Goal: Task Accomplishment & Management: Use online tool/utility

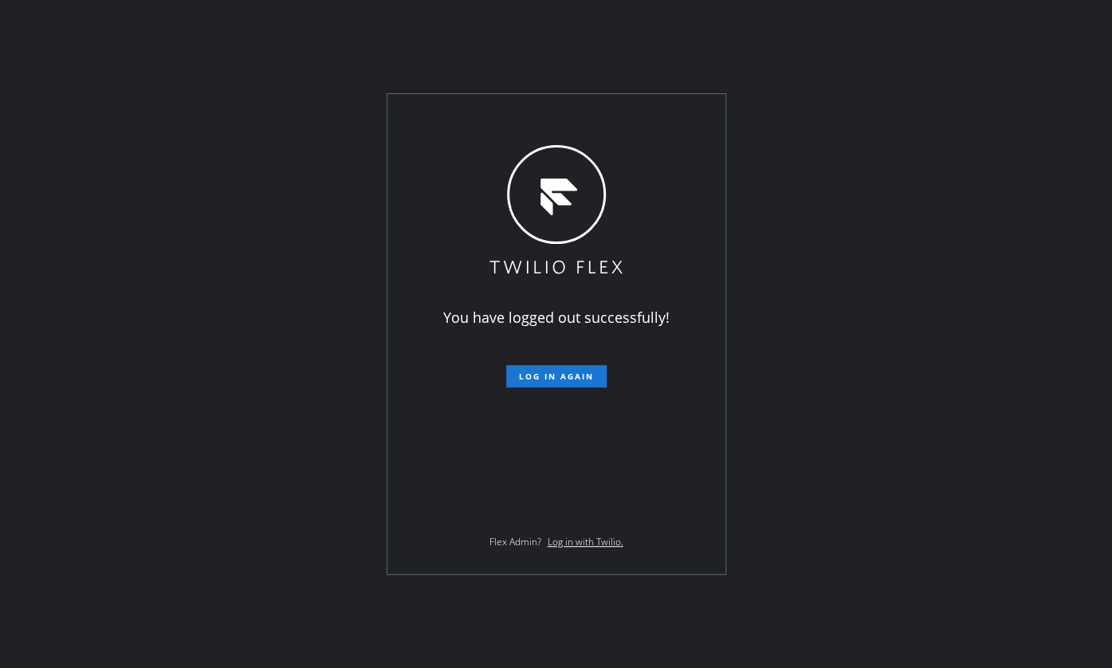
click at [41, 292] on div "You have logged out successfully! Log in again Flex Admin? Log in with Twilio." at bounding box center [556, 334] width 1112 height 668
click at [559, 369] on button "Log in again" at bounding box center [556, 376] width 100 height 22
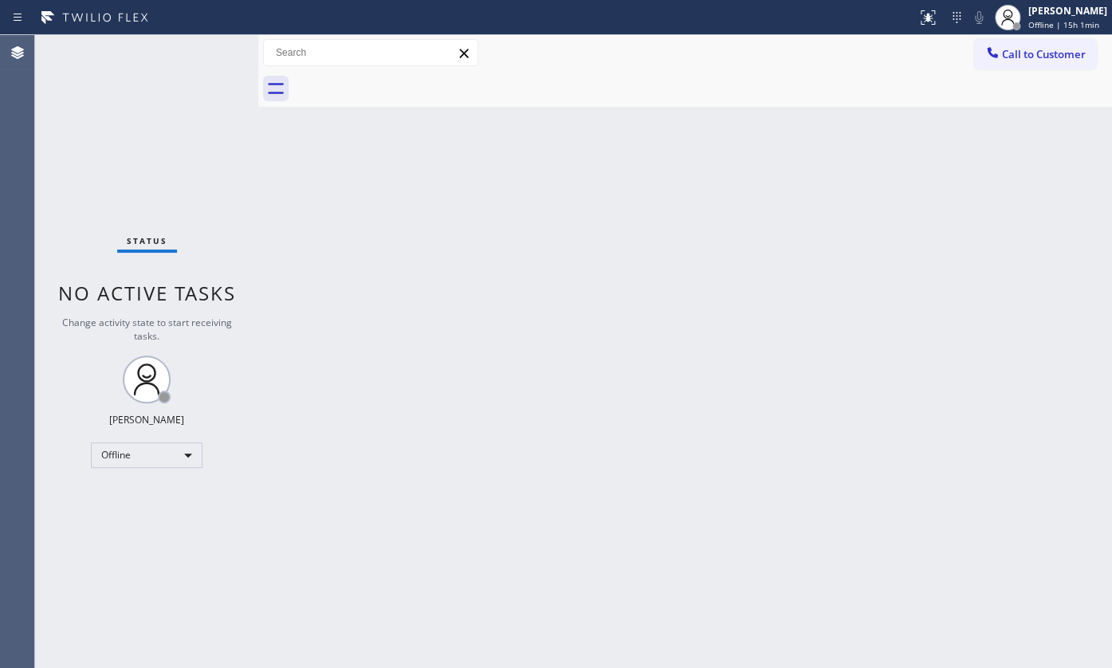
click at [130, 539] on div "Status No active tasks Change activity state to start receiving tasks. JENIZA A…" at bounding box center [146, 351] width 223 height 633
click at [136, 445] on div "Offline" at bounding box center [147, 455] width 112 height 26
click at [133, 499] on li "Available" at bounding box center [146, 495] width 108 height 19
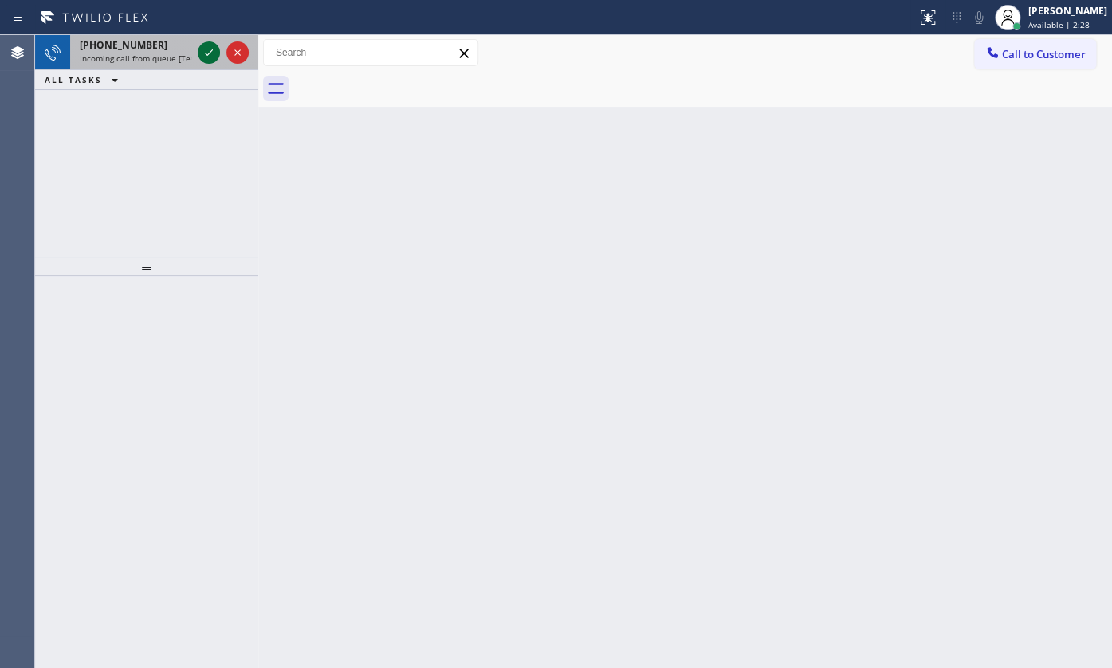
click at [210, 57] on icon at bounding box center [208, 52] width 19 height 19
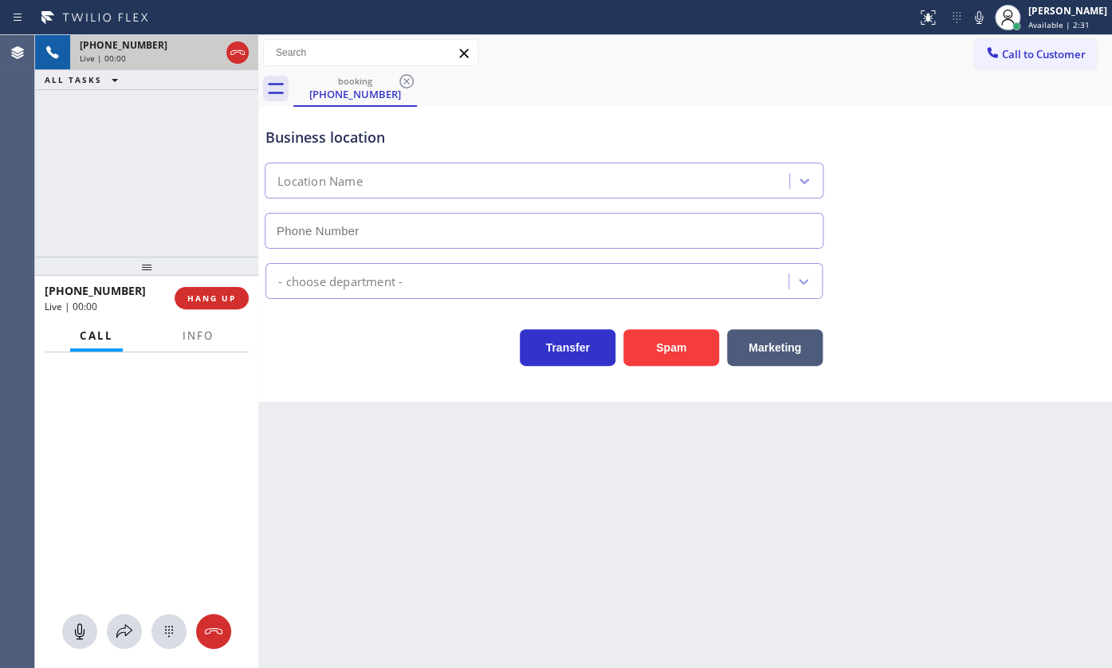
type input "(908) 201-8274"
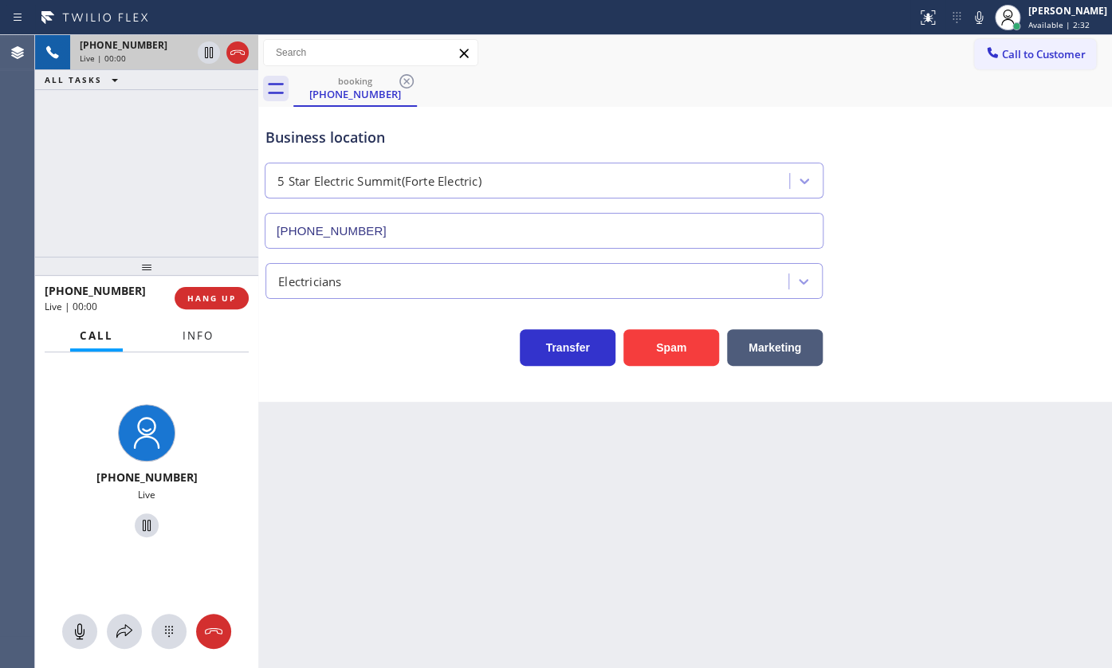
click at [190, 340] on span "Info" at bounding box center [198, 335] width 31 height 14
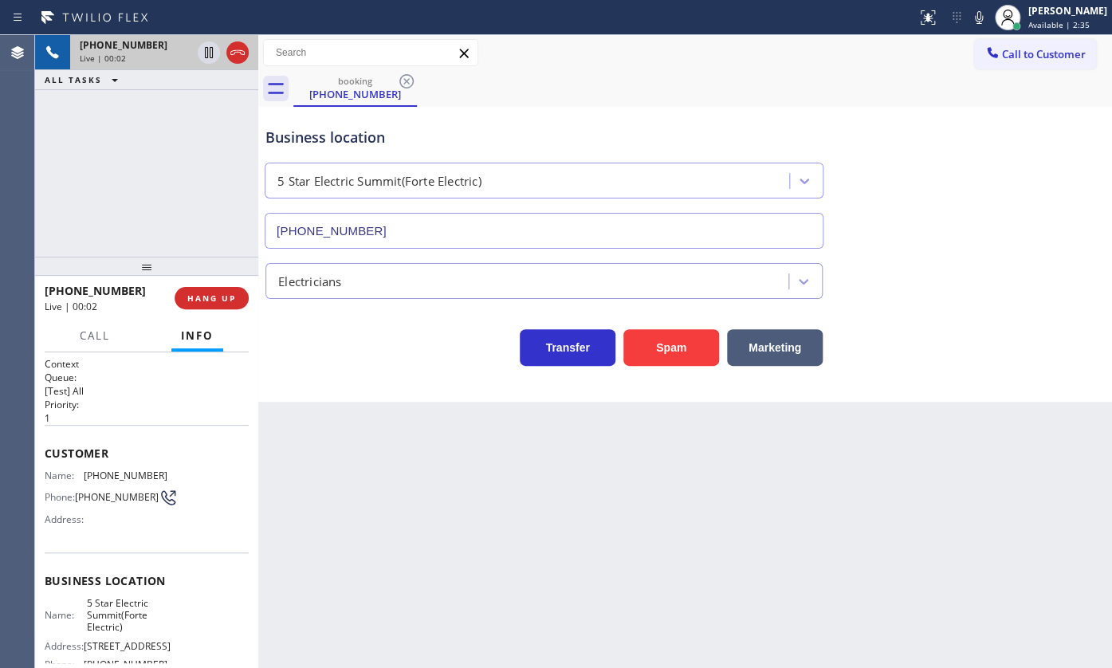
click at [1101, 271] on div "Electricians" at bounding box center [685, 278] width 846 height 42
click at [203, 46] on icon at bounding box center [208, 52] width 19 height 19
click at [985, 19] on icon at bounding box center [978, 17] width 19 height 19
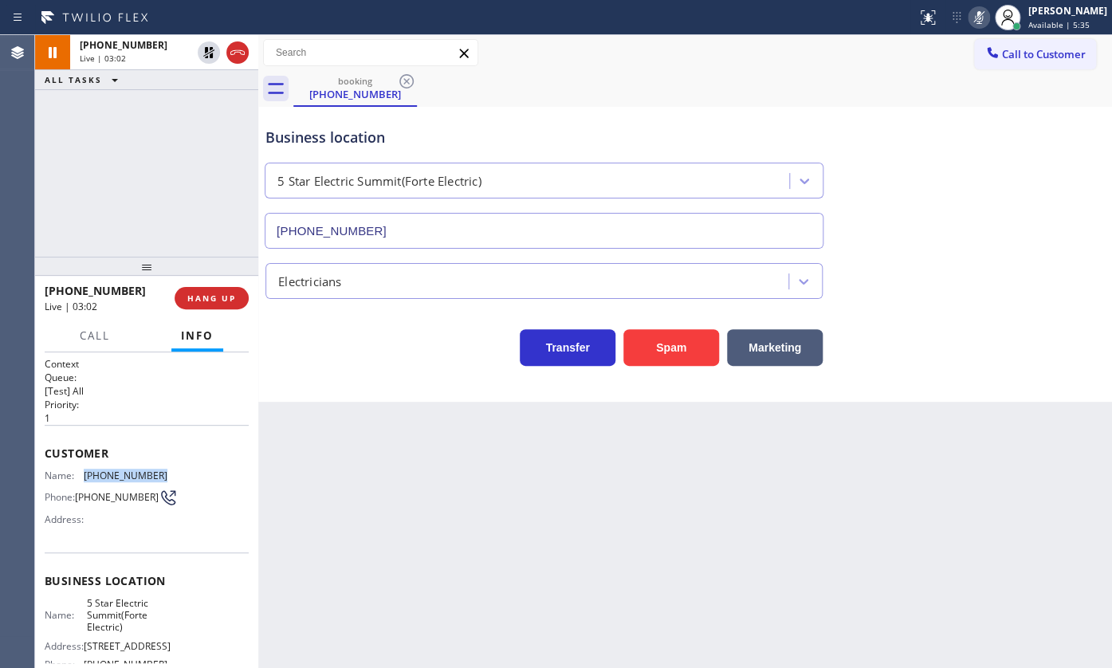
drag, startPoint x: 83, startPoint y: 470, endPoint x: 170, endPoint y: 470, distance: 86.9
click at [170, 470] on div "Name: (973) 615-3718 Phone: (973) 615-3718 Address:" at bounding box center [147, 500] width 204 height 63
copy div "(973) 615-3718"
click at [207, 53] on icon at bounding box center [208, 52] width 11 height 11
click at [974, 22] on icon at bounding box center [978, 17] width 19 height 19
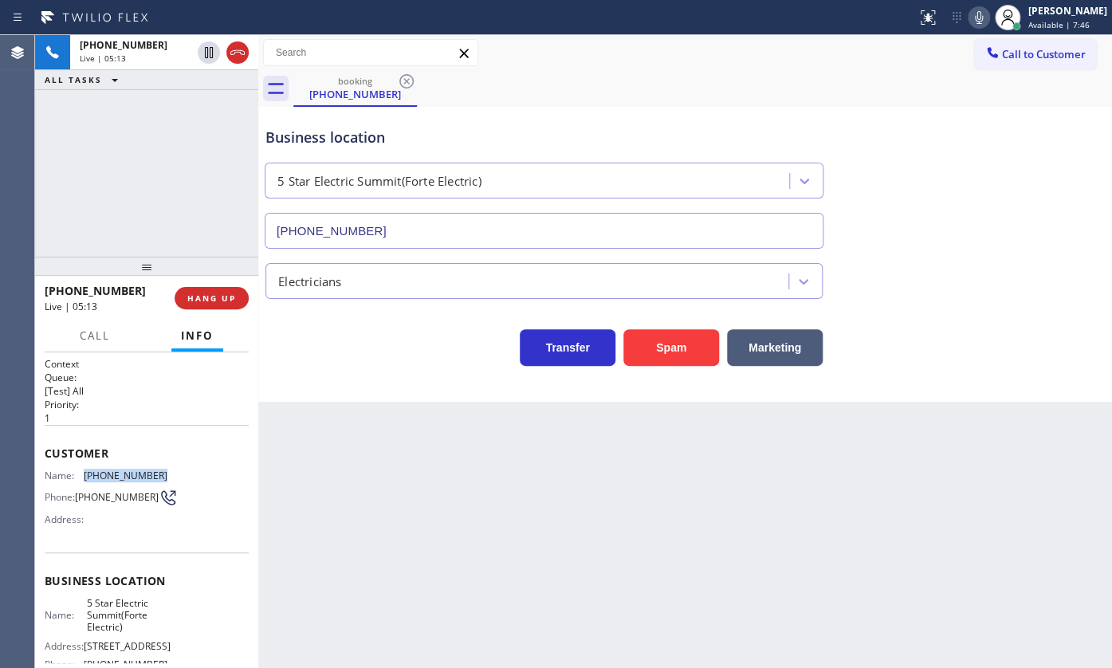
click at [973, 14] on icon at bounding box center [978, 17] width 19 height 19
click at [980, 18] on icon at bounding box center [979, 17] width 8 height 13
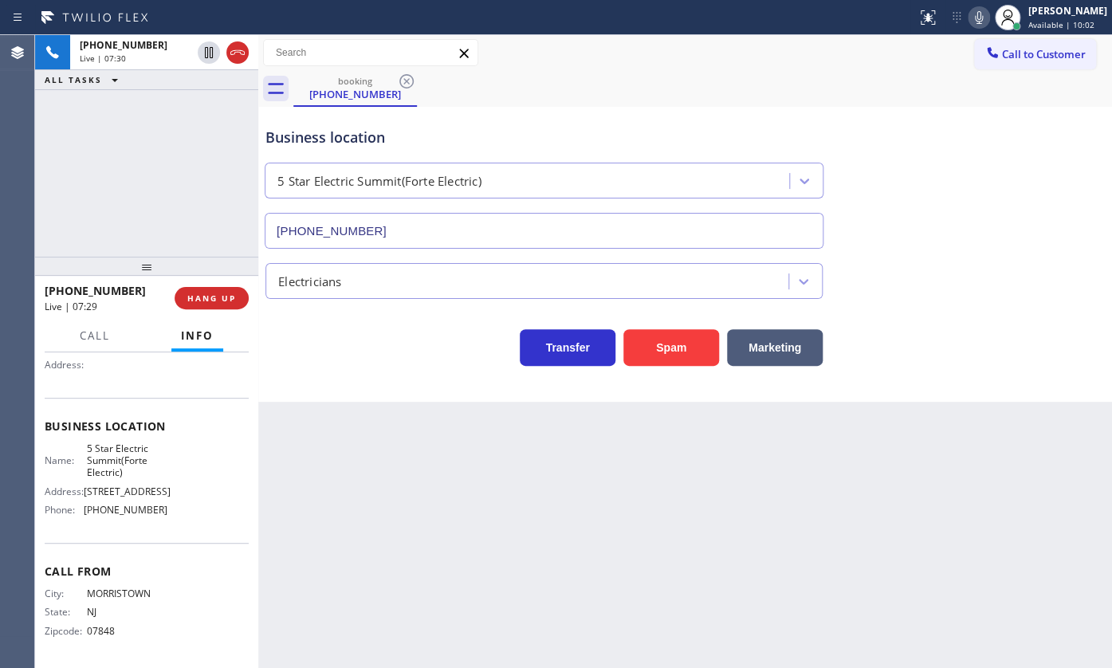
scroll to position [183, 0]
drag, startPoint x: 86, startPoint y: 510, endPoint x: 213, endPoint y: 534, distance: 129.0
click at [213, 534] on div "Business location Name: 5 Star Electric Summit(Forte Electric) Address: 16 Balt…" at bounding box center [147, 470] width 204 height 145
copy span "(908) 201-8274"
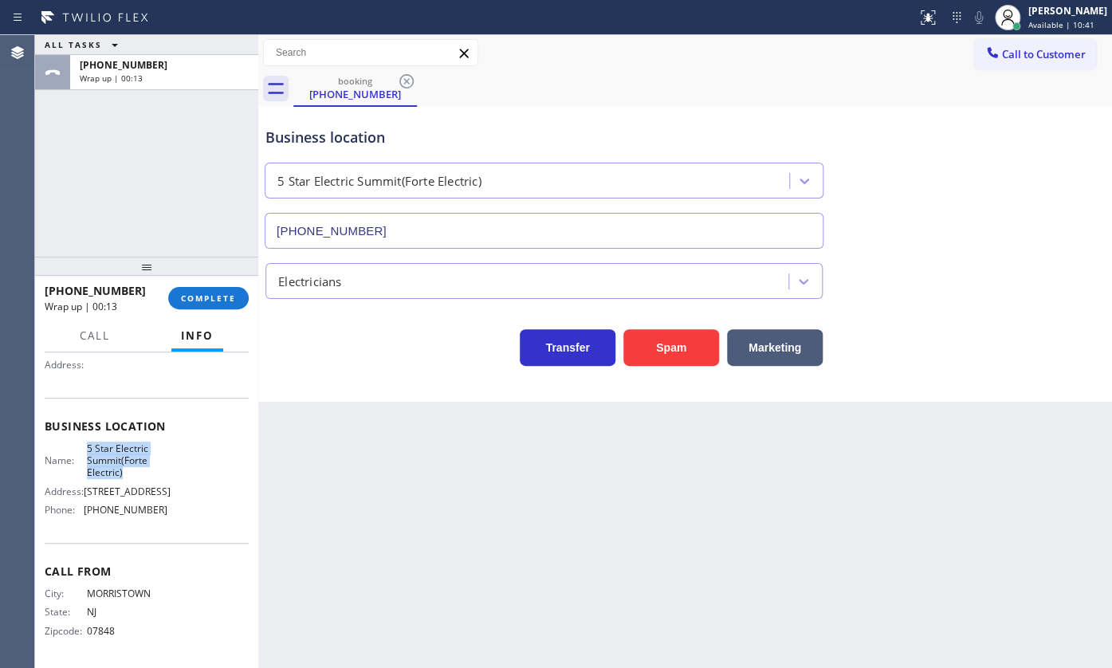
drag, startPoint x: 76, startPoint y: 414, endPoint x: 134, endPoint y: 444, distance: 65.2
click at [134, 444] on div "Business location Name: 5 Star Electric Summit(Forte Electric) Address: 16 Balt…" at bounding box center [147, 470] width 204 height 145
copy span "5 Star Electric Summit(Forte Electric)"
click at [195, 306] on button "COMPLETE" at bounding box center [208, 298] width 81 height 22
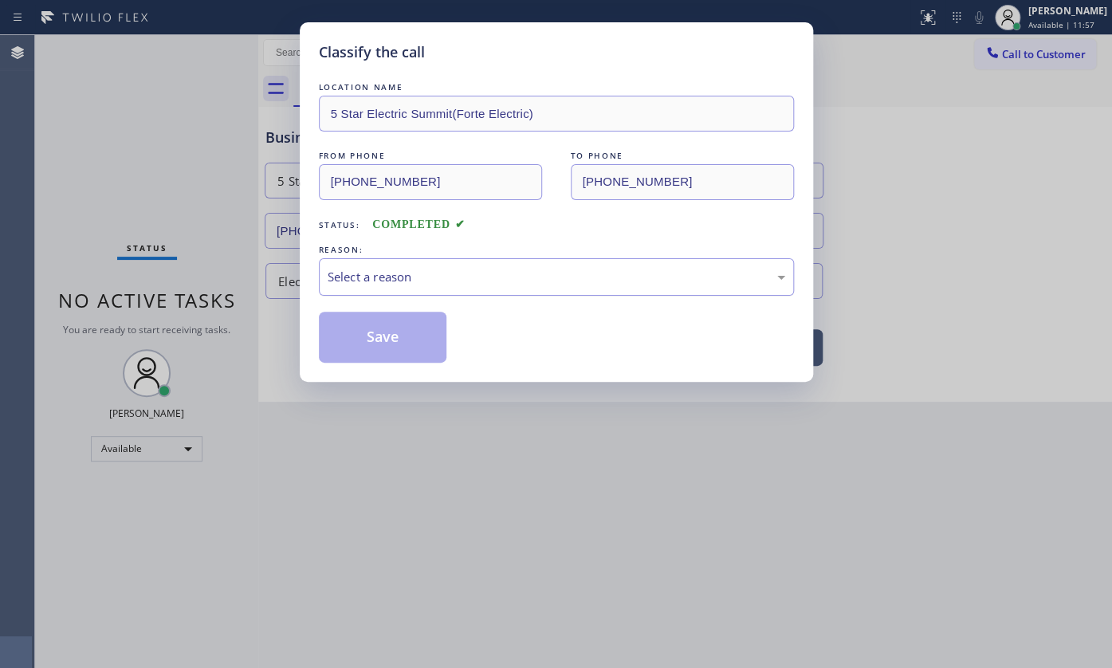
click at [435, 281] on div "Select a reason" at bounding box center [557, 277] width 458 height 18
click at [391, 324] on button "Save" at bounding box center [383, 337] width 128 height 51
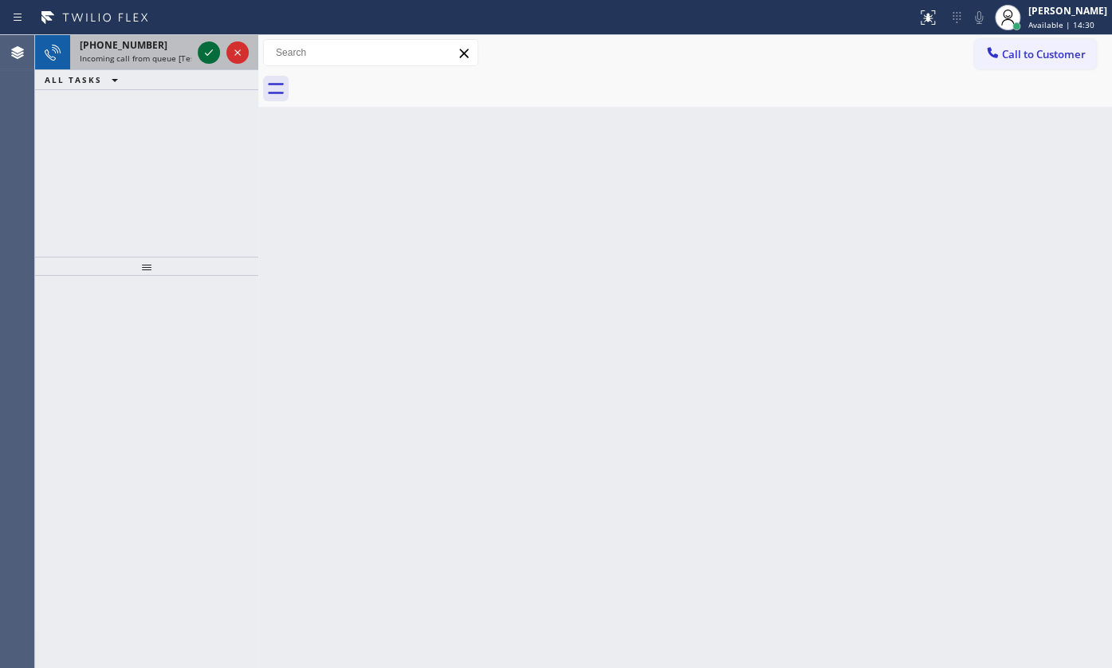
click at [217, 52] on icon at bounding box center [208, 52] width 19 height 19
click at [217, 56] on icon at bounding box center [208, 52] width 19 height 19
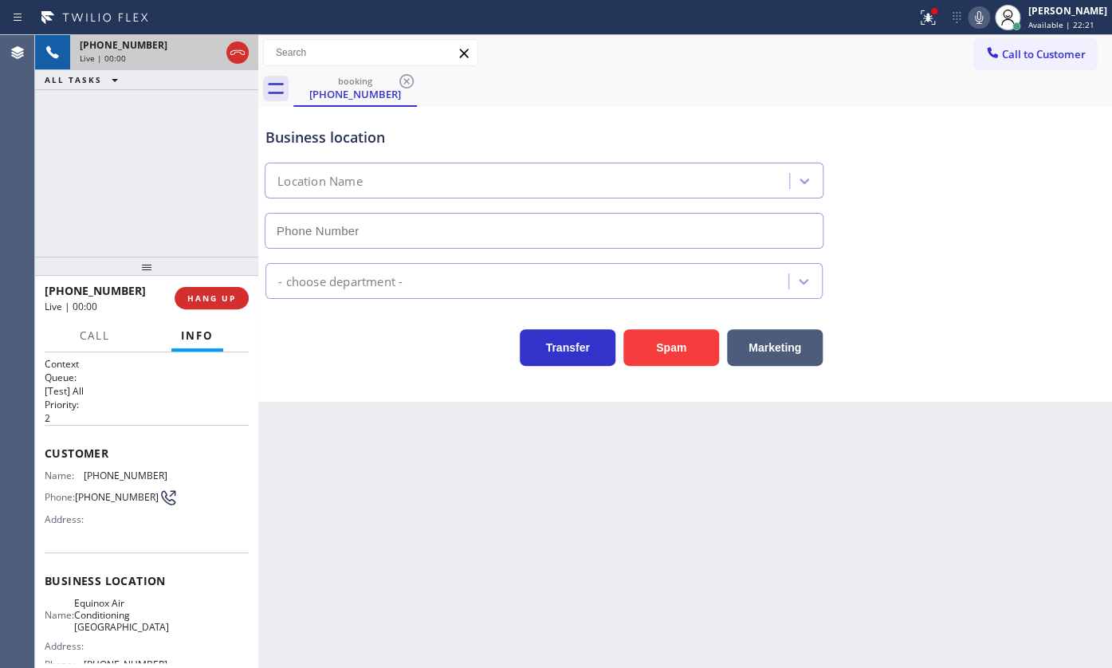
type input "(786) 305-6606"
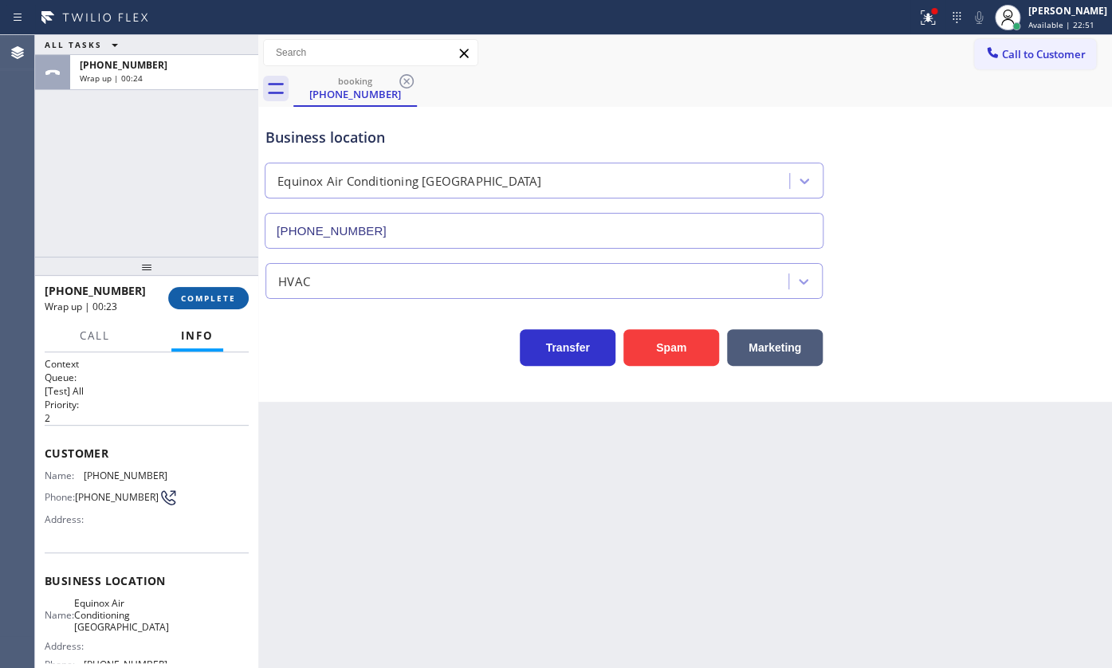
click at [206, 287] on button "COMPLETE" at bounding box center [208, 298] width 81 height 22
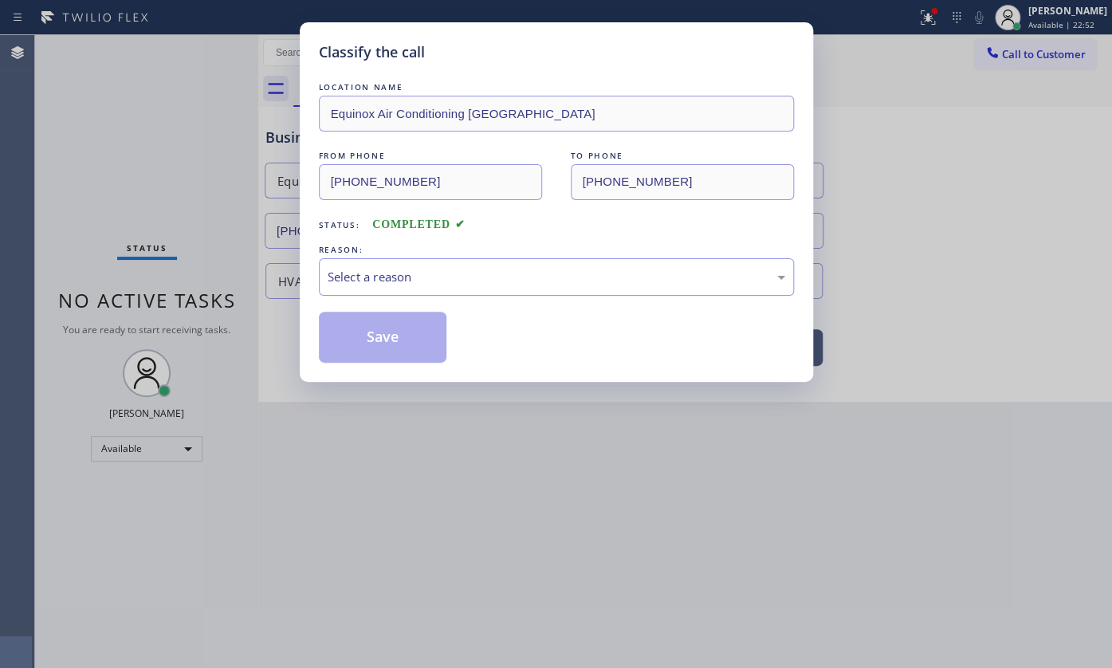
drag, startPoint x: 340, startPoint y: 277, endPoint x: 340, endPoint y: 287, distance: 9.6
click at [340, 279] on div "Select a reason" at bounding box center [557, 277] width 458 height 18
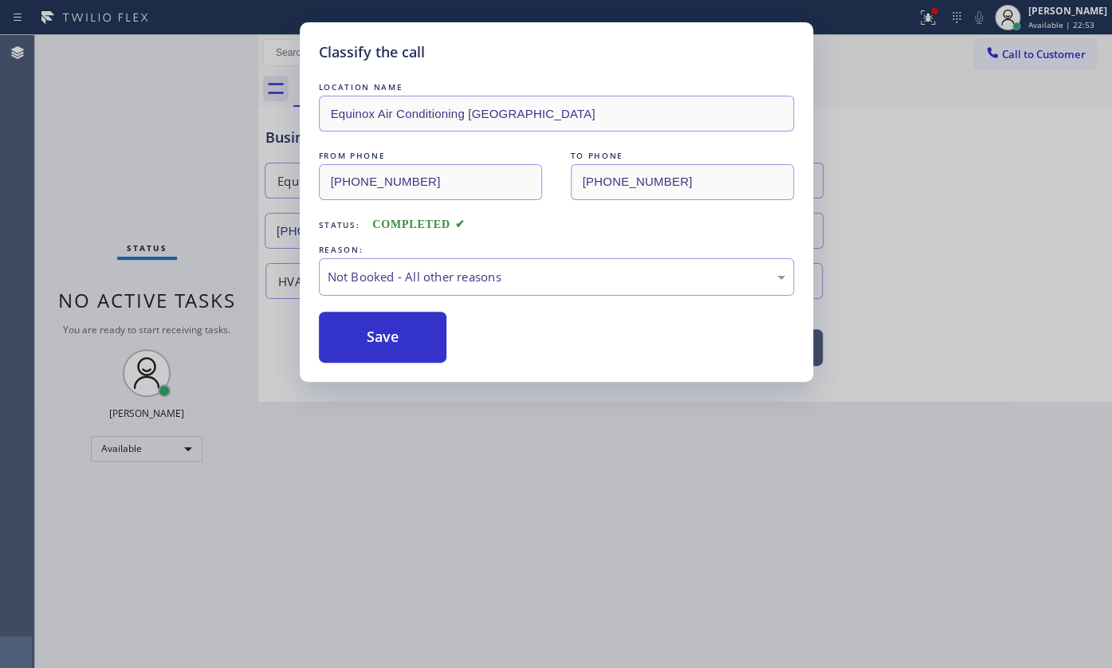
click at [342, 325] on button "Save" at bounding box center [383, 337] width 128 height 51
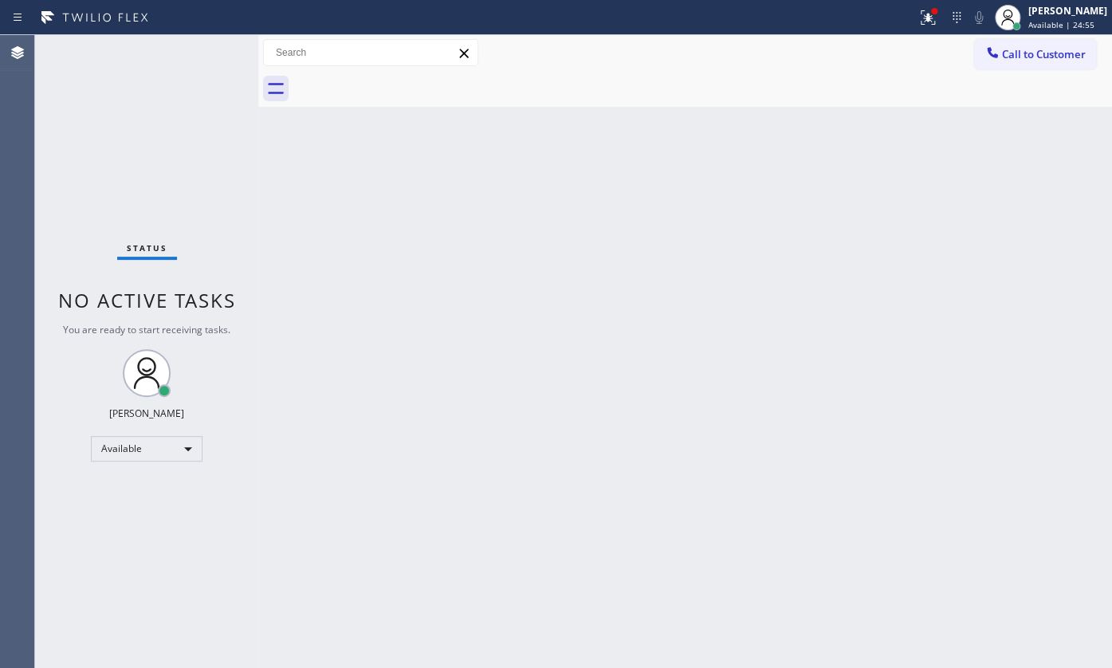
click at [208, 53] on div "Status No active tasks You are ready to start receiving tasks. JENIZA ALCAYDE A…" at bounding box center [146, 351] width 223 height 633
click at [909, 21] on div at bounding box center [458, 18] width 904 height 26
drag, startPoint x: 933, startPoint y: 17, endPoint x: 911, endPoint y: 80, distance: 66.8
click at [930, 18] on icon at bounding box center [927, 17] width 19 height 19
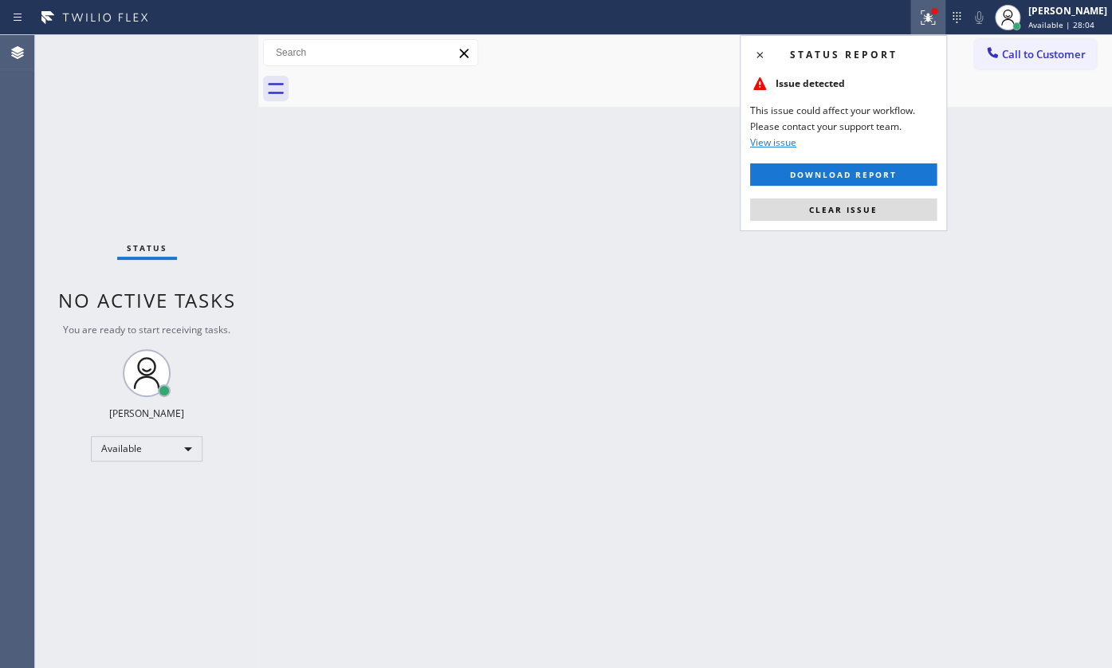
click at [895, 206] on button "Clear issue" at bounding box center [843, 209] width 187 height 22
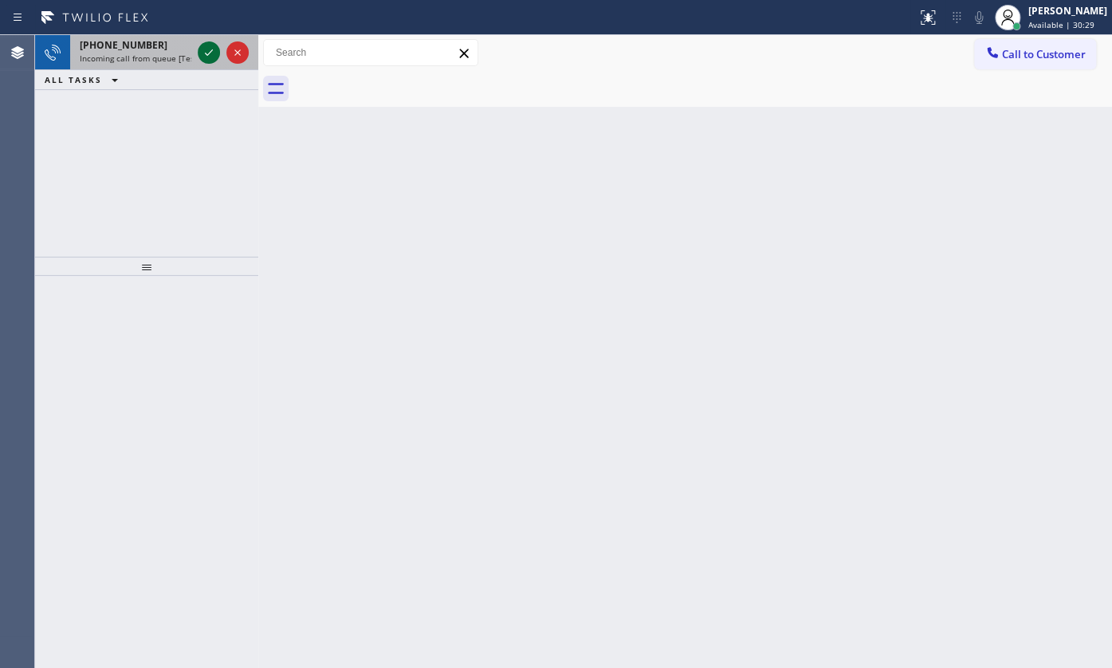
click at [198, 48] on div at bounding box center [209, 52] width 22 height 19
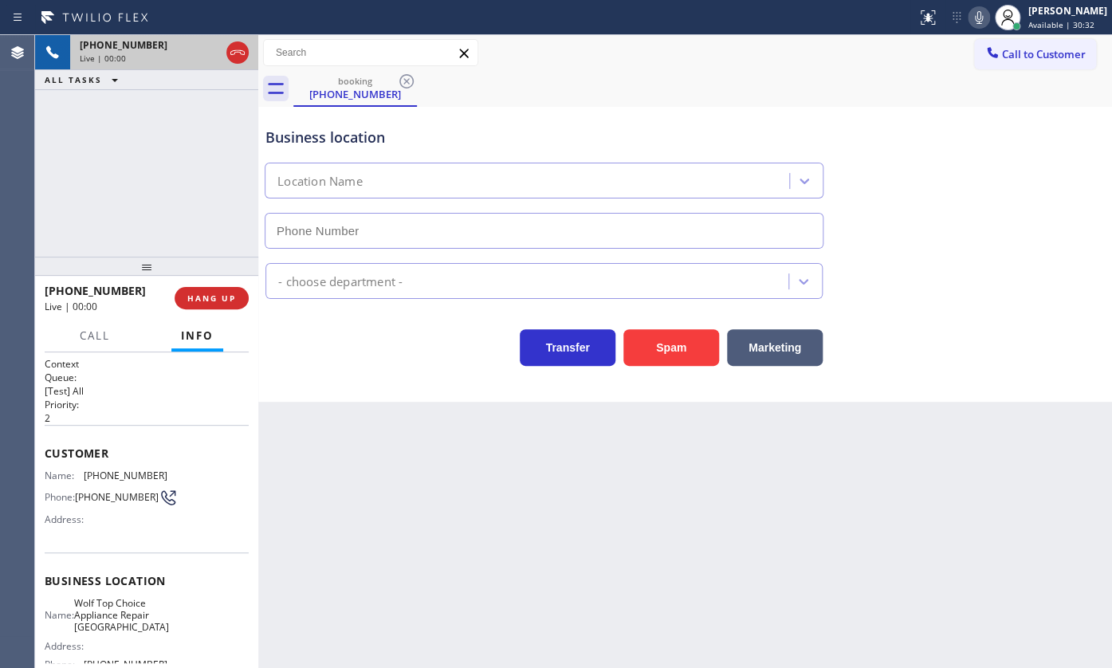
type input "(617) 683-1571"
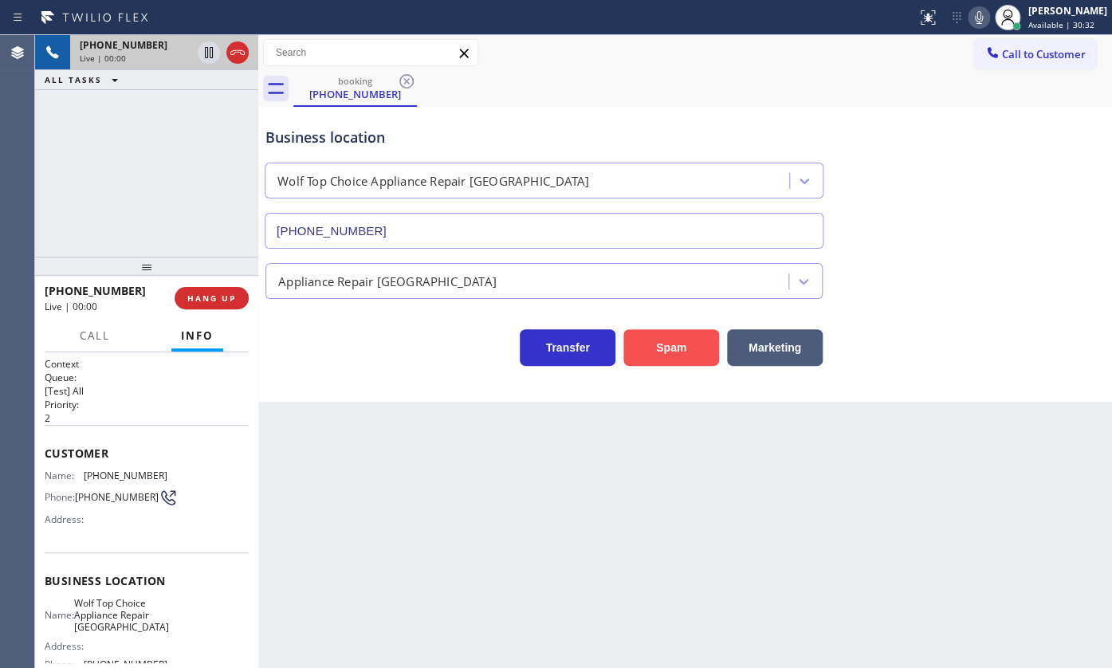
click at [653, 336] on button "Spam" at bounding box center [671, 347] width 96 height 37
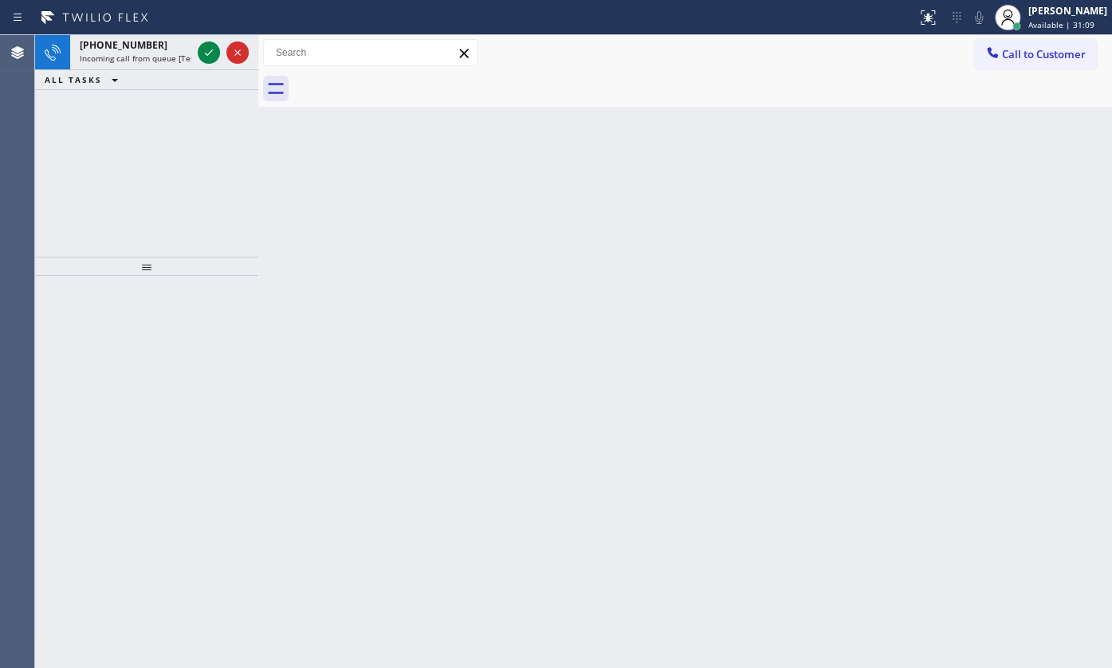
drag, startPoint x: 82, startPoint y: 143, endPoint x: 194, endPoint y: 69, distance: 134.6
click at [112, 112] on div "+13056477440 Incoming call from queue [Test] All ALL TASKS ALL TASKS ACTIVE TAS…" at bounding box center [146, 146] width 223 height 222
click at [208, 50] on icon at bounding box center [208, 52] width 19 height 19
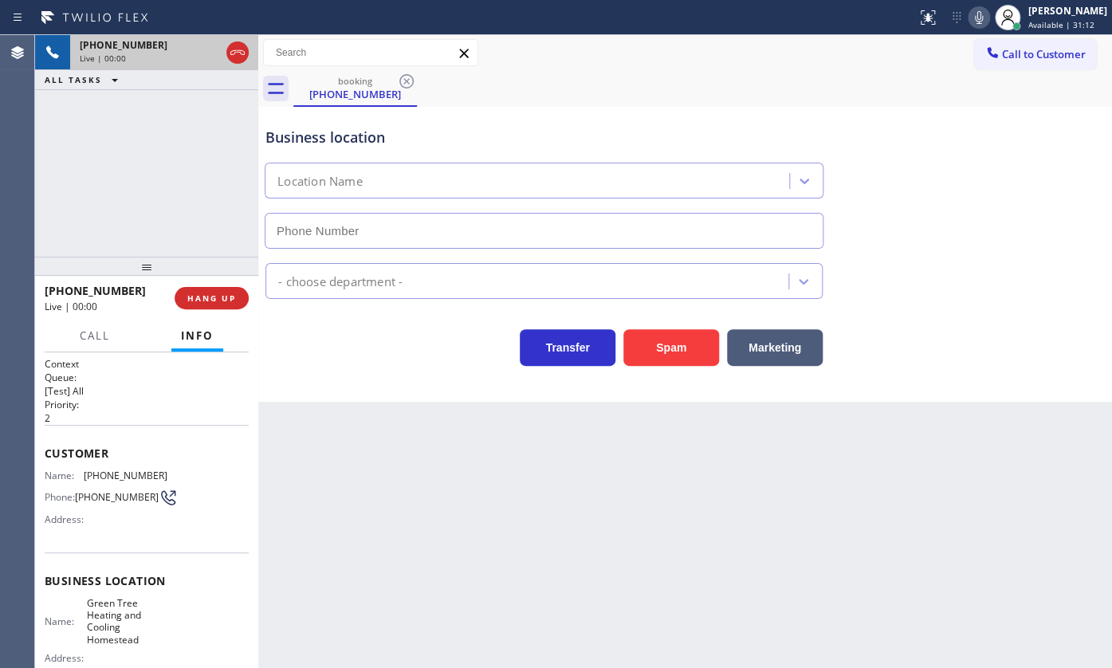
type input "(305) 506-1868"
click at [673, 352] on button "Spam" at bounding box center [671, 347] width 96 height 37
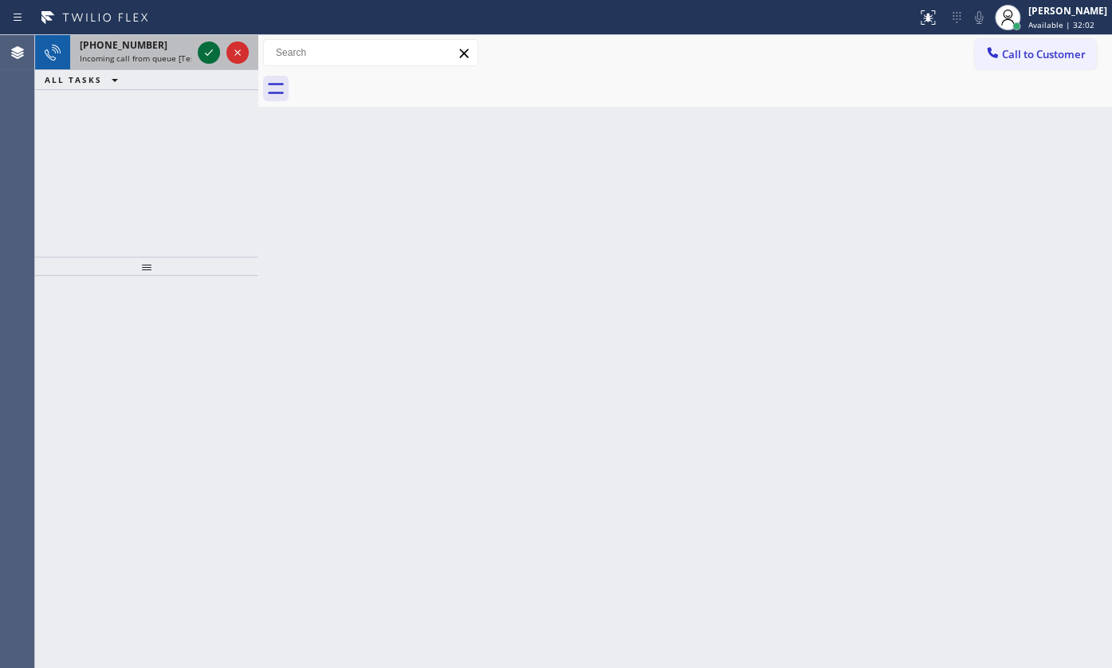
click at [211, 47] on icon at bounding box center [208, 52] width 19 height 19
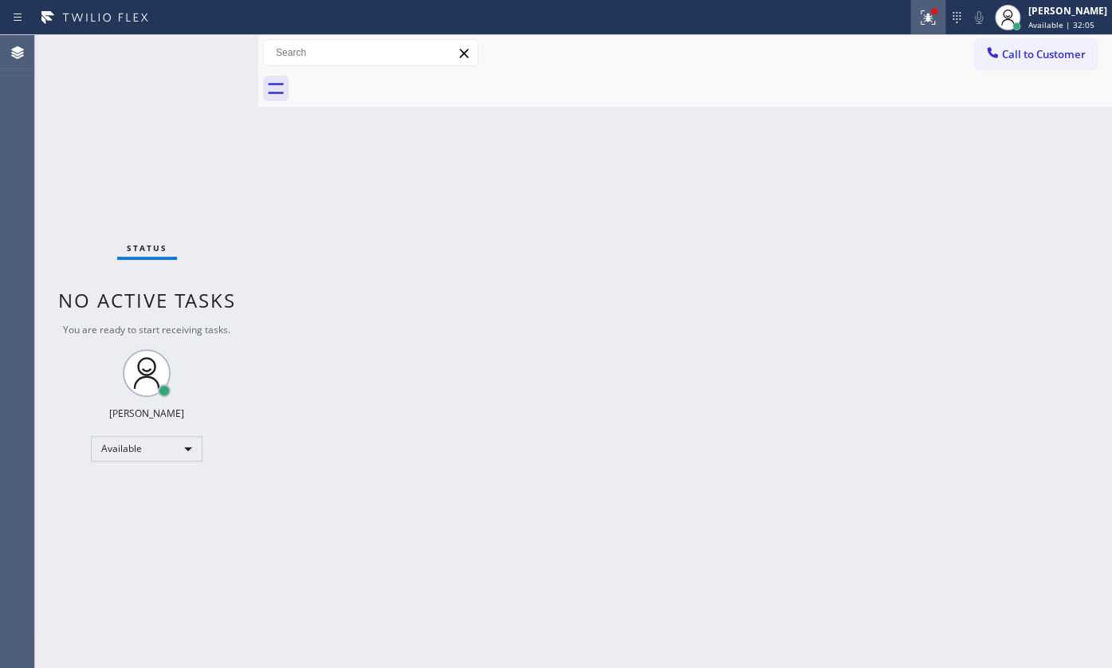
click at [929, 20] on icon at bounding box center [926, 15] width 10 height 11
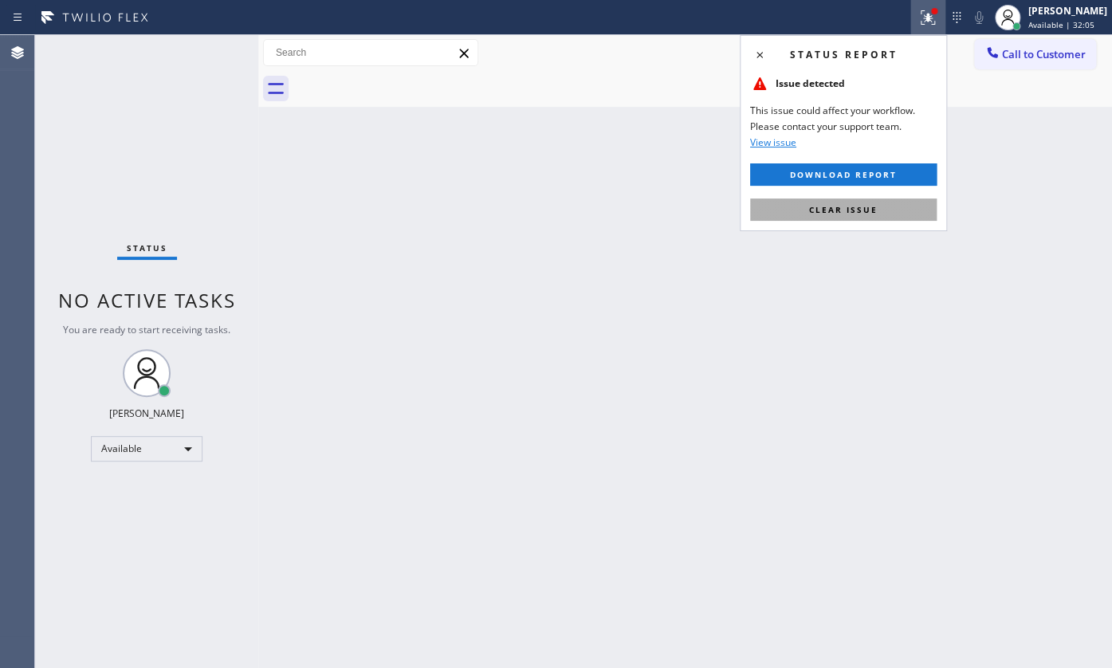
click at [890, 212] on button "Clear issue" at bounding box center [843, 209] width 187 height 22
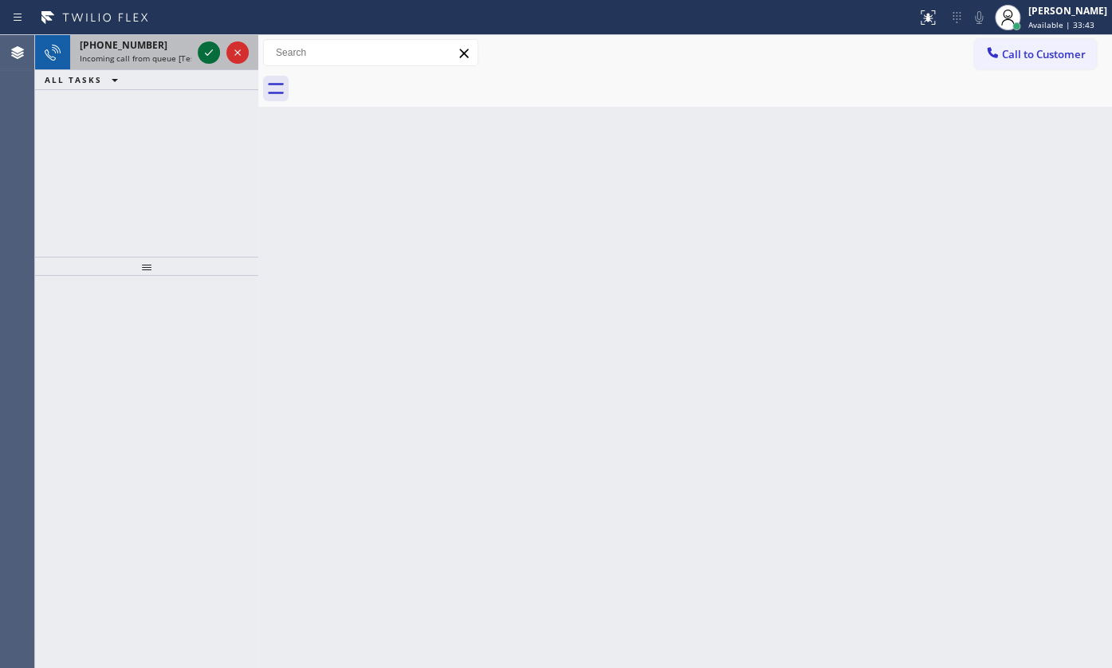
click at [215, 55] on icon at bounding box center [208, 52] width 19 height 19
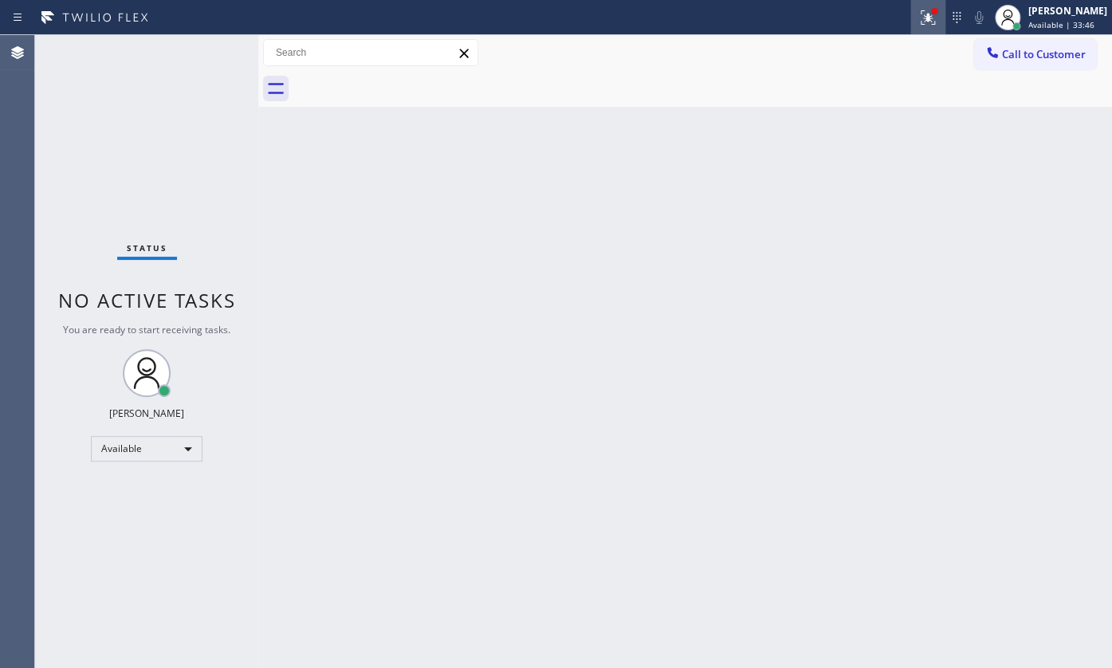
click at [917, 17] on div at bounding box center [927, 17] width 35 height 19
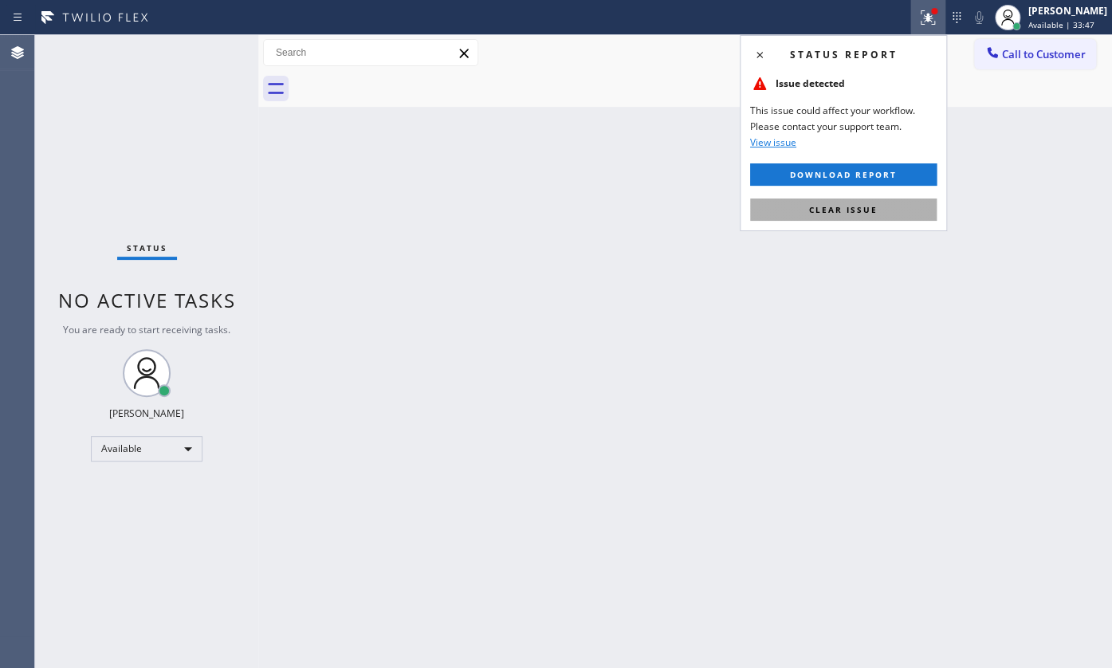
click at [886, 211] on button "Clear issue" at bounding box center [843, 209] width 187 height 22
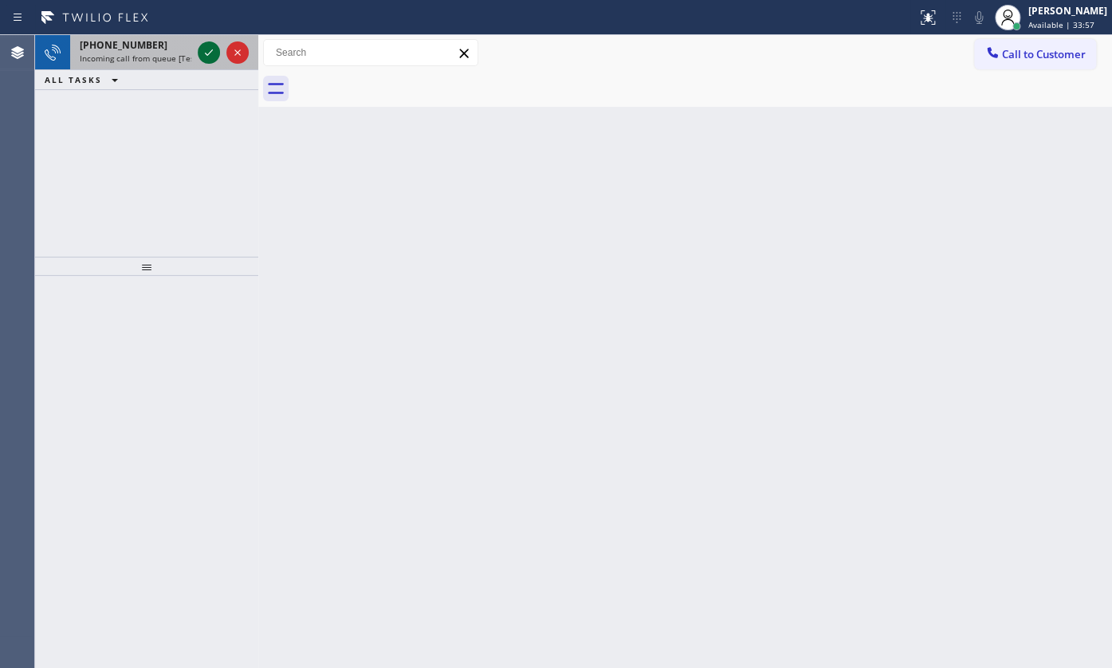
click at [209, 49] on icon at bounding box center [208, 52] width 19 height 19
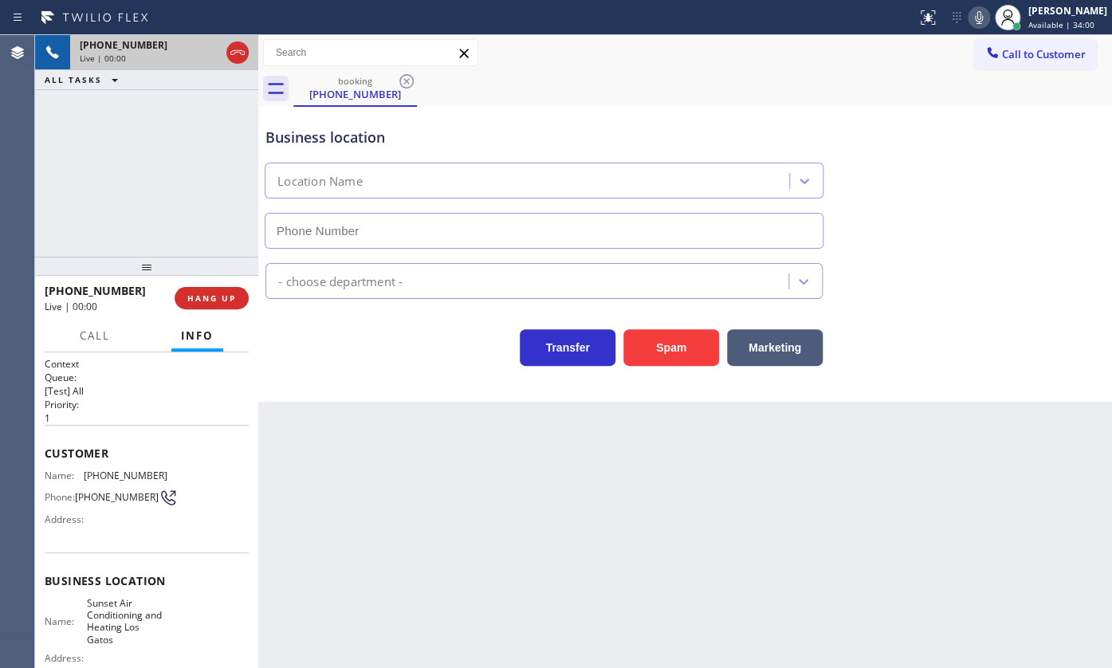
type input "(408) 676-2076"
click at [216, 290] on button "HANG UP" at bounding box center [212, 298] width 74 height 22
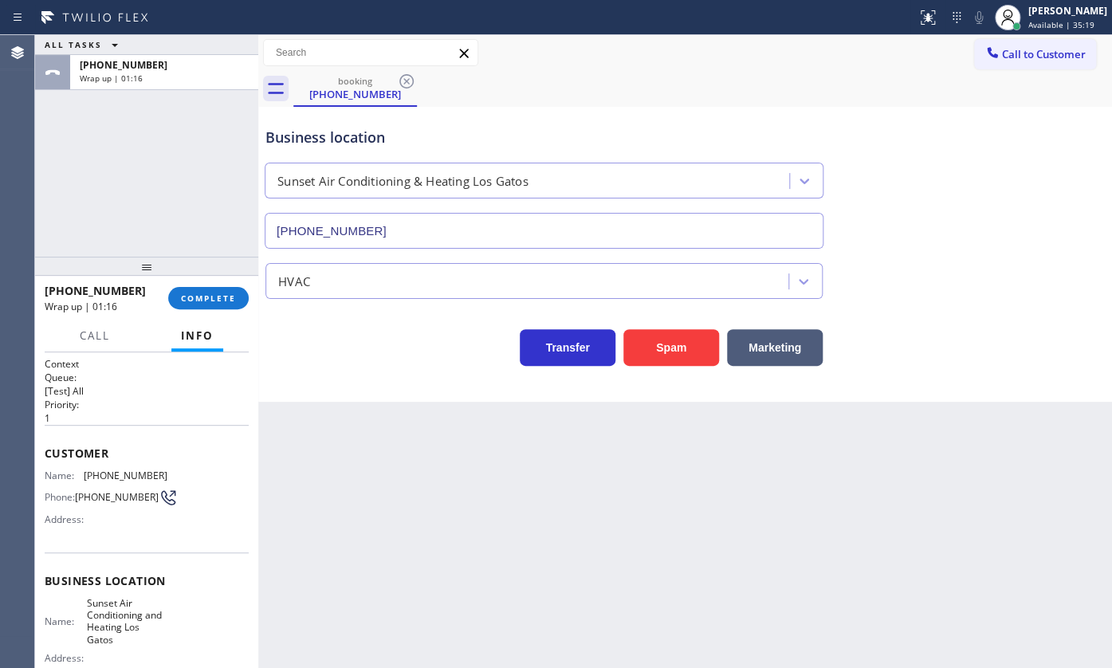
click at [68, 235] on div "ALL TASKS ALL TASKS ACTIVE TASKS TASKS IN WRAP UP +17605793497 Wrap up | 01:16" at bounding box center [146, 146] width 223 height 222
click at [195, 297] on span "COMPLETE" at bounding box center [208, 298] width 55 height 11
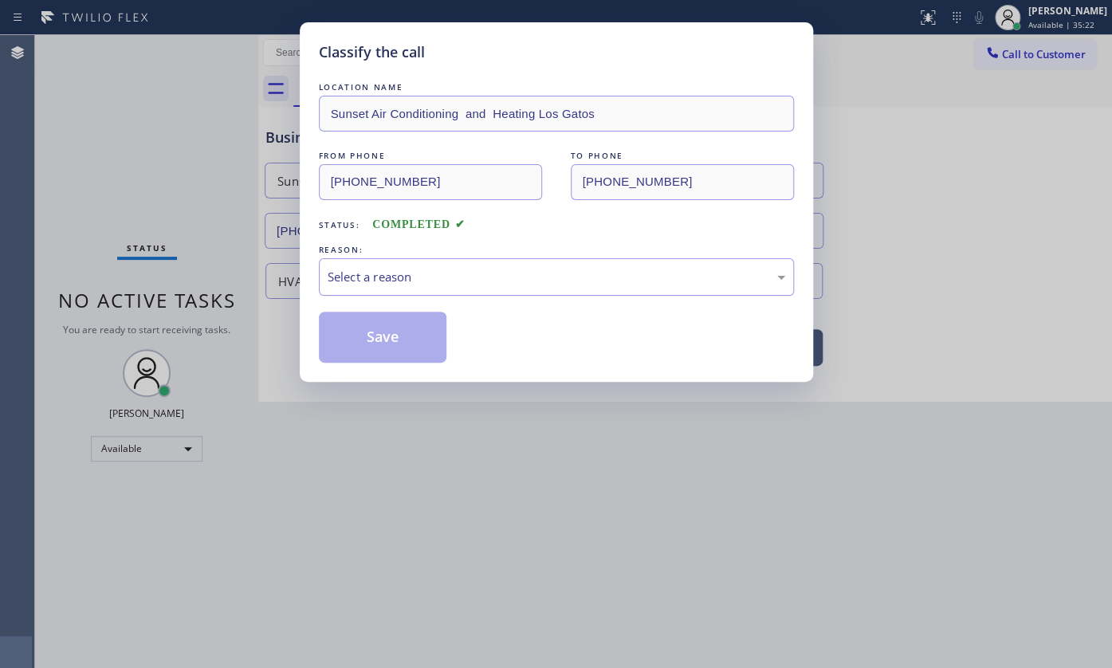
click at [367, 284] on div "Select a reason" at bounding box center [557, 277] width 458 height 18
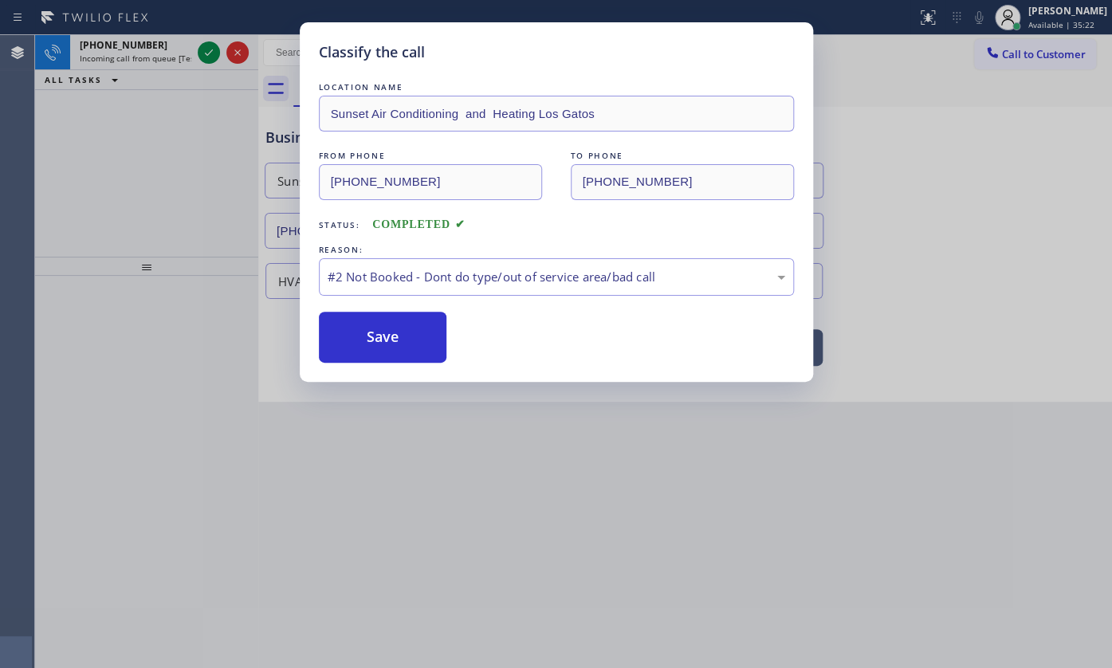
click at [365, 332] on button "Save" at bounding box center [383, 337] width 128 height 51
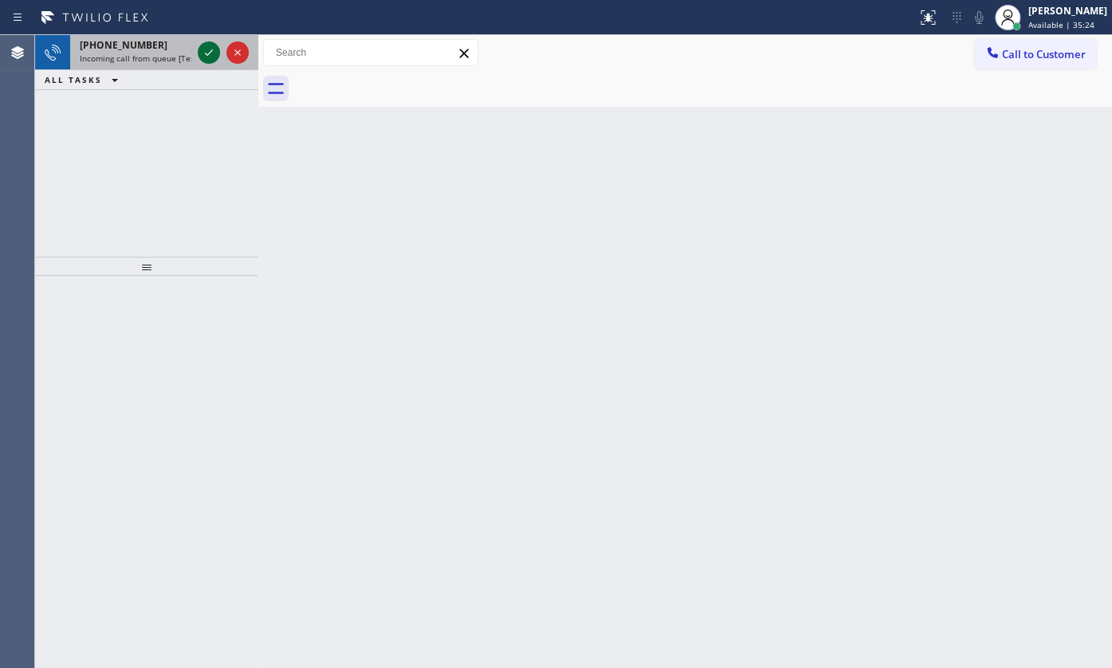
click at [198, 53] on div at bounding box center [222, 52] width 57 height 35
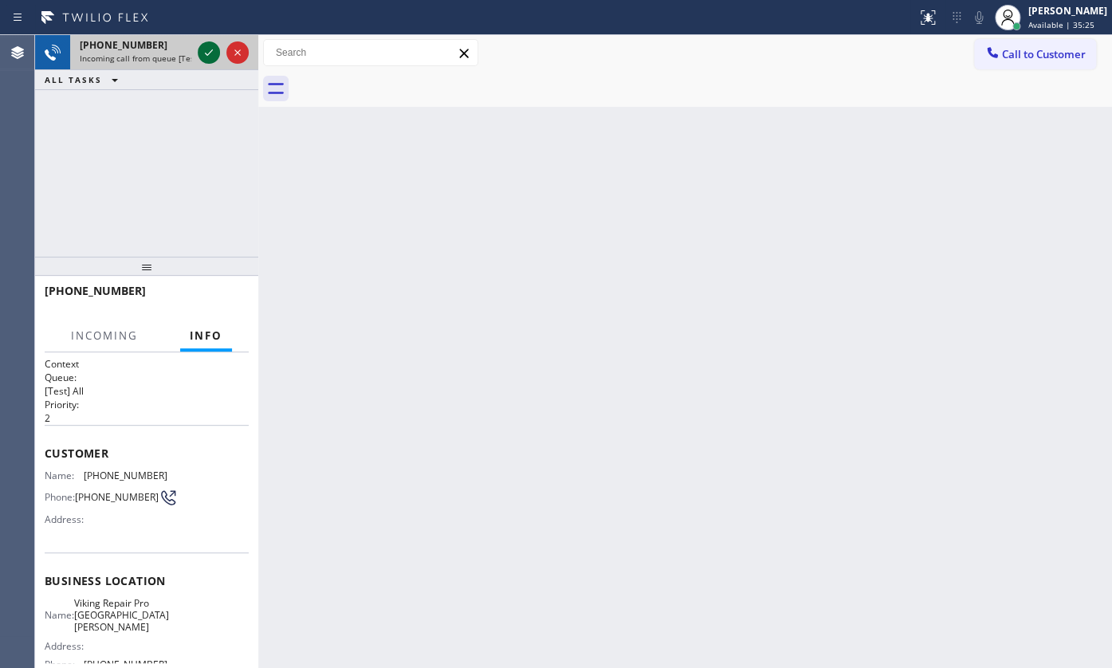
click at [202, 49] on icon at bounding box center [208, 52] width 19 height 19
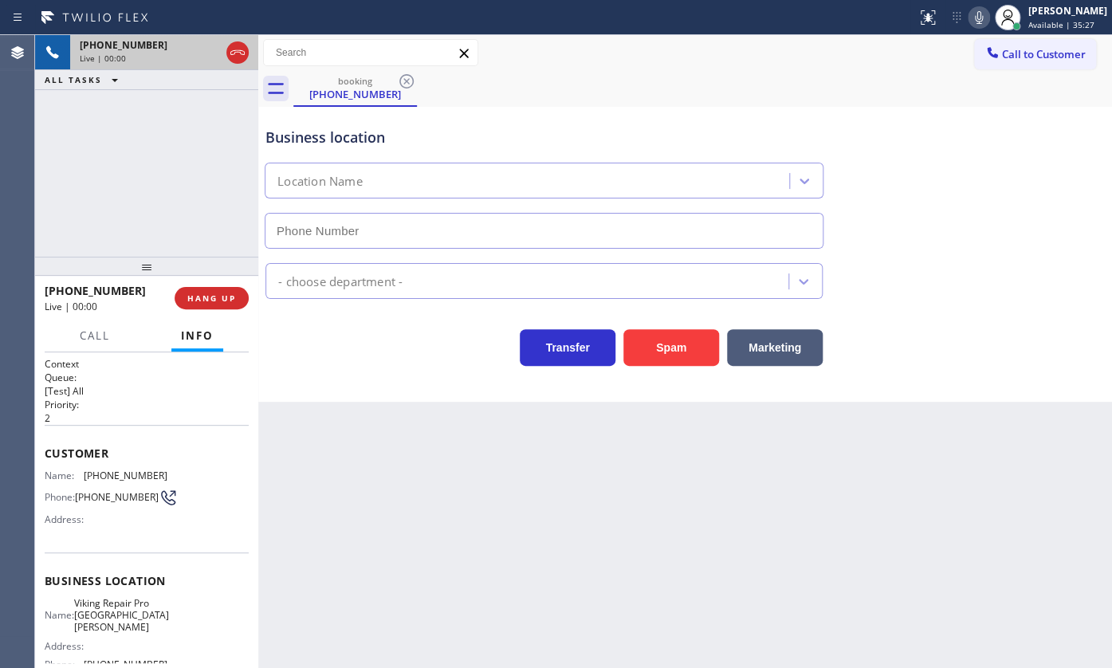
type input "(914) 685-6488"
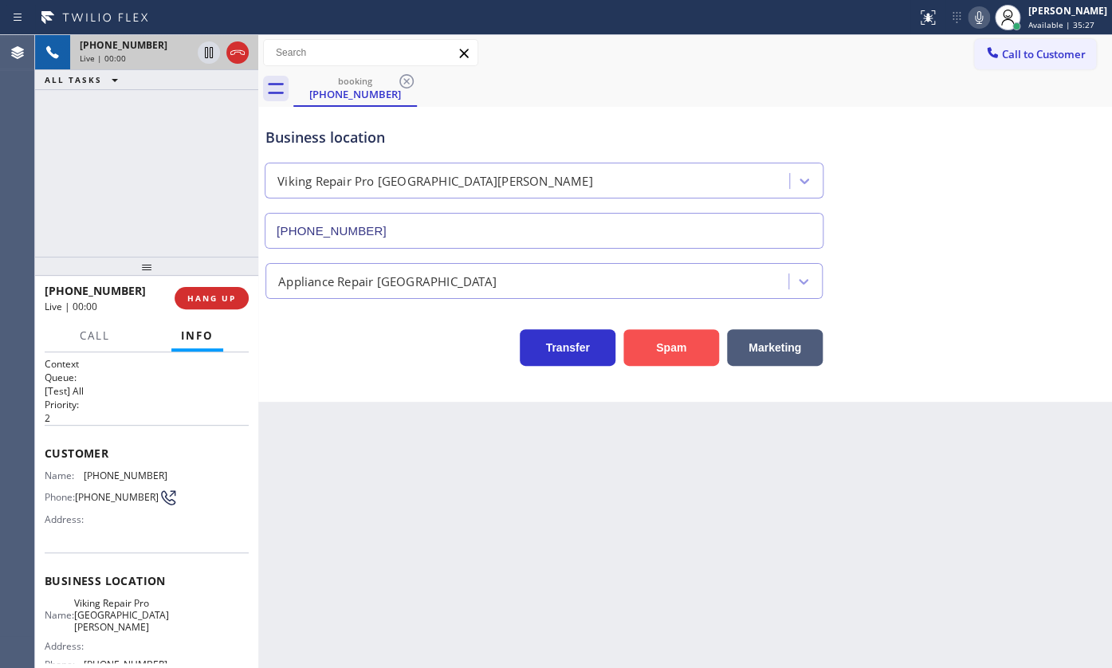
click at [655, 358] on button "Spam" at bounding box center [671, 347] width 96 height 37
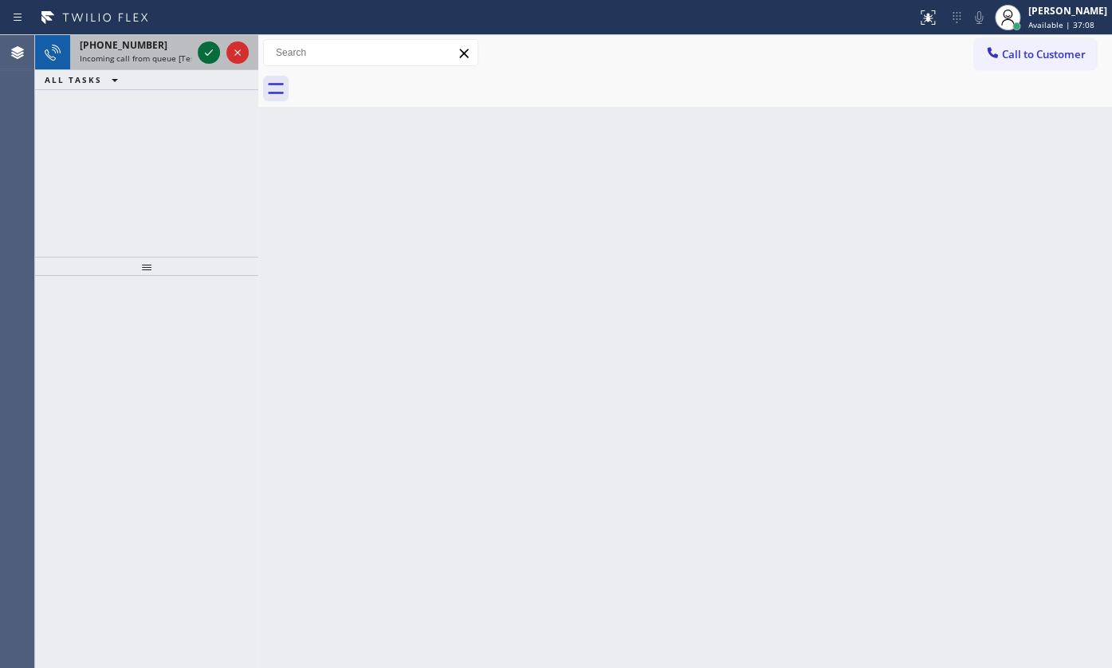
click at [209, 56] on icon at bounding box center [208, 52] width 19 height 19
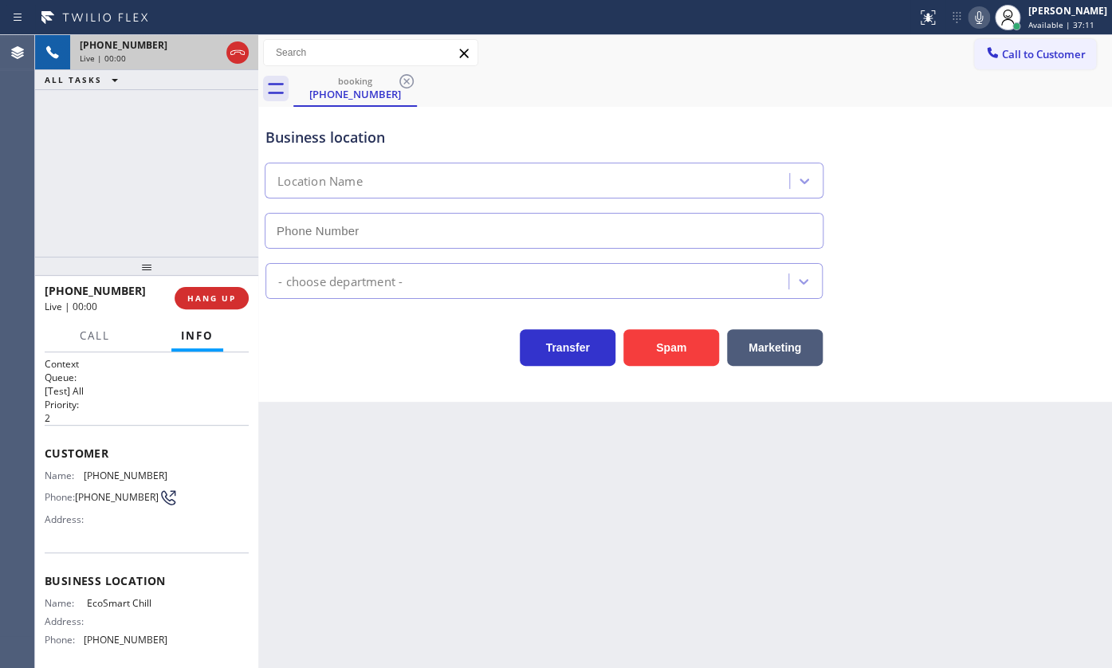
type input "(561) 645-8463"
click at [207, 306] on button "HANG UP" at bounding box center [212, 298] width 74 height 22
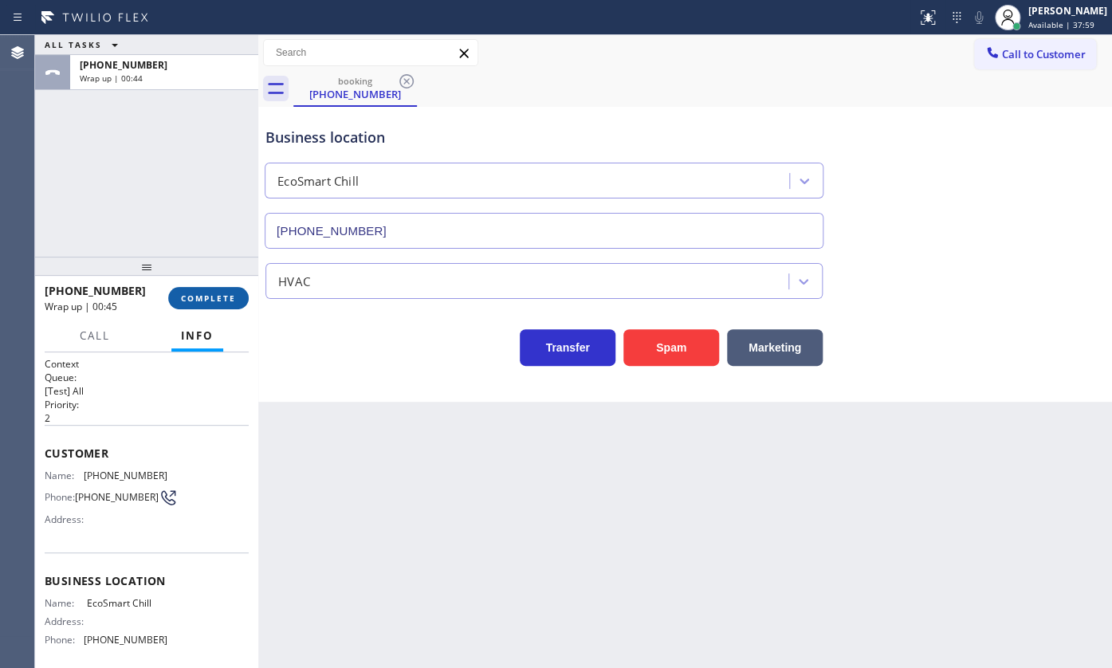
click at [221, 294] on span "COMPLETE" at bounding box center [208, 298] width 55 height 11
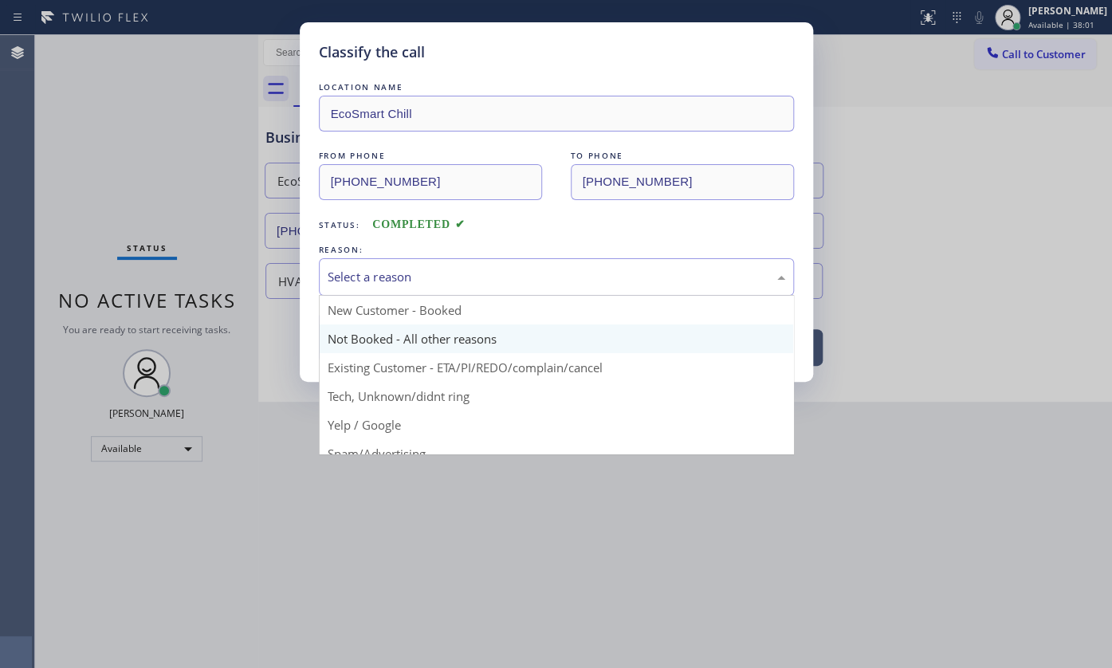
drag, startPoint x: 336, startPoint y: 283, endPoint x: 350, endPoint y: 347, distance: 65.4
click at [340, 296] on div "Select a reason New Customer - Booked Not Booked - All other reasons Existing C…" at bounding box center [556, 276] width 475 height 37
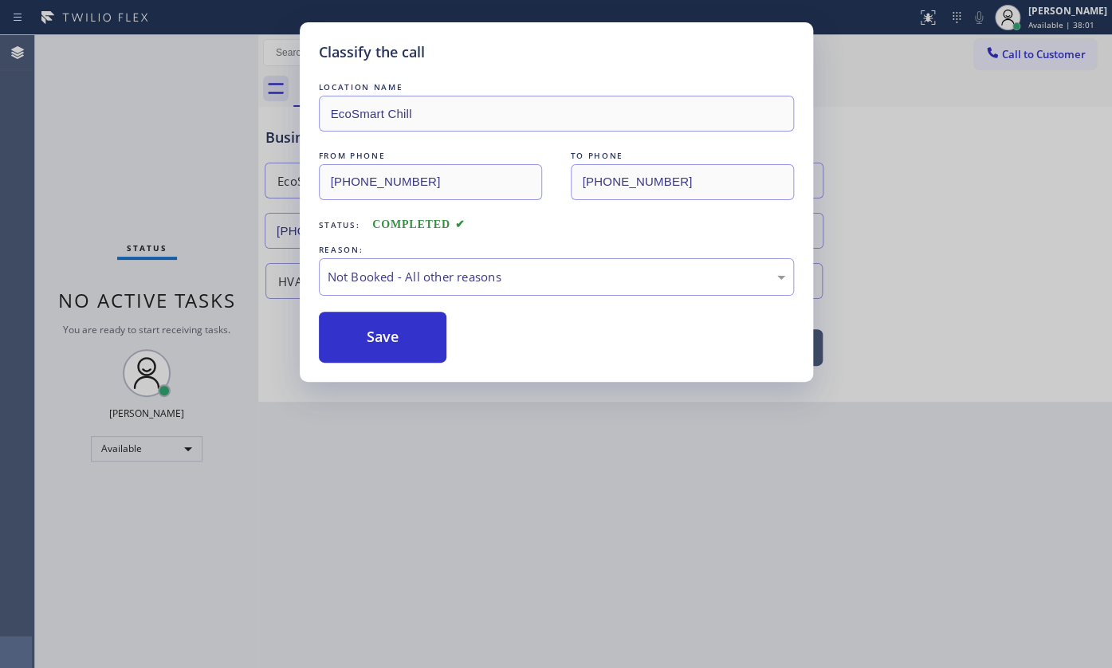
click at [350, 348] on button "Save" at bounding box center [383, 337] width 128 height 51
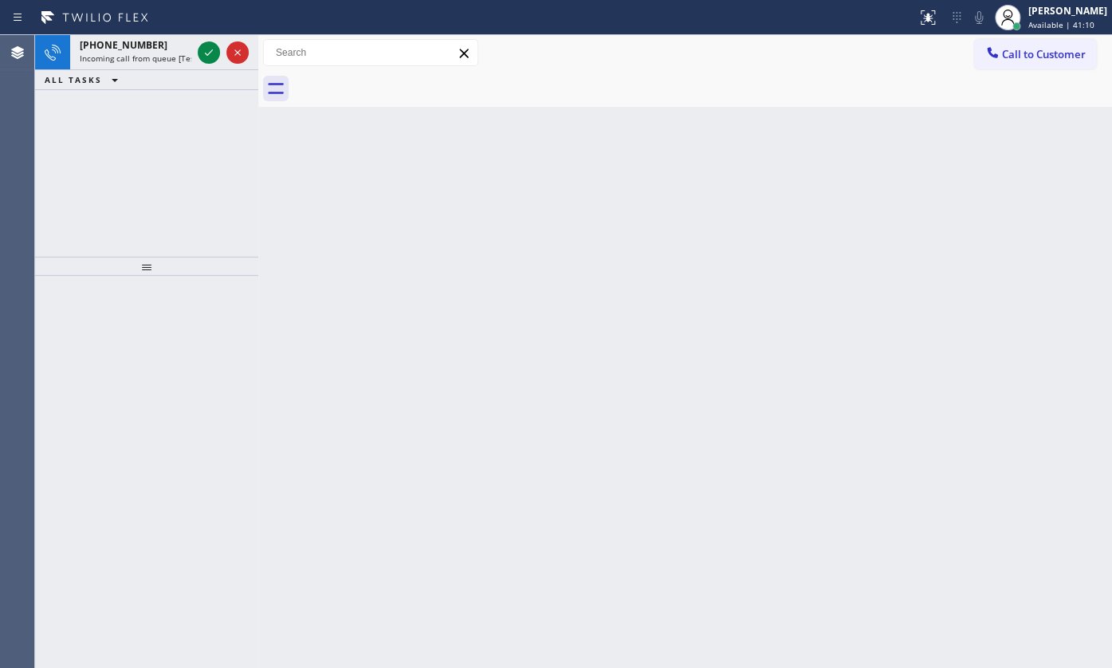
click at [187, 74] on div "ALL TASKS ALL TASKS ACTIVE TASKS TASKS IN WRAP UP" at bounding box center [146, 80] width 223 height 20
click at [210, 54] on icon at bounding box center [208, 52] width 19 height 19
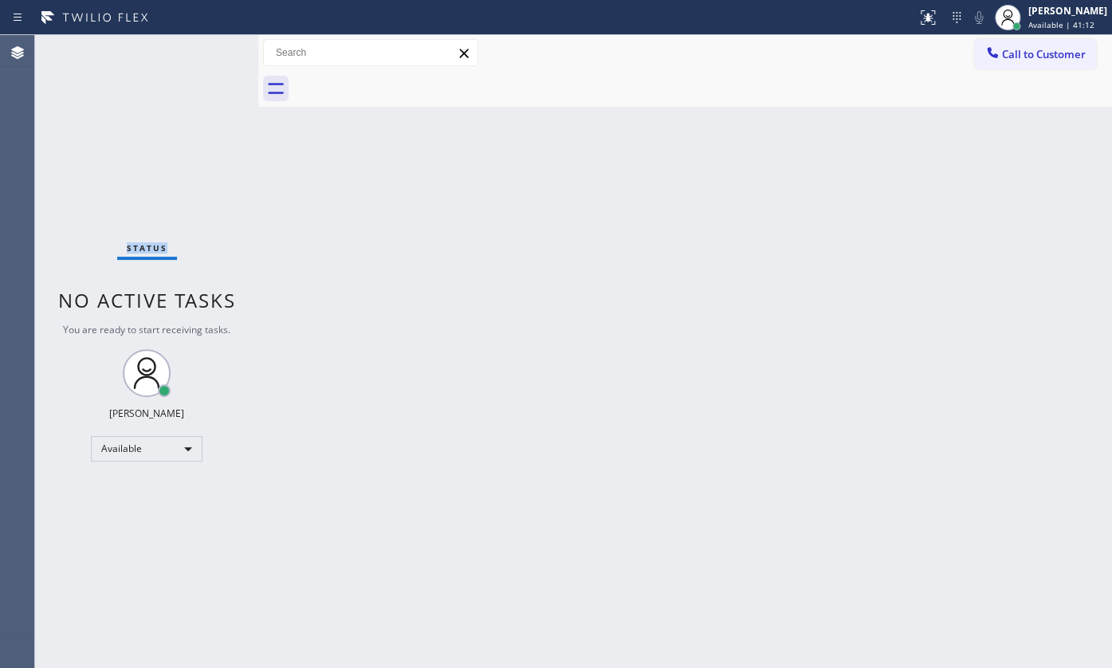
click at [210, 54] on div "Status No active tasks You are ready to start receiving tasks. JENIZA ALCAYDE A…" at bounding box center [146, 351] width 223 height 633
drag, startPoint x: 933, startPoint y: 16, endPoint x: 929, endPoint y: 25, distance: 9.3
click at [932, 16] on icon at bounding box center [927, 17] width 19 height 19
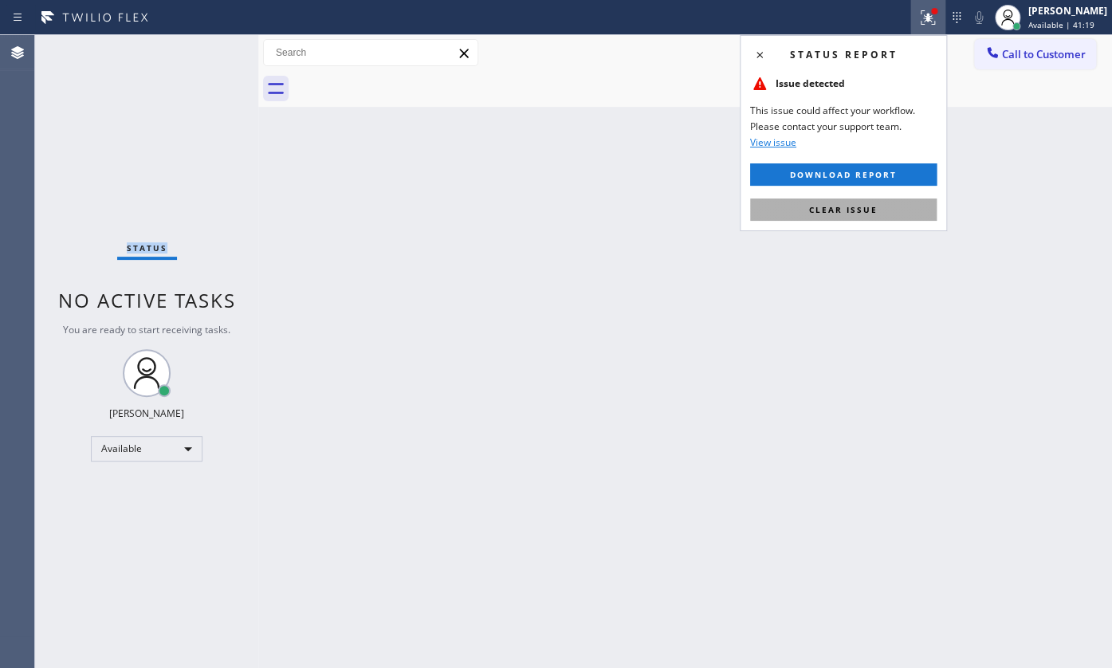
click at [903, 208] on button "Clear issue" at bounding box center [843, 209] width 187 height 22
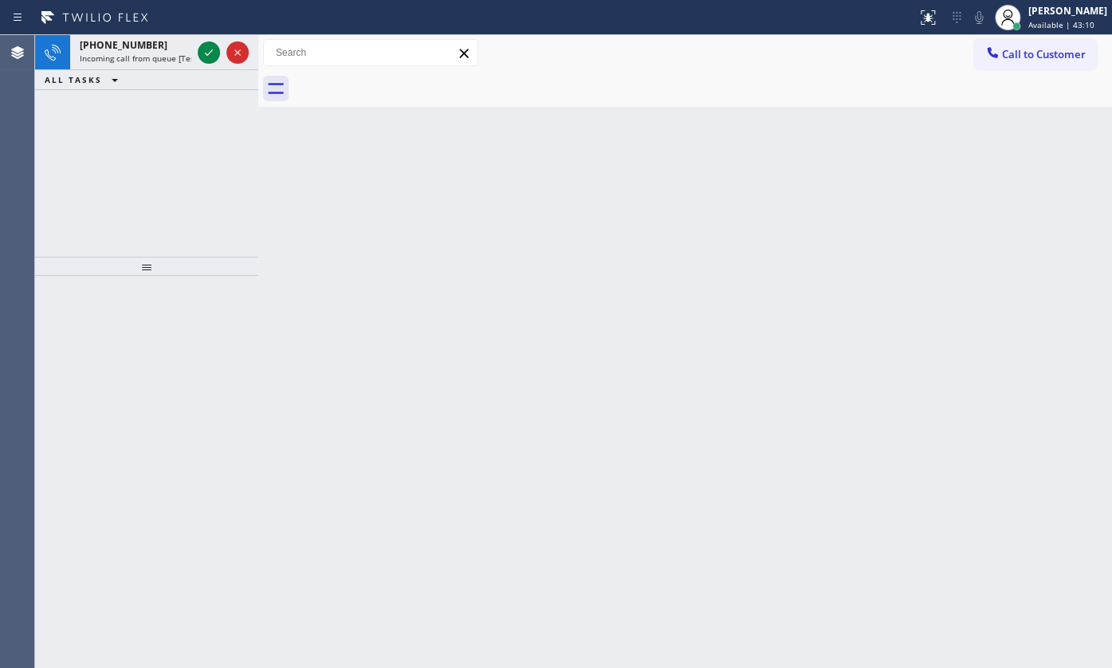
drag, startPoint x: 69, startPoint y: 110, endPoint x: 105, endPoint y: 97, distance: 38.8
click at [74, 110] on div "+17185093775 Incoming call from queue [Test] All ALL TASKS ALL TASKS ACTIVE TAS…" at bounding box center [146, 146] width 223 height 222
click at [202, 56] on icon at bounding box center [208, 52] width 19 height 19
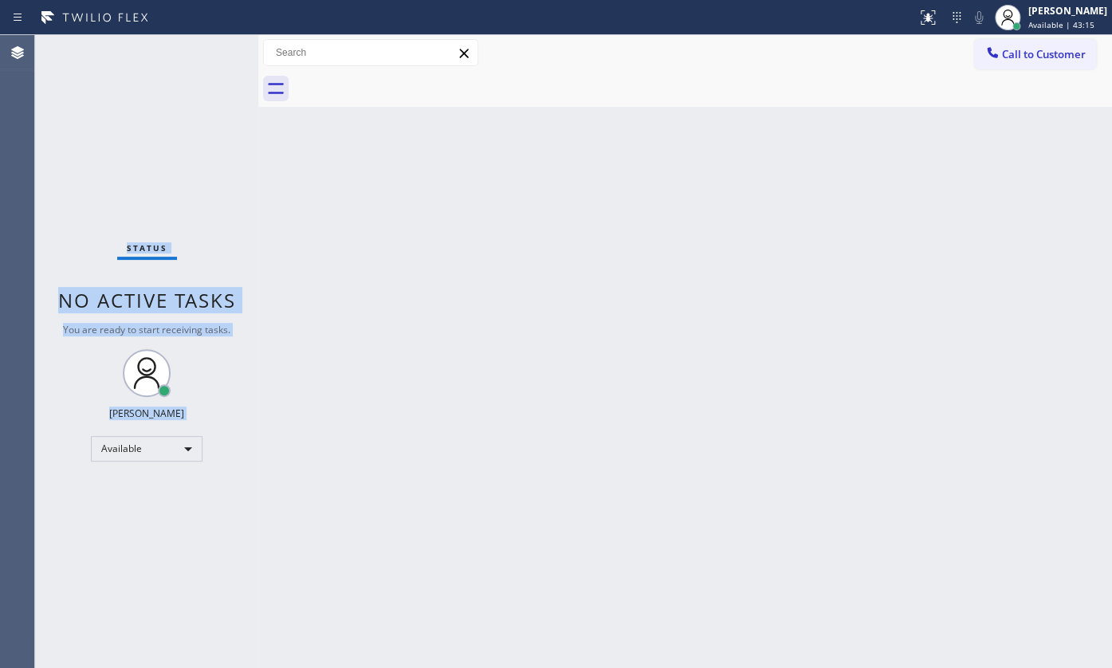
click at [204, 51] on div "Status No active tasks You are ready to start receiving tasks. JENIZA ALCAYDE A…" at bounding box center [146, 351] width 223 height 633
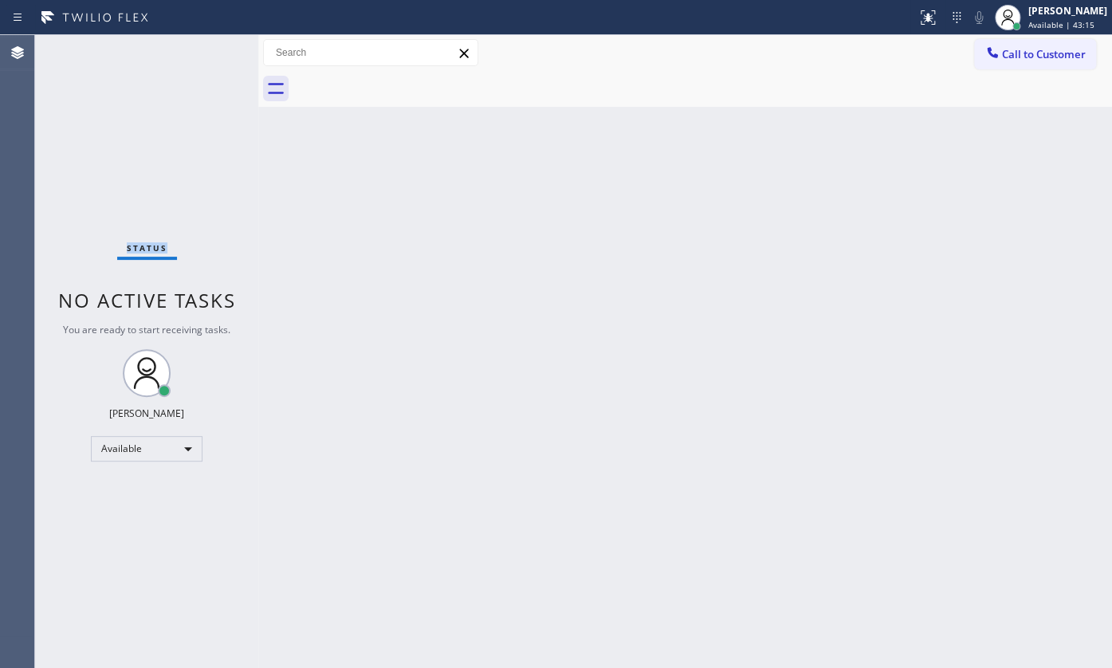
click at [204, 51] on div "Status No active tasks You are ready to start receiving tasks. JENIZA ALCAYDE A…" at bounding box center [146, 351] width 223 height 633
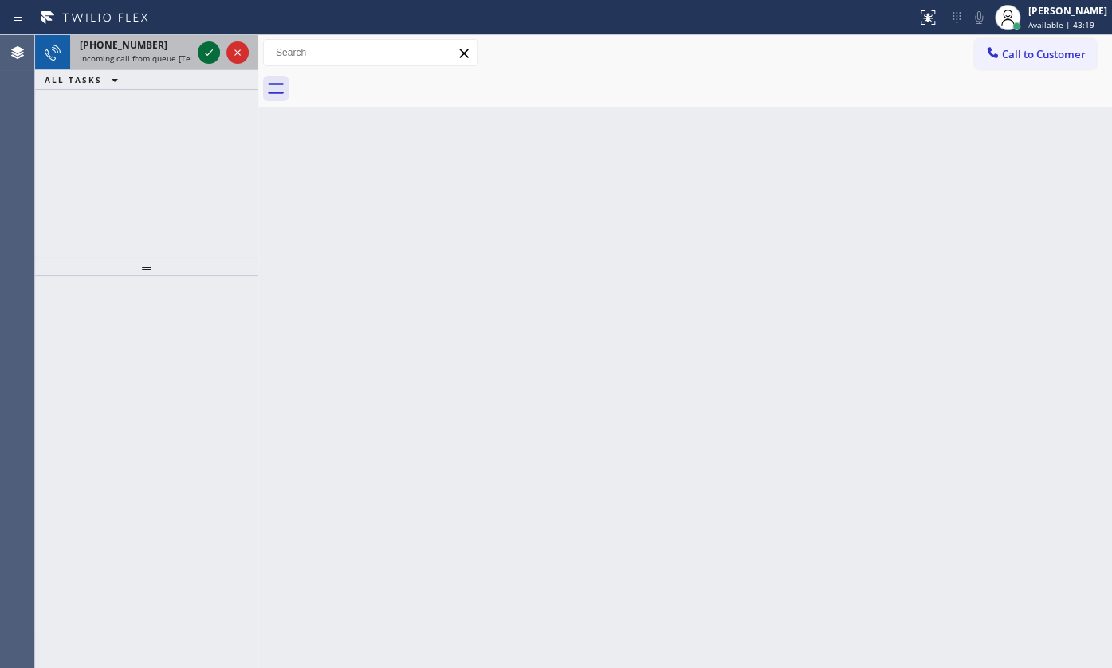
drag, startPoint x: 220, startPoint y: 43, endPoint x: 214, endPoint y: 51, distance: 9.7
click at [217, 47] on div at bounding box center [222, 52] width 57 height 35
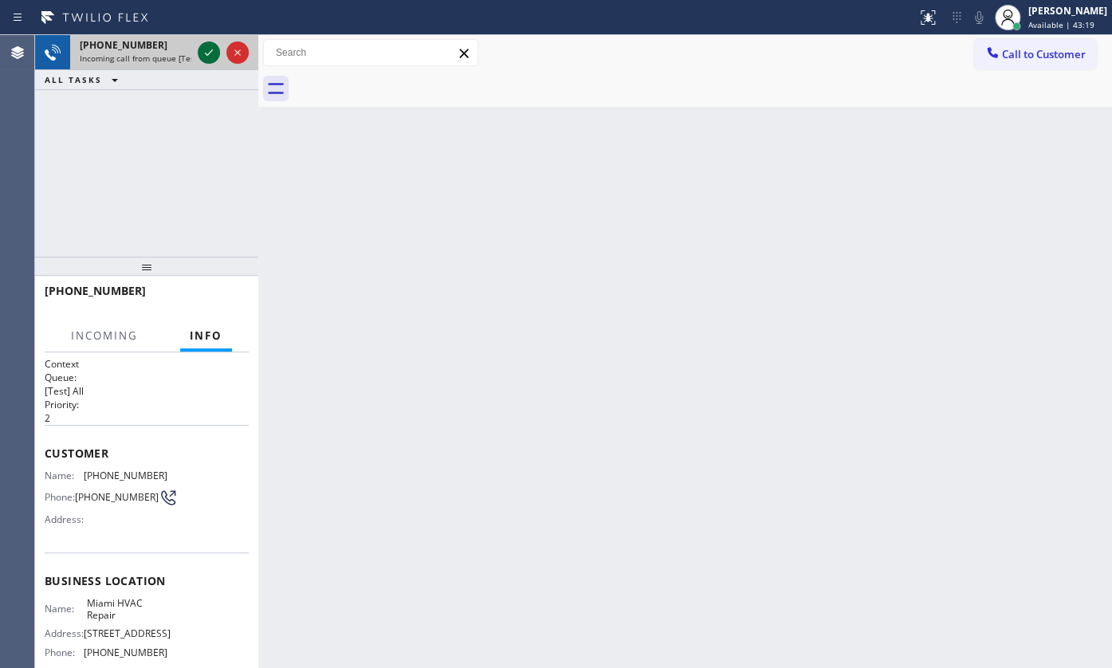
click at [214, 51] on icon at bounding box center [208, 52] width 19 height 19
drag, startPoint x: 220, startPoint y: 56, endPoint x: 222, endPoint y: 73, distance: 16.9
click at [222, 72] on div "+13056026139 Incoming call from queue [Test] All ALL TASKS ALL TASKS ACTIVE TAS…" at bounding box center [146, 62] width 223 height 55
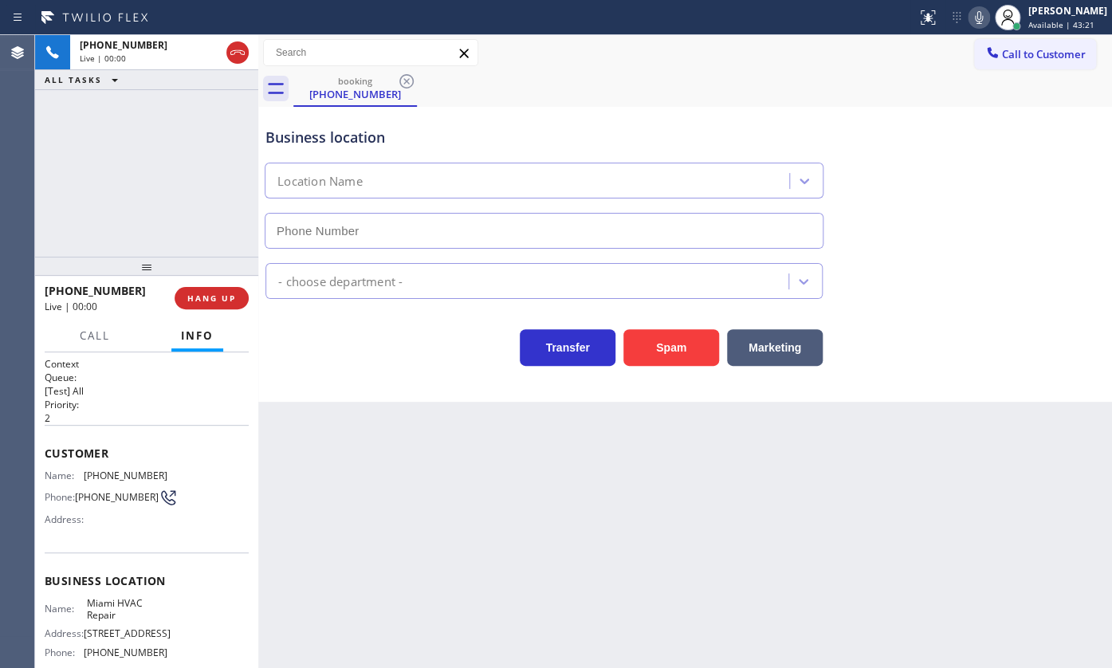
type input "(305) 912-2291"
click at [237, 311] on div "+13056026139 Live | 00:06 HANG UP" at bounding box center [147, 297] width 204 height 41
click at [241, 293] on button "HANG UP" at bounding box center [212, 298] width 74 height 22
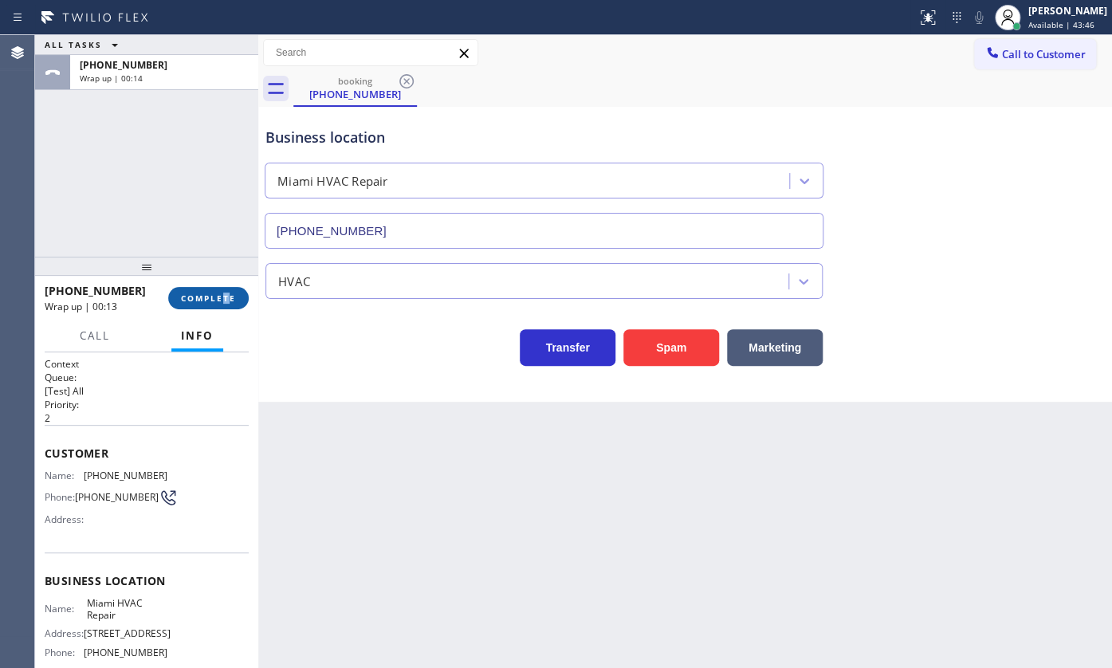
click at [228, 308] on div "+13056026139 Wrap up | 00:13 COMPLETE" at bounding box center [147, 297] width 204 height 41
click at [227, 293] on span "COMPLETE" at bounding box center [208, 298] width 55 height 11
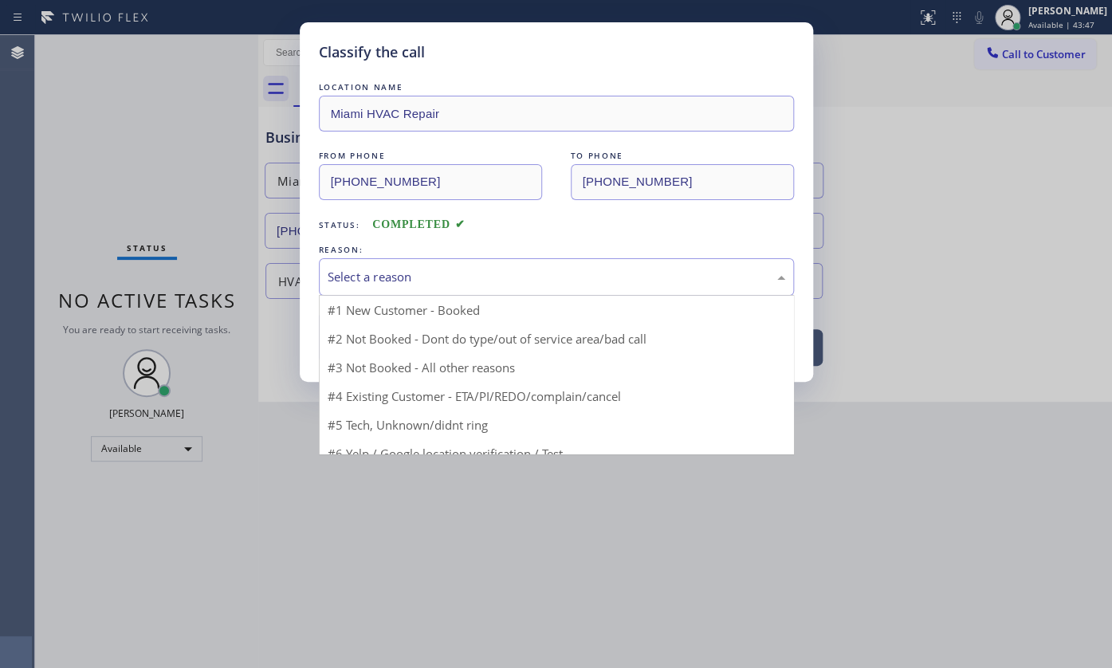
drag, startPoint x: 379, startPoint y: 285, endPoint x: 388, endPoint y: 357, distance: 73.1
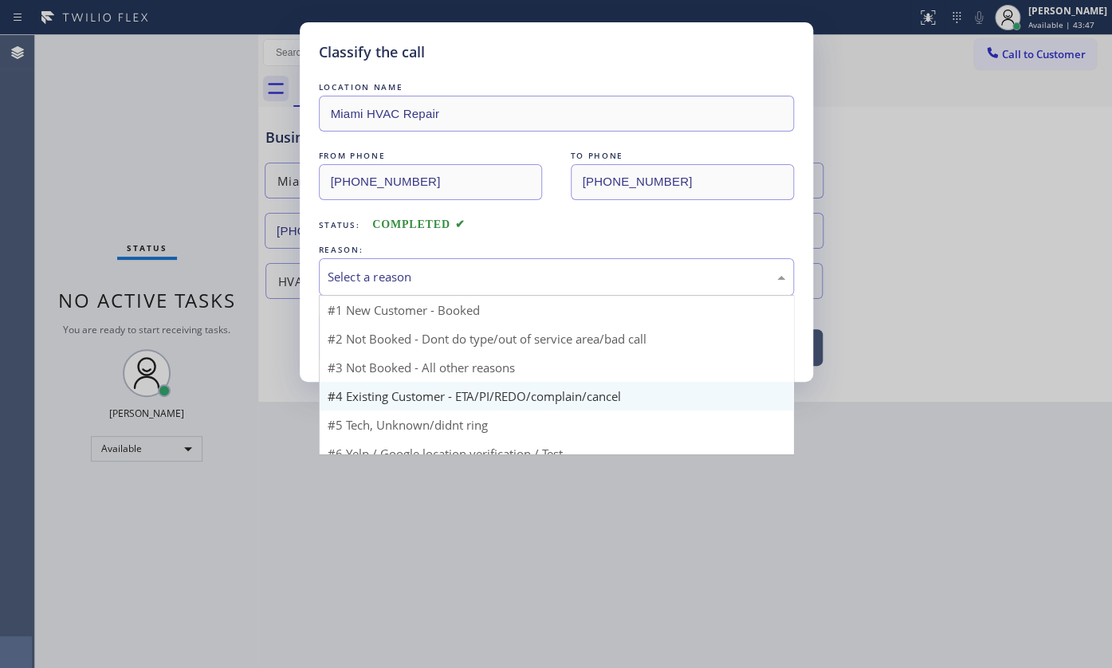
click at [379, 286] on div "Select a reason" at bounding box center [556, 276] width 475 height 37
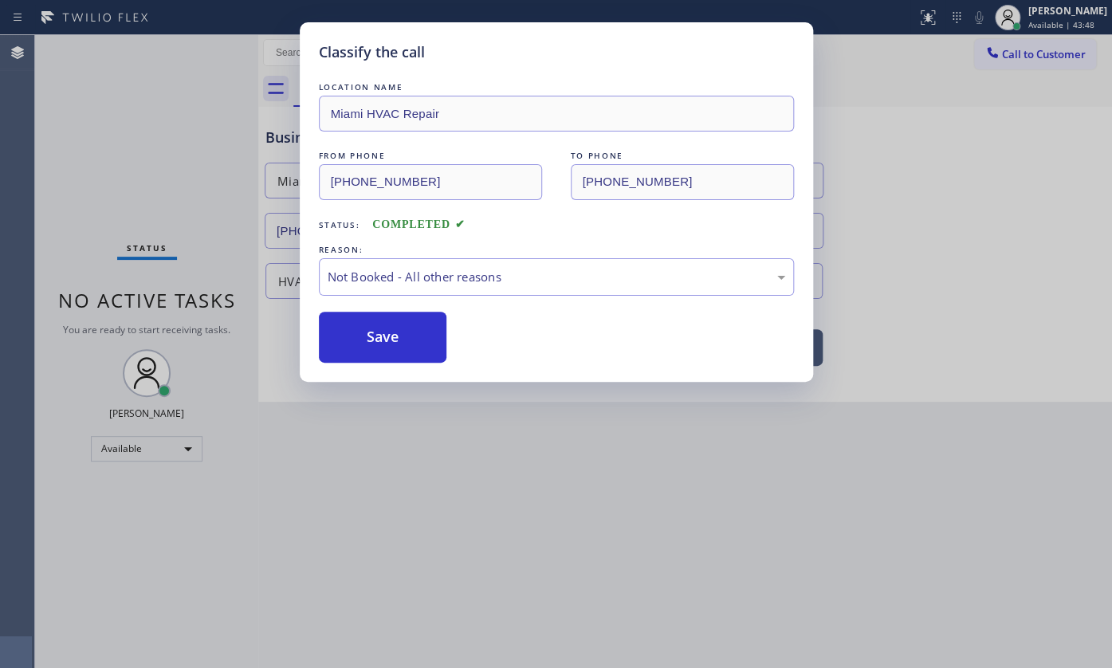
click at [398, 327] on button "Save" at bounding box center [383, 337] width 128 height 51
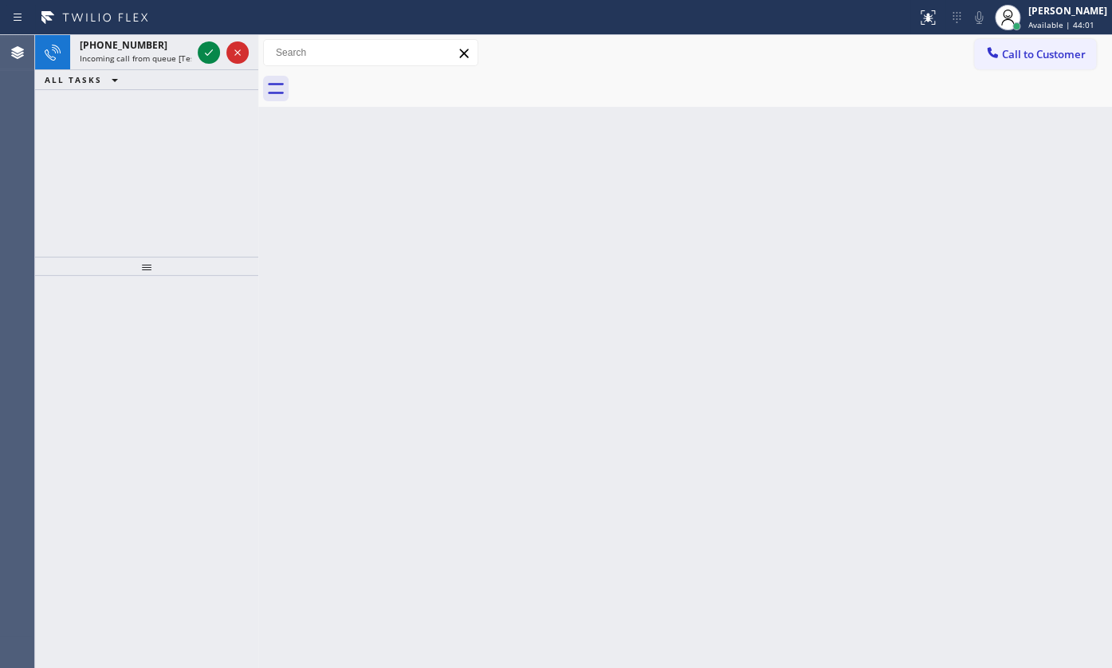
click at [147, 175] on div "+15188925331 Incoming call from queue [Test] All ALL TASKS ALL TASKS ACTIVE TAS…" at bounding box center [146, 146] width 223 height 222
click at [207, 56] on icon at bounding box center [208, 52] width 19 height 19
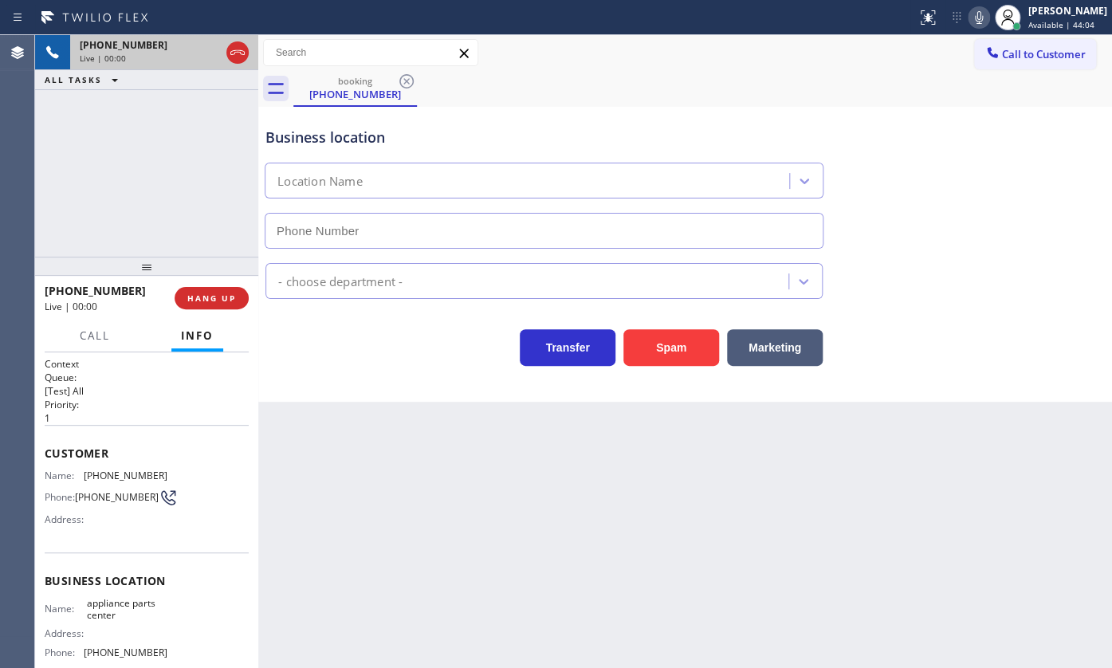
type input "[PHONE_NUMBER]"
click at [223, 285] on div "+15188925331 Live | 00:00 HANG UP" at bounding box center [147, 297] width 204 height 41
click at [228, 293] on span "HANG UP" at bounding box center [211, 298] width 49 height 11
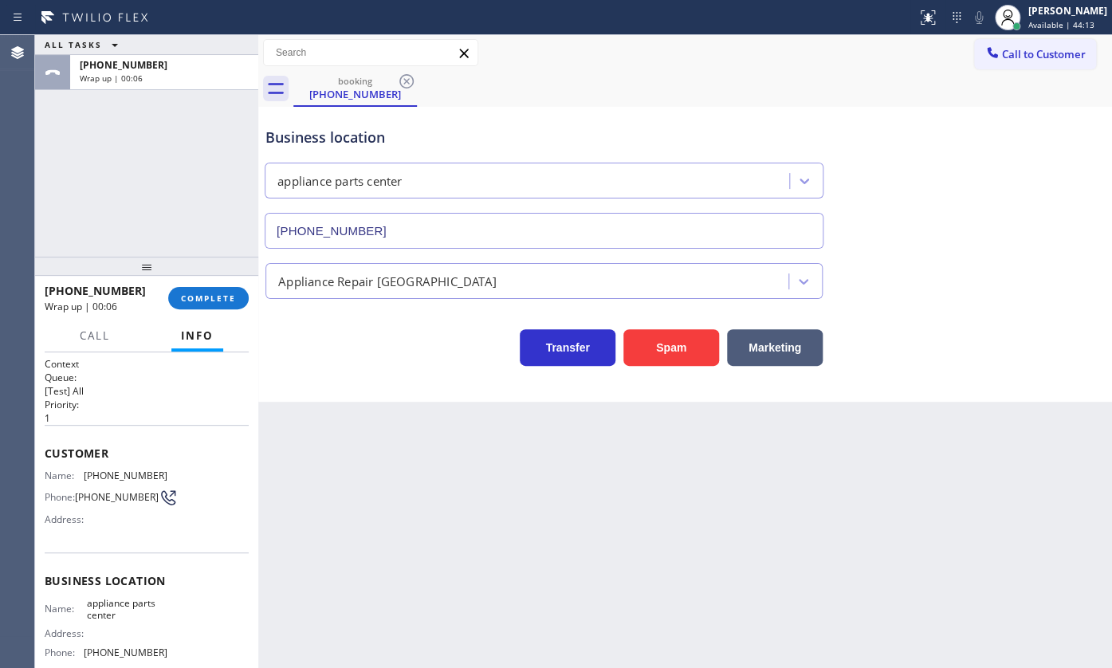
click at [119, 171] on div "ALL TASKS ALL TASKS ACTIVE TASKS TASKS IN WRAP UP +15188925331 Wrap up | 00:06" at bounding box center [146, 146] width 223 height 222
click at [1029, 19] on span "Available | 44:14" at bounding box center [1061, 24] width 66 height 11
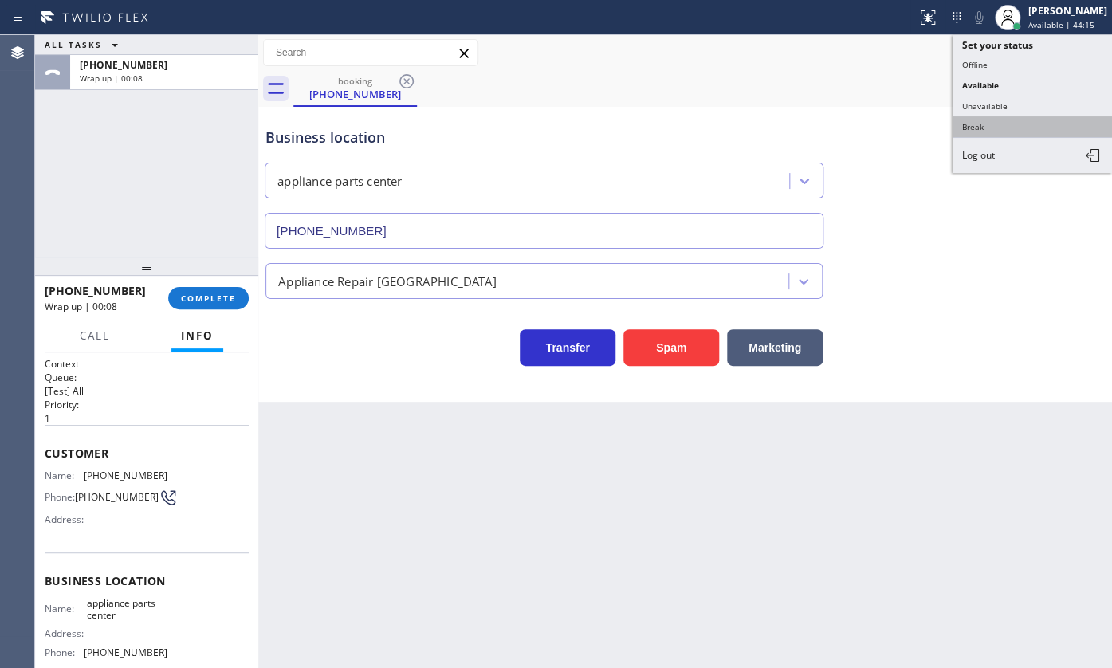
click at [1003, 120] on button "Break" at bounding box center [1031, 126] width 159 height 21
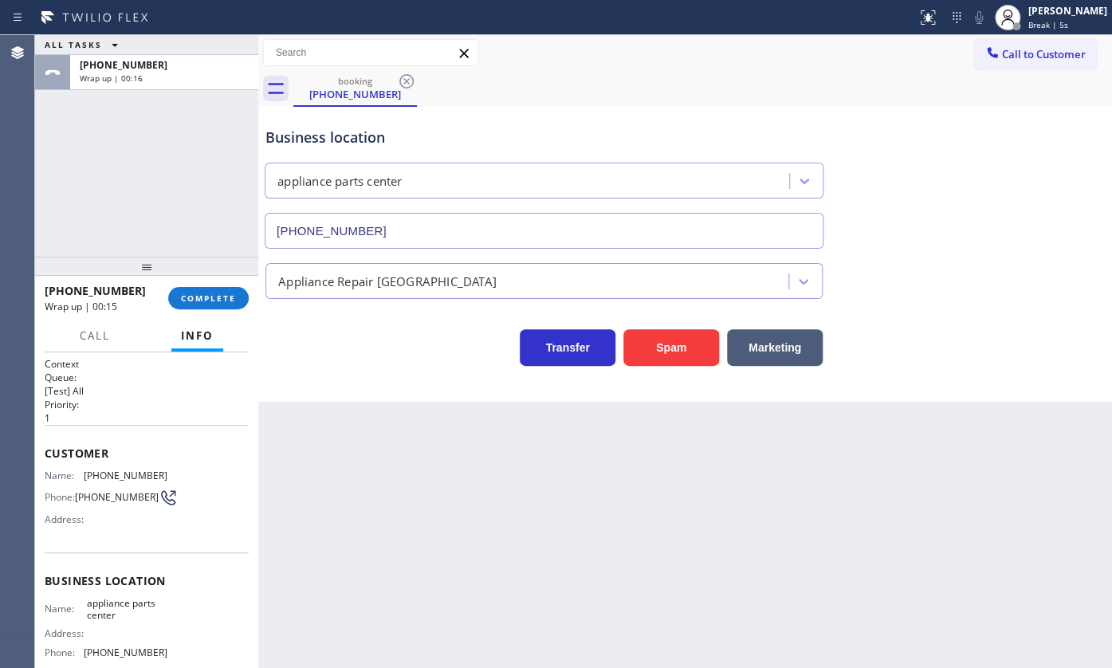
click at [61, 170] on div "ALL TASKS ALL TASKS ACTIVE TASKS TASKS IN WRAP UP +15188925331 Wrap up | 00:16" at bounding box center [146, 146] width 223 height 222
click at [231, 289] on button "COMPLETE" at bounding box center [208, 298] width 81 height 22
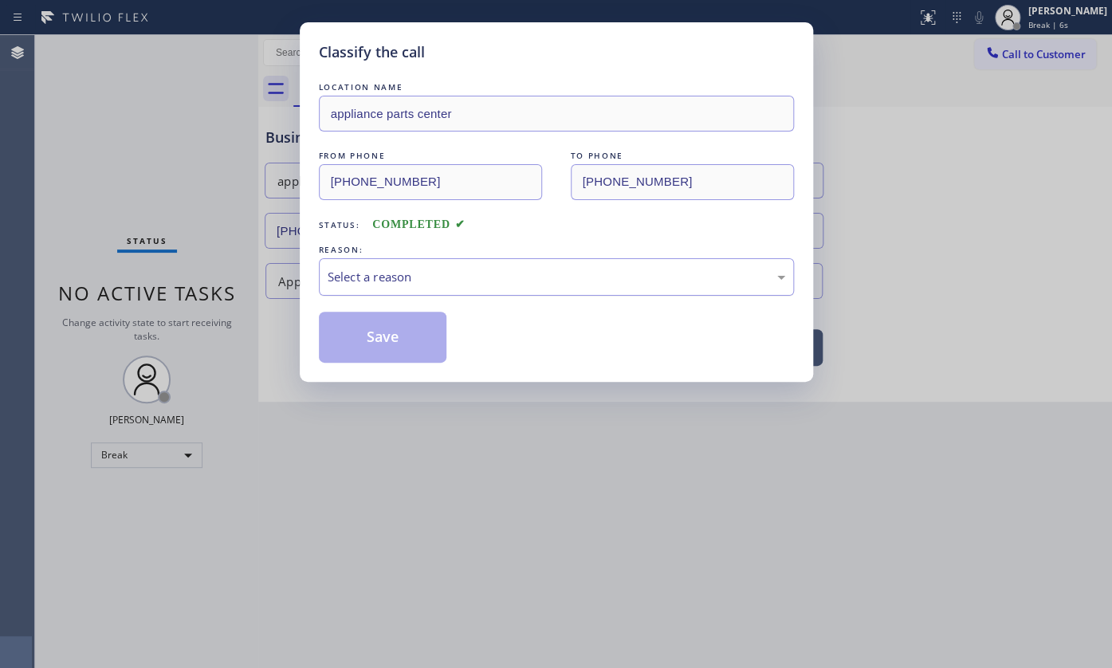
click at [347, 285] on div "Select a reason" at bounding box center [556, 276] width 475 height 37
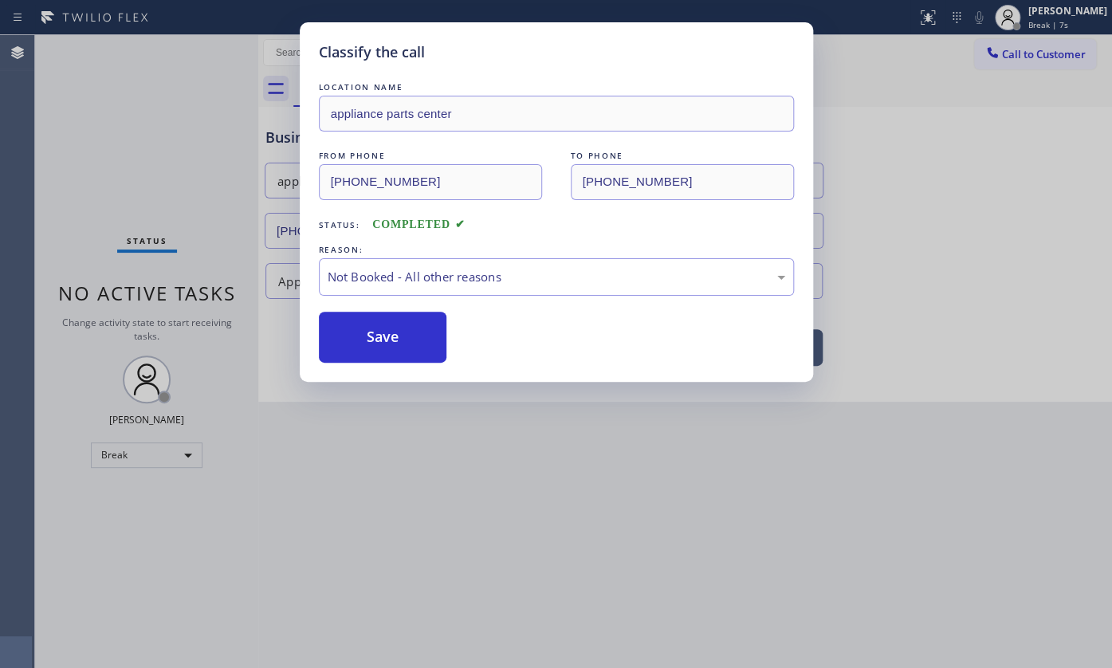
click at [359, 328] on button "Save" at bounding box center [383, 337] width 128 height 51
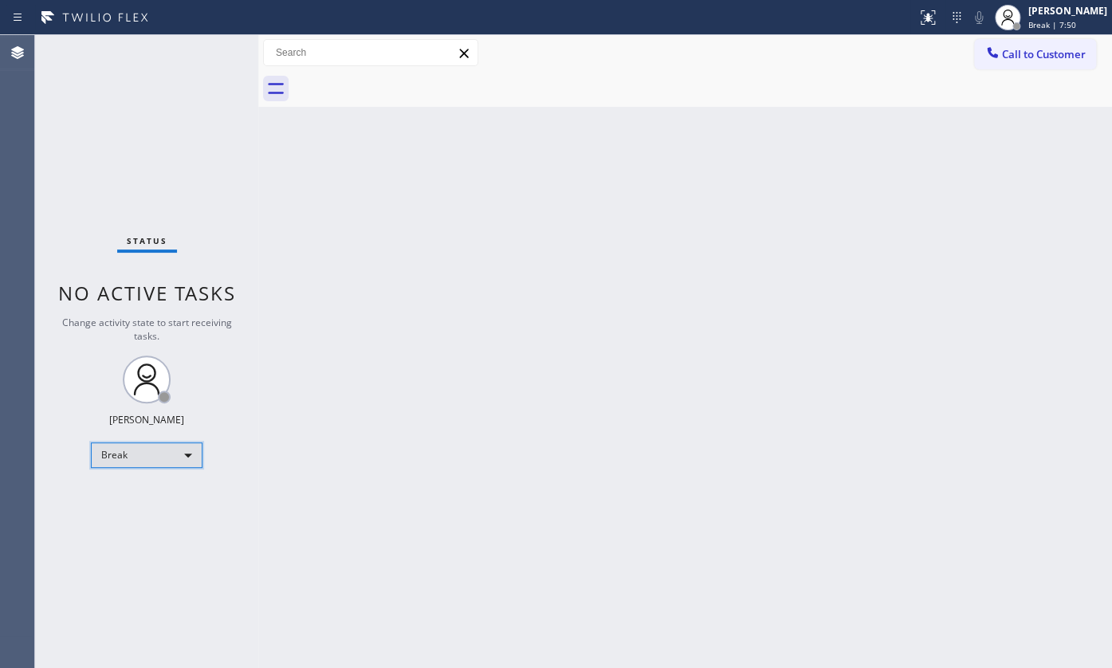
click at [136, 459] on div "Break" at bounding box center [147, 455] width 112 height 26
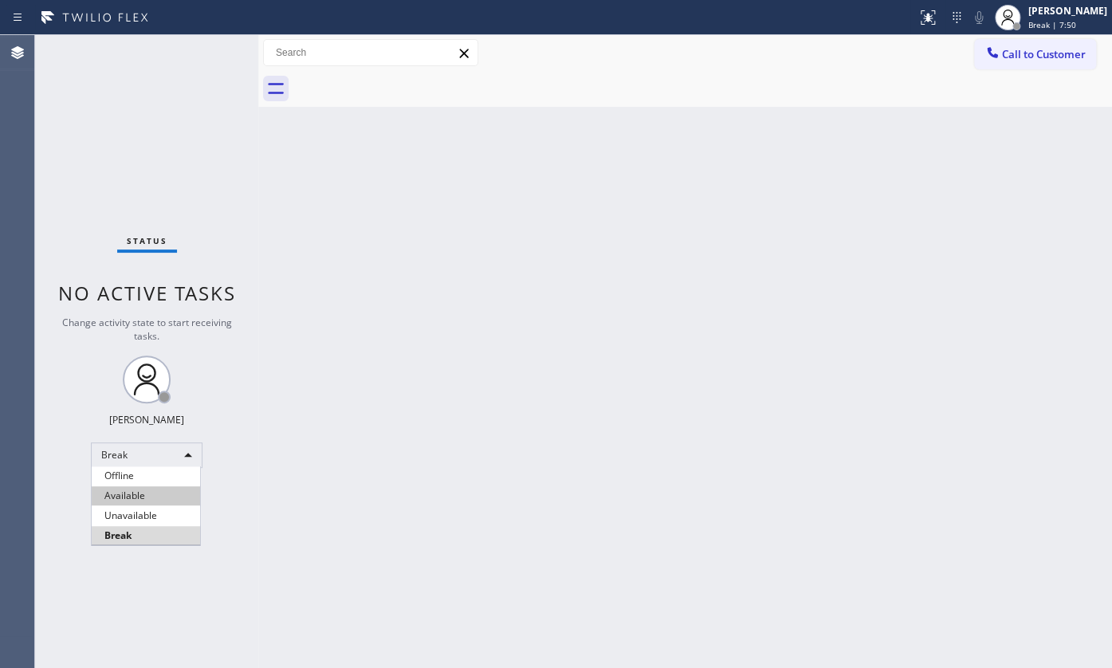
click at [135, 499] on li "Available" at bounding box center [146, 495] width 108 height 19
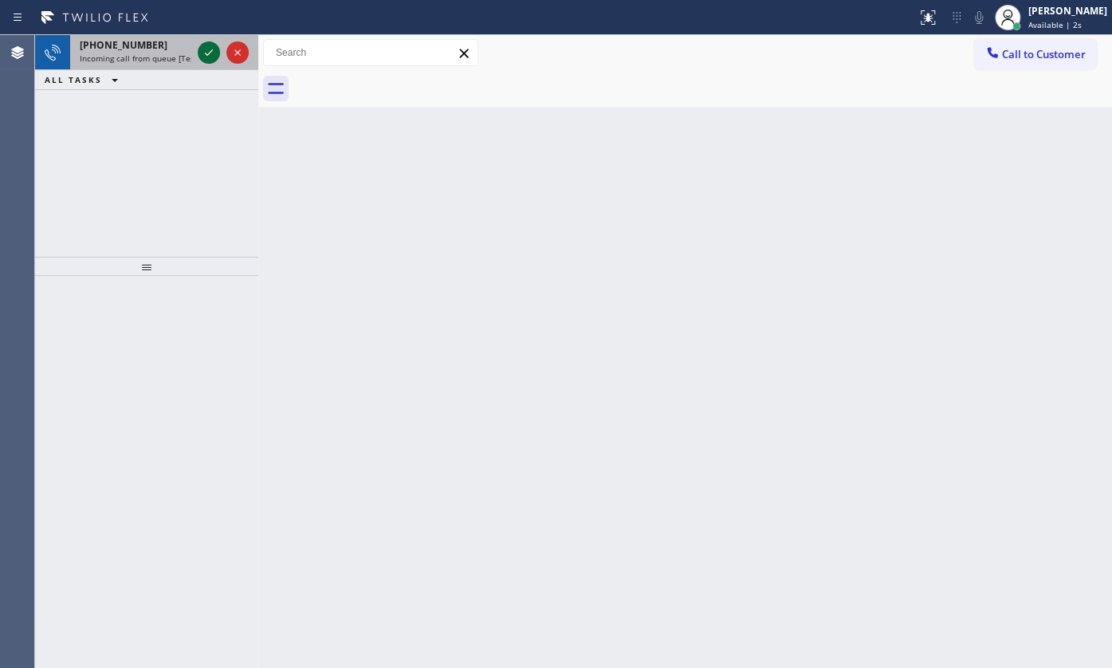
click at [204, 48] on icon at bounding box center [208, 52] width 19 height 19
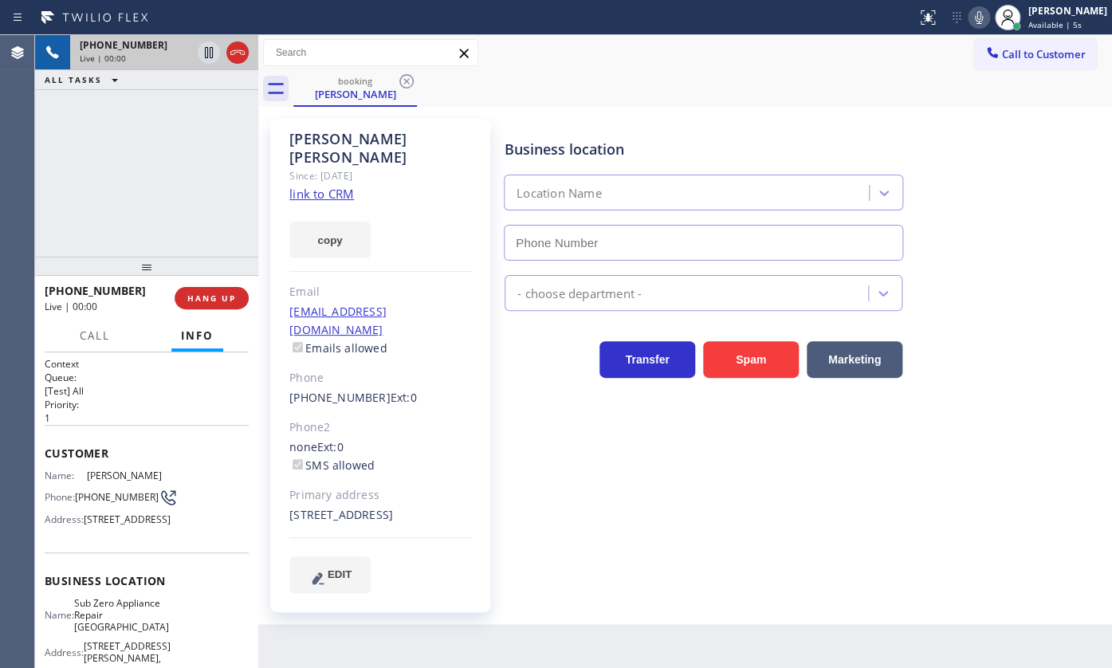
type input "[PHONE_NUMBER]"
click at [331, 186] on link "link to CRM" at bounding box center [321, 194] width 65 height 16
click at [130, 202] on div "+13603935947 Live | 00:44 ALL TASKS ALL TASKS ACTIVE TASKS TASKS IN WRAP UP" at bounding box center [146, 146] width 223 height 222
click at [234, 295] on span "HANG UP" at bounding box center [211, 298] width 49 height 11
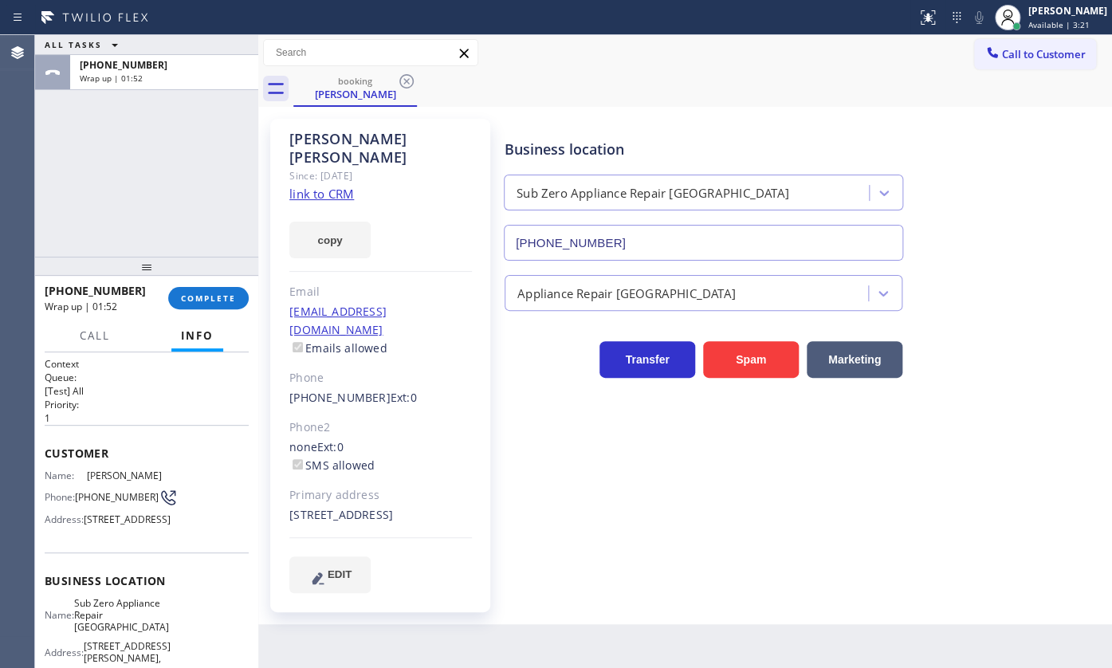
click at [207, 281] on div "+13603935947 Wrap up | 01:52 COMPLETE" at bounding box center [147, 297] width 204 height 41
click at [211, 287] on button "COMPLETE" at bounding box center [208, 298] width 81 height 22
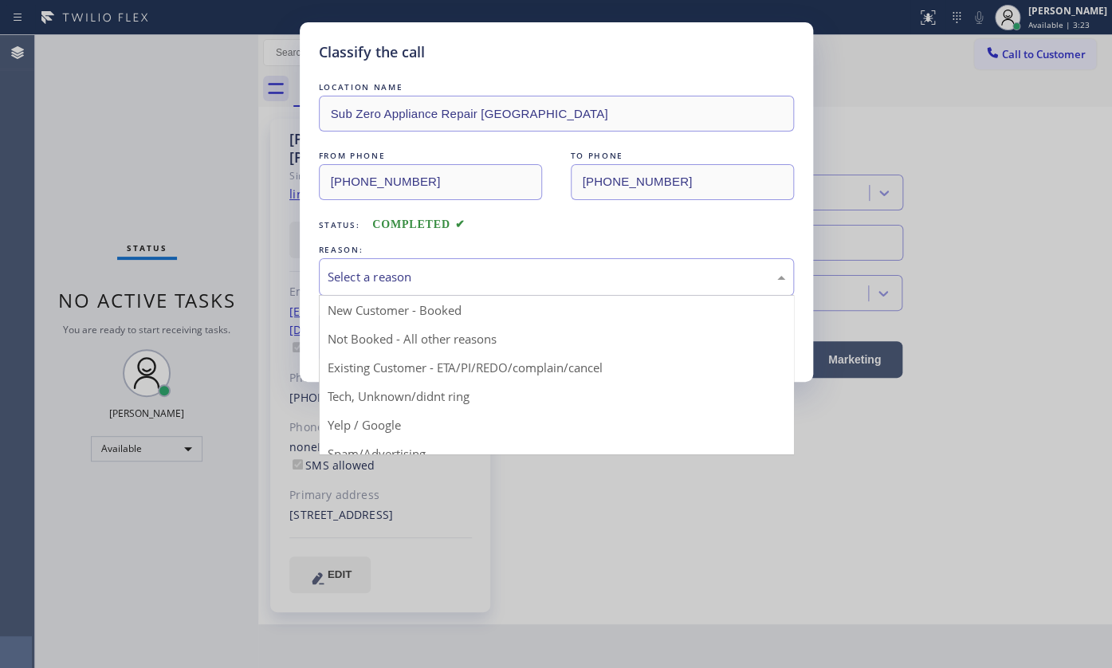
click at [367, 259] on div "Select a reason" at bounding box center [556, 276] width 475 height 37
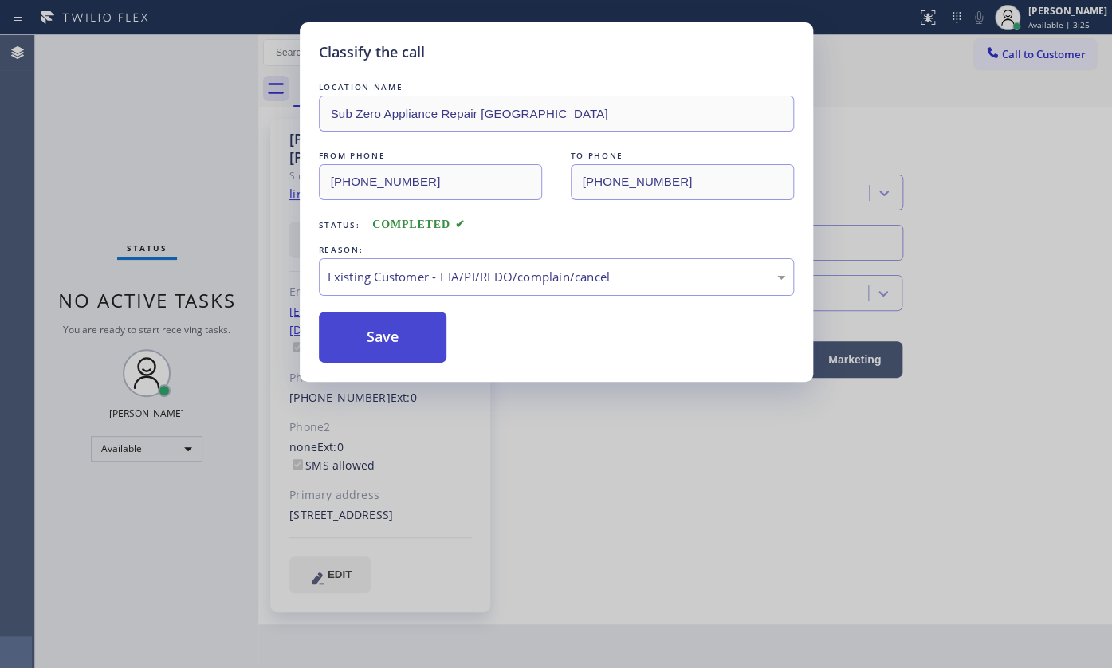
drag, startPoint x: 378, startPoint y: 359, endPoint x: 367, endPoint y: 312, distance: 48.3
click at [367, 312] on button "Save" at bounding box center [383, 337] width 128 height 51
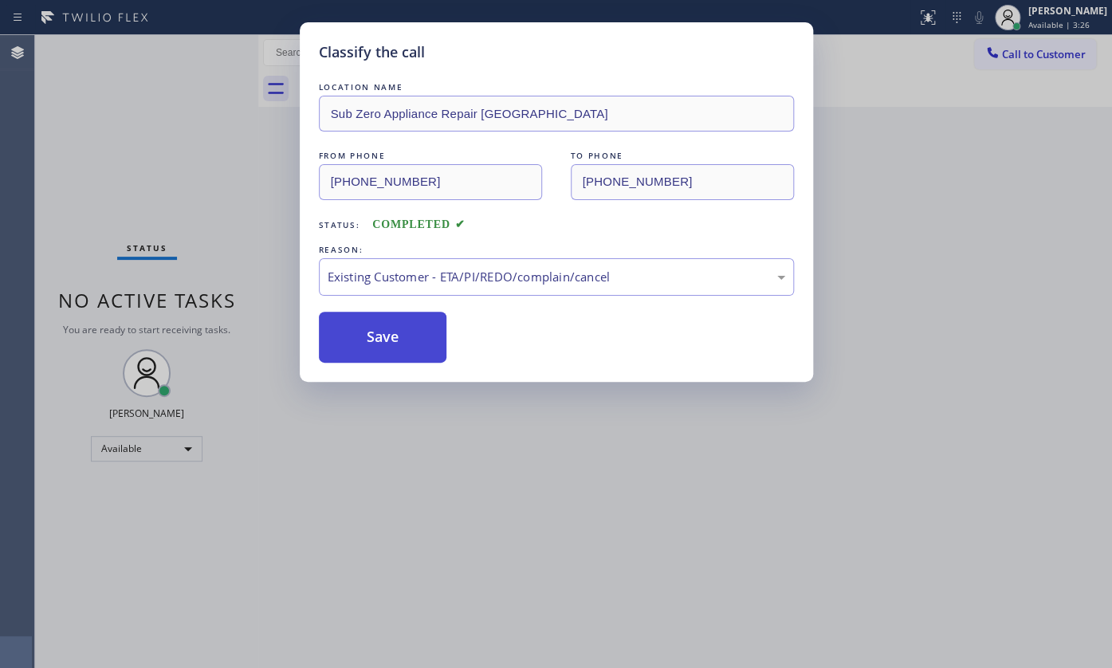
click at [367, 316] on button "Save" at bounding box center [383, 337] width 128 height 51
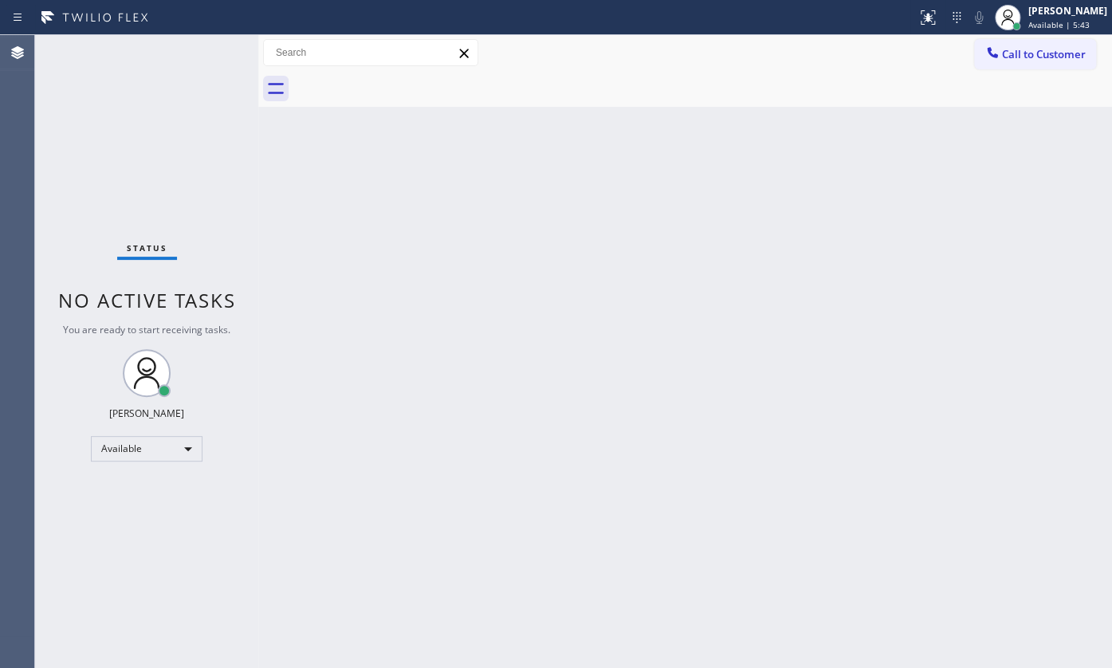
click at [90, 171] on div "Status No active tasks You are ready to start receiving tasks. JENIZA ALCAYDE A…" at bounding box center [146, 351] width 223 height 633
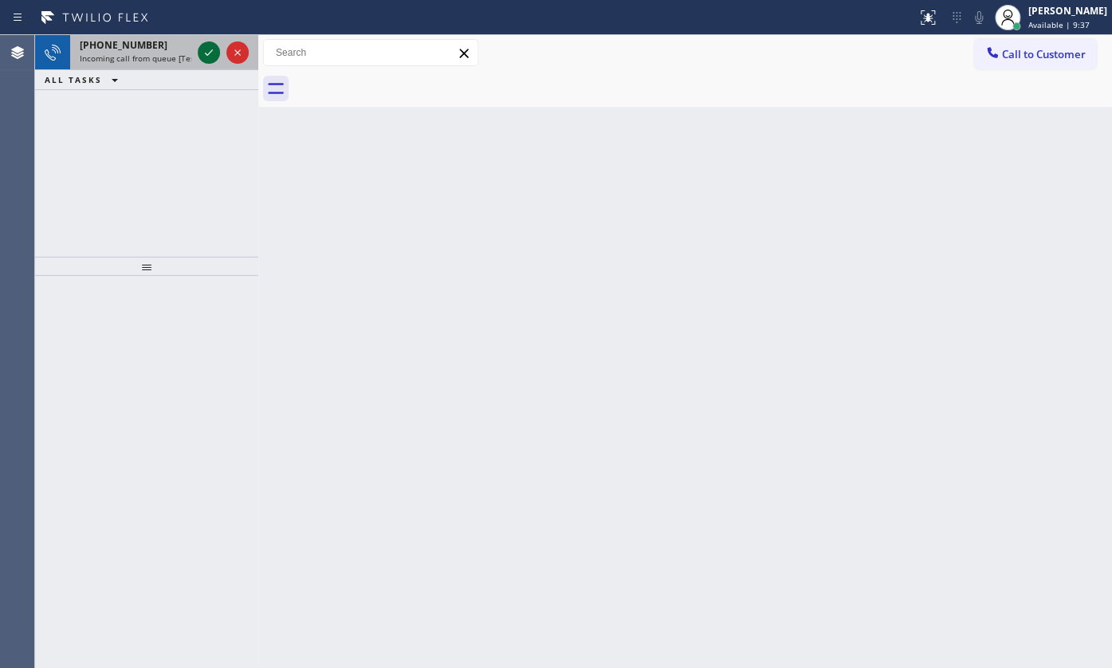
click at [202, 47] on icon at bounding box center [208, 52] width 19 height 19
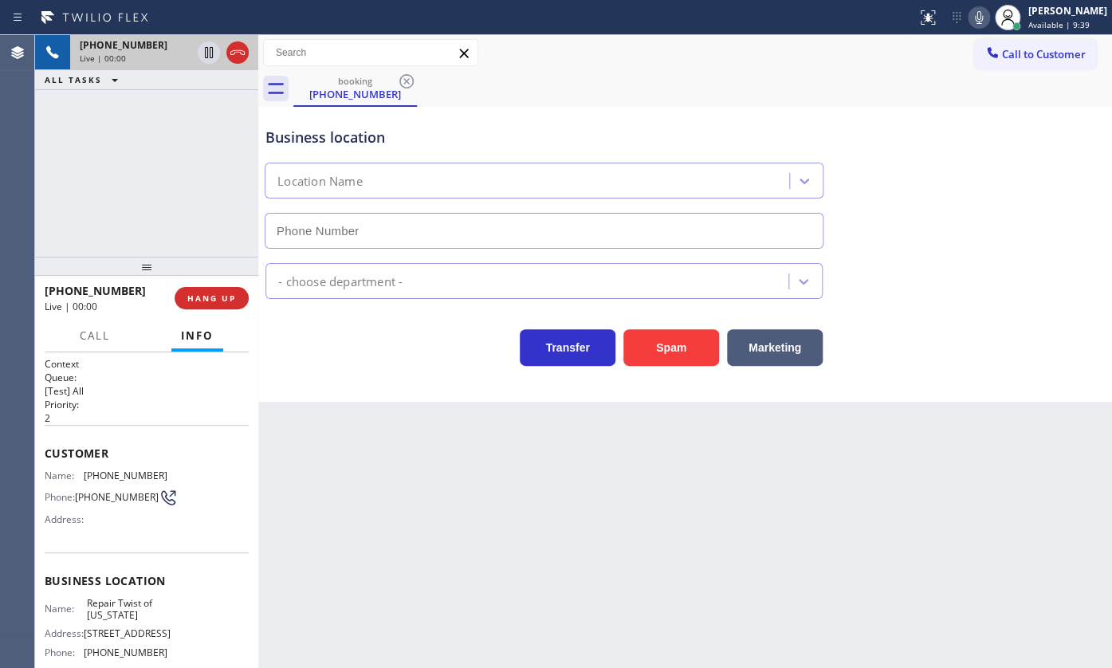
type input "(347) 284-6179"
click at [359, 149] on div "Business location Repair Twist of New York (347) 284-6179" at bounding box center [544, 180] width 564 height 138
click at [116, 144] on div "+13473209691 Live | 00:13 ALL TASKS ALL TASKS ACTIVE TASKS TASKS IN WRAP UP" at bounding box center [146, 146] width 223 height 222
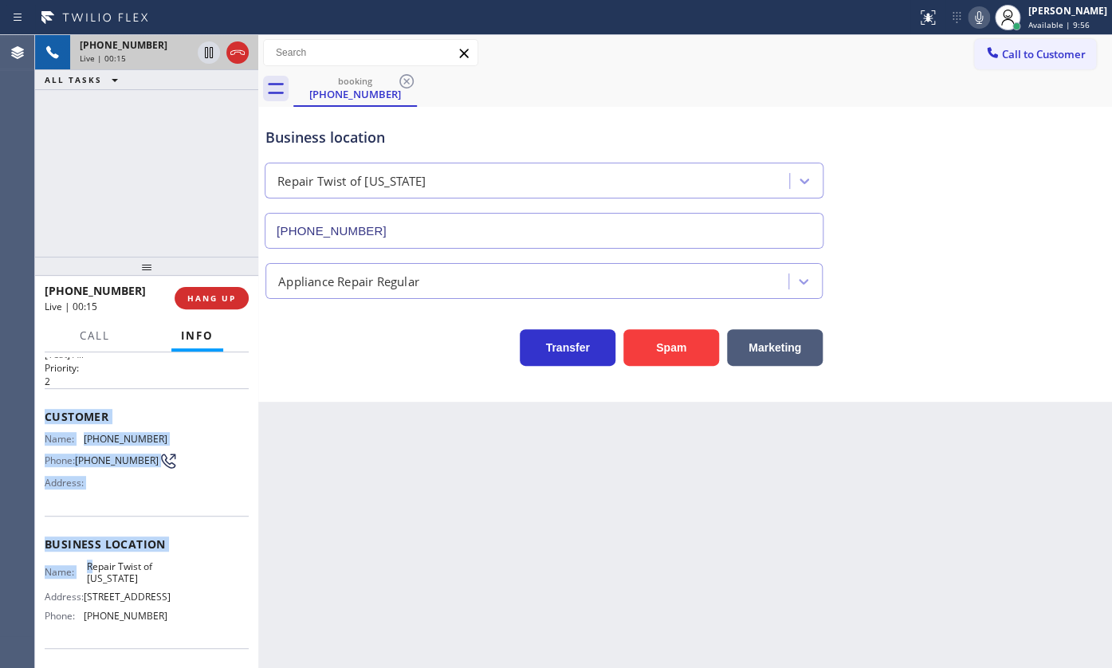
scroll to position [144, 0]
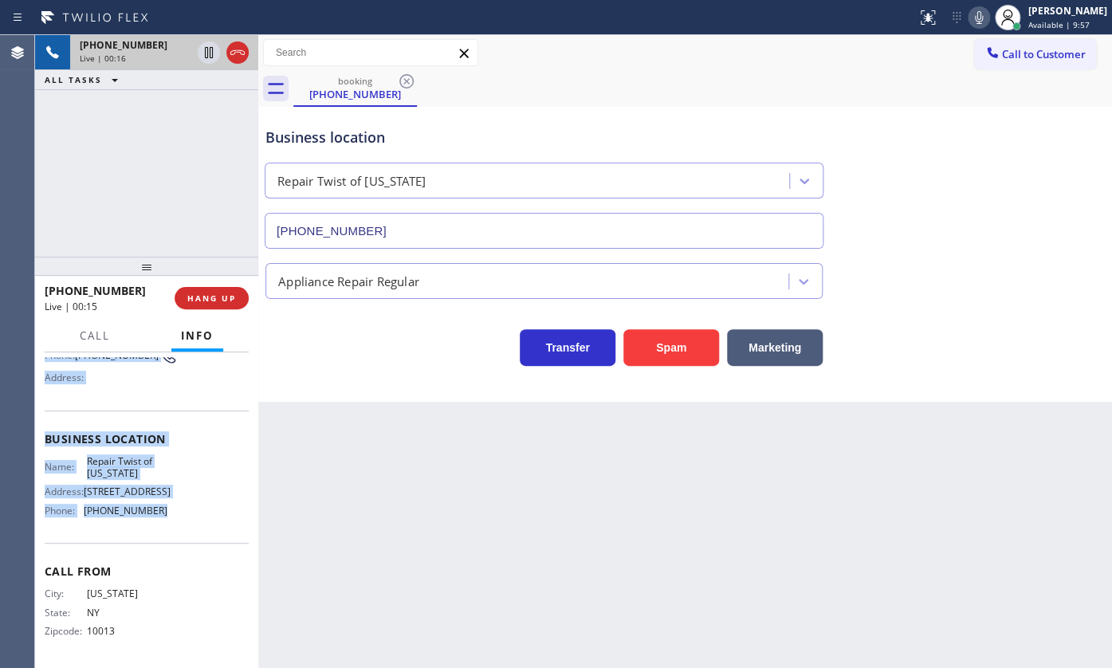
drag, startPoint x: 40, startPoint y: 448, endPoint x: 167, endPoint y: 526, distance: 149.6
click at [167, 526] on div "Context Queue: [Test] All Priority: 2 Customer Name: (347) 320-9691 Phone: (347…" at bounding box center [146, 510] width 223 height 316
copy div "Customer Name: (347) 320-9691 Phone: (347) 320-9691 Address: Business location …"
click at [216, 305] on button "HANG UP" at bounding box center [212, 298] width 74 height 22
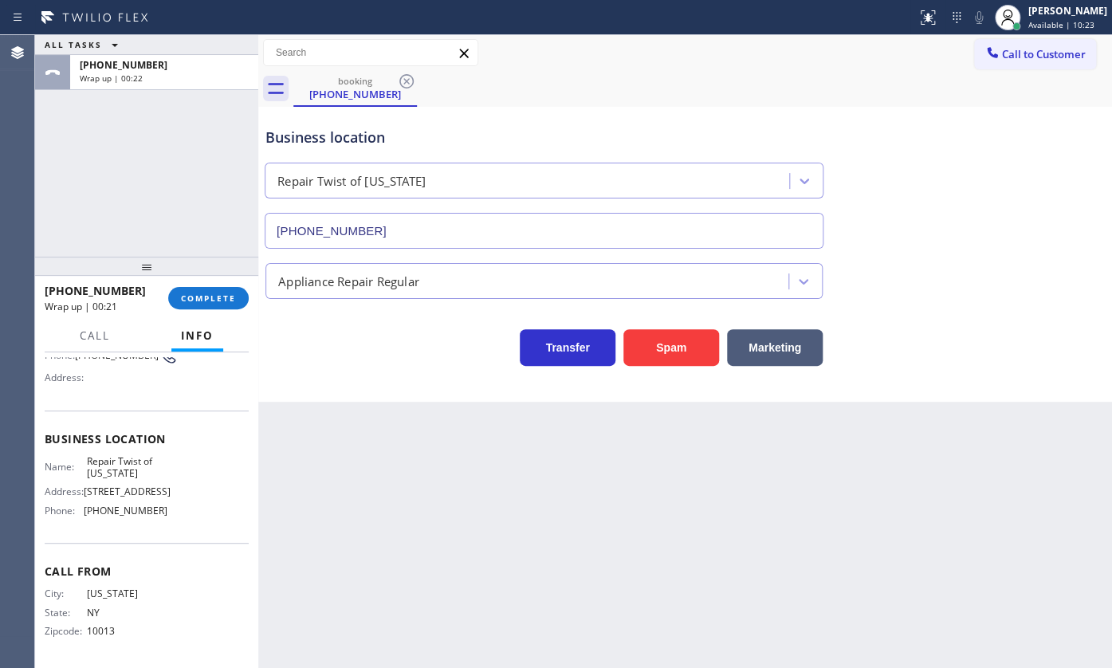
click at [115, 257] on div at bounding box center [146, 266] width 223 height 19
click at [197, 300] on span "COMPLETE" at bounding box center [208, 295] width 55 height 11
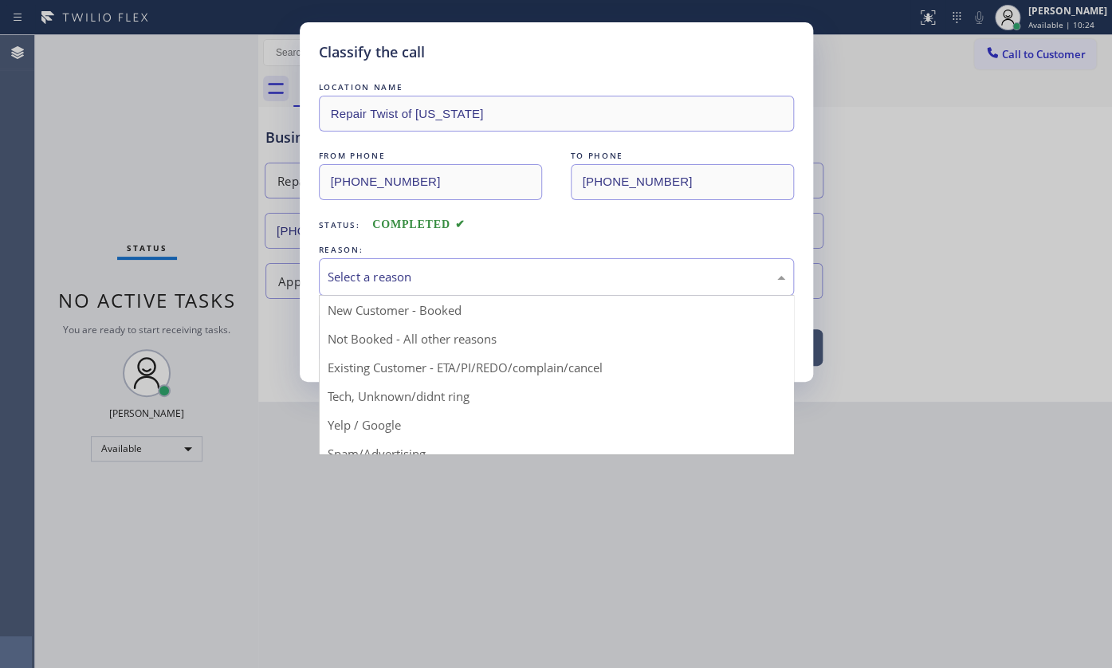
click at [378, 281] on div "Select a reason" at bounding box center [557, 277] width 458 height 18
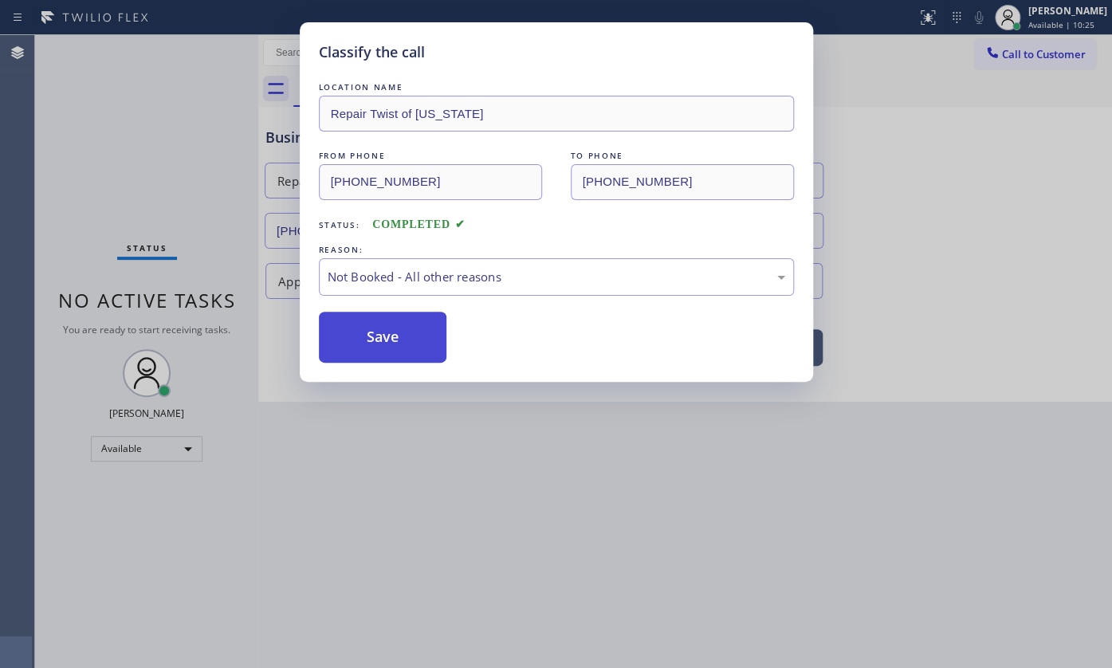
click at [368, 341] on button "Save" at bounding box center [383, 337] width 128 height 51
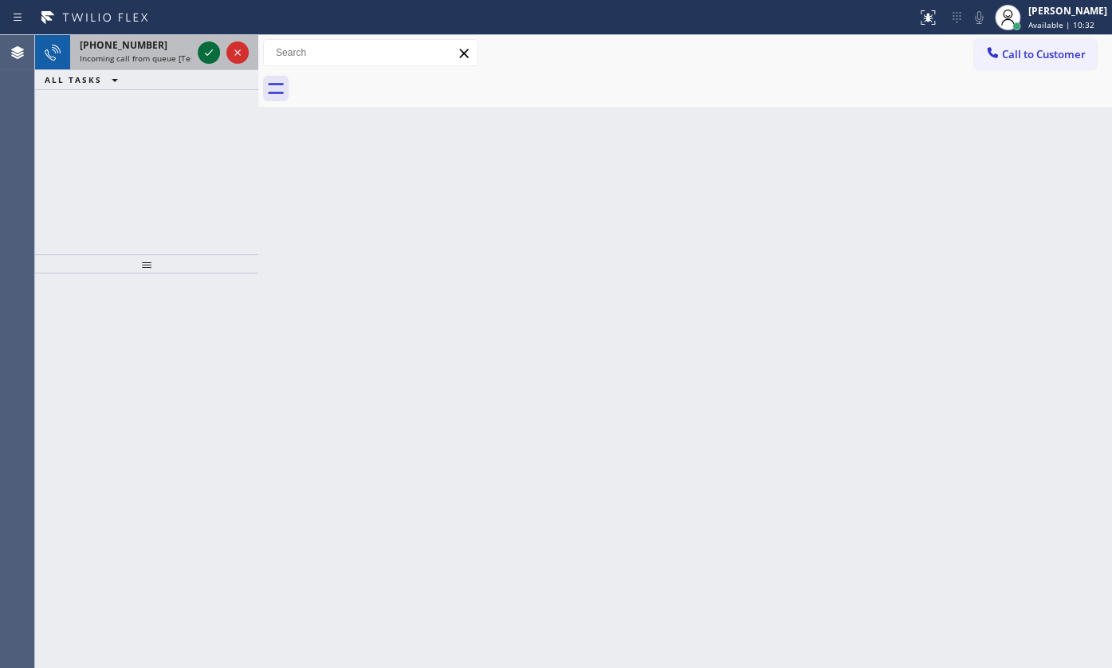
click at [210, 53] on icon at bounding box center [209, 52] width 8 height 6
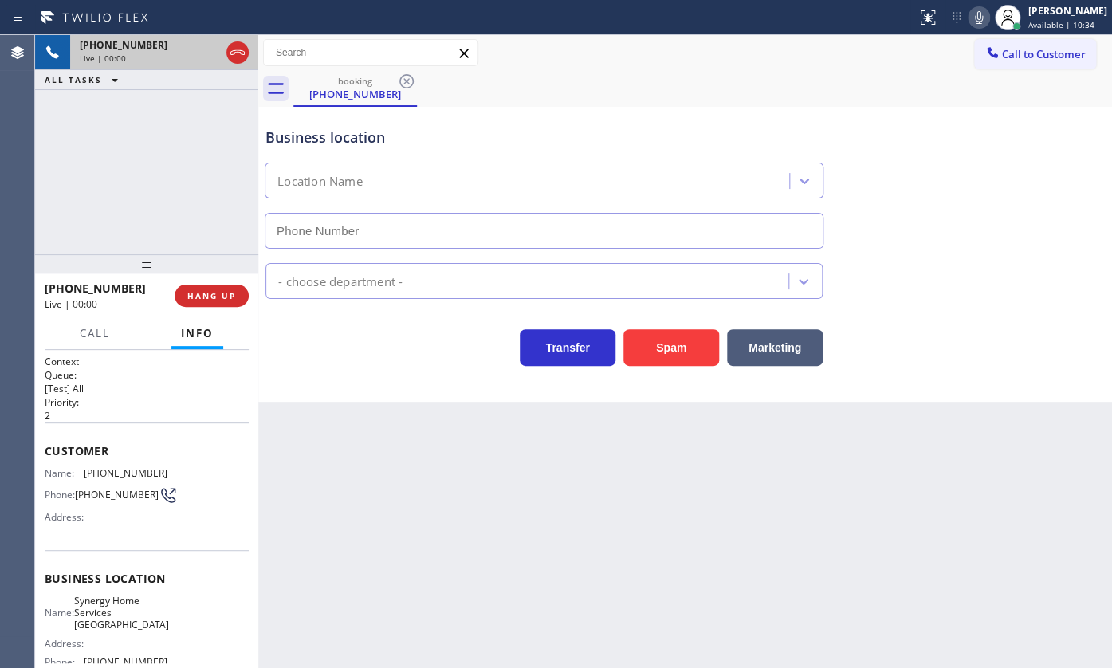
type input "(929) 590-9669"
click at [647, 346] on button "Spam" at bounding box center [671, 347] width 96 height 37
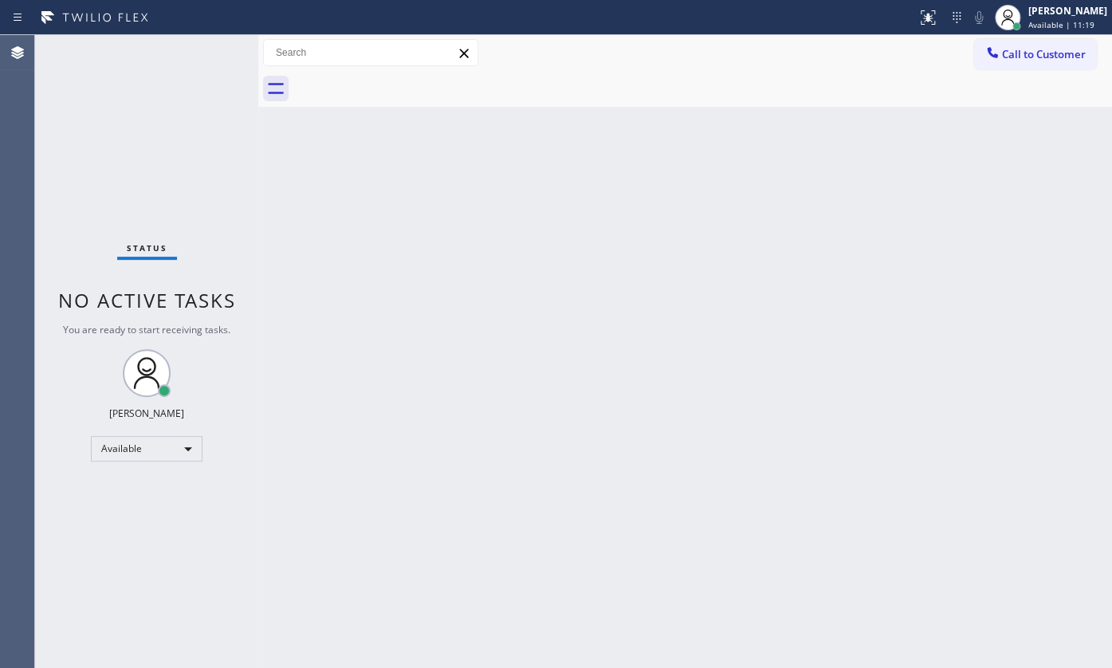
click at [101, 130] on div "Status No active tasks You are ready to start receiving tasks. JENIZA ALCAYDE A…" at bounding box center [146, 351] width 223 height 633
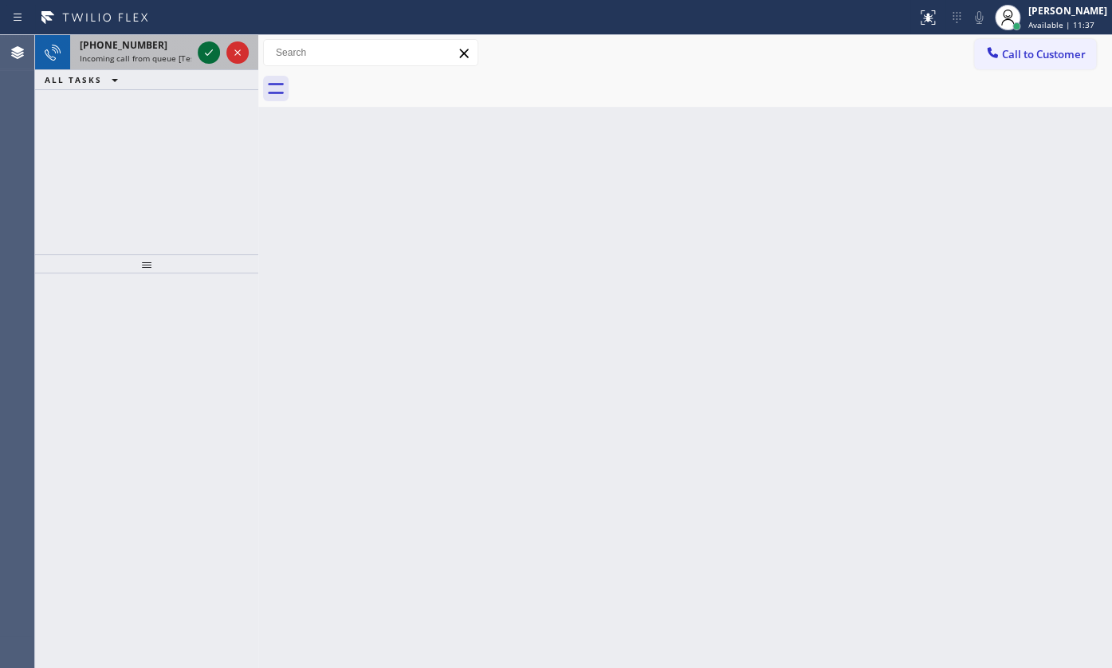
click at [200, 50] on icon at bounding box center [208, 52] width 19 height 19
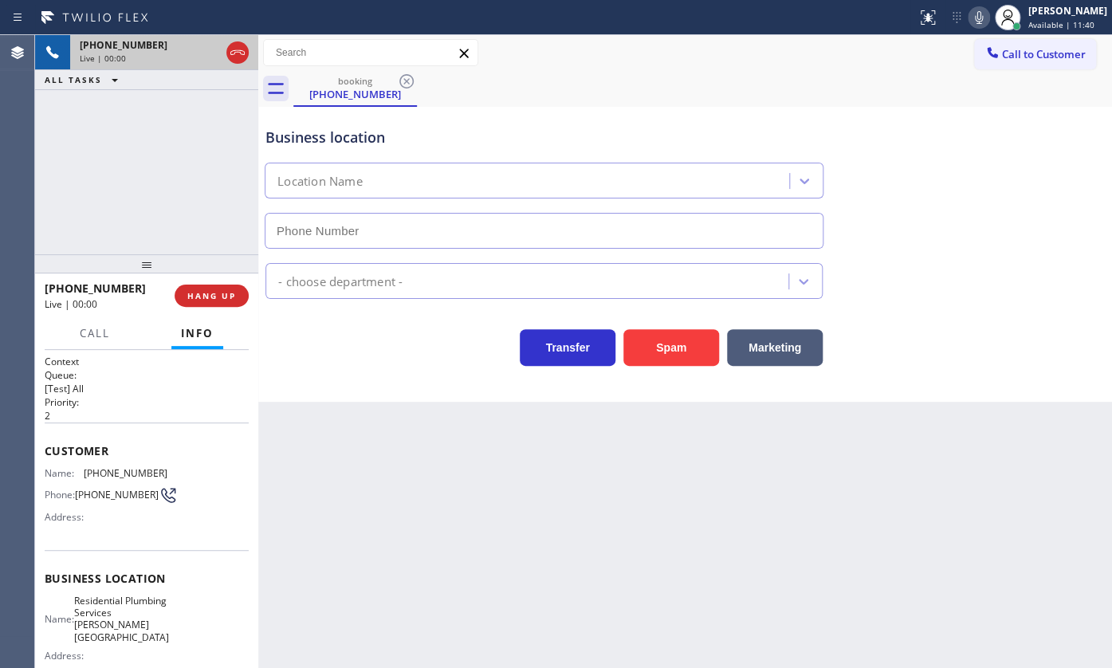
type input "(424) 581-0589"
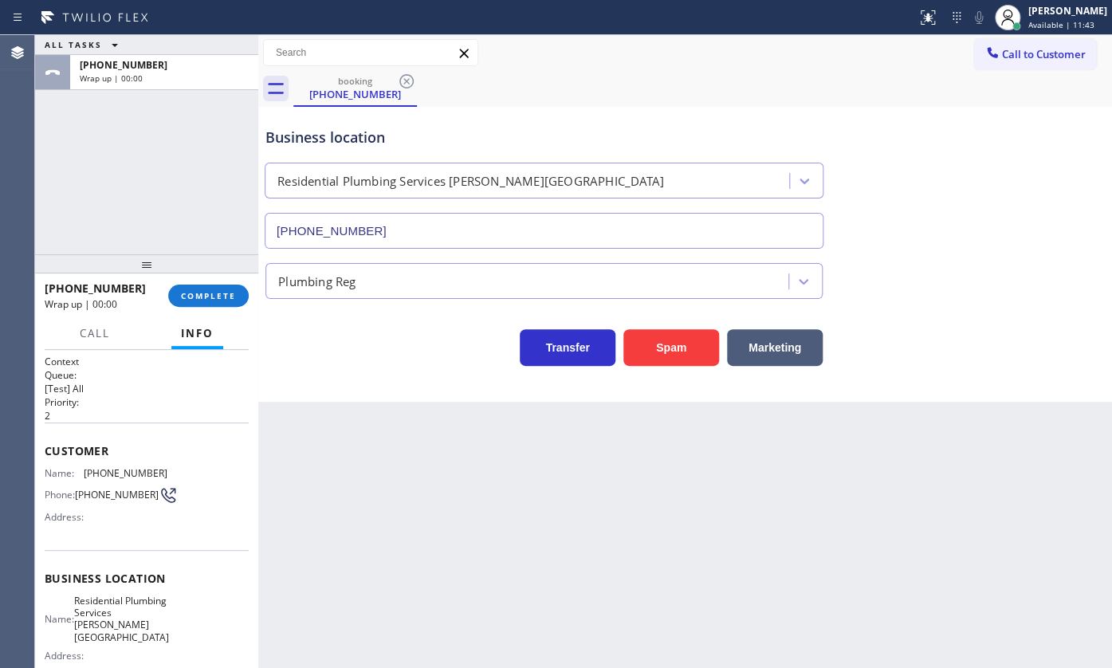
click at [222, 324] on button "Info" at bounding box center [197, 333] width 52 height 31
click at [223, 298] on span "COMPLETE" at bounding box center [208, 295] width 55 height 11
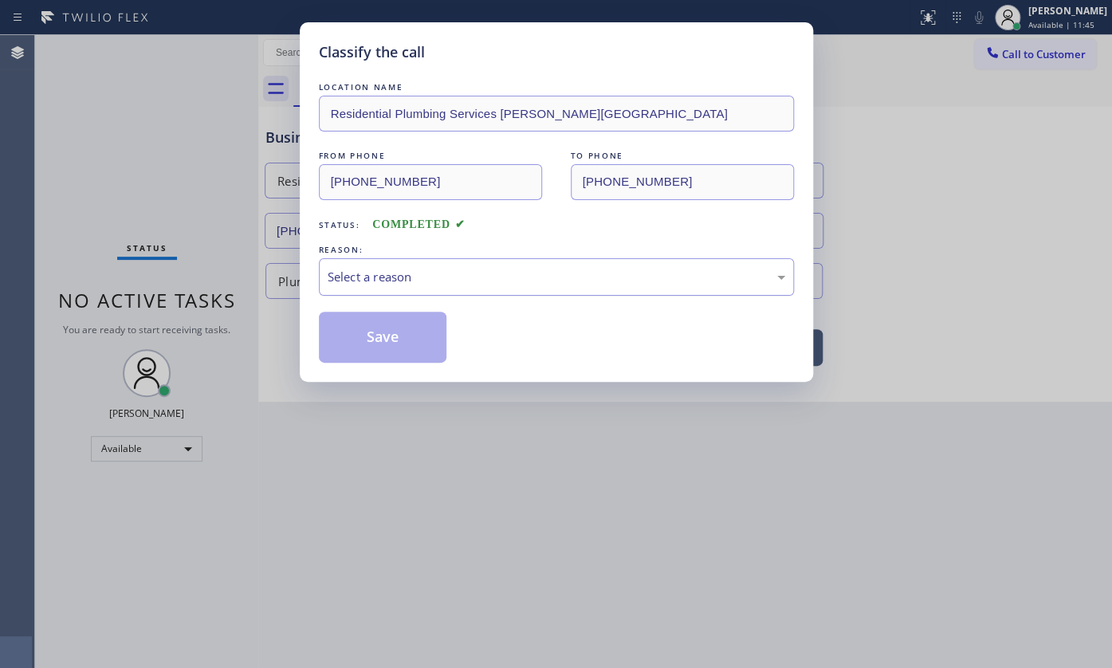
click at [408, 258] on div "Select a reason" at bounding box center [556, 276] width 475 height 37
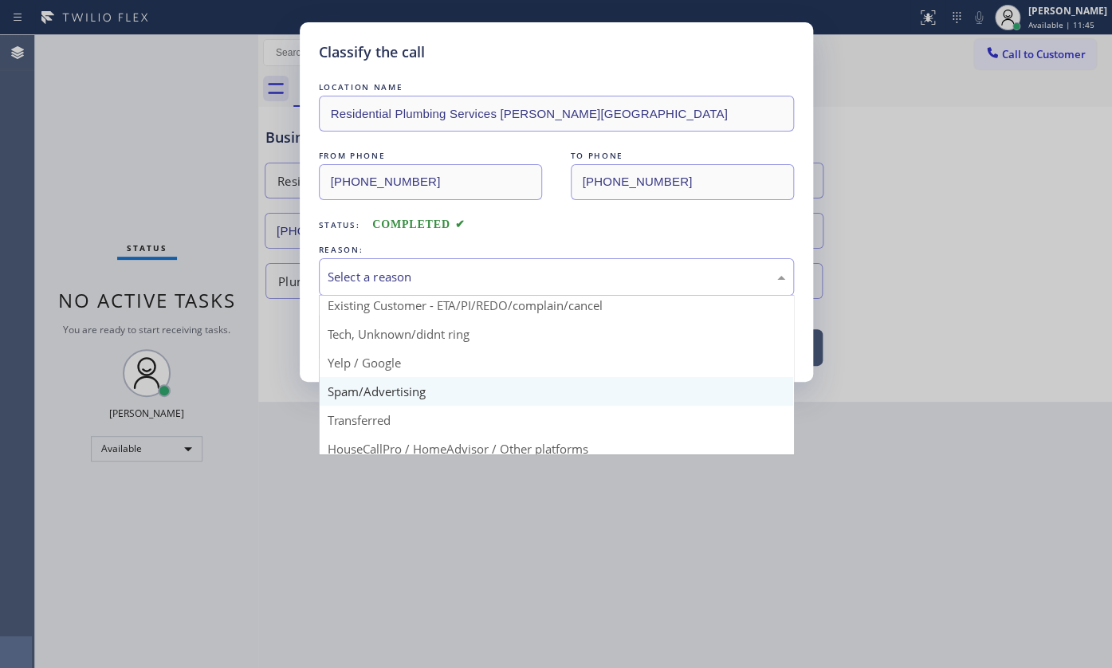
scroll to position [106, 0]
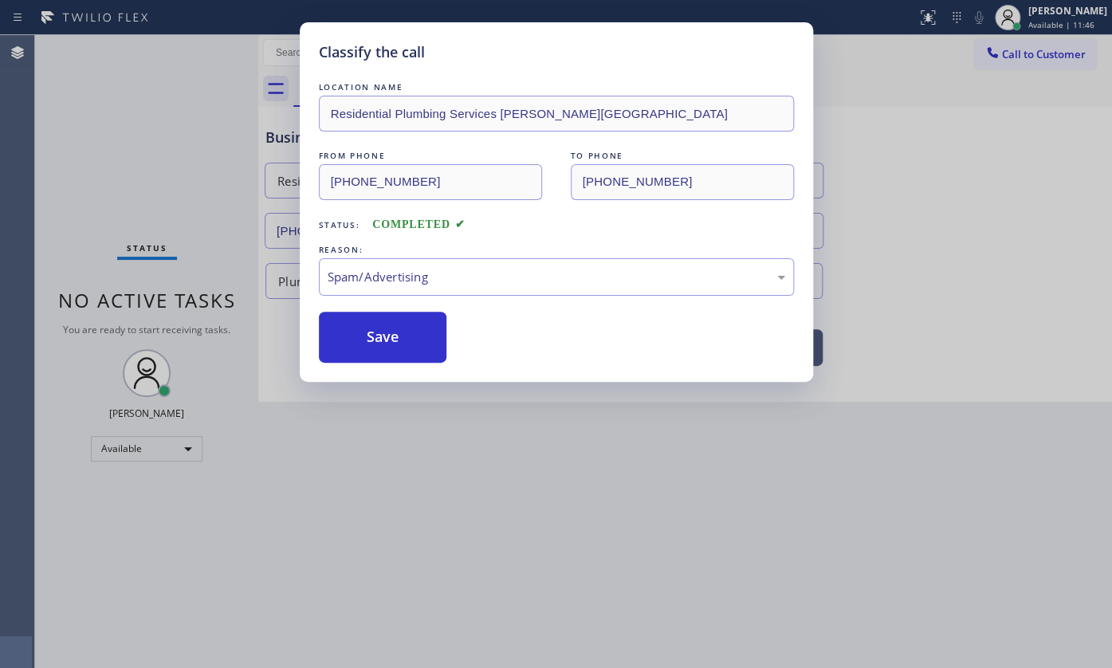
click at [371, 350] on button "Save" at bounding box center [383, 337] width 128 height 51
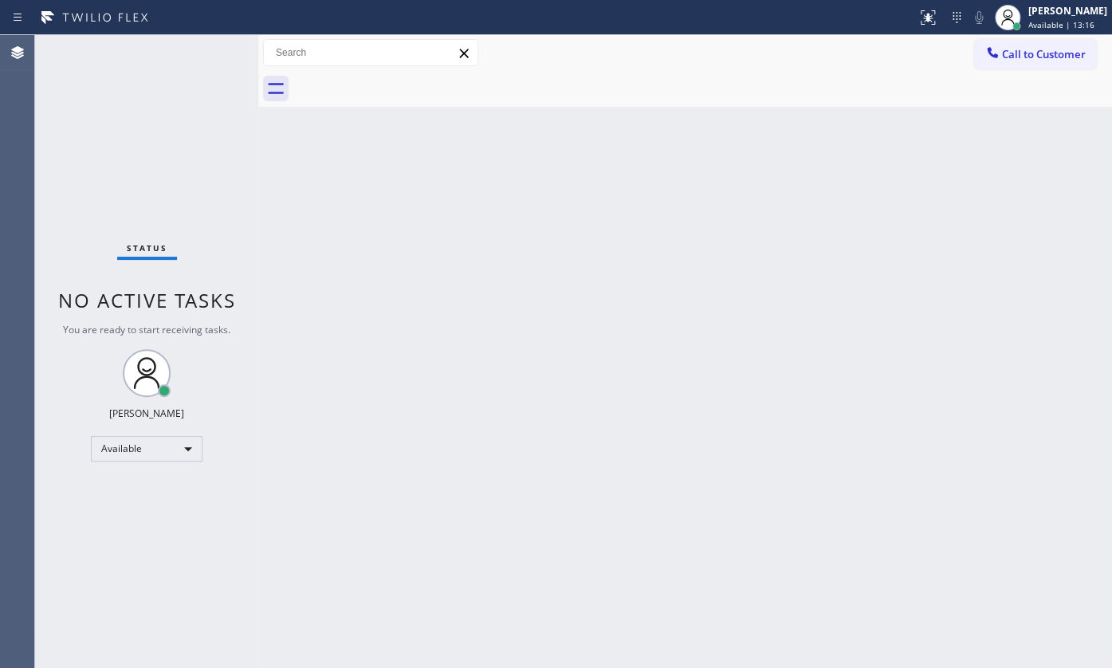
drag, startPoint x: 86, startPoint y: 108, endPoint x: 86, endPoint y: 10, distance: 98.0
click at [86, 51] on div "Status No active tasks You are ready to start receiving tasks. JENIZA ALCAYDE A…" at bounding box center [146, 351] width 223 height 633
click at [68, 50] on div "Status No active tasks You are ready to start receiving tasks. JENIZA ALCAYDE A…" at bounding box center [146, 351] width 223 height 633
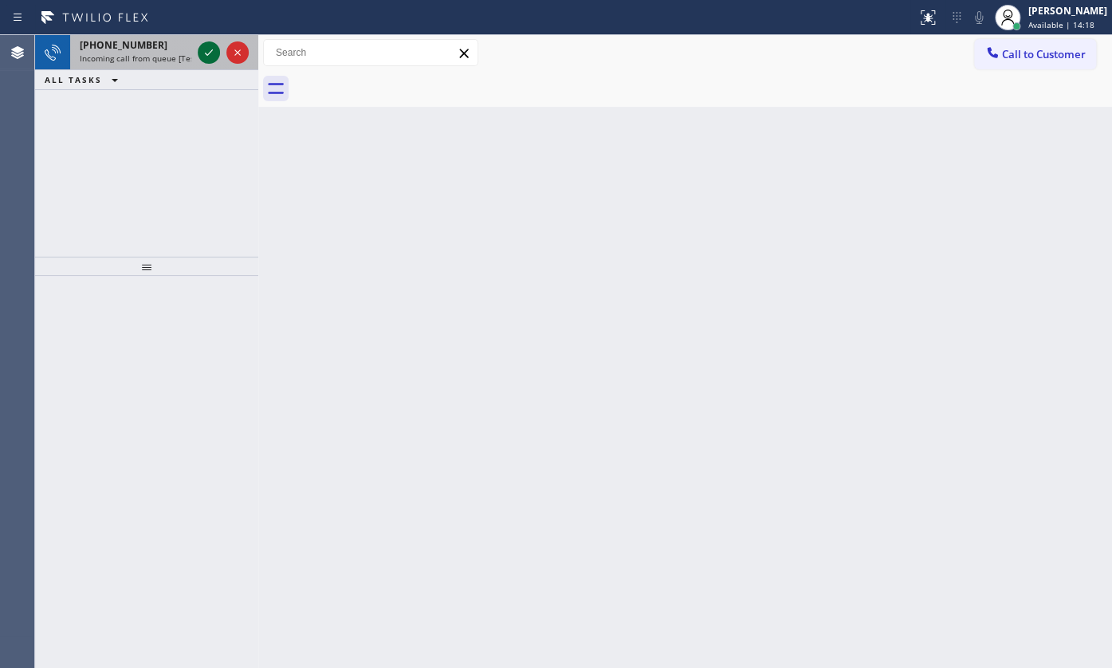
click at [202, 46] on icon at bounding box center [208, 52] width 19 height 19
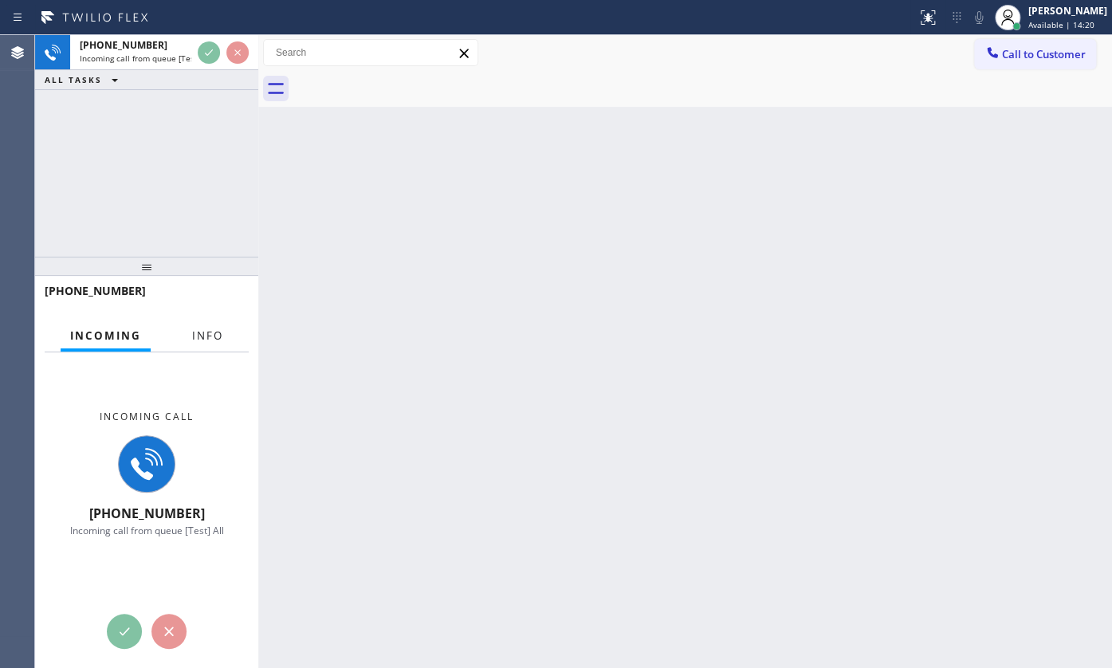
click at [230, 333] on button "Info" at bounding box center [208, 335] width 50 height 31
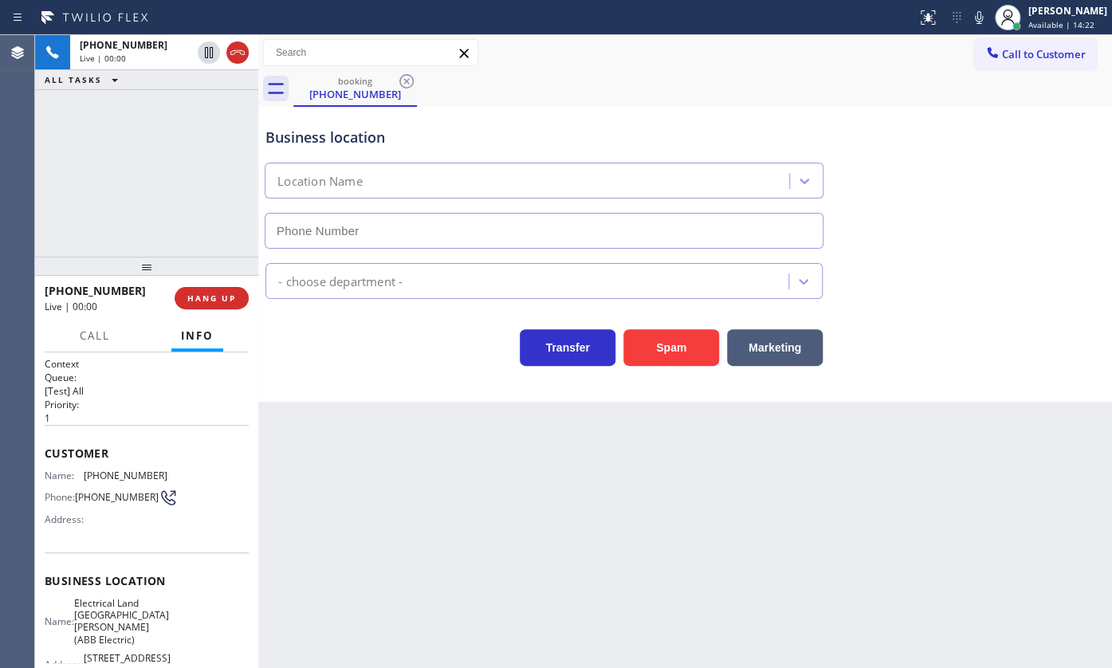
type input "[PHONE_NUMBER]"
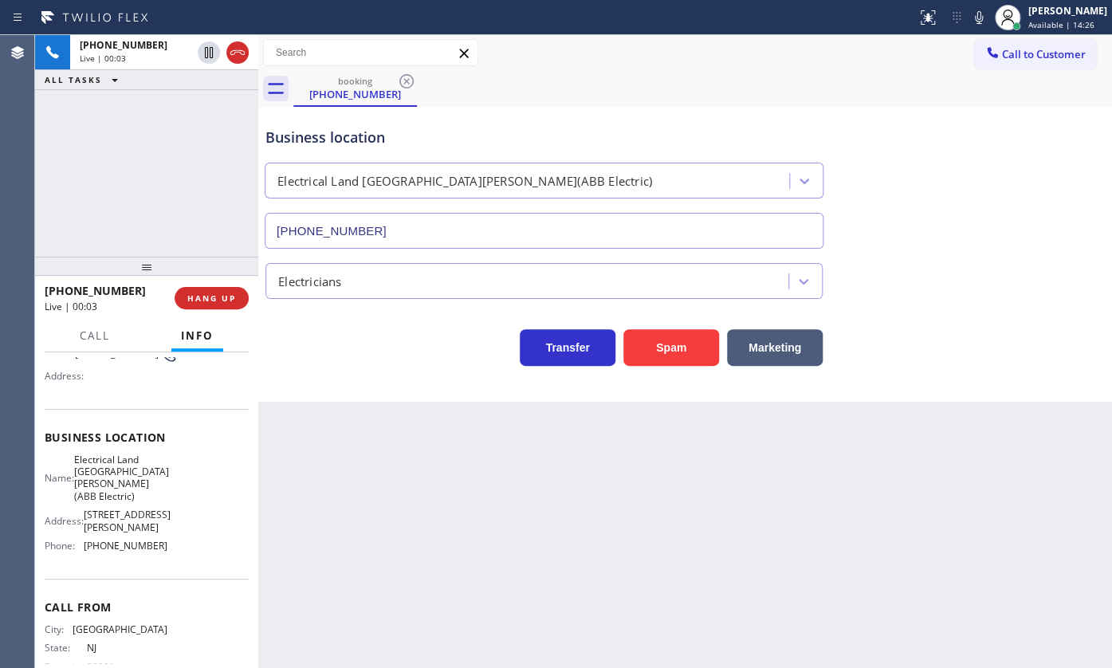
scroll to position [144, 0]
click at [223, 286] on div "[PHONE_NUMBER] Live | 00:04 HANG UP" at bounding box center [147, 297] width 204 height 41
click at [227, 293] on span "HANG UP" at bounding box center [211, 298] width 49 height 11
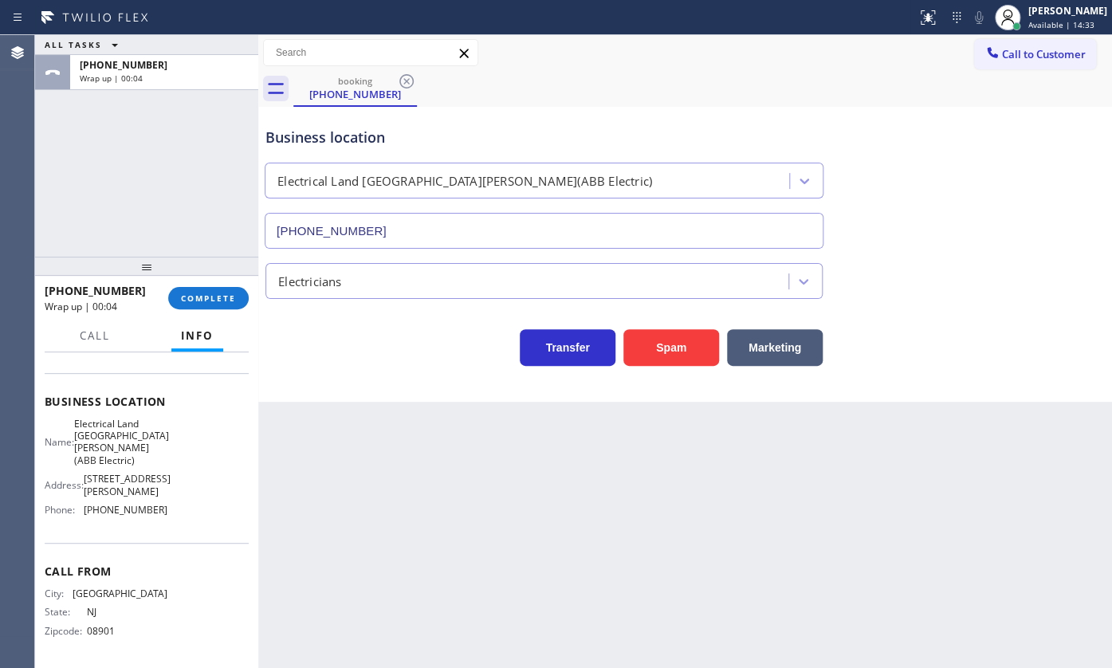
scroll to position [207, 0]
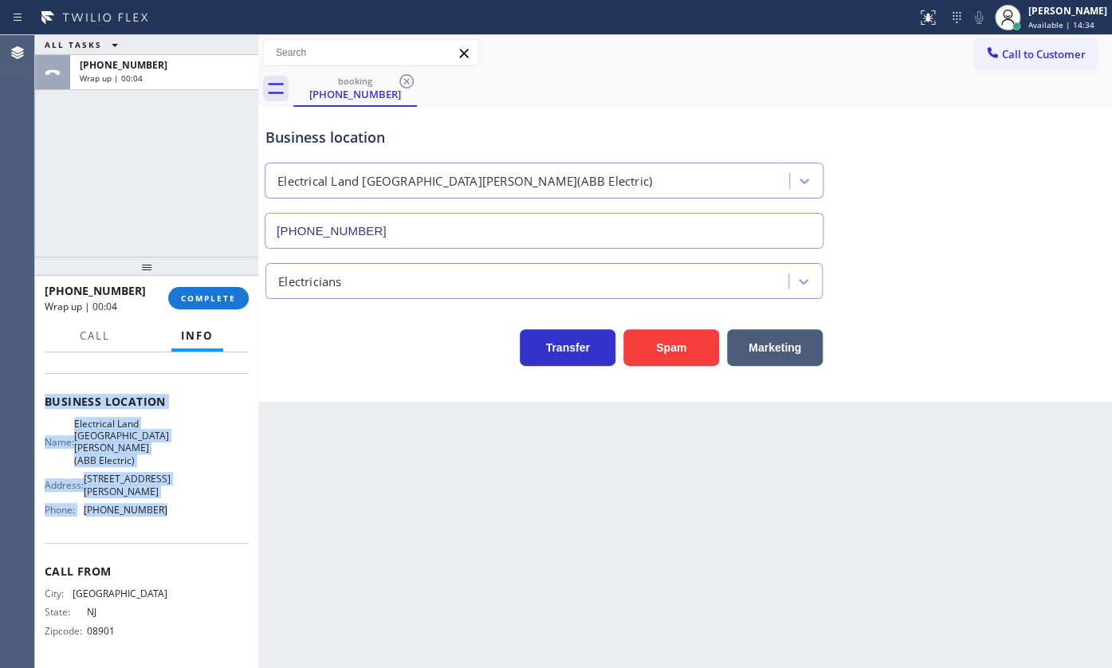
drag, startPoint x: 45, startPoint y: 447, endPoint x: 171, endPoint y: 510, distance: 140.8
click at [171, 510] on div "Context Queue: [Test] All Priority: 1 Customer Name: [PHONE_NUMBER] Phone: [PHO…" at bounding box center [147, 421] width 204 height 486
copy div "Customer Name: [PHONE_NUMBER] Phone: [PHONE_NUMBER] Address: Business location …"
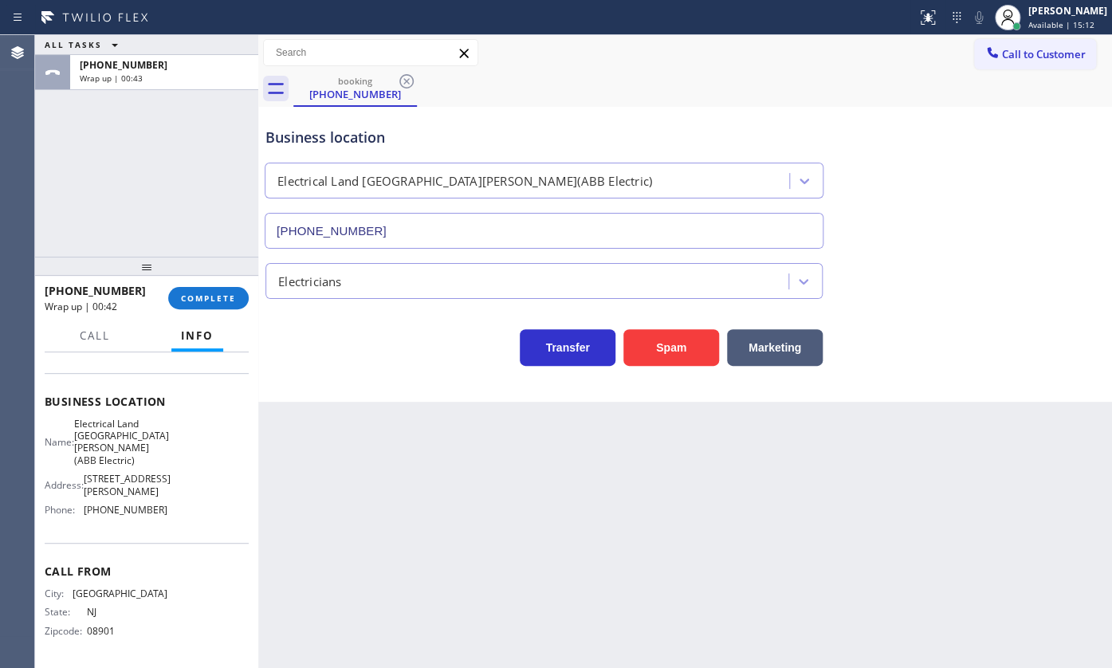
click at [121, 171] on div "ALL TASKS ALL TASKS ACTIVE TASKS TASKS IN WRAP UP [PHONE_NUMBER] Wrap up | 00:43" at bounding box center [146, 146] width 223 height 222
click at [198, 295] on span "COMPLETE" at bounding box center [208, 298] width 55 height 11
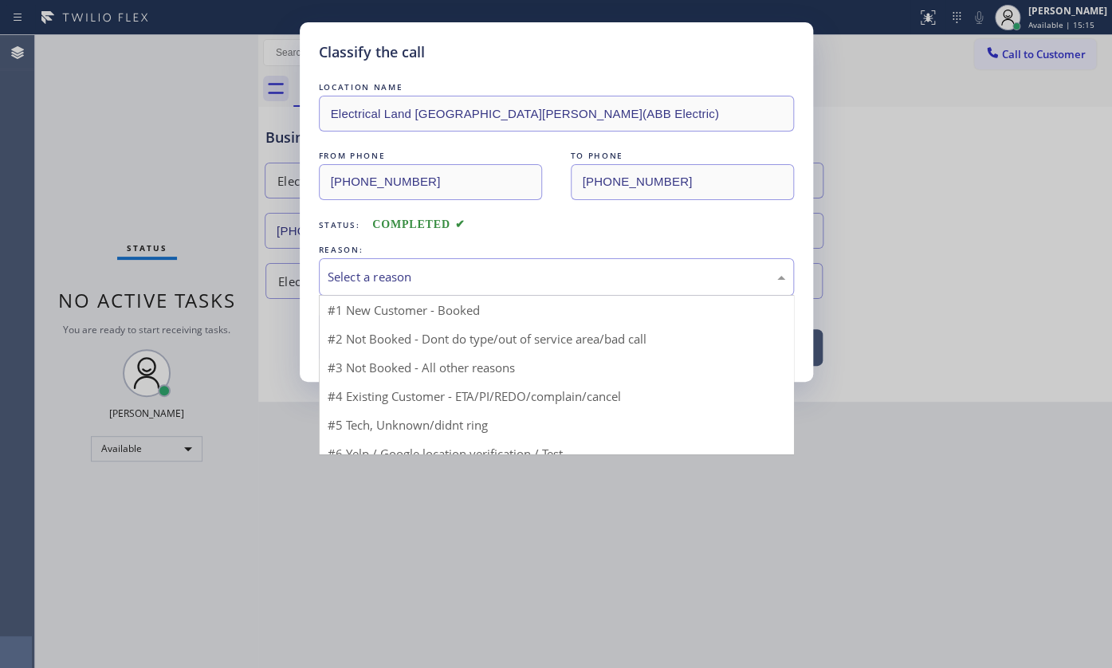
click at [379, 285] on div "Select a reason" at bounding box center [557, 277] width 458 height 18
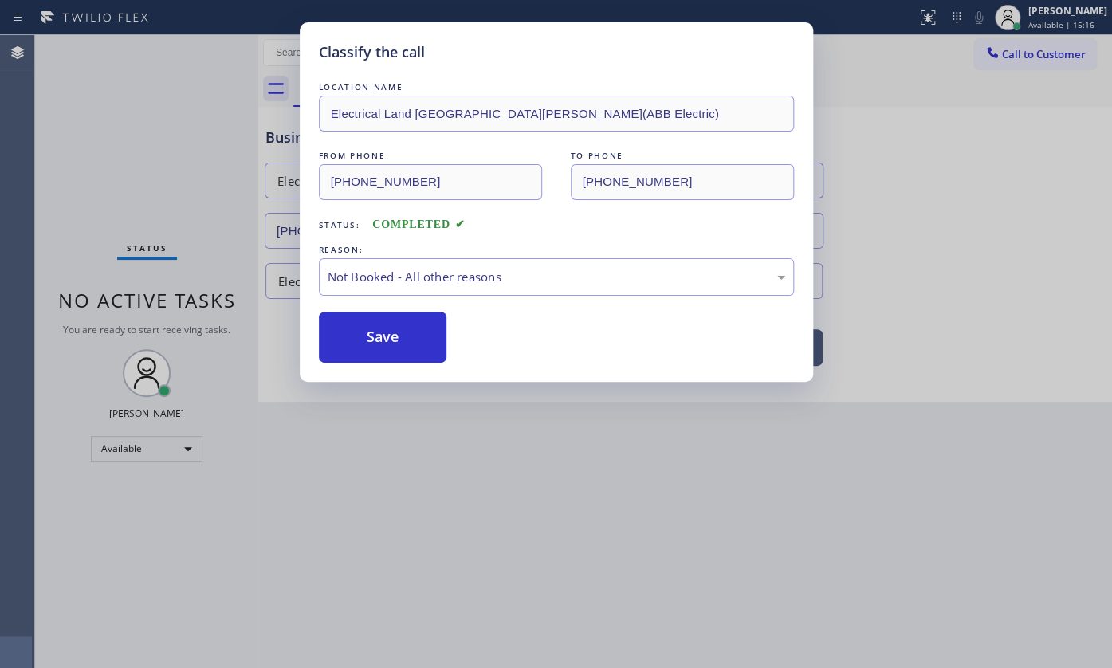
click at [366, 339] on button "Save" at bounding box center [383, 337] width 128 height 51
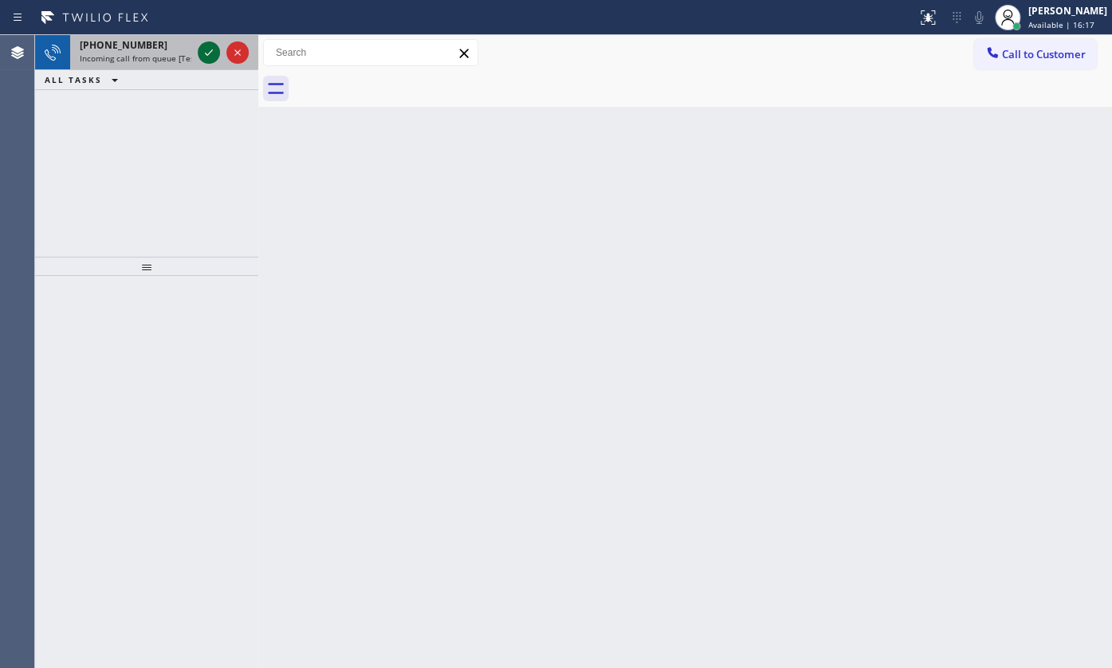
click at [207, 50] on icon at bounding box center [208, 52] width 19 height 19
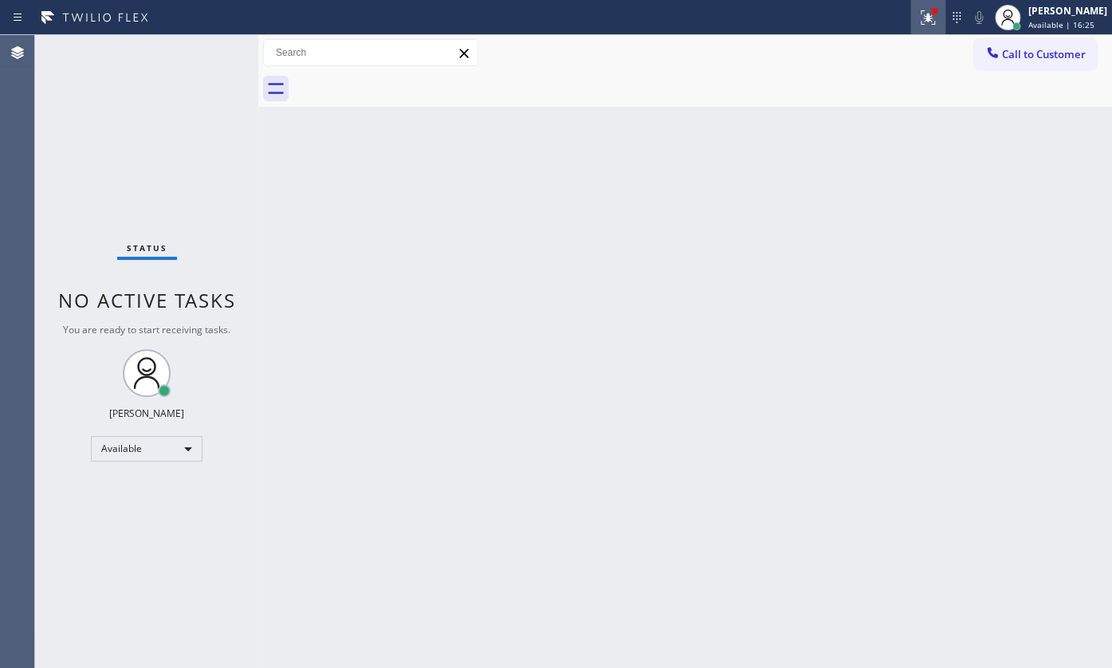
click at [920, 9] on icon at bounding box center [927, 17] width 19 height 19
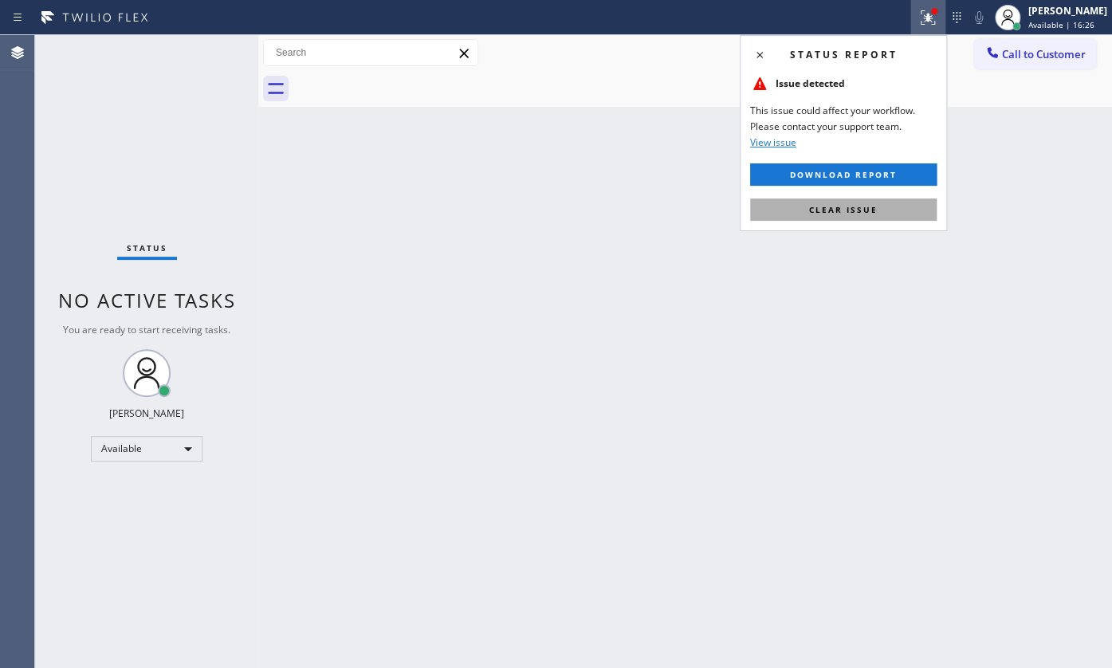
click at [864, 211] on span "Clear issue" at bounding box center [843, 209] width 69 height 11
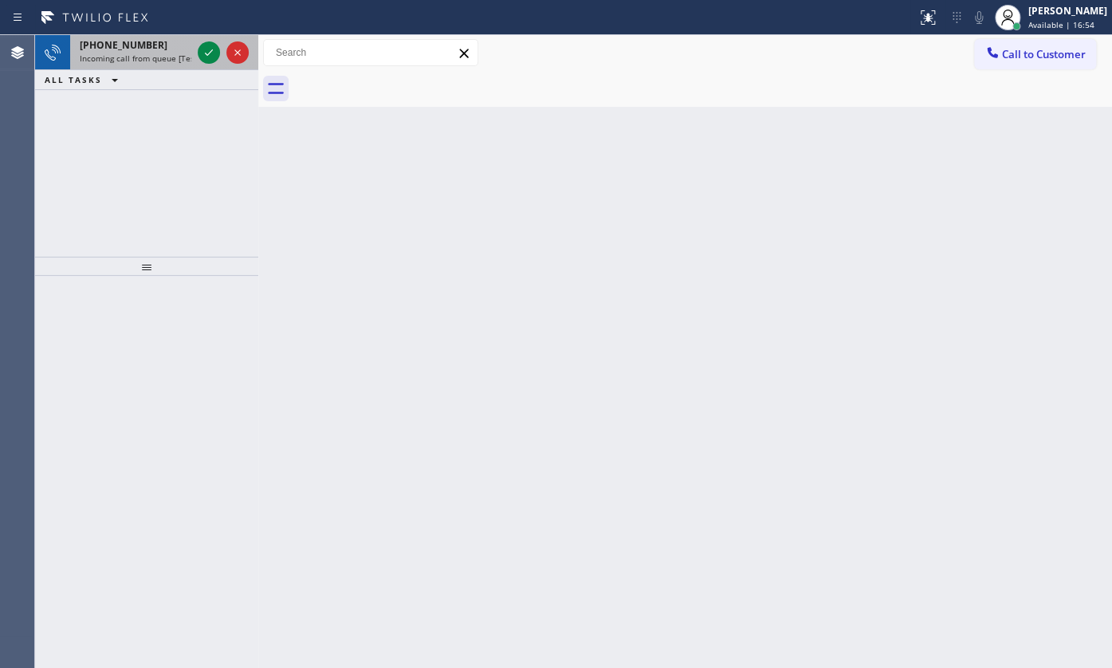
drag, startPoint x: 79, startPoint y: 141, endPoint x: 158, endPoint y: 62, distance: 111.6
click at [96, 124] on div "[PHONE_NUMBER] Incoming call from queue [Test] All ALL TASKS ALL TASKS ACTIVE T…" at bounding box center [146, 146] width 223 height 222
click at [201, 57] on icon at bounding box center [208, 52] width 19 height 19
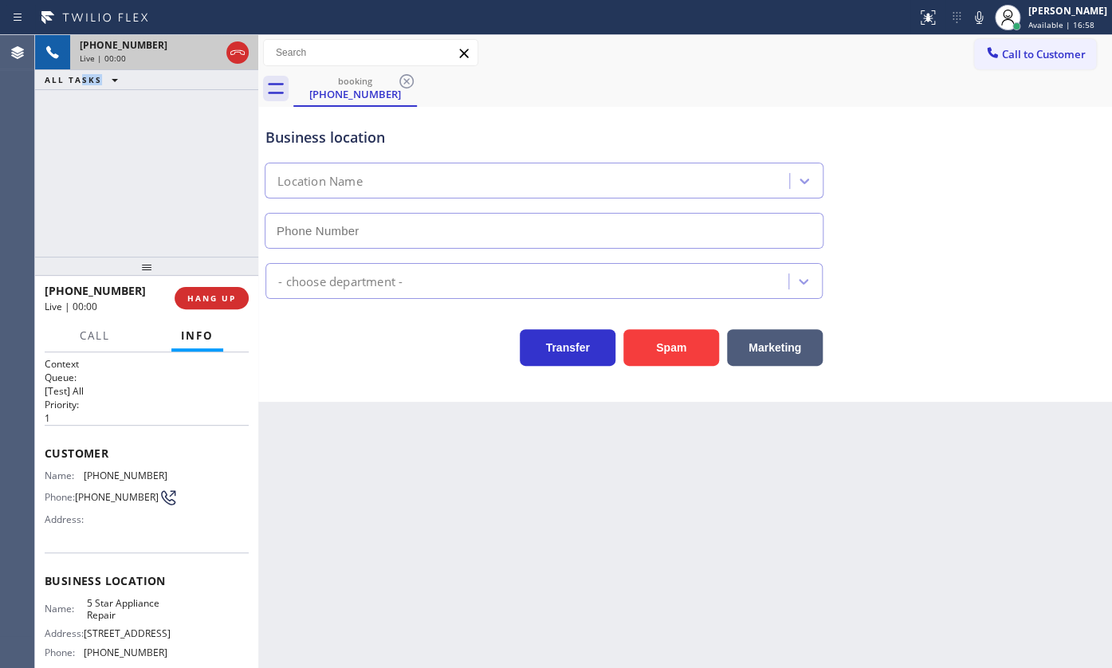
type input "[PHONE_NUMBER]"
click at [112, 225] on div "[PHONE_NUMBER] Live | 01:17 ALL TASKS ALL TASKS ACTIVE TASKS TASKS IN WRAP UP" at bounding box center [146, 146] width 223 height 222
drag, startPoint x: 80, startPoint y: 470, endPoint x: 173, endPoint y: 475, distance: 93.4
click at [173, 475] on div "Name: [PHONE_NUMBER] Phone: [PHONE_NUMBER] Address:" at bounding box center [147, 500] width 204 height 63
copy div "[PHONE_NUMBER]"
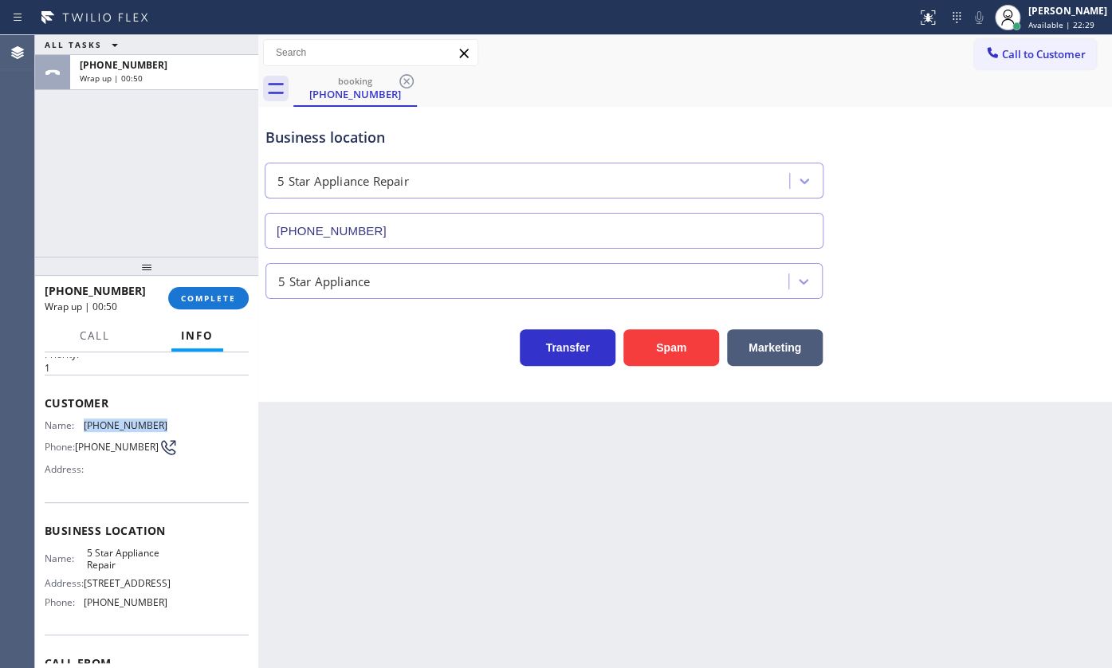
scroll to position [145, 0]
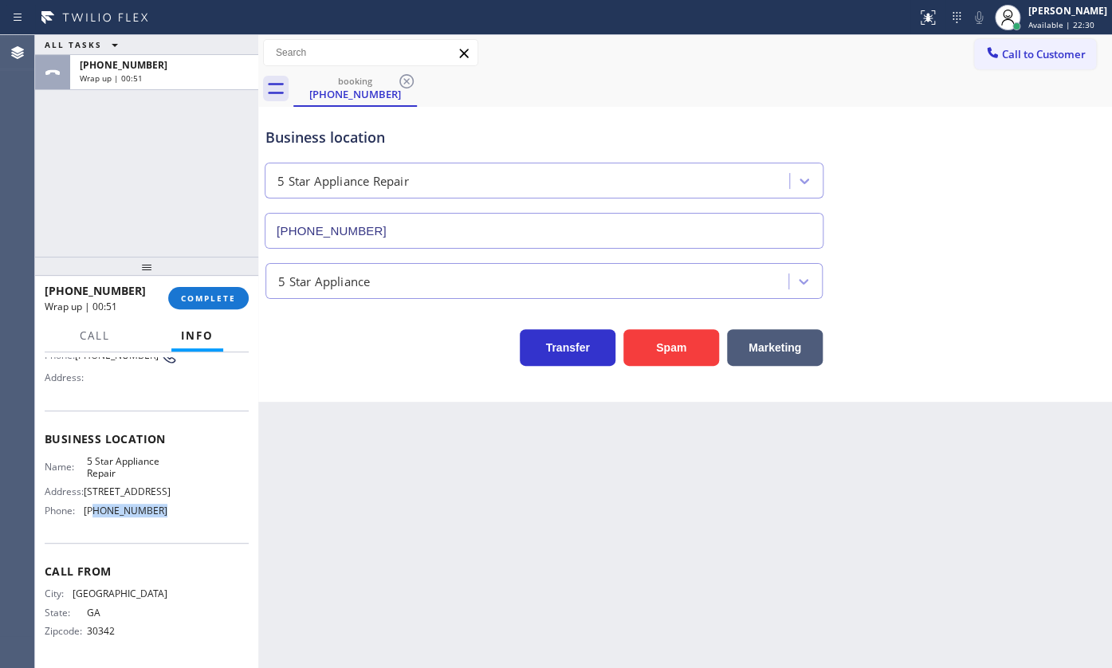
drag, startPoint x: 90, startPoint y: 507, endPoint x: 170, endPoint y: 510, distance: 79.8
click at [170, 510] on div "Name: 5 Star Appliance Repair Address: [STREET_ADDRESS] Phone: [PHONE_NUMBER]" at bounding box center [147, 489] width 204 height 69
drag, startPoint x: 87, startPoint y: 510, endPoint x: 185, endPoint y: 513, distance: 98.1
click at [185, 513] on div "Name: 5 Star Appliance Repair Address: [STREET_ADDRESS] Phone: [PHONE_NUMBER]" at bounding box center [147, 489] width 204 height 69
copy span "855) 731-4952"
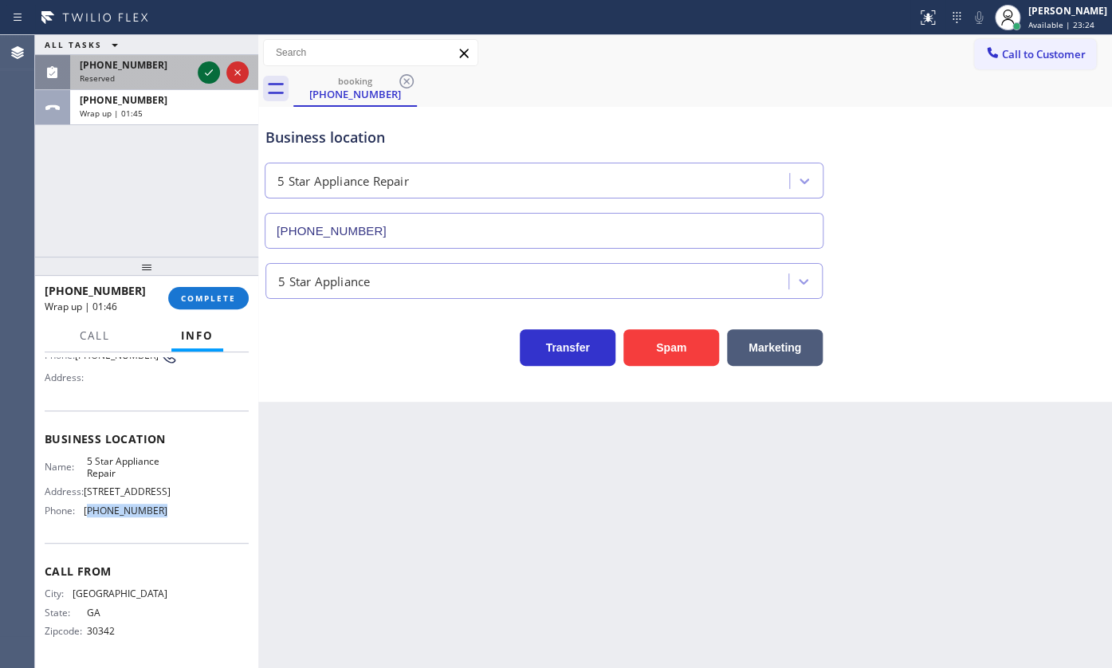
click at [207, 72] on icon at bounding box center [208, 72] width 19 height 19
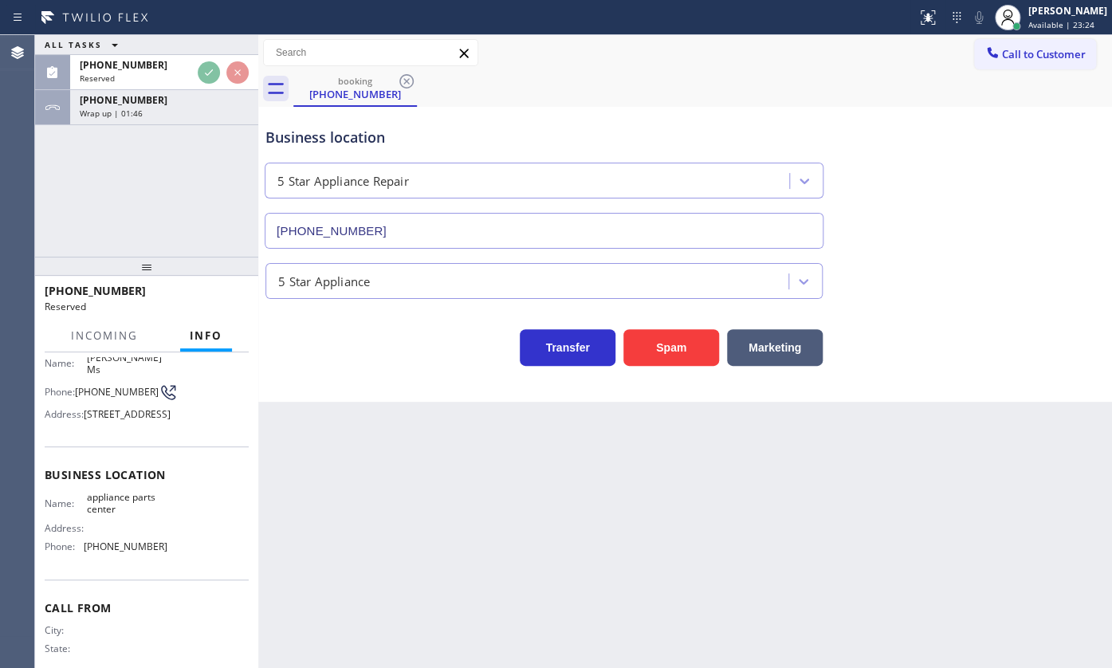
scroll to position [171, 0]
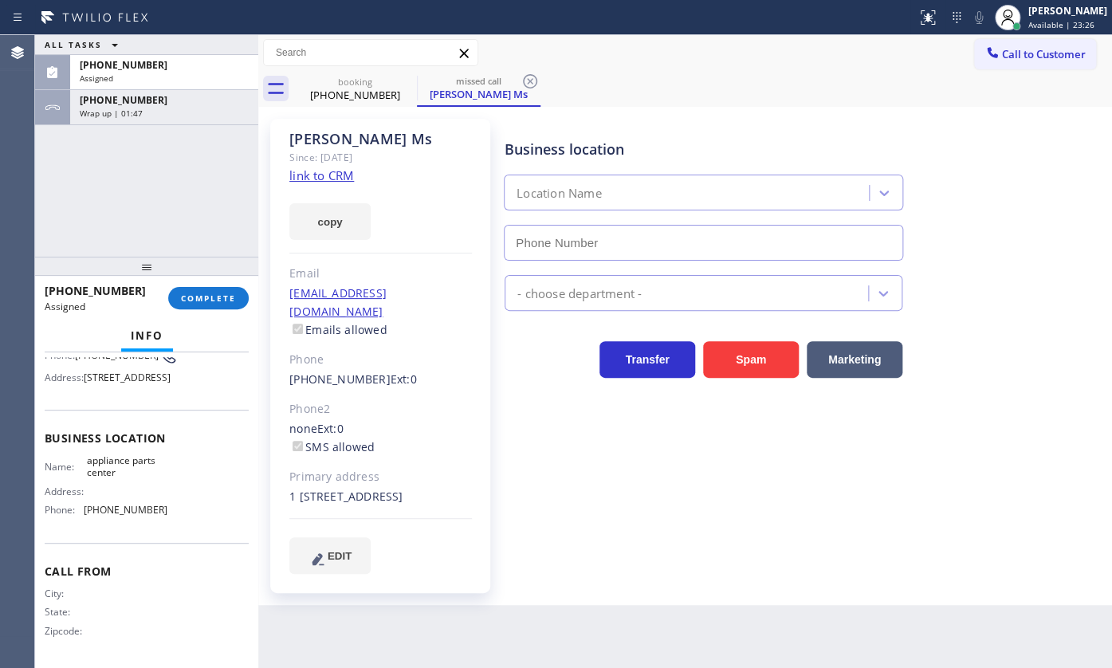
type input "[PHONE_NUMBER]"
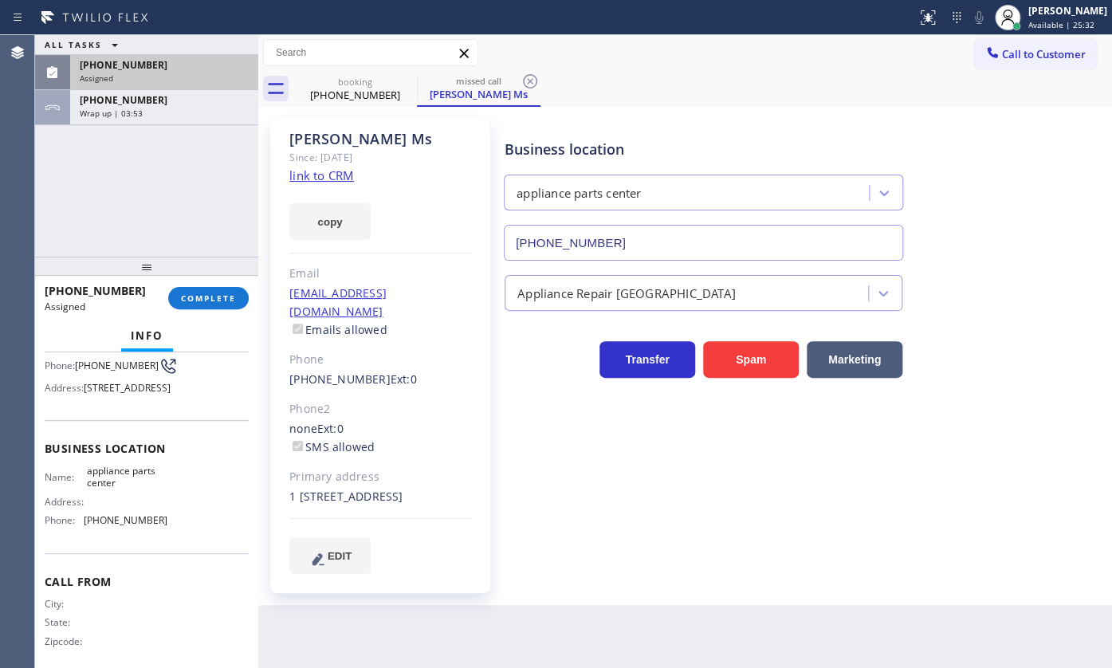
click at [205, 80] on div "Assigned" at bounding box center [164, 78] width 169 height 11
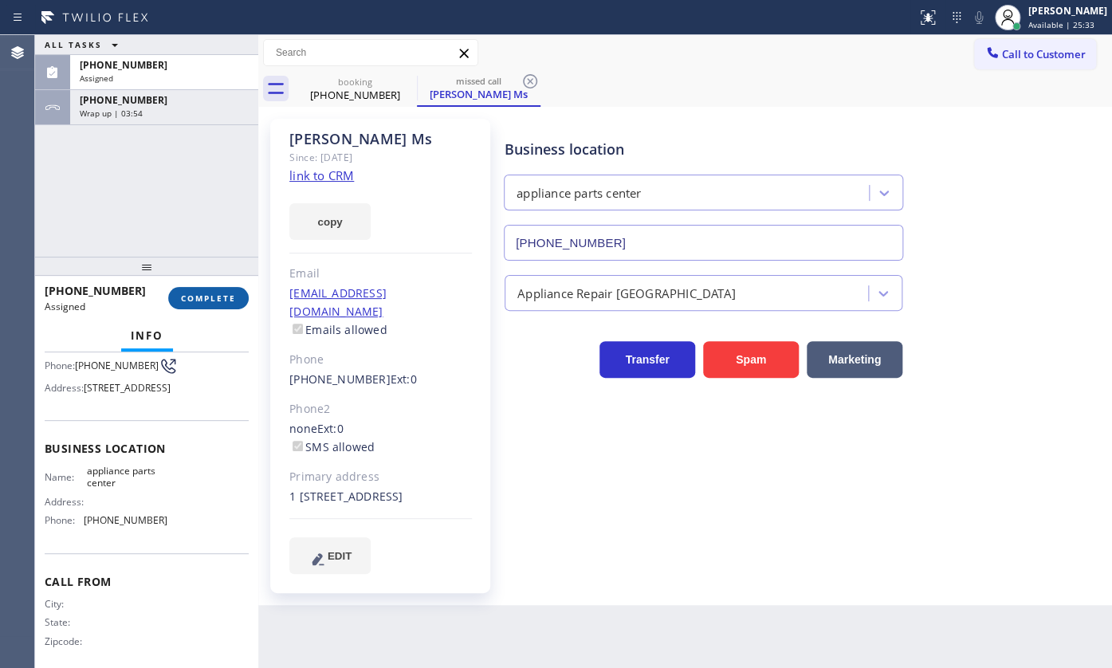
click at [217, 299] on span "COMPLETE" at bounding box center [208, 298] width 55 height 11
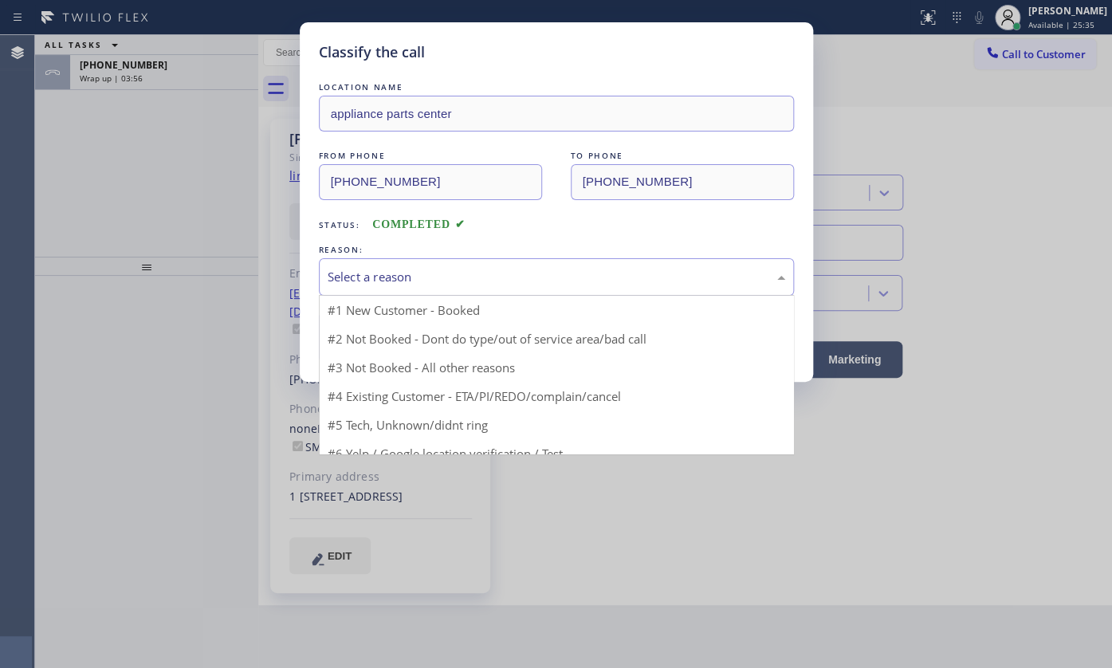
click at [382, 280] on div "Select a reason" at bounding box center [557, 277] width 458 height 18
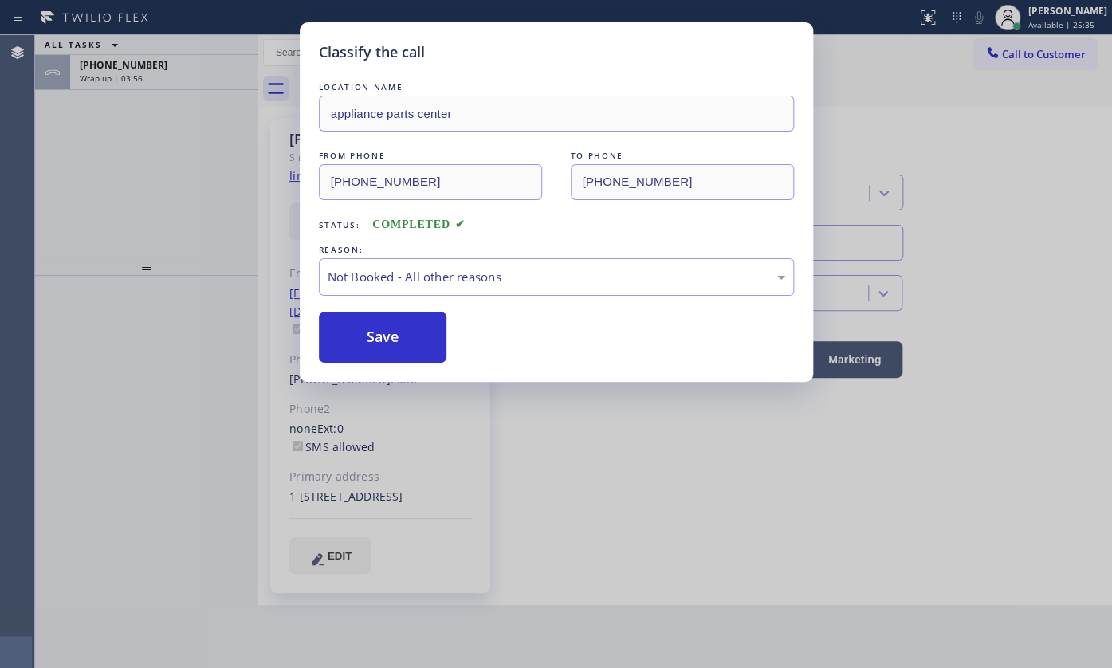
click at [378, 328] on button "Save" at bounding box center [383, 337] width 128 height 51
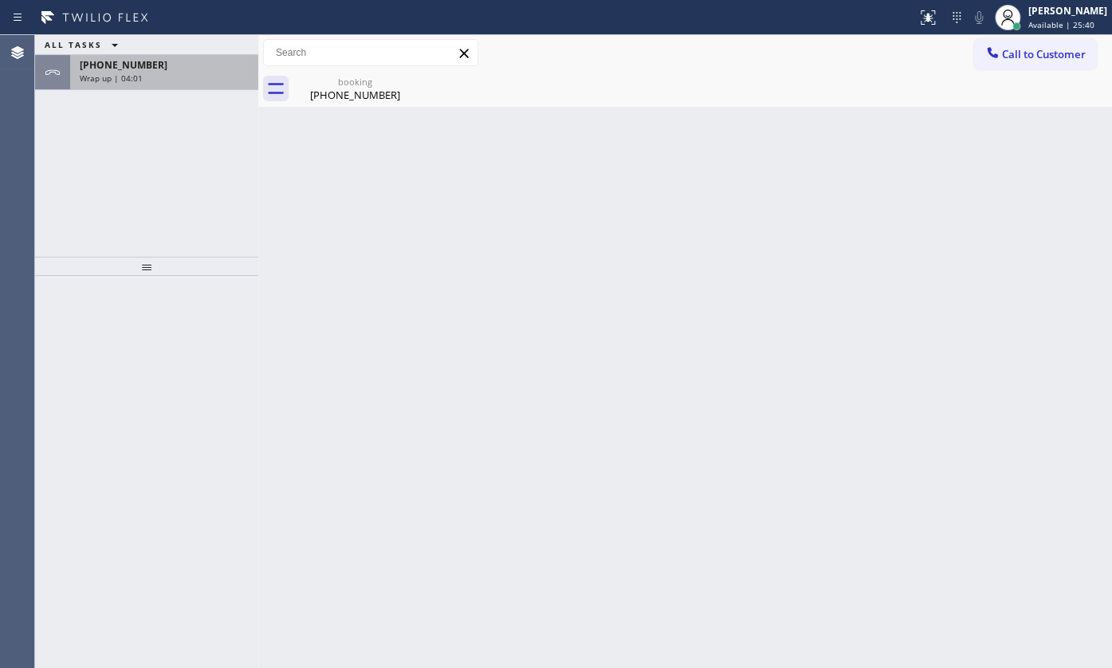
click at [122, 83] on div "[PHONE_NUMBER] Wrap up | 04:01" at bounding box center [161, 72] width 182 height 35
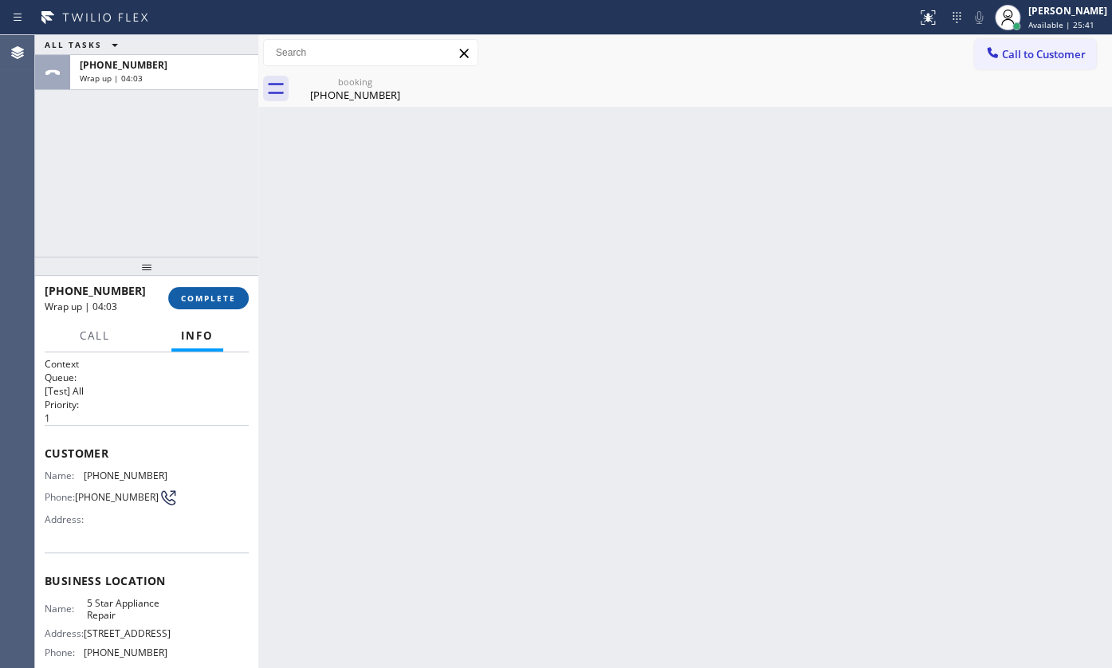
click at [222, 296] on span "COMPLETE" at bounding box center [208, 298] width 55 height 11
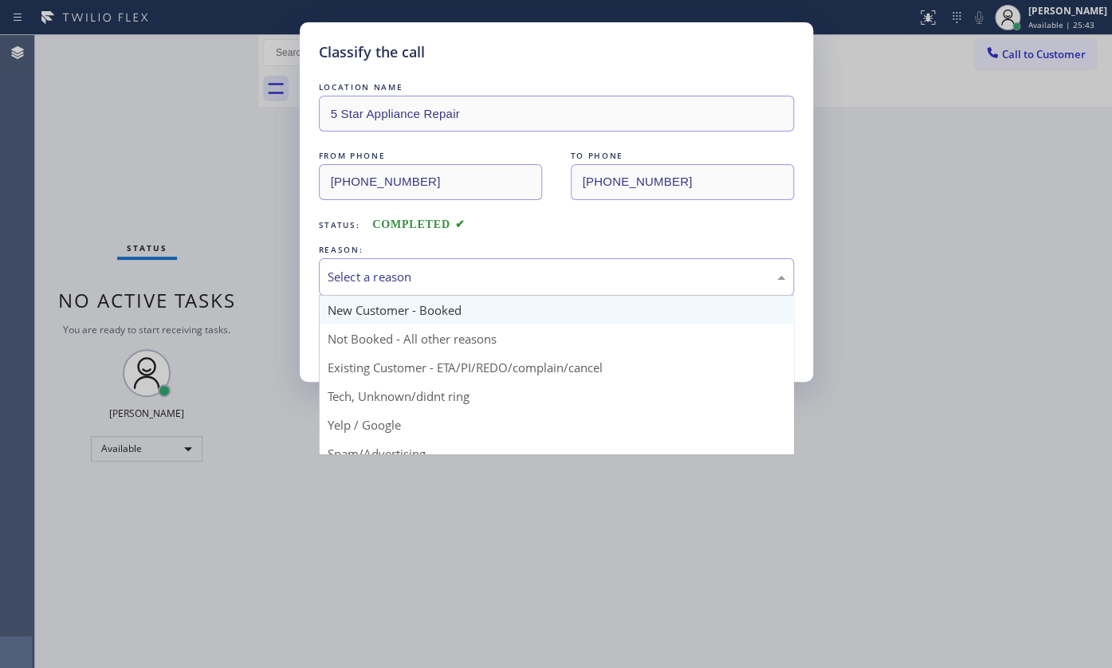
drag, startPoint x: 390, startPoint y: 266, endPoint x: 390, endPoint y: 313, distance: 47.0
click at [390, 275] on div "Select a reason" at bounding box center [557, 277] width 458 height 18
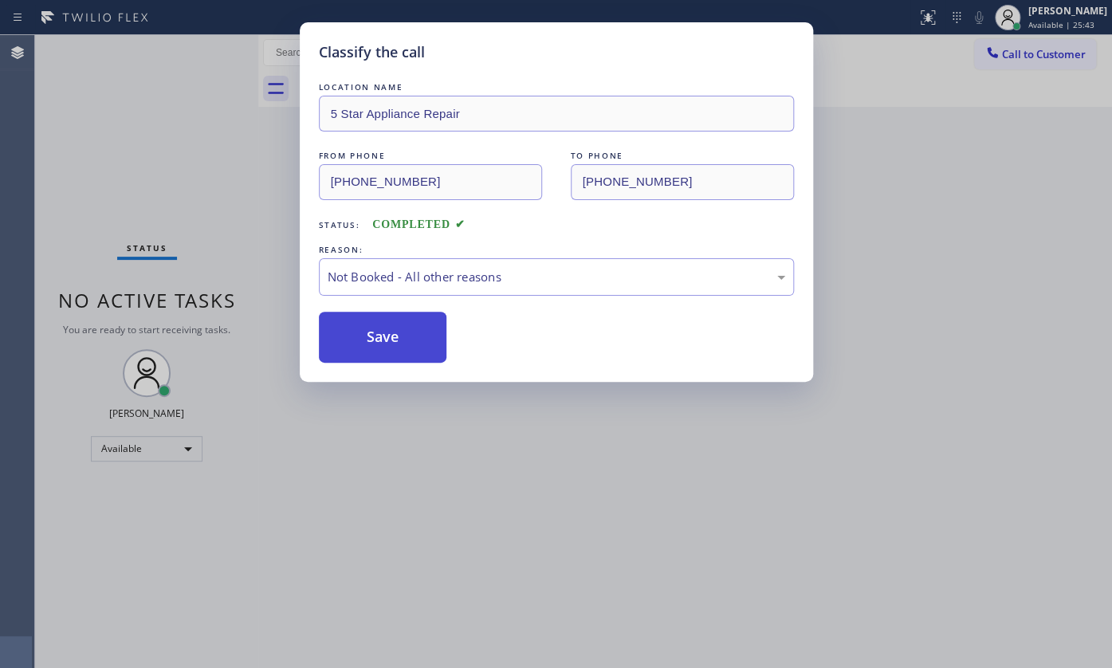
click at [383, 336] on button "Save" at bounding box center [383, 337] width 128 height 51
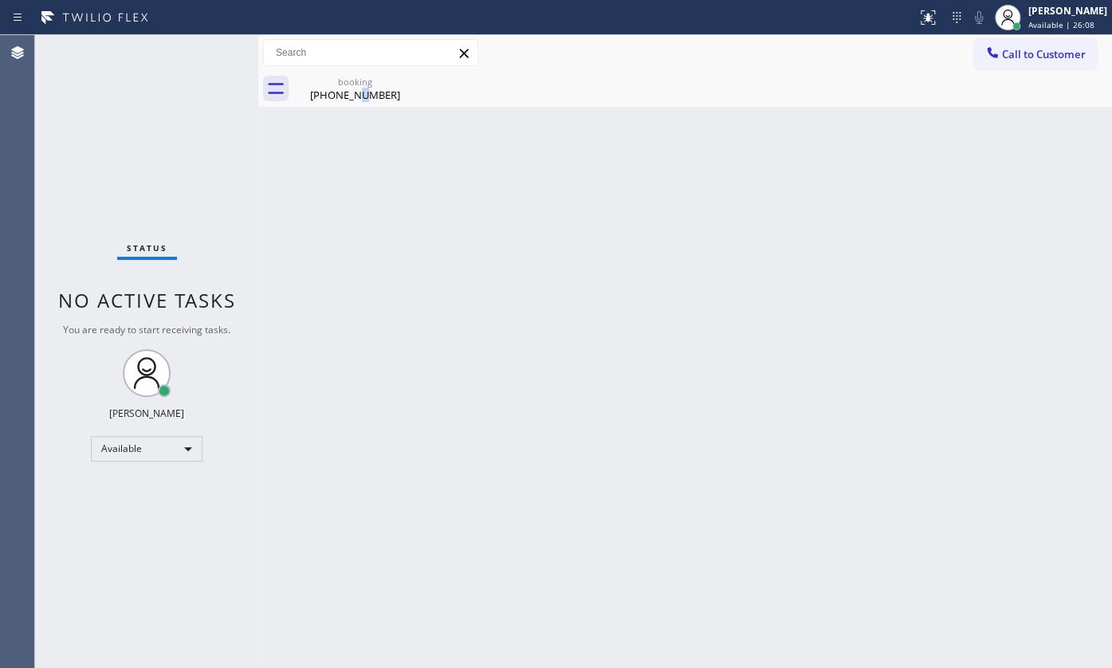
drag, startPoint x: 359, startPoint y: 99, endPoint x: 371, endPoint y: 92, distance: 14.3
click at [361, 98] on div "[PHONE_NUMBER]" at bounding box center [355, 95] width 120 height 14
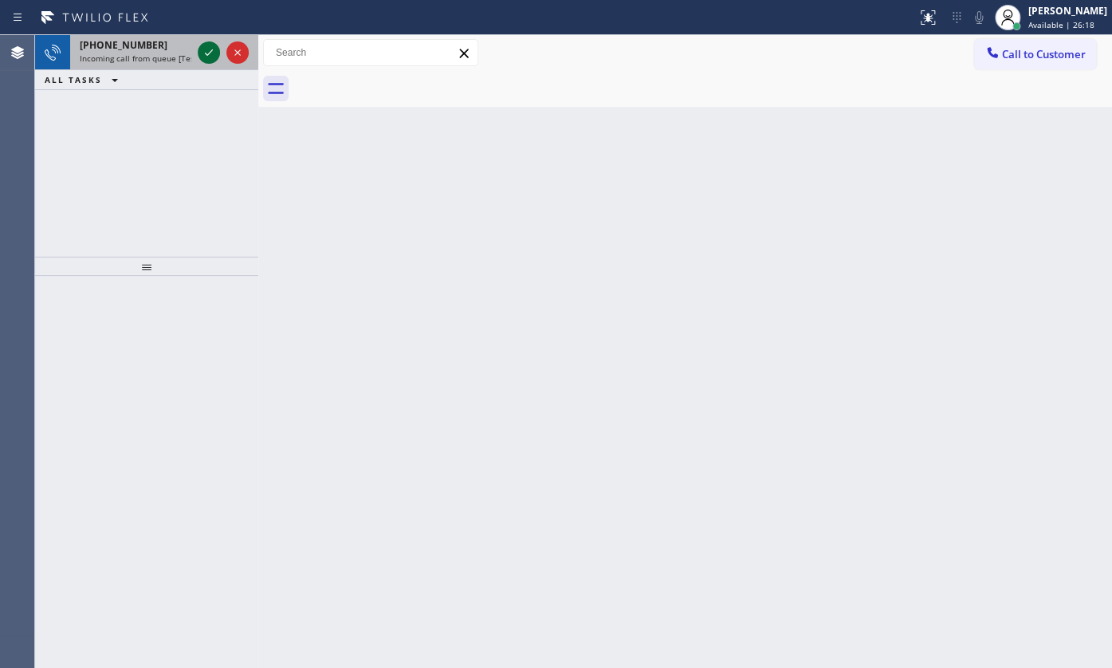
click at [210, 51] on icon at bounding box center [208, 52] width 19 height 19
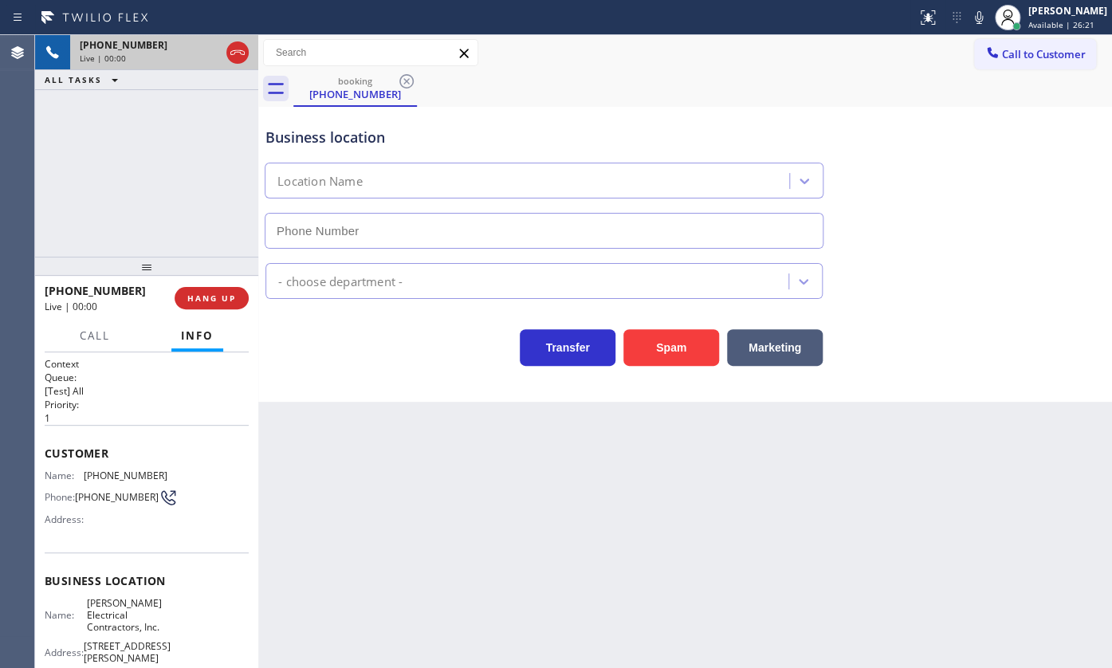
type input "[PHONE_NUMBER]"
click at [226, 291] on button "HANG UP" at bounding box center [212, 298] width 74 height 22
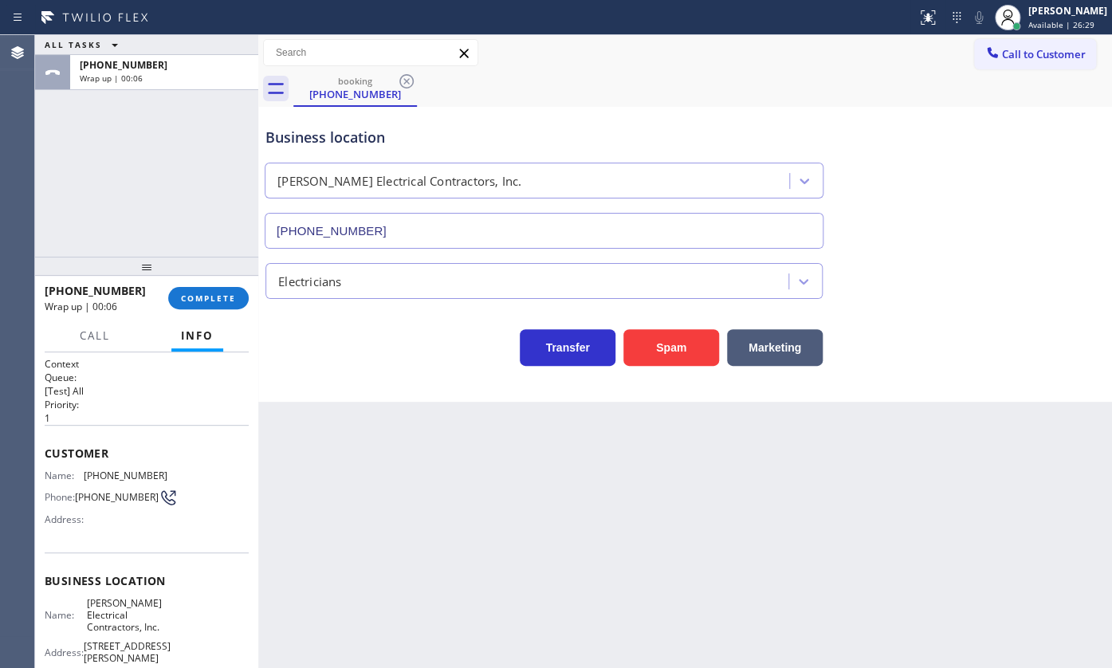
click at [704, 72] on div "booking [PHONE_NUMBER]" at bounding box center [702, 89] width 819 height 36
click at [158, 221] on div "ALL TASKS ALL TASKS ACTIVE TASKS TASKS IN WRAP UP [PHONE_NUMBER] Wrap up | 00:23" at bounding box center [146, 146] width 223 height 222
click at [202, 306] on button "COMPLETE" at bounding box center [208, 298] width 81 height 22
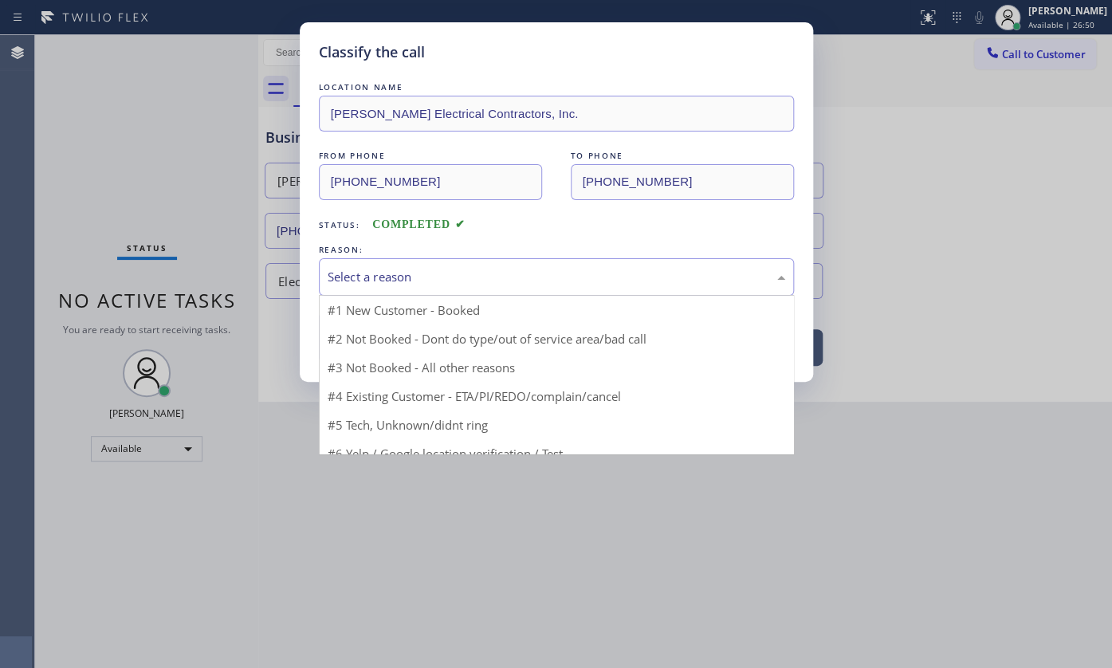
click at [346, 280] on div "Select a reason" at bounding box center [557, 277] width 458 height 18
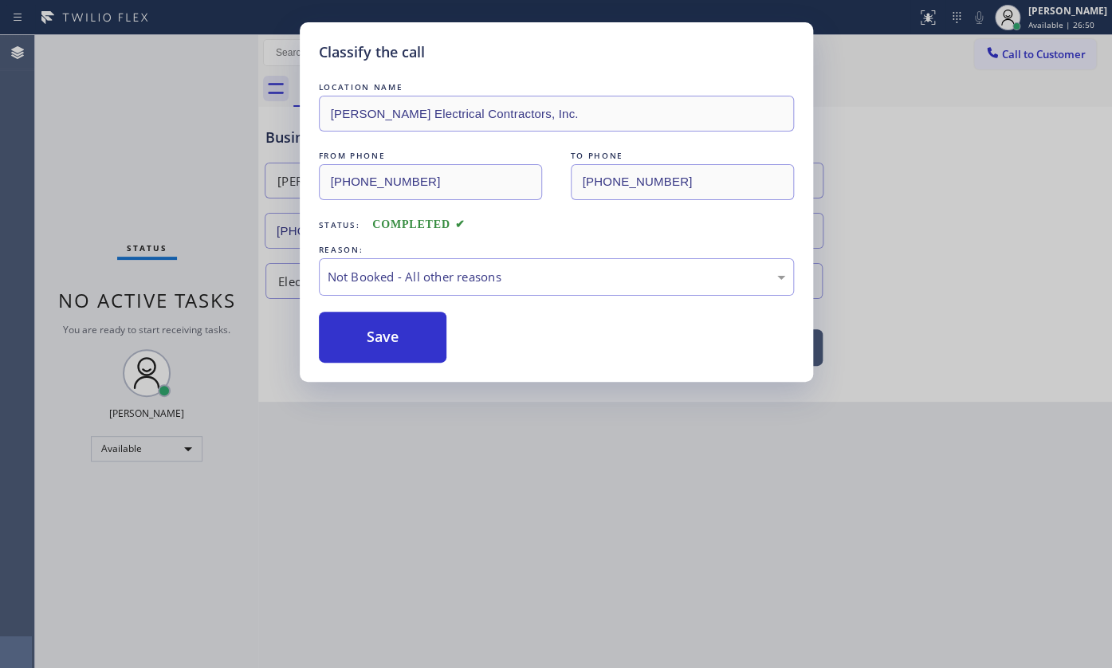
click at [348, 328] on button "Save" at bounding box center [383, 337] width 128 height 51
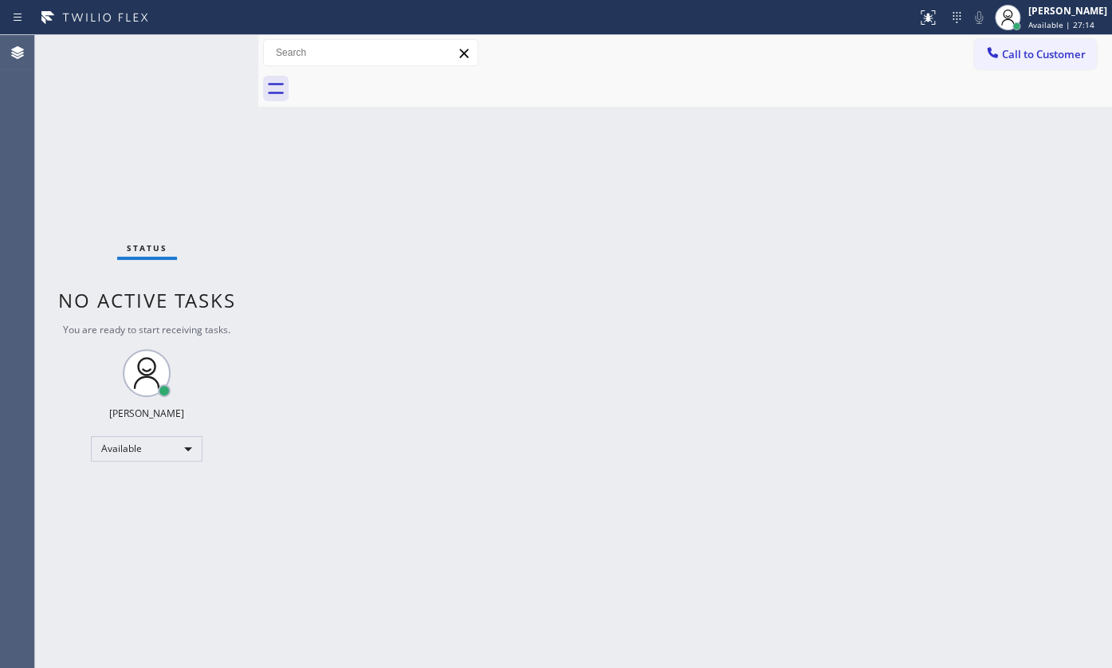
click at [41, 156] on div "Status No active tasks You are ready to start receiving tasks. JENIZA ALCAYDE A…" at bounding box center [146, 351] width 223 height 633
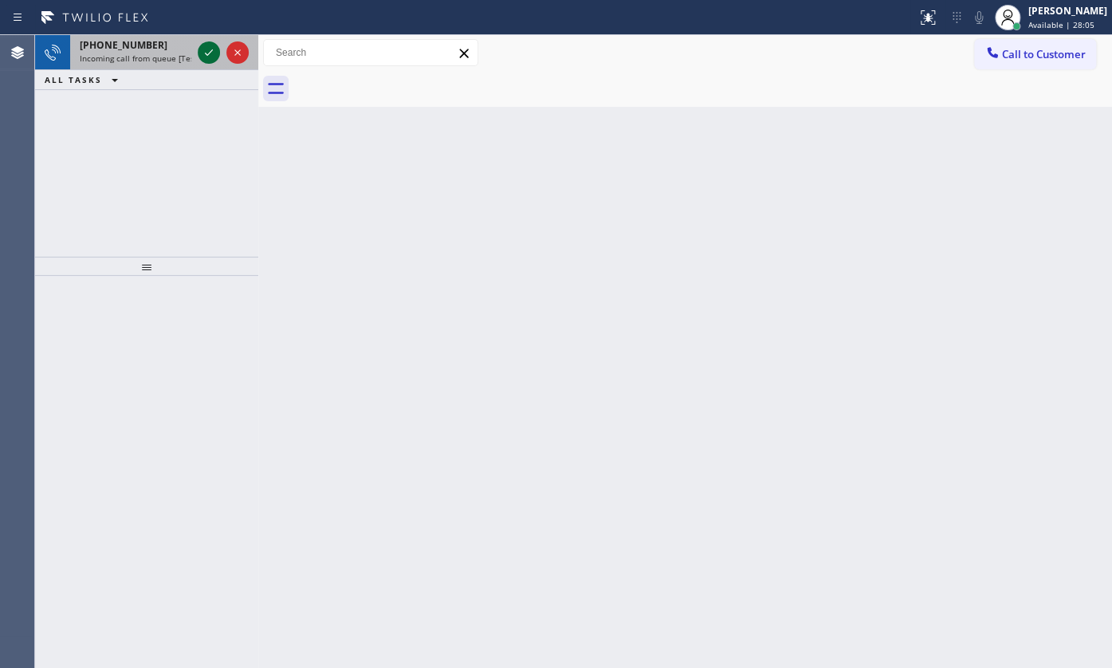
click at [207, 49] on icon at bounding box center [208, 52] width 19 height 19
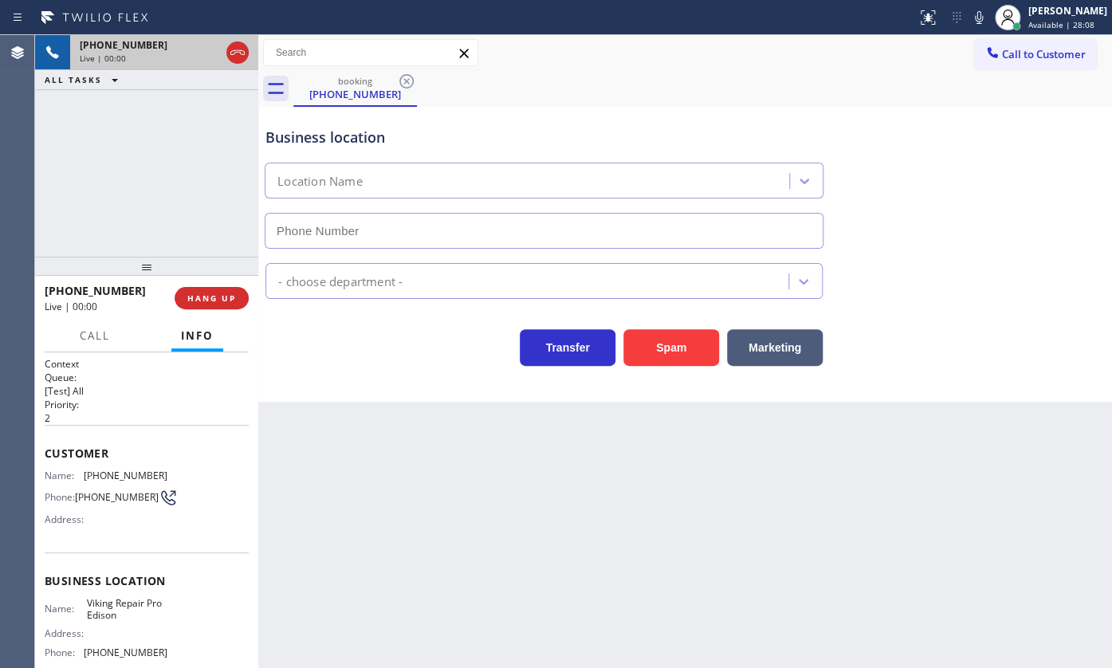
type input "[PHONE_NUMBER]"
click at [677, 346] on button "Spam" at bounding box center [671, 347] width 96 height 37
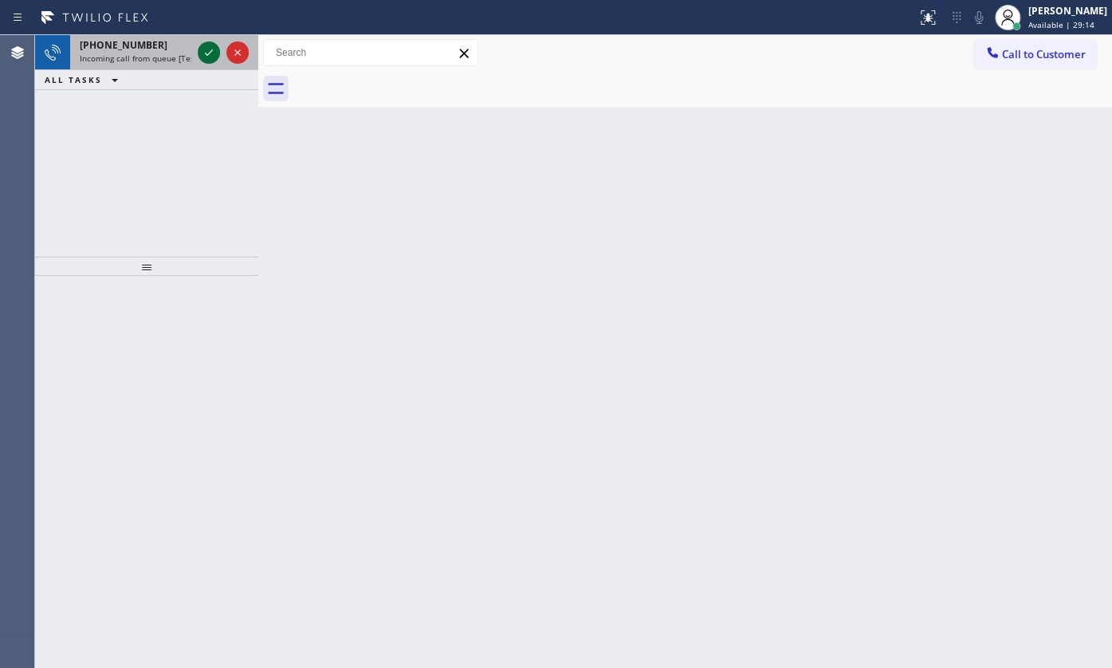
click at [203, 50] on icon at bounding box center [208, 52] width 19 height 19
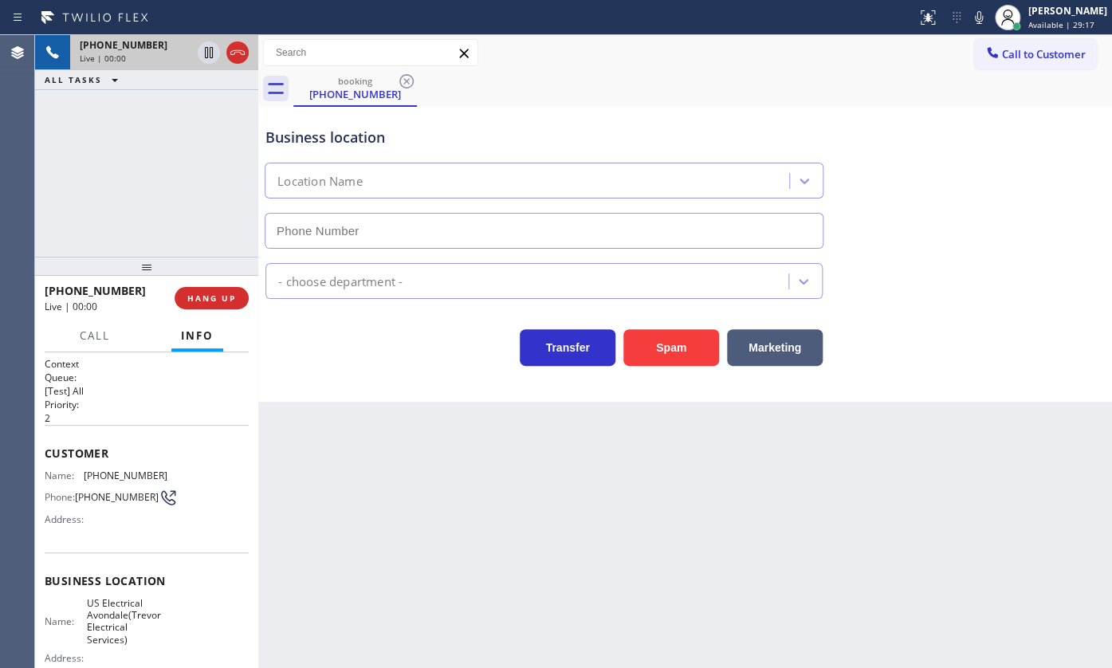
type input "[PHONE_NUMBER]"
click at [221, 293] on span "HANG UP" at bounding box center [211, 298] width 49 height 11
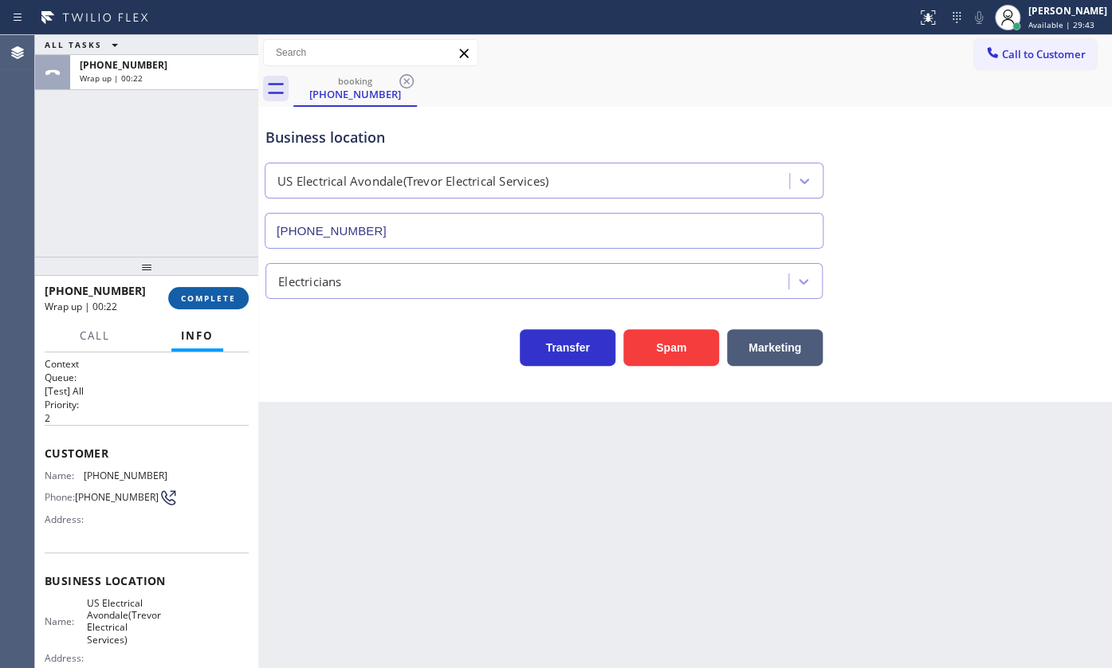
click at [198, 305] on button "COMPLETE" at bounding box center [208, 298] width 81 height 22
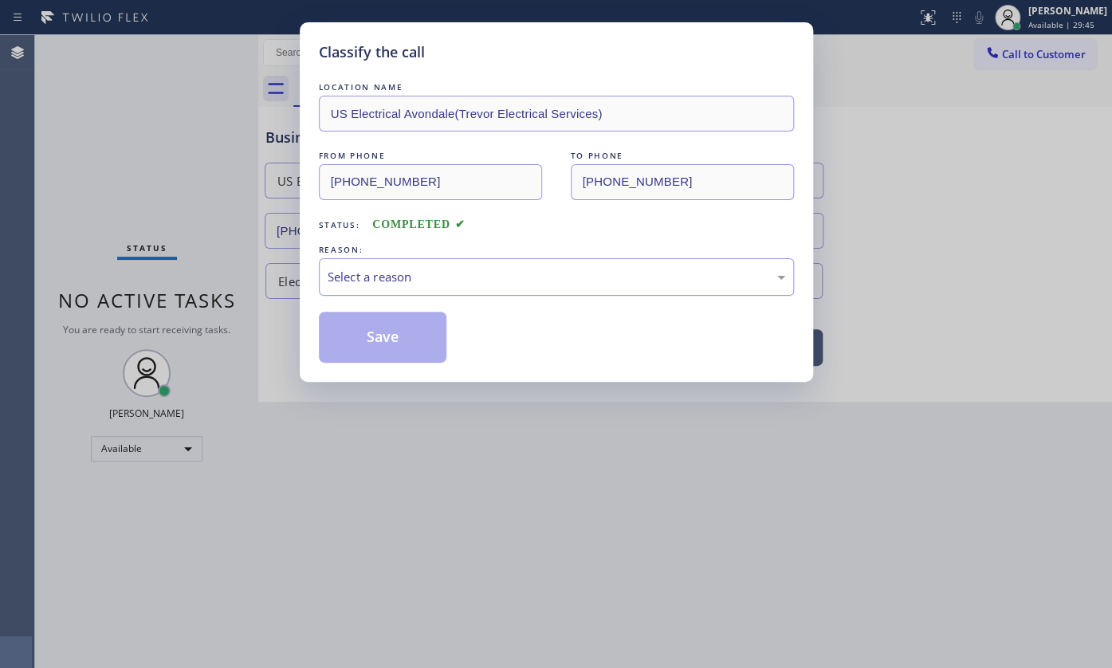
click at [462, 279] on div "Select a reason" at bounding box center [557, 277] width 458 height 18
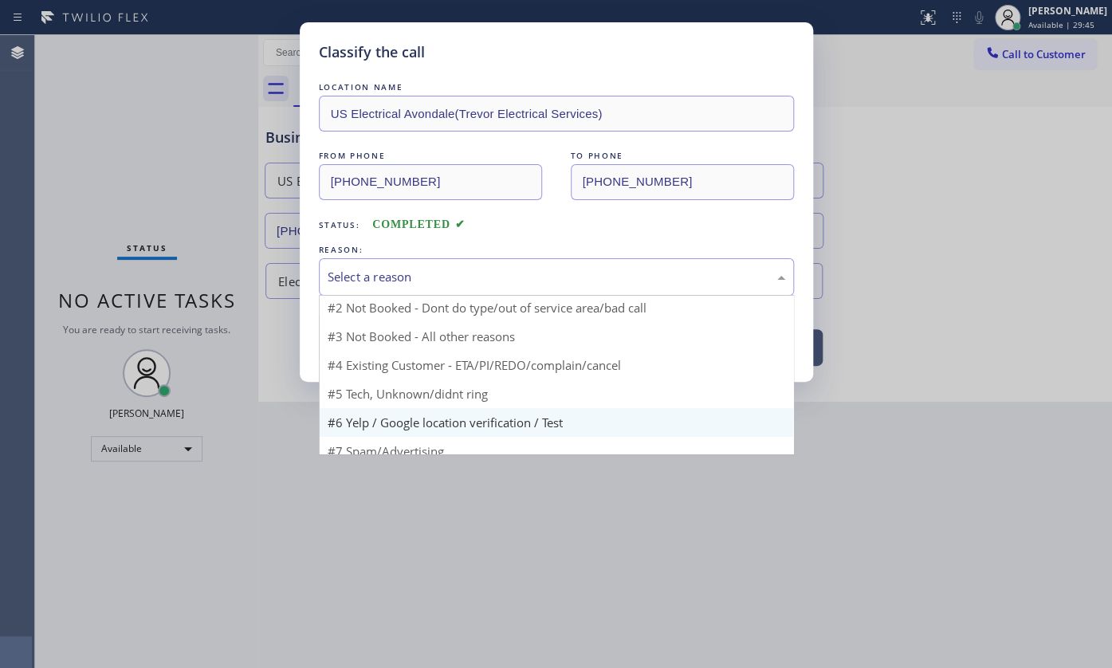
scroll to position [48, 0]
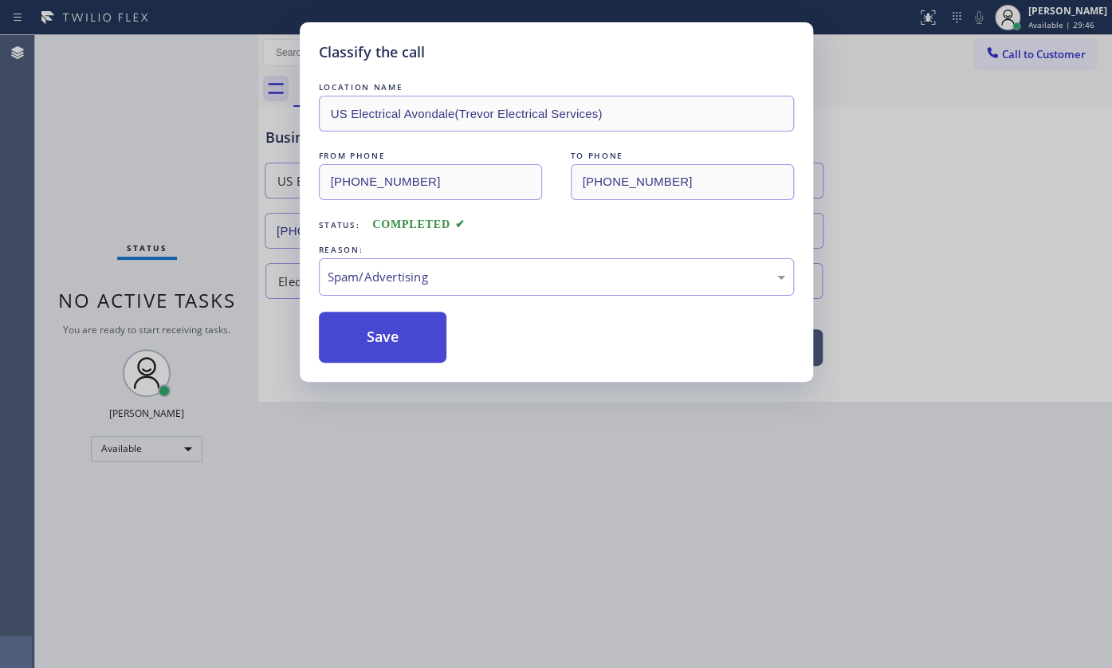
click at [363, 336] on button "Save" at bounding box center [383, 337] width 128 height 51
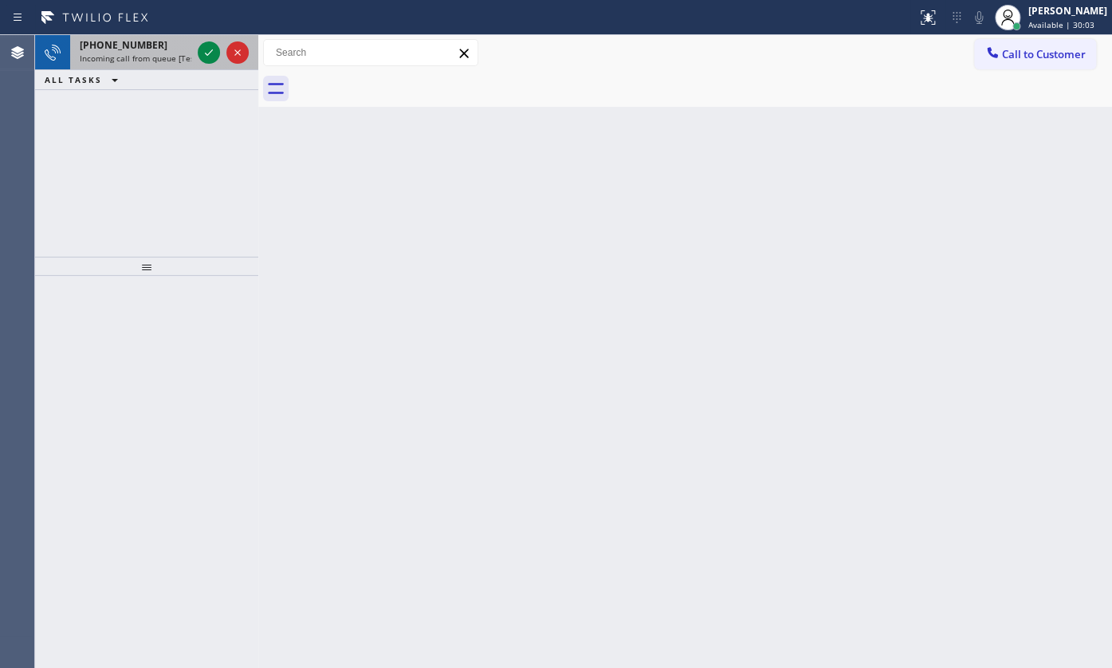
drag, startPoint x: 122, startPoint y: 61, endPoint x: 143, endPoint y: 49, distance: 24.6
click at [122, 60] on span "Incoming call from queue [Test] All" at bounding box center [146, 58] width 132 height 11
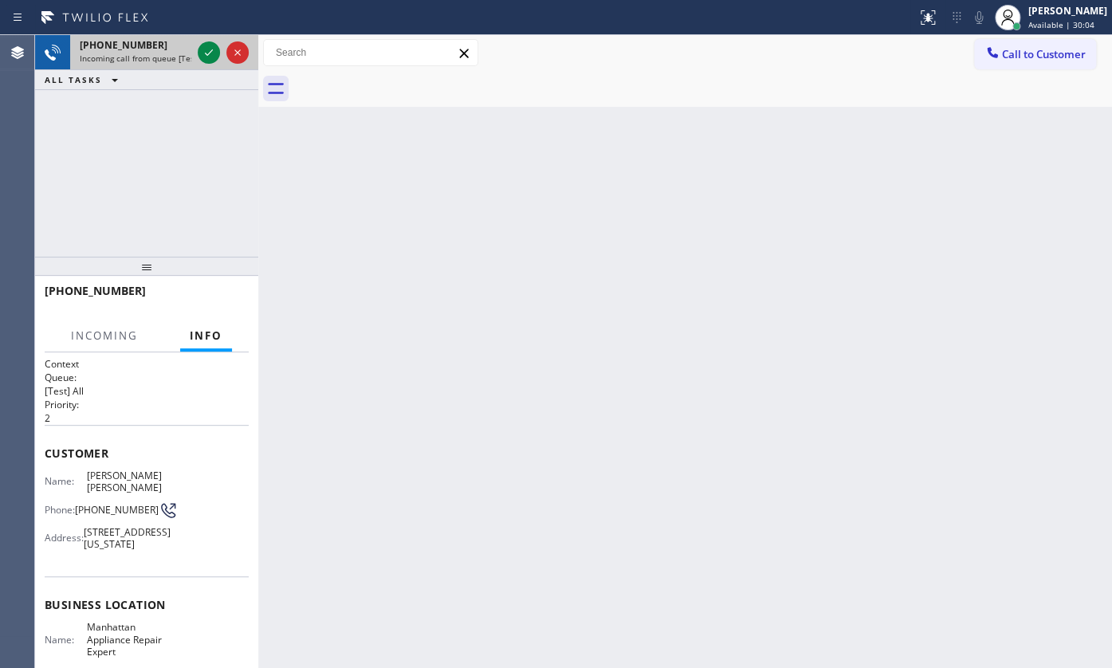
click at [221, 47] on div at bounding box center [222, 52] width 57 height 35
click at [203, 47] on icon at bounding box center [208, 52] width 19 height 19
click at [215, 62] on div at bounding box center [222, 52] width 57 height 35
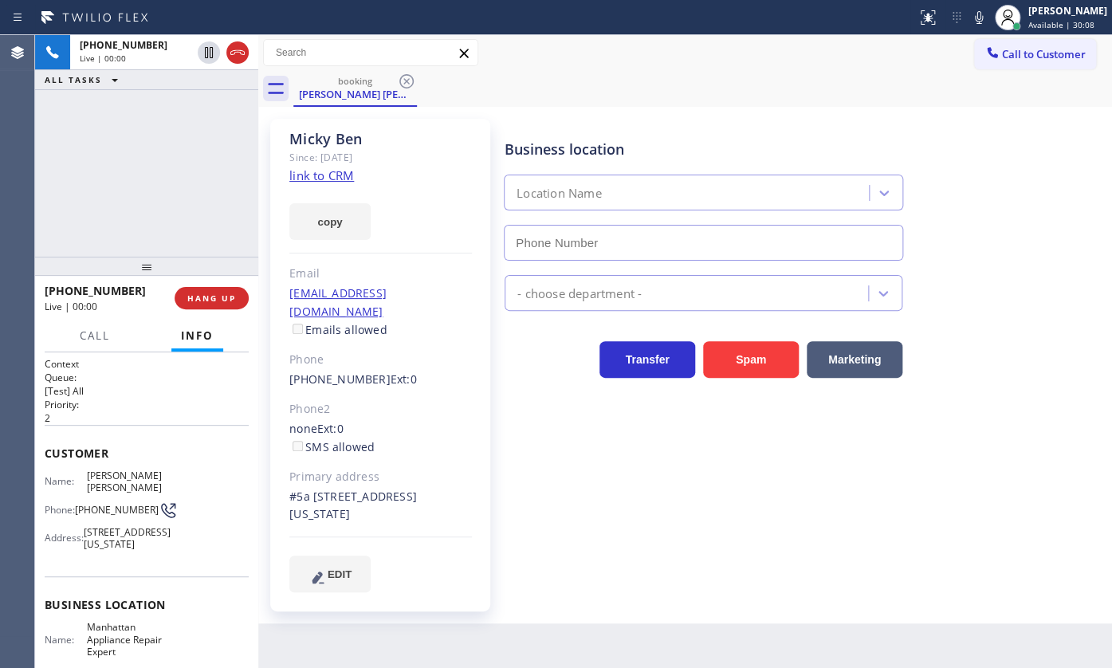
type input "[PHONE_NUMBER]"
click at [327, 181] on link "link to CRM" at bounding box center [321, 175] width 65 height 16
click at [334, 210] on button "copy" at bounding box center [329, 221] width 81 height 37
click at [161, 192] on div "[PHONE_NUMBER] Live | 01:51 ALL TASKS ALL TASKS ACTIVE TASKS TASKS IN WRAP UP" at bounding box center [146, 146] width 223 height 222
click at [975, 13] on icon at bounding box center [978, 17] width 19 height 19
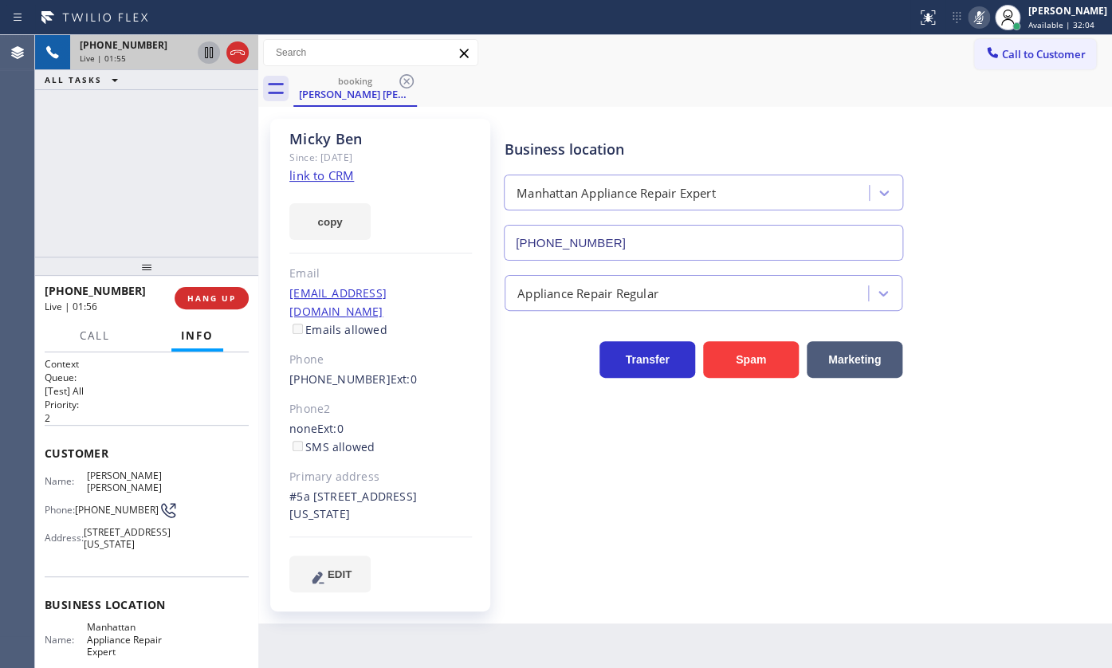
click at [206, 47] on icon at bounding box center [209, 52] width 8 height 11
drag, startPoint x: 57, startPoint y: 183, endPoint x: 45, endPoint y: 21, distance: 162.2
click at [57, 162] on div "[PHONE_NUMBER] Live | 02:02 ALL TASKS ALL TASKS ACTIVE TASKS TASKS IN WRAP UP" at bounding box center [146, 146] width 223 height 222
click at [207, 53] on icon at bounding box center [208, 52] width 19 height 19
click at [980, 18] on icon at bounding box center [979, 17] width 8 height 13
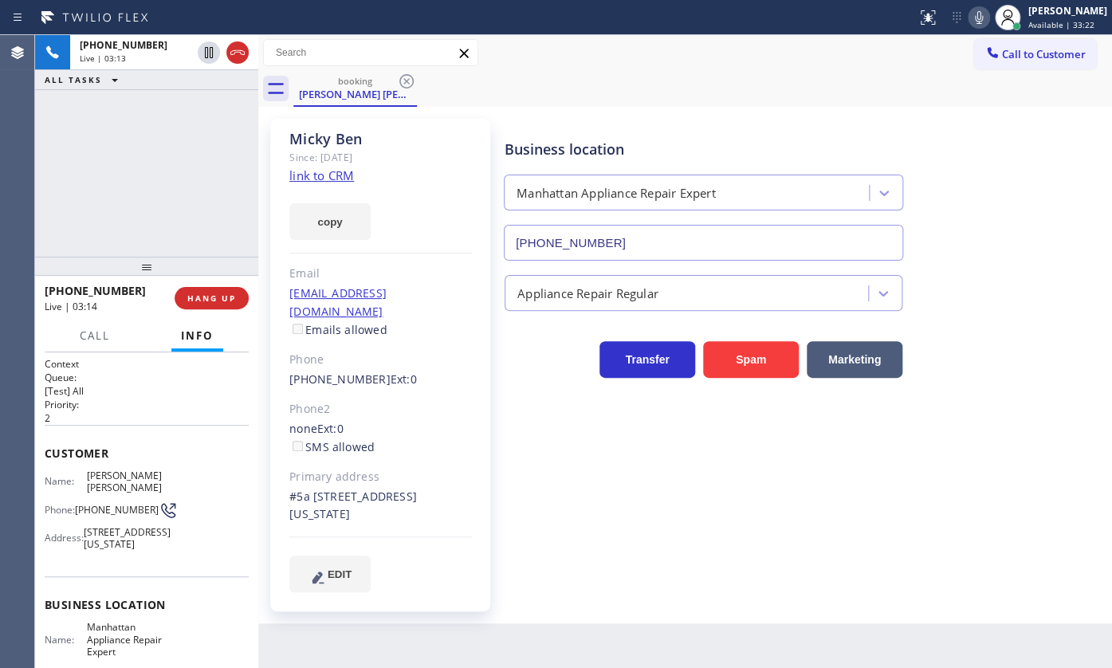
click at [168, 212] on div "[PHONE_NUMBER] Live | 03:13 ALL TASKS ALL TASKS ACTIVE TASKS TASKS IN WRAP UP" at bounding box center [146, 146] width 223 height 222
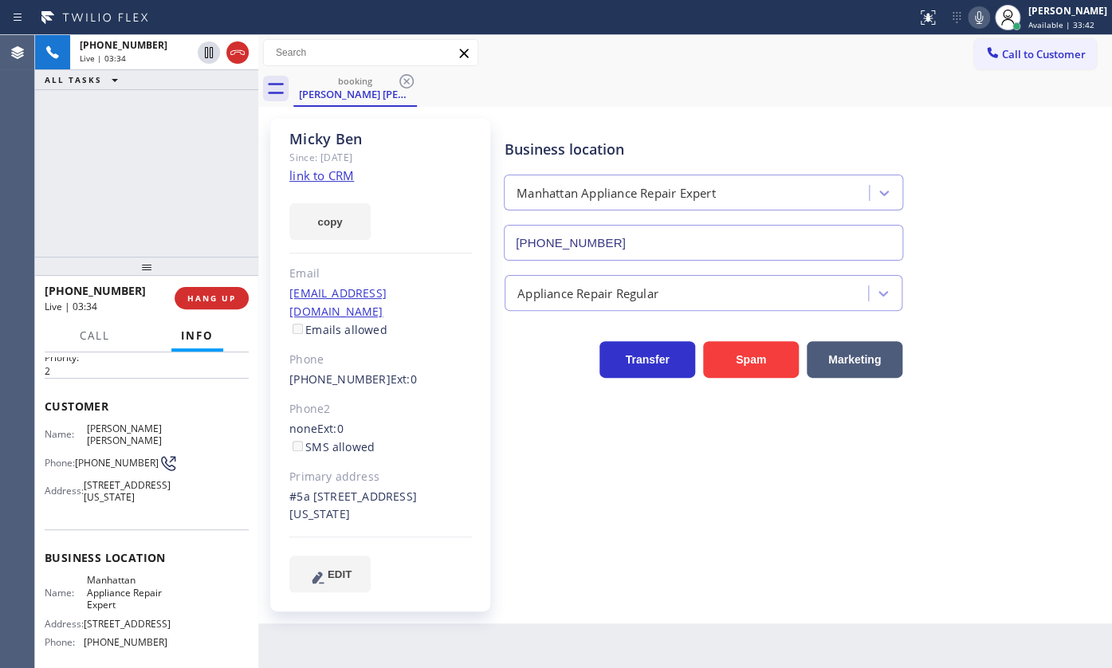
scroll to position [72, 0]
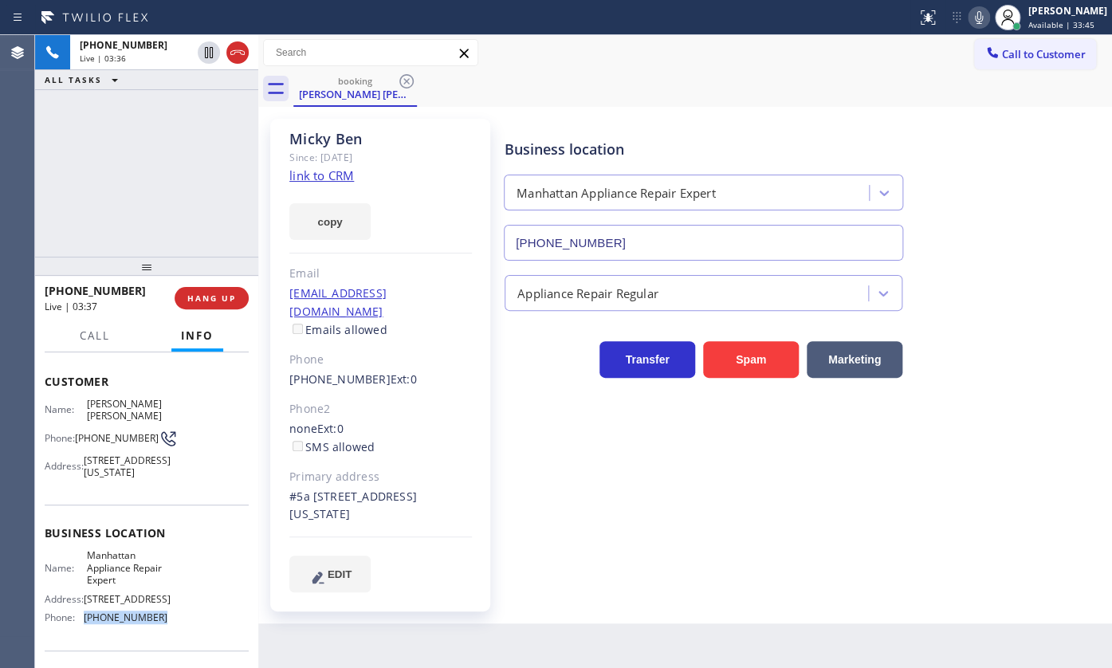
drag, startPoint x: 84, startPoint y: 627, endPoint x: 159, endPoint y: 634, distance: 76.1
click at [159, 623] on div "Phone: [PHONE_NUMBER]" at bounding box center [106, 617] width 123 height 12
copy div "[PHONE_NUMBER]"
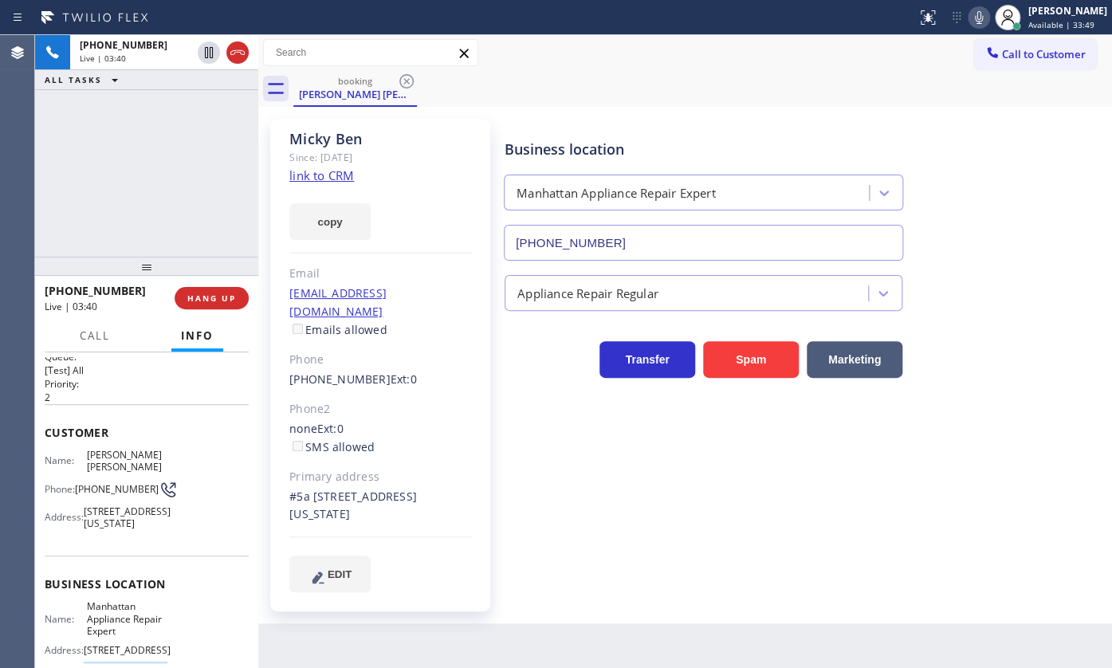
scroll to position [0, 0]
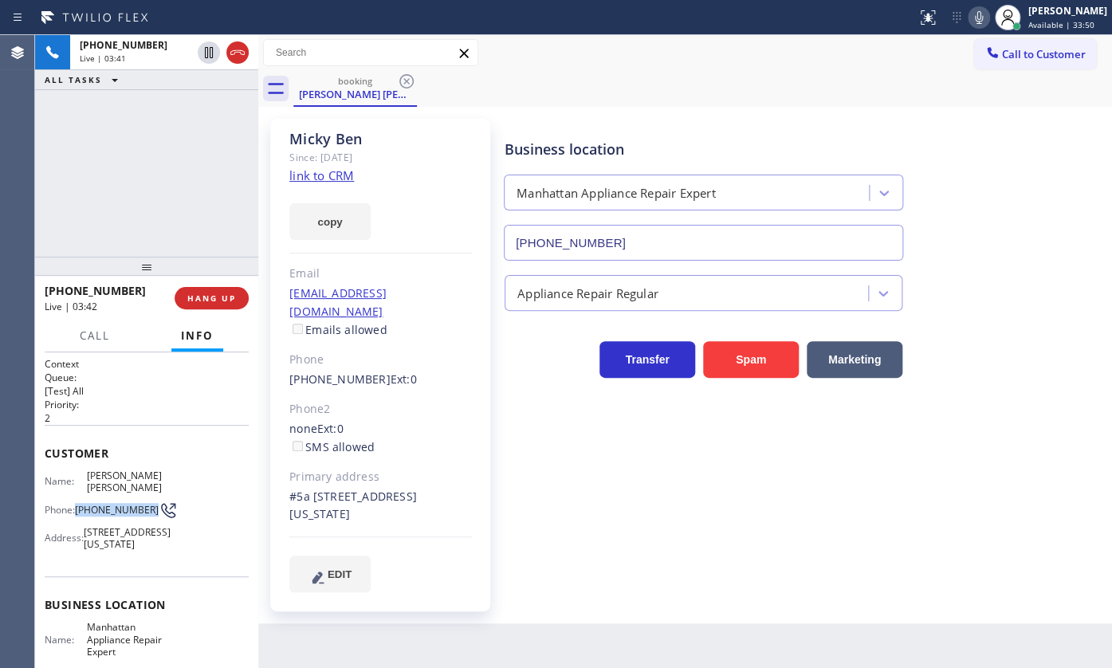
drag, startPoint x: 80, startPoint y: 490, endPoint x: 116, endPoint y: 505, distance: 39.4
click at [116, 505] on span "[PHONE_NUMBER]" at bounding box center [117, 510] width 84 height 12
copy span "[PHONE_NUMBER]"
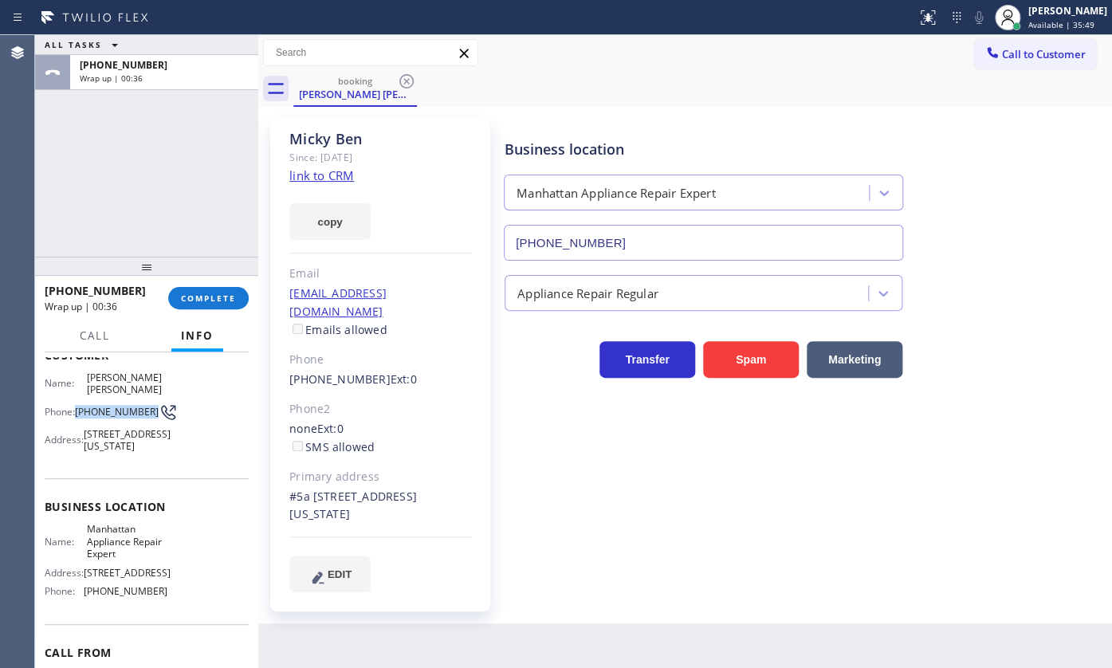
scroll to position [194, 0]
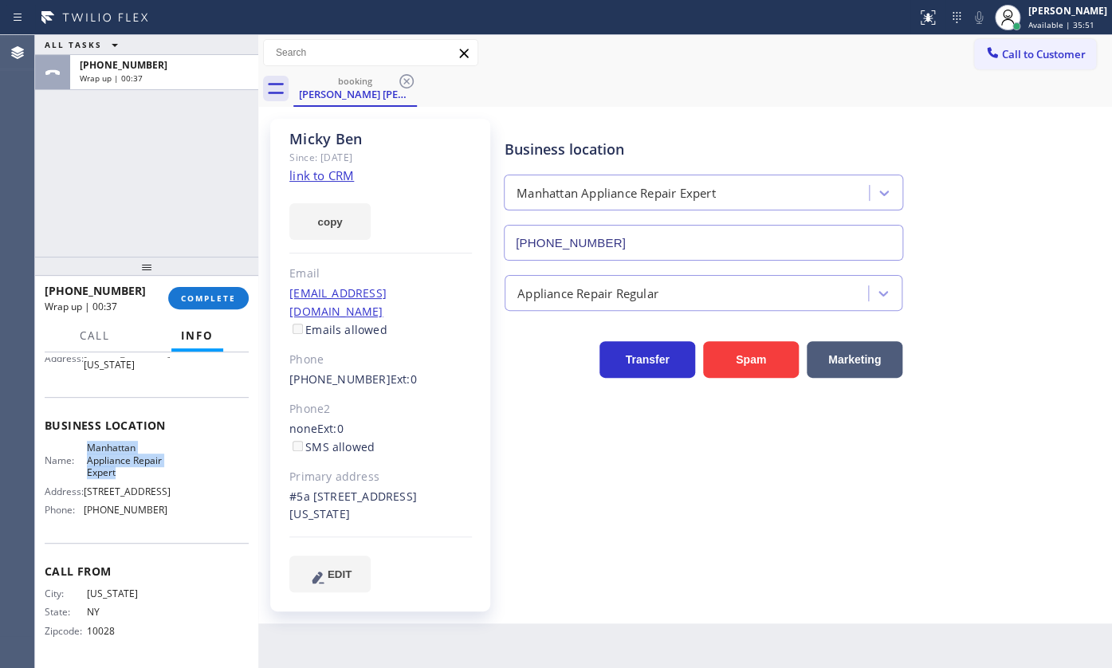
drag, startPoint x: 80, startPoint y: 436, endPoint x: 122, endPoint y: 465, distance: 51.1
click at [122, 465] on div "Name: Manhattan Appliance Repair Expert" at bounding box center [106, 460] width 123 height 37
copy span "Manhattan Appliance Repair Expert"
click at [89, 512] on span "[PHONE_NUMBER]" at bounding box center [126, 510] width 84 height 12
drag, startPoint x: 75, startPoint y: 510, endPoint x: 153, endPoint y: 512, distance: 78.1
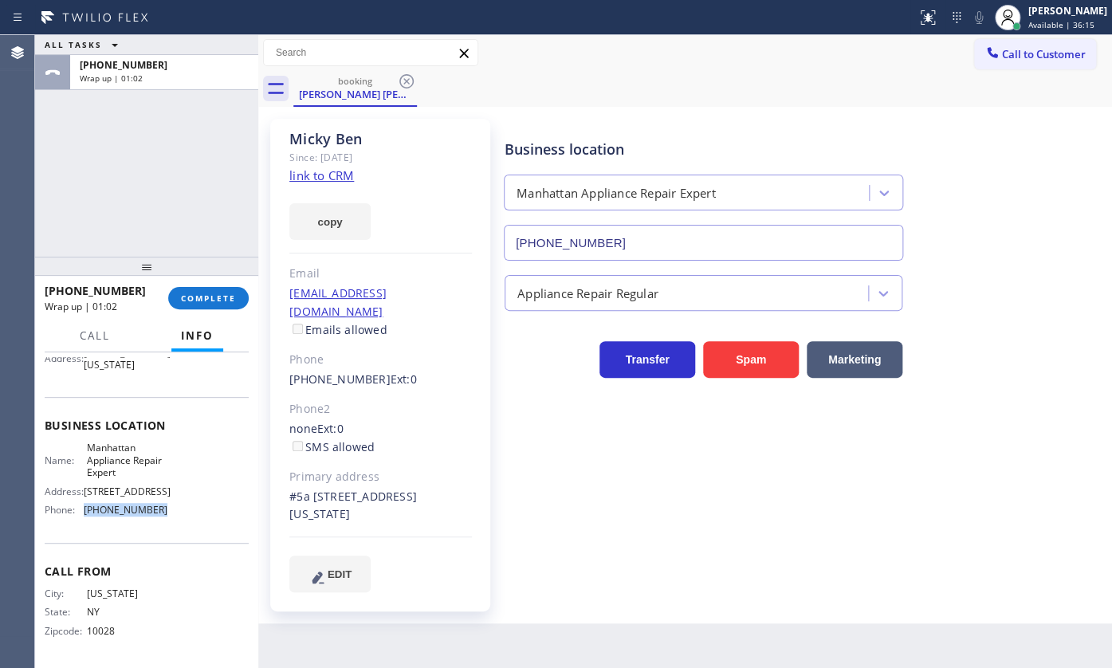
click at [153, 512] on div "Phone: [PHONE_NUMBER]" at bounding box center [106, 510] width 123 height 12
copy div "[PHONE_NUMBER]"
click at [201, 289] on button "COMPLETE" at bounding box center [208, 298] width 81 height 22
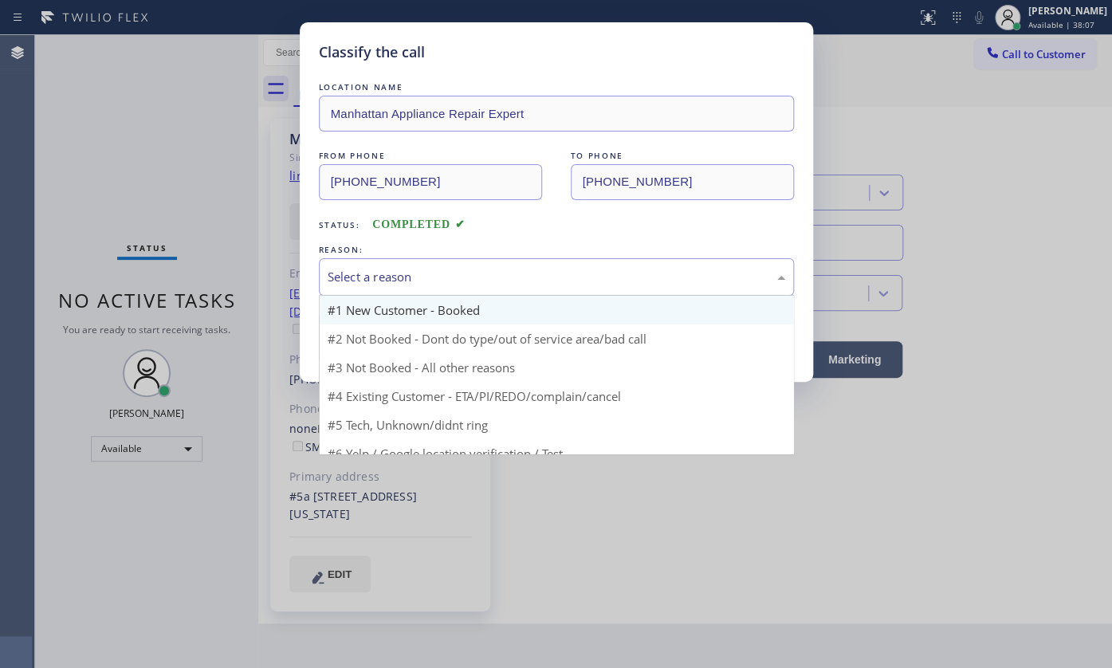
drag, startPoint x: 350, startPoint y: 272, endPoint x: 351, endPoint y: 299, distance: 27.1
click at [350, 277] on div "Select a reason" at bounding box center [557, 277] width 458 height 18
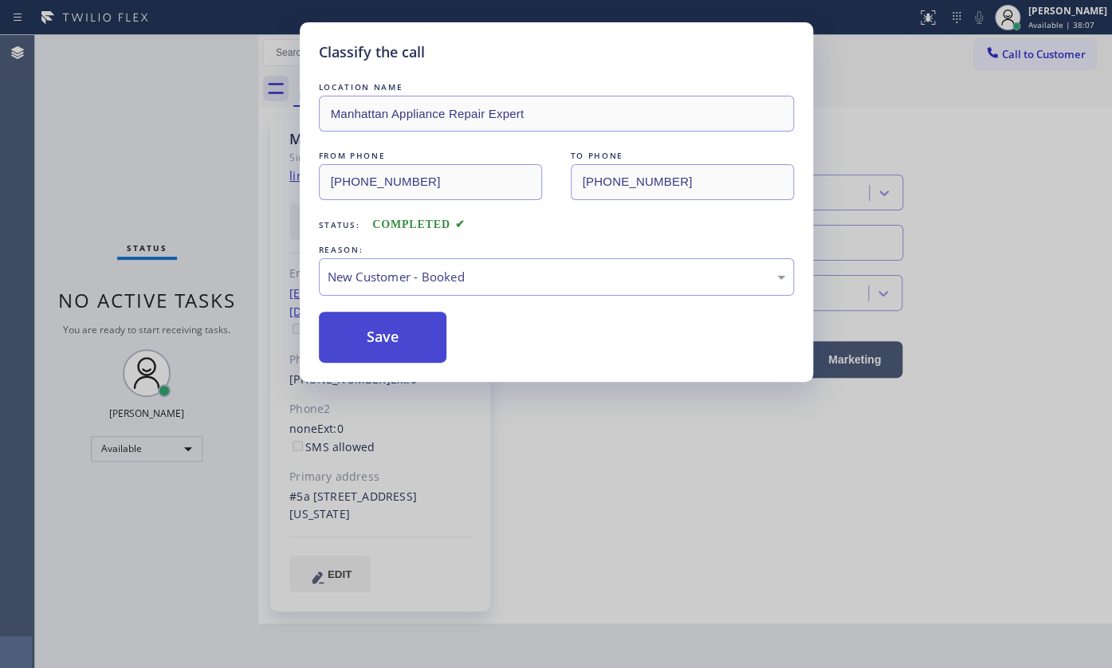
click at [363, 319] on button "Save" at bounding box center [383, 337] width 128 height 51
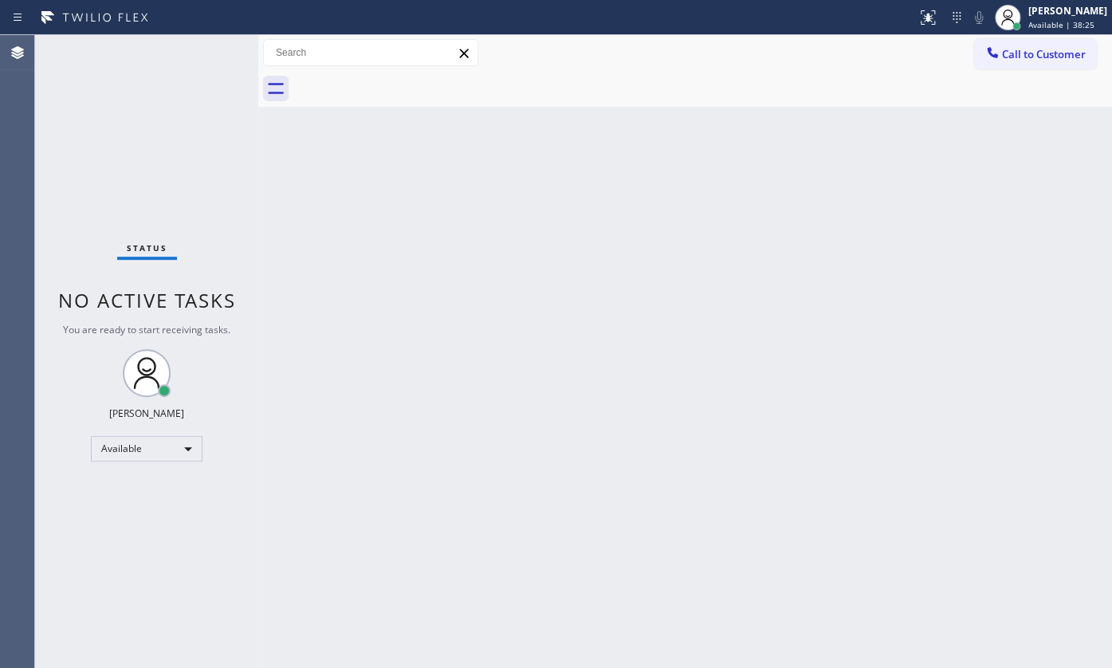
drag, startPoint x: 47, startPoint y: 101, endPoint x: 108, endPoint y: 41, distance: 85.1
click at [72, 75] on div "Status No active tasks You are ready to start receiving tasks. JENIZA ALCAYDE A…" at bounding box center [146, 351] width 223 height 633
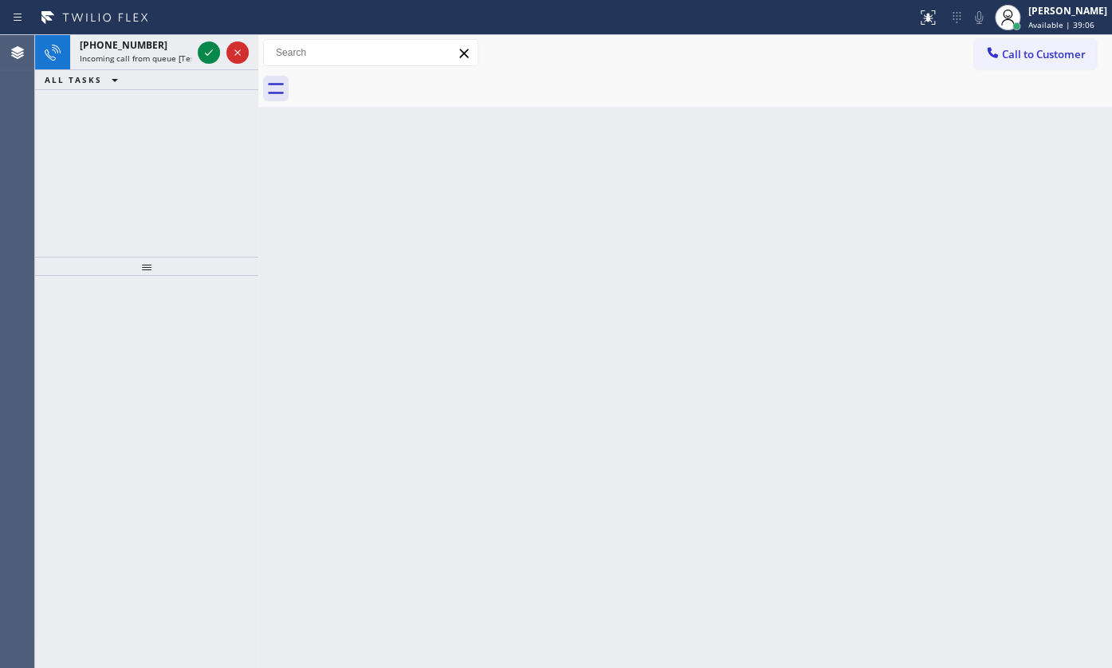
click at [105, 132] on div "[PHONE_NUMBER] Incoming call from queue [Test] All ALL TASKS ALL TASKS ACTIVE T…" at bounding box center [146, 146] width 223 height 222
click at [204, 49] on icon at bounding box center [208, 52] width 19 height 19
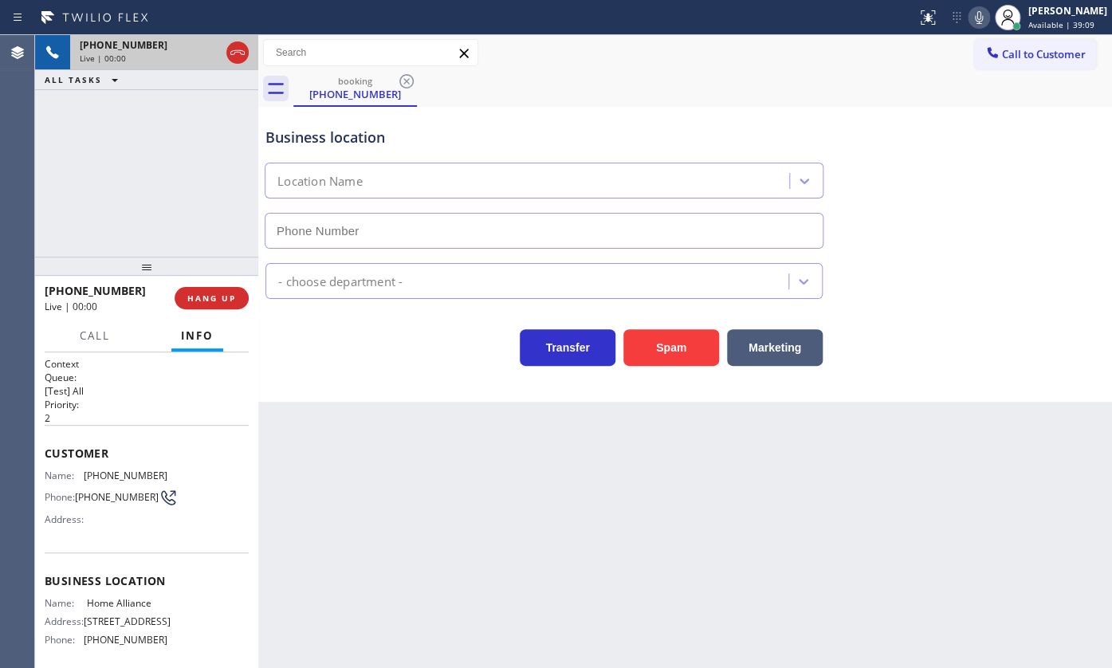
type input "[PHONE_NUMBER]"
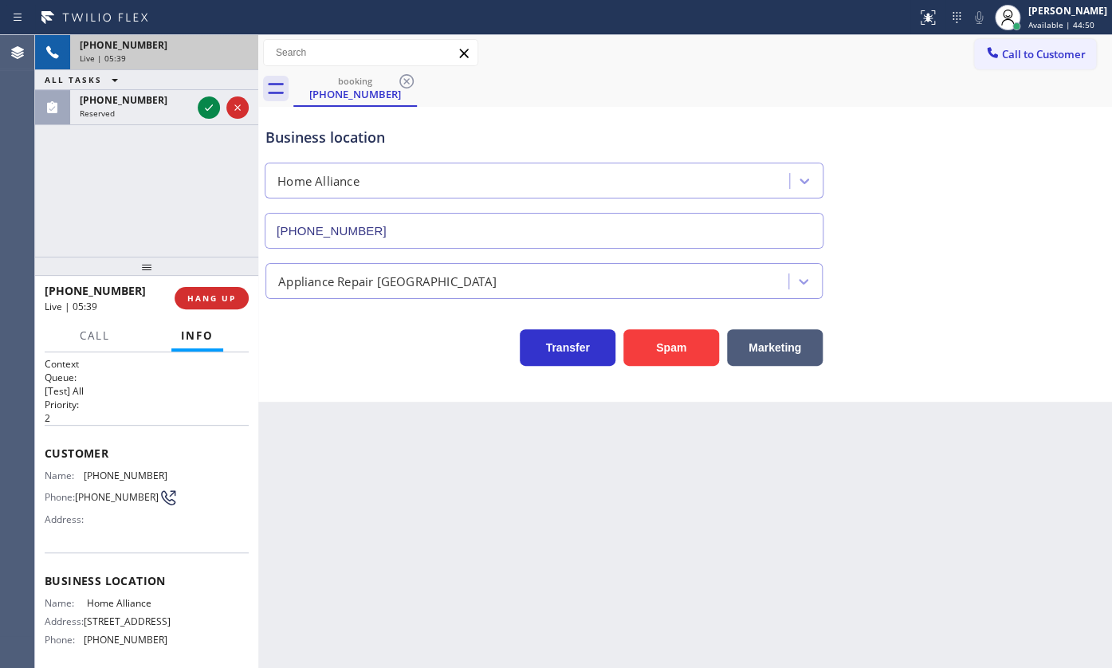
click at [238, 53] on div "Live | 05:39" at bounding box center [164, 58] width 169 height 11
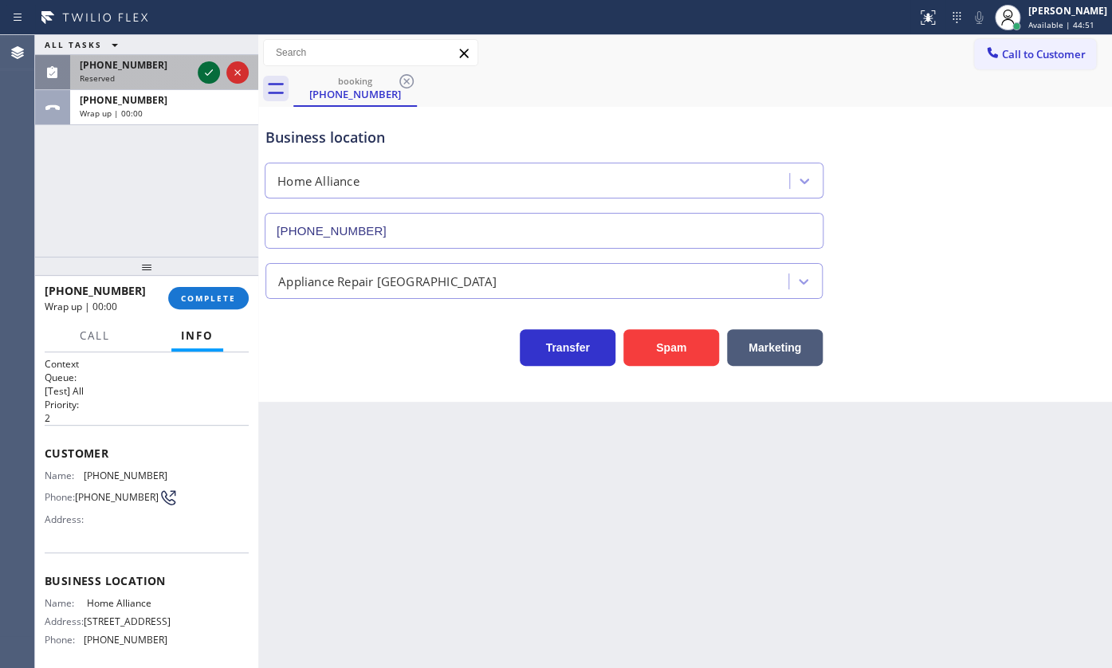
click at [209, 69] on icon at bounding box center [208, 72] width 19 height 19
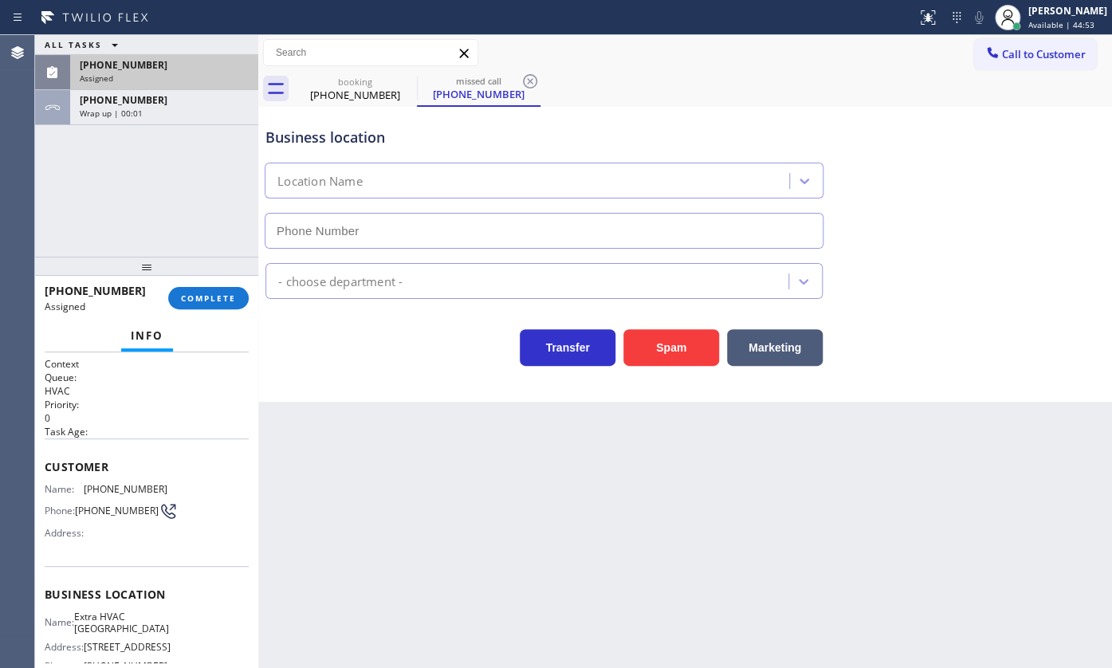
type input "[PHONE_NUMBER]"
click at [116, 60] on span "[PHONE_NUMBER]" at bounding box center [124, 65] width 88 height 14
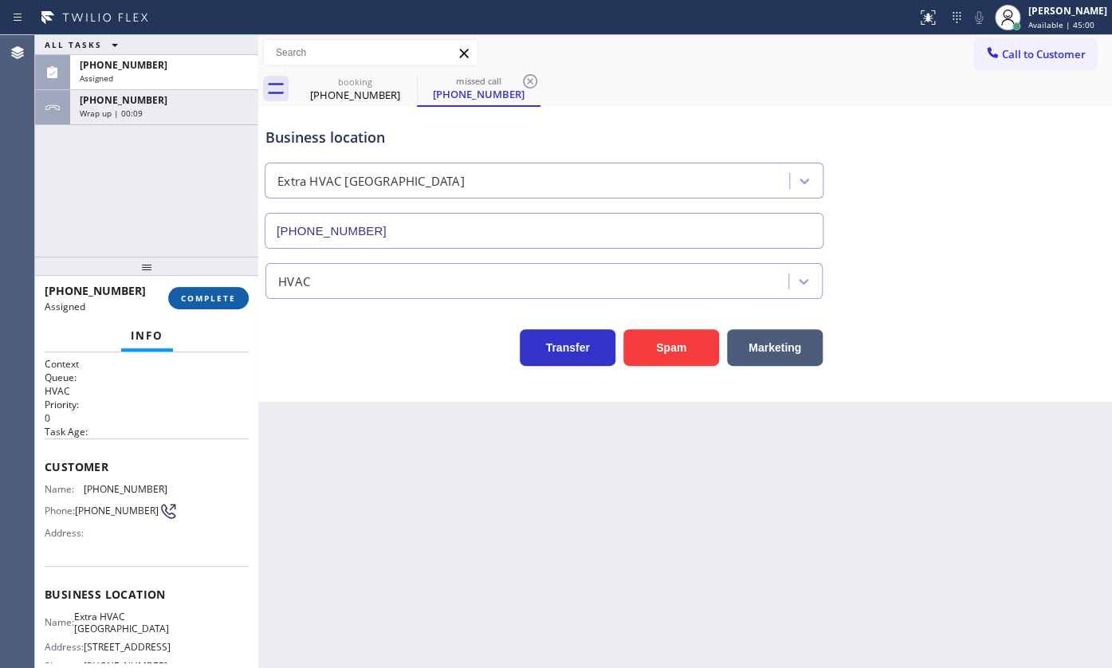
click at [179, 300] on button "COMPLETE" at bounding box center [208, 298] width 81 height 22
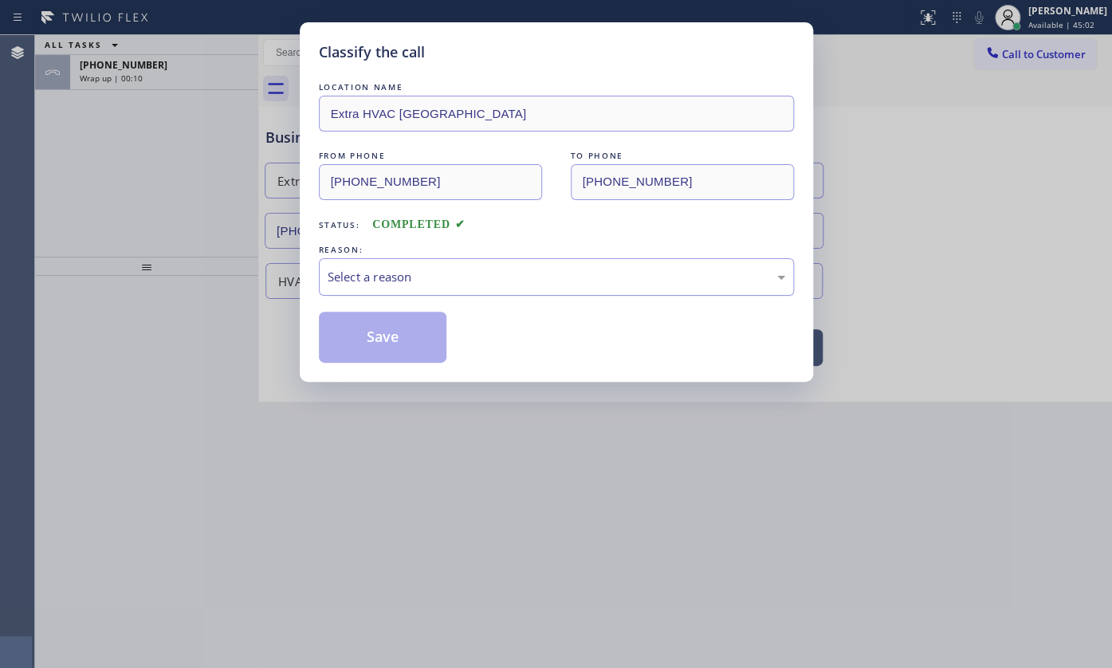
click at [335, 280] on div "Select a reason" at bounding box center [557, 277] width 458 height 18
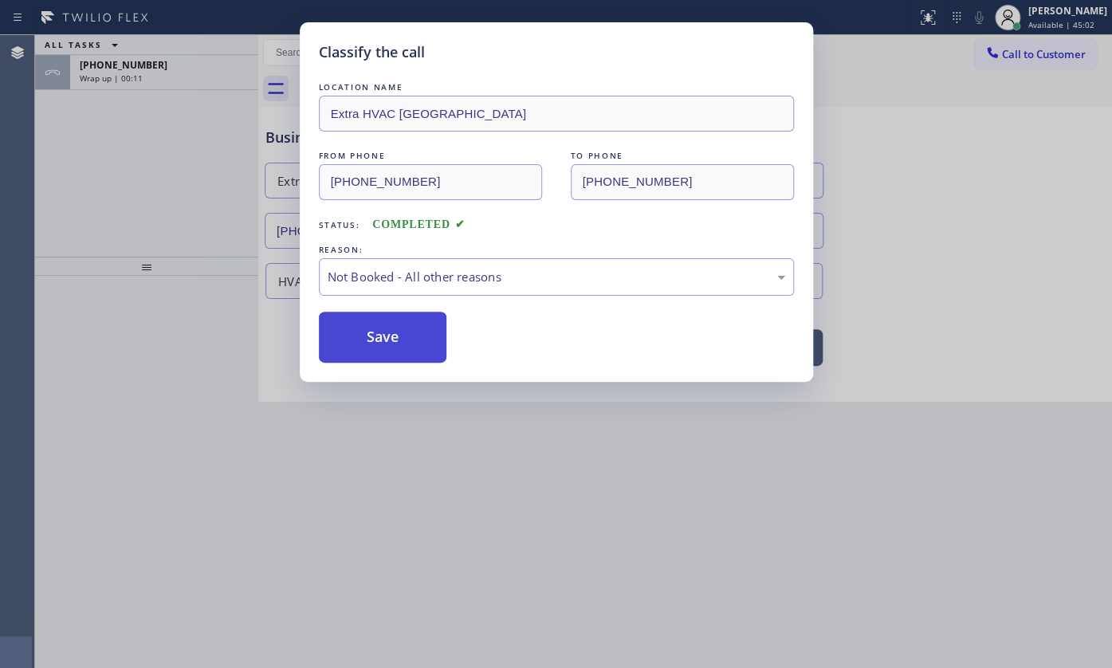
click at [344, 327] on button "Save" at bounding box center [383, 337] width 128 height 51
click at [112, 66] on div "Classify the call LOCATION NAME Extra HVAC Maintenance City Center FROM PHONE […" at bounding box center [556, 334] width 1112 height 668
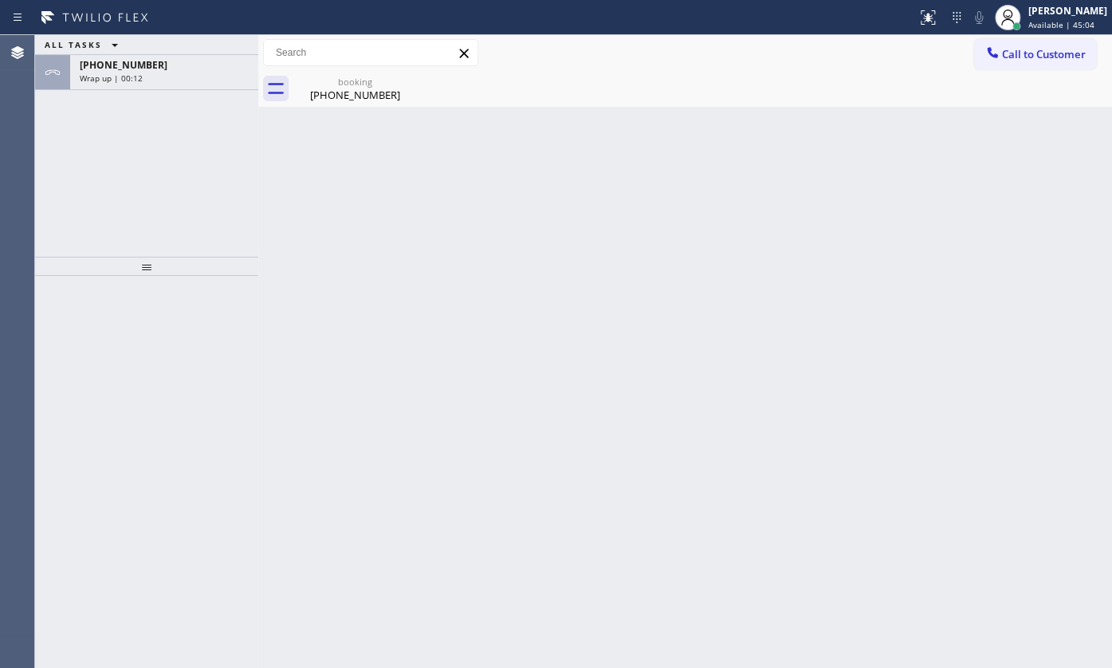
click at [112, 66] on span "[PHONE_NUMBER]" at bounding box center [124, 65] width 88 height 14
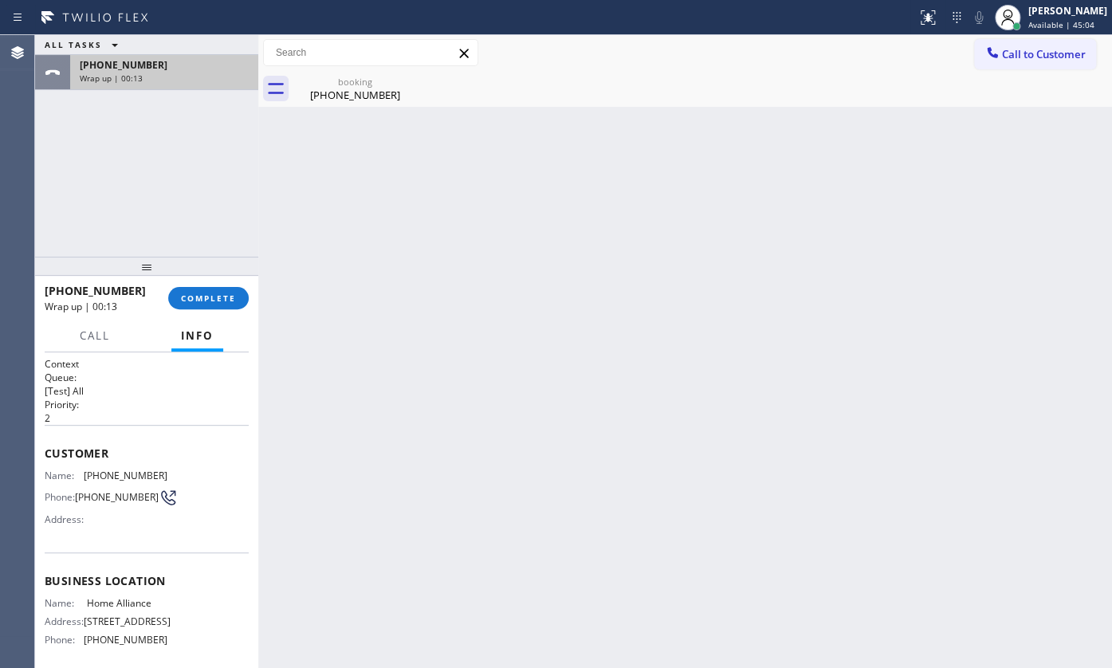
click at [112, 68] on span "[PHONE_NUMBER]" at bounding box center [124, 65] width 88 height 14
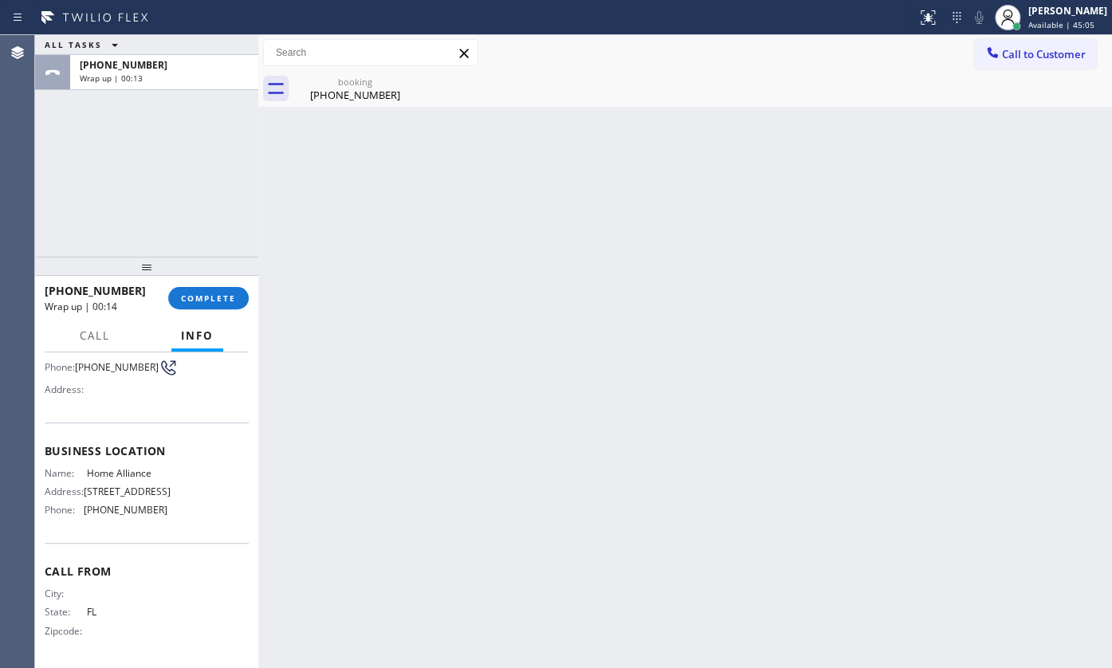
scroll to position [145, 0]
click at [163, 513] on div "Name: Home Alliance Address: [STREET_ADDRESS] Phone: [PHONE_NUMBER]" at bounding box center [147, 495] width 204 height 56
copy span "[PHONE_NUMBER]"
drag, startPoint x: 85, startPoint y: 457, endPoint x: 193, endPoint y: 462, distance: 107.7
click at [193, 467] on div "Name: Home Alliance Address: [STREET_ADDRESS] Phone: [PHONE_NUMBER]" at bounding box center [147, 495] width 204 height 56
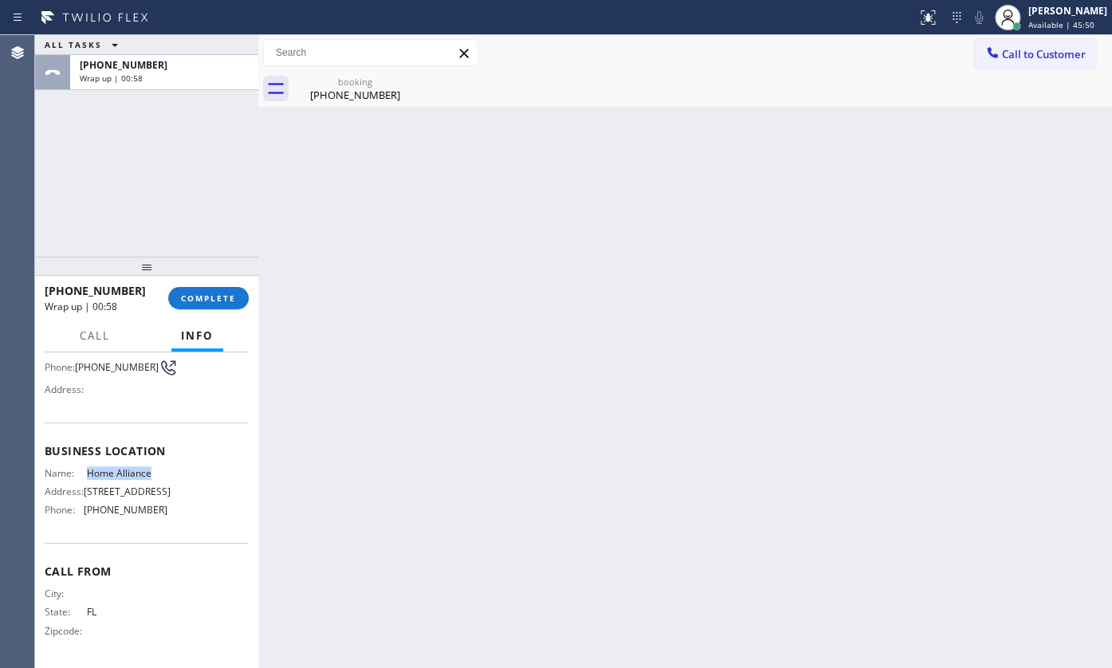
copy span "Home Alliance"
click at [205, 288] on button "COMPLETE" at bounding box center [208, 298] width 81 height 22
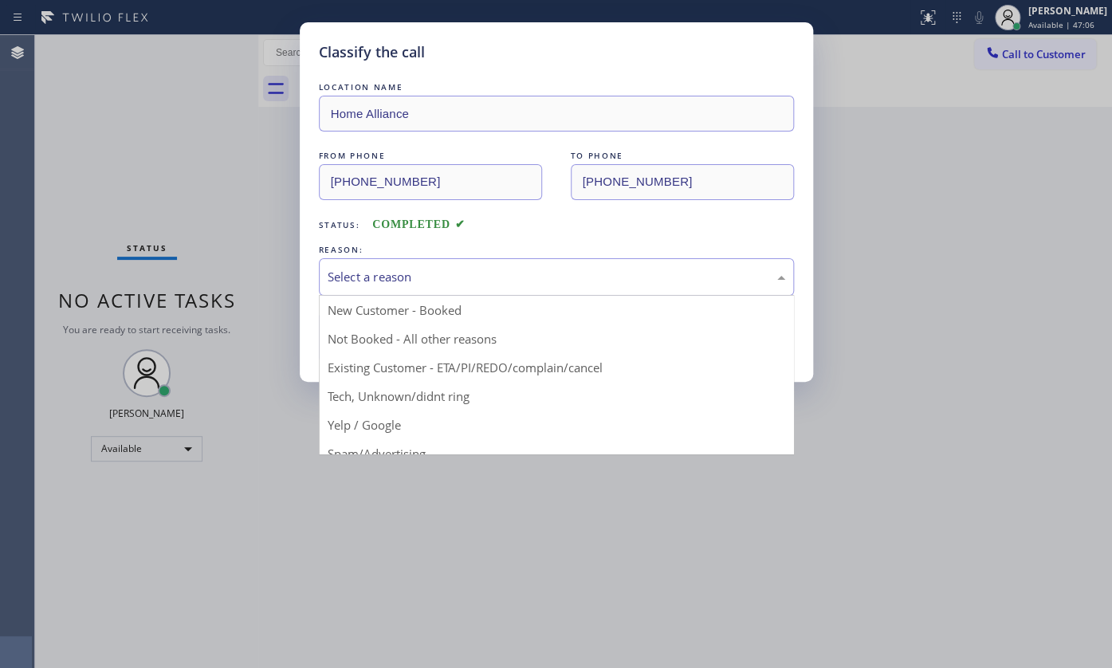
click at [344, 277] on div "Select a reason" at bounding box center [557, 277] width 458 height 18
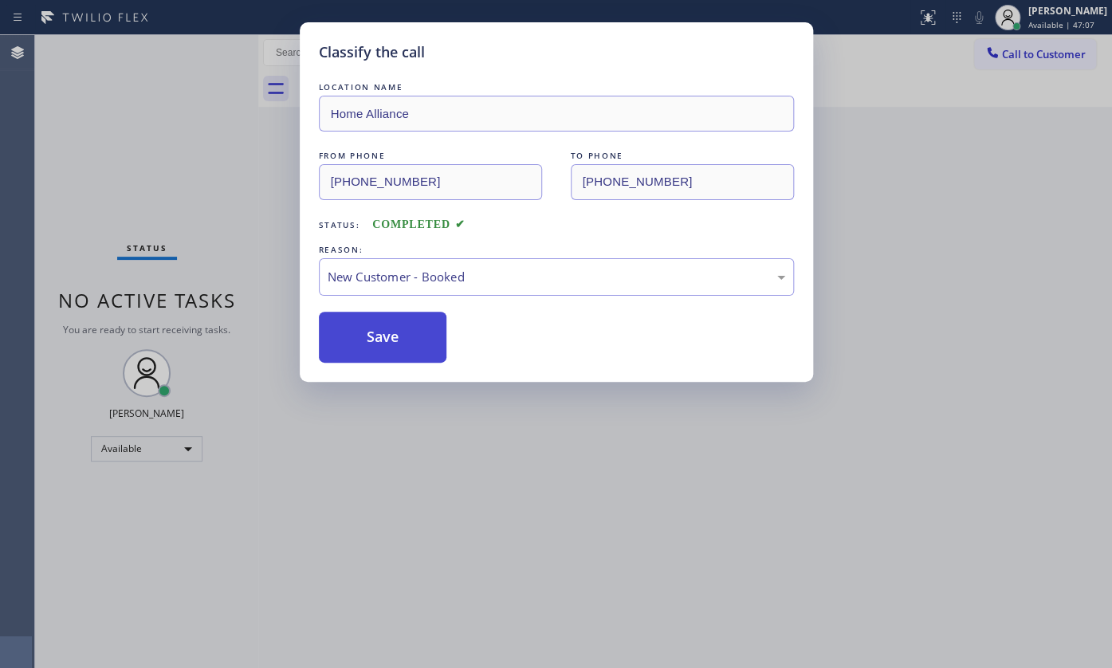
click at [340, 320] on button "Save" at bounding box center [383, 337] width 128 height 51
click at [340, 327] on button "Save" at bounding box center [383, 337] width 128 height 51
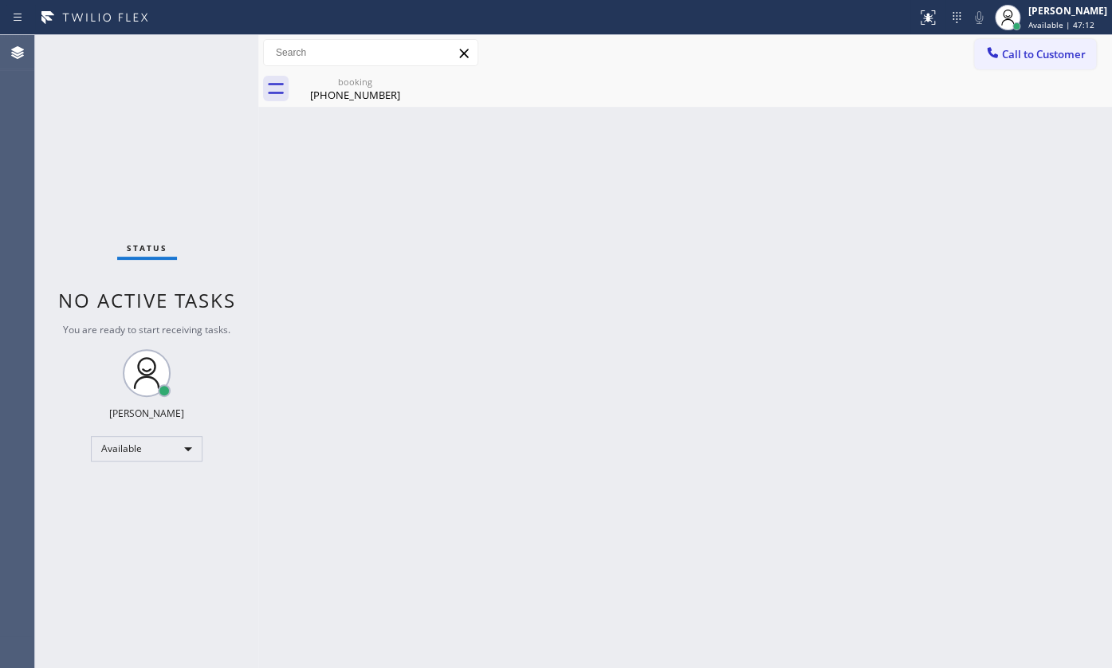
click at [409, 256] on div "Back to Dashboard Change Sender ID Customers Technicians Select a contact Outbo…" at bounding box center [685, 351] width 854 height 633
click at [101, 119] on div "Status No active tasks You are ready to start receiving tasks. JENIZA ALCAYDE A…" at bounding box center [146, 351] width 223 height 633
click at [345, 76] on div "booking" at bounding box center [355, 82] width 120 height 12
click at [96, 183] on div "Status No active tasks You are ready to start receiving tasks. JENIZA ALCAYDE A…" at bounding box center [146, 351] width 223 height 633
click at [210, 49] on div "Status No active tasks You are ready to start receiving tasks. JENIZA ALCAYDE A…" at bounding box center [146, 351] width 223 height 633
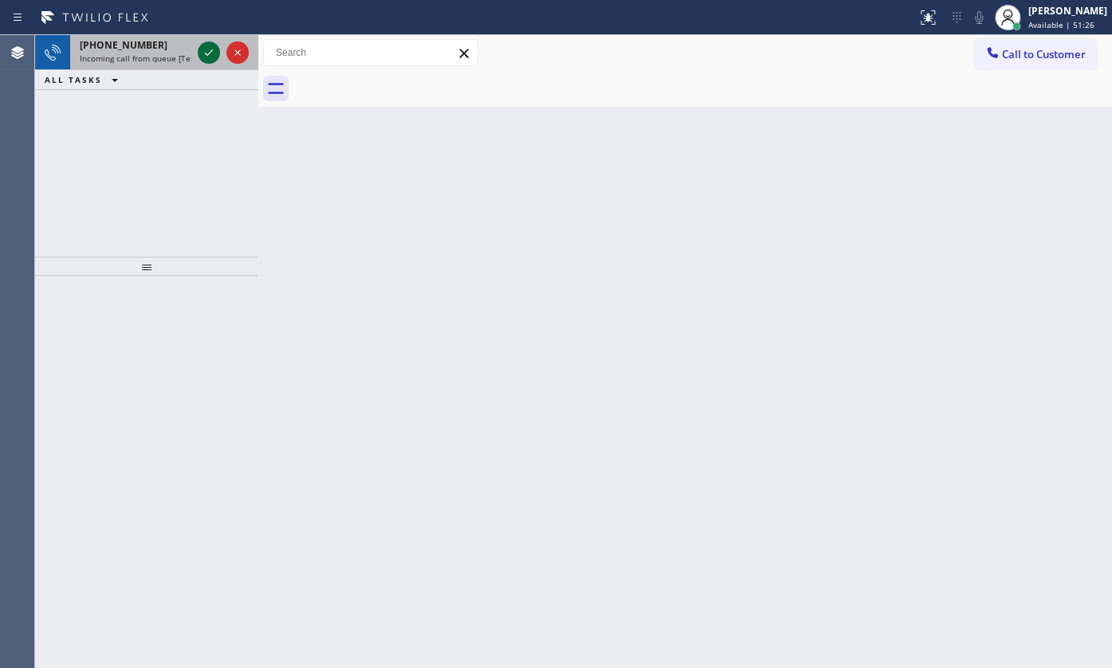
click at [198, 50] on div at bounding box center [209, 52] width 22 height 19
click at [210, 55] on icon at bounding box center [208, 52] width 19 height 19
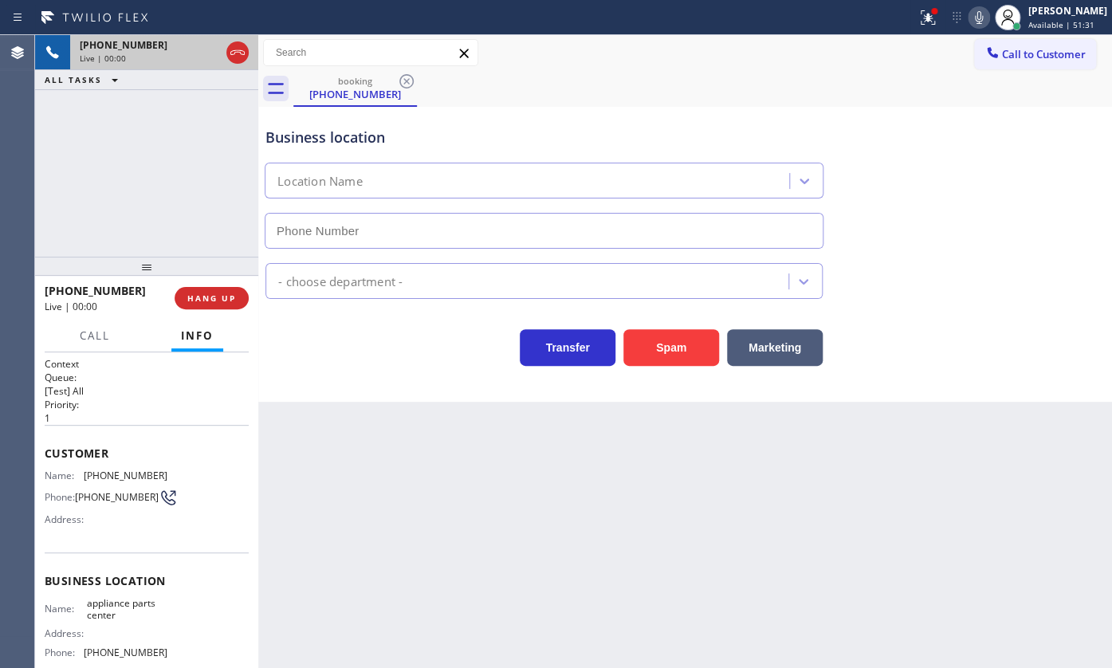
type input "[PHONE_NUMBER]"
click at [930, 23] on icon at bounding box center [927, 17] width 19 height 19
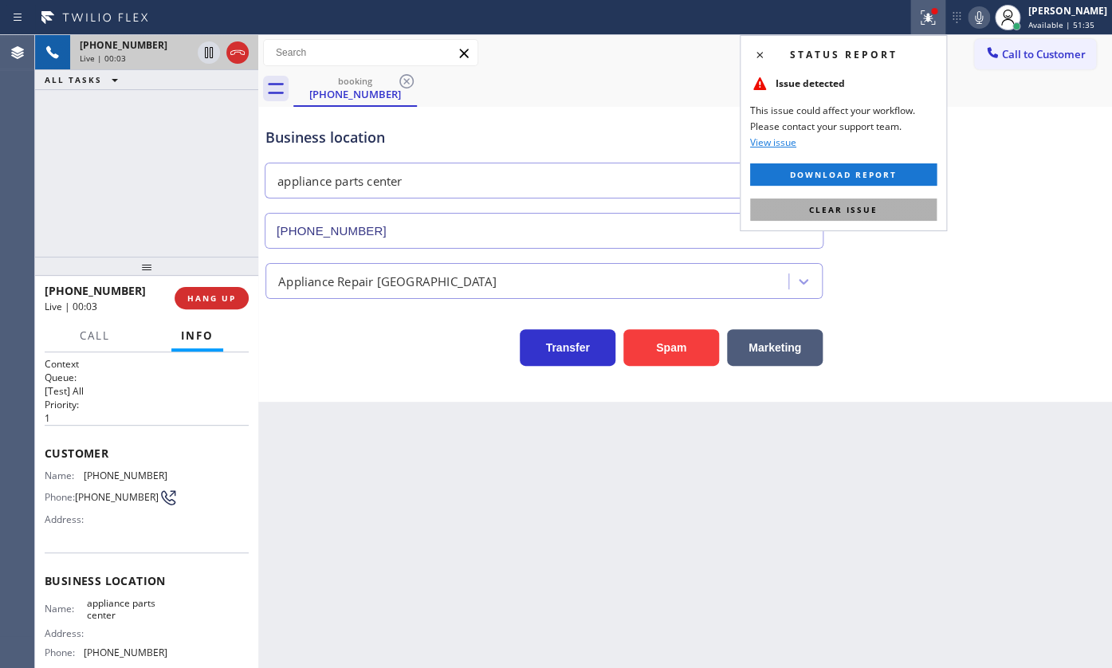
click at [917, 215] on button "Clear issue" at bounding box center [843, 209] width 187 height 22
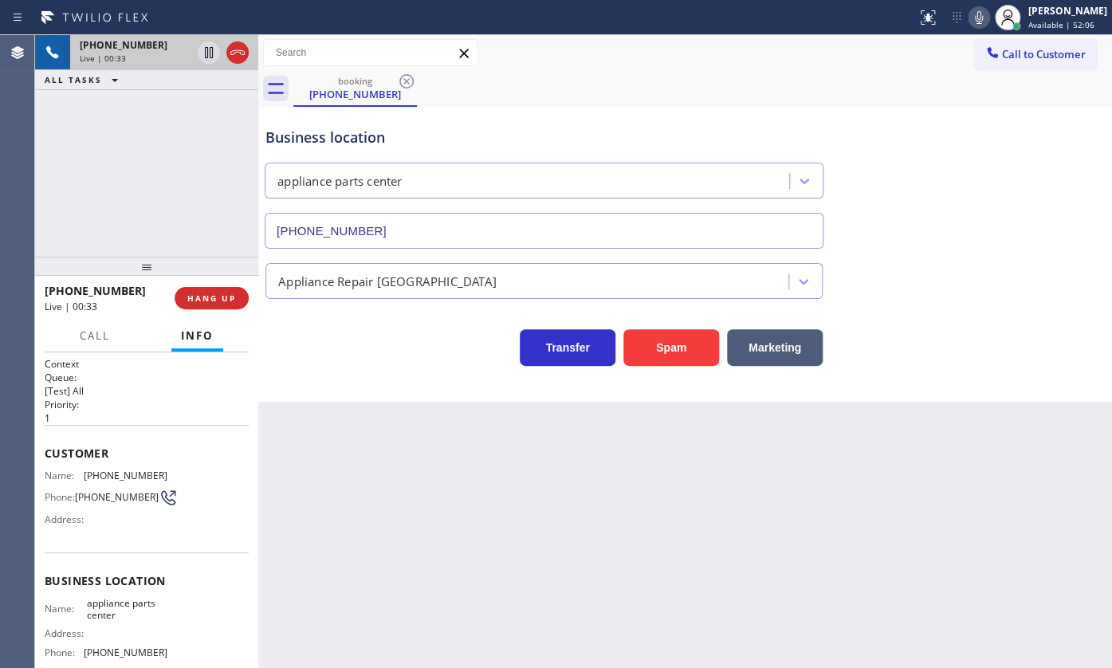
click at [905, 163] on div "Business location appliance parts center [PHONE_NUMBER]" at bounding box center [685, 176] width 846 height 144
drag, startPoint x: 84, startPoint y: 470, endPoint x: 190, endPoint y: 473, distance: 105.2
click at [190, 473] on div "Name: [PHONE_NUMBER] Phone: [PHONE_NUMBER] Address:" at bounding box center [147, 500] width 204 height 63
copy span "[PHONE_NUMBER]"
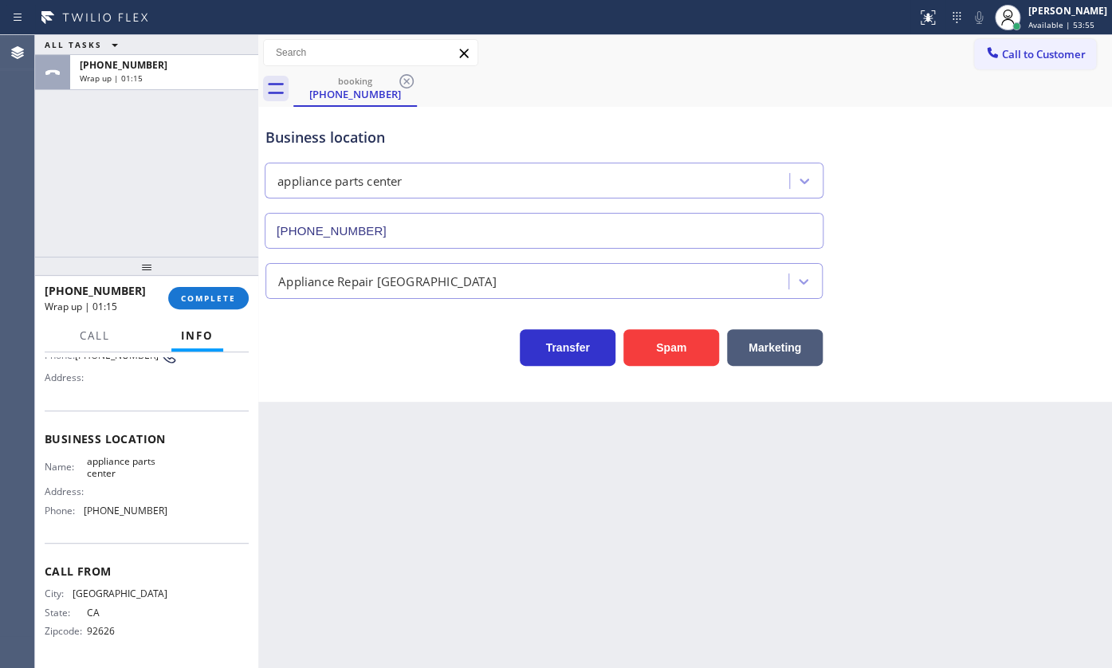
scroll to position [145, 0]
drag, startPoint x: 78, startPoint y: 511, endPoint x: 168, endPoint y: 510, distance: 90.1
click at [158, 510] on div "Phone: [PHONE_NUMBER]" at bounding box center [106, 511] width 123 height 12
click at [220, 298] on span "COMPLETE" at bounding box center [208, 298] width 55 height 11
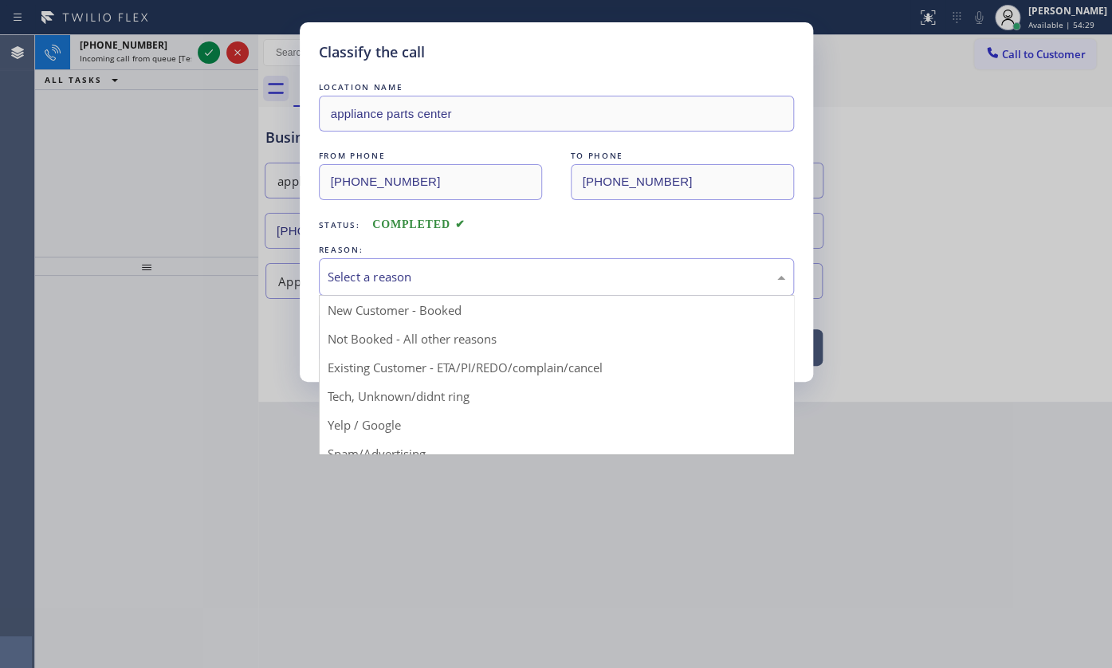
click at [384, 265] on div "Select a reason" at bounding box center [556, 276] width 475 height 37
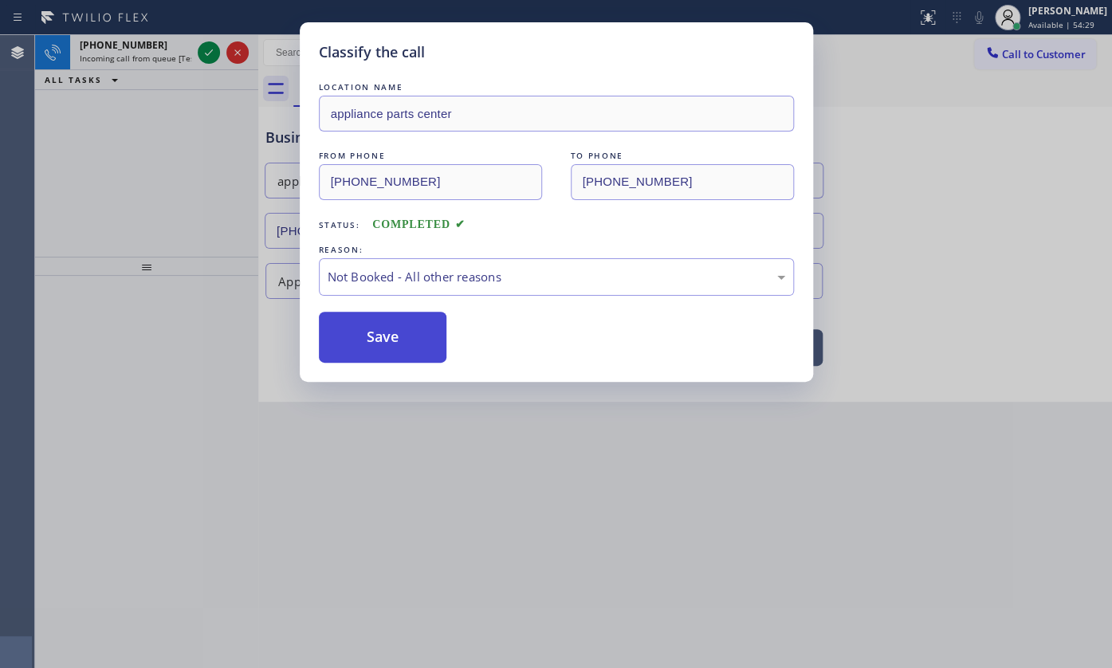
click at [366, 344] on button "Save" at bounding box center [383, 337] width 128 height 51
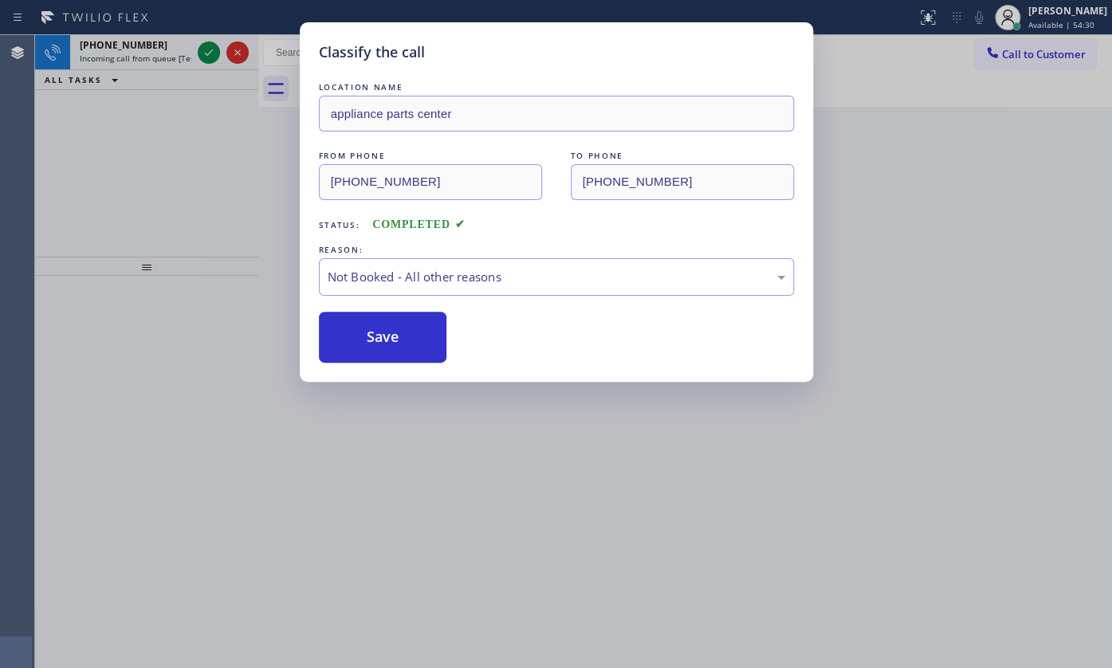
click at [213, 53] on div "Classify the call LOCATION NAME Electrical Land [GEOGRAPHIC_DATA][PERSON_NAME](…" at bounding box center [573, 351] width 1077 height 633
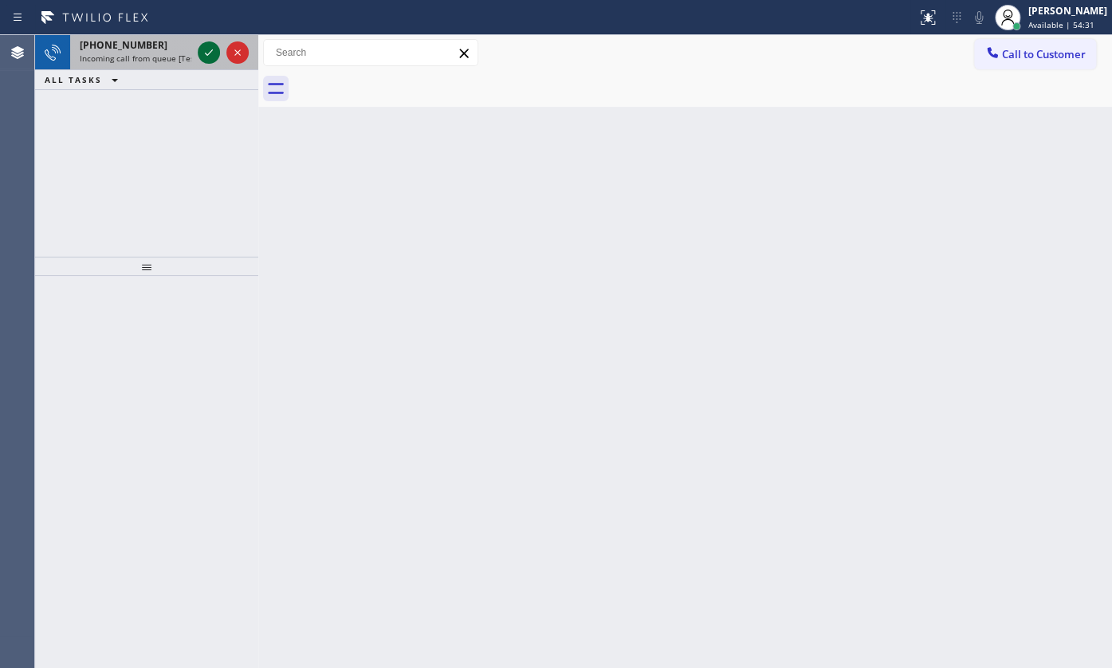
click at [214, 53] on icon at bounding box center [208, 52] width 19 height 19
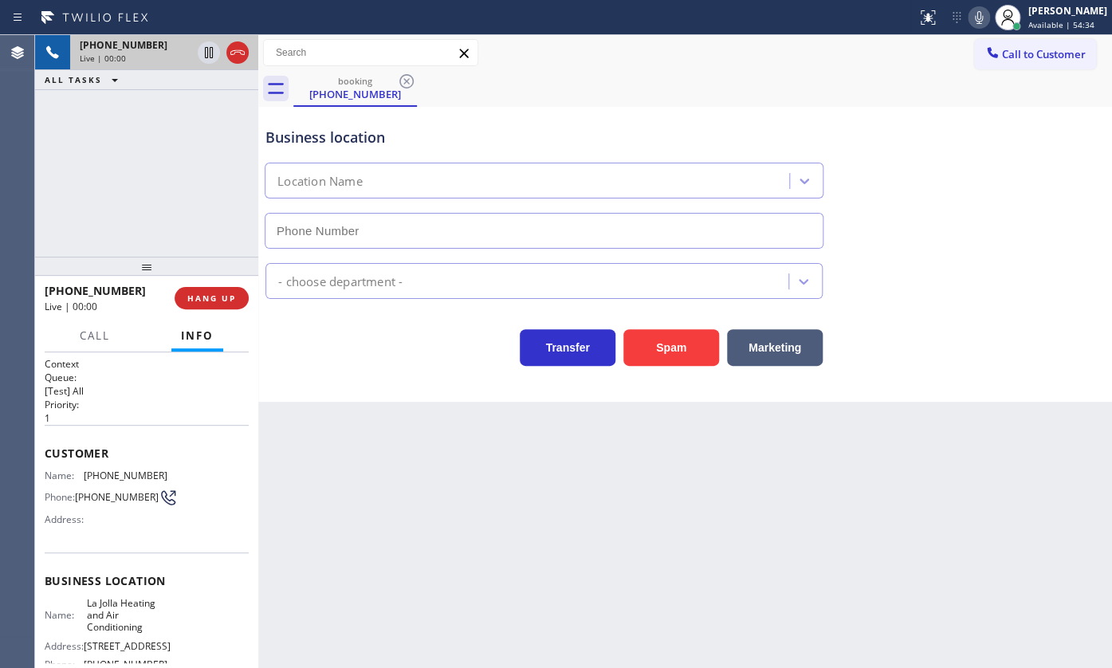
type input "[PHONE_NUMBER]"
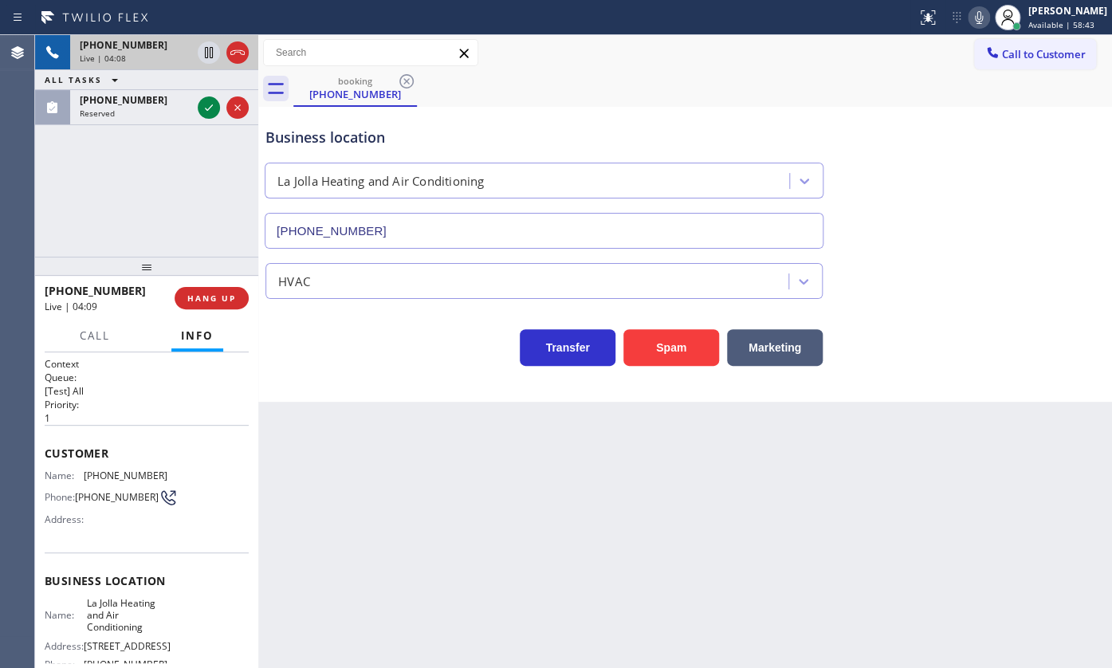
click at [979, 19] on icon at bounding box center [978, 17] width 19 height 19
click at [204, 48] on icon at bounding box center [208, 52] width 19 height 19
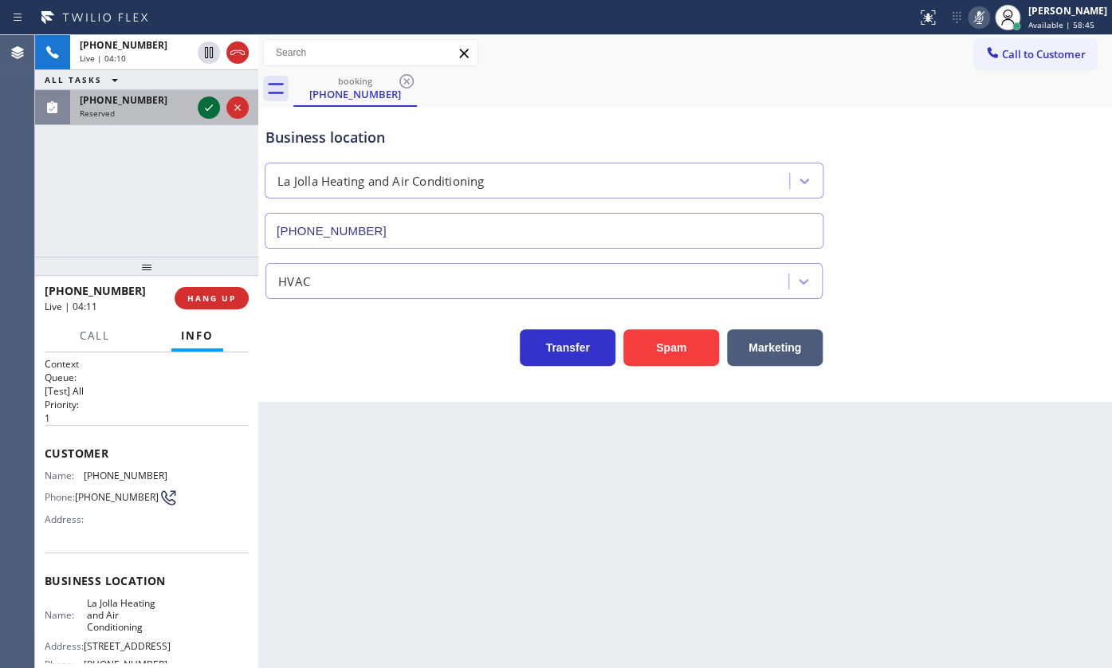
click at [208, 112] on icon at bounding box center [208, 107] width 19 height 19
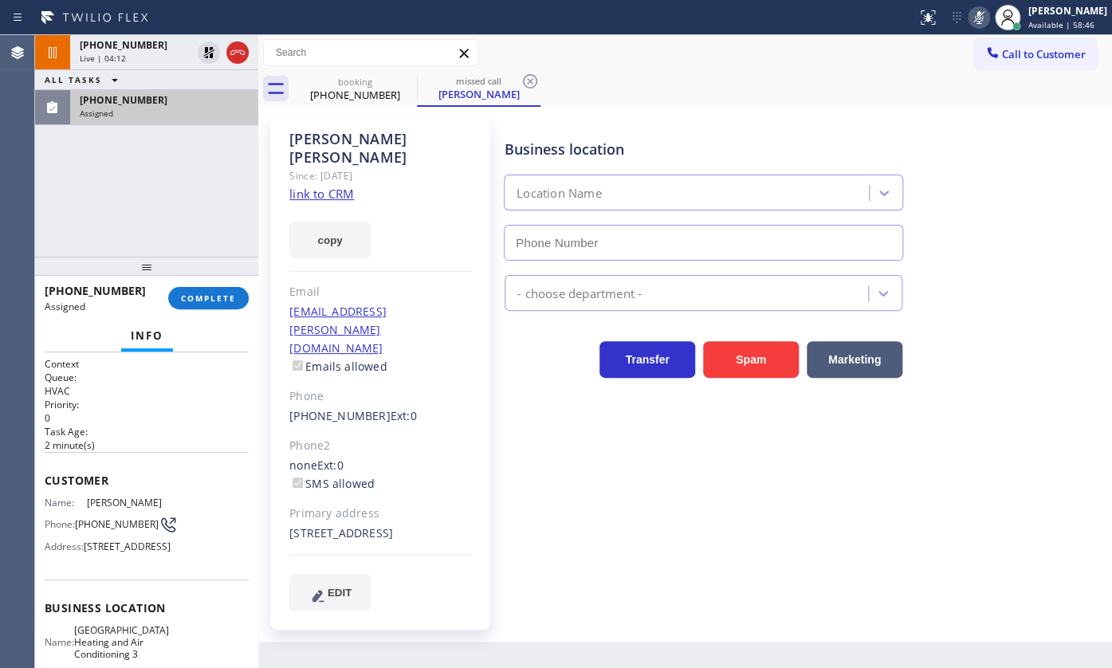
type input "[PHONE_NUMBER]"
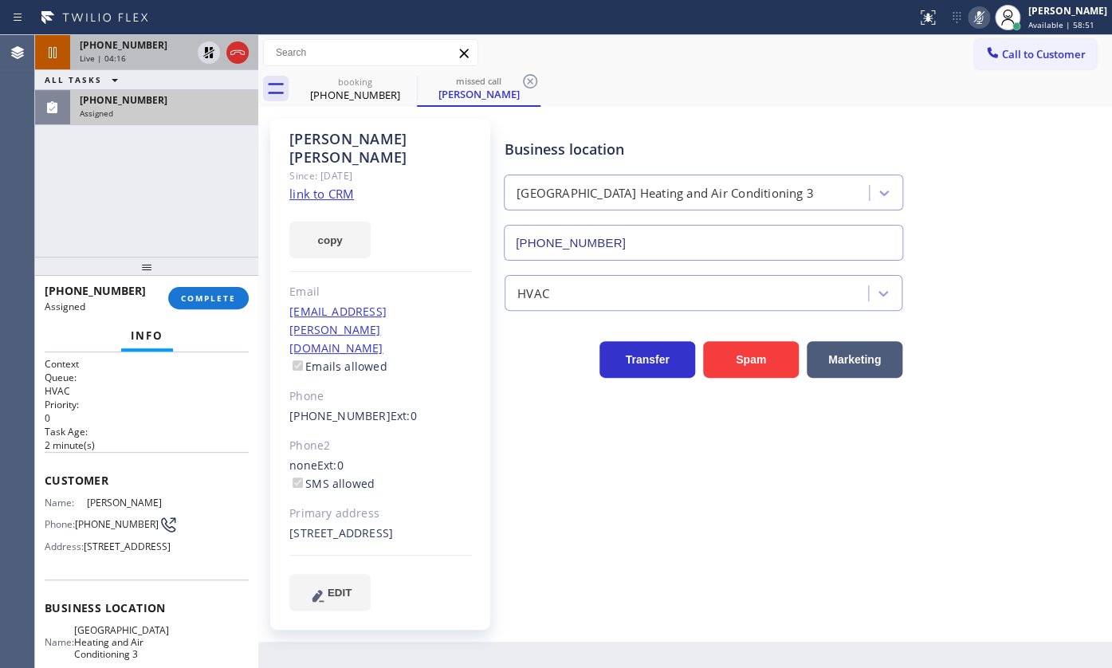
click at [145, 56] on div "Live | 04:16" at bounding box center [136, 58] width 112 height 11
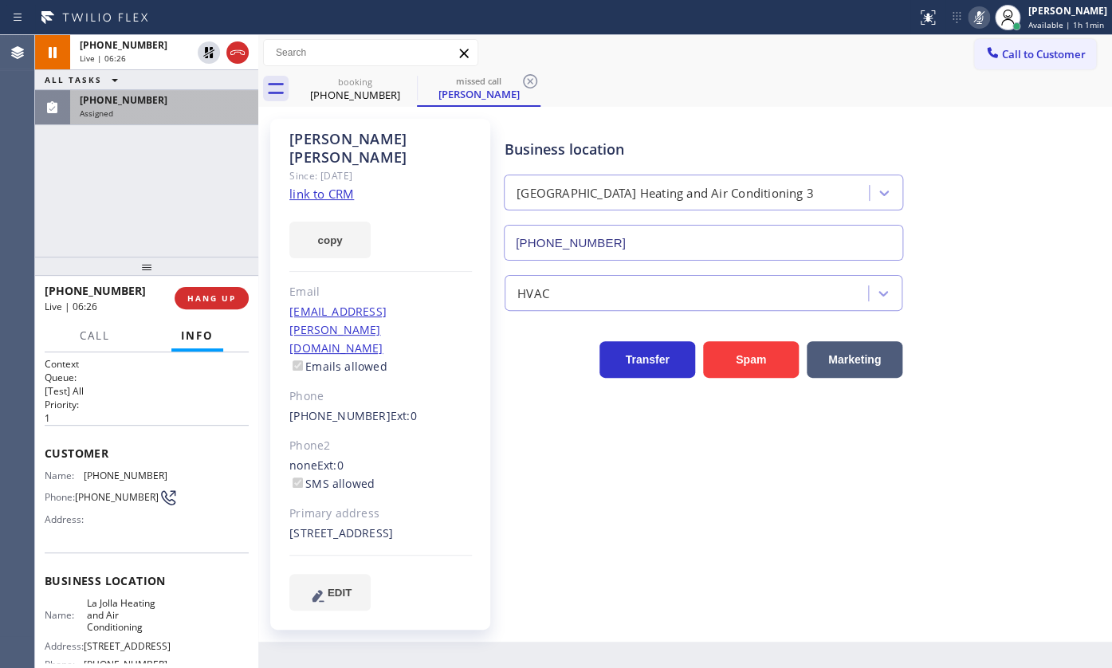
click at [128, 104] on span "[PHONE_NUMBER]" at bounding box center [124, 100] width 88 height 14
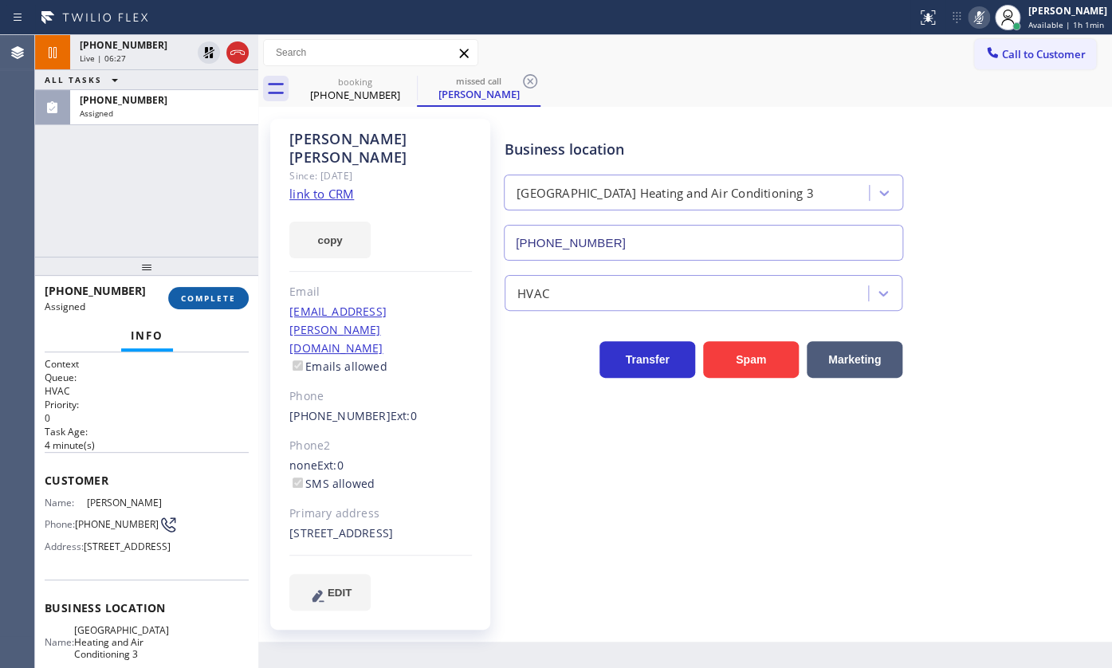
click at [198, 295] on span "COMPLETE" at bounding box center [208, 298] width 55 height 11
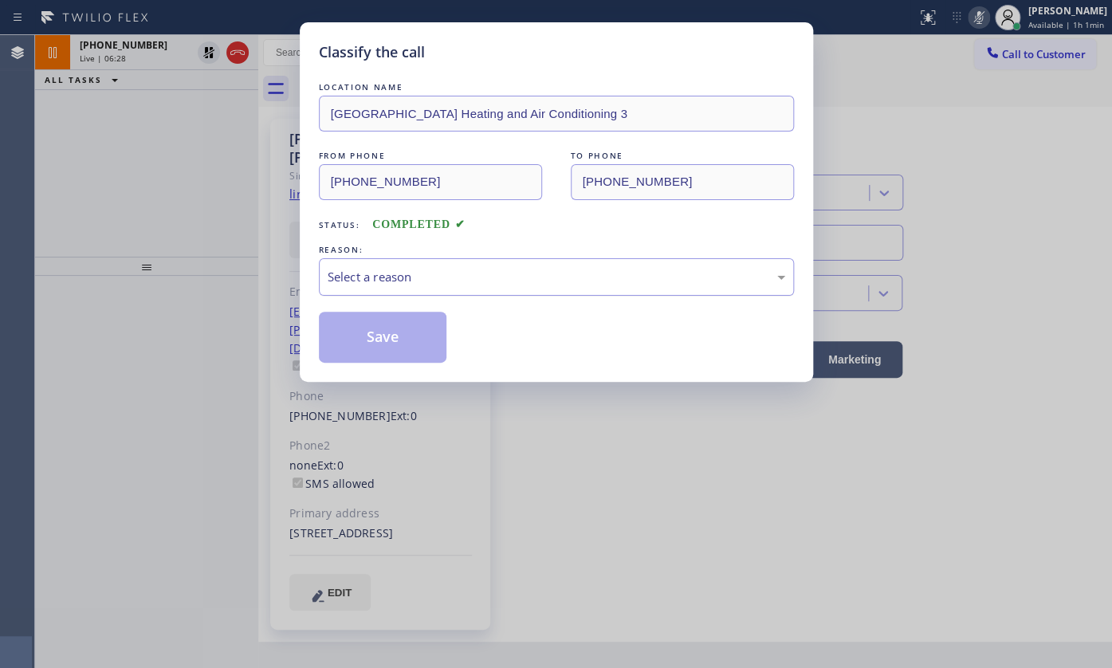
click at [350, 271] on div "Select a reason" at bounding box center [557, 277] width 458 height 18
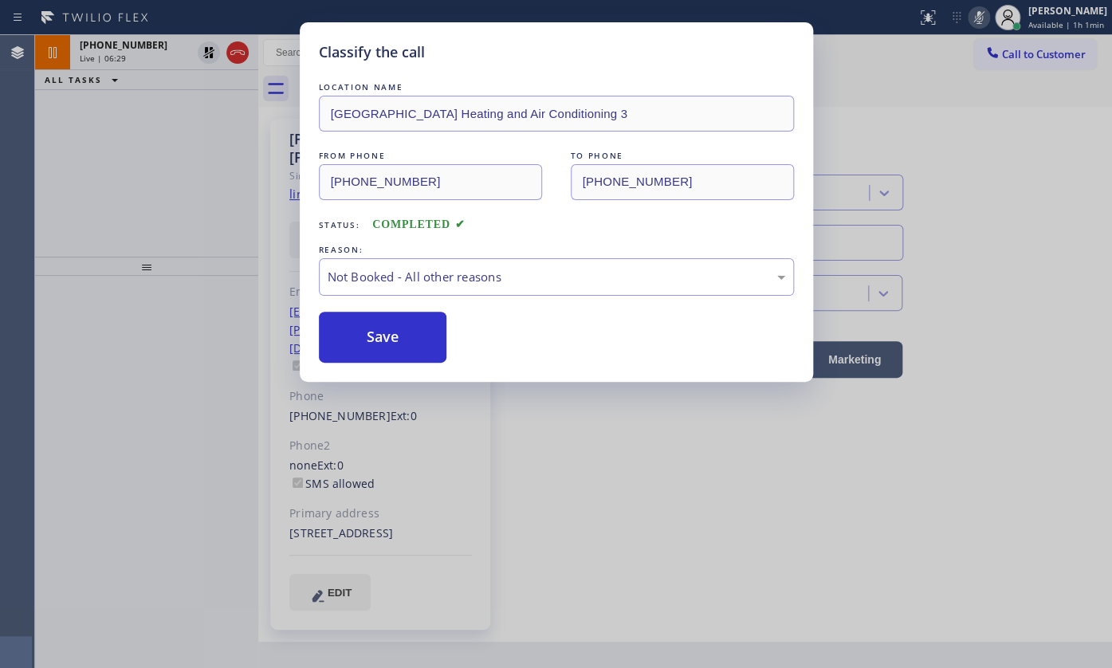
click at [351, 335] on button "Save" at bounding box center [383, 337] width 128 height 51
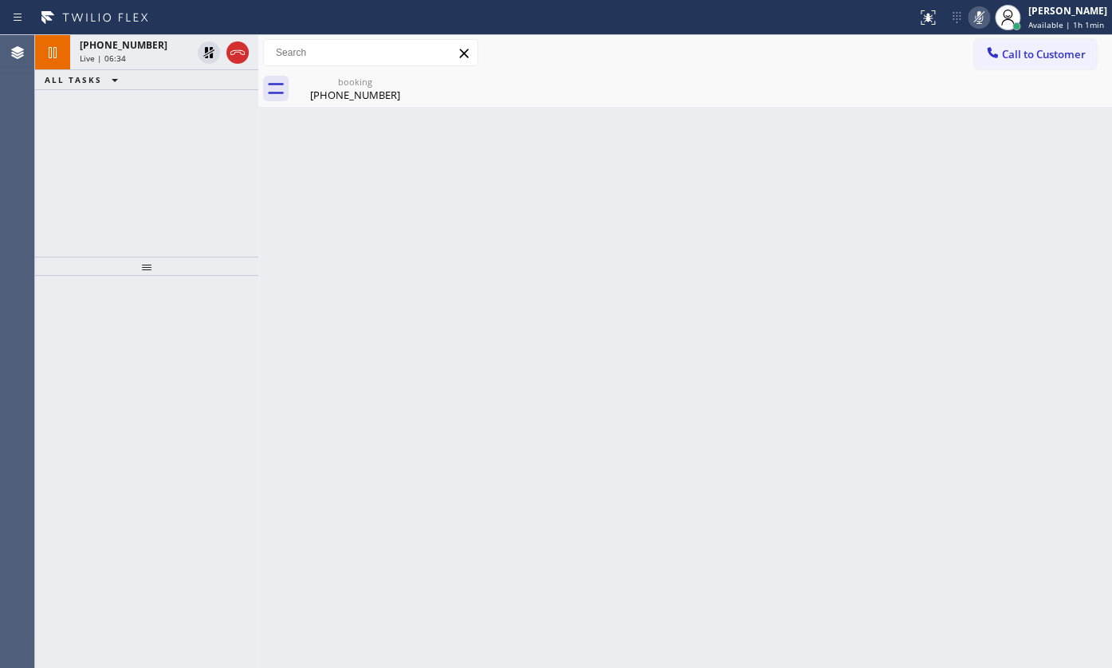
drag, startPoint x: 112, startPoint y: 163, endPoint x: 116, endPoint y: 90, distance: 72.6
click at [112, 158] on div "[PHONE_NUMBER] Live | 06:34 ALL TASKS ALL TASKS ACTIVE TASKS TASKS IN WRAP UP" at bounding box center [146, 146] width 223 height 222
click at [128, 56] on div "Live | 06:34" at bounding box center [136, 58] width 112 height 11
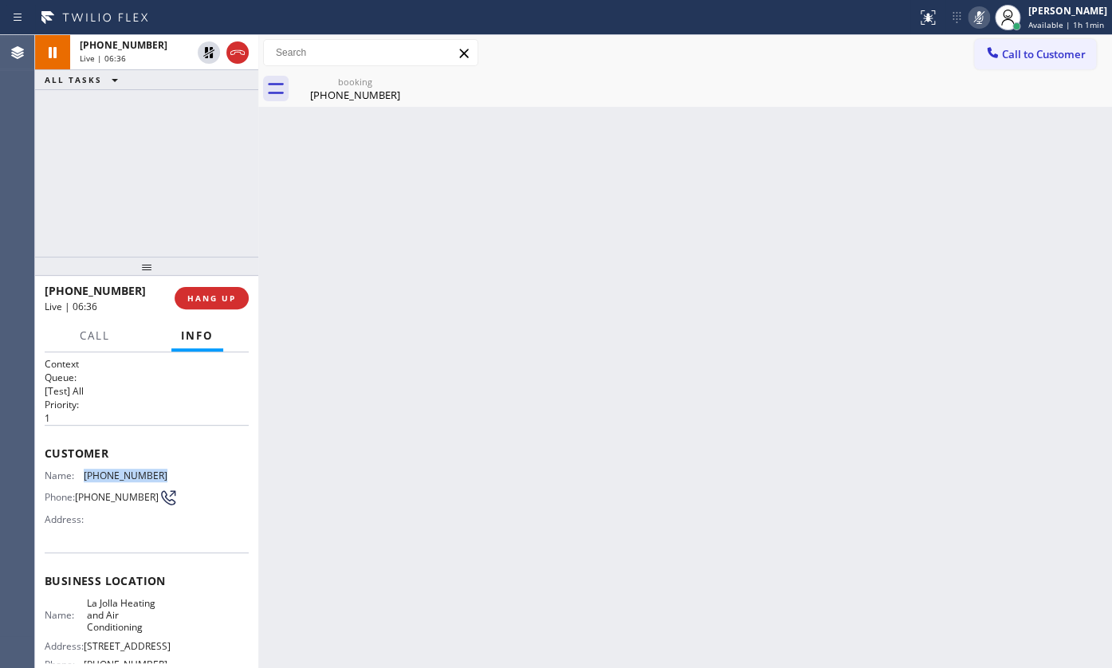
drag, startPoint x: 84, startPoint y: 476, endPoint x: 175, endPoint y: 472, distance: 91.0
click at [175, 472] on div "Name: [PHONE_NUMBER] Phone: [PHONE_NUMBER] Address:" at bounding box center [147, 500] width 204 height 63
drag, startPoint x: 207, startPoint y: 105, endPoint x: 174, endPoint y: 2, distance: 108.1
click at [202, 87] on div "[PHONE_NUMBER] Live | 07:40 ALL TASKS ALL TASKS ACTIVE TASKS TASKS IN WRAP UP […" at bounding box center [146, 80] width 223 height 90
drag, startPoint x: 206, startPoint y: 107, endPoint x: 205, endPoint y: 77, distance: 29.5
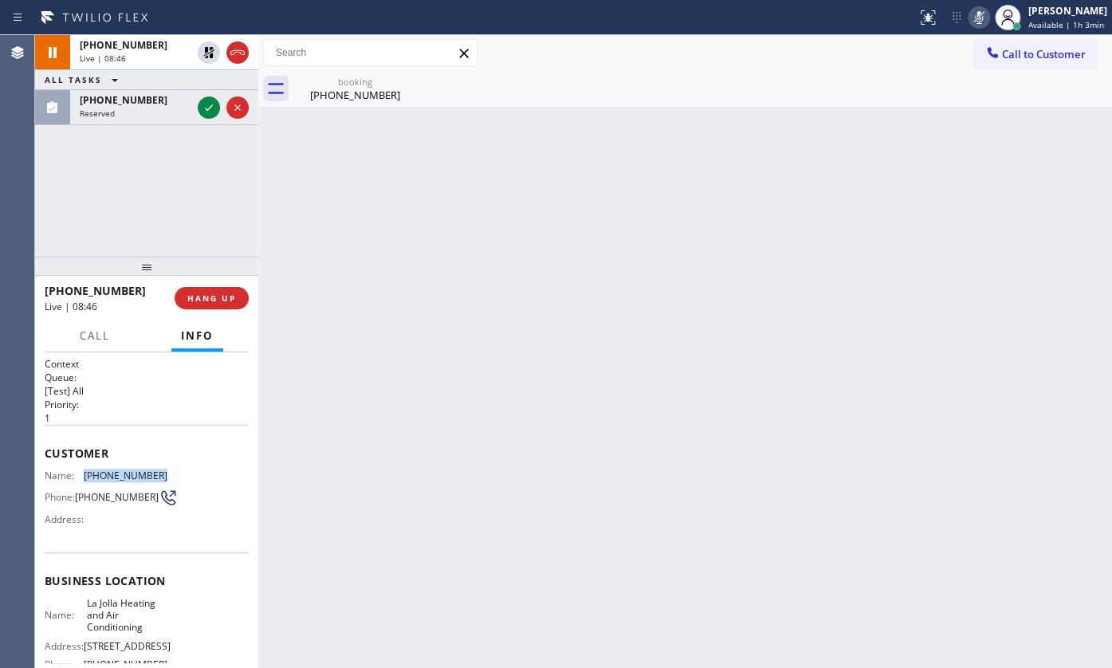
click at [206, 104] on icon at bounding box center [208, 107] width 19 height 19
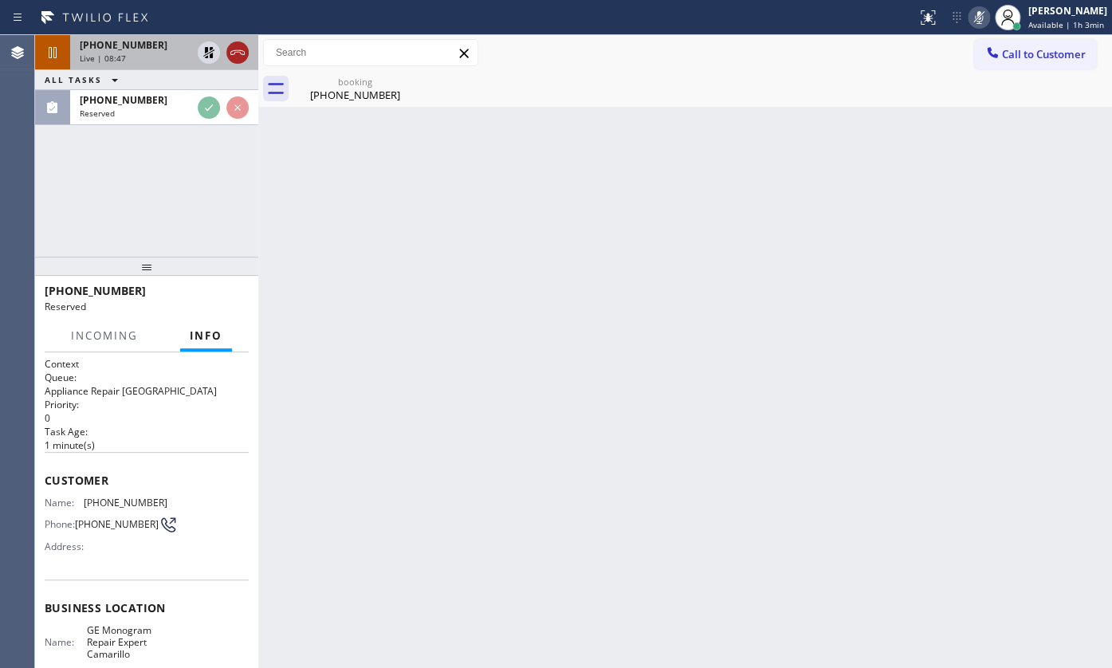
drag, startPoint x: 206, startPoint y: 47, endPoint x: 234, endPoint y: 47, distance: 27.1
click at [206, 47] on icon at bounding box center [208, 52] width 11 height 11
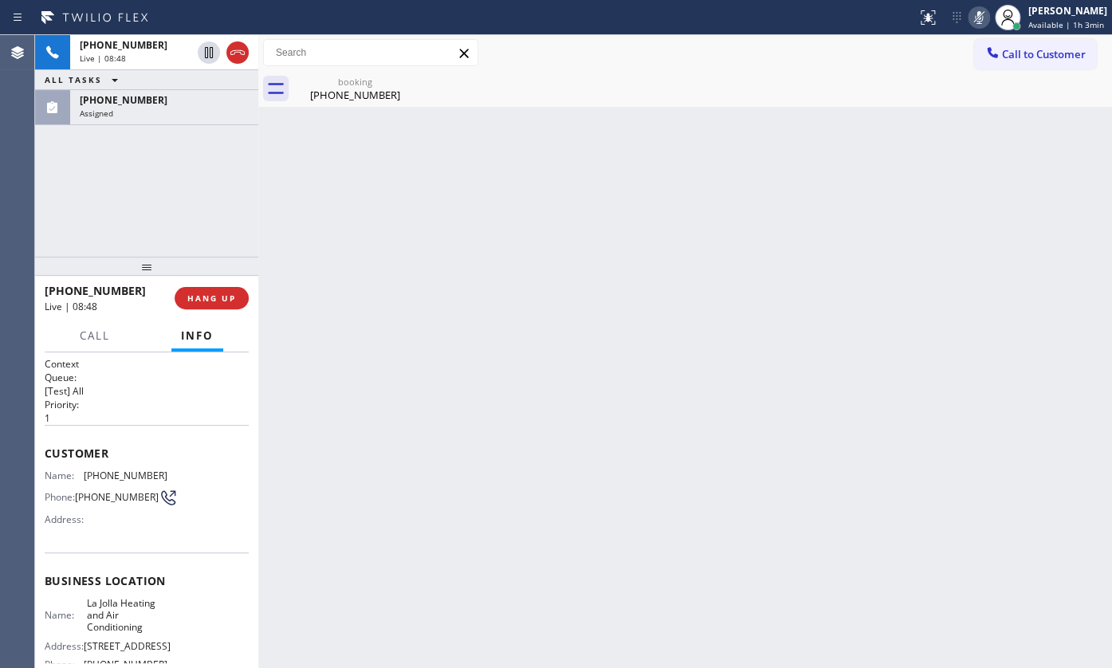
click at [976, 14] on icon at bounding box center [978, 17] width 19 height 19
drag, startPoint x: 83, startPoint y: 185, endPoint x: 95, endPoint y: 69, distance: 116.2
click at [90, 151] on div "[PHONE_NUMBER] Live | 08:58 ALL TASKS ALL TASKS ACTIVE TASKS TASKS IN WRAP UP […" at bounding box center [146, 146] width 223 height 222
click at [151, 44] on div "[PHONE_NUMBER]" at bounding box center [136, 45] width 112 height 14
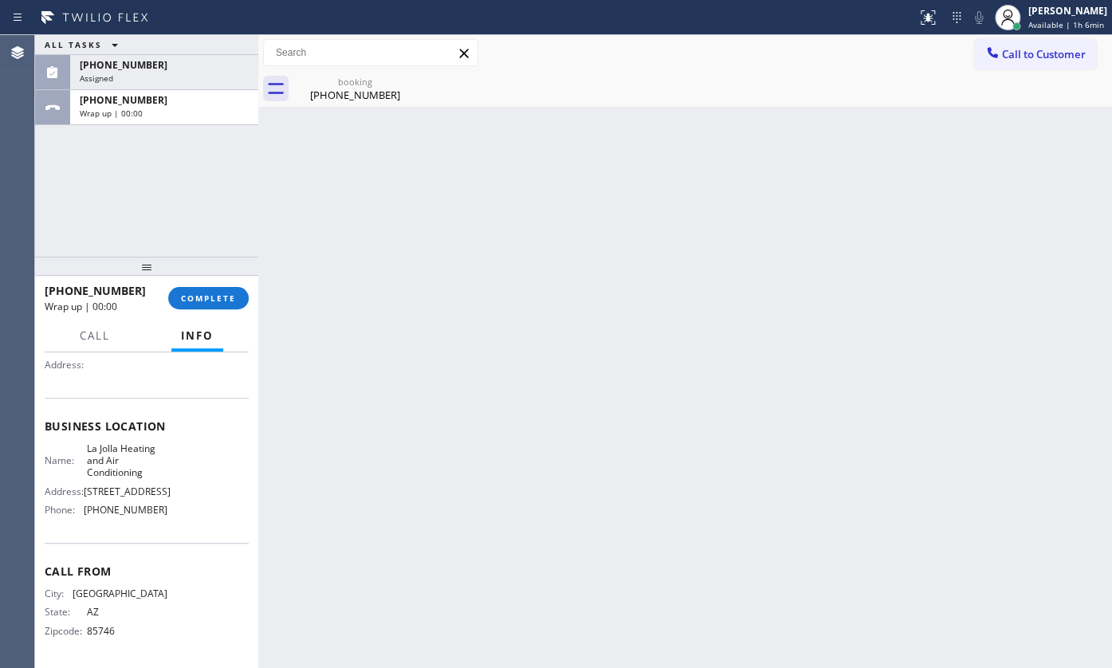
scroll to position [170, 0]
drag, startPoint x: 74, startPoint y: 509, endPoint x: 157, endPoint y: 510, distance: 82.9
click at [157, 510] on div "Phone: [PHONE_NUMBER]" at bounding box center [106, 510] width 123 height 12
drag, startPoint x: 123, startPoint y: 544, endPoint x: 96, endPoint y: 532, distance: 28.9
click at [103, 534] on div "Context Queue: [Test] All Priority: 1 Customer Name: [PHONE_NUMBER] Phone: [PHO…" at bounding box center [147, 432] width 204 height 461
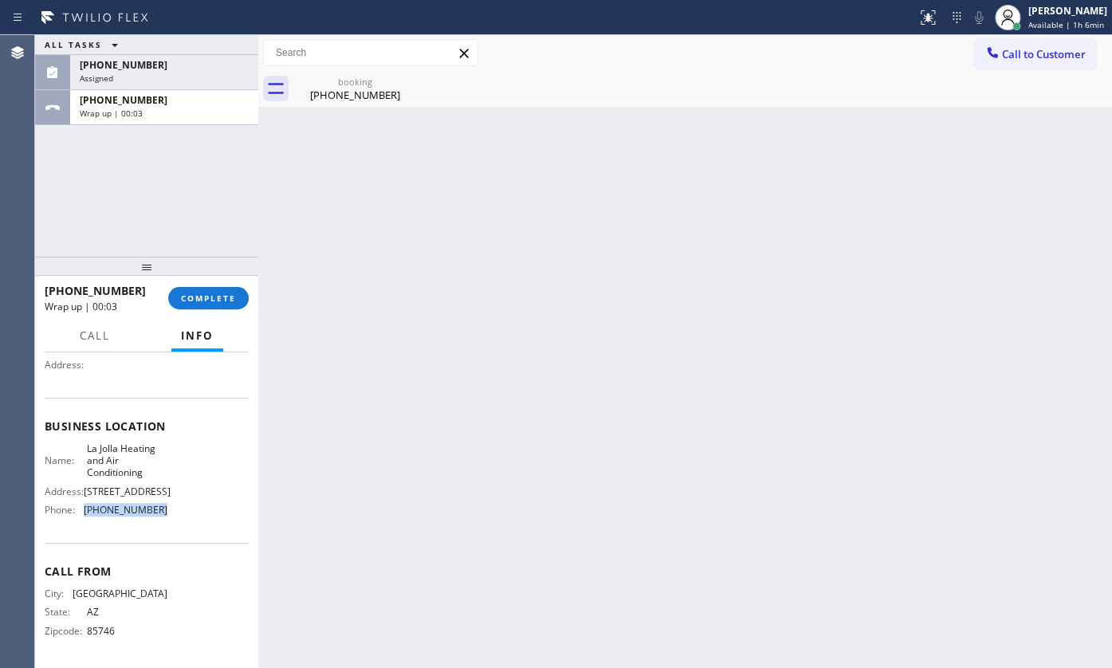
drag, startPoint x: 82, startPoint y: 507, endPoint x: 163, endPoint y: 505, distance: 80.5
click at [163, 505] on div "Name: La Jolla Heating and Air Conditioning Address: [STREET_ADDRESS] Phone: [P…" at bounding box center [147, 482] width 204 height 81
click at [108, 70] on span "[PHONE_NUMBER]" at bounding box center [124, 65] width 88 height 14
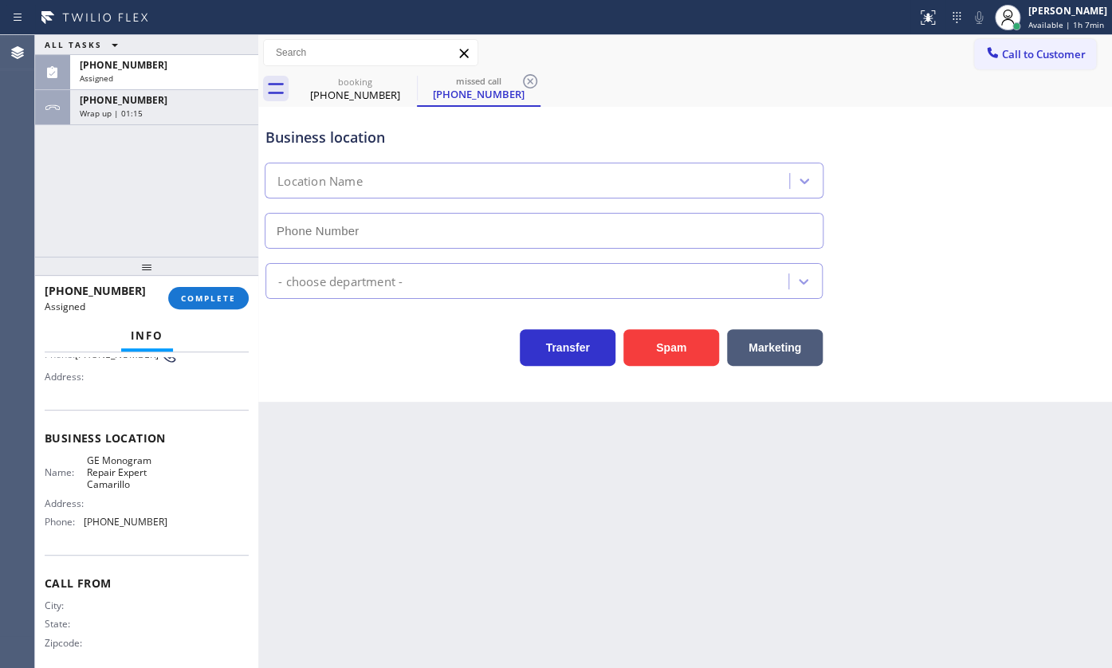
scroll to position [183, 0]
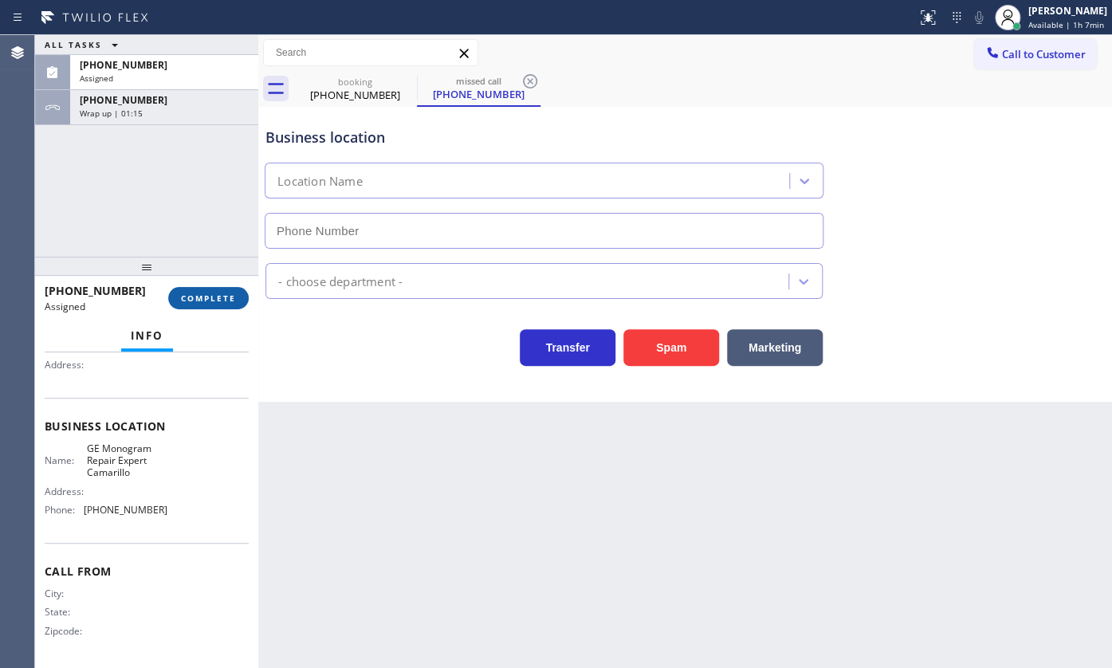
type input "[PHONE_NUMBER]"
click at [195, 293] on span "COMPLETE" at bounding box center [208, 298] width 55 height 11
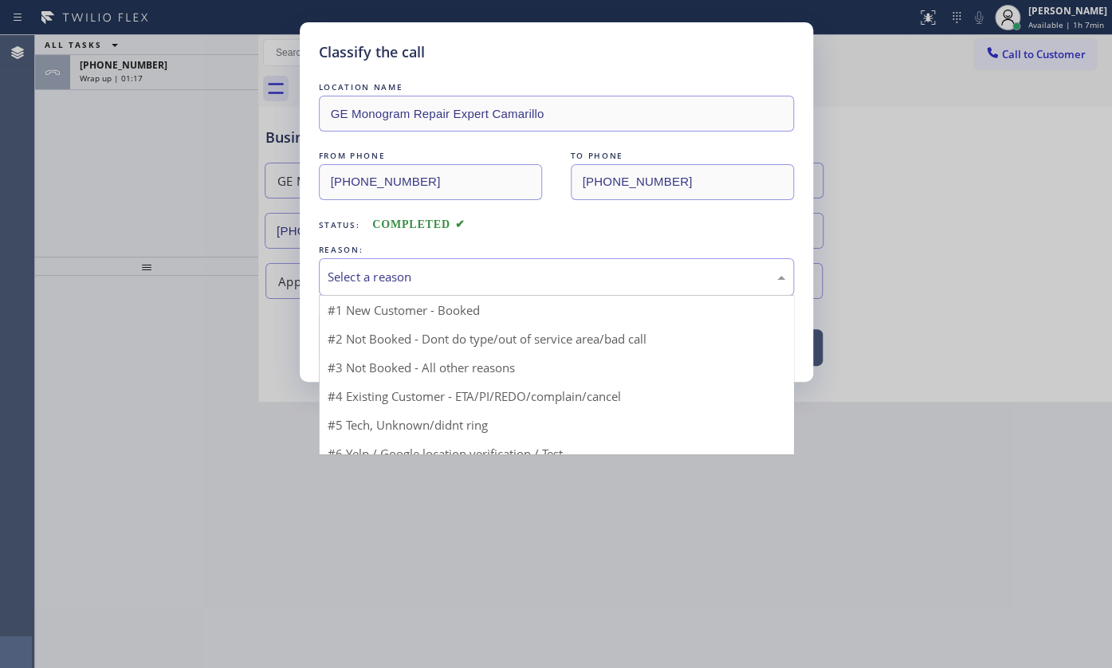
click at [335, 287] on div "Select a reason" at bounding box center [556, 276] width 475 height 37
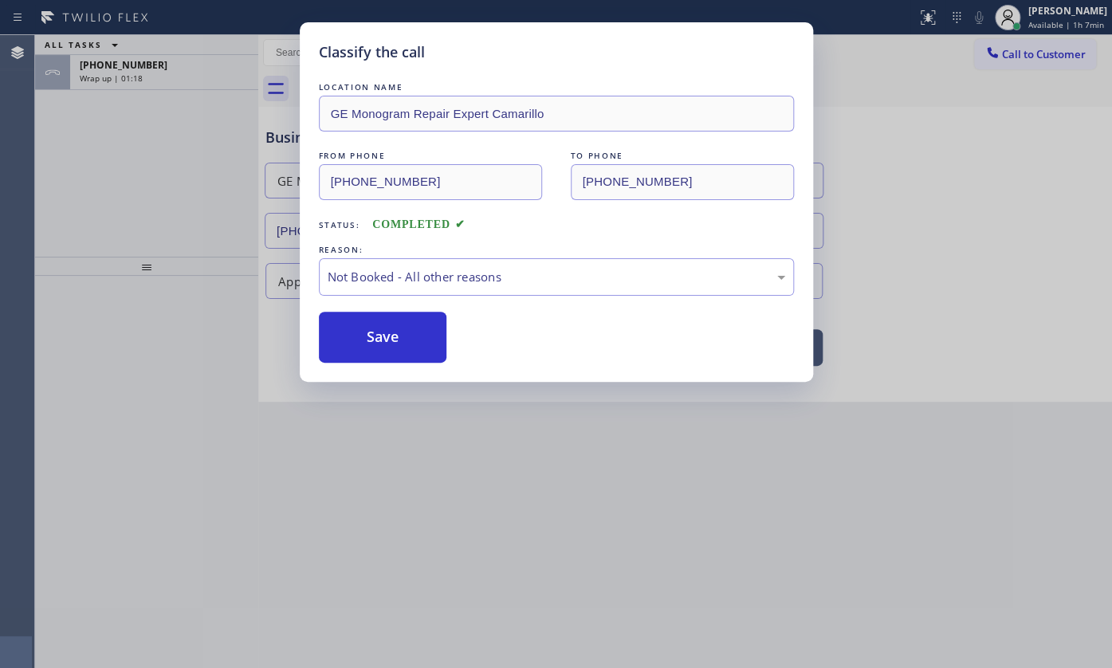
click at [349, 335] on button "Save" at bounding box center [383, 337] width 128 height 51
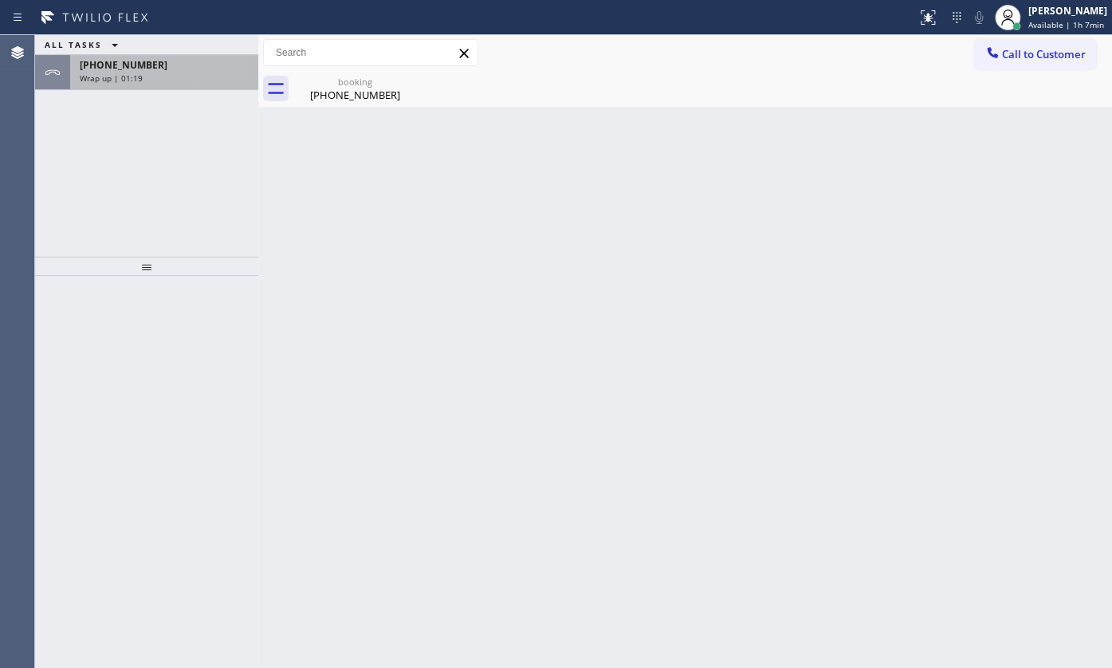
click at [130, 63] on span "[PHONE_NUMBER]" at bounding box center [124, 65] width 88 height 14
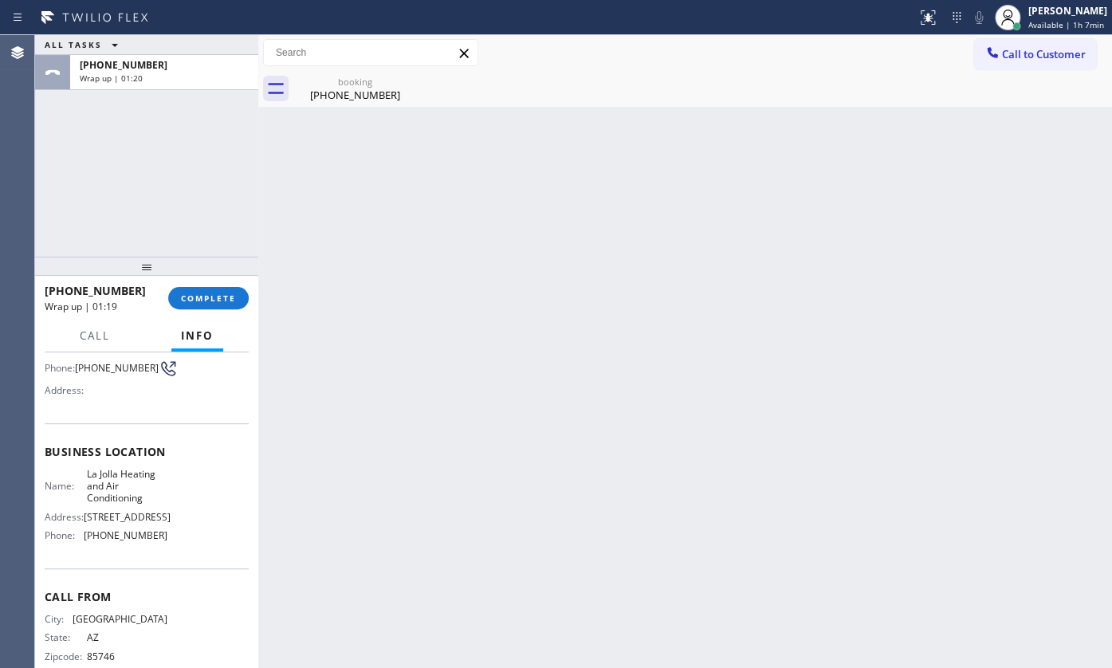
scroll to position [170, 0]
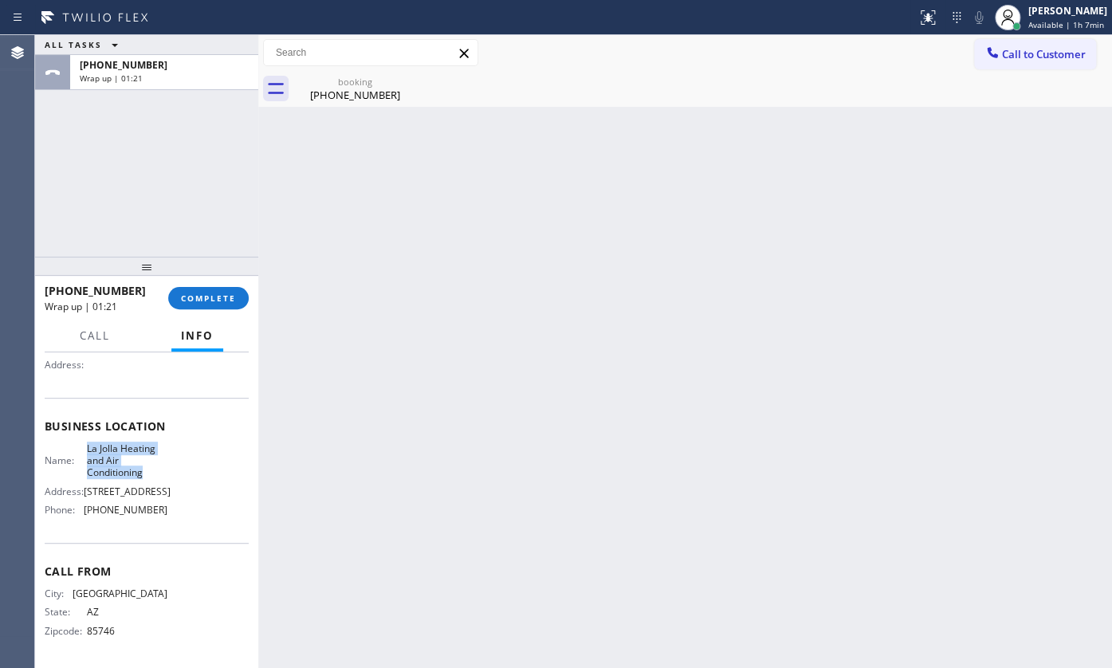
drag, startPoint x: 86, startPoint y: 435, endPoint x: 157, endPoint y: 461, distance: 75.7
click at [157, 461] on span "La Jolla Heating and Air Conditioning" at bounding box center [127, 460] width 80 height 37
click at [319, 614] on div "Back to Dashboard Change Sender ID Customers Technicians Select a contact Outbo…" at bounding box center [685, 351] width 854 height 633
click at [1007, 13] on icon at bounding box center [1007, 17] width 19 height 19
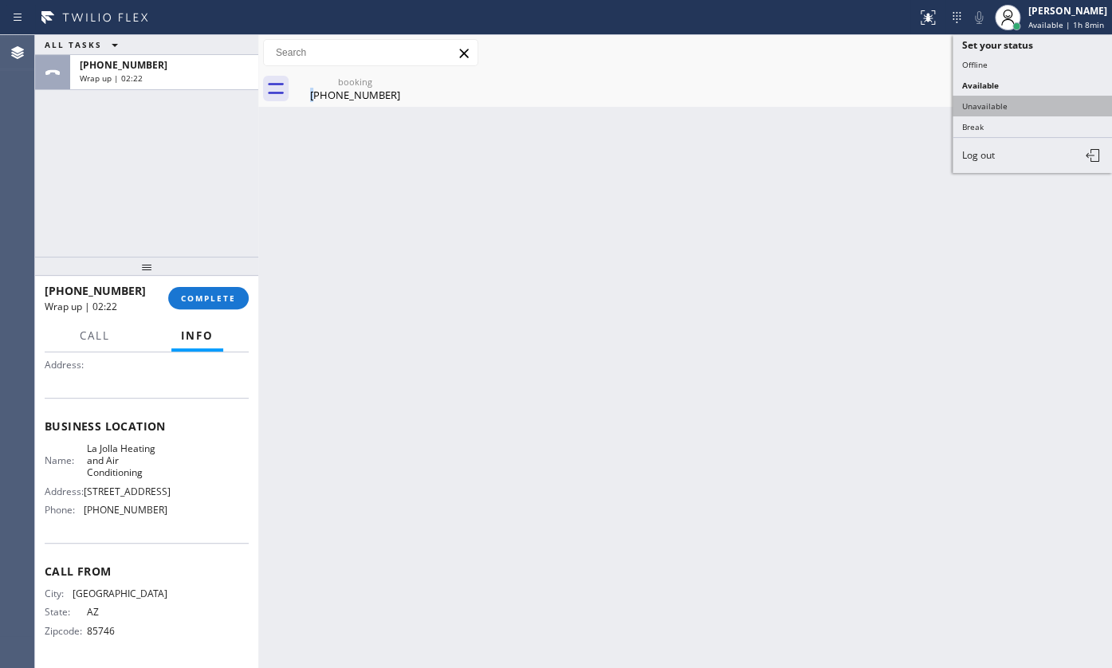
click at [992, 104] on button "Unavailable" at bounding box center [1031, 106] width 159 height 21
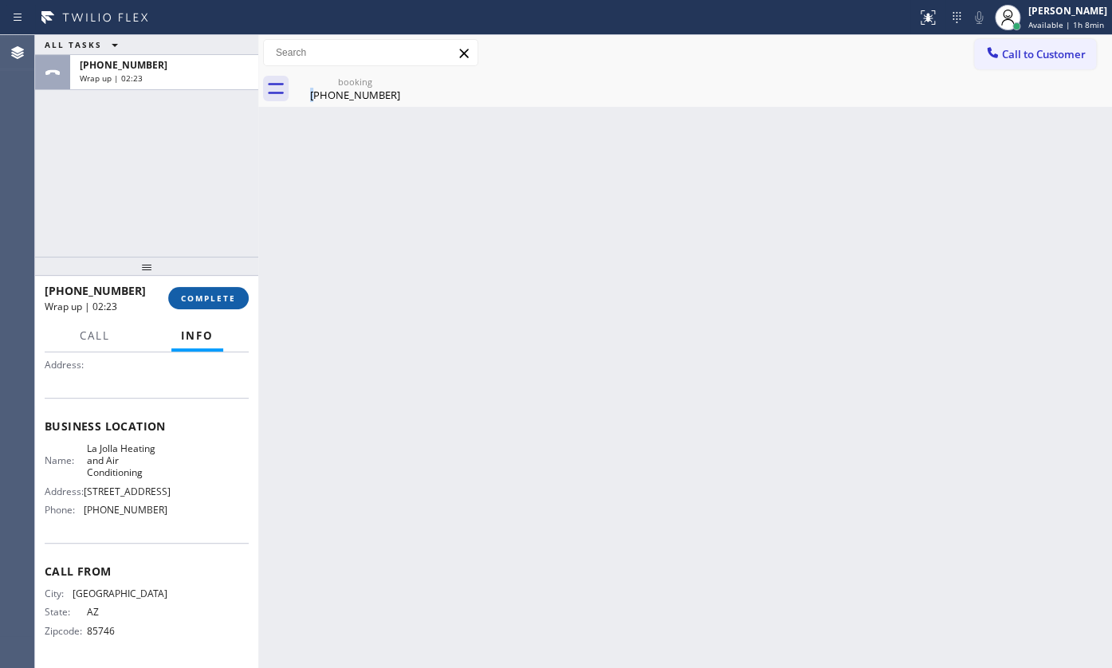
click at [210, 298] on span "COMPLETE" at bounding box center [208, 298] width 55 height 11
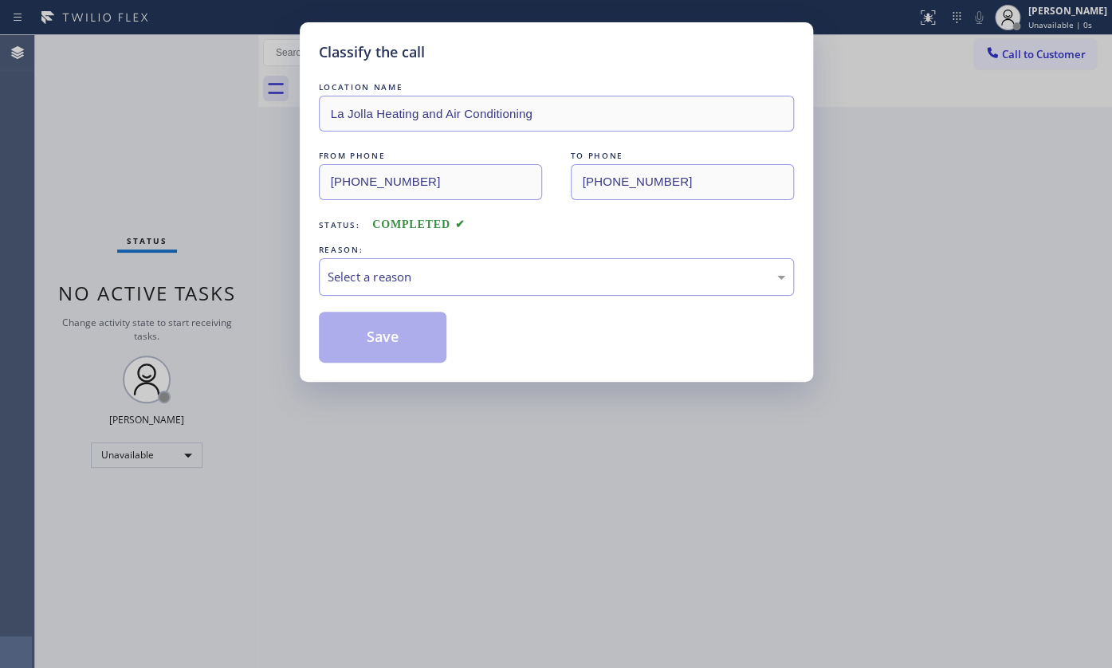
click at [381, 273] on div "Select a reason" at bounding box center [557, 277] width 458 height 18
click at [374, 327] on button "Save" at bounding box center [383, 337] width 128 height 51
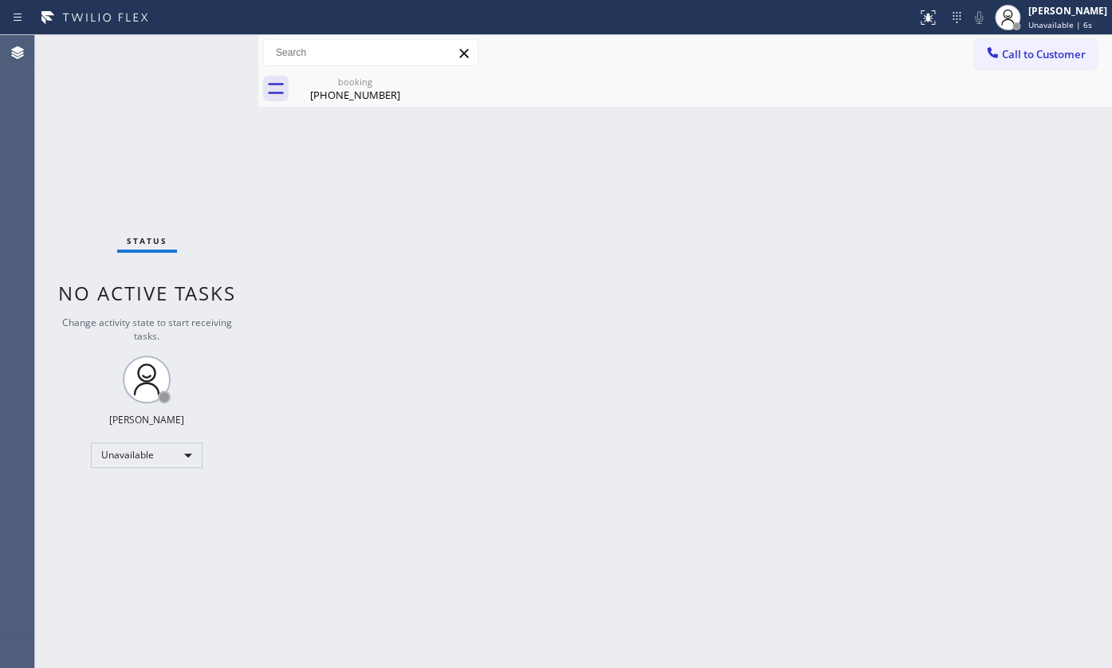
click at [455, 342] on div "Back to Dashboard Change Sender ID Customers Technicians Select a contact Outbo…" at bounding box center [685, 351] width 854 height 633
click at [116, 438] on div "Status No active tasks Change activity state to start receiving tasks. JENIZA A…" at bounding box center [146, 351] width 223 height 633
click at [115, 448] on div "Unavailable" at bounding box center [147, 455] width 112 height 26
click at [124, 532] on li "Break" at bounding box center [146, 535] width 108 height 19
click at [80, 221] on div "Status No active tasks Change activity state to start receiving tasks. JENIZA A…" at bounding box center [146, 351] width 223 height 633
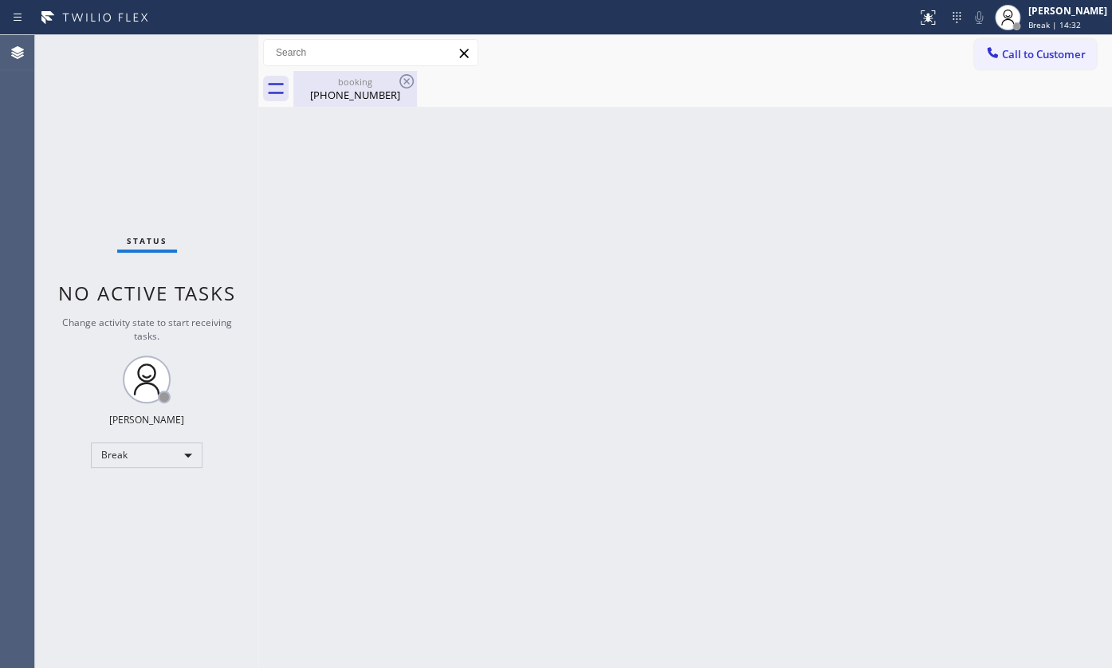
click at [352, 83] on div "booking" at bounding box center [355, 82] width 120 height 12
click at [1003, 240] on div "Back to Dashboard Change Sender ID Customers Technicians Select a contact Outbo…" at bounding box center [685, 351] width 854 height 633
click at [99, 136] on div "Status No active tasks Change activity state to start receiving tasks. JENIZA A…" at bounding box center [146, 351] width 223 height 633
click at [143, 456] on div "Break" at bounding box center [147, 455] width 112 height 26
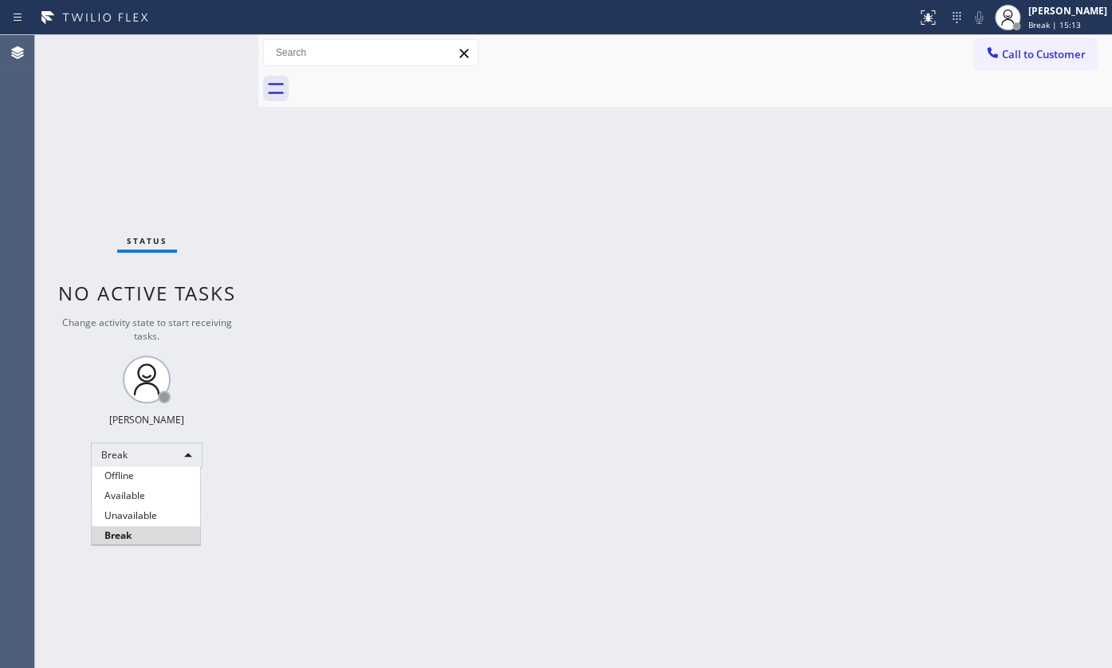
click at [137, 495] on li "Available" at bounding box center [146, 495] width 108 height 19
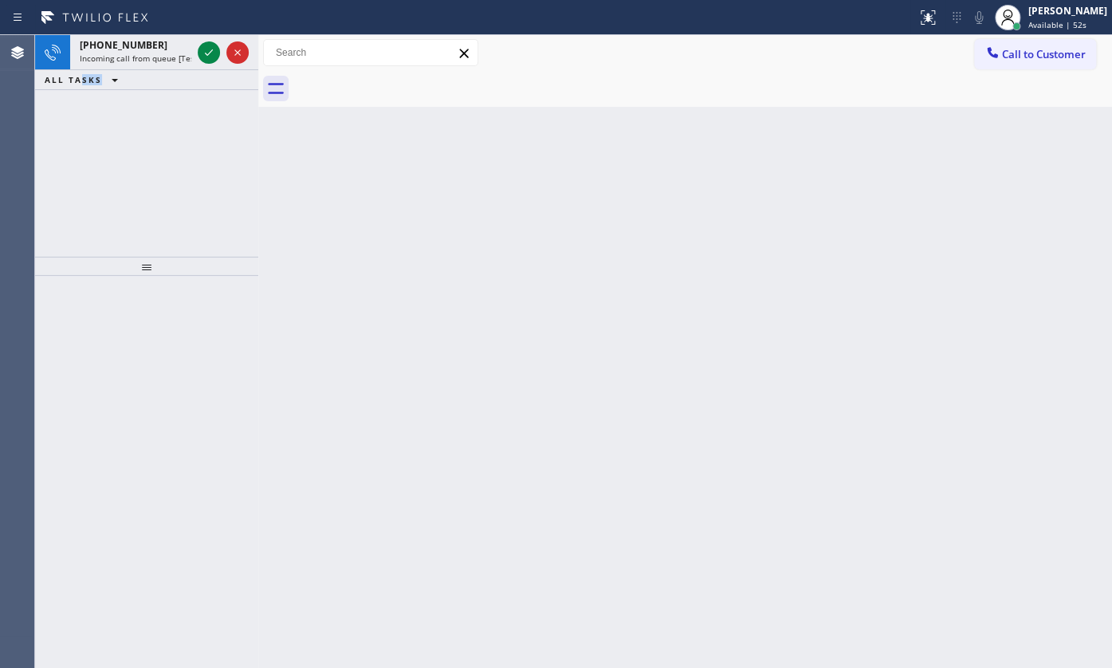
drag, startPoint x: 82, startPoint y: 138, endPoint x: 133, endPoint y: 72, distance: 83.5
click at [105, 103] on div "[PHONE_NUMBER] Incoming call from queue [Test] All ALL TASKS ALL TASKS ACTIVE T…" at bounding box center [146, 146] width 223 height 222
click at [202, 52] on icon at bounding box center [208, 52] width 19 height 19
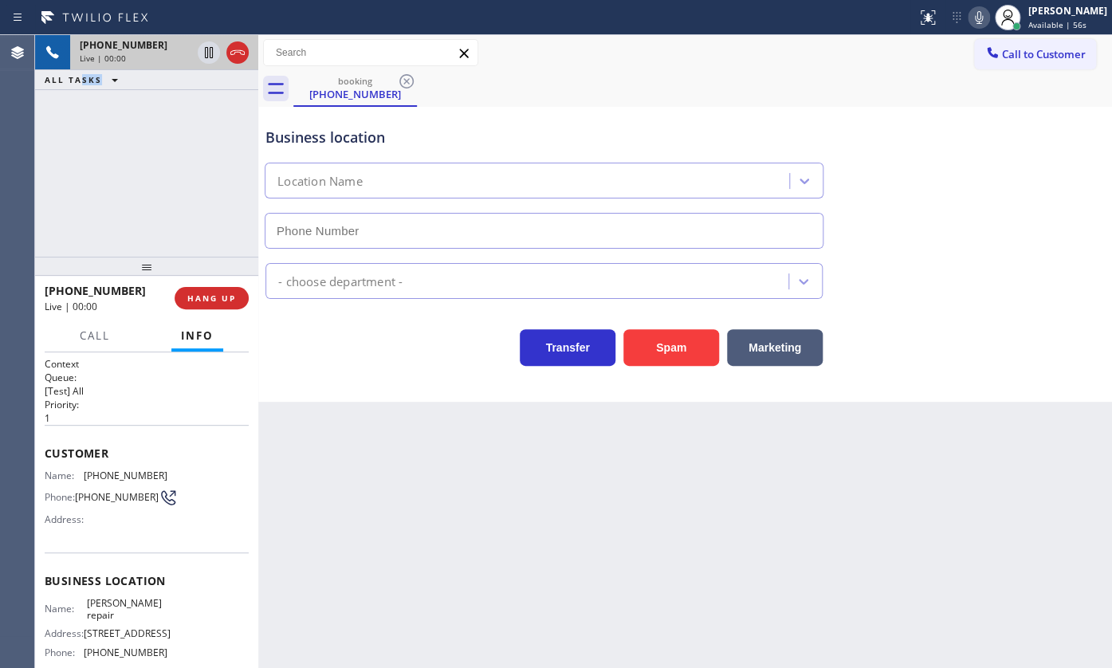
type input "[PHONE_NUMBER]"
click at [207, 303] on button "HANG UP" at bounding box center [212, 298] width 74 height 22
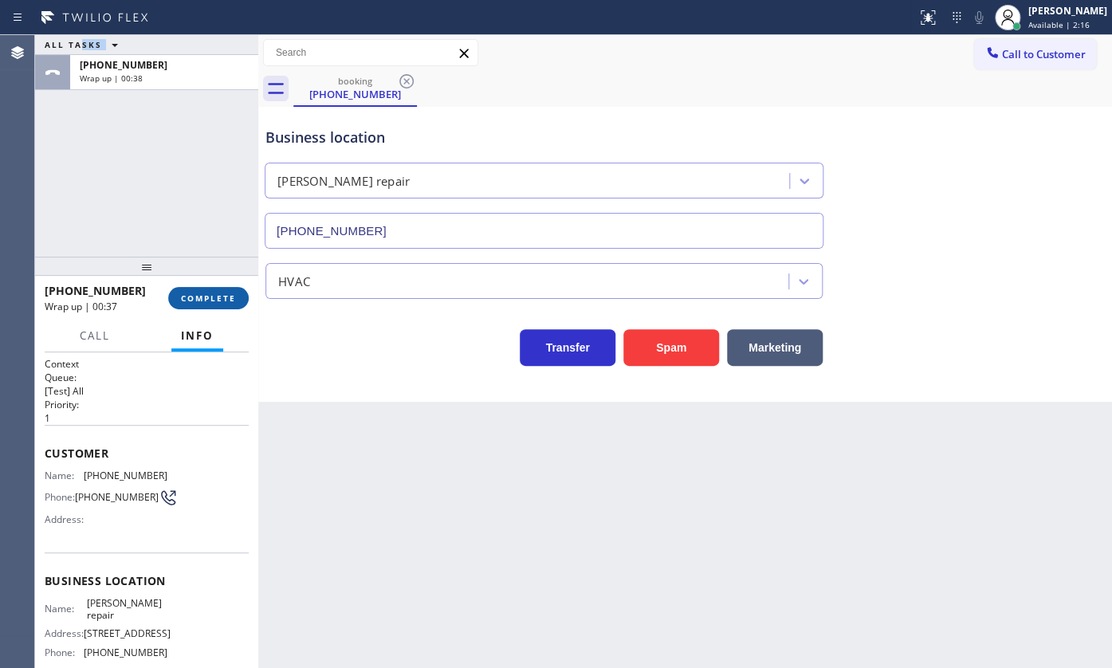
click at [230, 300] on span "COMPLETE" at bounding box center [208, 298] width 55 height 11
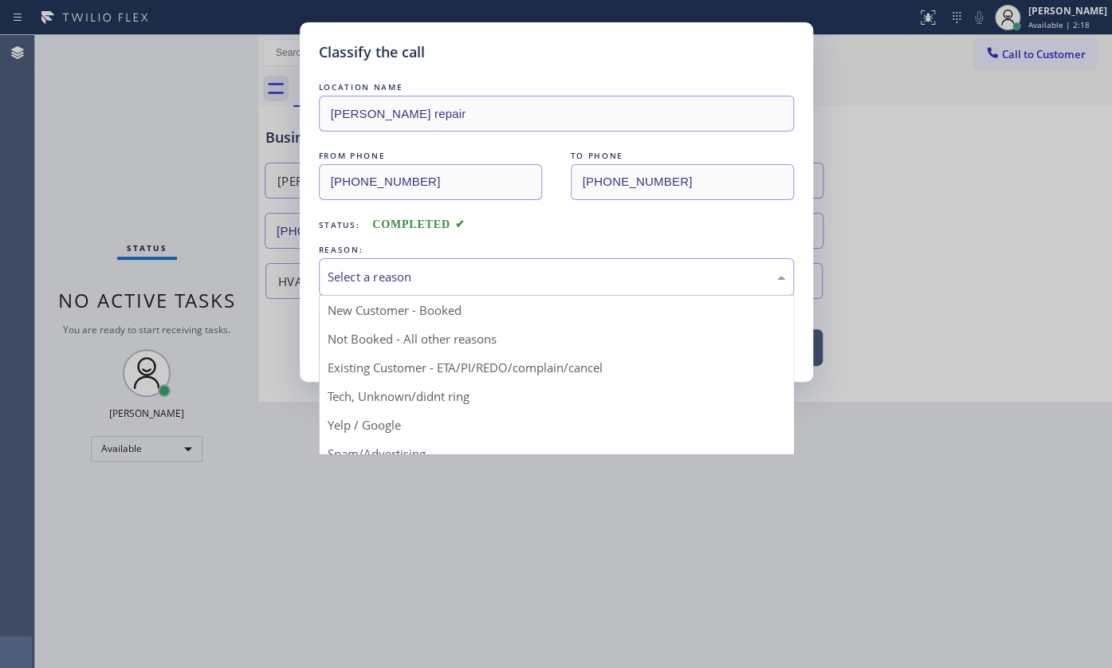
click at [376, 273] on div "Select a reason" at bounding box center [557, 277] width 458 height 18
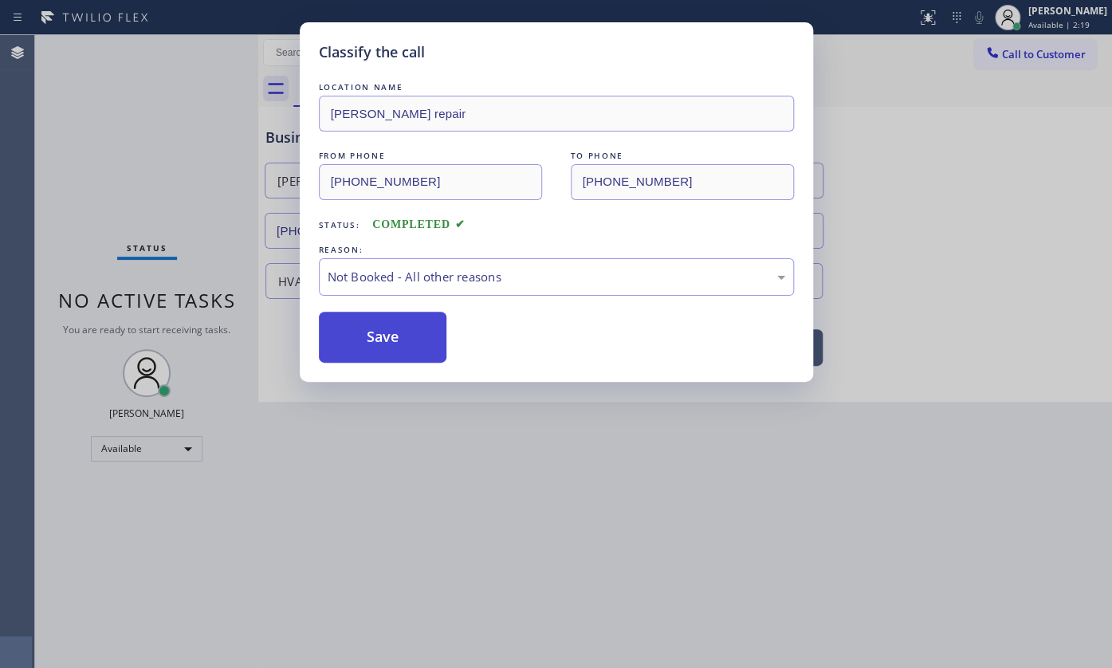
click at [358, 339] on button "Save" at bounding box center [383, 337] width 128 height 51
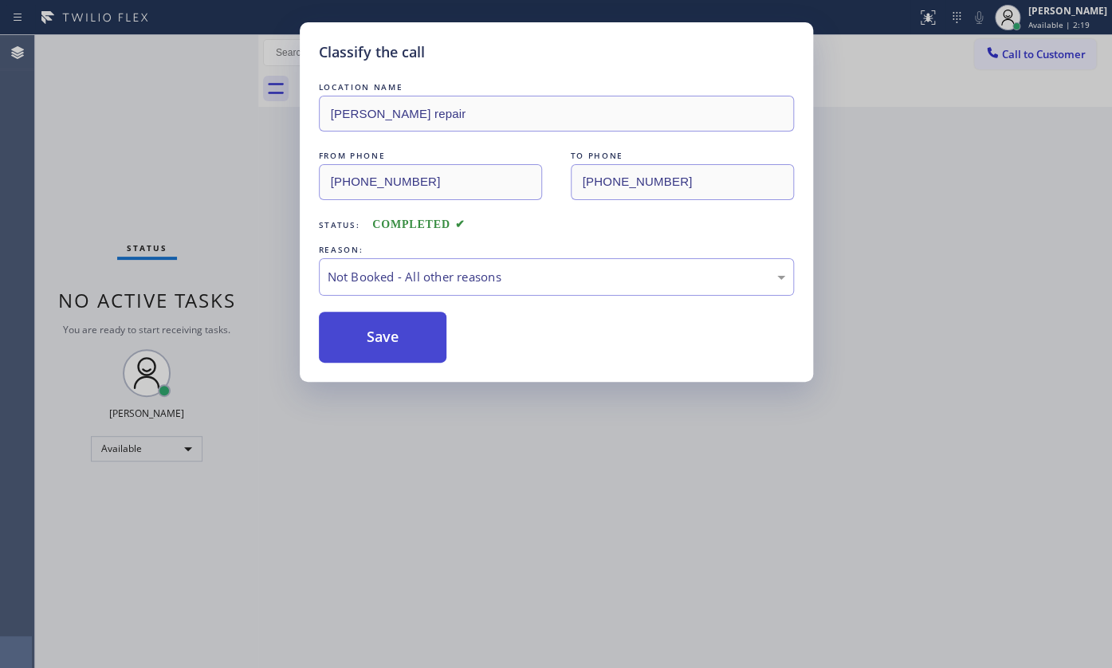
click at [358, 339] on button "Save" at bounding box center [383, 337] width 128 height 51
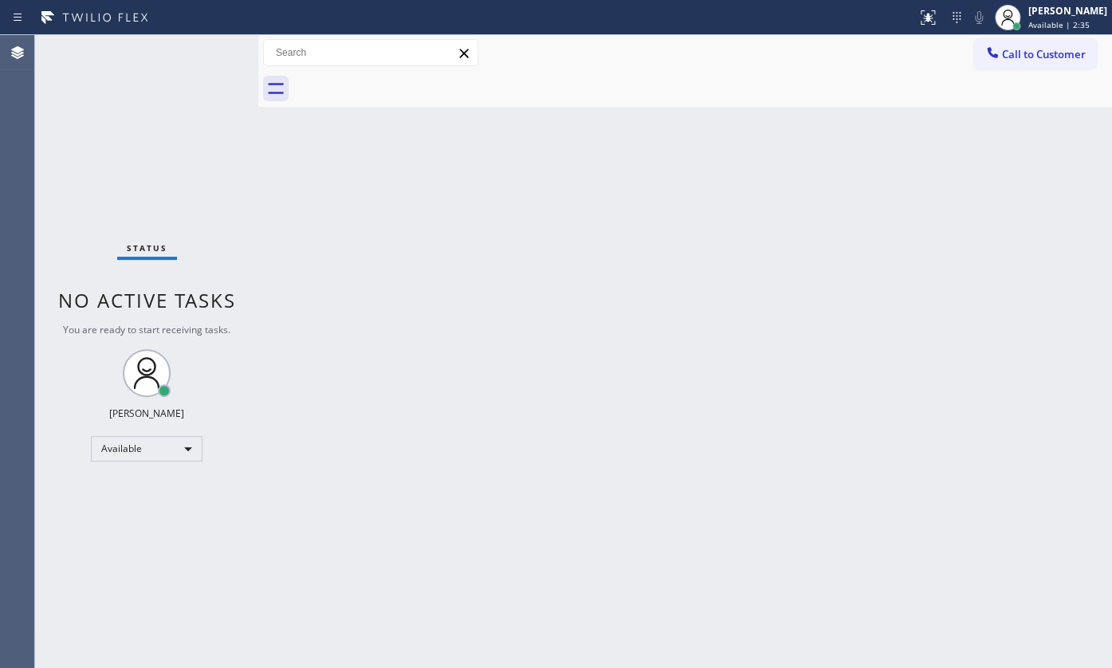
click at [169, 154] on div "Status No active tasks You are ready to start receiving tasks. JENIZA ALCAYDE A…" at bounding box center [146, 351] width 223 height 633
click at [136, 145] on div "Status No active tasks You are ready to start receiving tasks. JENIZA ALCAYDE A…" at bounding box center [146, 351] width 223 height 633
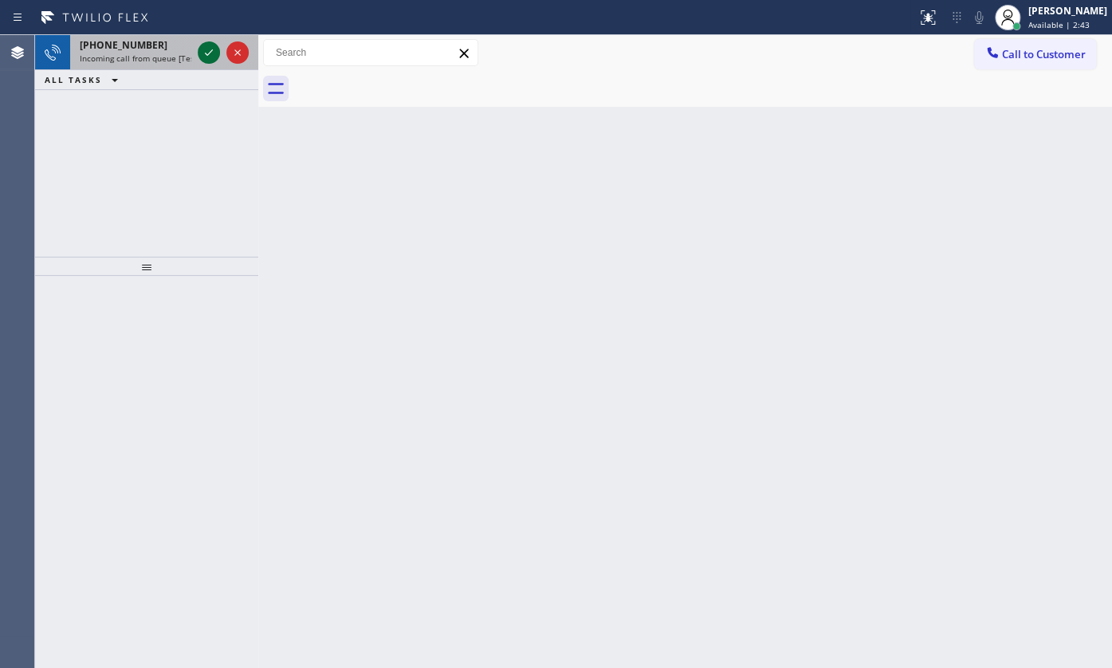
click at [212, 50] on icon at bounding box center [208, 52] width 19 height 19
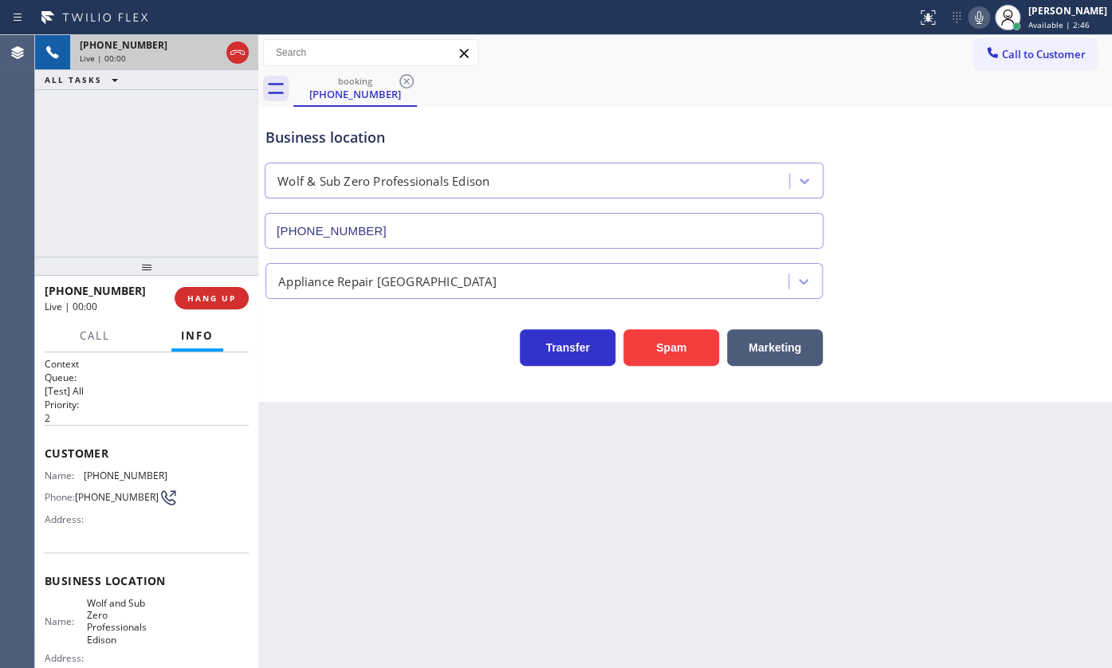
type input "[PHONE_NUMBER]"
click at [188, 301] on span "HANG UP" at bounding box center [211, 298] width 49 height 11
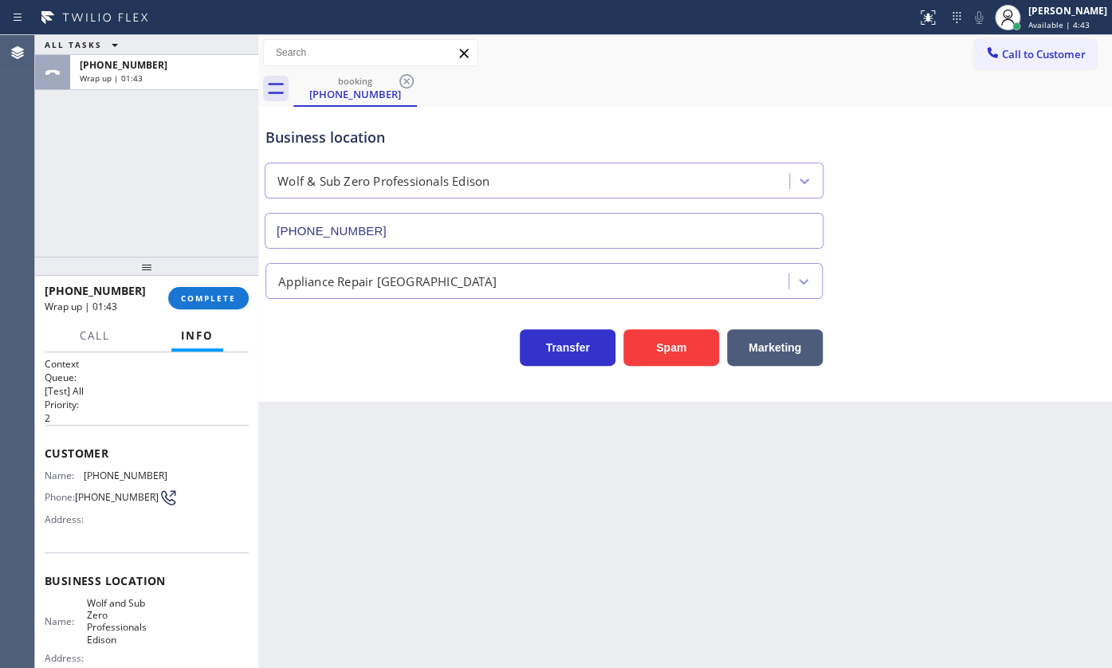
click at [178, 219] on div "ALL TASKS ALL TASKS ACTIVE TASKS TASKS IN WRAP UP [PHONE_NUMBER] Wrap up | 01:43" at bounding box center [146, 146] width 223 height 222
click at [1050, 10] on div "[PERSON_NAME]" at bounding box center [1067, 11] width 79 height 14
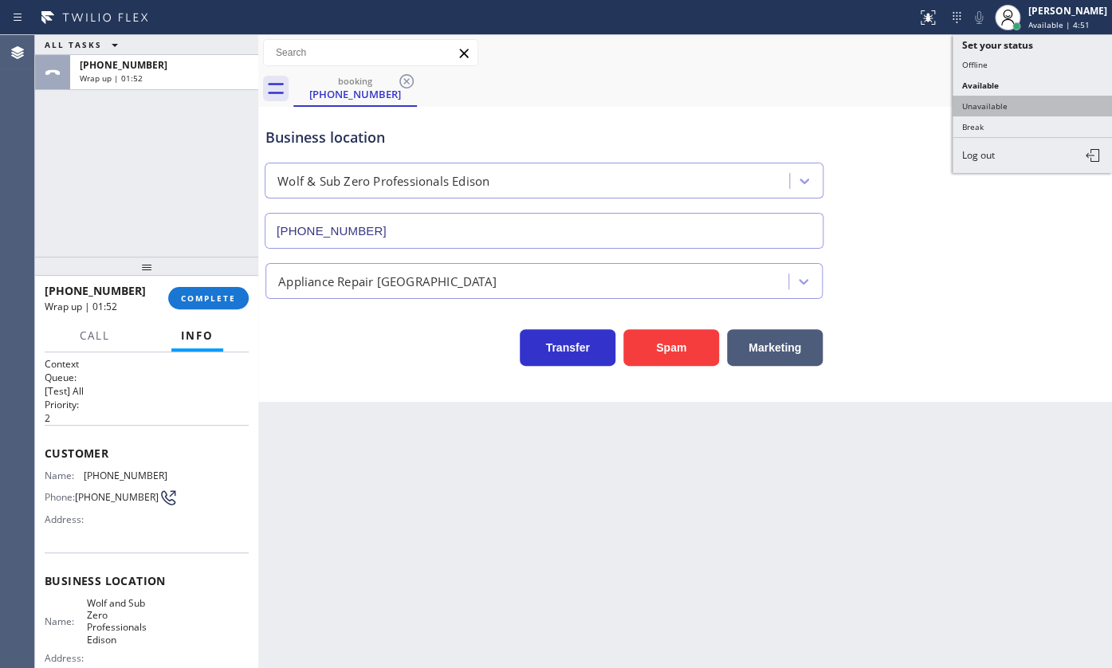
click at [1025, 102] on button "Unavailable" at bounding box center [1031, 106] width 159 height 21
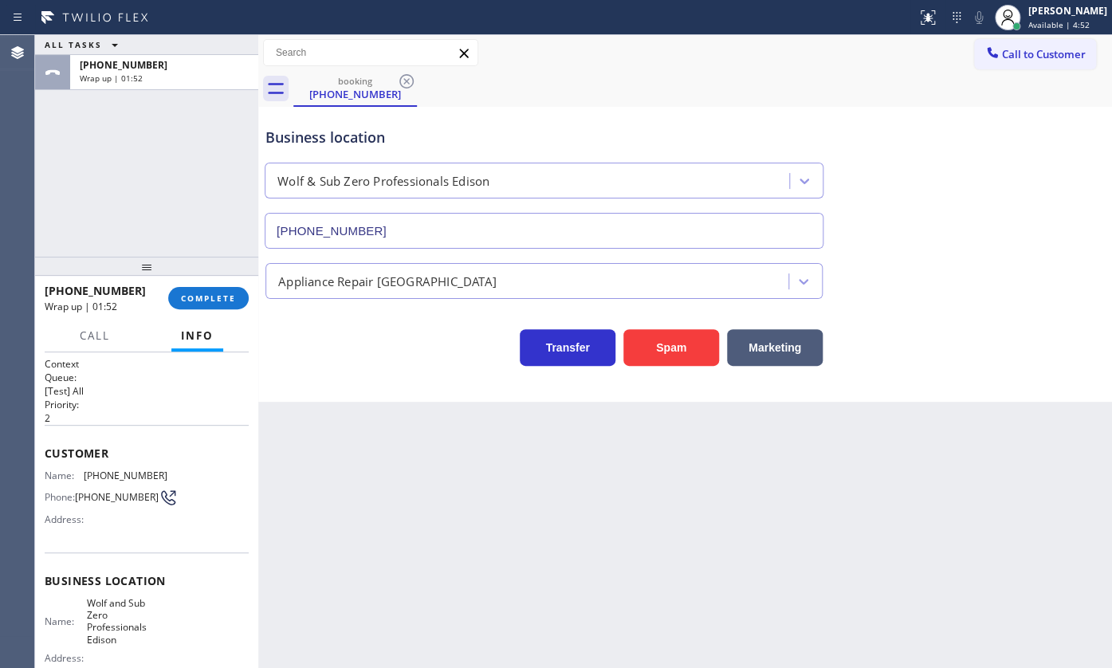
click at [166, 303] on div "[PHONE_NUMBER] Wrap up | 01:52" at bounding box center [107, 297] width 124 height 41
click at [194, 300] on span "COMPLETE" at bounding box center [208, 298] width 55 height 11
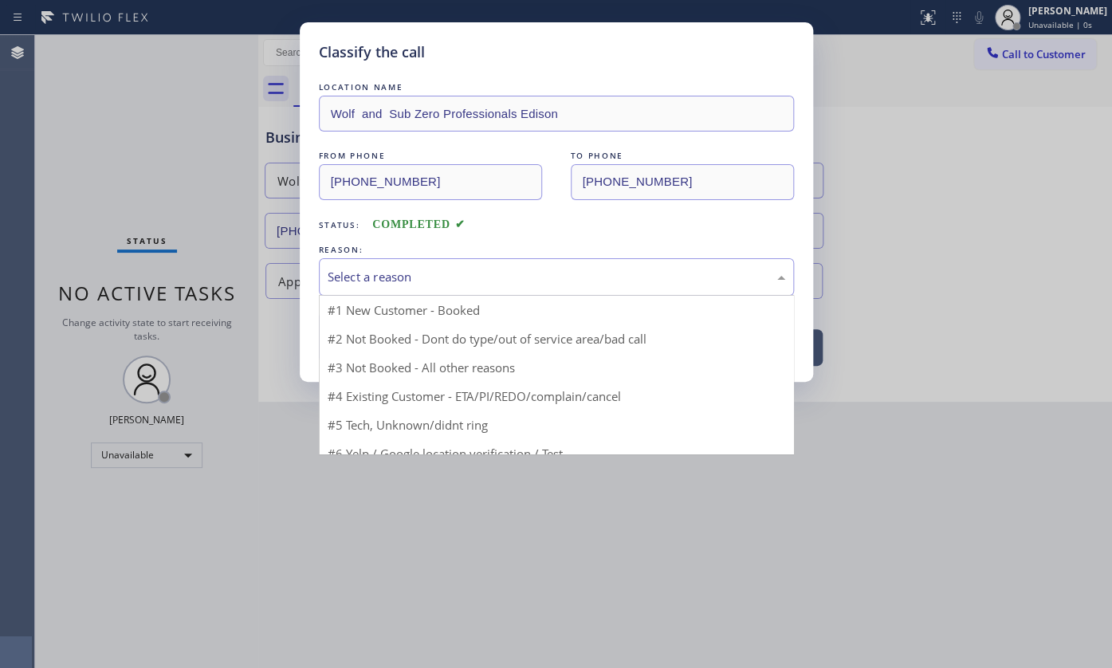
click at [345, 287] on div "Select a reason" at bounding box center [556, 276] width 475 height 37
drag, startPoint x: 374, startPoint y: 399, endPoint x: 374, endPoint y: 390, distance: 8.8
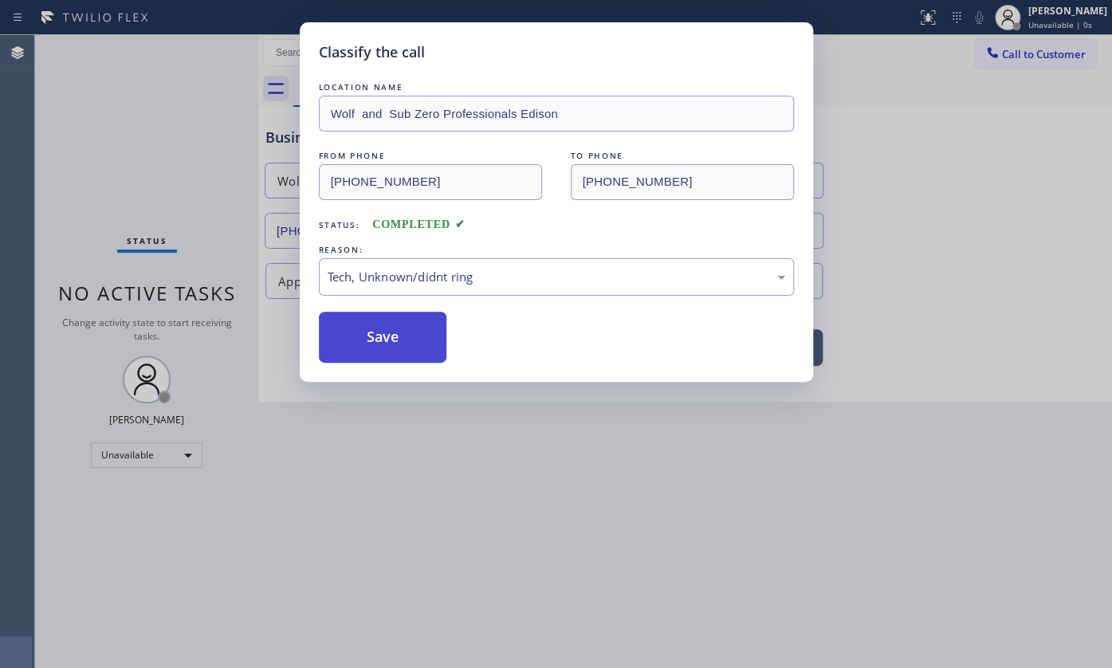
click at [371, 348] on button "Save" at bounding box center [383, 337] width 128 height 51
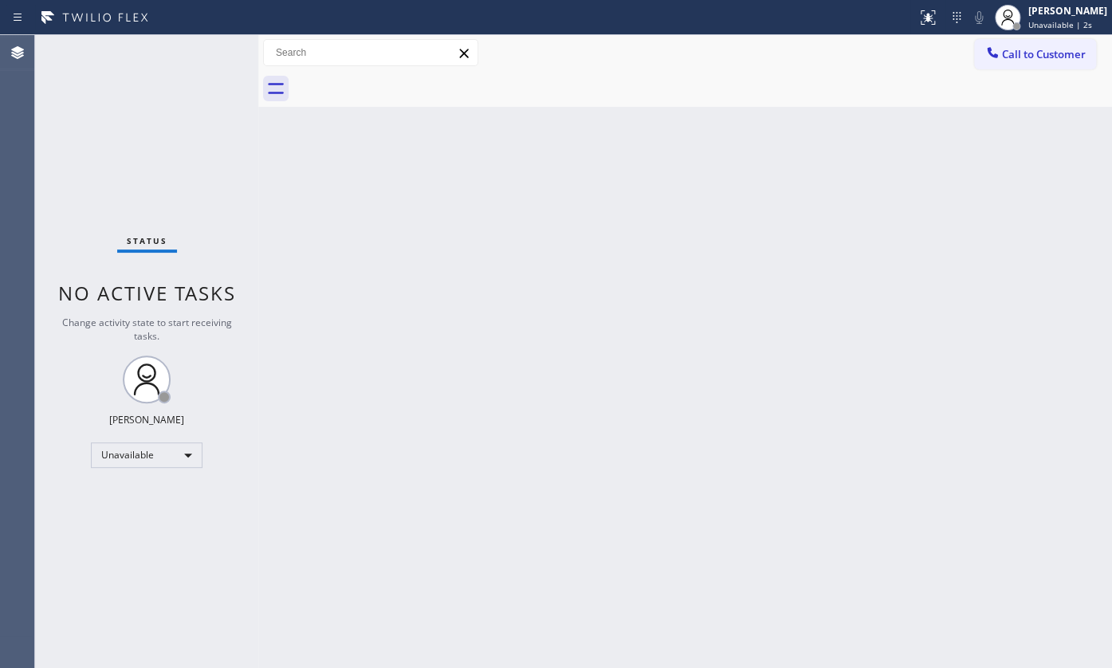
click at [971, 51] on div "Call to Customer Outbound call Location Search location Your caller id phone nu…" at bounding box center [685, 53] width 854 height 28
click at [1010, 66] on button "Call to Customer" at bounding box center [1035, 54] width 122 height 30
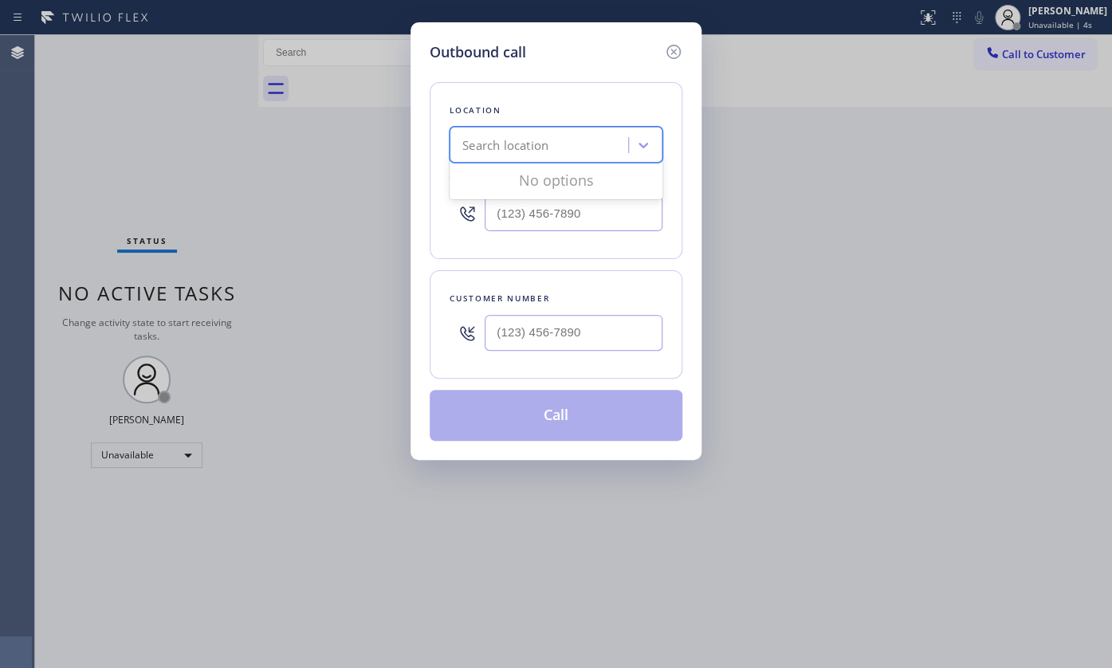
click at [533, 136] on div "Search location" at bounding box center [505, 145] width 86 height 18
click at [516, 213] on input "(___) ___-____" at bounding box center [574, 213] width 178 height 36
paste input "626) 470-6107"
type input "[PHONE_NUMBER]"
click at [586, 316] on input "(___) ___-____" at bounding box center [574, 333] width 178 height 36
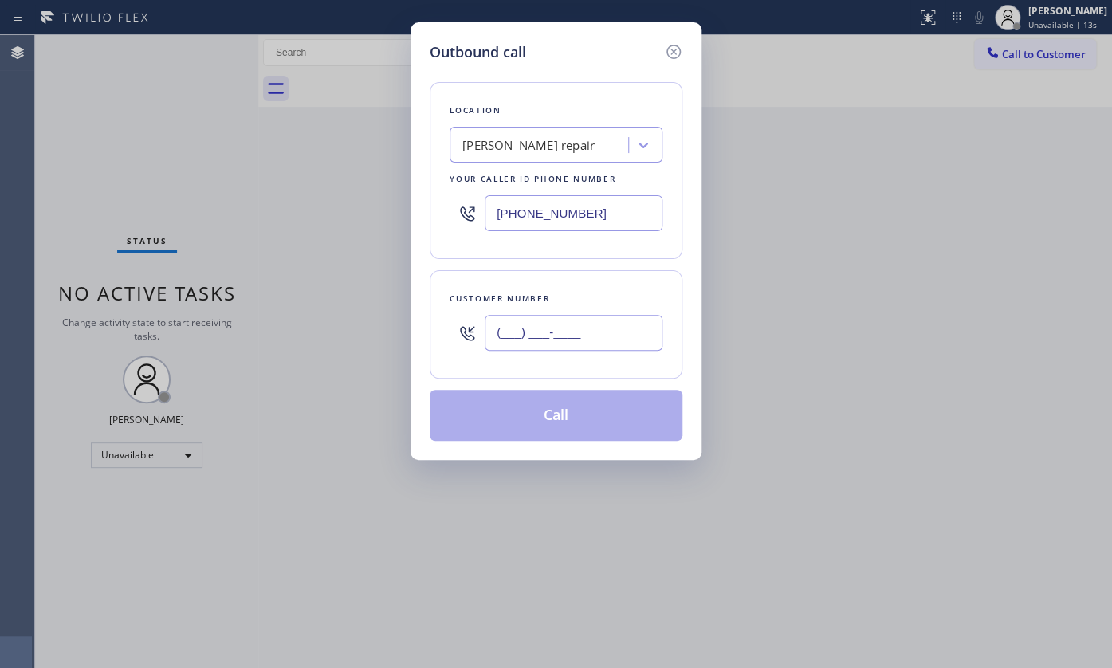
paste input "909) 538-5342"
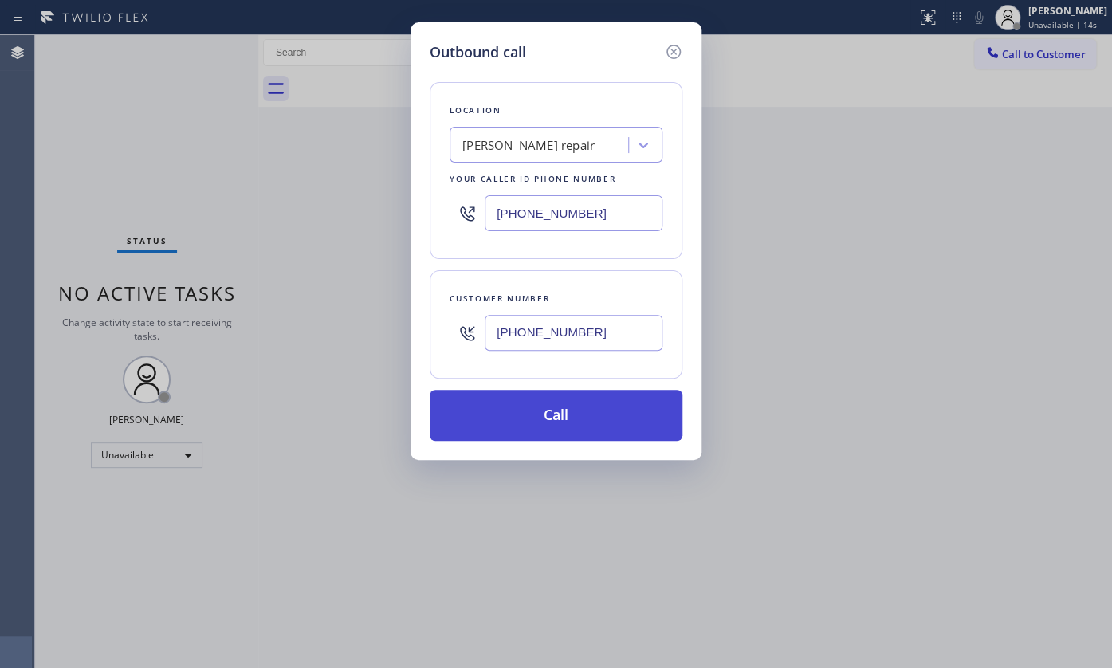
type input "[PHONE_NUMBER]"
click at [556, 400] on button "Call" at bounding box center [556, 415] width 253 height 51
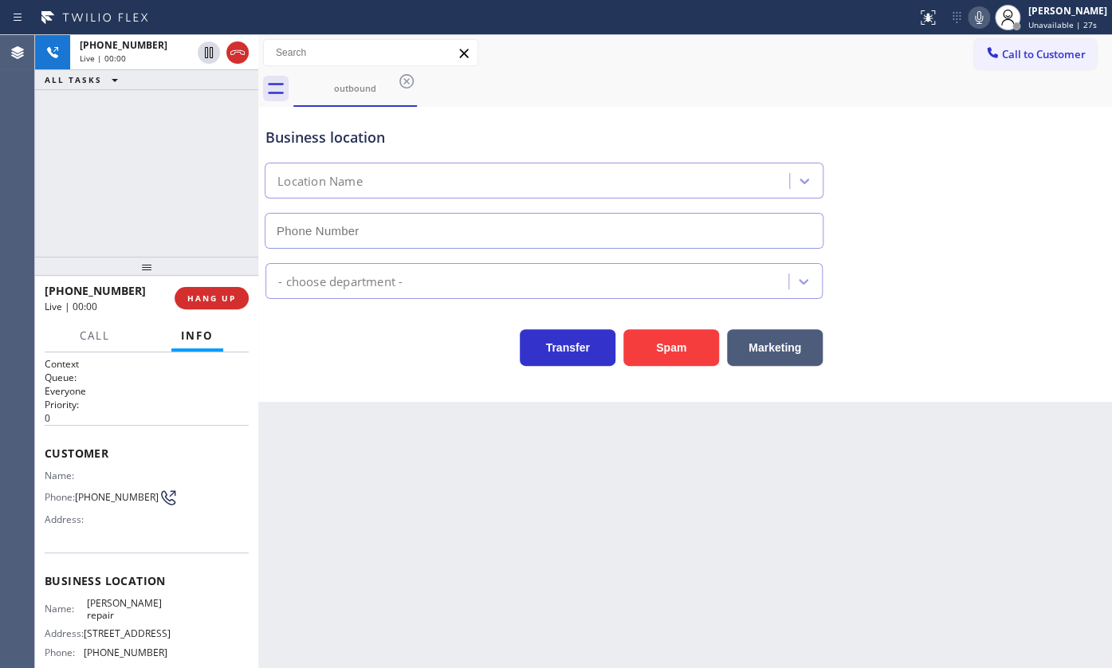
type input "[PHONE_NUMBER]"
click at [112, 181] on div "[PHONE_NUMBER] Live | 01:29 ALL TASKS ALL TASKS ACTIVE TASKS TASKS IN WRAP UP" at bounding box center [146, 146] width 223 height 222
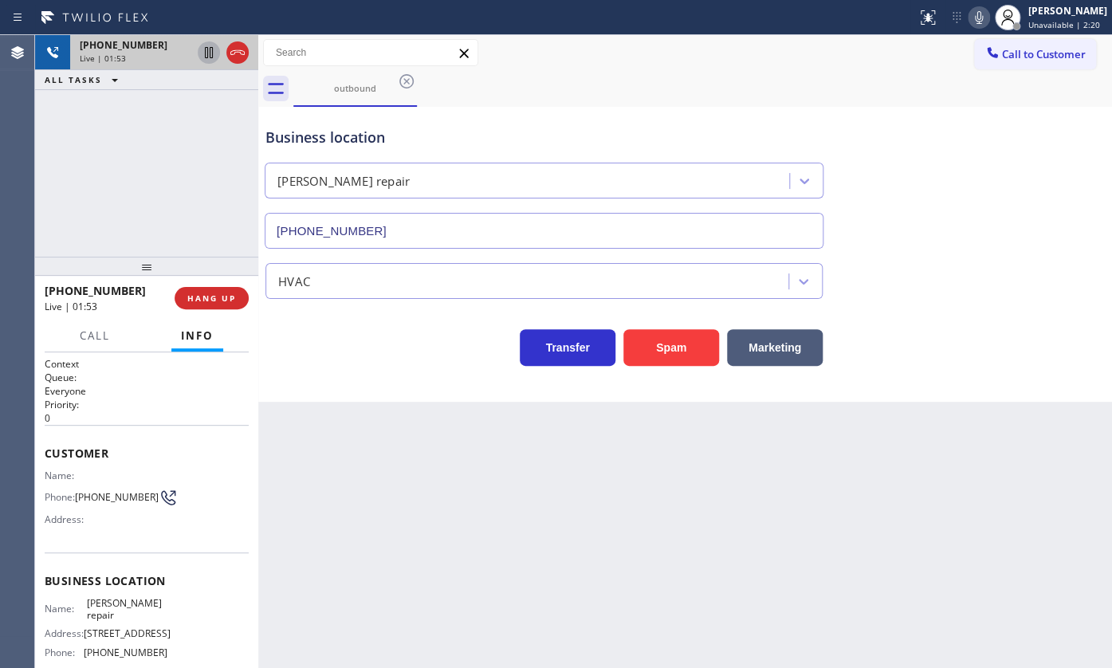
click at [212, 52] on icon at bounding box center [209, 52] width 8 height 11
click at [974, 10] on icon at bounding box center [978, 17] width 19 height 19
drag, startPoint x: 108, startPoint y: 152, endPoint x: 169, endPoint y: 28, distance: 138.7
click at [129, 110] on div "[PHONE_NUMBER] Live | 02:45 ALL TASKS ALL TASKS ACTIVE TASKS TASKS IN WRAP UP" at bounding box center [146, 146] width 223 height 222
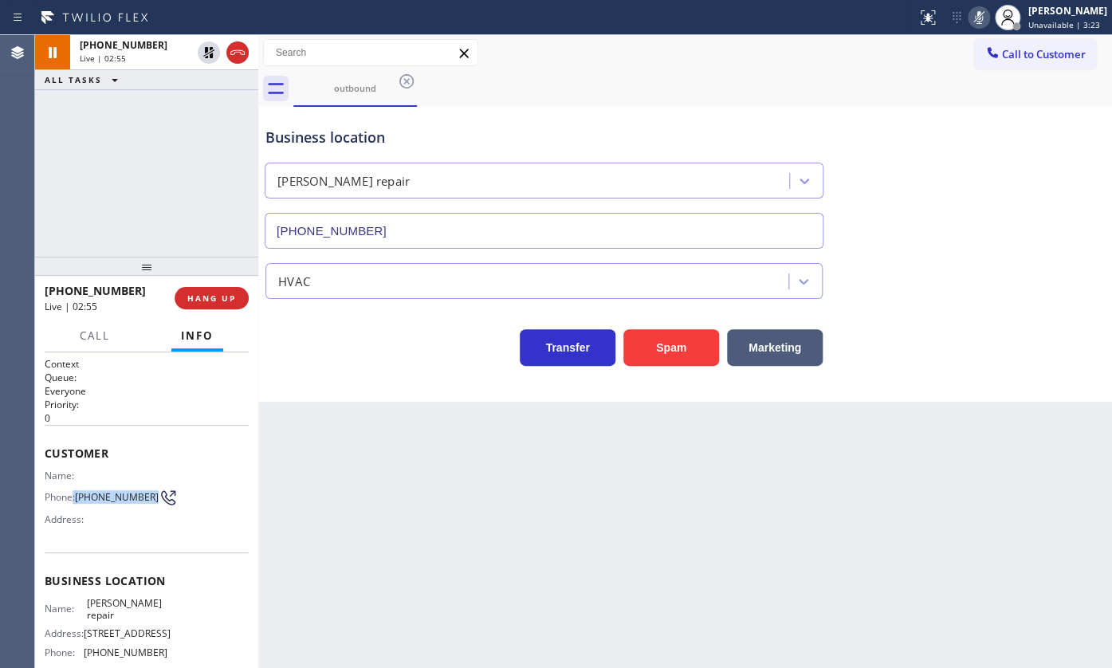
drag, startPoint x: 73, startPoint y: 493, endPoint x: 118, endPoint y: 509, distance: 48.1
click at [118, 507] on div "Phone: [PHONE_NUMBER]" at bounding box center [106, 497] width 123 height 19
click at [92, 503] on span "[PHONE_NUMBER]" at bounding box center [117, 497] width 84 height 12
drag, startPoint x: 73, startPoint y: 491, endPoint x: 116, endPoint y: 506, distance: 45.6
click at [116, 506] on div "Phone: [PHONE_NUMBER]" at bounding box center [106, 497] width 123 height 19
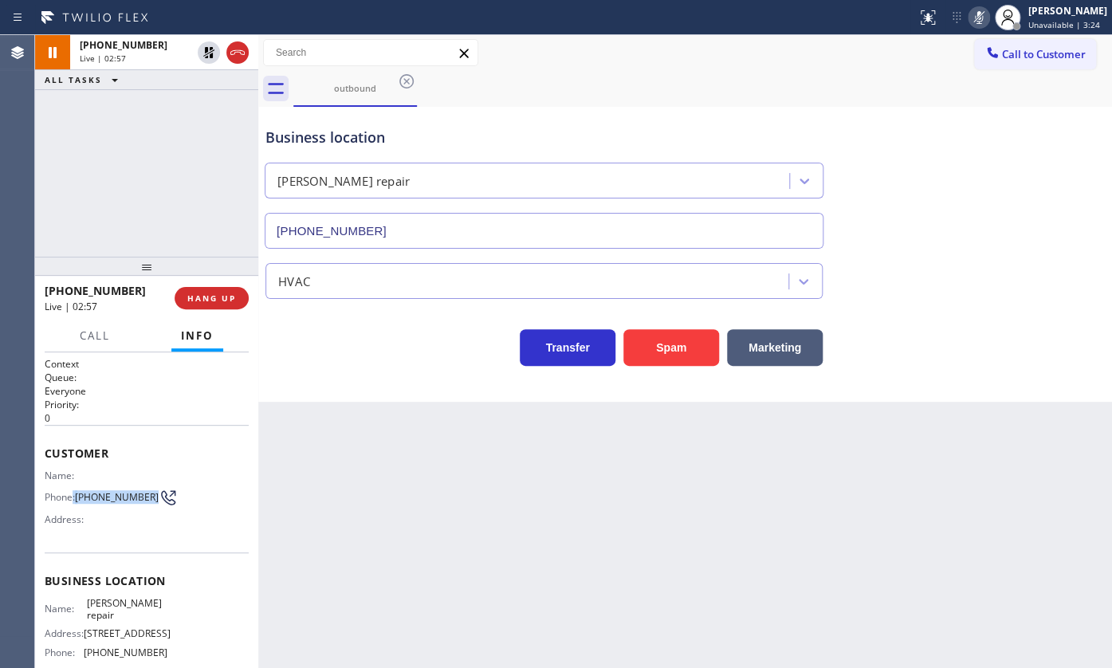
click at [89, 503] on span "[PHONE_NUMBER]" at bounding box center [117, 497] width 84 height 12
drag, startPoint x: 81, startPoint y: 487, endPoint x: 126, endPoint y: 510, distance: 51.0
click at [126, 510] on div "Name: Phone: [PHONE_NUMBER] Address:" at bounding box center [106, 500] width 123 height 63
click at [209, 51] on icon at bounding box center [208, 52] width 19 height 19
drag, startPoint x: 978, startPoint y: 14, endPoint x: 890, endPoint y: 176, distance: 184.0
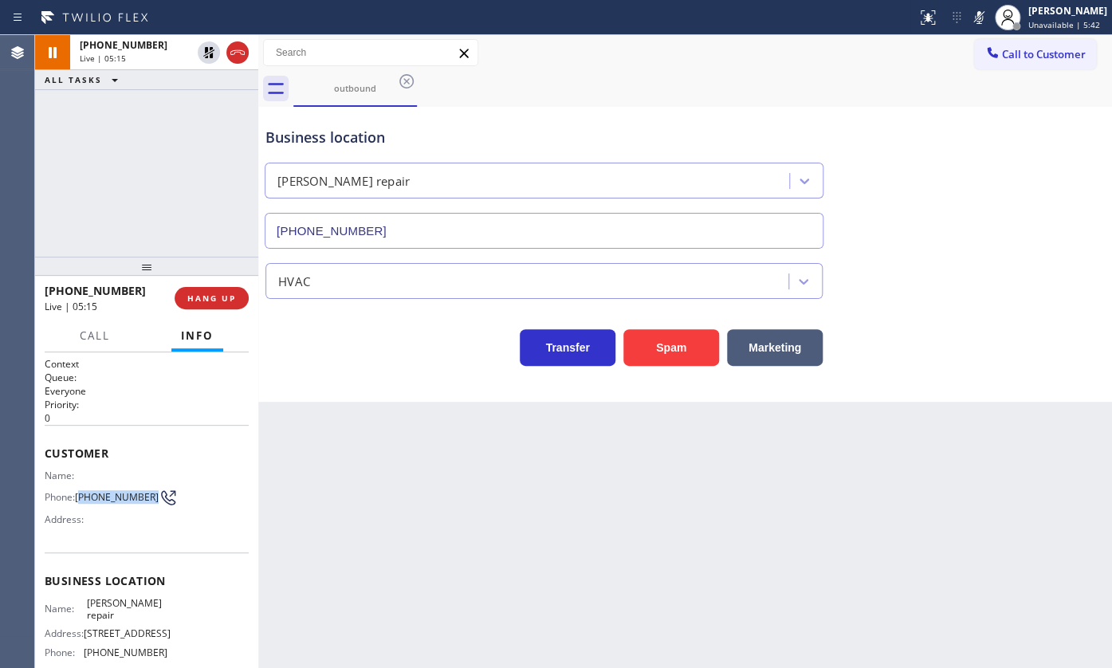
click at [976, 16] on icon at bounding box center [979, 17] width 8 height 13
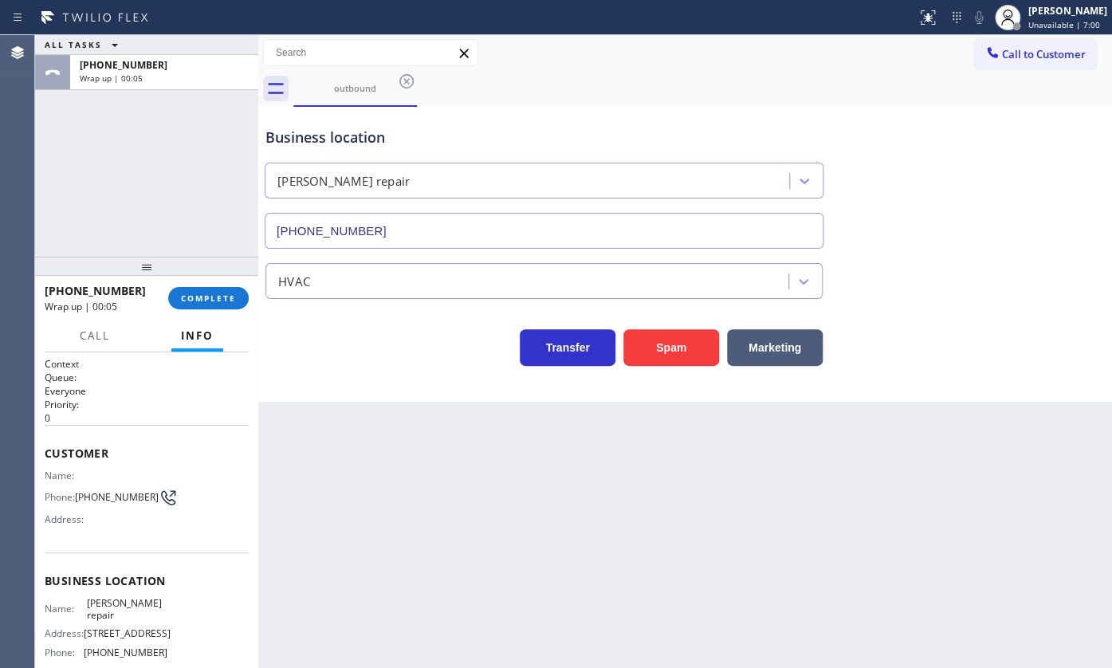
drag, startPoint x: 106, startPoint y: 165, endPoint x: 128, endPoint y: 10, distance: 156.2
click at [117, 132] on div "ALL TASKS ALL TASKS ACTIVE TASKS TASKS IN WRAP UP [PHONE_NUMBER] Wrap up | 00:05" at bounding box center [146, 146] width 223 height 222
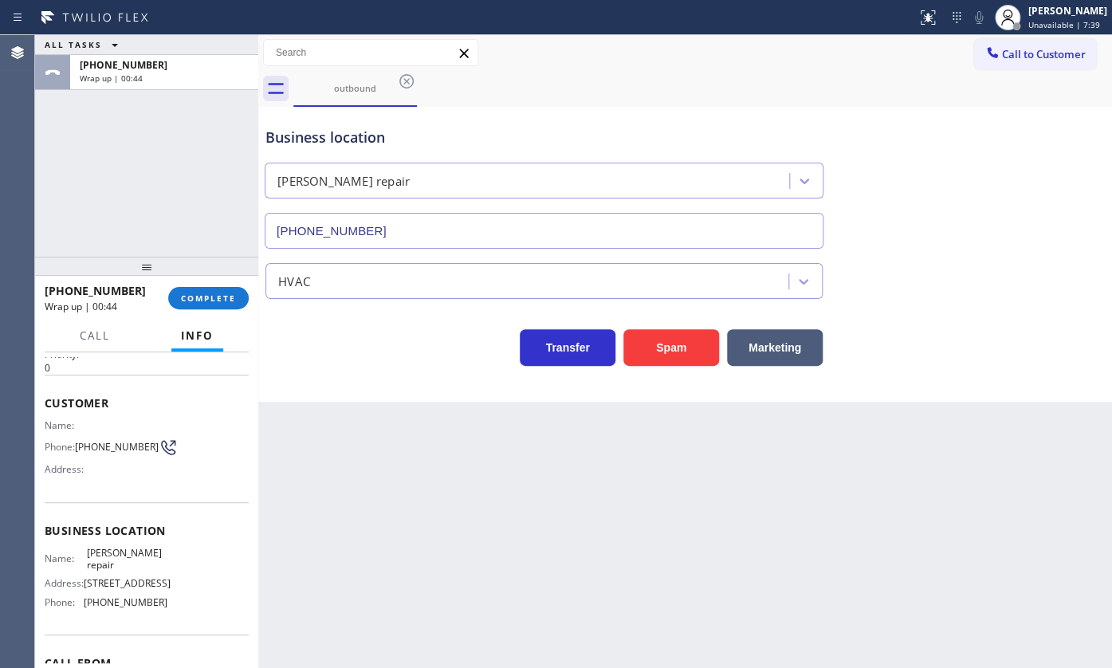
scroll to position [145, 0]
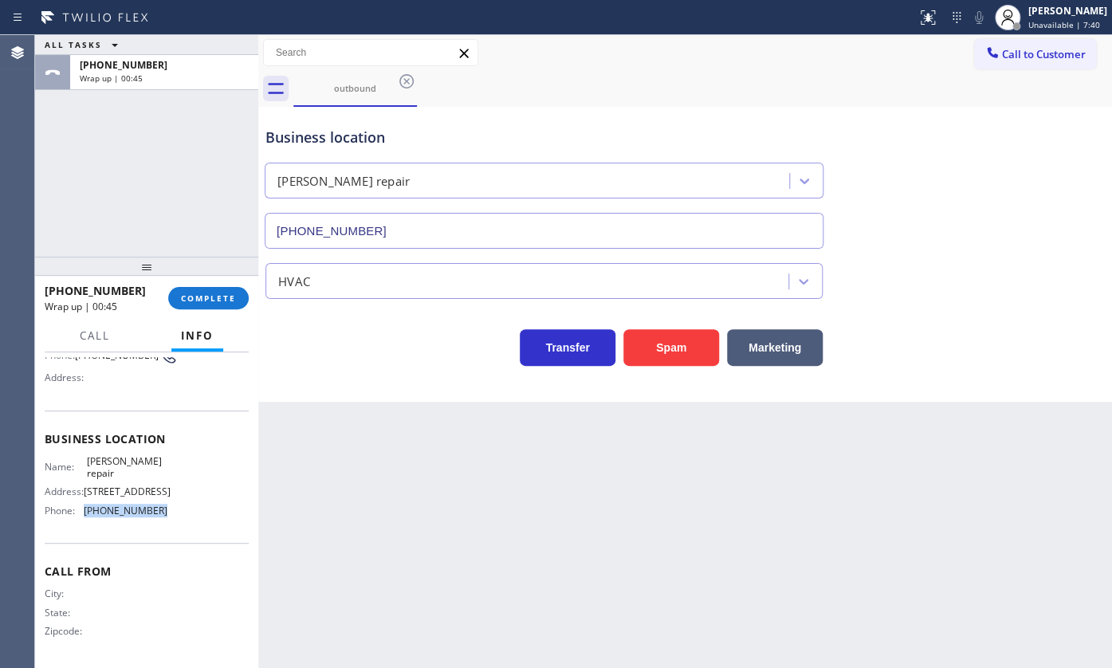
drag, startPoint x: 81, startPoint y: 519, endPoint x: 159, endPoint y: 518, distance: 77.3
click at [159, 518] on div "Name: [PERSON_NAME] repair Address: [STREET_ADDRESS] Phone: [PHONE_NUMBER]" at bounding box center [106, 489] width 123 height 69
click at [177, 300] on button "COMPLETE" at bounding box center [208, 298] width 81 height 22
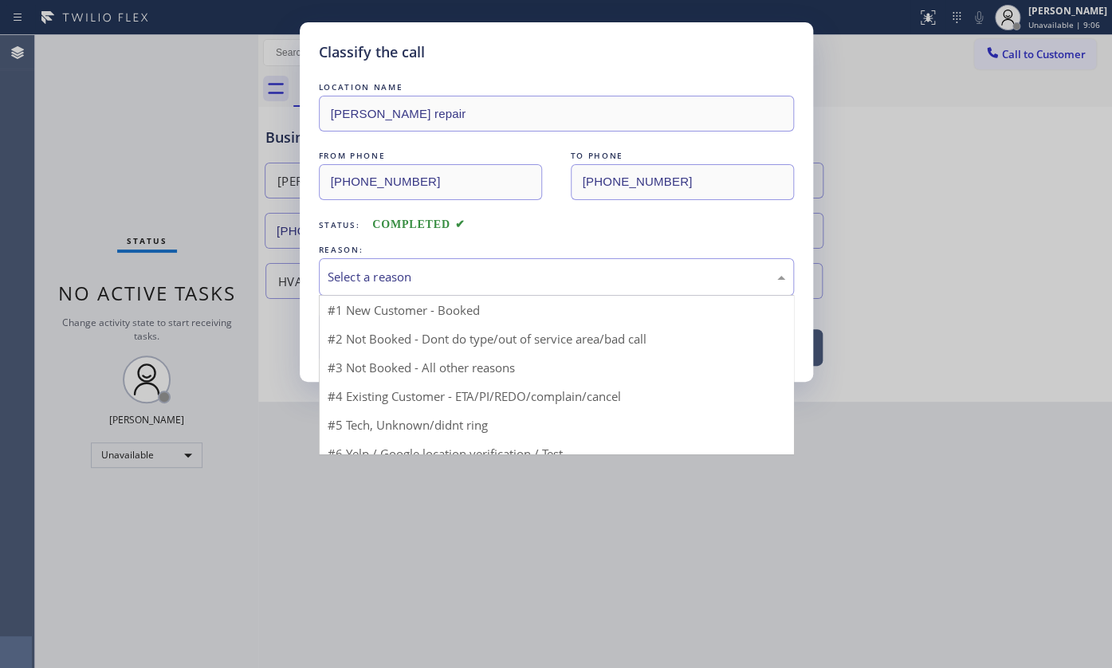
click at [387, 288] on div "Select a reason" at bounding box center [556, 276] width 475 height 37
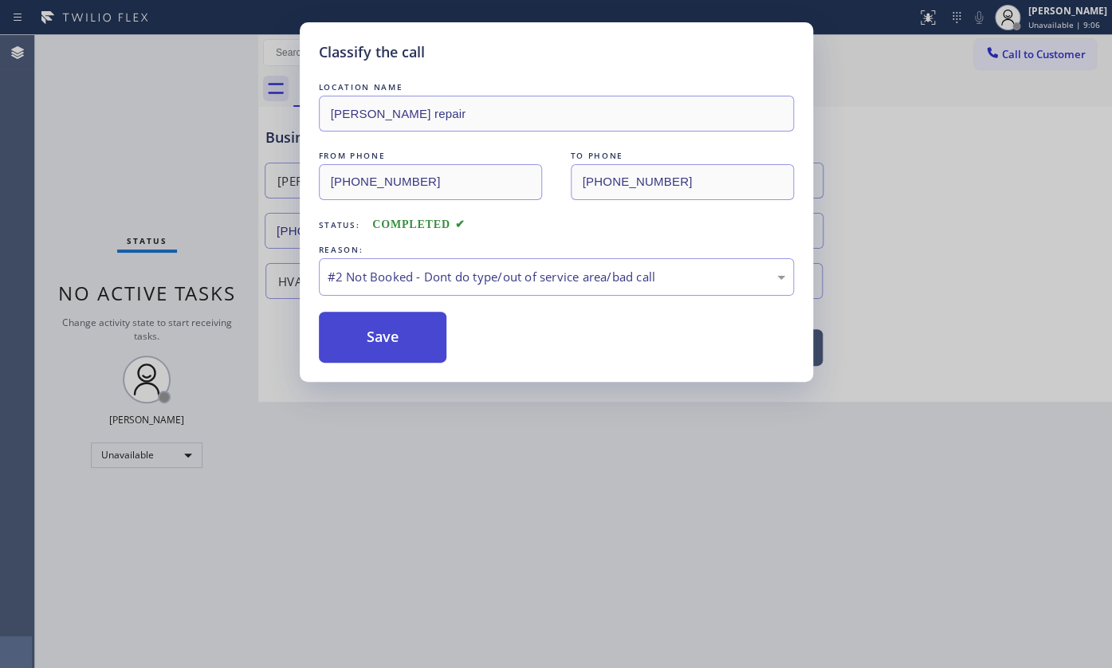
click at [383, 332] on button "Save" at bounding box center [383, 337] width 128 height 51
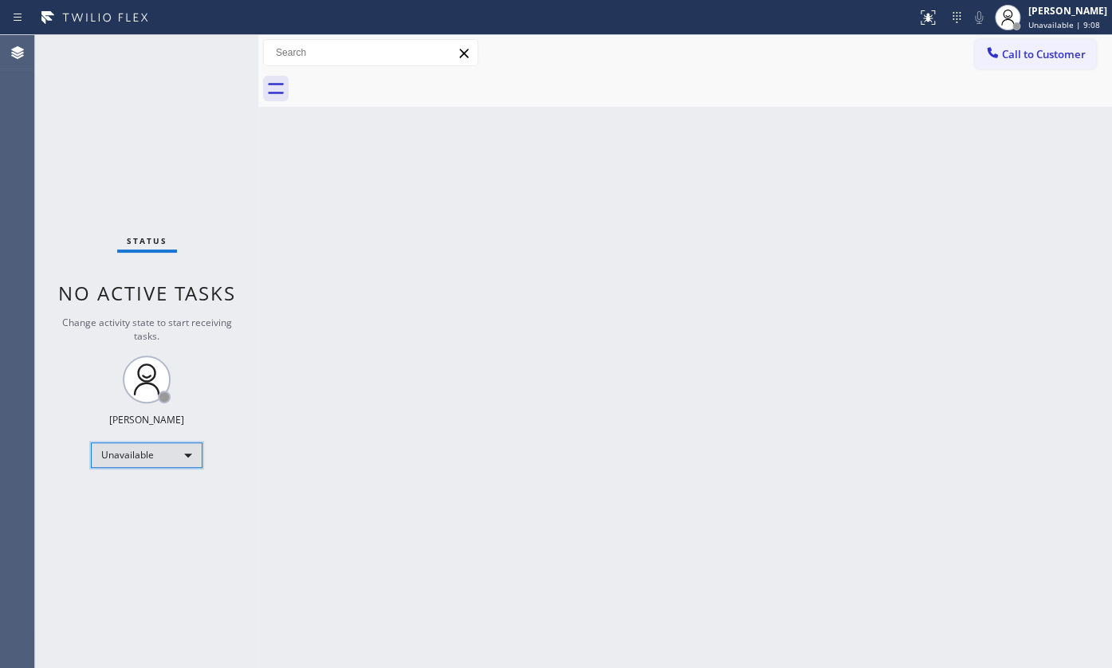
click at [159, 449] on div "Unavailable" at bounding box center [147, 455] width 112 height 26
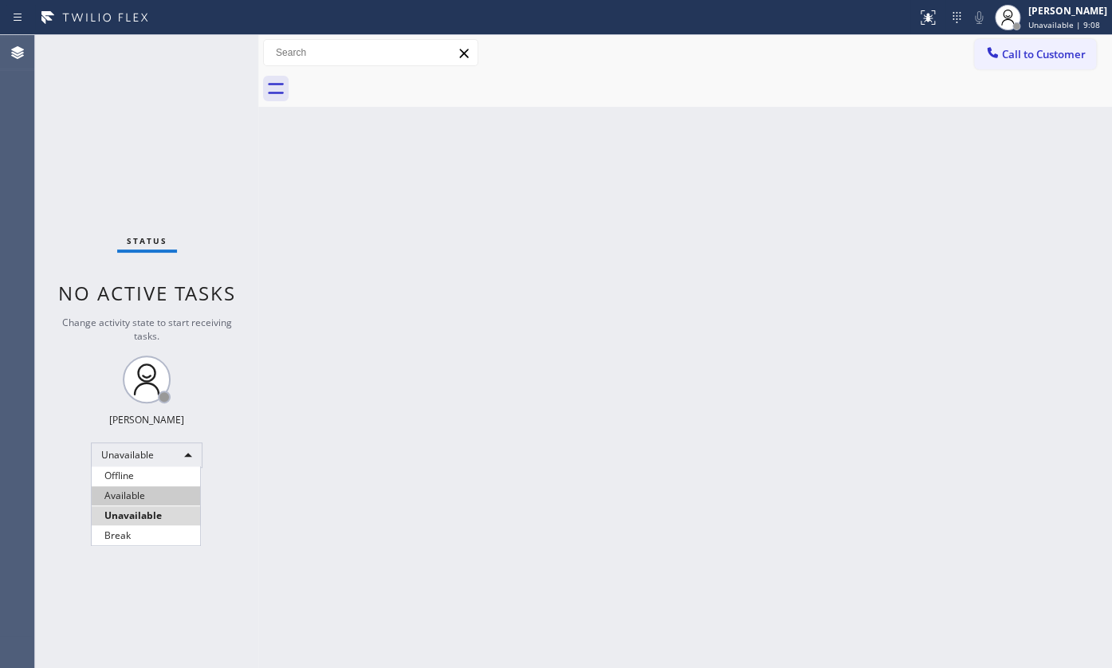
click at [133, 491] on li "Available" at bounding box center [146, 495] width 108 height 19
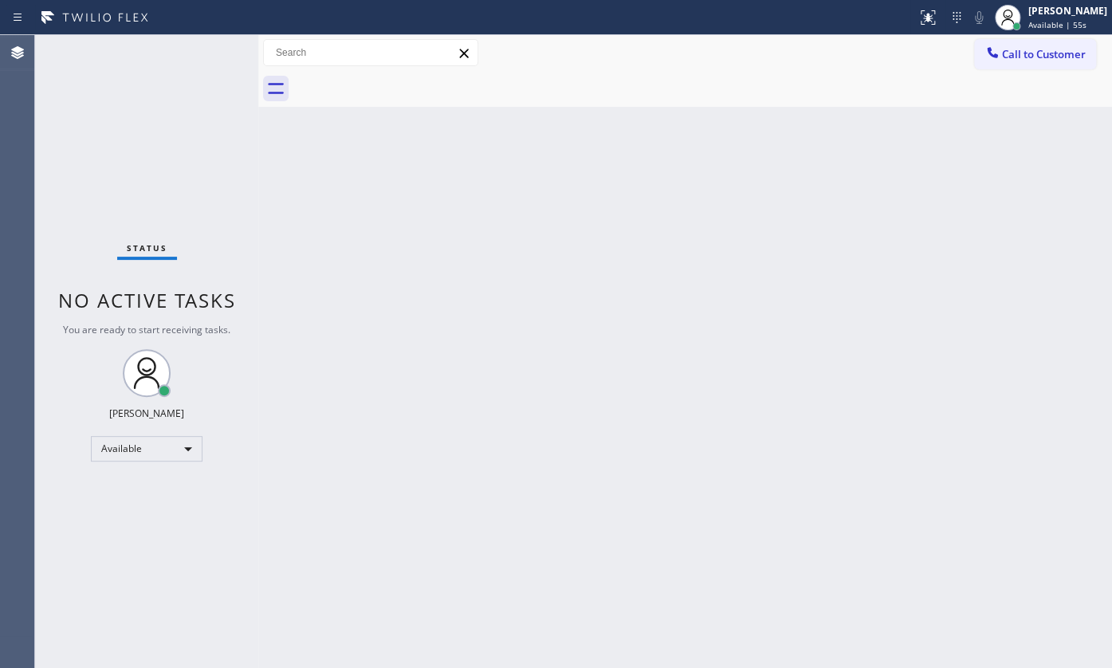
click at [194, 49] on div "Status No active tasks You are ready to start receiving tasks. JENIZA ALCAYDE A…" at bounding box center [146, 351] width 223 height 633
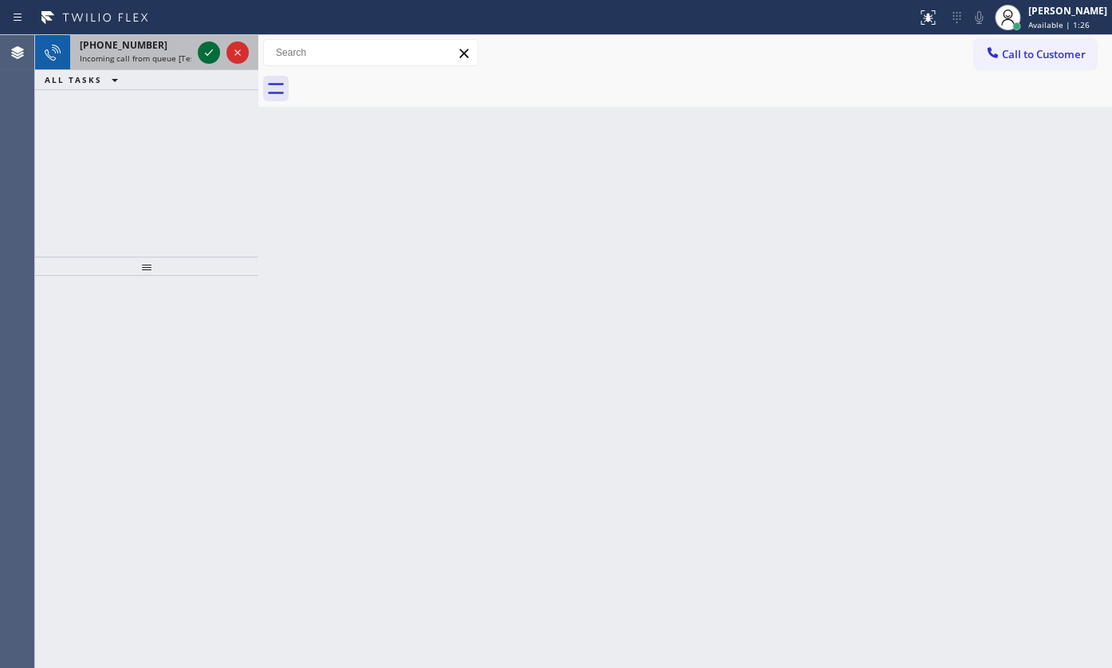
click at [205, 51] on icon at bounding box center [208, 52] width 19 height 19
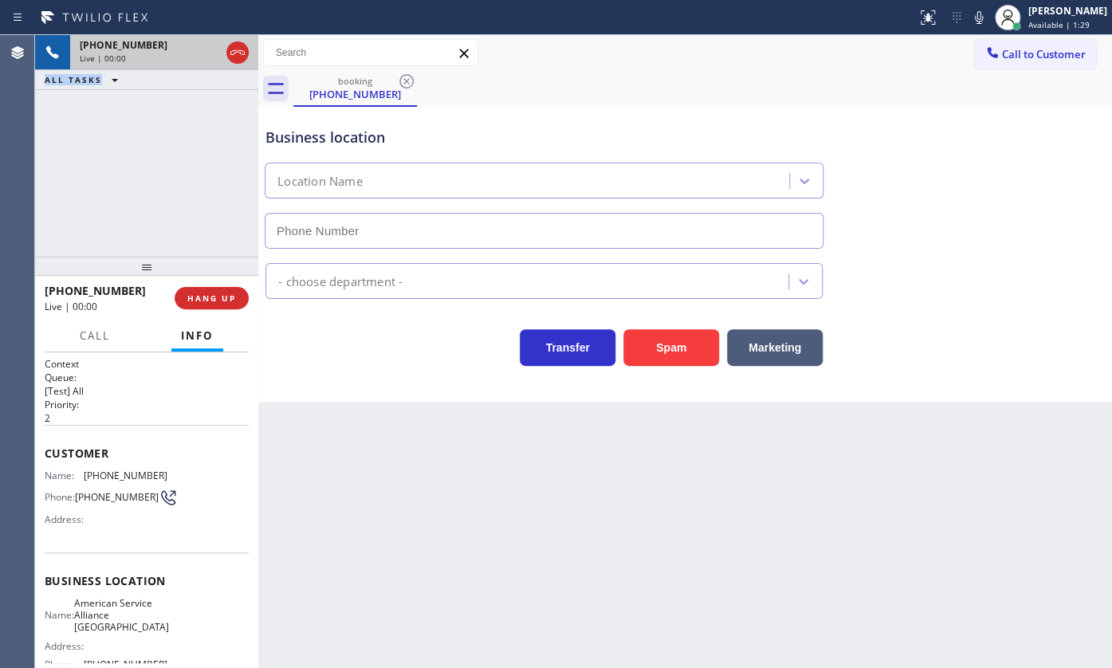
type input "[PHONE_NUMBER]"
click at [674, 345] on button "Spam" at bounding box center [671, 347] width 96 height 37
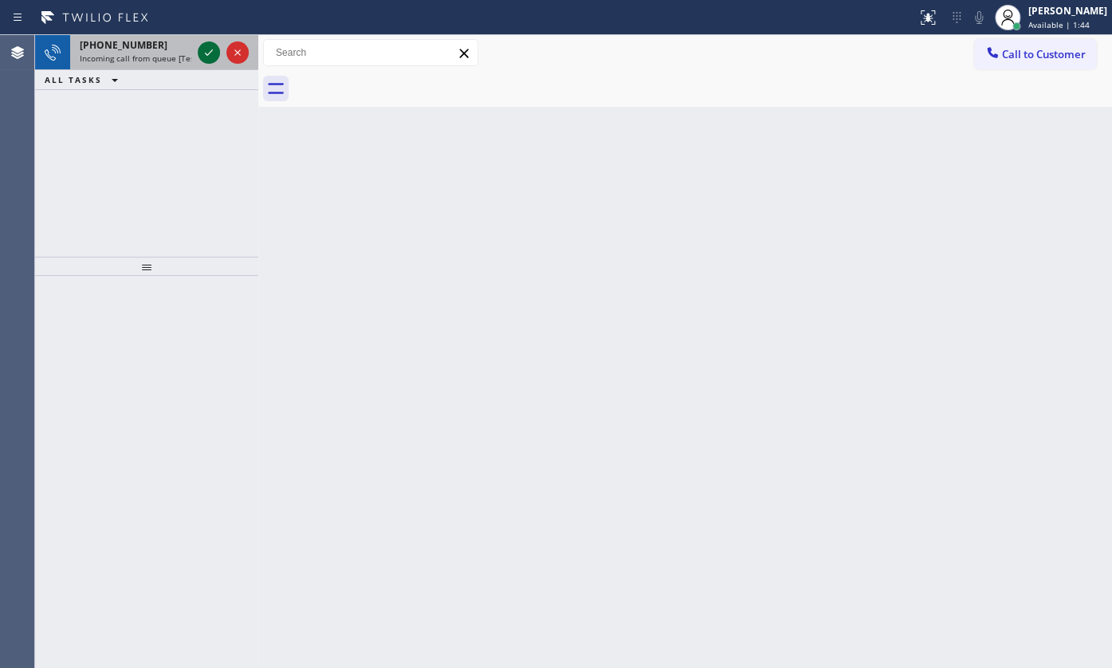
click at [201, 60] on icon at bounding box center [208, 52] width 19 height 19
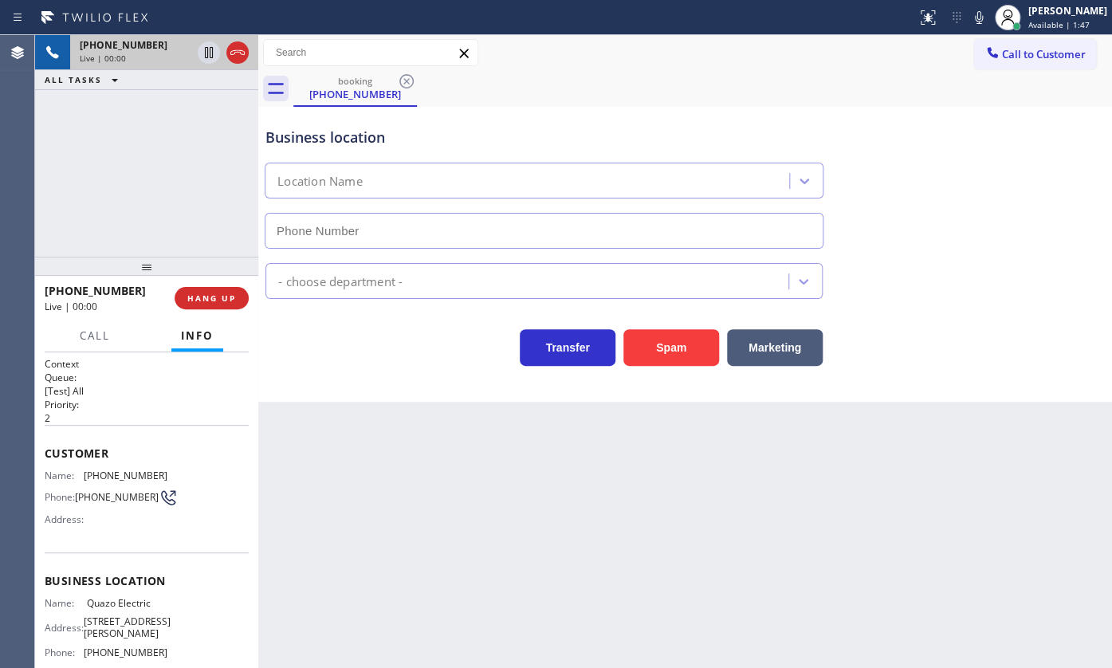
type input "[PHONE_NUMBER]"
drag, startPoint x: 202, startPoint y: 293, endPoint x: 167, endPoint y: 165, distance: 132.1
click at [202, 287] on button "HANG UP" at bounding box center [212, 298] width 74 height 22
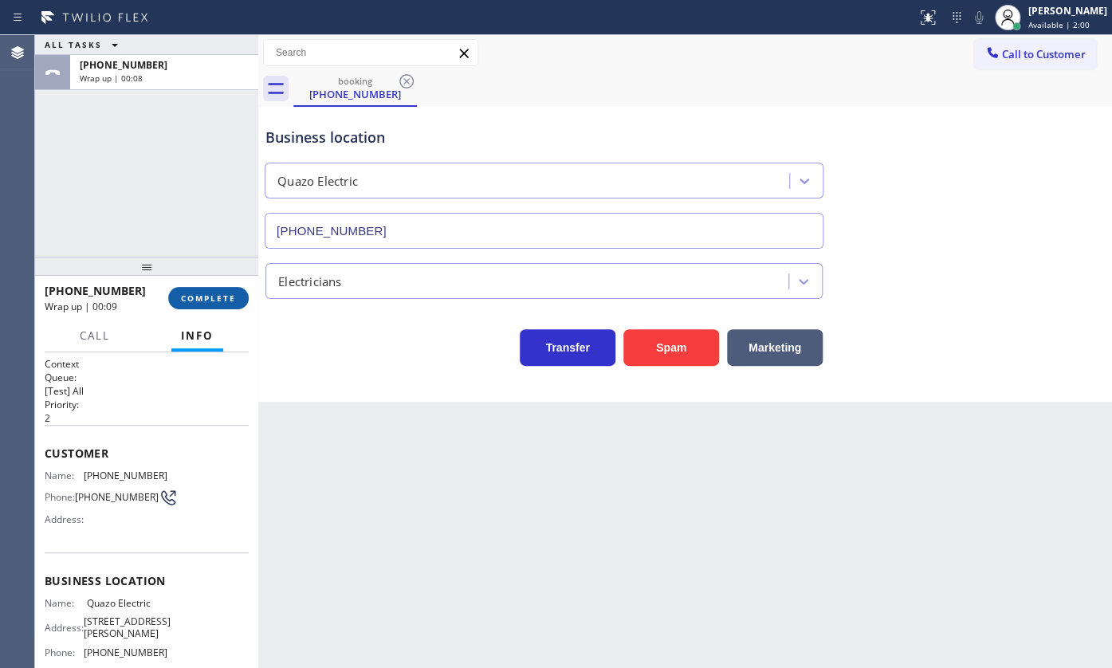
click at [214, 293] on span "COMPLETE" at bounding box center [208, 298] width 55 height 11
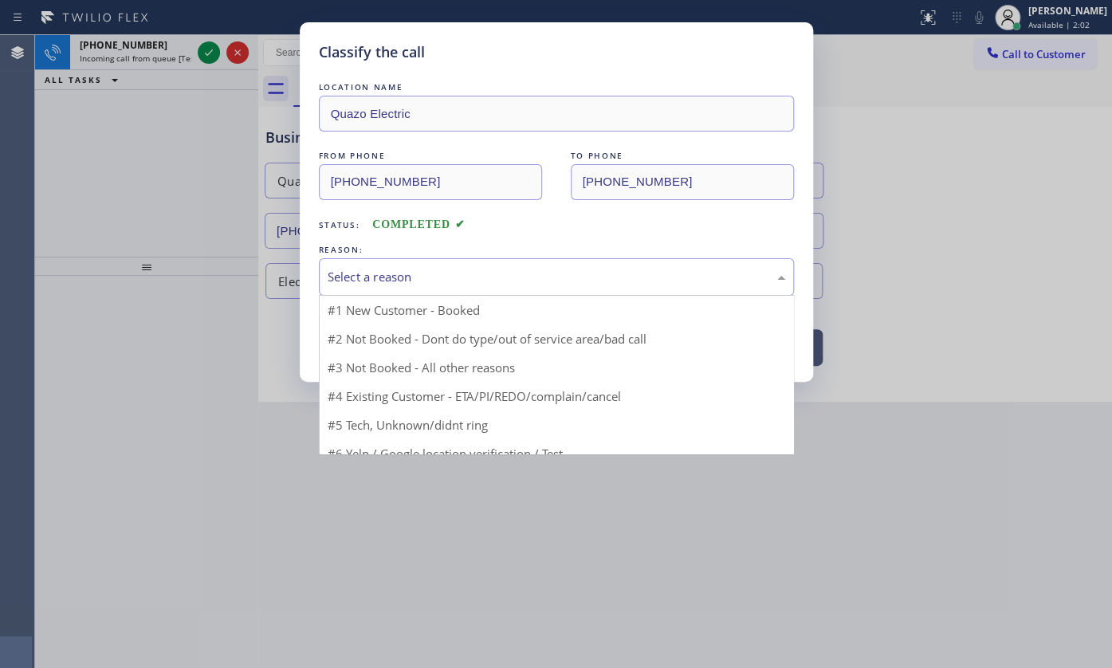
click at [445, 271] on div "Select a reason" at bounding box center [557, 277] width 458 height 18
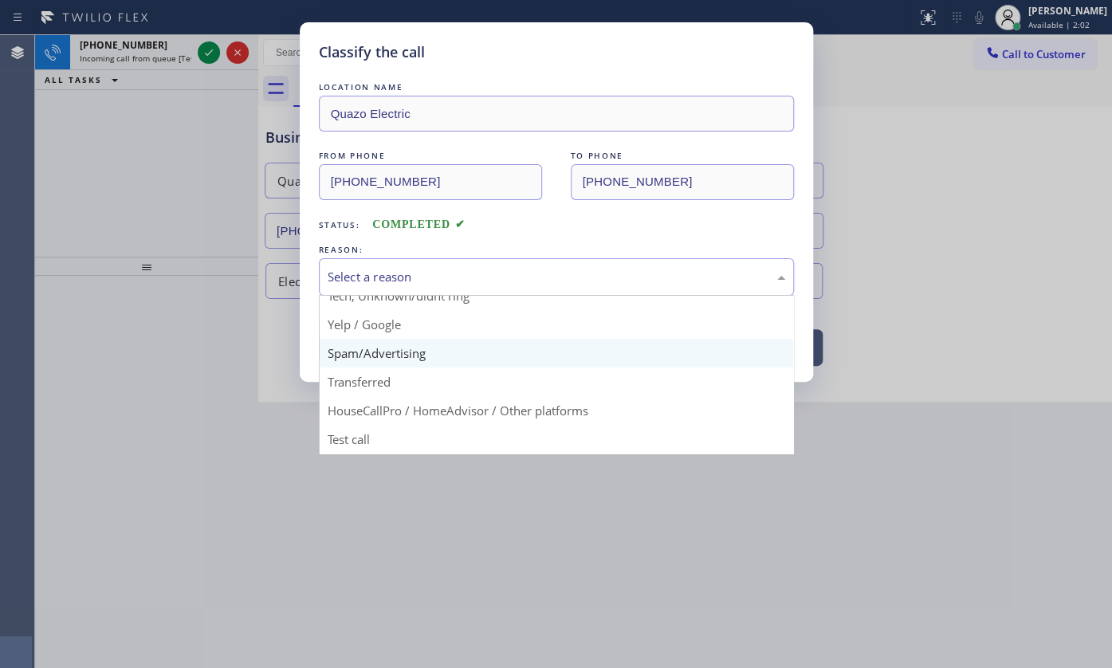
scroll to position [106, 0]
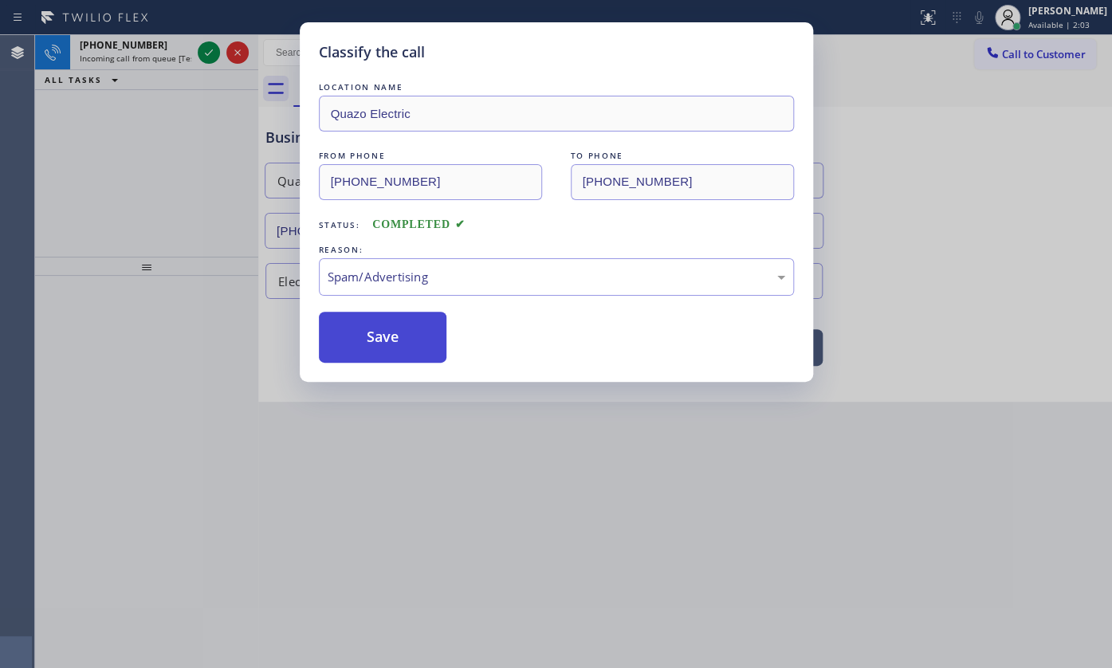
drag, startPoint x: 346, startPoint y: 336, endPoint x: 279, endPoint y: 244, distance: 113.5
click at [344, 332] on button "Save" at bounding box center [383, 337] width 128 height 51
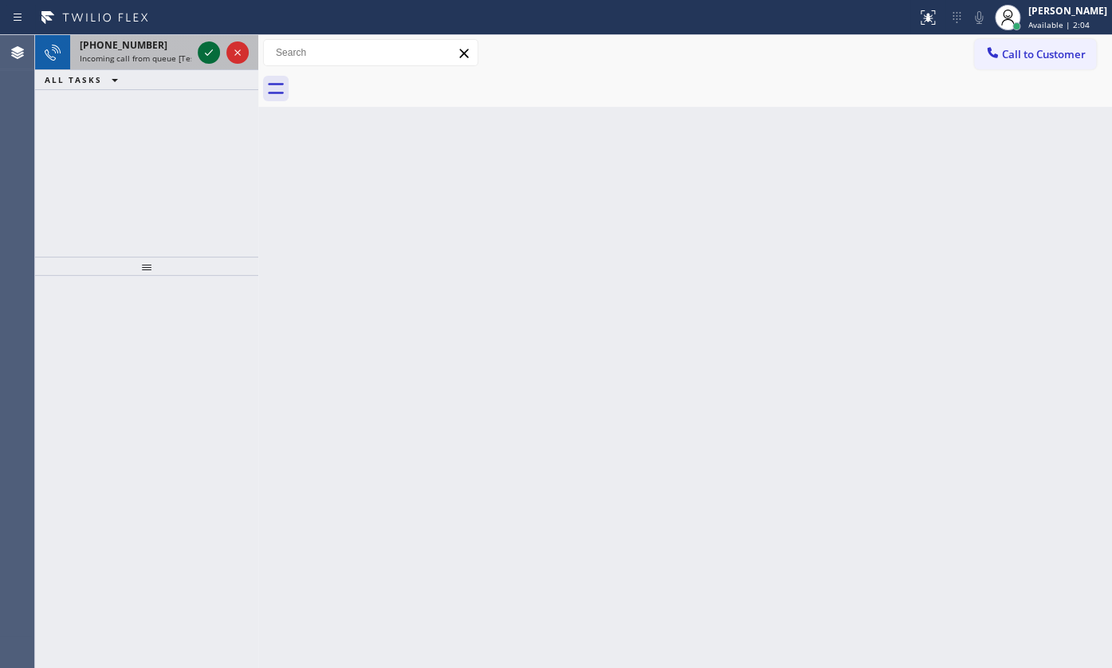
click at [206, 52] on icon at bounding box center [208, 52] width 19 height 19
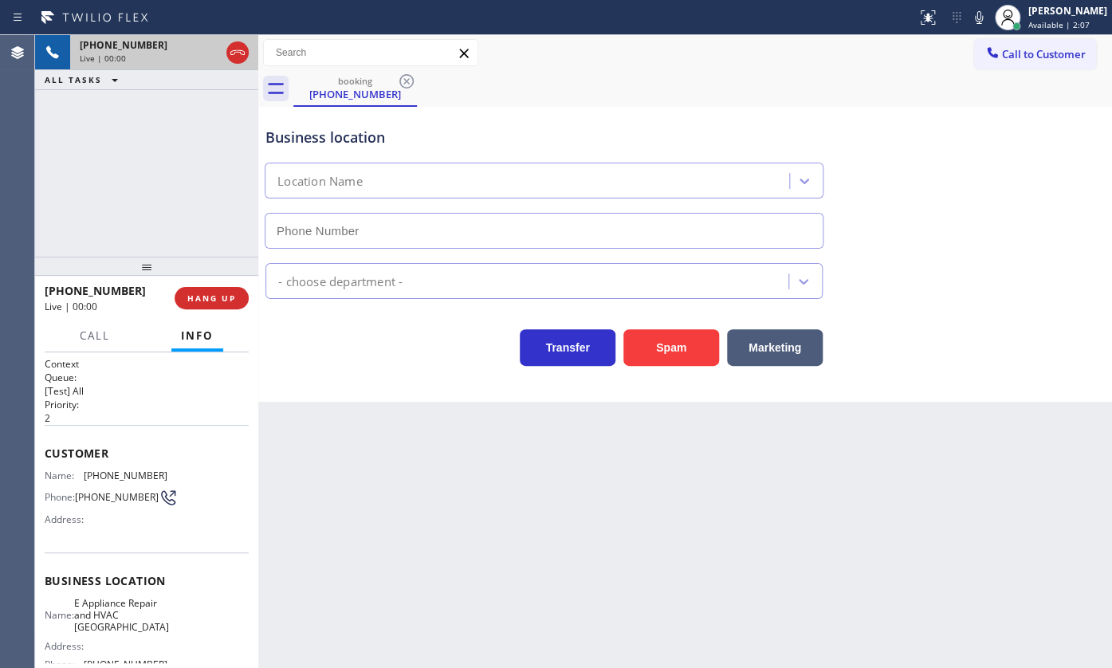
type input "[PHONE_NUMBER]"
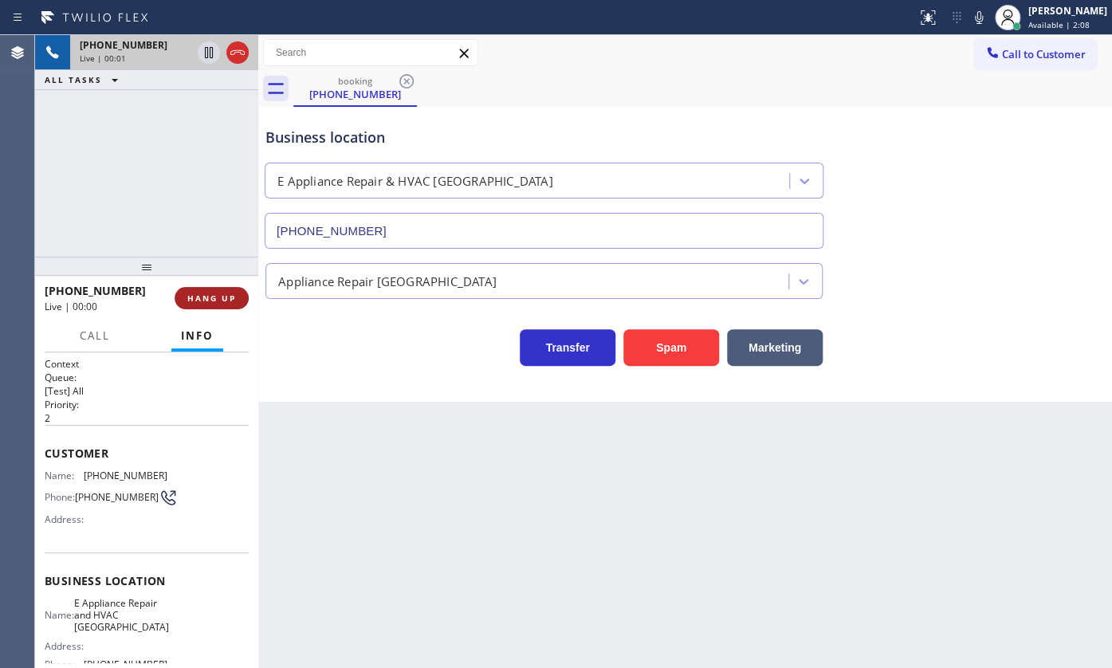
click at [190, 300] on span "HANG UP" at bounding box center [211, 298] width 49 height 11
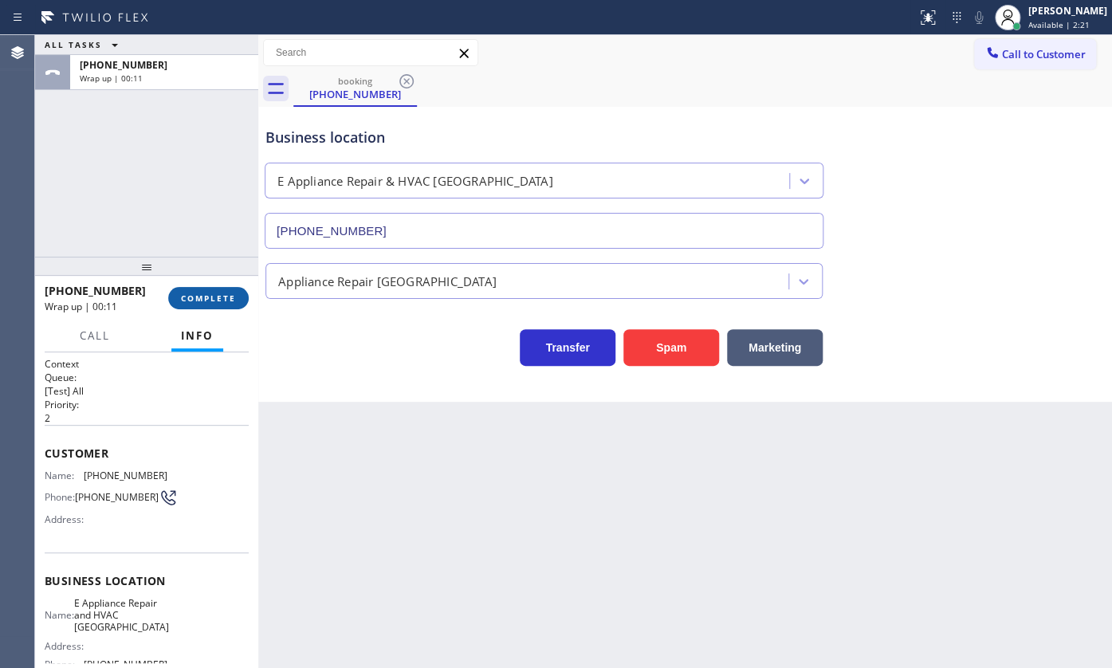
click at [184, 291] on button "COMPLETE" at bounding box center [208, 298] width 81 height 22
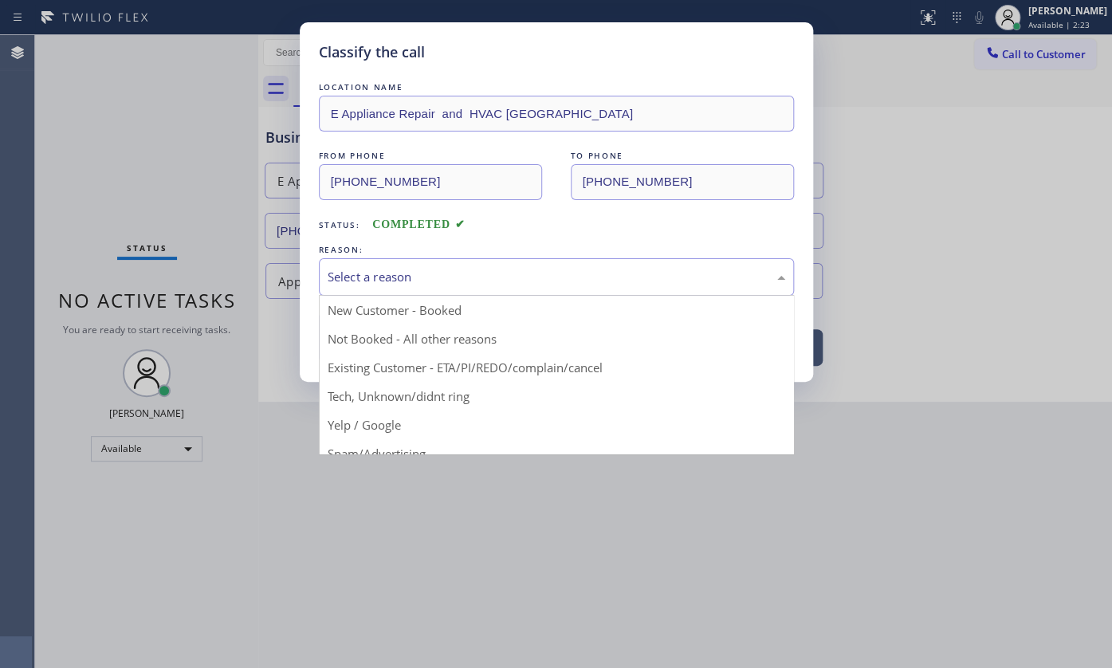
click at [340, 258] on div "Select a reason" at bounding box center [556, 276] width 475 height 37
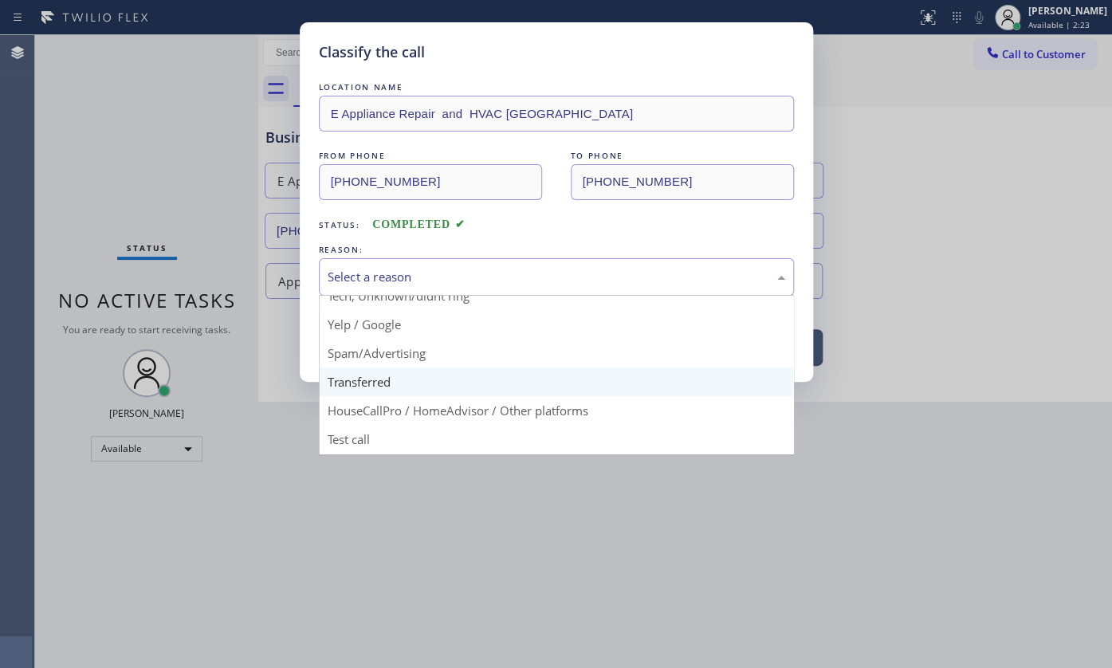
scroll to position [106, 0]
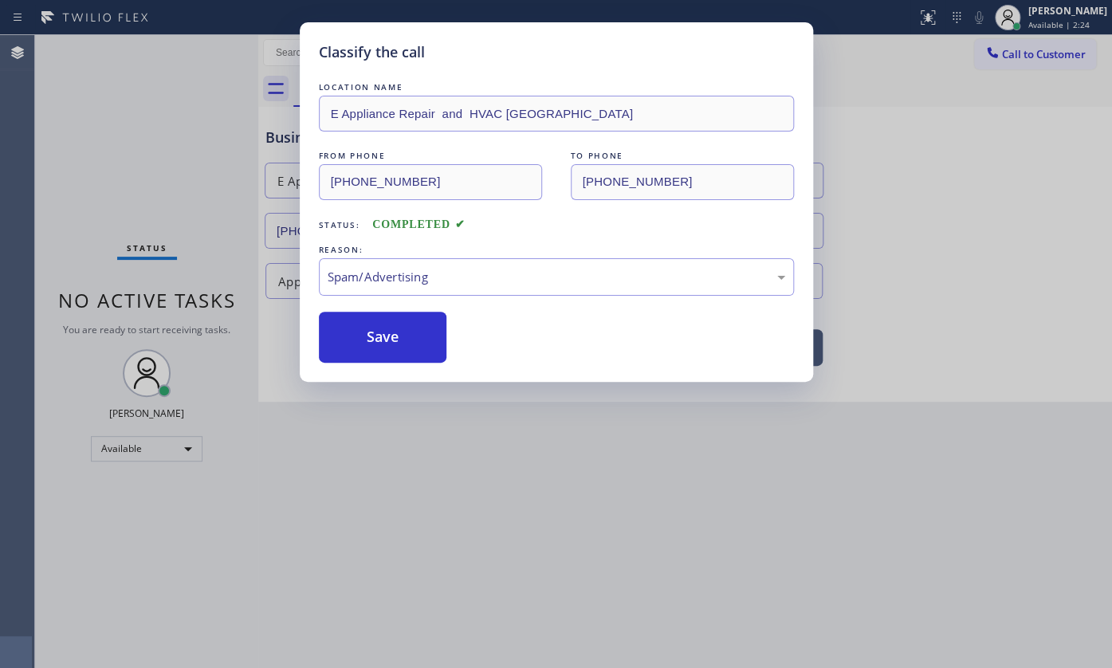
click at [364, 346] on button "Save" at bounding box center [383, 337] width 128 height 51
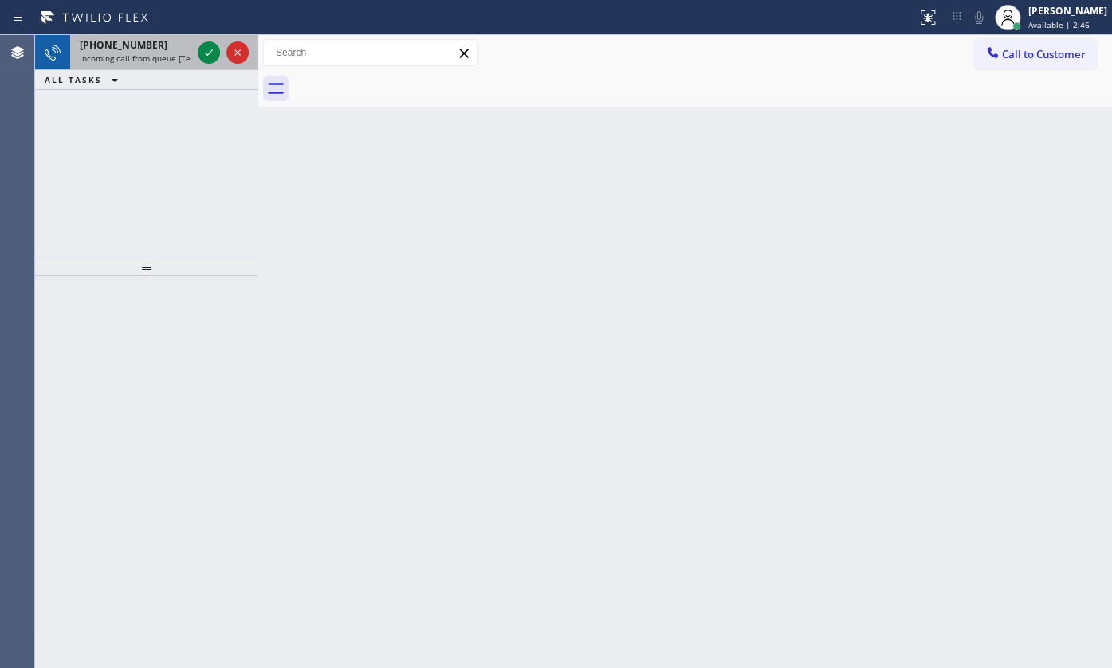
drag, startPoint x: 151, startPoint y: 133, endPoint x: 187, endPoint y: 45, distance: 94.7
click at [172, 105] on div "[PHONE_NUMBER] Incoming call from queue [Test] All ALL TASKS ALL TASKS ACTIVE T…" at bounding box center [146, 146] width 223 height 222
click at [201, 49] on icon at bounding box center [208, 52] width 19 height 19
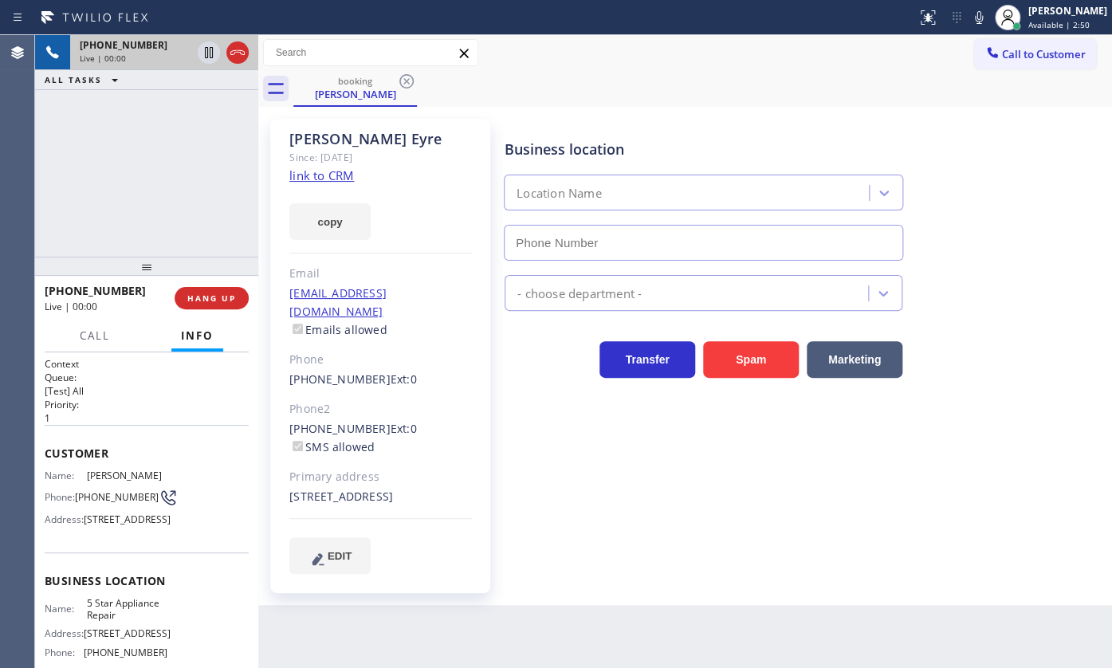
type input "[PHONE_NUMBER]"
click at [327, 175] on link "link to CRM" at bounding box center [321, 175] width 65 height 16
click at [316, 177] on link "link to CRM" at bounding box center [321, 175] width 65 height 16
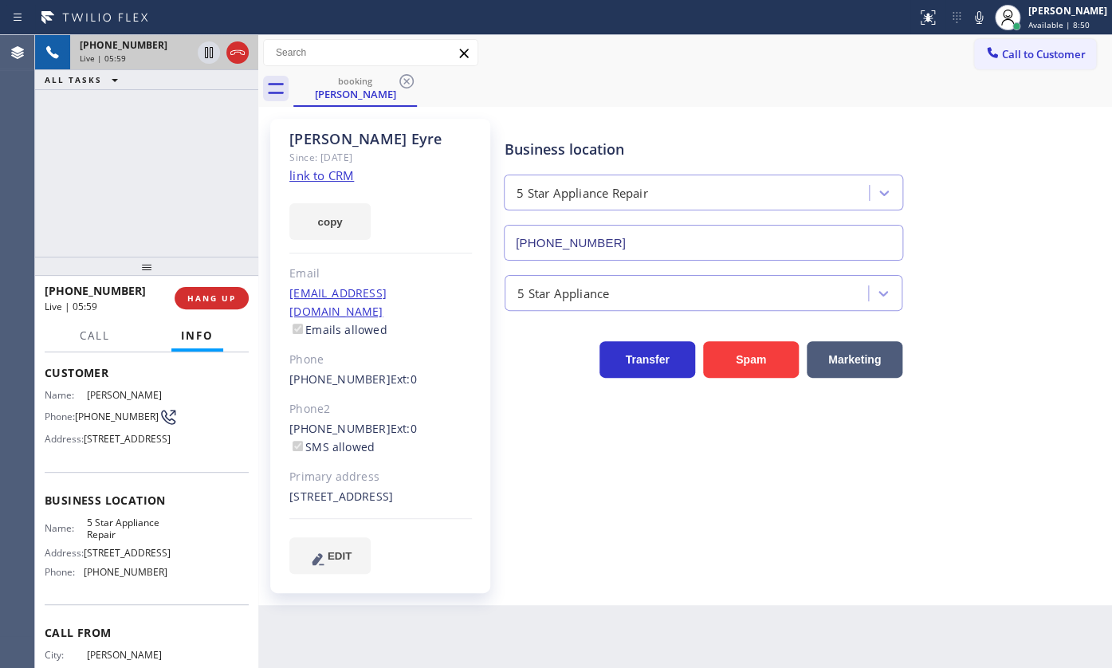
scroll to position [144, 0]
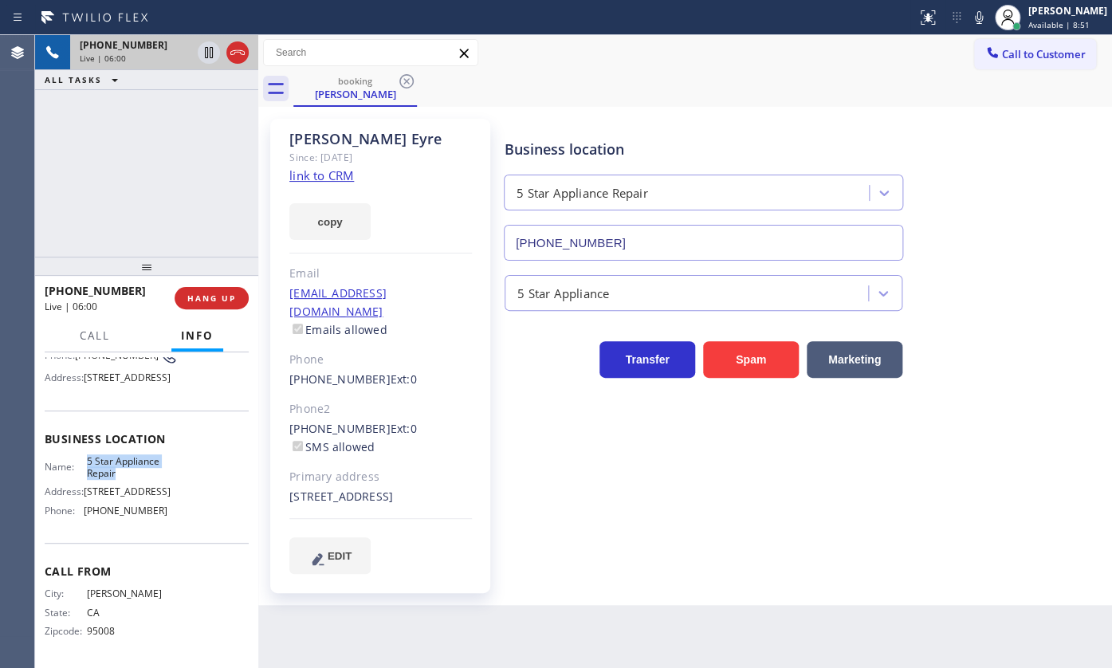
drag, startPoint x: 81, startPoint y: 494, endPoint x: 125, endPoint y: 510, distance: 47.4
click at [125, 480] on div "Name: 5 Star Appliance Repair" at bounding box center [106, 467] width 123 height 25
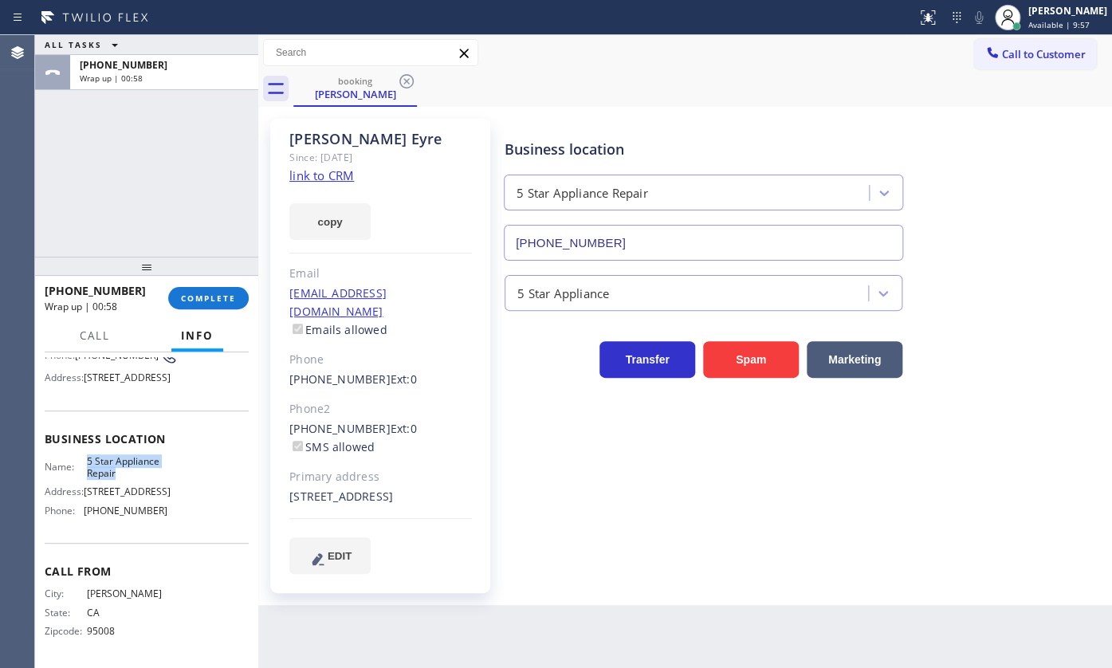
scroll to position [183, 0]
drag, startPoint x: 75, startPoint y: 513, endPoint x: 171, endPoint y: 511, distance: 96.5
click at [171, 511] on div "Name: 5 Star Appliance Repair Address: [STREET_ADDRESS] Phone: [PHONE_NUMBER]" at bounding box center [147, 489] width 204 height 69
click at [319, 179] on link "link to CRM" at bounding box center [321, 175] width 65 height 16
drag, startPoint x: 172, startPoint y: 273, endPoint x: 176, endPoint y: 286, distance: 13.4
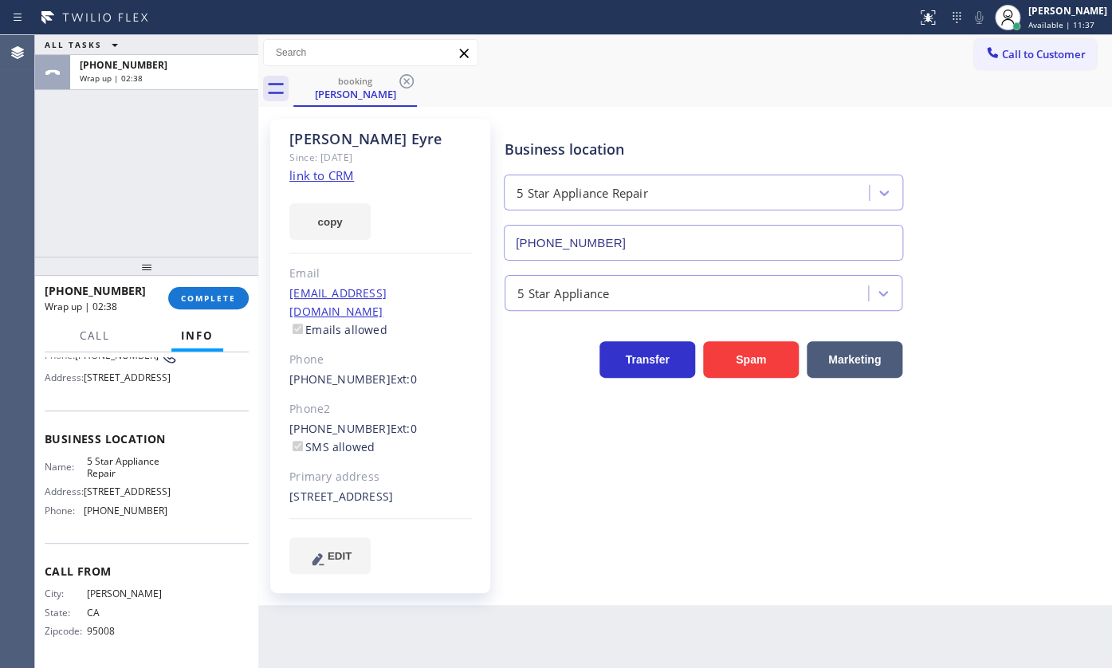
click at [175, 276] on div at bounding box center [146, 266] width 223 height 19
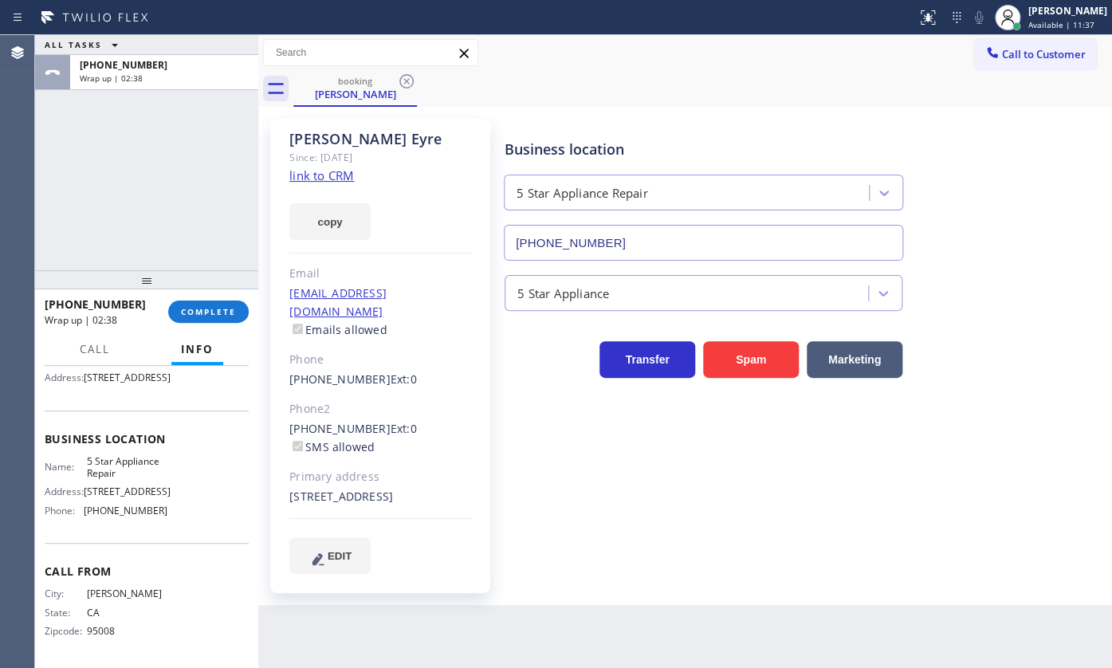
click at [176, 285] on div at bounding box center [146, 279] width 223 height 19
click at [206, 308] on span "COMPLETE" at bounding box center [208, 311] width 55 height 11
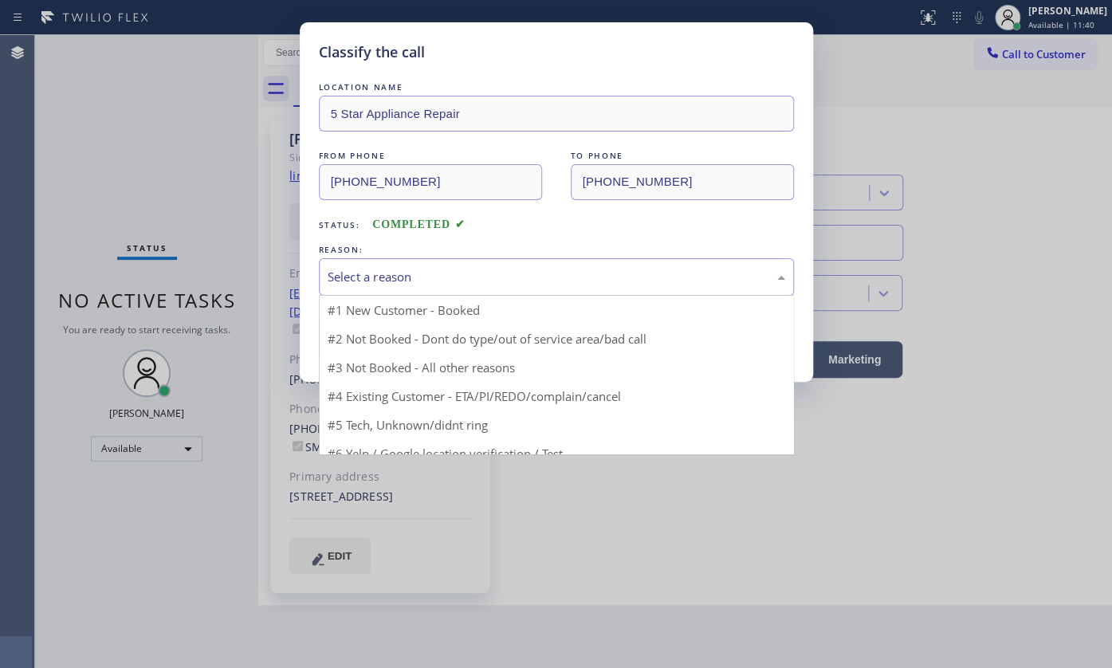
click at [409, 265] on div "Select a reason" at bounding box center [556, 276] width 475 height 37
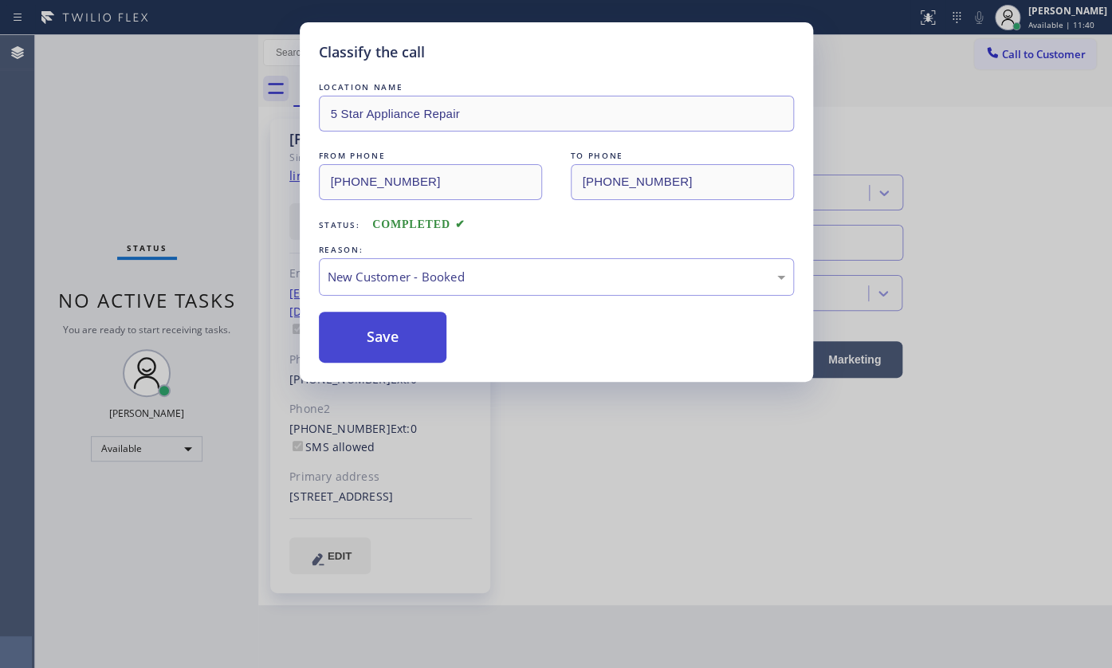
click at [358, 332] on button "Save" at bounding box center [383, 337] width 128 height 51
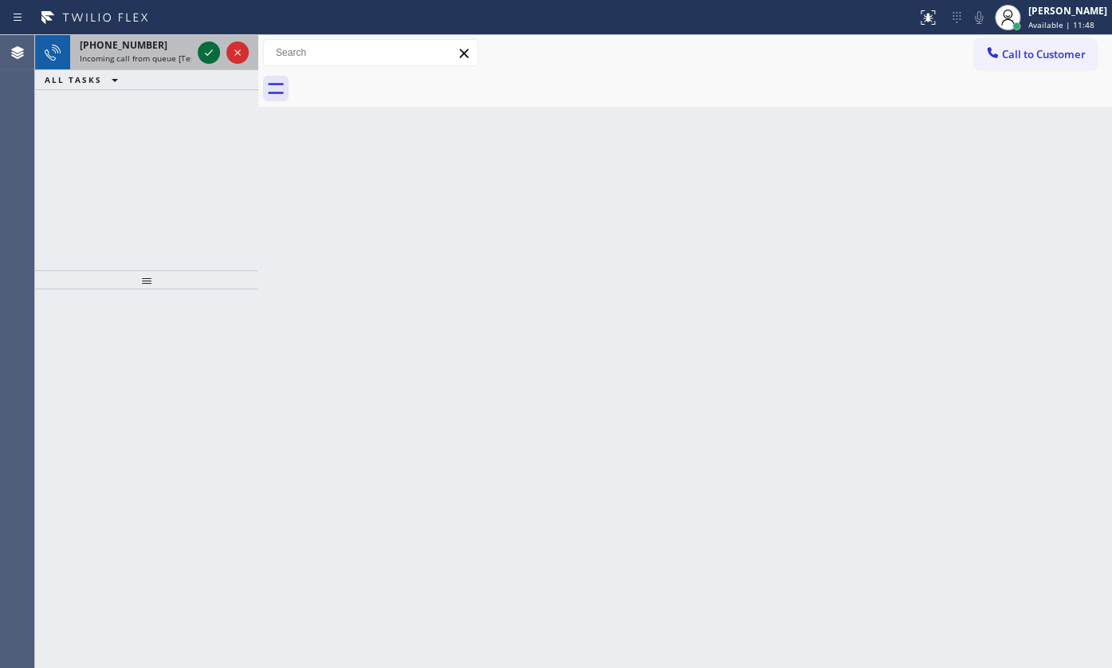
click at [213, 52] on icon at bounding box center [208, 52] width 19 height 19
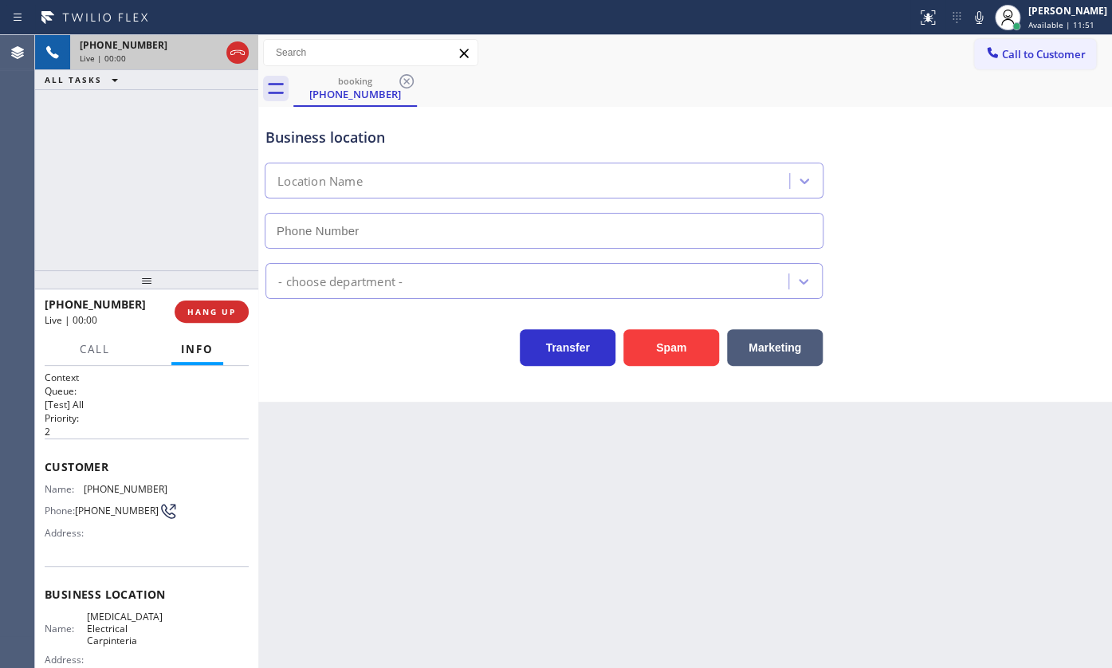
type input "[PHONE_NUMBER]"
drag, startPoint x: 77, startPoint y: 227, endPoint x: 134, endPoint y: 254, distance: 62.7
click at [90, 233] on div "[PHONE_NUMBER] Live | 00:01 ALL TASKS ALL TASKS ACTIVE TASKS TASKS IN WRAP UP" at bounding box center [146, 152] width 223 height 235
click at [190, 304] on button "HANG UP" at bounding box center [212, 311] width 74 height 22
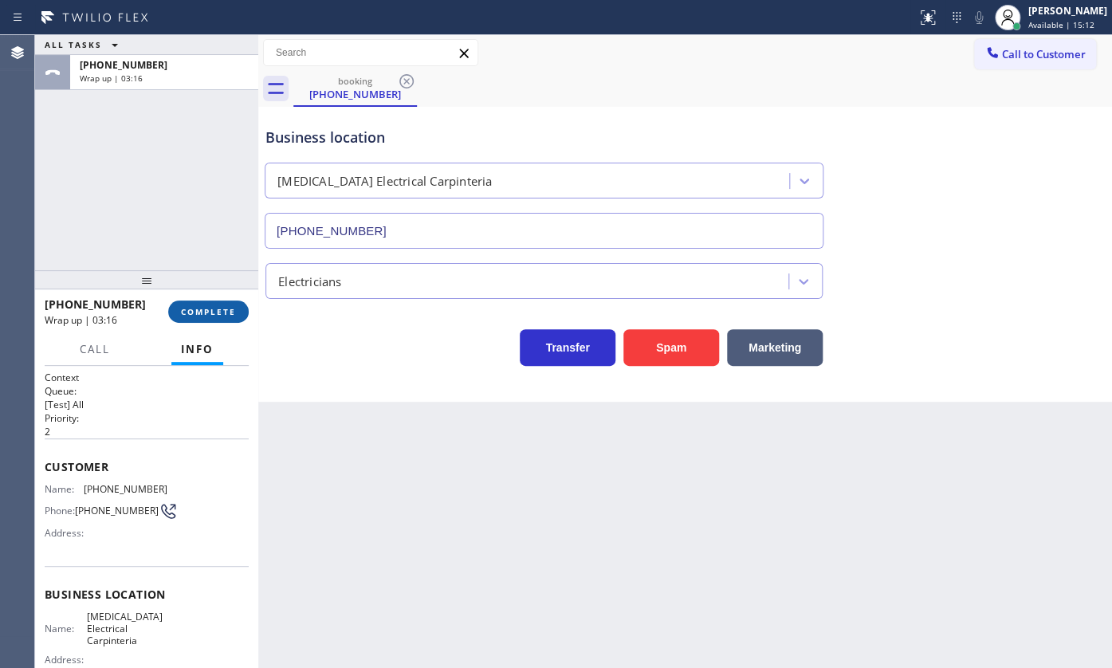
click at [204, 306] on span "COMPLETE" at bounding box center [208, 311] width 55 height 11
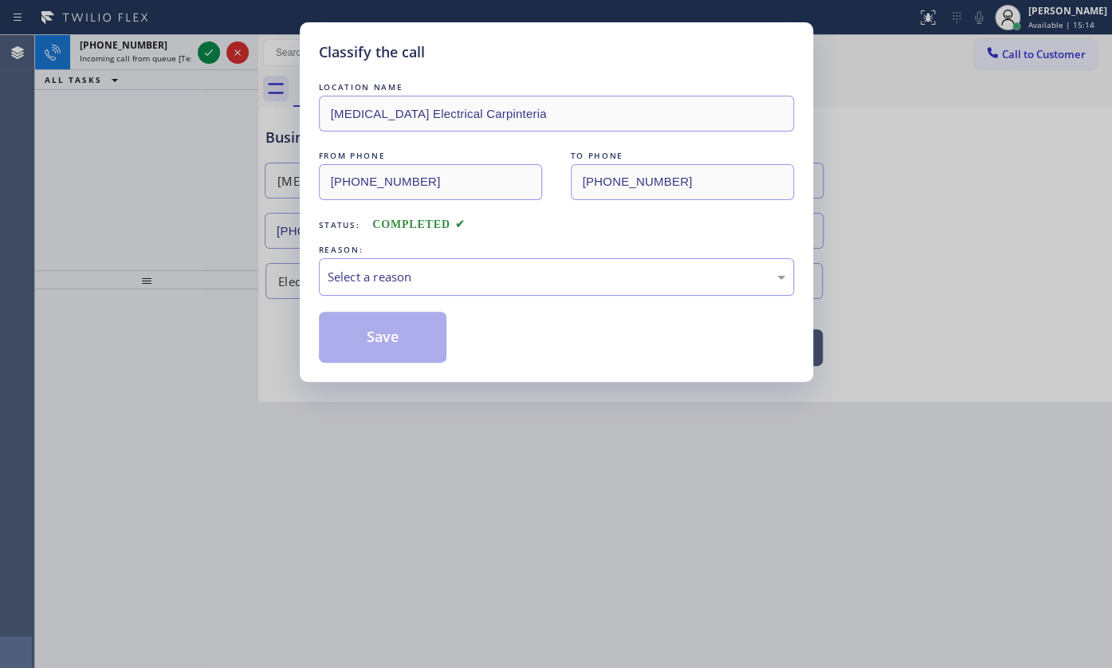
click at [356, 284] on div "Select a reason" at bounding box center [557, 277] width 458 height 18
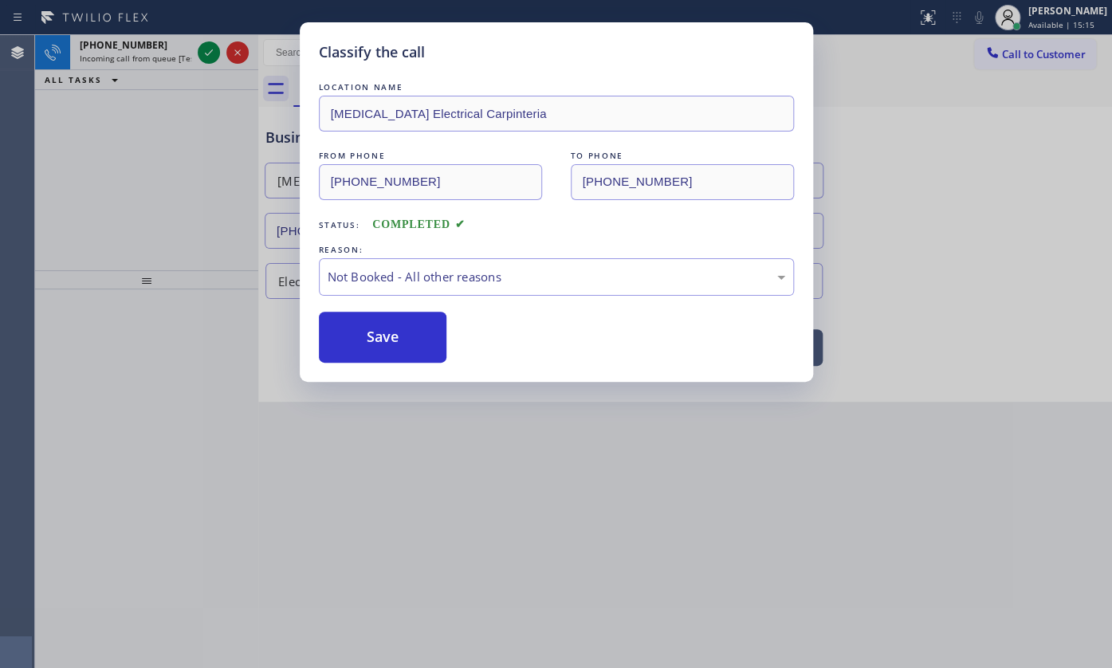
click at [350, 332] on button "Save" at bounding box center [383, 337] width 128 height 51
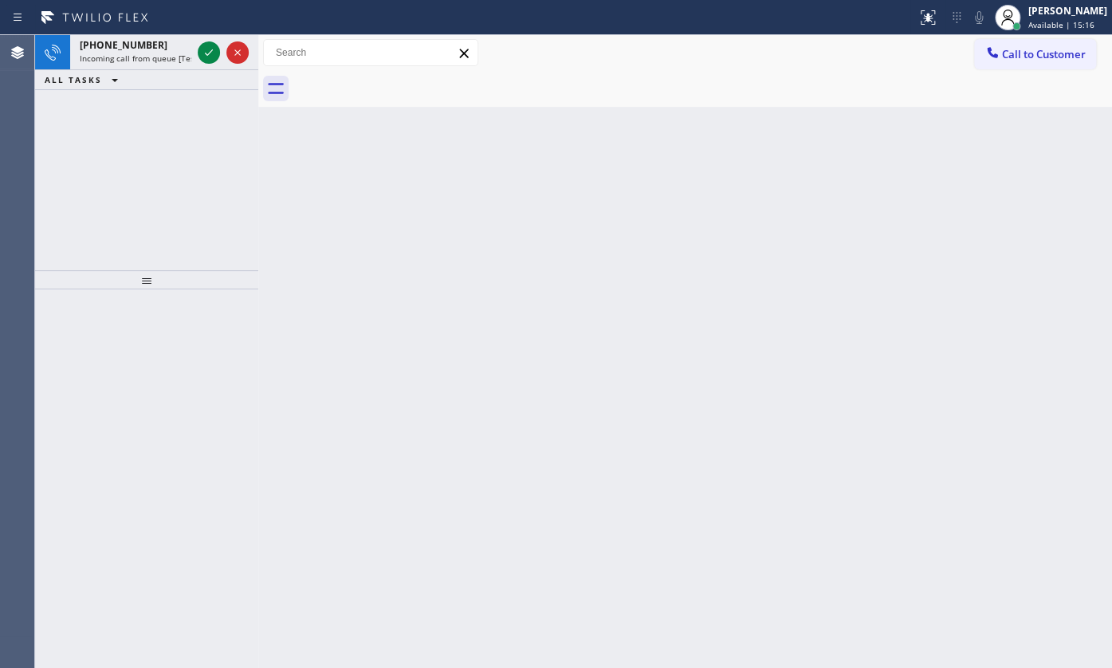
click at [211, 49] on div "Classify the call LOCATION NAME Electrical Land [GEOGRAPHIC_DATA][PERSON_NAME](…" at bounding box center [573, 351] width 1077 height 633
click at [202, 63] on div at bounding box center [222, 52] width 57 height 35
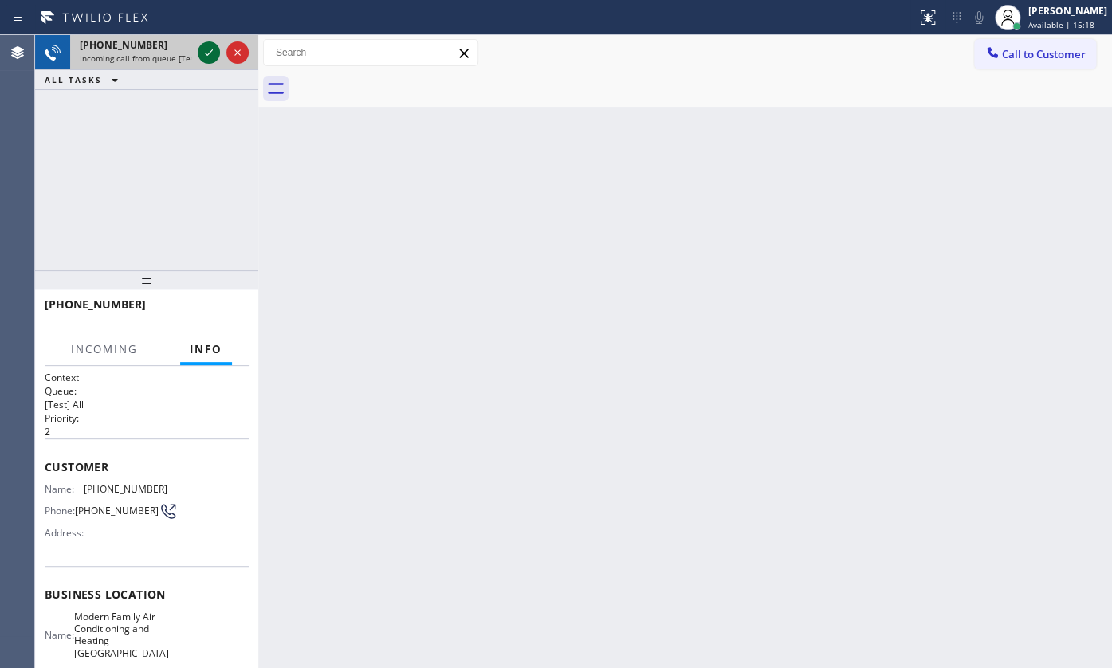
click at [210, 54] on icon at bounding box center [208, 52] width 19 height 19
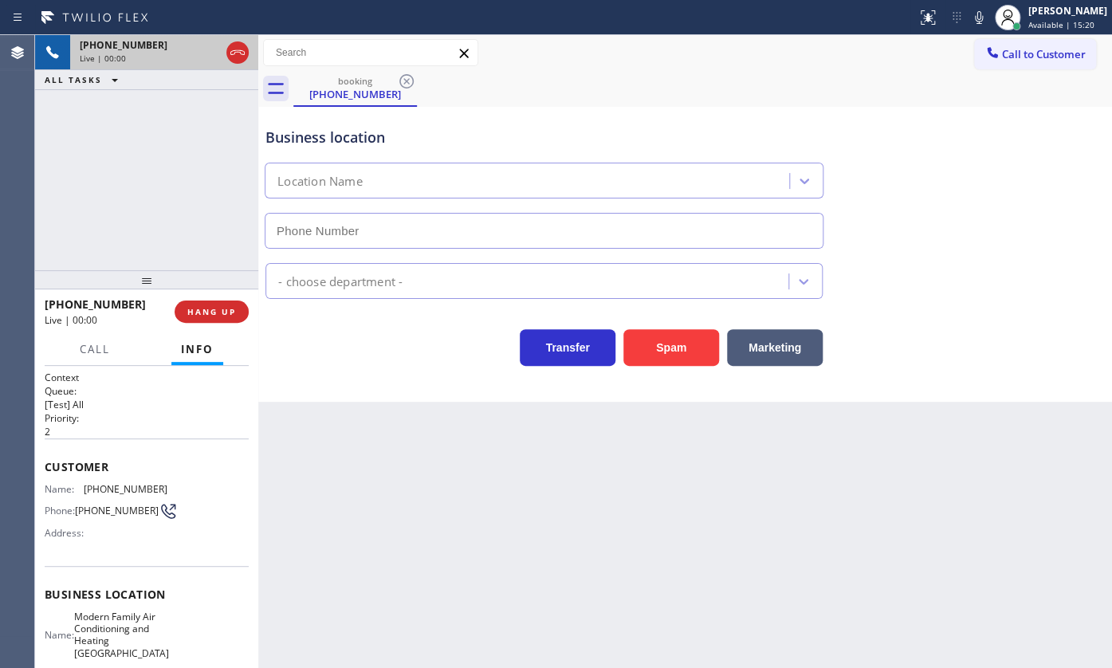
type input "[PHONE_NUMBER]"
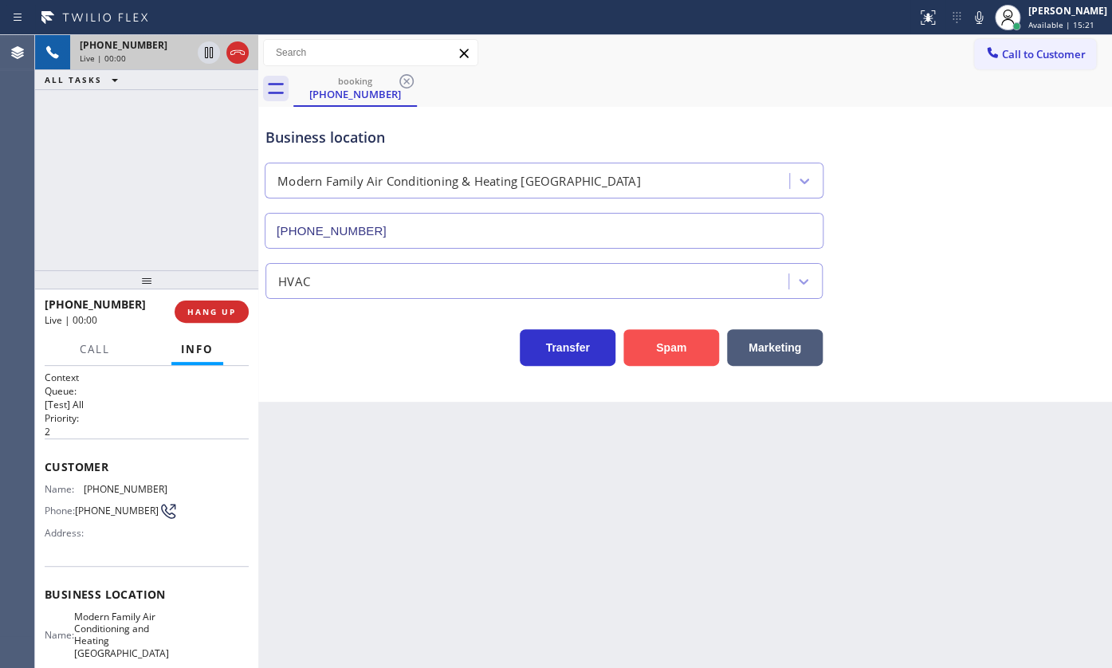
click at [703, 354] on button "Spam" at bounding box center [671, 347] width 96 height 37
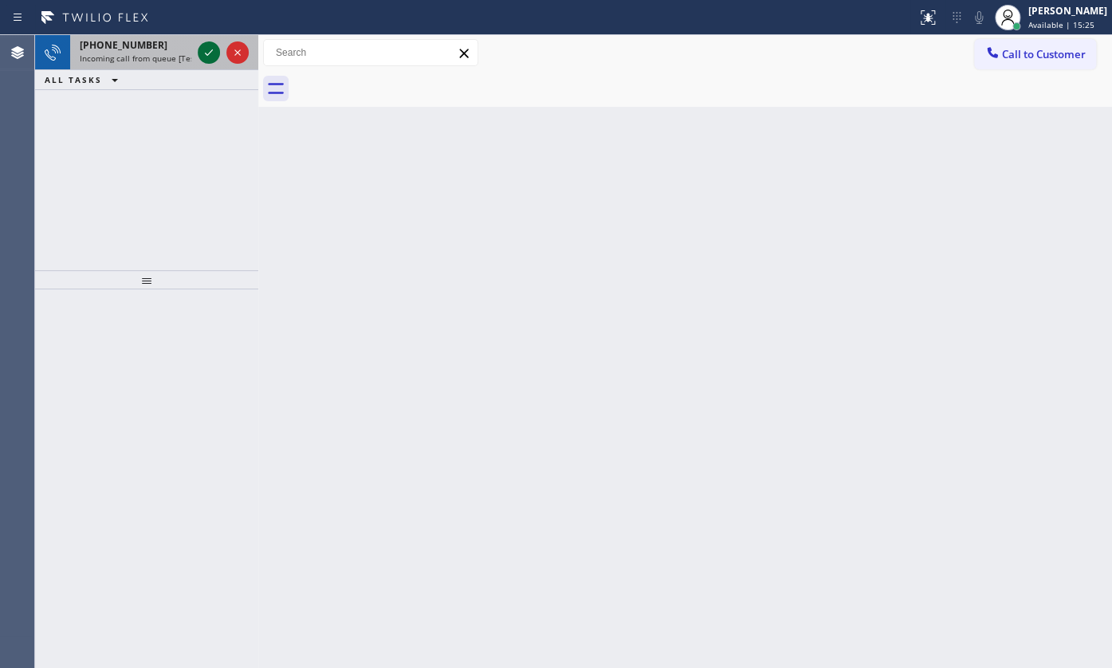
click at [202, 47] on icon at bounding box center [208, 52] width 19 height 19
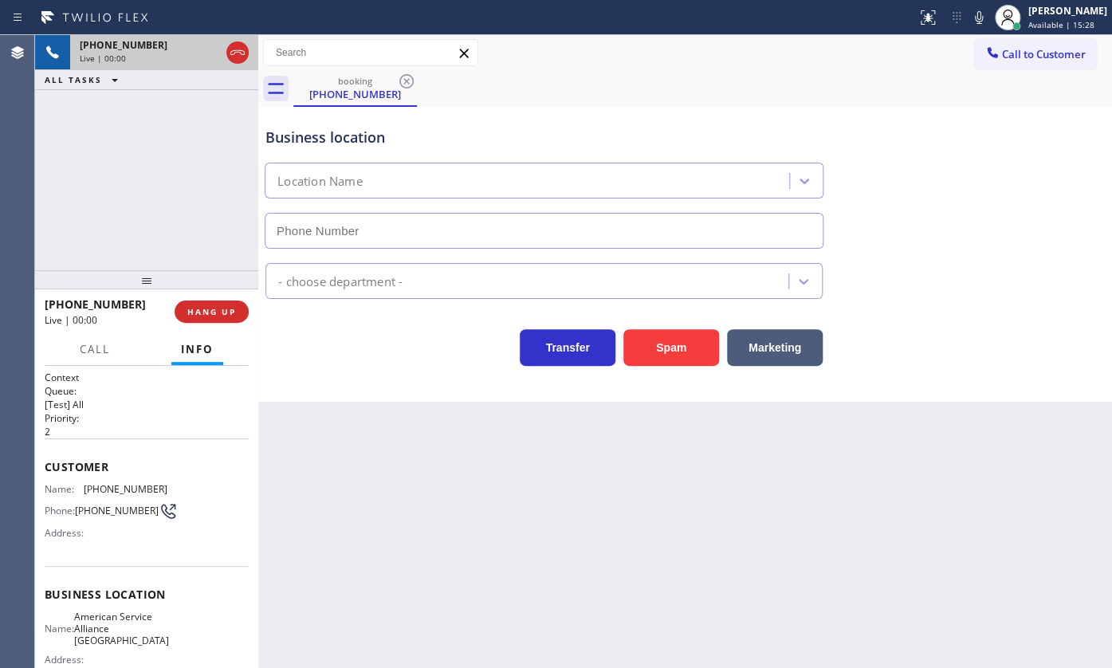
type input "[PHONE_NUMBER]"
click at [705, 342] on button "Spam" at bounding box center [671, 347] width 96 height 37
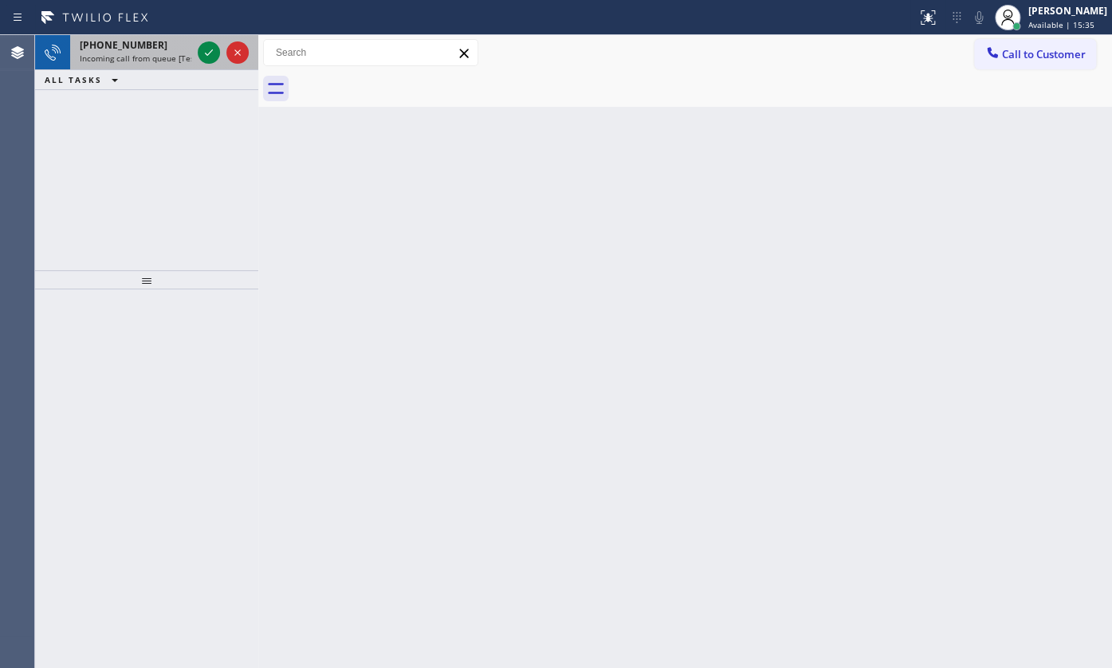
drag, startPoint x: 112, startPoint y: 108, endPoint x: 164, endPoint y: 64, distance: 68.5
click at [120, 96] on div "[PHONE_NUMBER] Incoming call from queue [Test] All ALL TASKS ALL TASKS ACTIVE T…" at bounding box center [146, 152] width 223 height 235
click at [198, 46] on div at bounding box center [209, 52] width 22 height 19
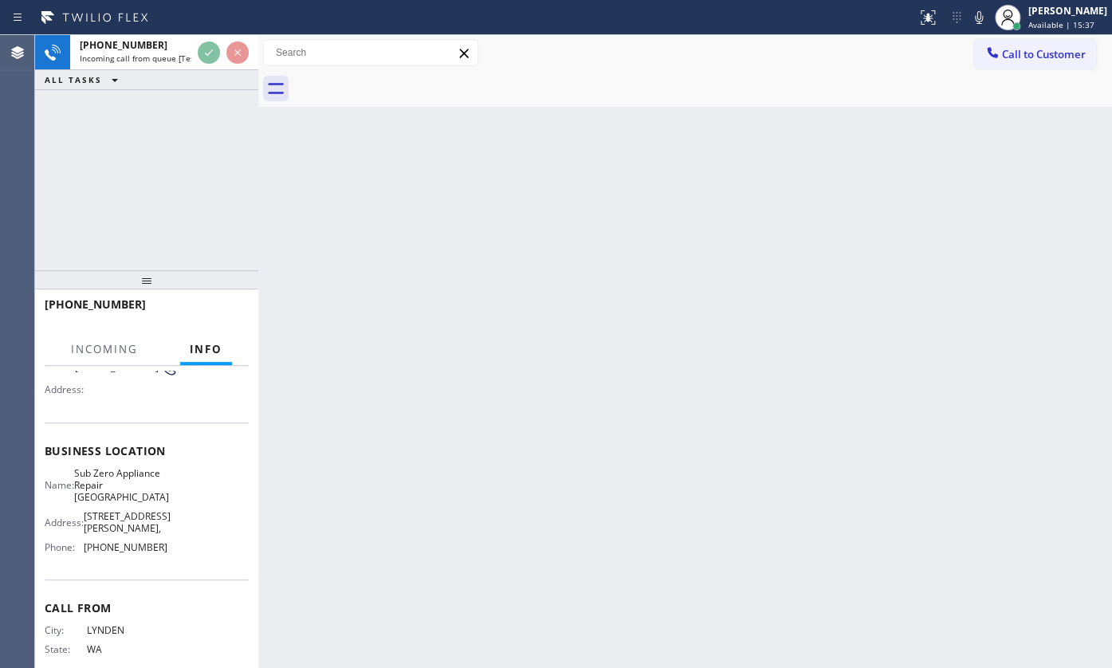
scroll to position [144, 0]
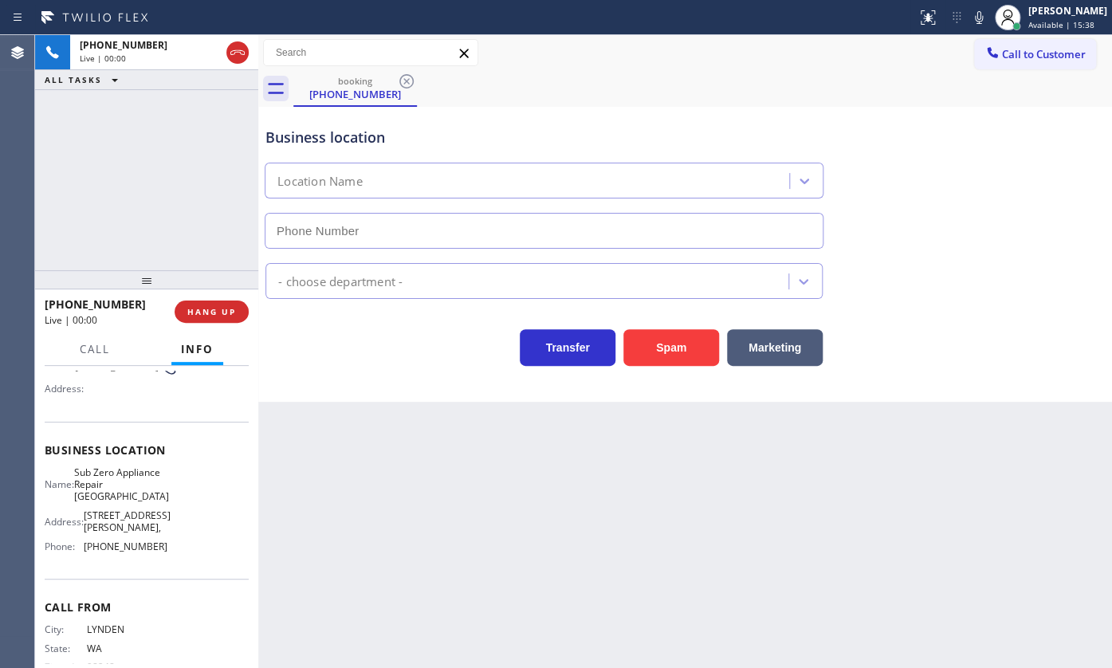
type input "[PHONE_NUMBER]"
click at [888, 232] on div "Business location Sub Zero Appliance Repair [GEOGRAPHIC_DATA] [PHONE_NUMBER]" at bounding box center [685, 176] width 846 height 144
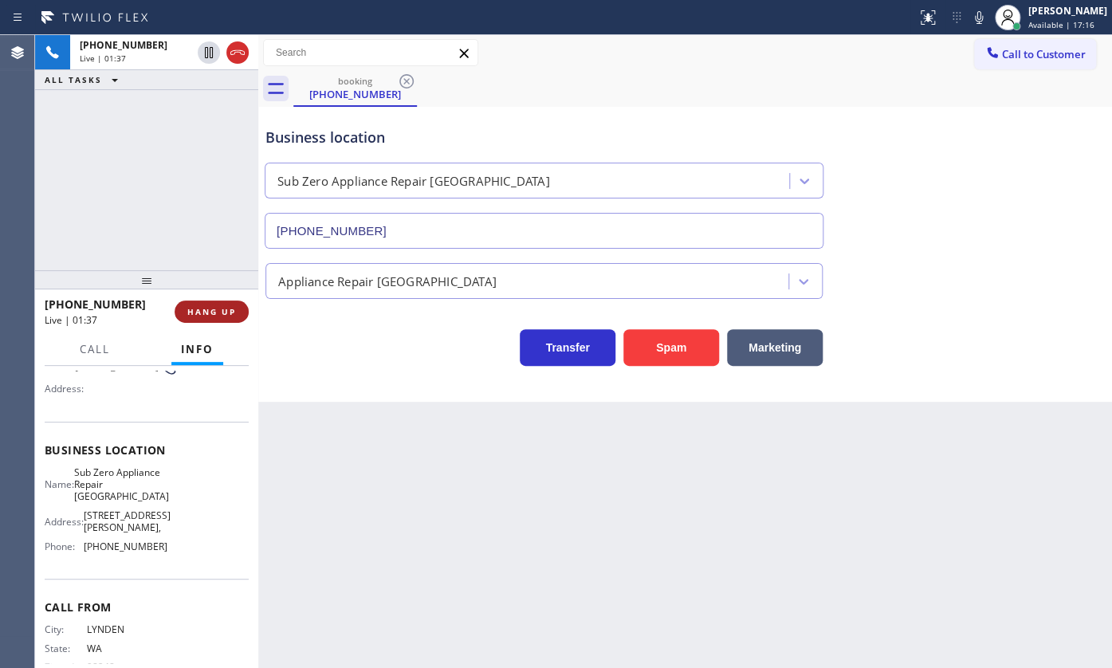
click at [230, 308] on span "HANG UP" at bounding box center [211, 311] width 49 height 11
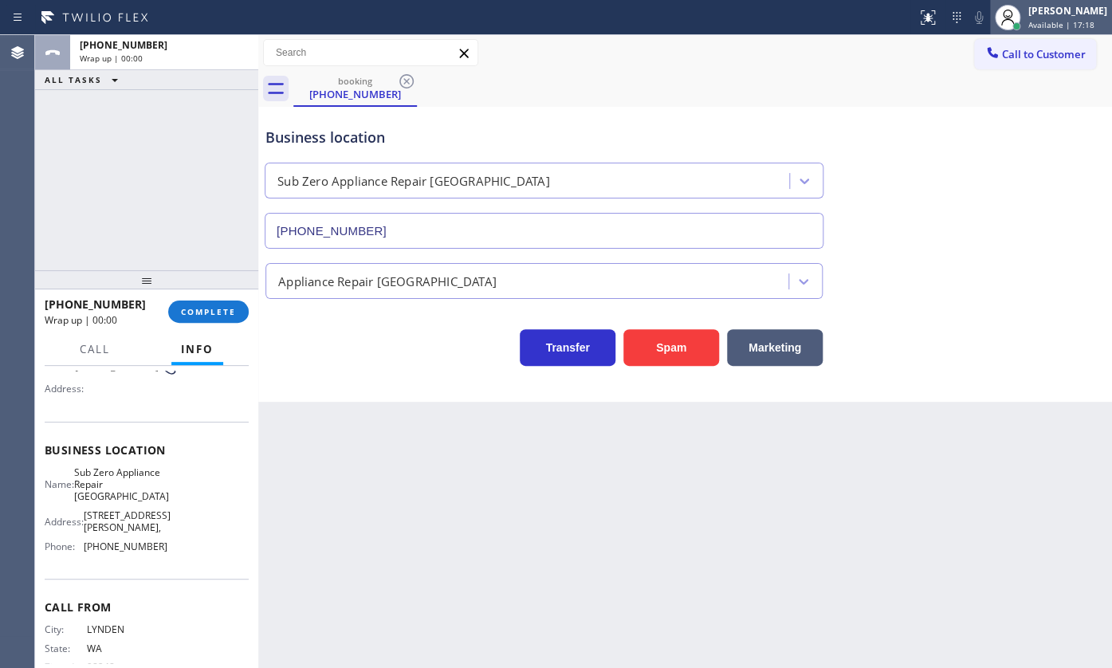
click at [1011, 8] on icon at bounding box center [1007, 17] width 19 height 19
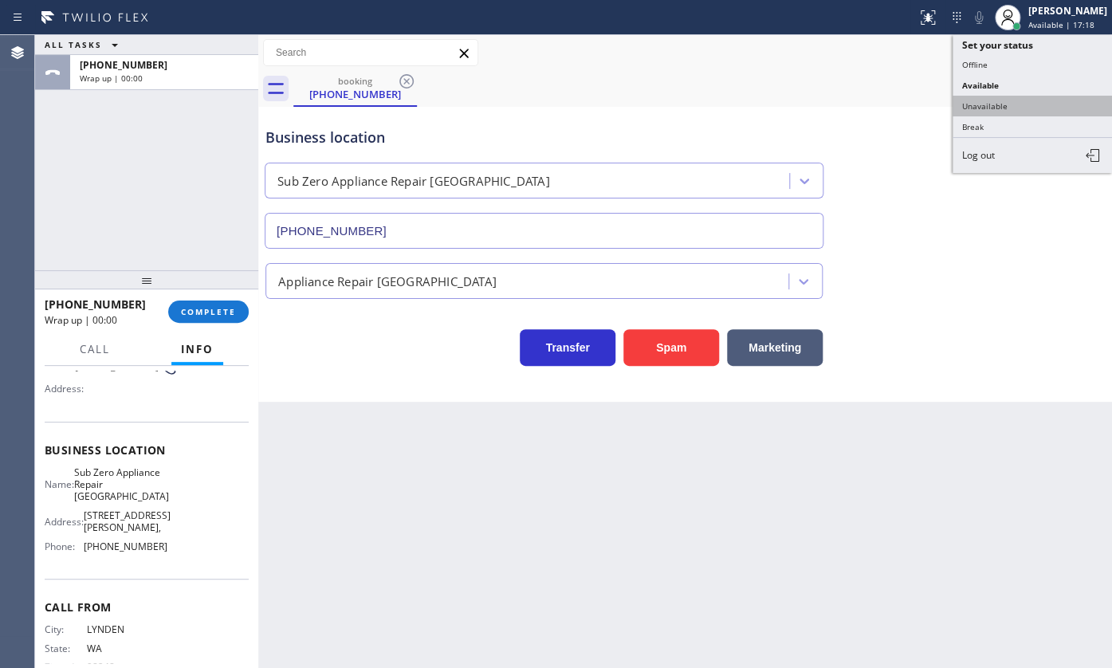
click at [1010, 100] on button "Unavailable" at bounding box center [1031, 106] width 159 height 21
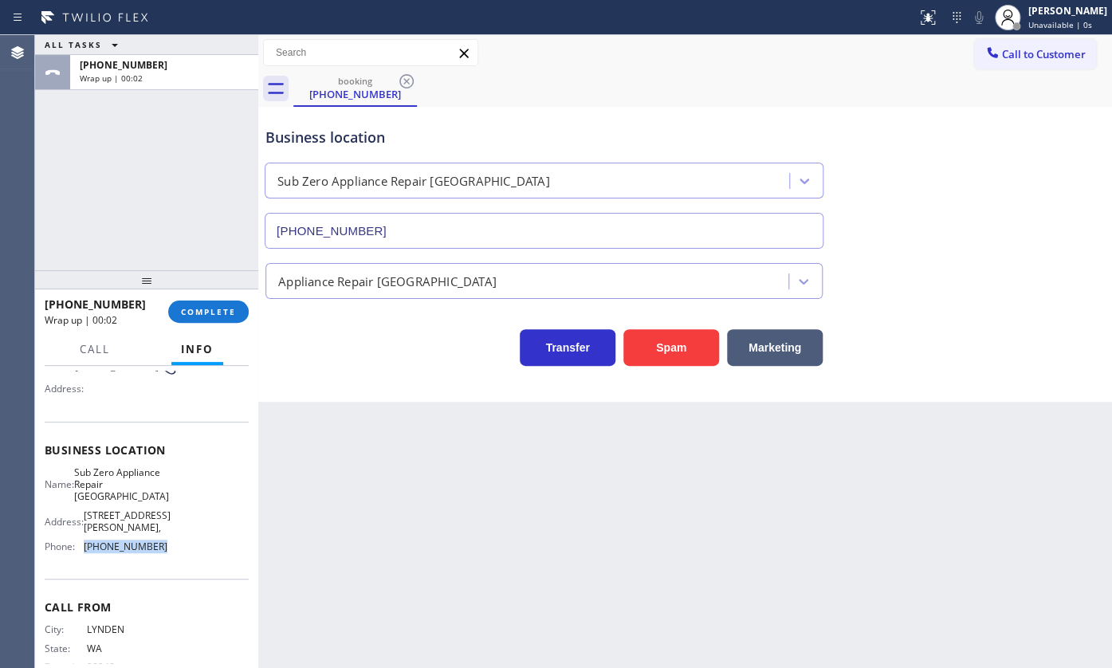
drag, startPoint x: 81, startPoint y: 536, endPoint x: 166, endPoint y: 534, distance: 84.5
click at [166, 534] on div "Name: Sub Zero Appliance Repair Bellingham Address: [STREET_ADDRESS][GEOGRAPHIC…" at bounding box center [147, 512] width 204 height 93
click at [1004, 53] on span "Call to Customer" at bounding box center [1044, 54] width 84 height 14
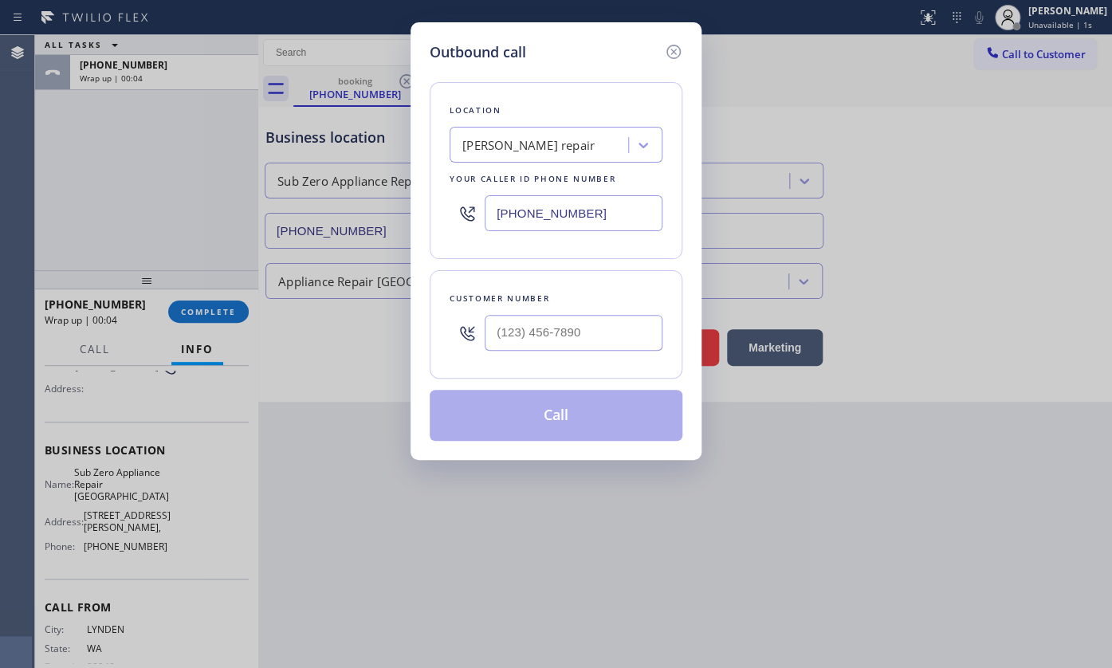
click at [592, 204] on input "[PHONE_NUMBER]" at bounding box center [574, 213] width 178 height 36
drag, startPoint x: 592, startPoint y: 204, endPoint x: 383, endPoint y: 215, distance: 209.9
click at [383, 215] on div "Outbound call Location [PERSON_NAME] repair Your caller id phone number [PHONE_…" at bounding box center [556, 334] width 1112 height 668
paste input "360) 205-1831"
type input "[PHONE_NUMBER]"
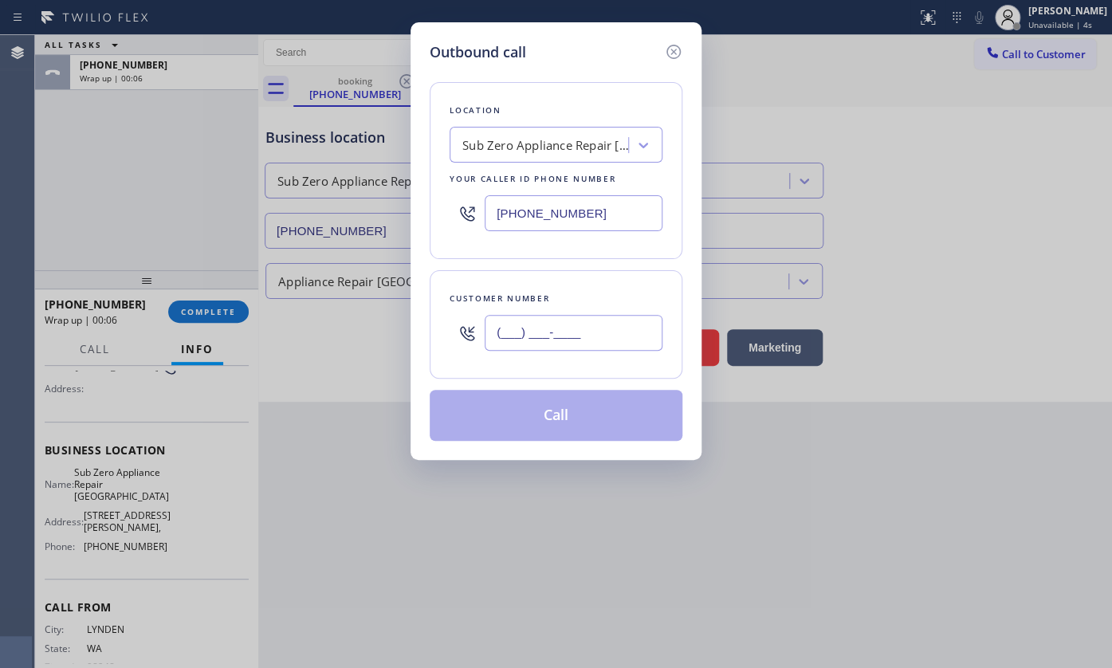
click at [509, 324] on input "(___) ___-____" at bounding box center [574, 333] width 178 height 36
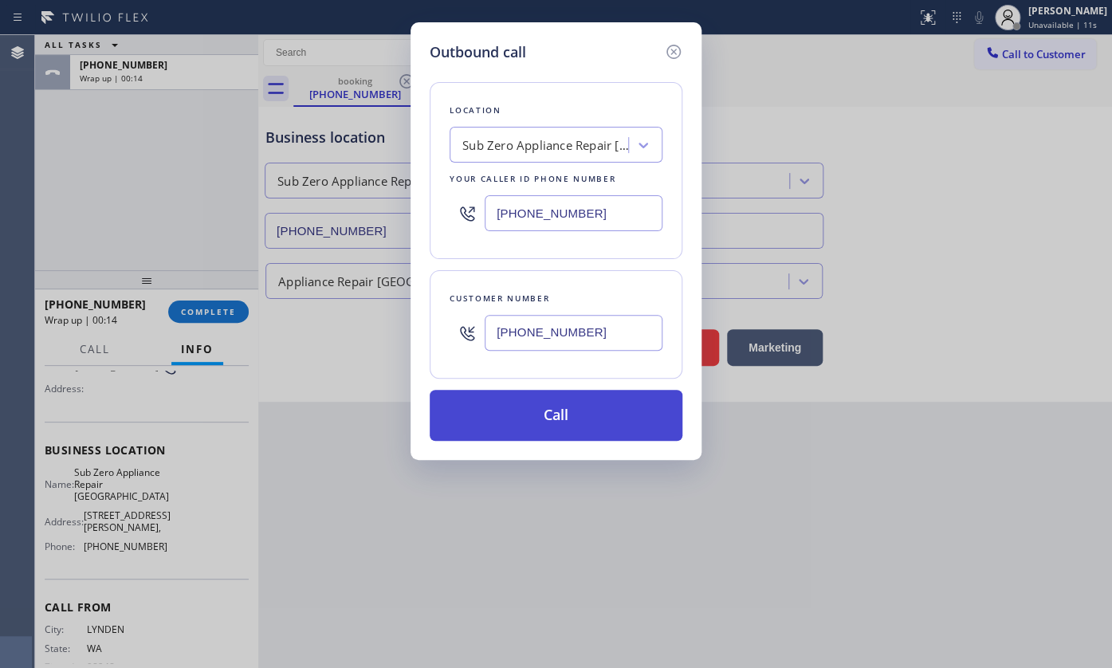
type input "[PHONE_NUMBER]"
click at [548, 414] on button "Call" at bounding box center [556, 415] width 253 height 51
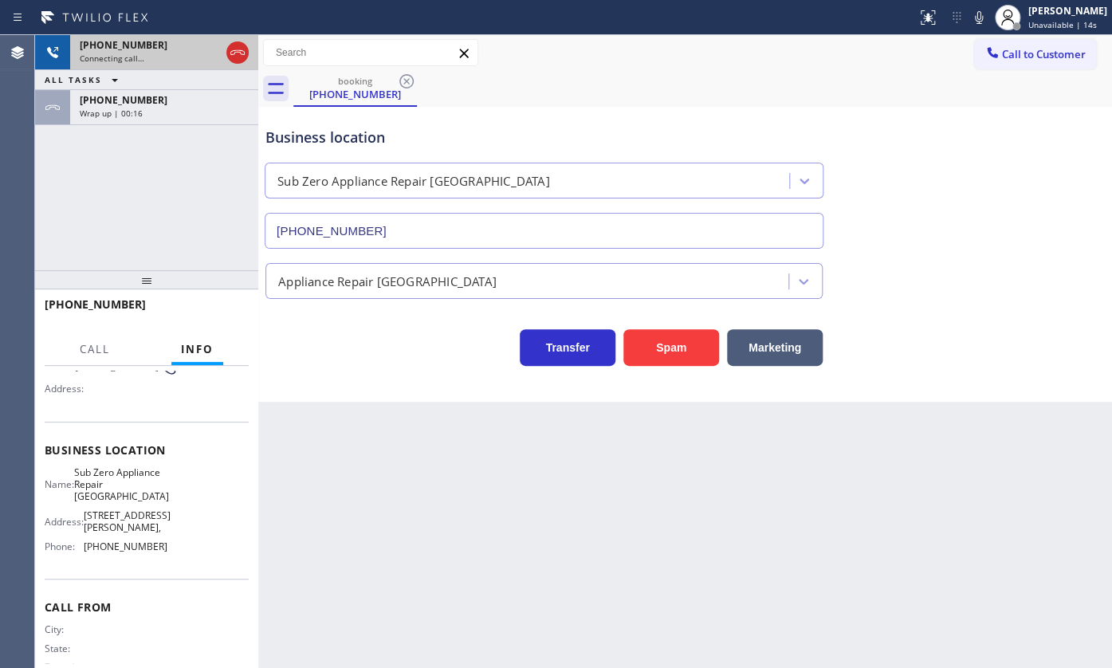
click at [92, 40] on span "[PHONE_NUMBER]" at bounding box center [124, 45] width 88 height 14
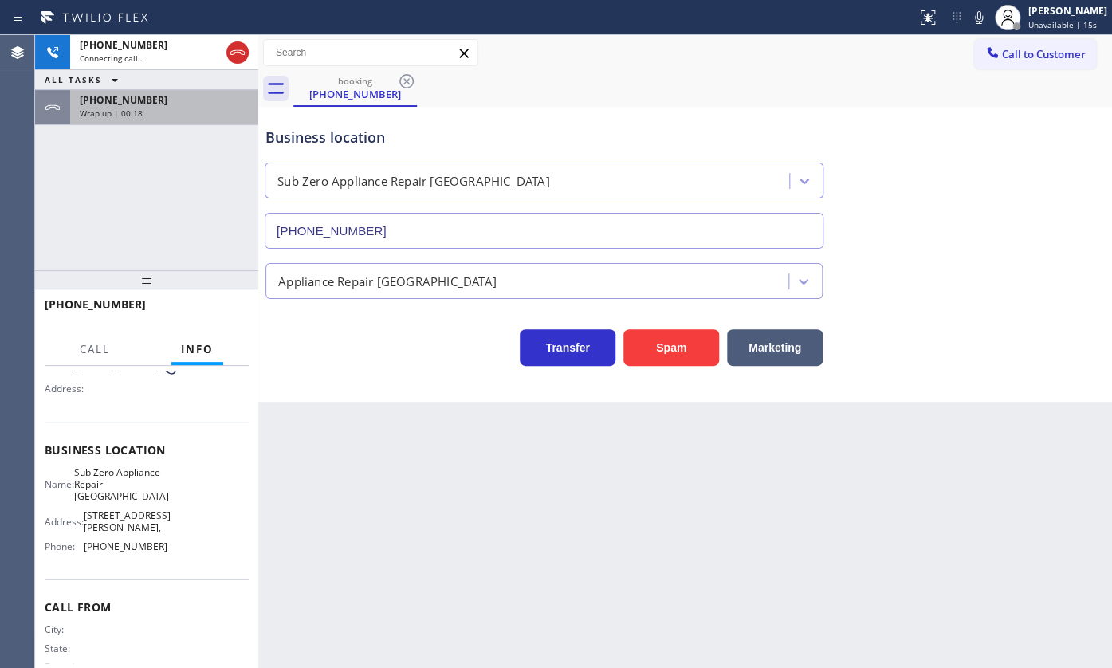
click at [120, 108] on span "Wrap up | 00:18" at bounding box center [111, 113] width 63 height 11
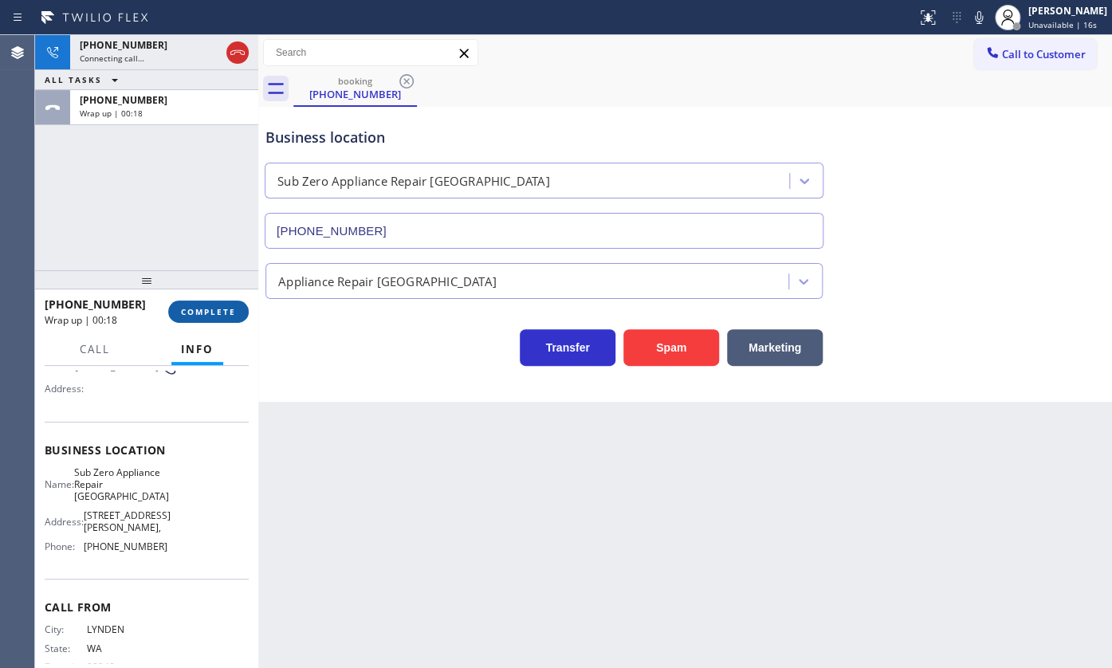
click at [192, 302] on button "COMPLETE" at bounding box center [208, 311] width 81 height 22
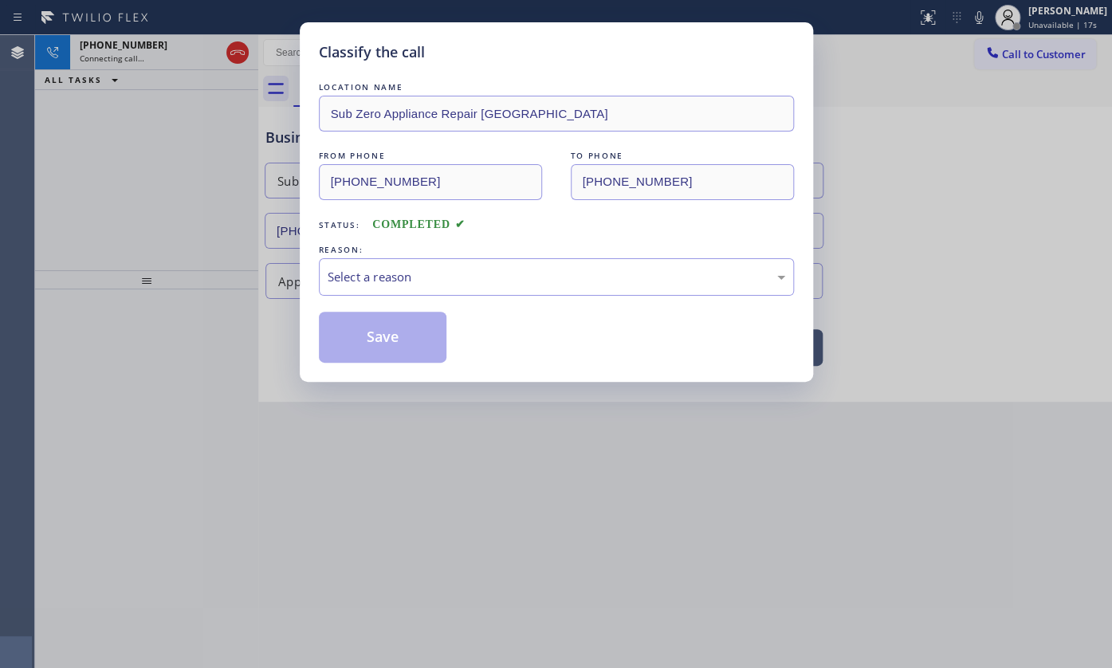
click at [319, 293] on div "Select a reason" at bounding box center [556, 276] width 475 height 37
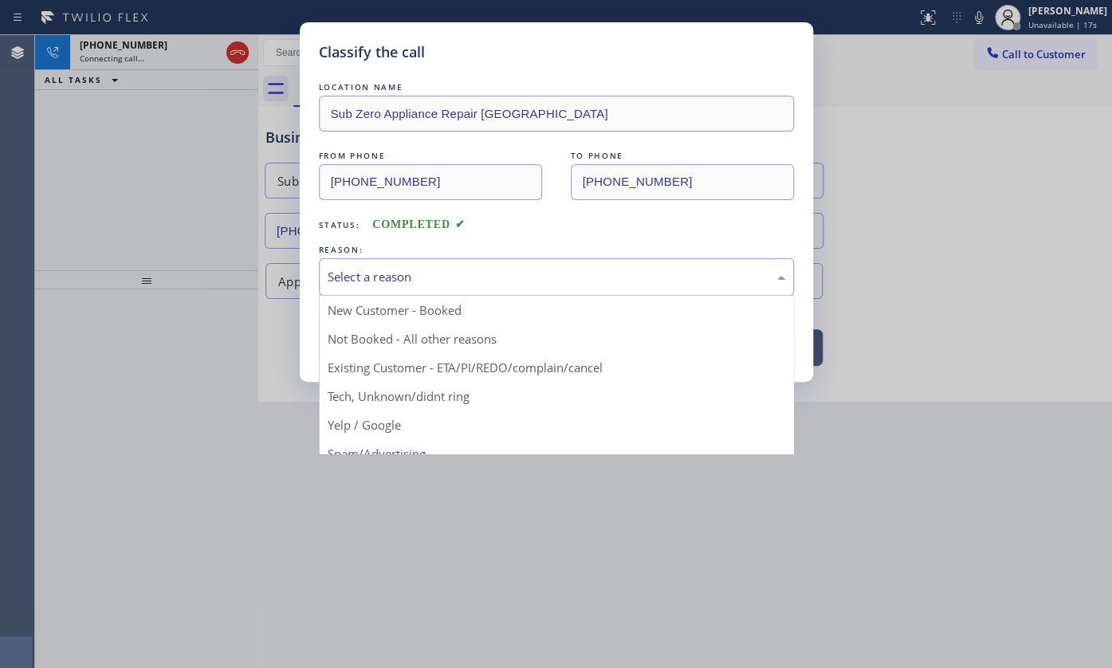
click at [336, 277] on div "Select a reason" at bounding box center [557, 277] width 458 height 18
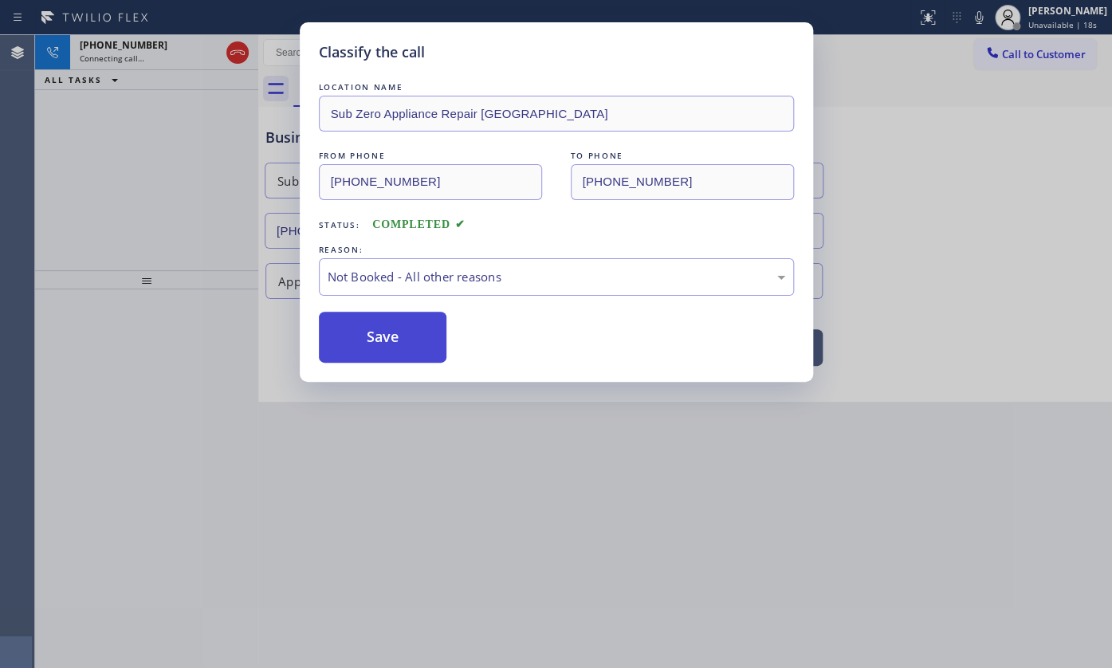
click at [342, 335] on button "Save" at bounding box center [383, 337] width 128 height 51
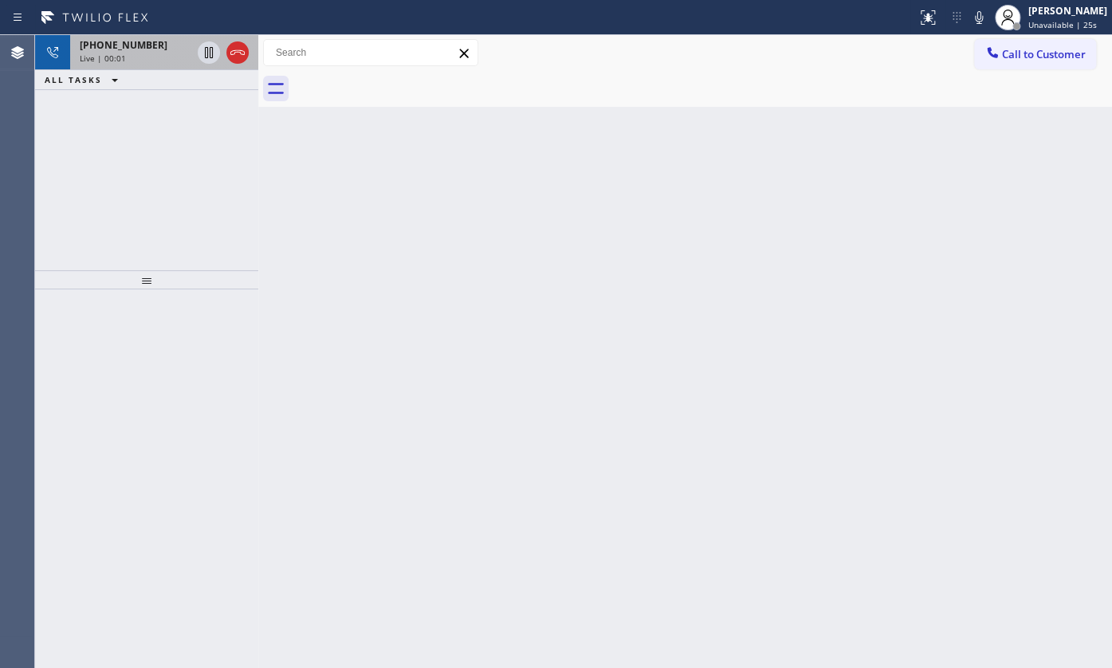
click at [116, 54] on span "Live | 00:01" at bounding box center [103, 58] width 46 height 11
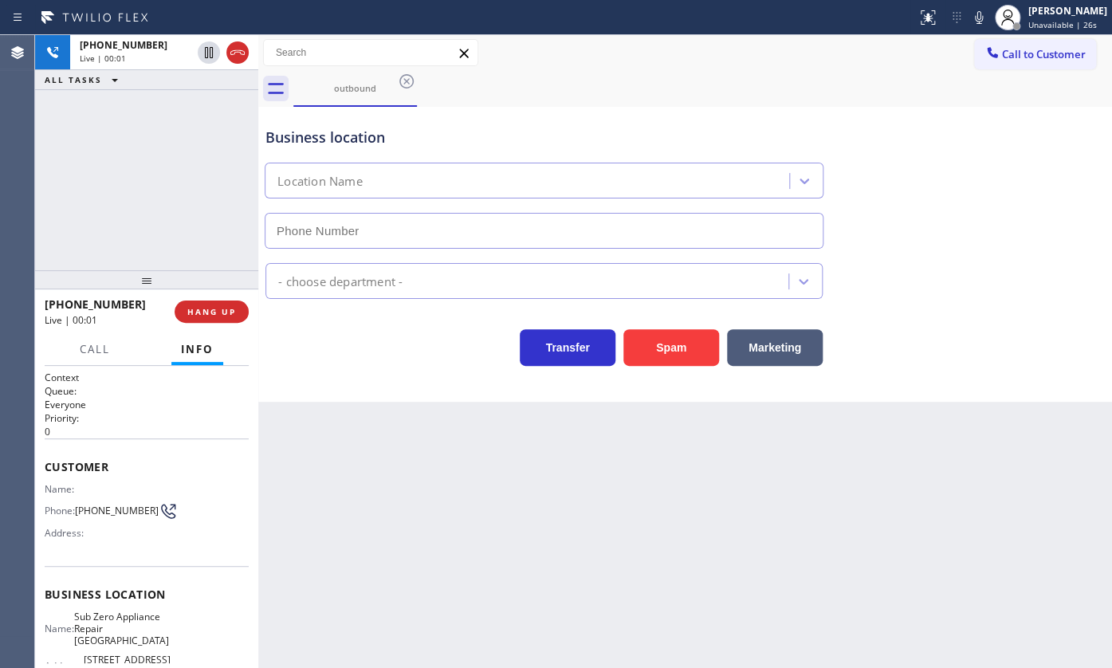
type input "[PHONE_NUMBER]"
click at [976, 15] on icon at bounding box center [978, 17] width 19 height 19
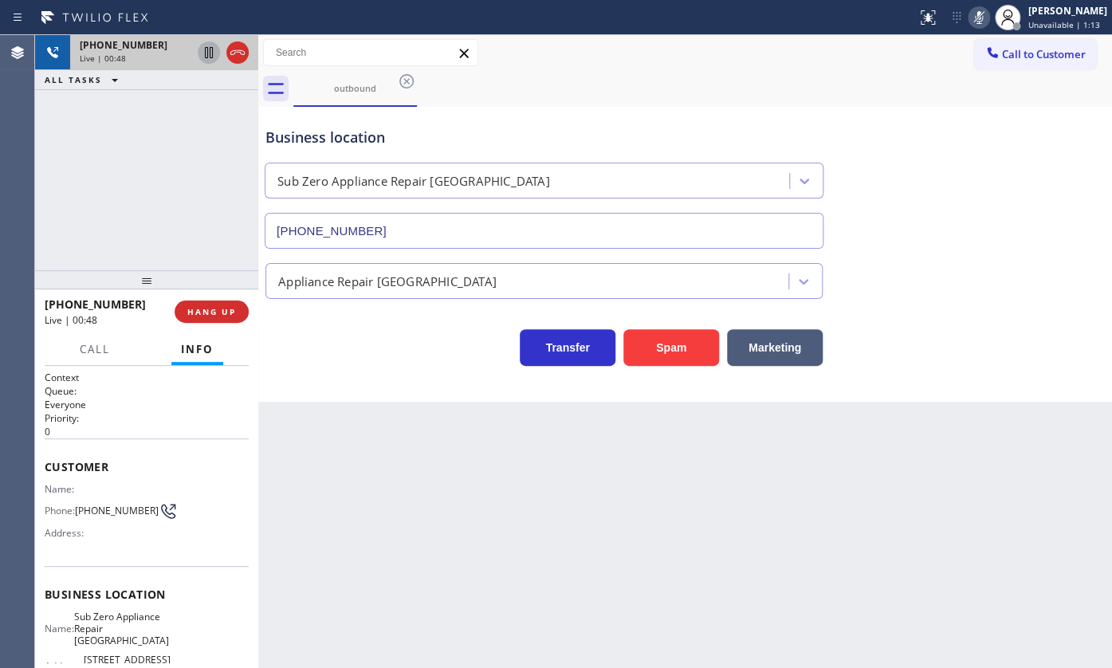
click at [205, 51] on icon at bounding box center [209, 52] width 8 height 11
click at [76, 159] on div "[PHONE_NUMBER] Live | 01:01 ALL TASKS ALL TASKS ACTIVE TASKS TASKS IN WRAP UP" at bounding box center [146, 152] width 223 height 235
drag, startPoint x: 80, startPoint y: 183, endPoint x: 189, endPoint y: 120, distance: 125.7
click at [111, 163] on div "[PHONE_NUMBER] Live | 01:04 ALL TASKS ALL TASKS ACTIVE TASKS TASKS IN WRAP UP" at bounding box center [146, 152] width 223 height 235
click at [207, 55] on icon at bounding box center [208, 52] width 19 height 19
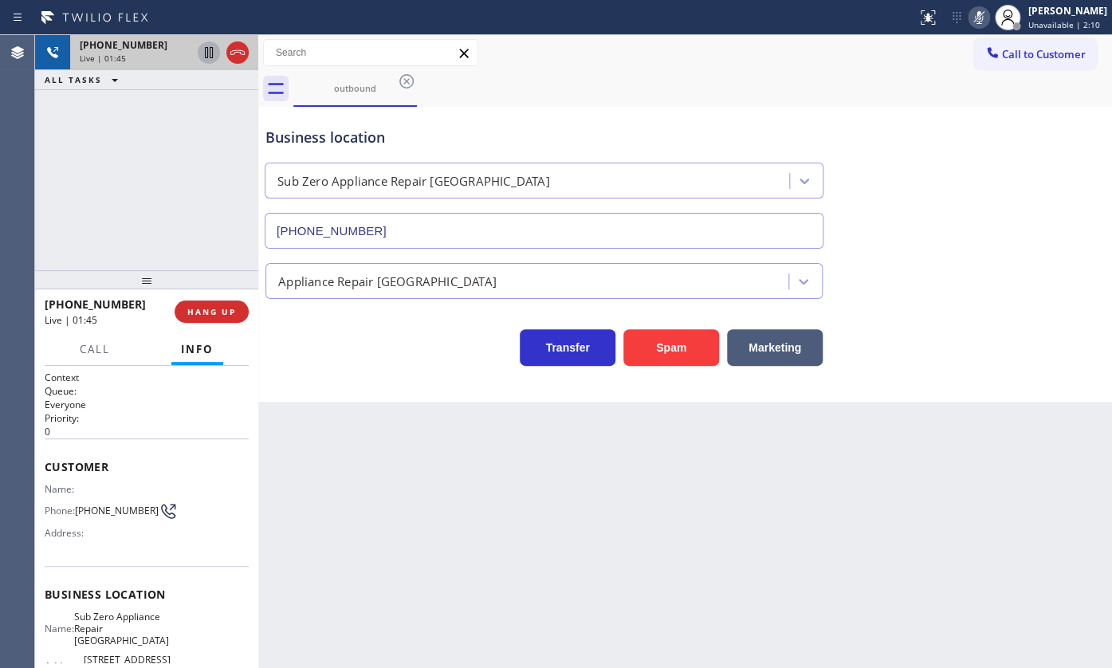
click at [986, 13] on icon at bounding box center [978, 17] width 19 height 19
drag, startPoint x: 84, startPoint y: 516, endPoint x: 99, endPoint y: 520, distance: 15.7
click at [99, 516] on span "[PHONE_NUMBER]" at bounding box center [117, 511] width 84 height 12
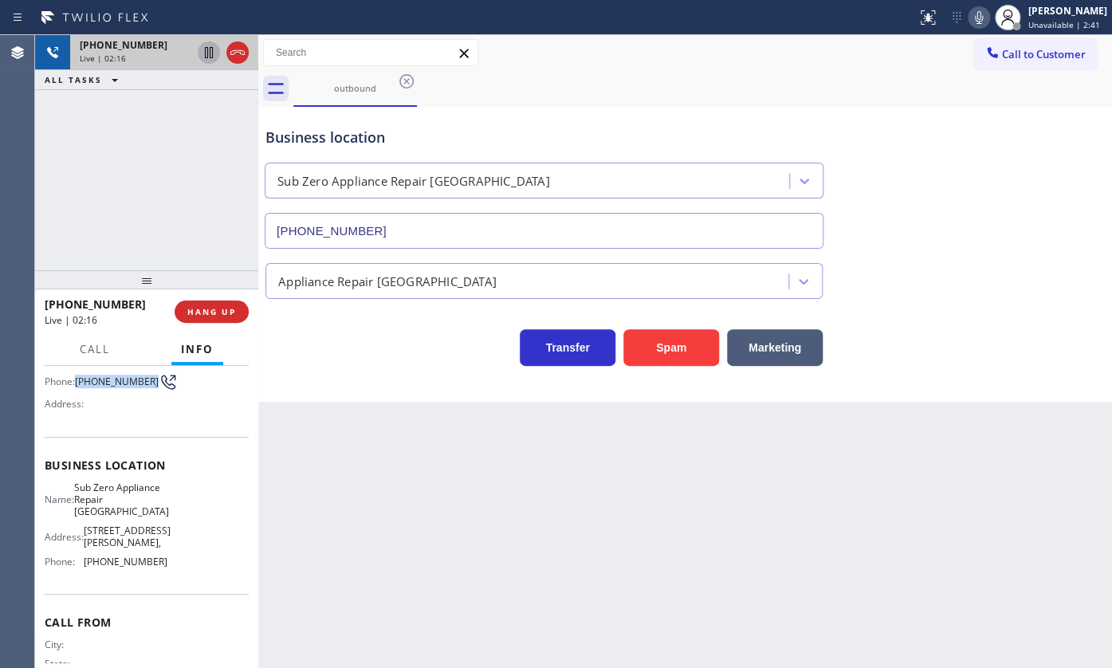
scroll to position [171, 0]
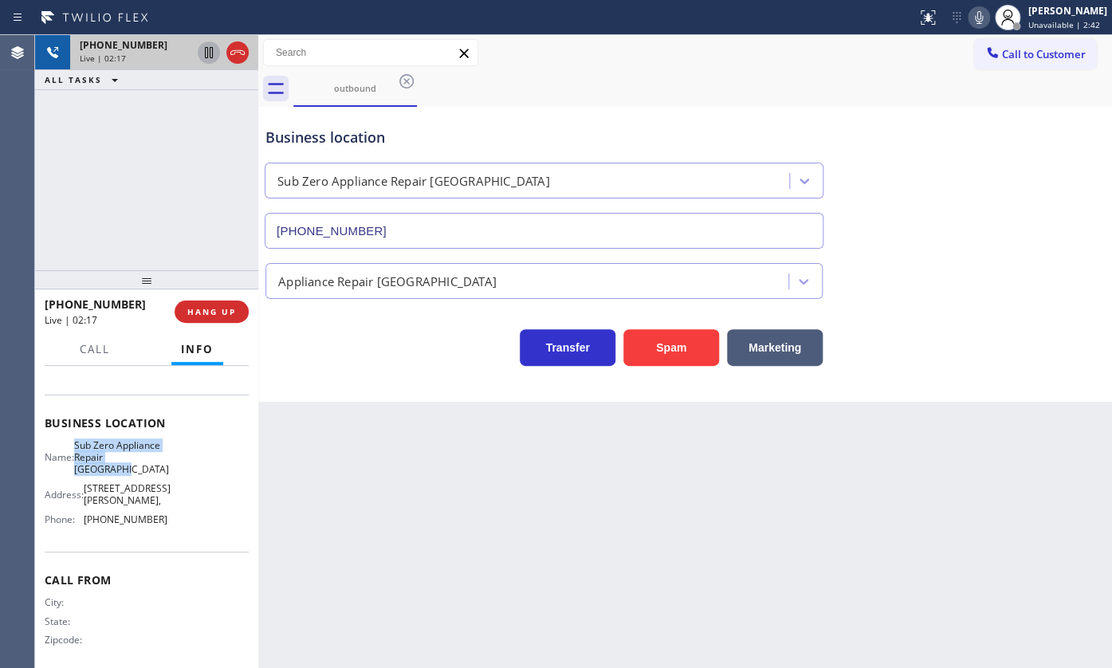
drag, startPoint x: 84, startPoint y: 446, endPoint x: 155, endPoint y: 477, distance: 77.5
click at [155, 476] on span "Sub Zero Appliance Repair [GEOGRAPHIC_DATA]" at bounding box center [121, 457] width 95 height 37
drag, startPoint x: 84, startPoint y: 516, endPoint x: 207, endPoint y: 520, distance: 122.8
click at [207, 520] on div "Name: Sub Zero Appliance Repair Bellingham Address: [STREET_ADDRESS][GEOGRAPHIC…" at bounding box center [147, 485] width 204 height 93
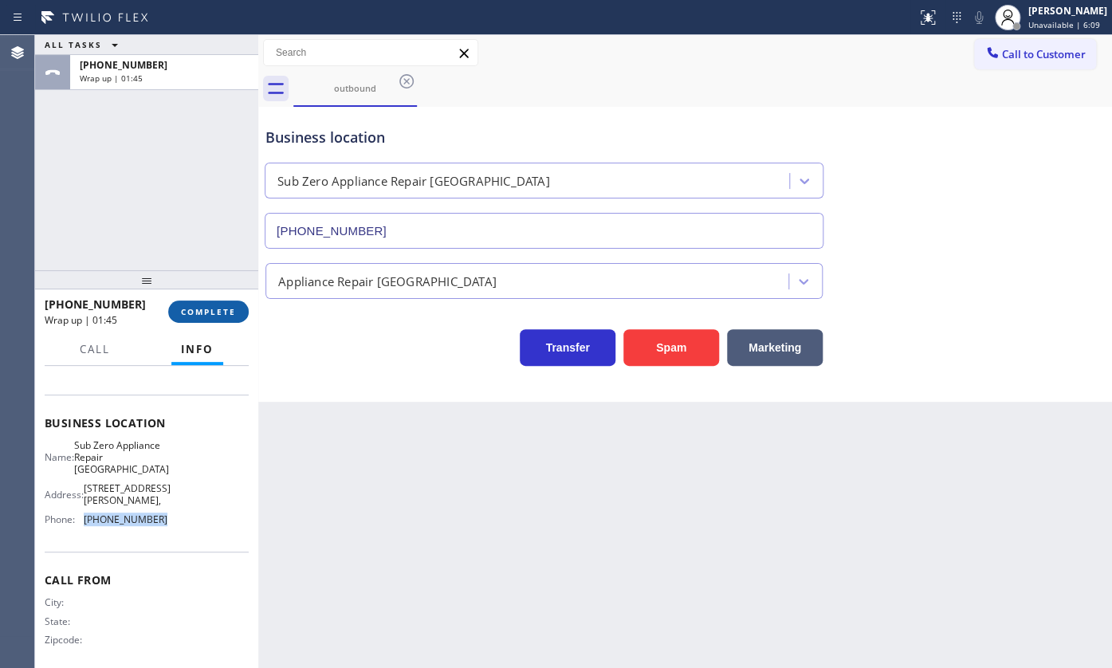
click at [231, 314] on span "COMPLETE" at bounding box center [208, 311] width 55 height 11
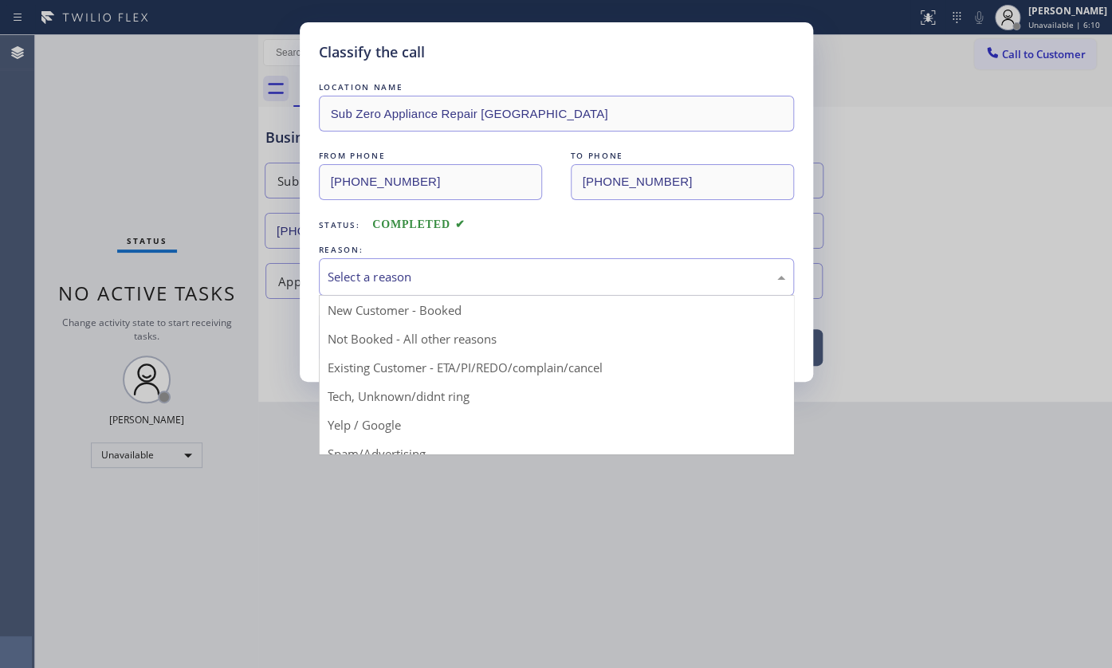
click at [378, 277] on div "Select a reason" at bounding box center [557, 277] width 458 height 18
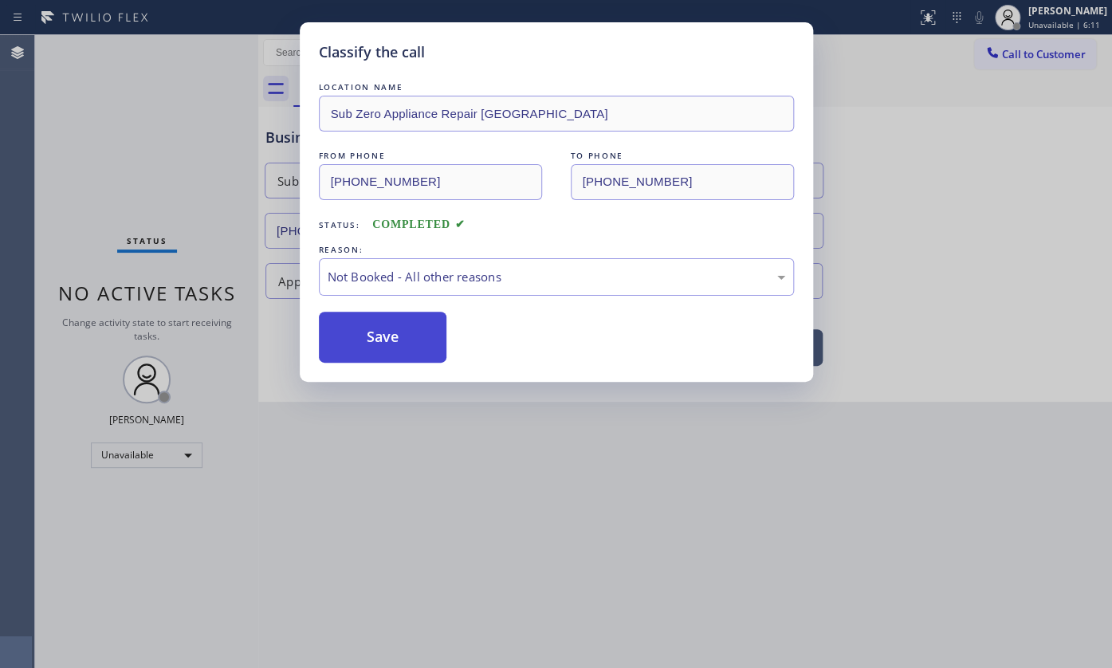
click at [359, 338] on button "Save" at bounding box center [383, 337] width 128 height 51
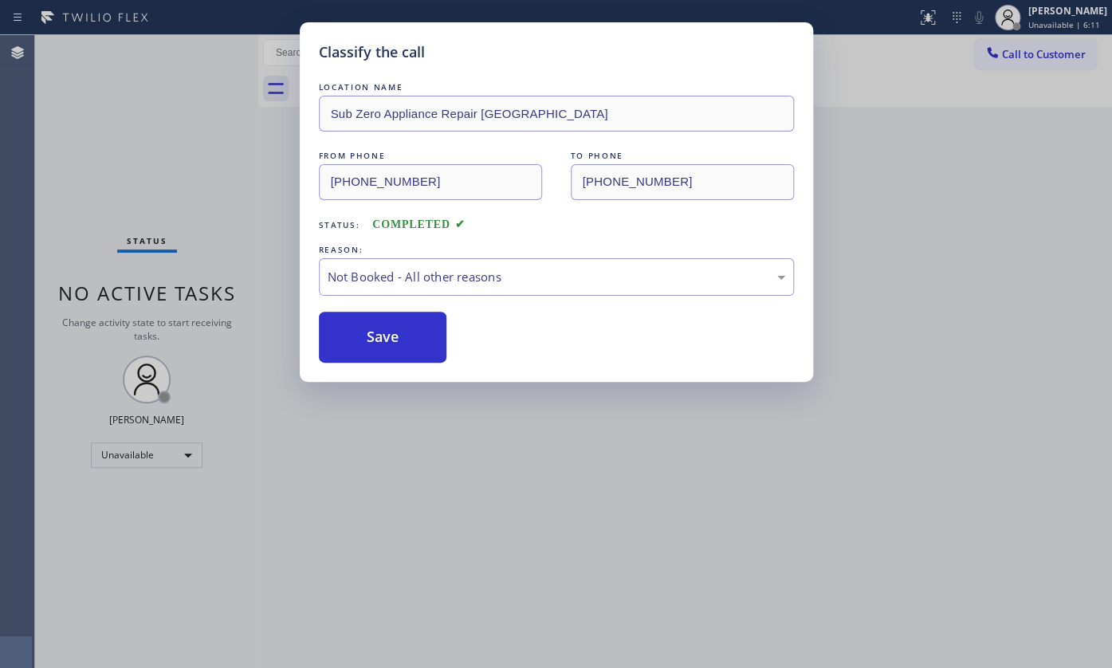
click at [171, 447] on div "Classify the call LOCATION NAME Sub Zero Appliance Repair [GEOGRAPHIC_DATA] FRO…" at bounding box center [556, 334] width 1112 height 668
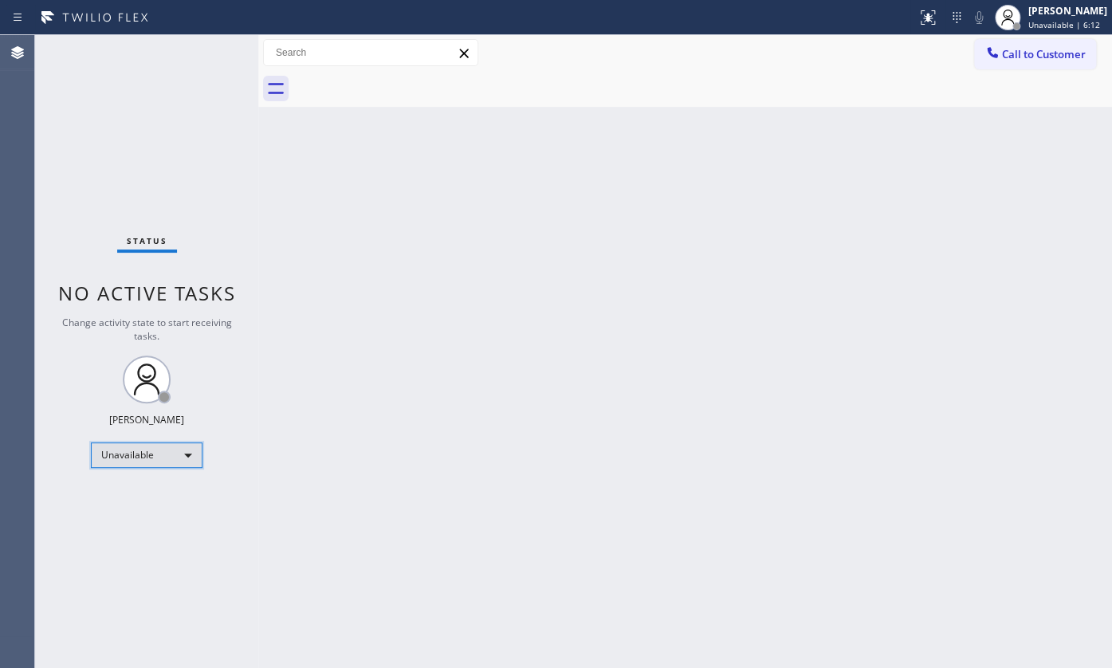
click at [163, 454] on div "Unavailable" at bounding box center [147, 455] width 112 height 26
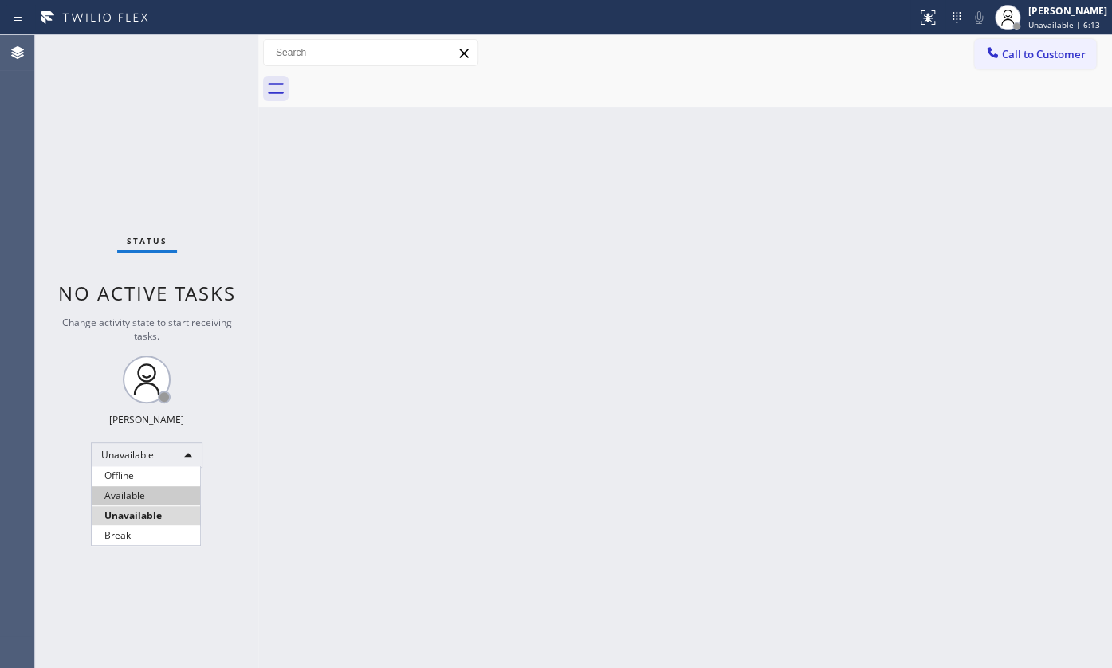
click at [141, 496] on li "Available" at bounding box center [146, 495] width 108 height 19
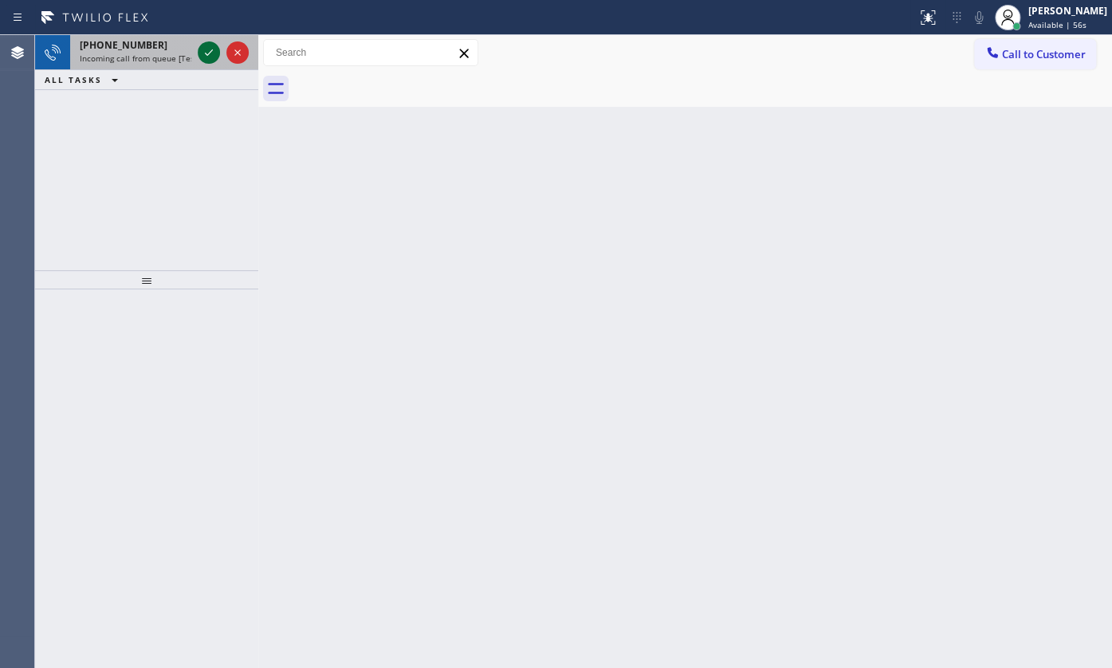
click at [210, 57] on icon at bounding box center [208, 52] width 19 height 19
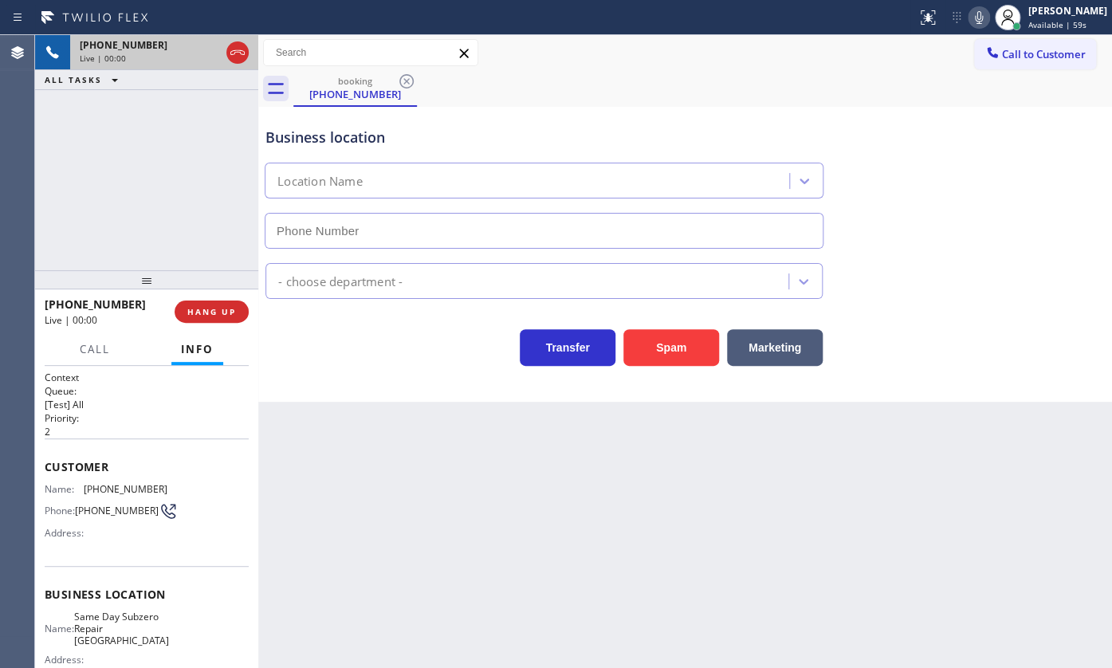
type input "[PHONE_NUMBER]"
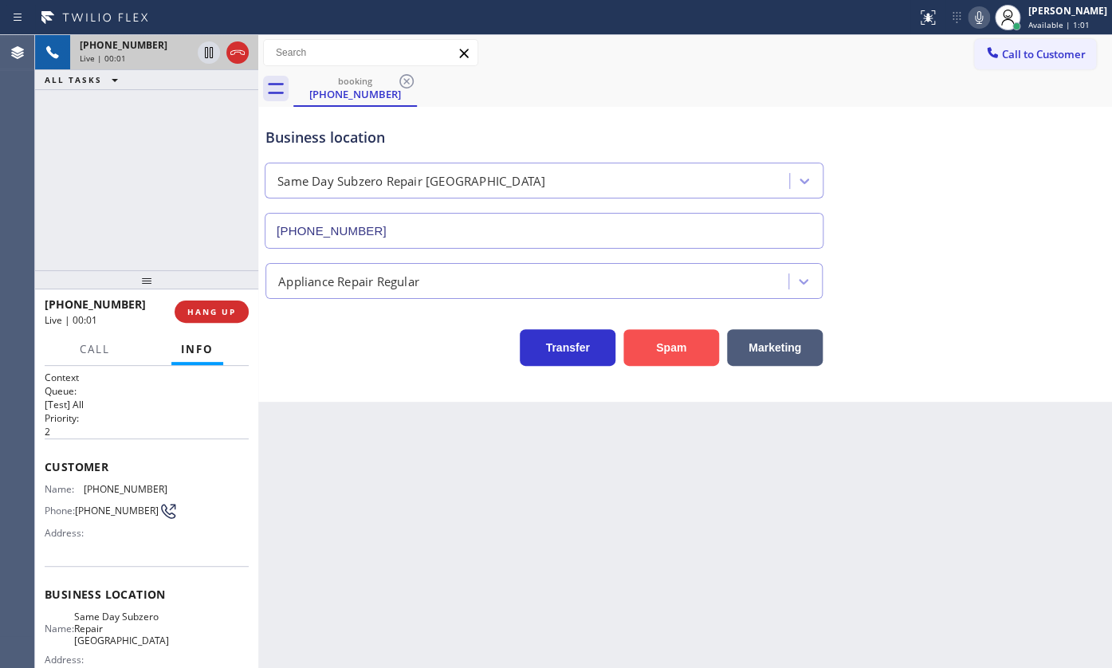
click at [685, 348] on button "Spam" at bounding box center [671, 347] width 96 height 37
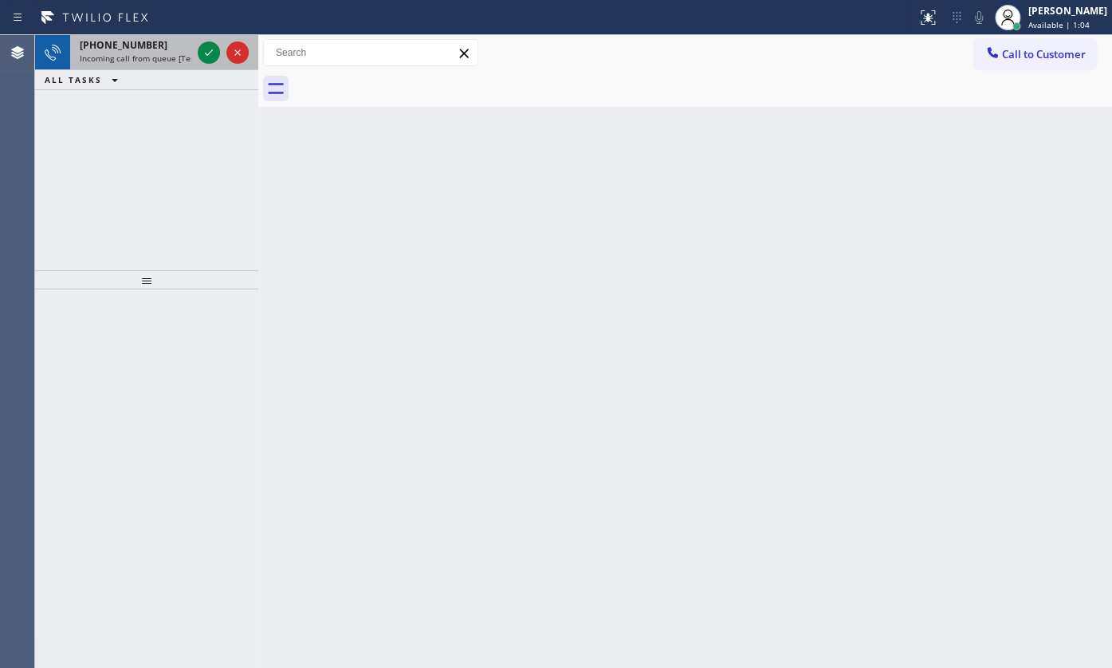
click at [218, 38] on div at bounding box center [222, 52] width 57 height 35
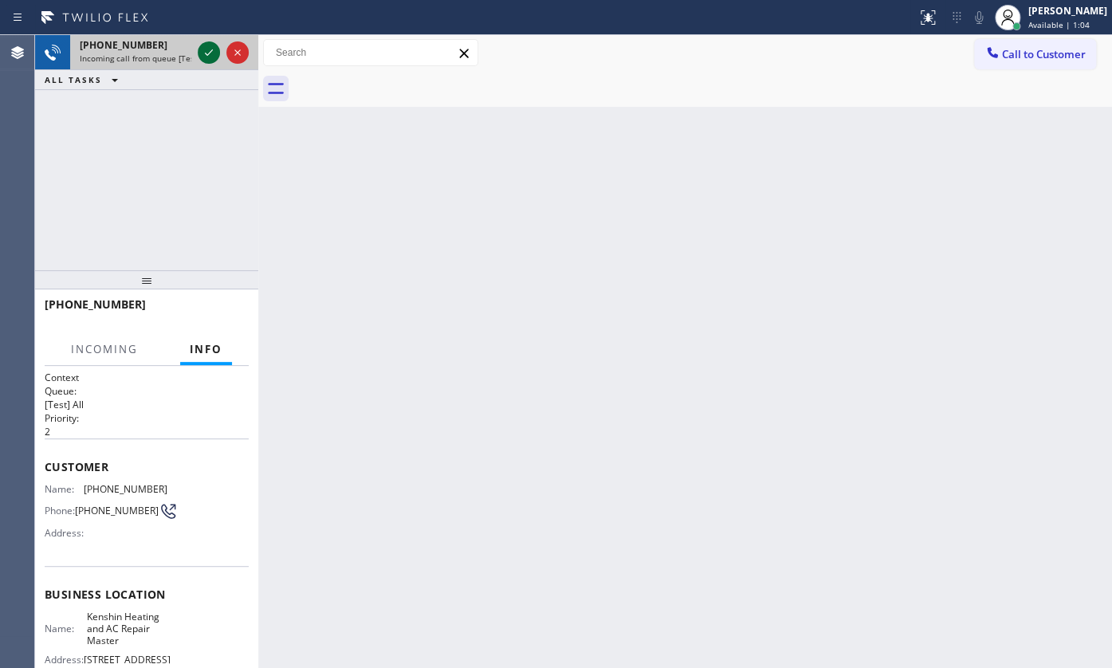
click at [213, 49] on icon at bounding box center [208, 52] width 19 height 19
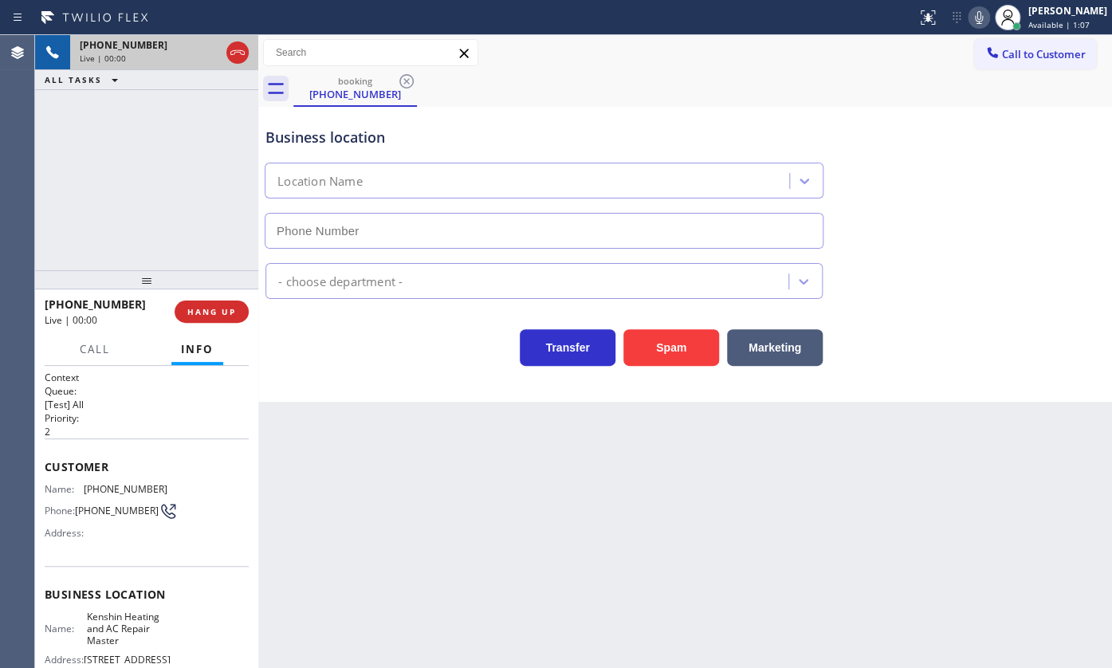
type input "[PHONE_NUMBER]"
click at [204, 308] on span "HANG UP" at bounding box center [211, 311] width 49 height 11
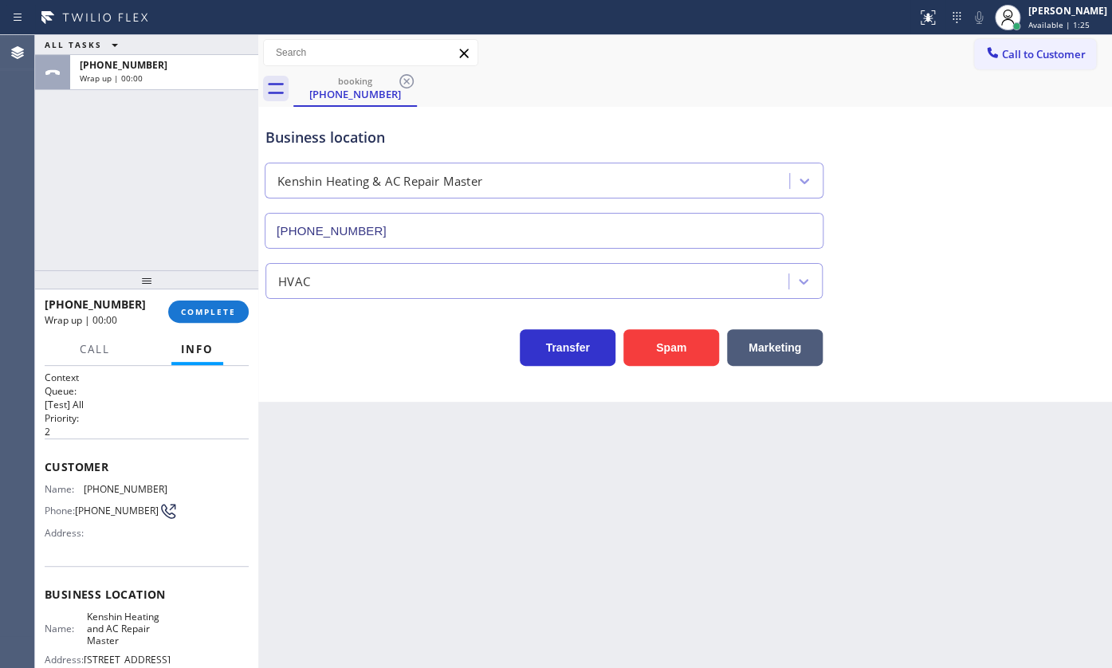
scroll to position [183, 0]
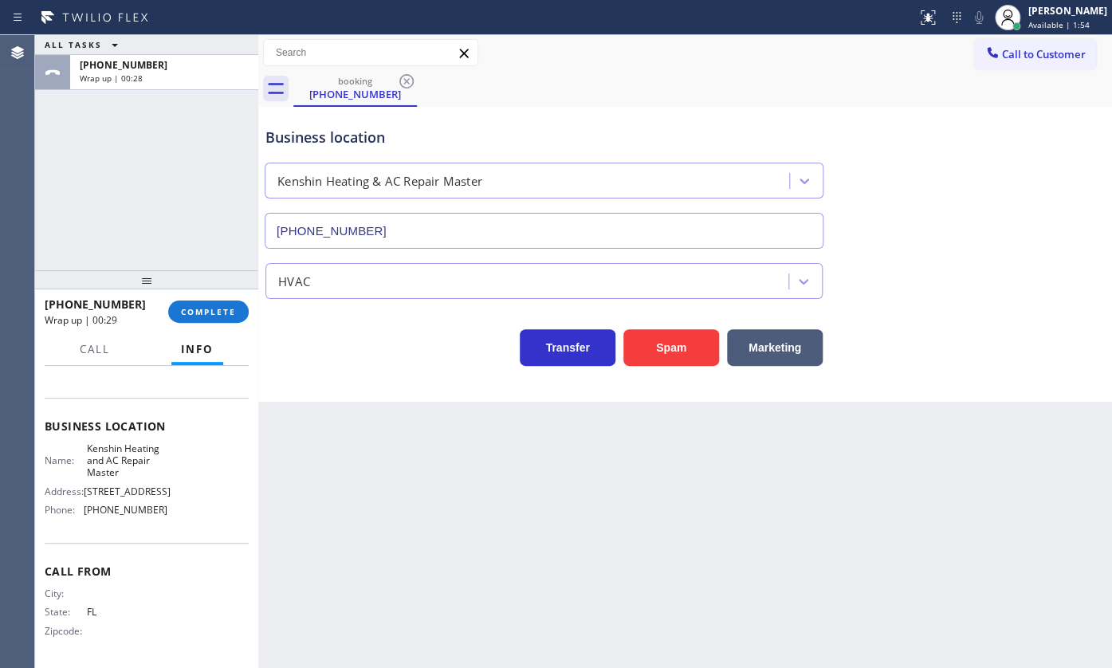
click at [122, 219] on div "ALL TASKS ALL TASKS ACTIVE TASKS TASKS IN WRAP UP [PHONE_NUMBER] Wrap up | 00:28" at bounding box center [146, 152] width 223 height 235
drag, startPoint x: 28, startPoint y: 180, endPoint x: 133, endPoint y: 228, distance: 115.6
click at [48, 194] on div "Agent Desktop Classify the call LOCATION NAME Electrical Land [GEOGRAPHIC_DATA]…" at bounding box center [556, 351] width 1112 height 633
click at [202, 304] on button "COMPLETE" at bounding box center [208, 311] width 81 height 22
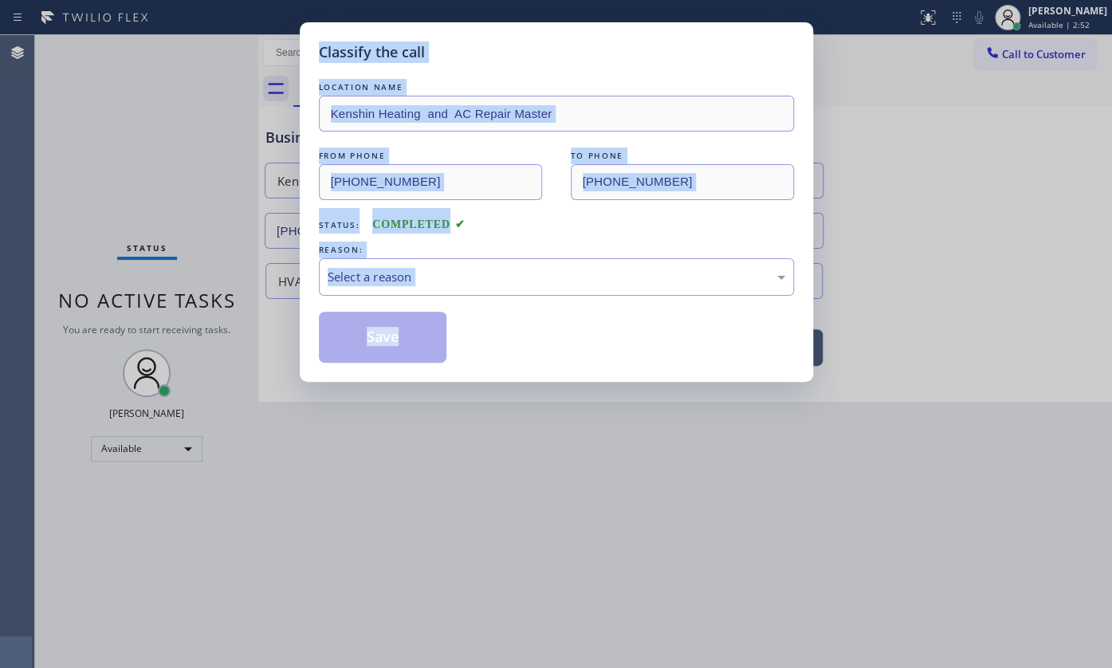
click at [517, 214] on div "Status: COMPLETED" at bounding box center [556, 221] width 475 height 26
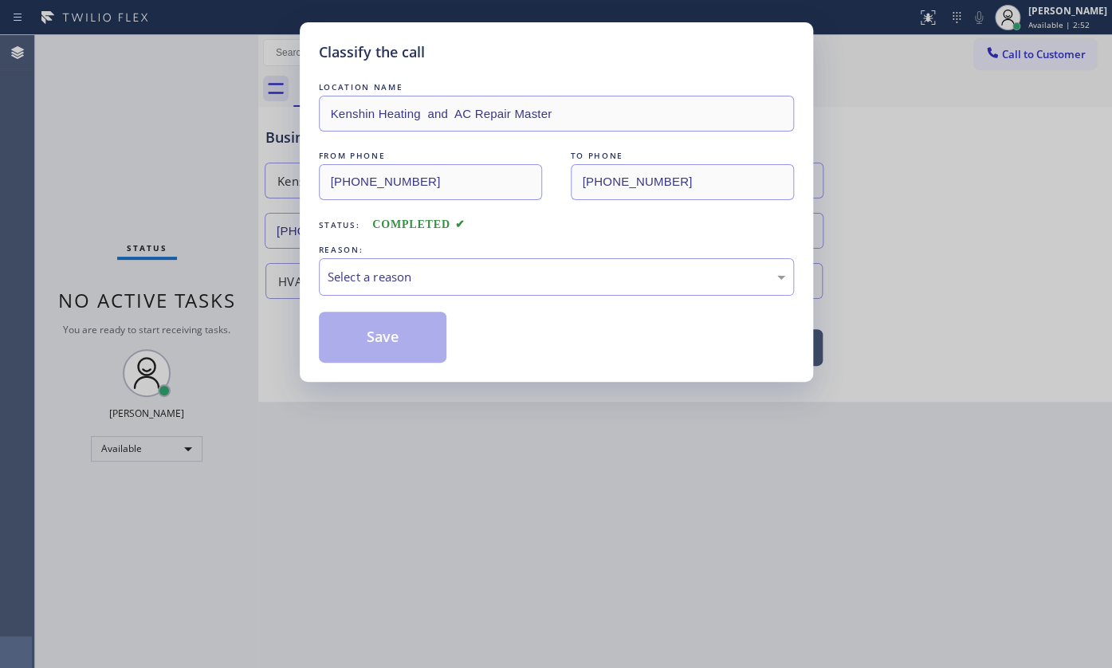
click at [517, 214] on div "Status: COMPLETED" at bounding box center [556, 221] width 475 height 26
click at [383, 278] on div "Select a reason" at bounding box center [557, 277] width 458 height 18
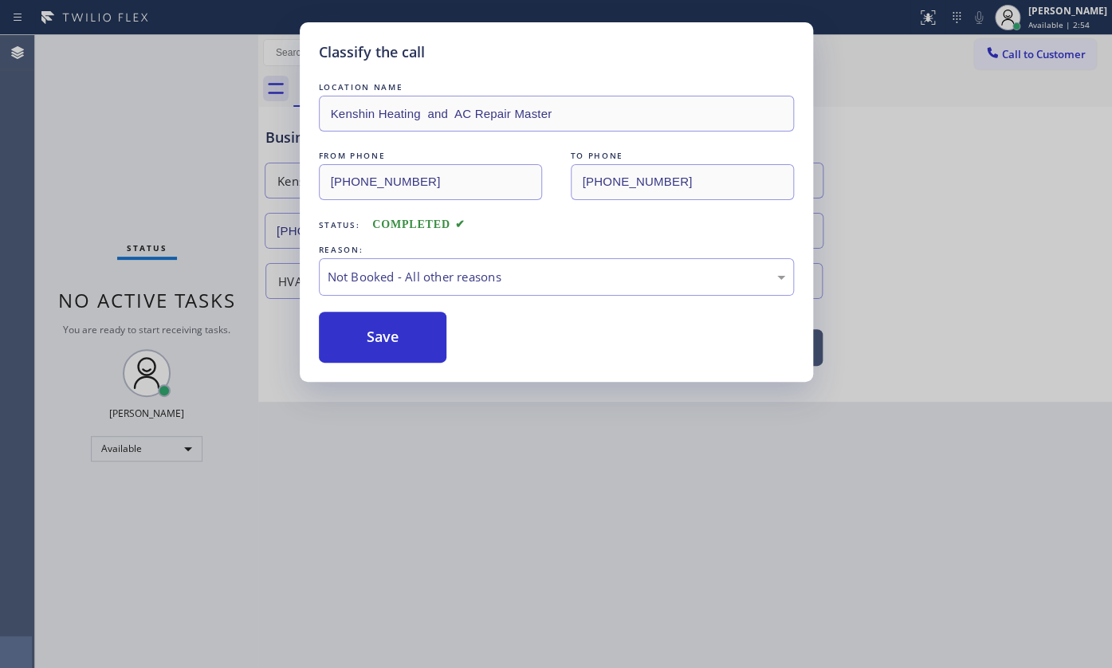
click at [366, 333] on button "Save" at bounding box center [383, 337] width 128 height 51
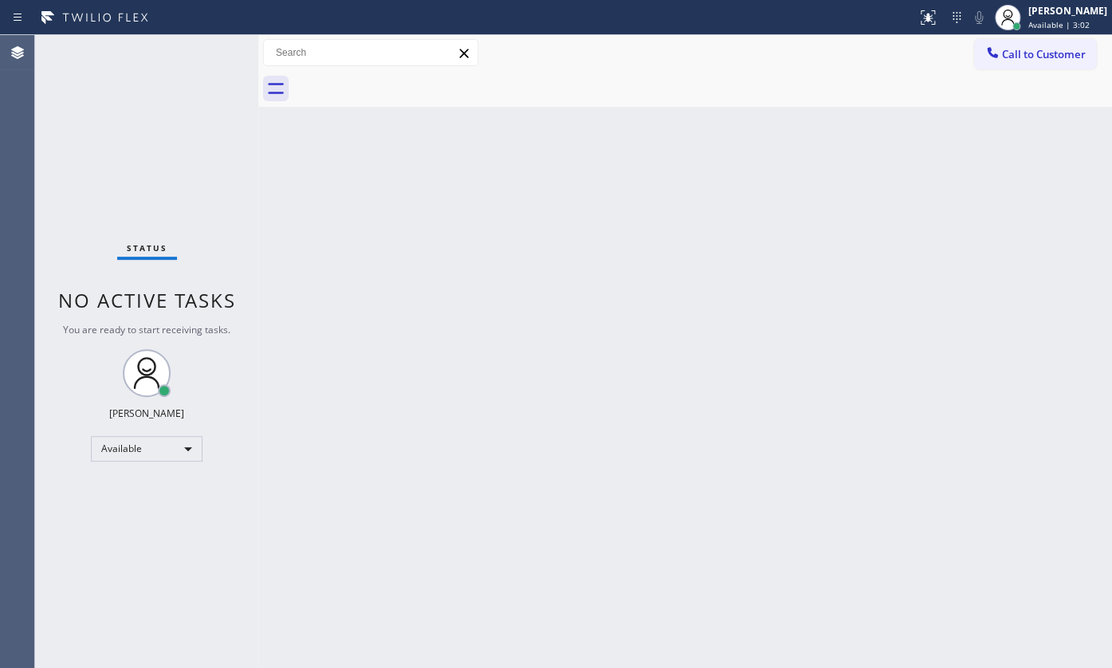
click at [69, 175] on div "Status No active tasks You are ready to start receiving tasks. JENIZA ALCAYDE A…" at bounding box center [146, 351] width 223 height 633
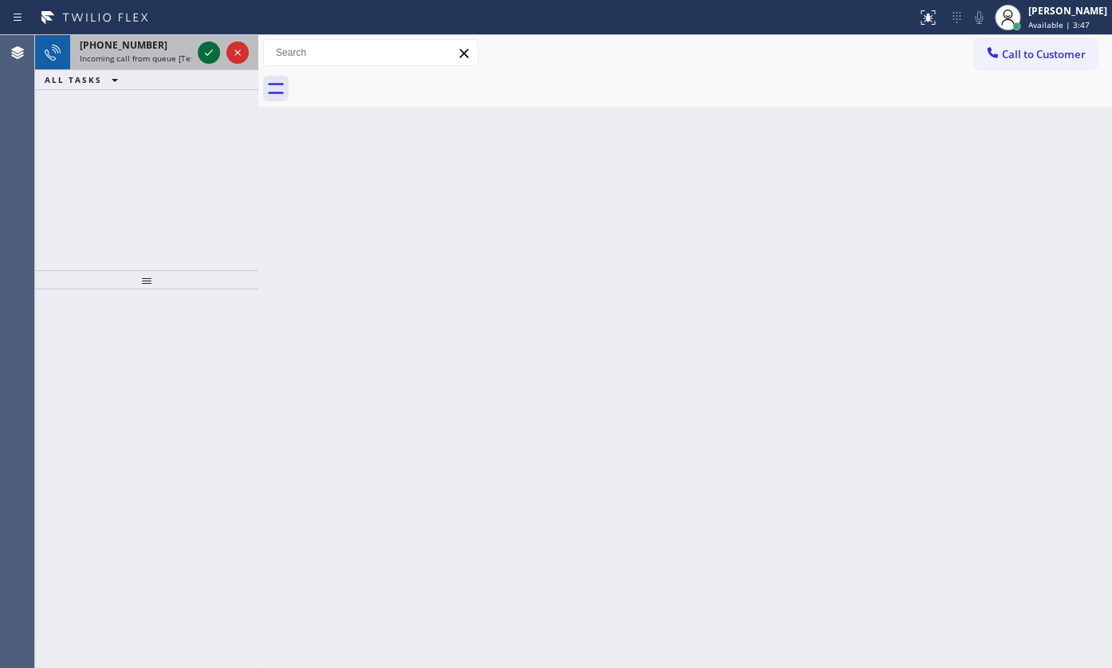
click at [219, 53] on div at bounding box center [209, 52] width 22 height 19
click at [205, 49] on icon at bounding box center [208, 52] width 19 height 19
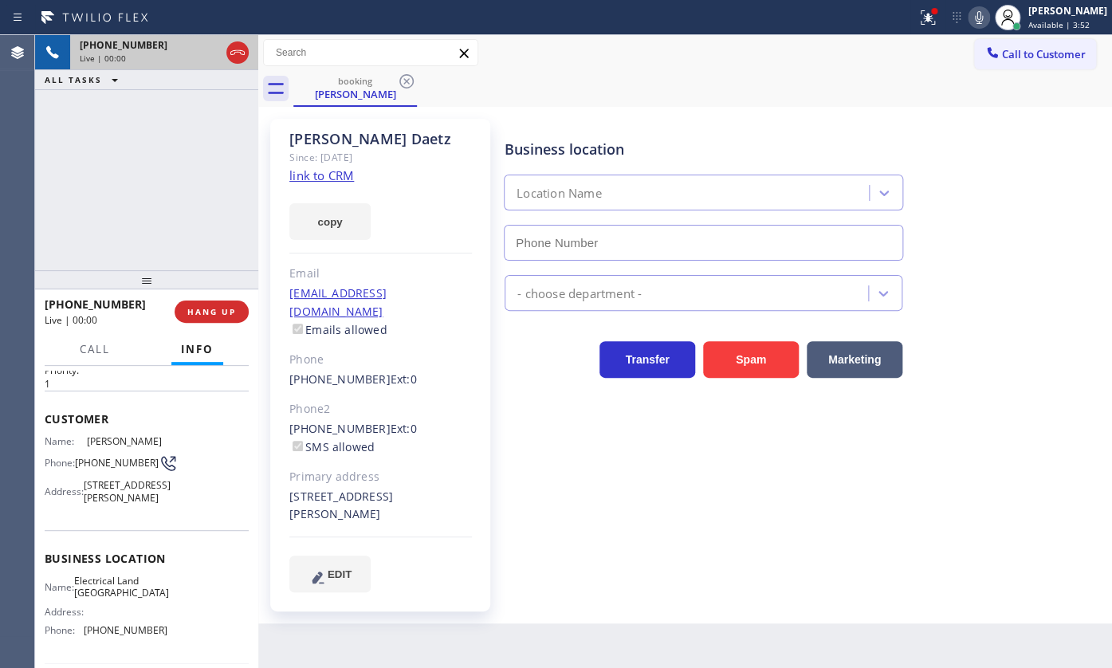
scroll to position [72, 0]
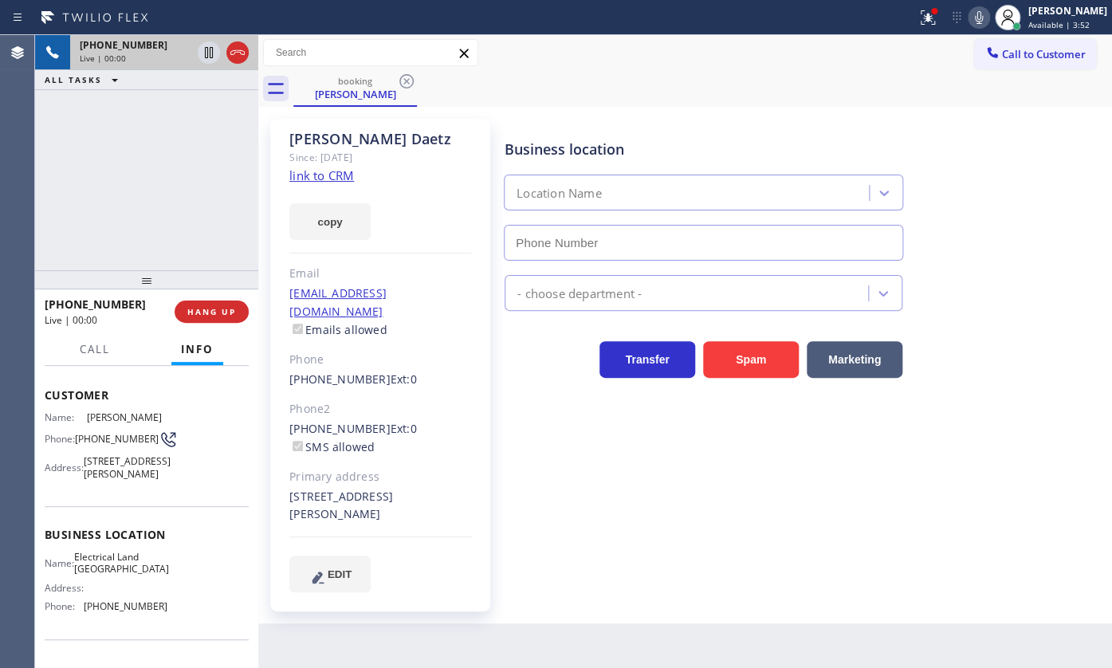
type input "[PHONE_NUMBER]"
click at [314, 175] on link "link to CRM" at bounding box center [321, 175] width 65 height 16
click at [978, 15] on icon at bounding box center [979, 17] width 8 height 13
click at [929, 18] on icon at bounding box center [926, 15] width 10 height 11
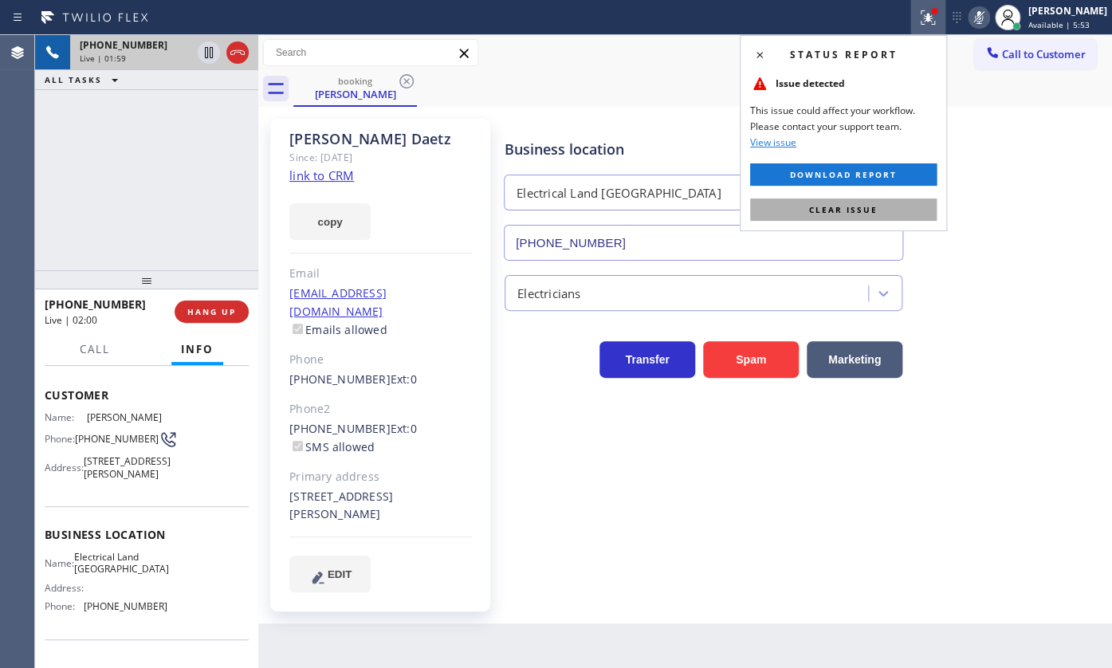
click at [882, 201] on button "Clear issue" at bounding box center [843, 209] width 187 height 22
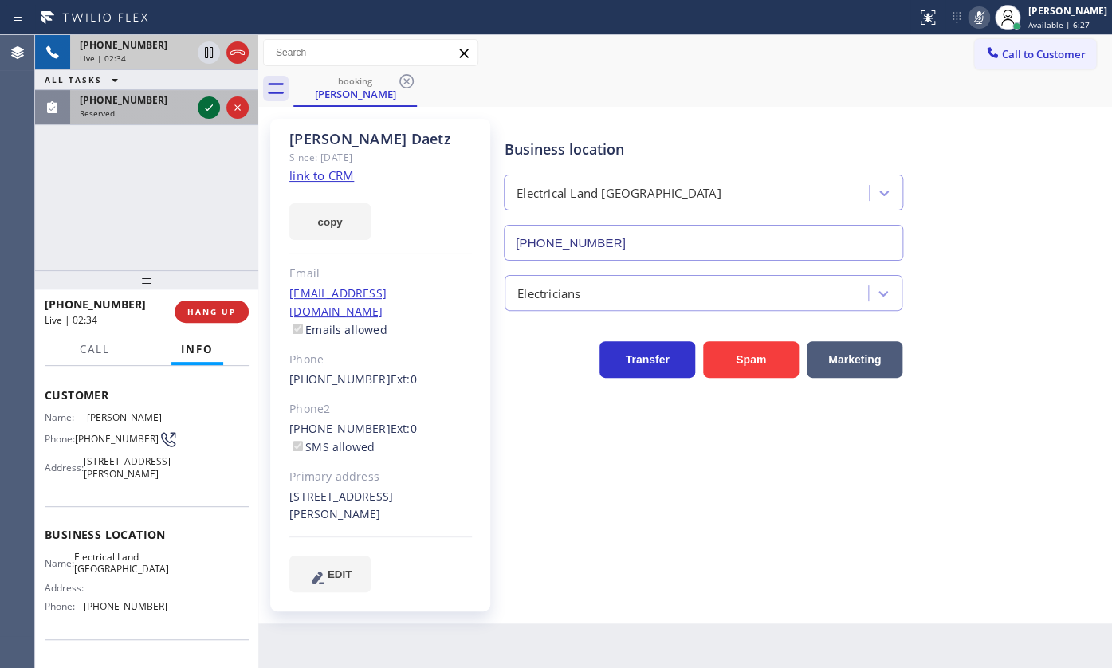
click at [206, 103] on icon at bounding box center [208, 107] width 19 height 19
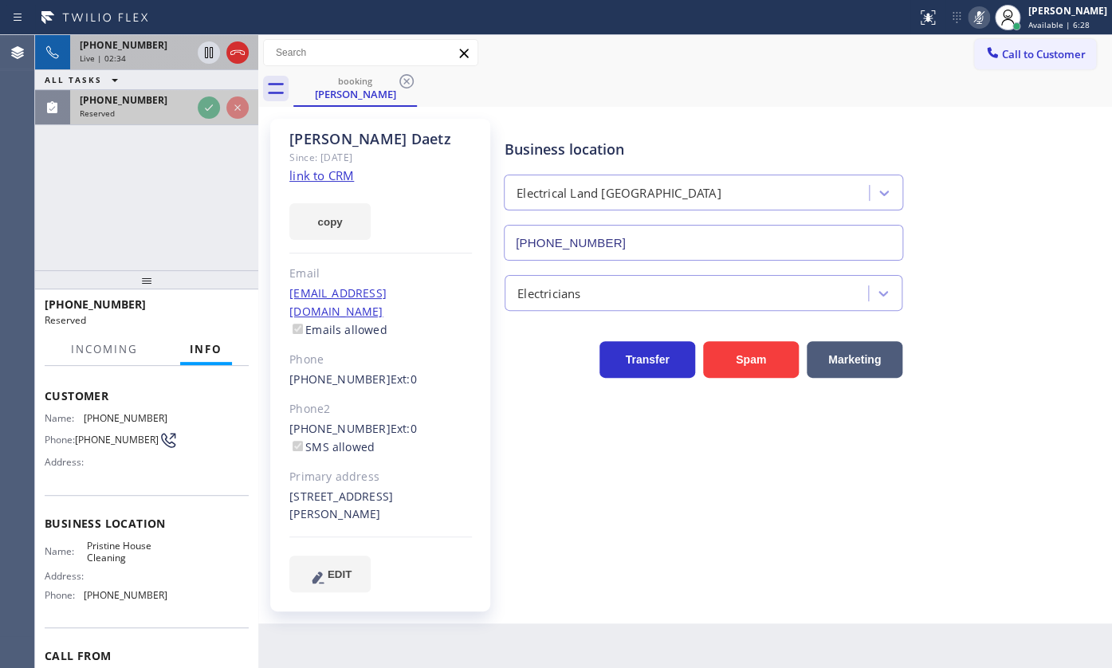
scroll to position [85, 0]
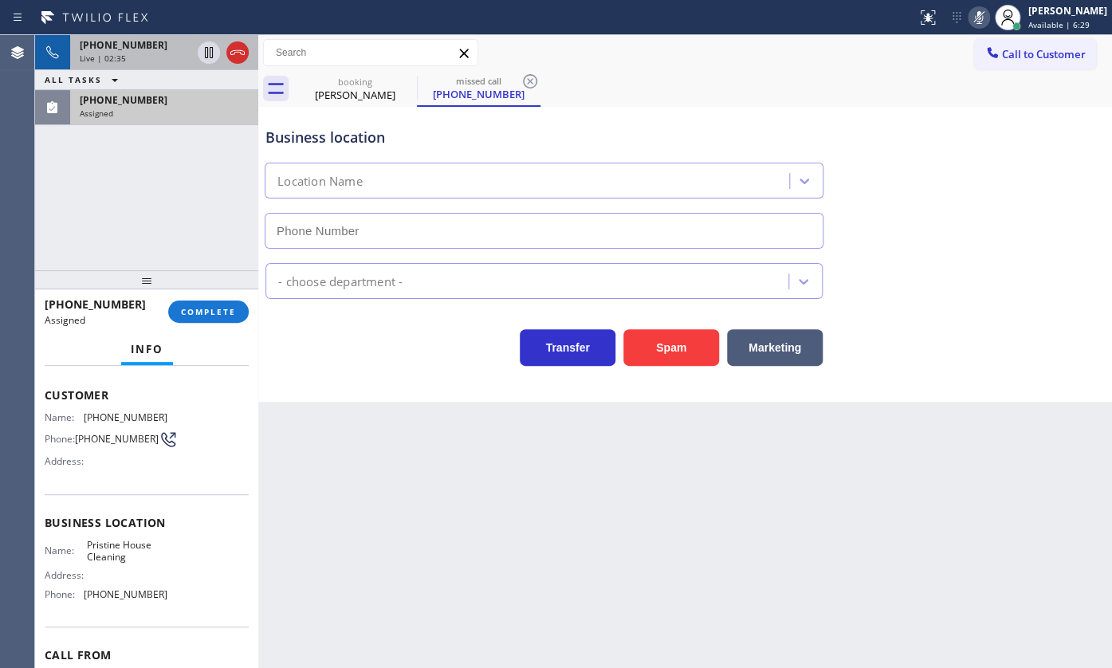
type input "[PHONE_NUMBER]"
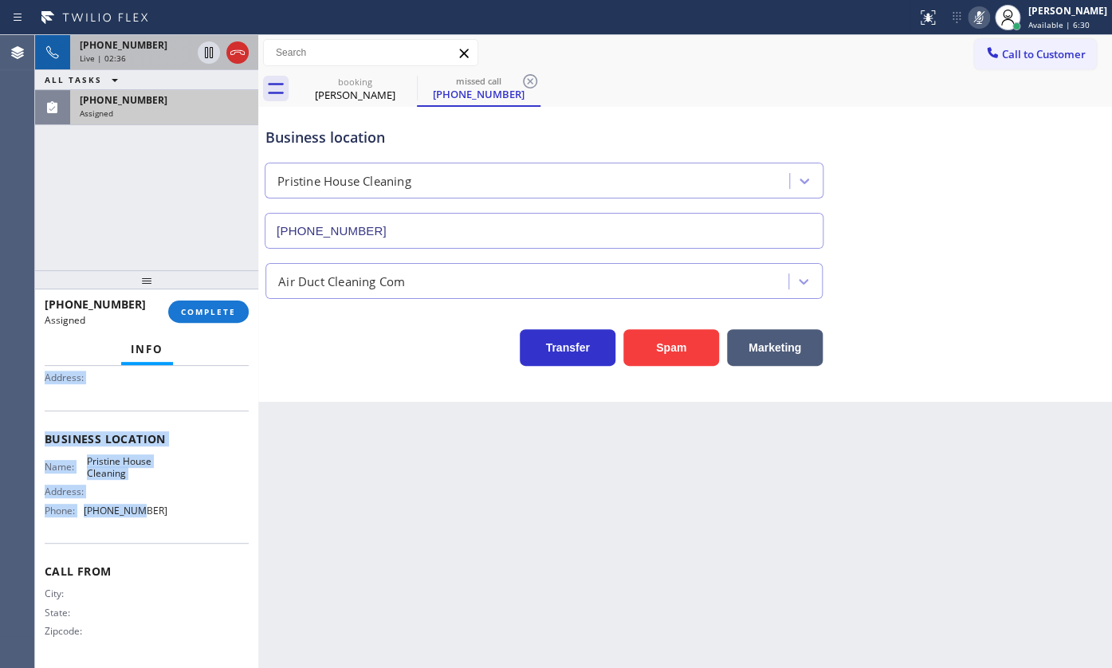
scroll to position [172, 0]
drag, startPoint x: 42, startPoint y: 379, endPoint x: 183, endPoint y: 513, distance: 194.5
click at [183, 513] on div "Context Queue: ADC Priority: 0 Task Age: Customer Name: [PHONE_NUMBER] Phone: […" at bounding box center [146, 517] width 223 height 303
click at [208, 304] on button "COMPLETE" at bounding box center [208, 311] width 81 height 22
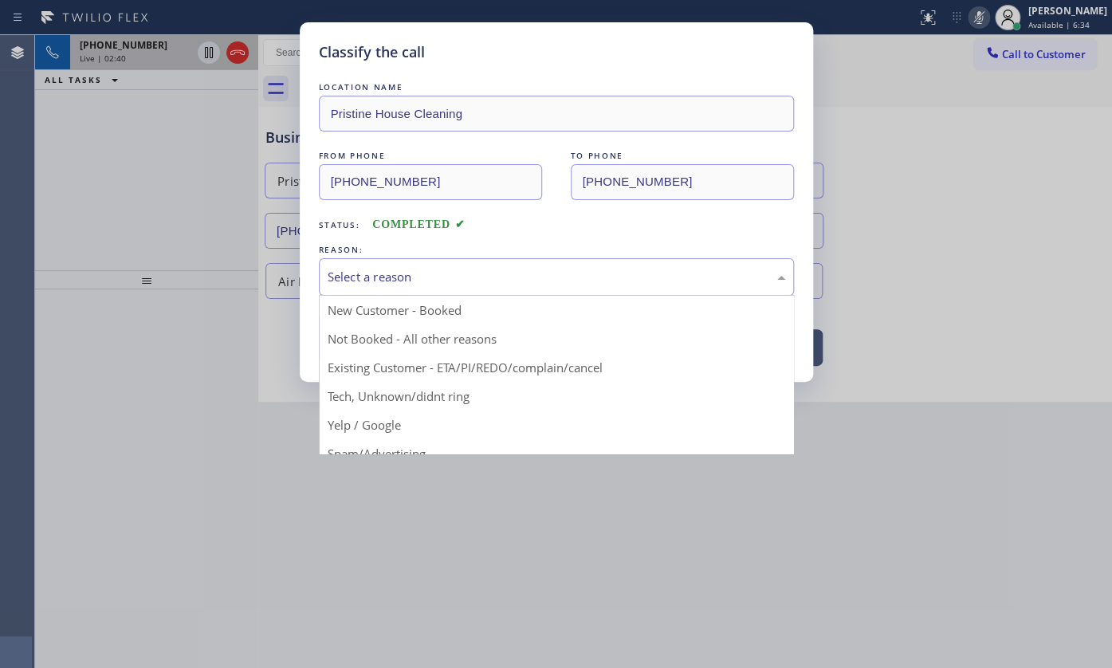
click at [355, 272] on div "Select a reason" at bounding box center [557, 277] width 458 height 18
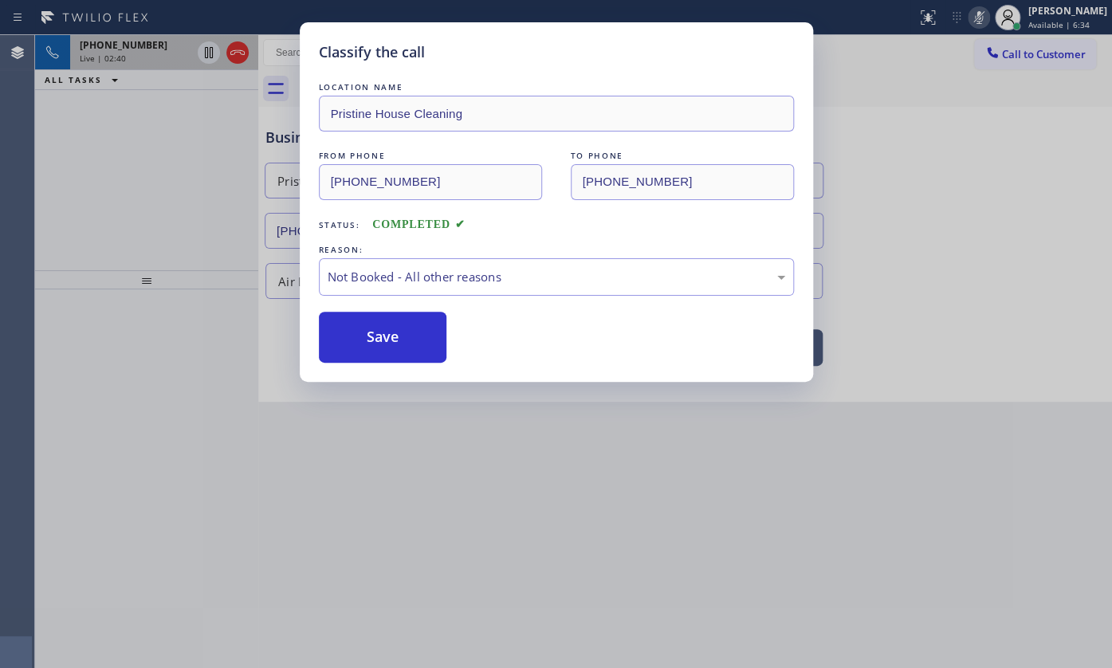
click at [358, 344] on button "Save" at bounding box center [383, 337] width 128 height 51
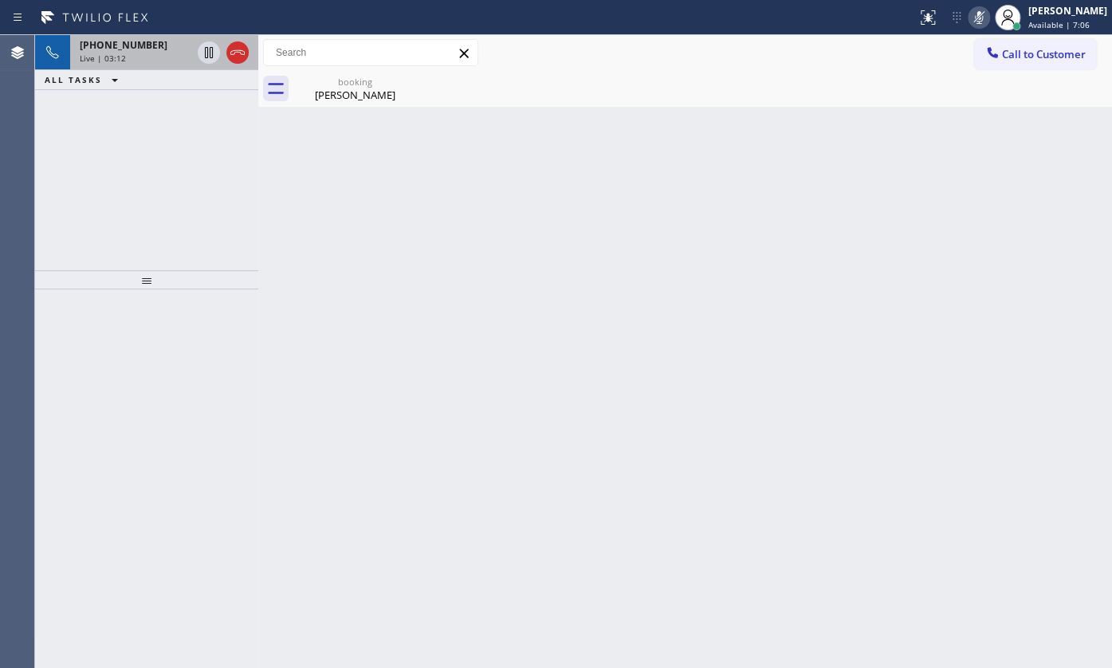
click at [103, 179] on div "[PHONE_NUMBER] Live | 03:12 ALL TASKS ALL TASKS ACTIVE TASKS TASKS IN WRAP UP" at bounding box center [146, 152] width 223 height 235
drag, startPoint x: 127, startPoint y: 142, endPoint x: 283, endPoint y: 83, distance: 167.0
click at [128, 142] on div "[PHONE_NUMBER] Live | 03:17 ALL TASKS ALL TASKS ACTIVE TASKS TASKS IN WRAP UP" at bounding box center [146, 152] width 223 height 235
click at [976, 14] on icon at bounding box center [978, 17] width 19 height 19
click at [975, 23] on icon at bounding box center [978, 17] width 19 height 19
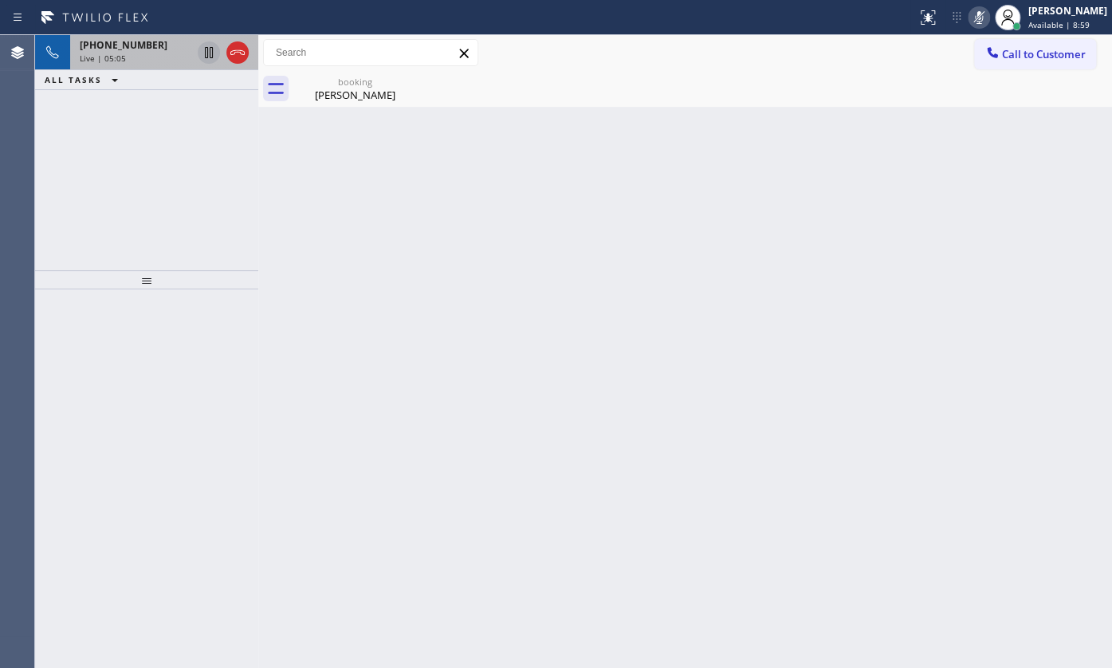
click at [207, 51] on icon at bounding box center [208, 52] width 19 height 19
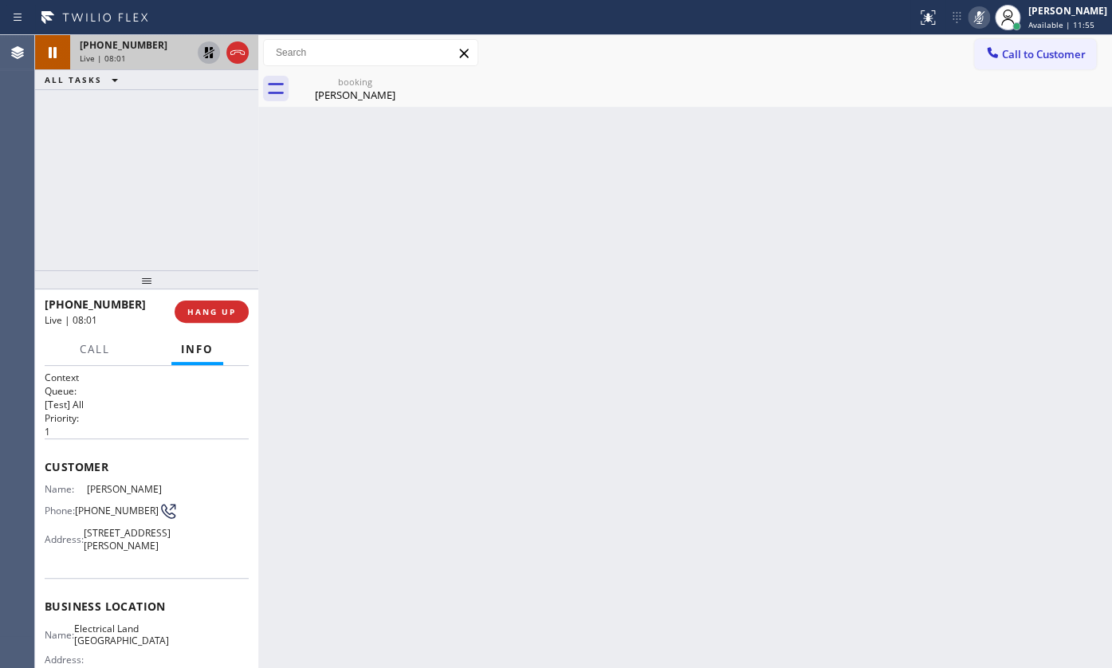
click at [211, 49] on icon at bounding box center [208, 52] width 11 height 11
click at [984, 19] on icon at bounding box center [978, 17] width 19 height 19
click at [107, 214] on div "[PHONE_NUMBER] Live | 08:58 ALL TASKS ALL TASKS ACTIVE TASKS TASKS IN WRAP UP" at bounding box center [146, 152] width 223 height 235
click at [721, 253] on div "Back to Dashboard Change Sender ID Customers Technicians Select a contact Outbo…" at bounding box center [685, 351] width 854 height 633
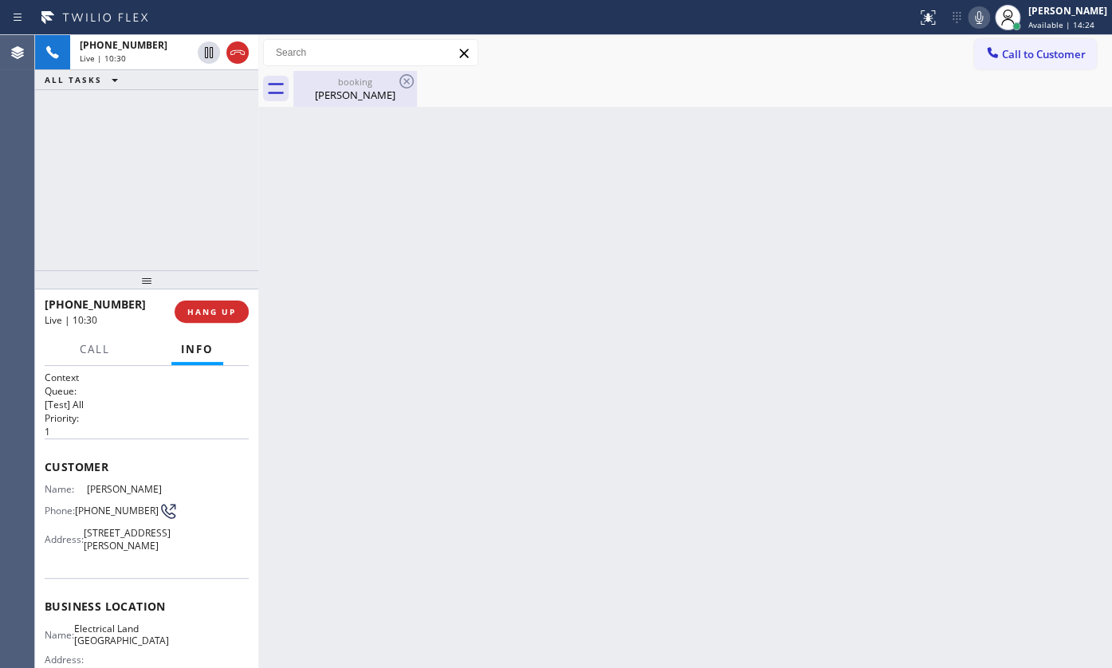
click at [326, 104] on div "booking [PERSON_NAME]" at bounding box center [355, 89] width 120 height 36
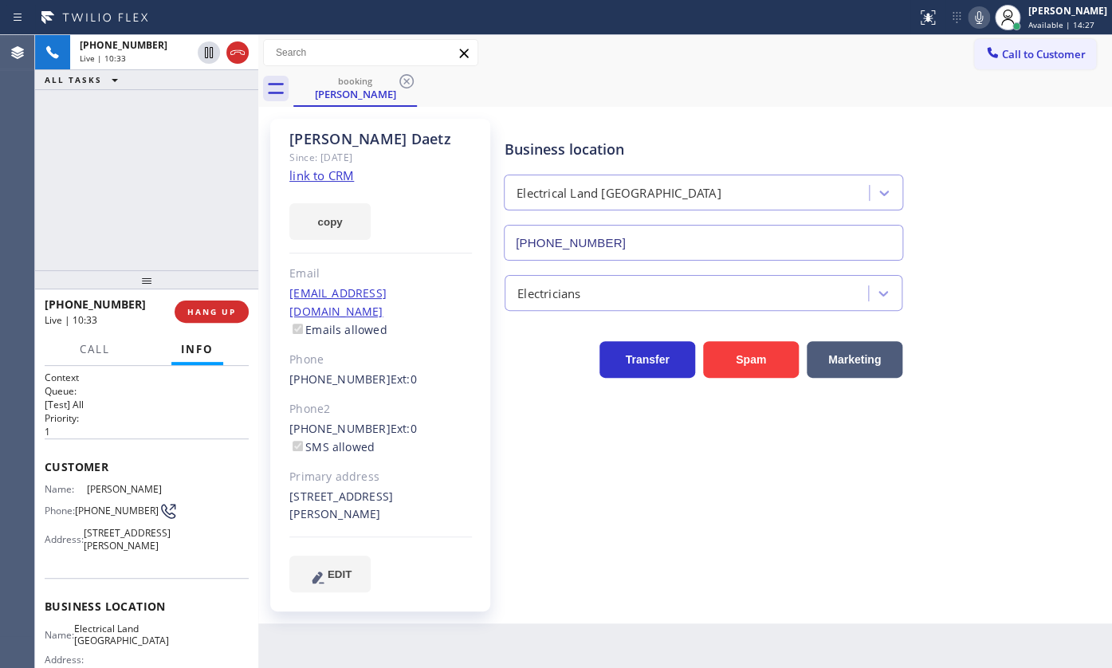
click at [80, 172] on div "[PHONE_NUMBER] Live | 10:33 ALL TASKS ALL TASKS ACTIVE TASKS TASKS IN WRAP UP" at bounding box center [146, 152] width 223 height 235
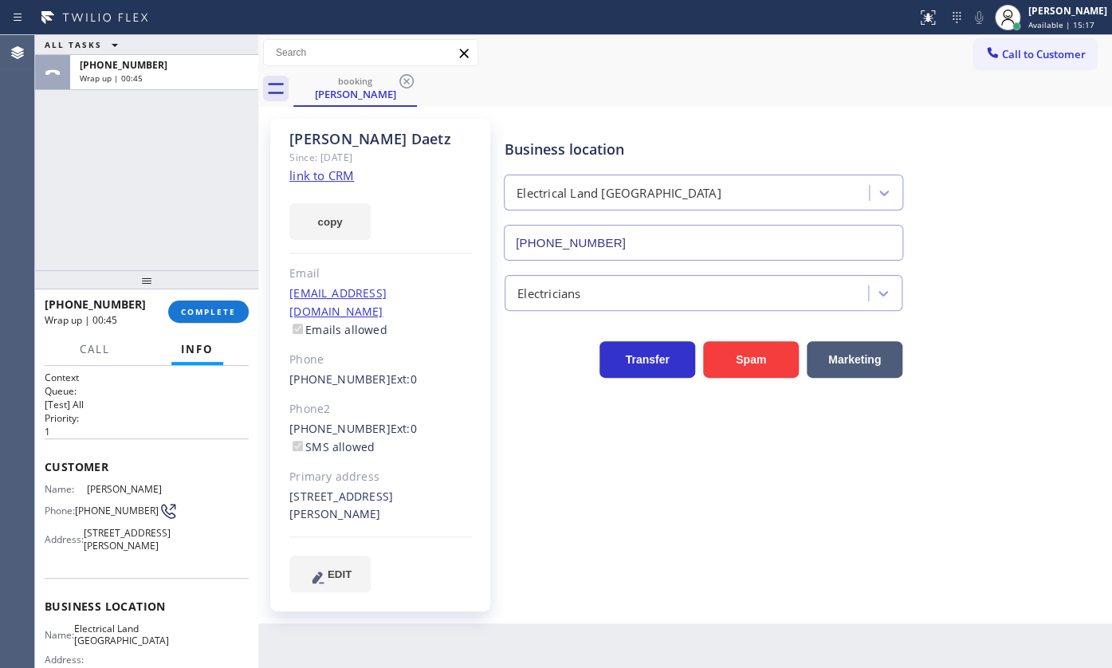
click at [194, 327] on div "[PHONE_NUMBER] Wrap up | 00:45 COMPLETE" at bounding box center [147, 311] width 204 height 41
click at [201, 320] on button "COMPLETE" at bounding box center [208, 311] width 81 height 22
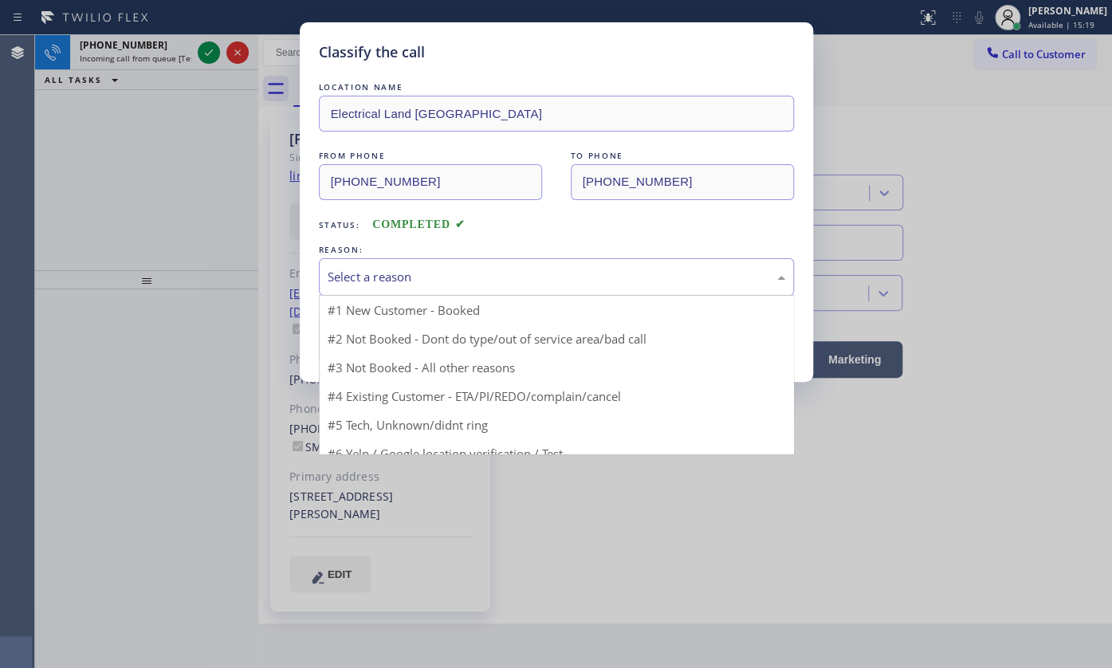
drag, startPoint x: 409, startPoint y: 281, endPoint x: 379, endPoint y: 324, distance: 52.8
click at [407, 285] on div "Select a reason" at bounding box center [557, 277] width 458 height 18
drag, startPoint x: 364, startPoint y: 367, endPoint x: 364, endPoint y: 356, distance: 10.4
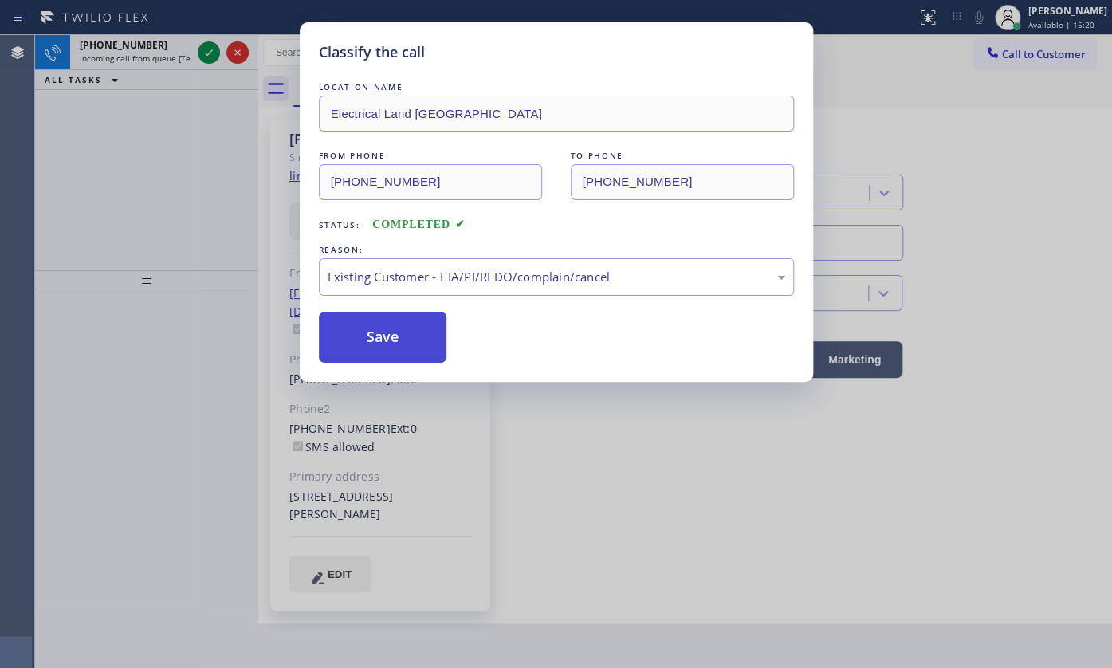
click at [368, 336] on button "Save" at bounding box center [383, 337] width 128 height 51
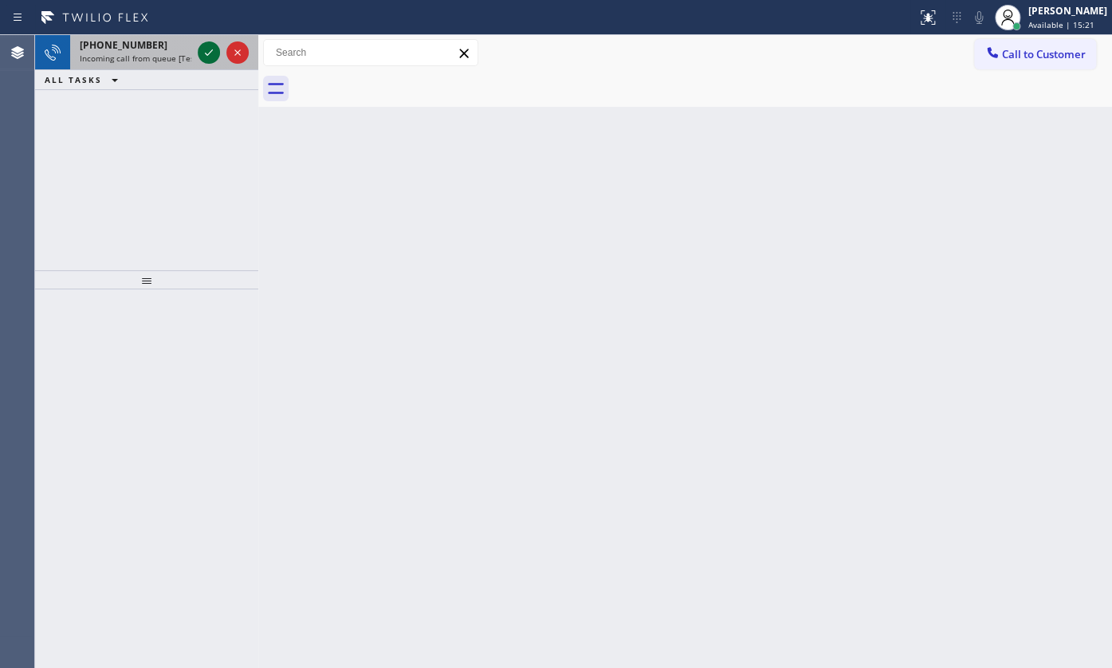
click at [202, 50] on icon at bounding box center [208, 52] width 19 height 19
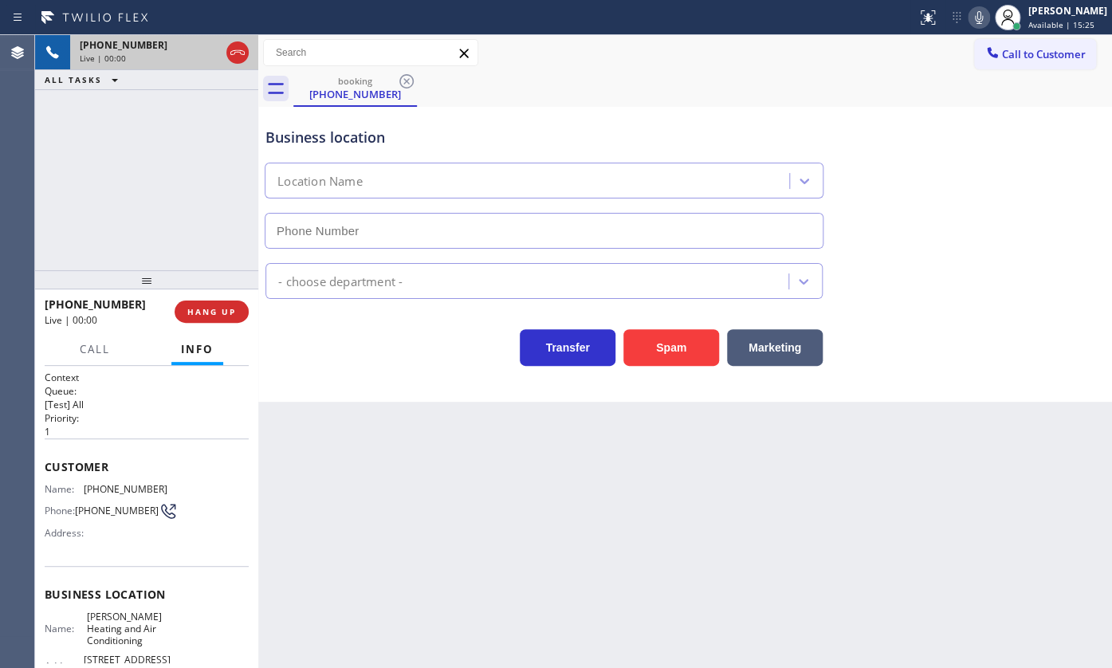
type input "[PHONE_NUMBER]"
click at [207, 47] on icon at bounding box center [208, 52] width 19 height 19
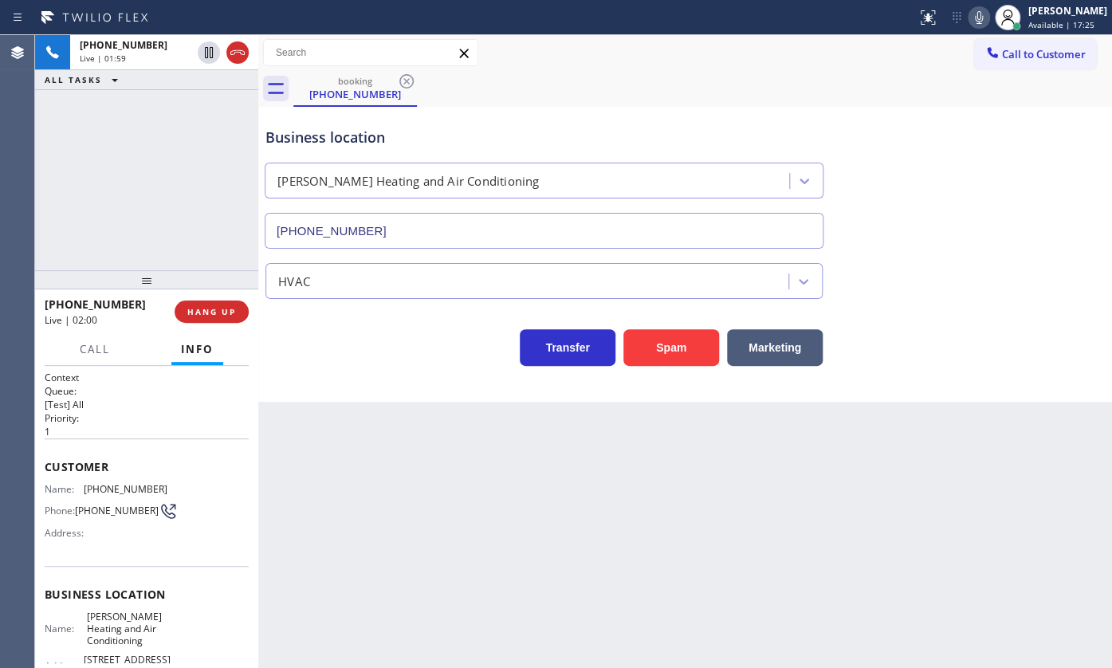
click at [969, 22] on div at bounding box center [979, 17] width 22 height 19
click at [386, 573] on div "Back to Dashboard Change Sender ID Customers Technicians Select a contact Outbo…" at bounding box center [685, 351] width 854 height 633
drag, startPoint x: 103, startPoint y: 197, endPoint x: 155, endPoint y: 142, distance: 75.6
click at [110, 183] on div "[PHONE_NUMBER] Live | 03:49 ALL TASKS ALL TASKS ACTIVE TASKS TASKS IN WRAP UP […" at bounding box center [146, 152] width 223 height 235
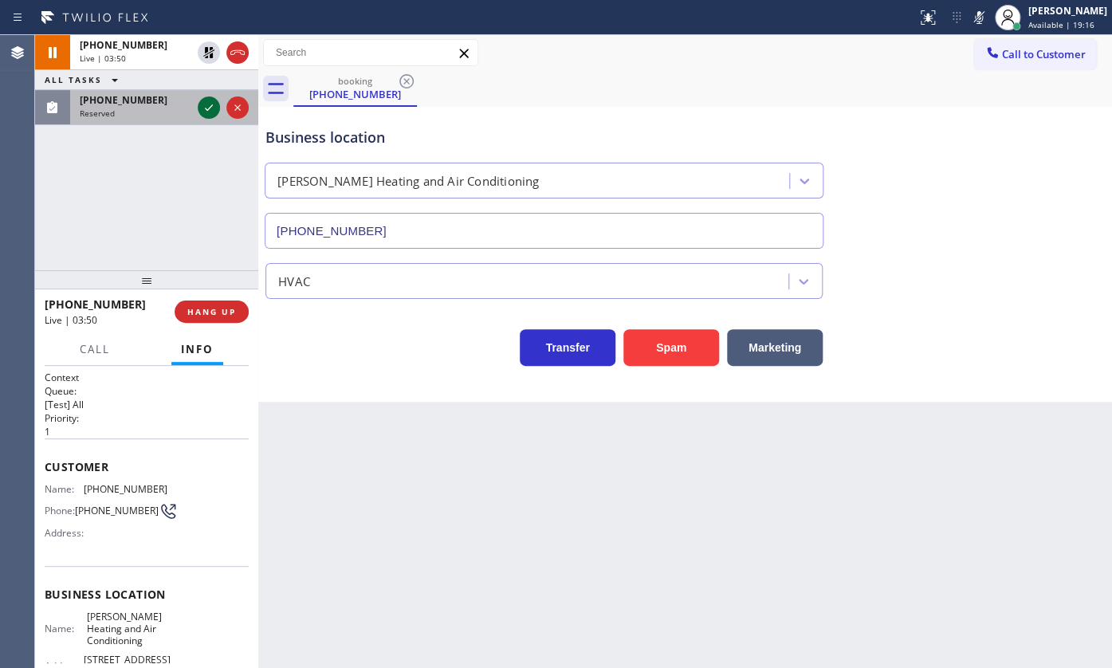
click at [215, 100] on icon at bounding box center [208, 107] width 19 height 19
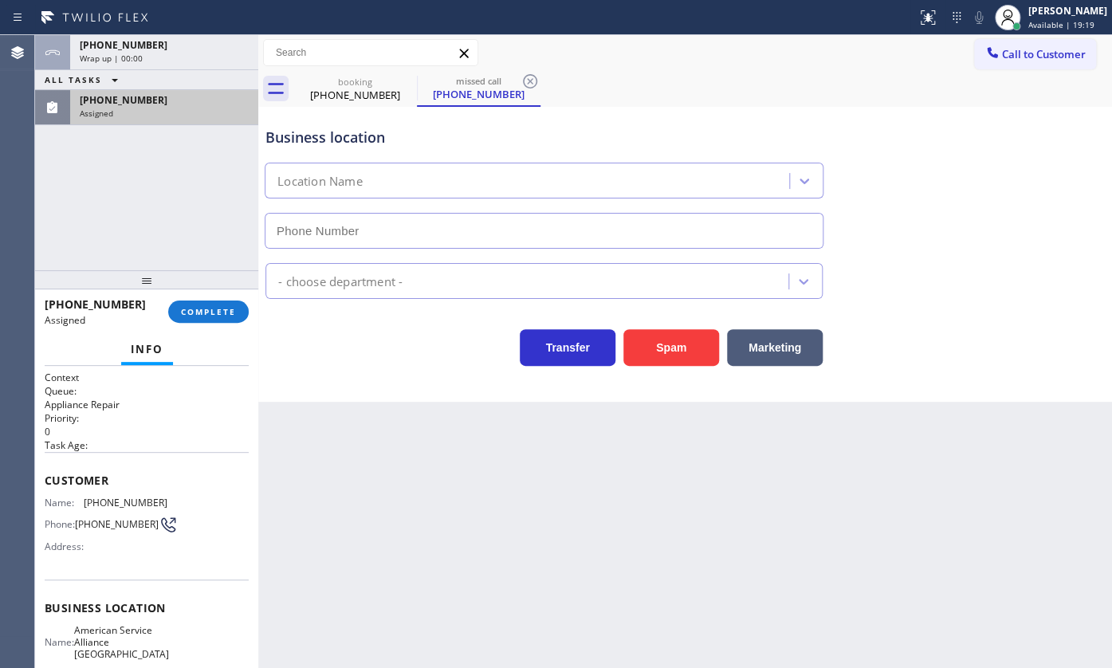
type input "[PHONE_NUMBER]"
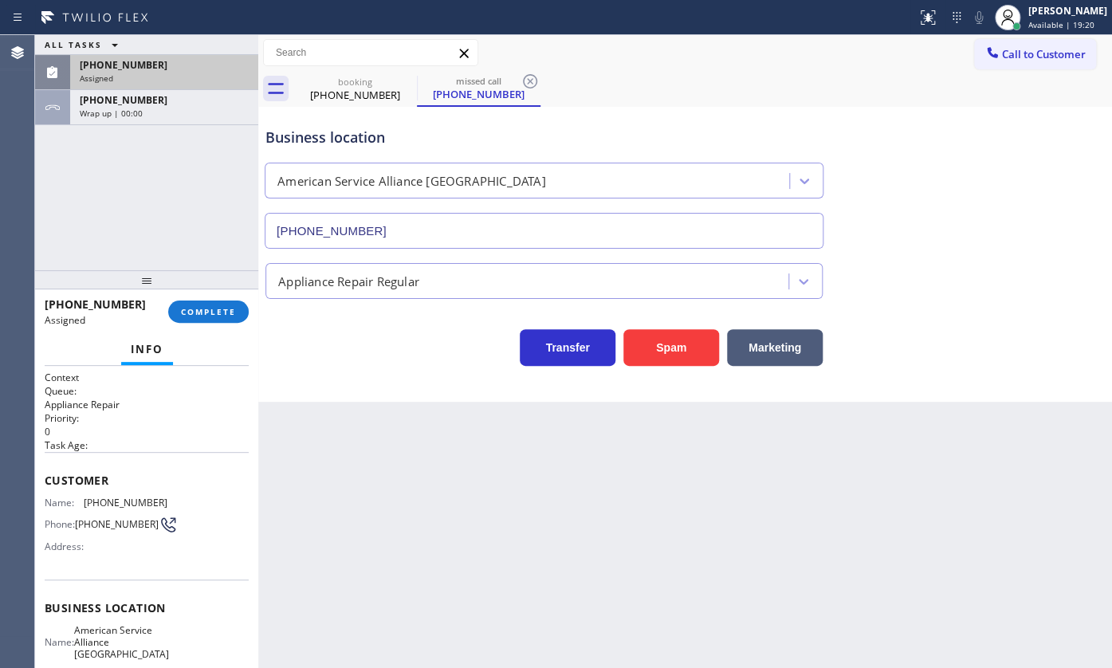
drag, startPoint x: 77, startPoint y: 233, endPoint x: 108, endPoint y: 185, distance: 57.0
click at [94, 206] on div "ALL TASKS ALL TASKS ACTIVE TASKS TASKS IN WRAP UP [PHONE_NUMBER] Assigned [PHON…" at bounding box center [146, 152] width 223 height 235
click at [199, 66] on div "[PHONE_NUMBER]" at bounding box center [164, 65] width 169 height 14
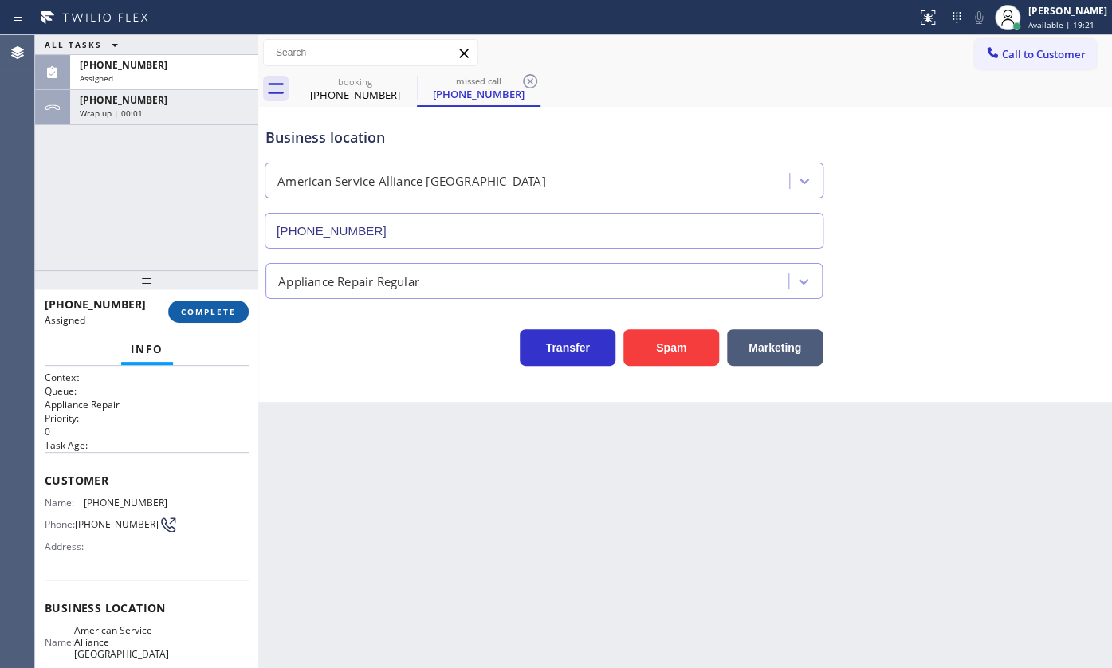
click at [217, 311] on span "COMPLETE" at bounding box center [208, 311] width 55 height 11
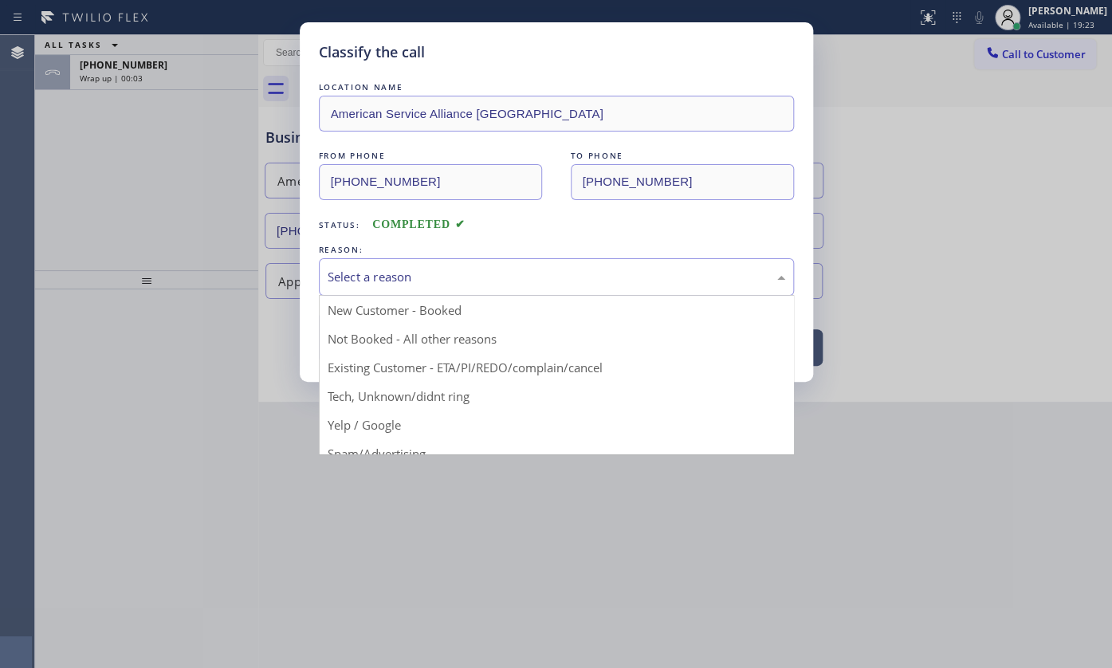
drag, startPoint x: 371, startPoint y: 273, endPoint x: 367, endPoint y: 308, distance: 34.5
click at [371, 276] on div "Select a reason" at bounding box center [557, 277] width 458 height 18
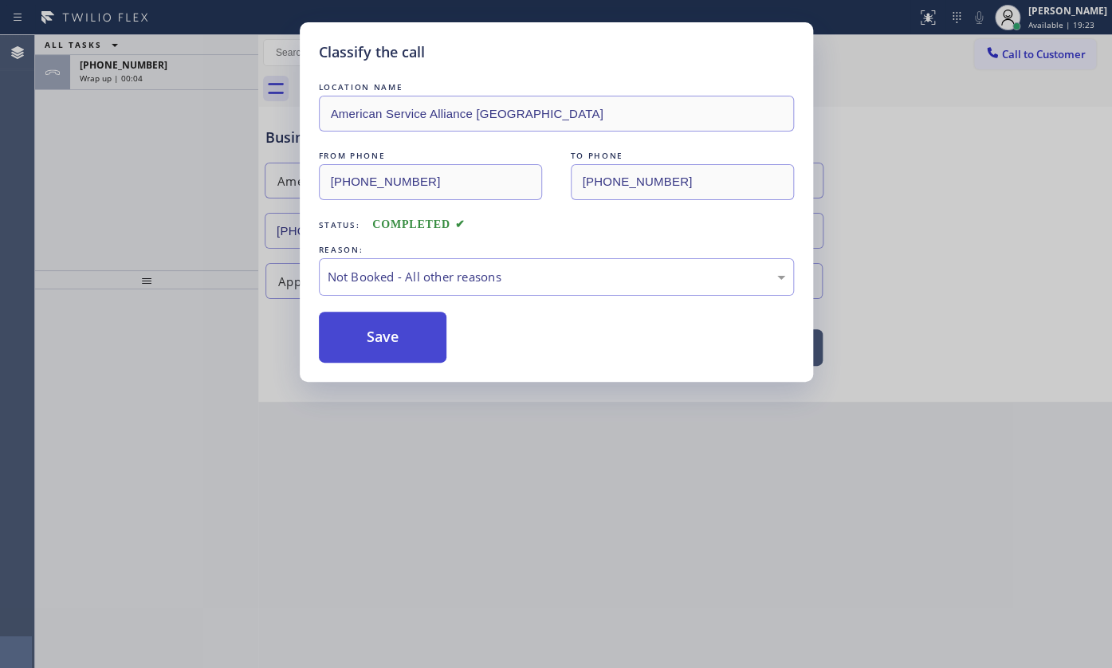
drag, startPoint x: 363, startPoint y: 330, endPoint x: 371, endPoint y: 345, distance: 17.1
click at [366, 335] on button "Save" at bounding box center [383, 337] width 128 height 51
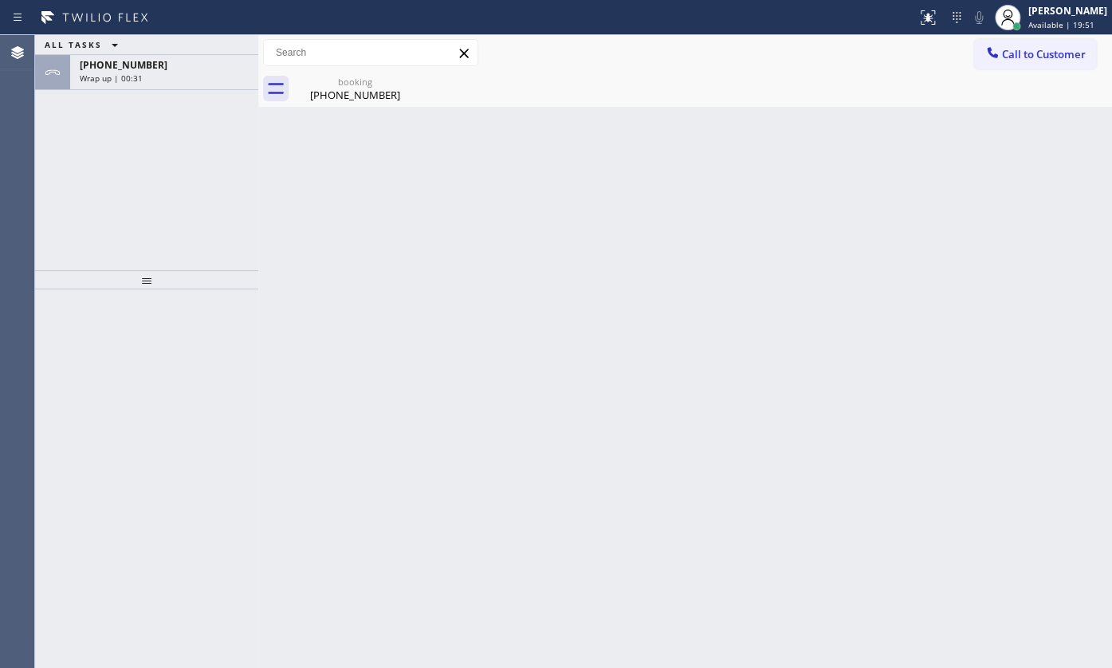
drag, startPoint x: 74, startPoint y: 170, endPoint x: 149, endPoint y: 9, distance: 177.6
click at [104, 112] on div "ALL TASKS ALL TASKS ACTIVE TASKS TASKS IN WRAP UP [PHONE_NUMBER] Wrap up | 00:31" at bounding box center [146, 152] width 223 height 235
click at [182, 74] on div "Wrap up | 00:45" at bounding box center [164, 78] width 169 height 11
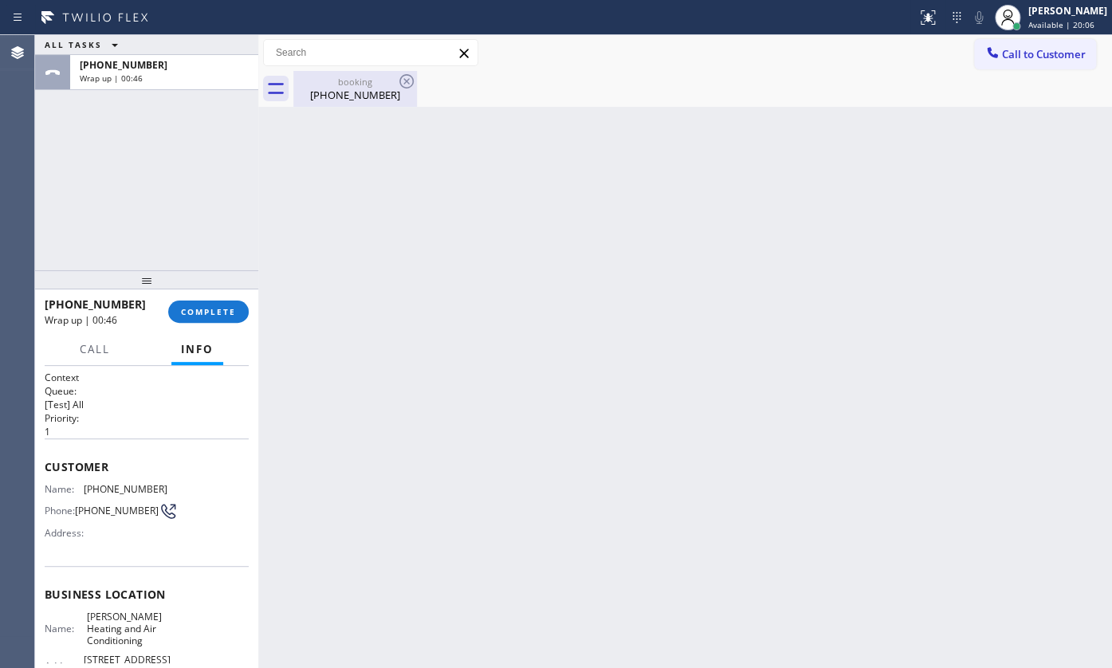
click at [314, 84] on div "booking" at bounding box center [355, 82] width 120 height 12
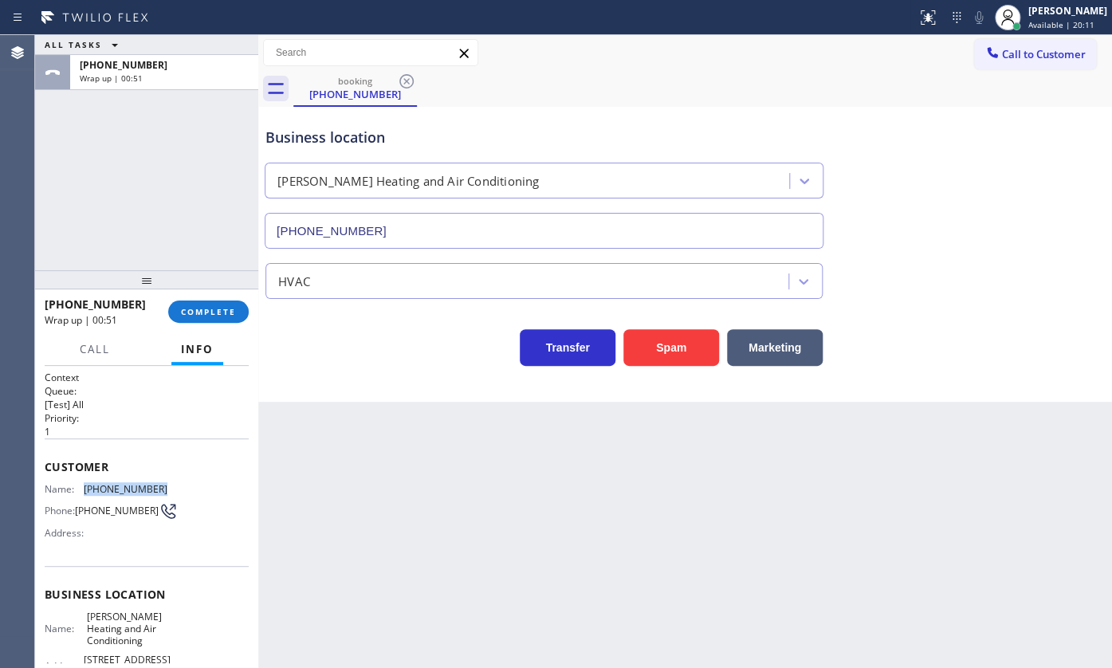
drag, startPoint x: 79, startPoint y: 485, endPoint x: 159, endPoint y: 486, distance: 79.7
click at [159, 486] on div "Name: [PHONE_NUMBER]" at bounding box center [106, 489] width 123 height 12
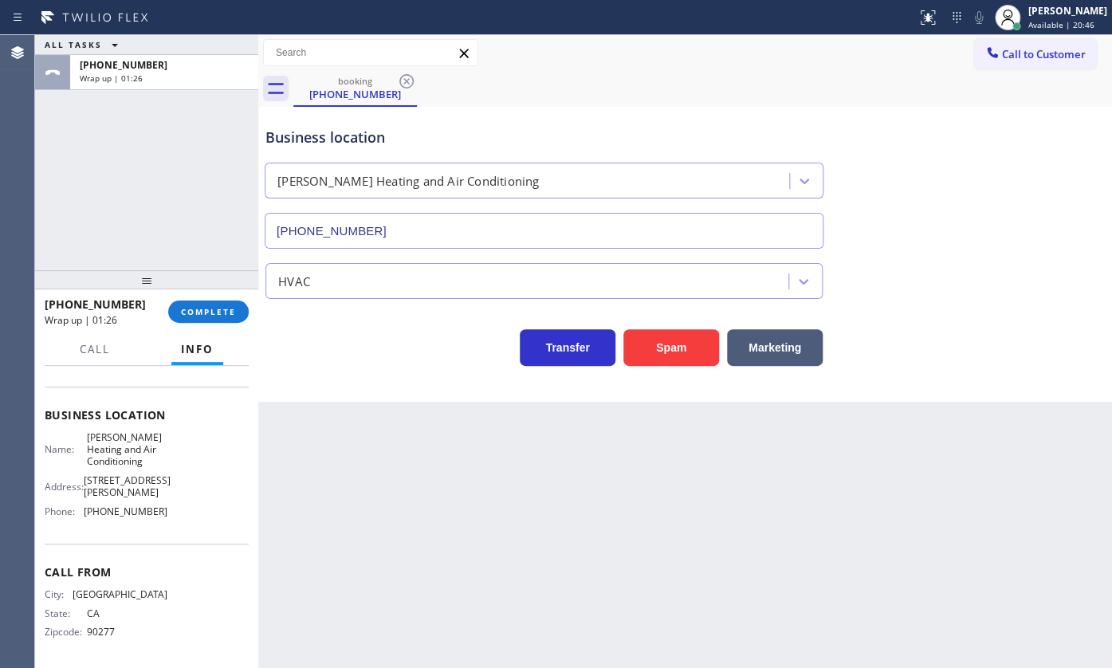
scroll to position [196, 0]
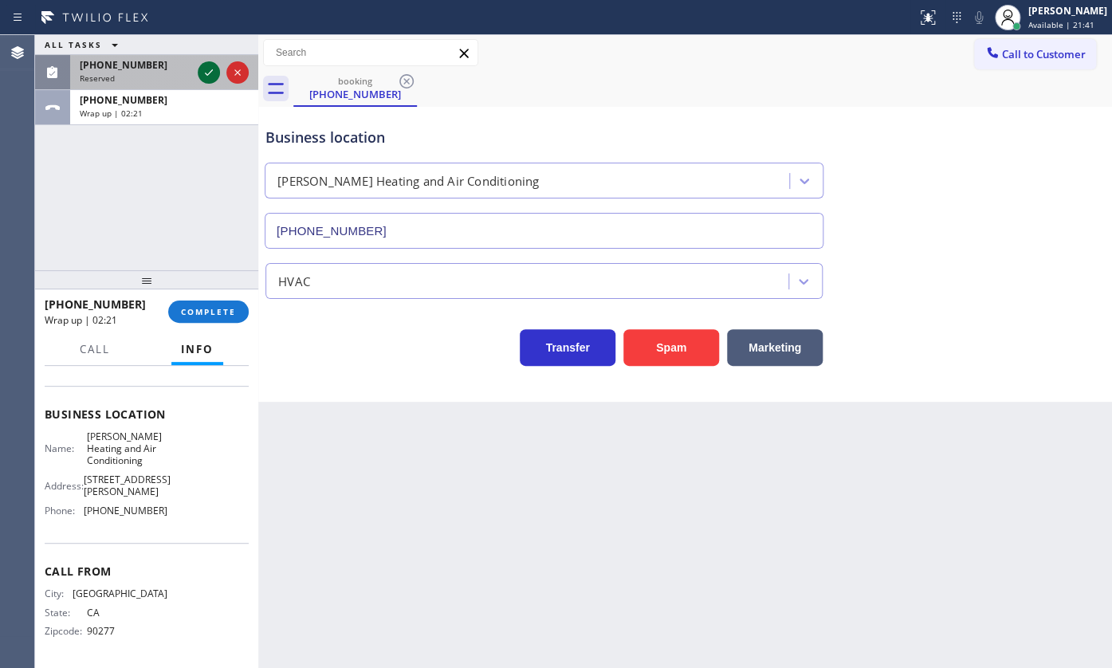
click at [209, 64] on icon at bounding box center [208, 72] width 19 height 19
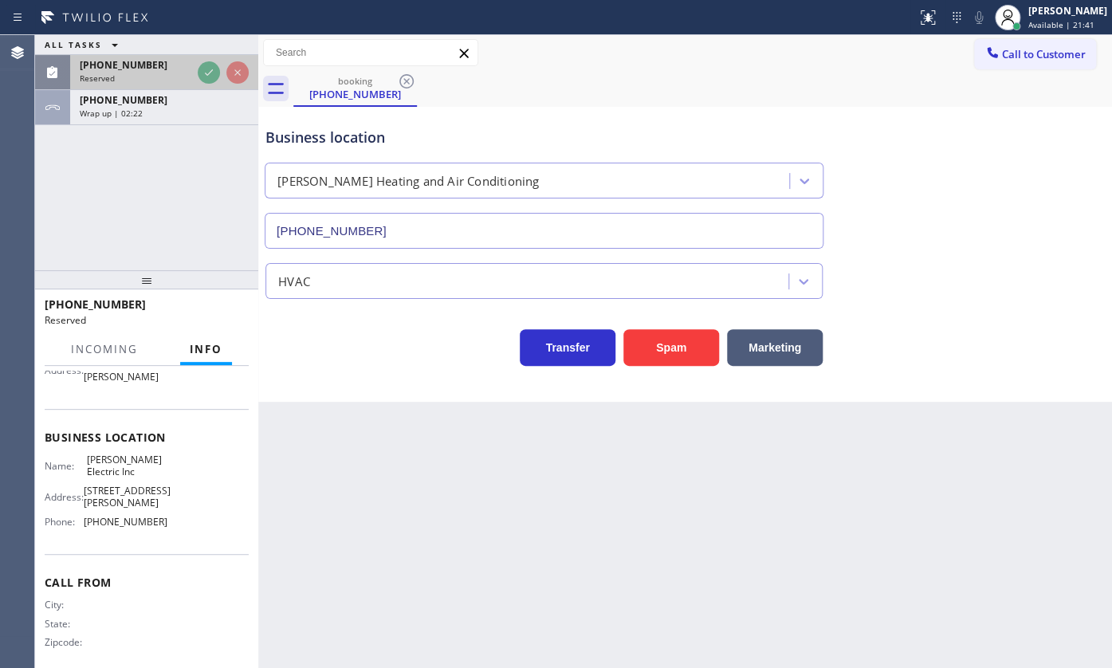
scroll to position [222, 0]
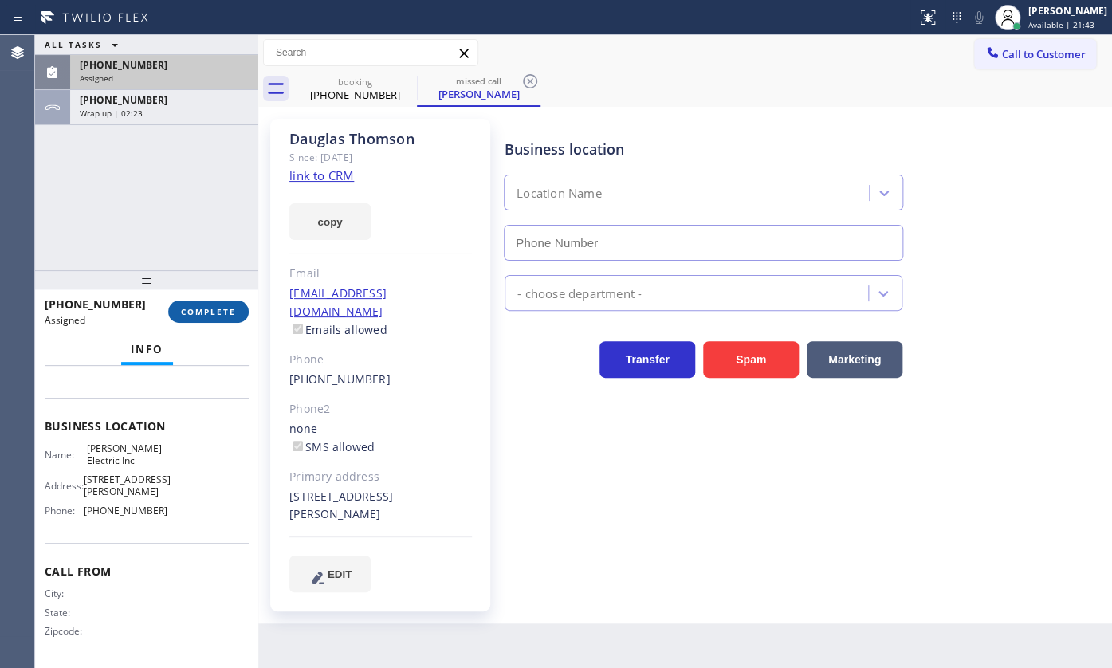
click at [209, 300] on button "COMPLETE" at bounding box center [208, 311] width 81 height 22
type input "[PHONE_NUMBER]"
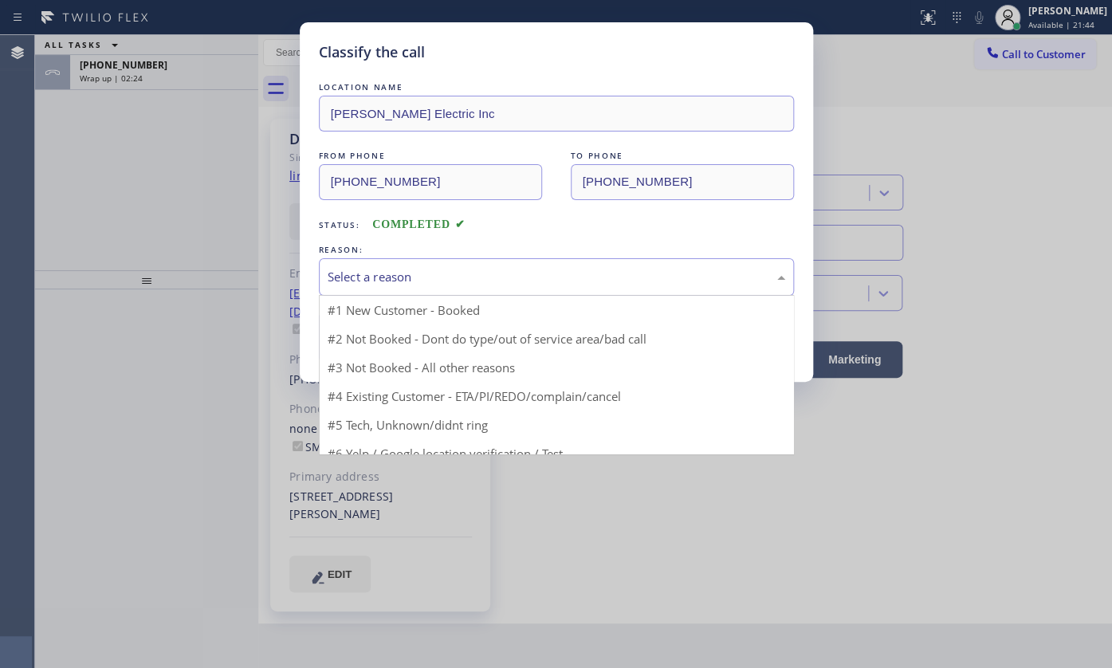
click at [348, 285] on div "Select a reason" at bounding box center [556, 276] width 475 height 37
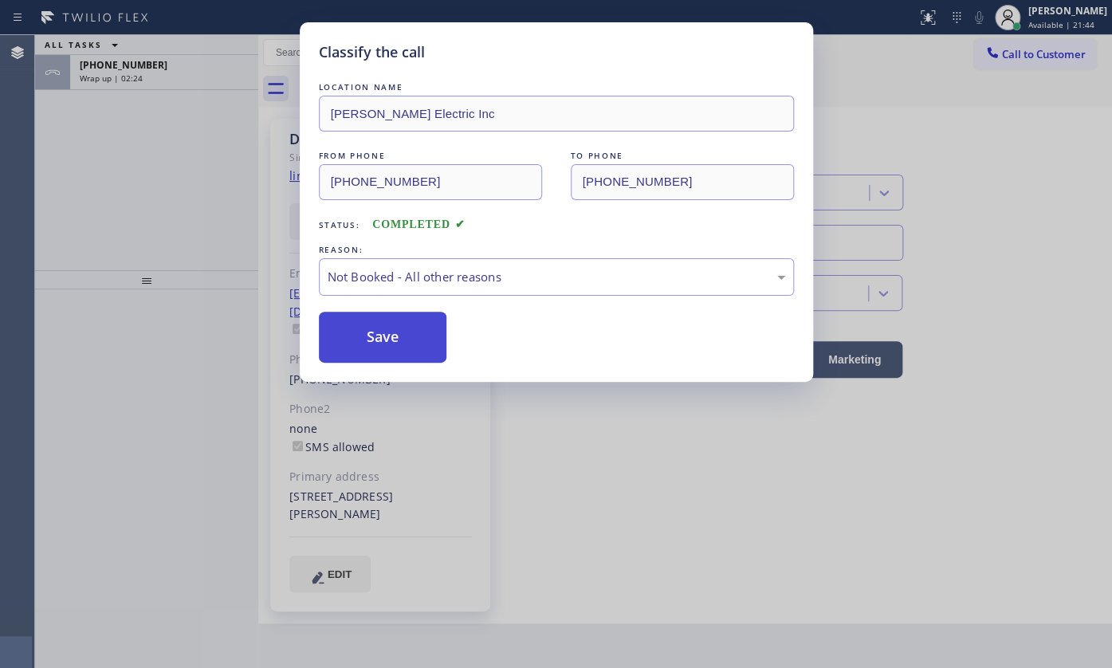
click at [339, 332] on button "Save" at bounding box center [383, 337] width 128 height 51
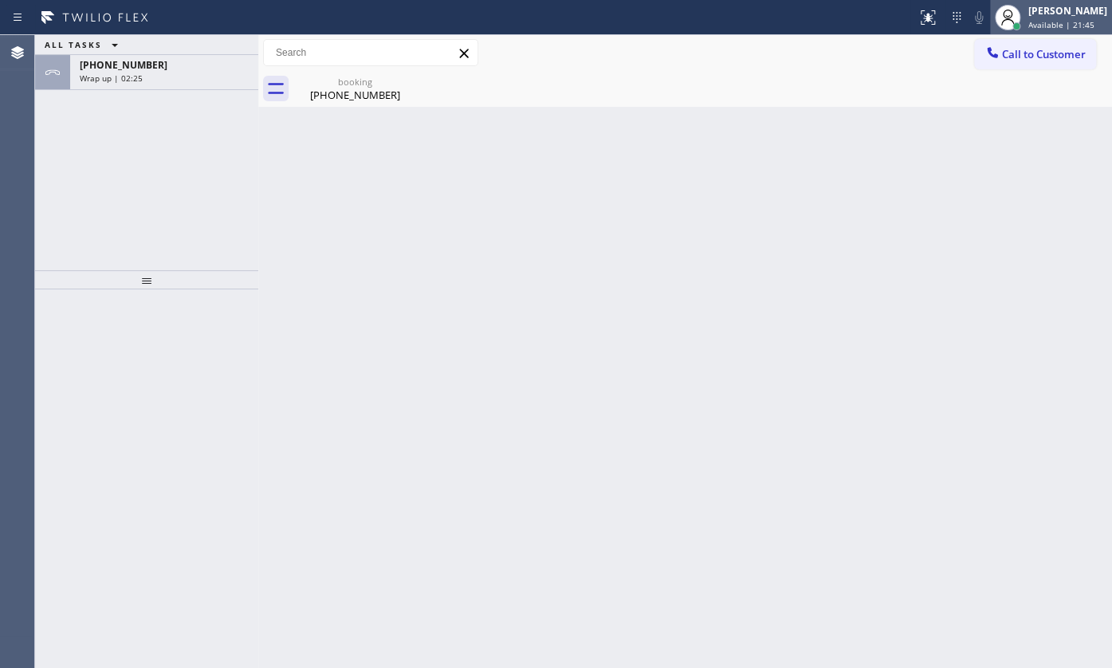
click at [1047, 18] on div "[PERSON_NAME] Available | 21:45" at bounding box center [1068, 17] width 87 height 28
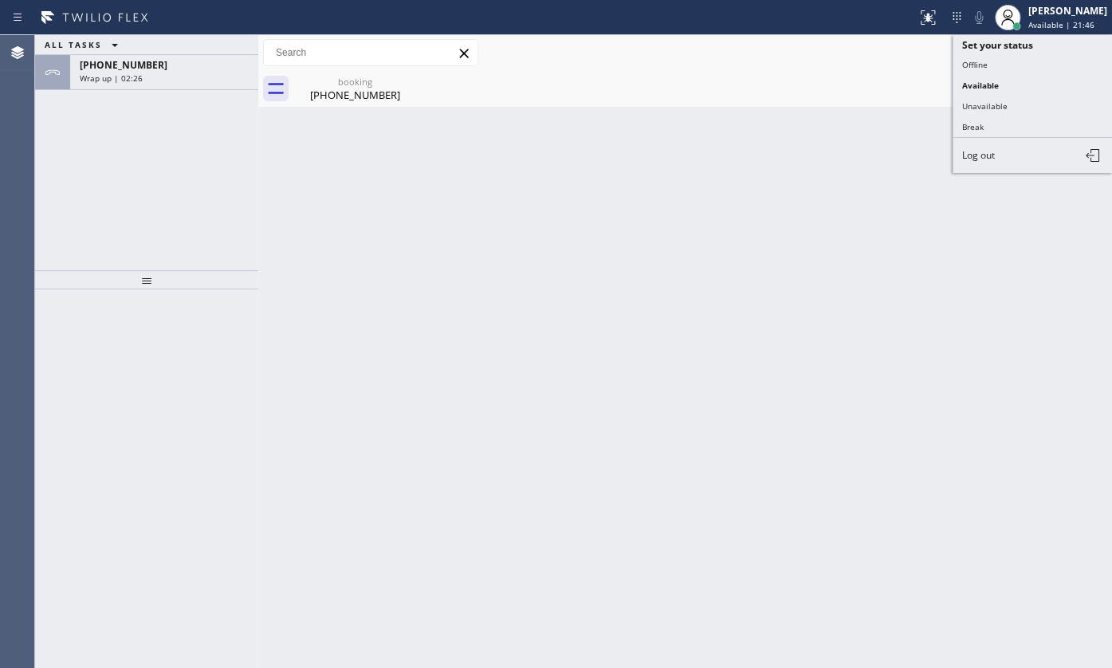
click at [1011, 102] on button "Unavailable" at bounding box center [1031, 106] width 159 height 21
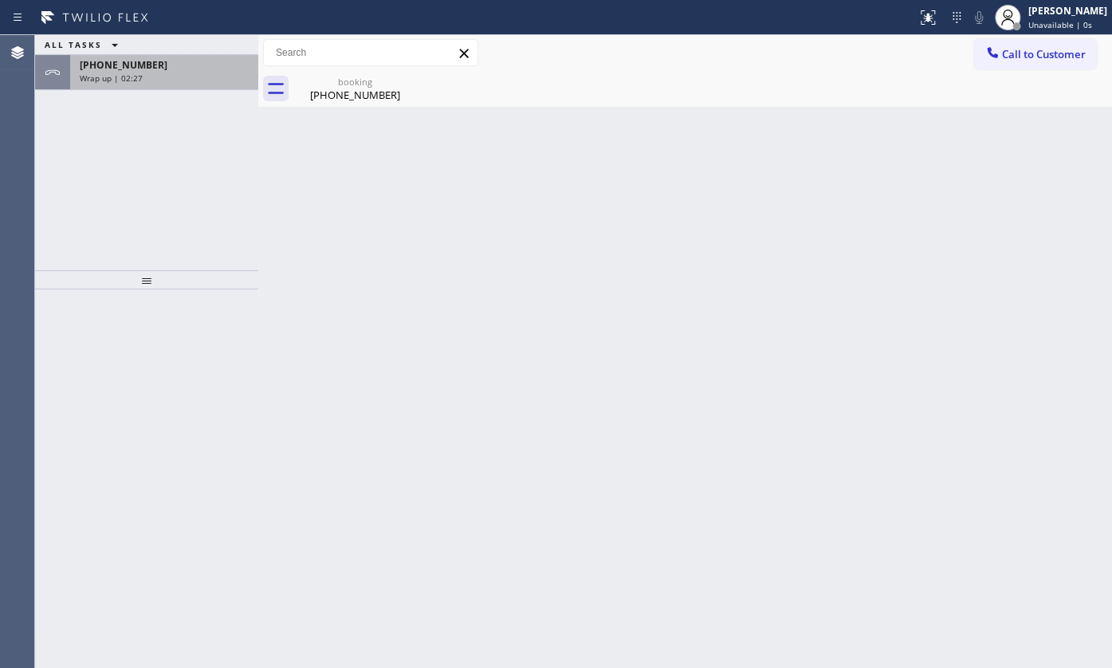
click at [209, 76] on div "Wrap up | 02:27" at bounding box center [164, 78] width 169 height 11
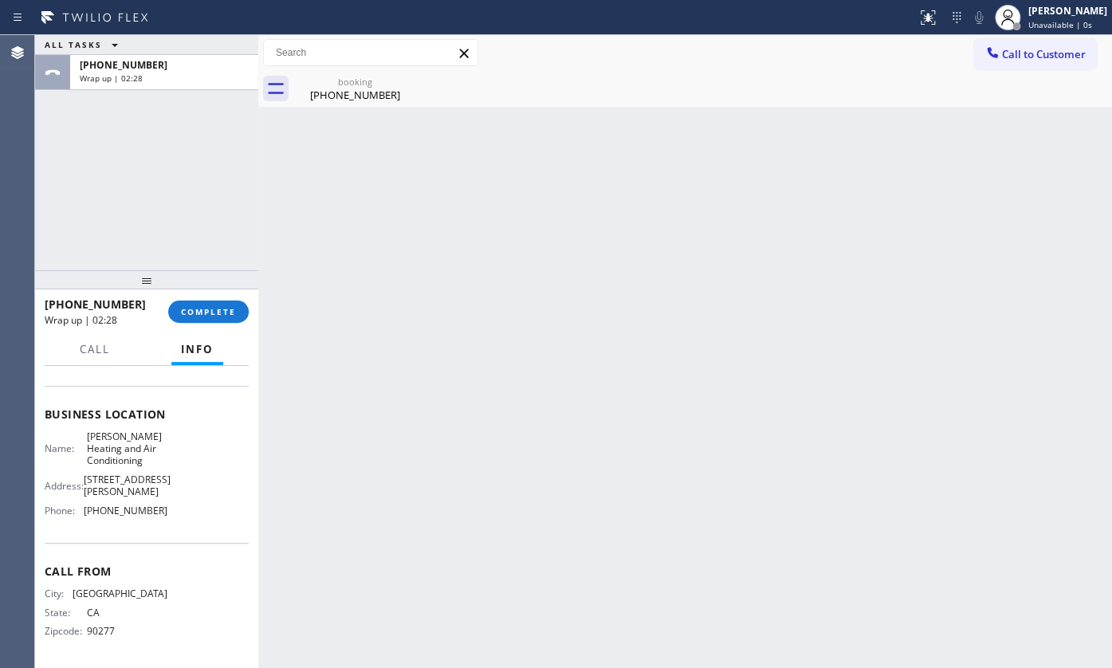
scroll to position [196, 0]
drag, startPoint x: 87, startPoint y: 505, endPoint x: 178, endPoint y: 508, distance: 90.9
click at [178, 508] on div "Name: [PERSON_NAME] Heating and Air Conditioning Address: [STREET_ADDRESS][PERS…" at bounding box center [147, 476] width 204 height 93
click at [1038, 56] on span "Call to Customer" at bounding box center [1044, 54] width 84 height 14
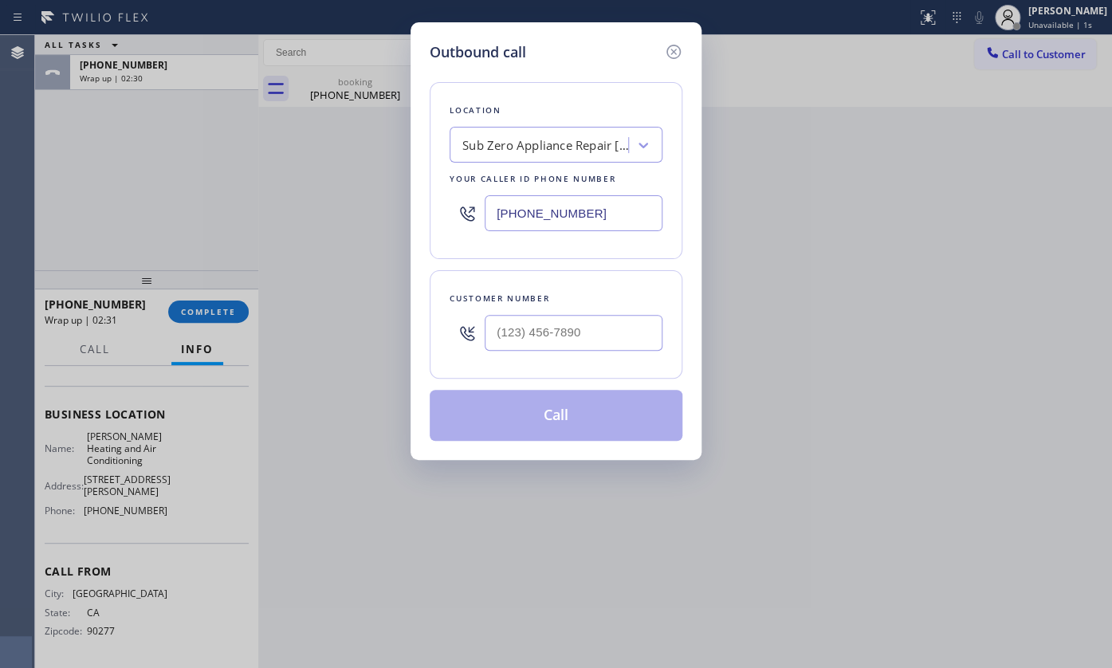
click at [612, 218] on input "[PHONE_NUMBER]" at bounding box center [574, 213] width 178 height 36
drag, startPoint x: 612, startPoint y: 218, endPoint x: 470, endPoint y: 218, distance: 141.9
click at [470, 218] on div "[PHONE_NUMBER]" at bounding box center [556, 213] width 213 height 52
paste input "23) 215-1266"
type input "[PHONE_NUMBER]"
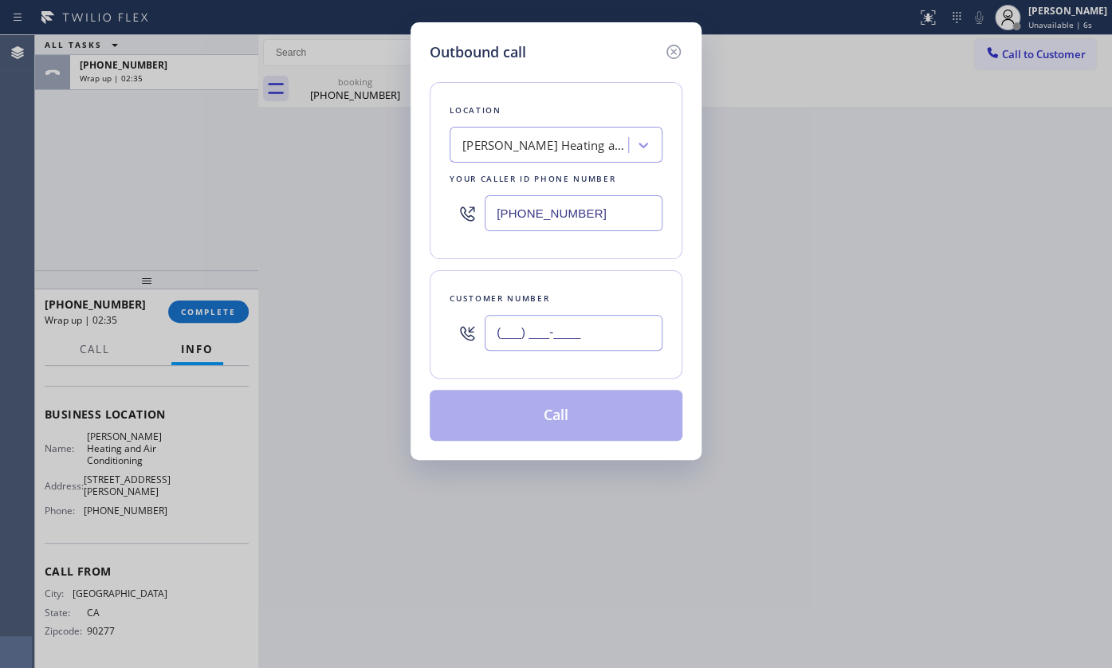
click at [509, 332] on input "(___) ___-____" at bounding box center [574, 333] width 178 height 36
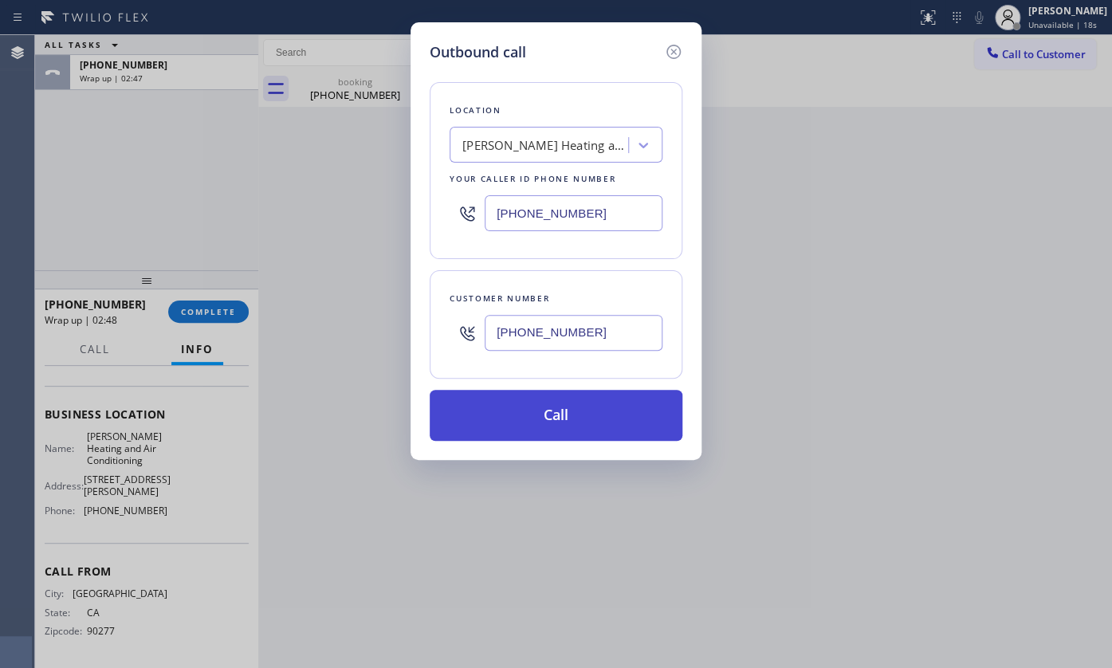
type input "[PHONE_NUMBER]"
click at [528, 406] on button "Call" at bounding box center [556, 415] width 253 height 51
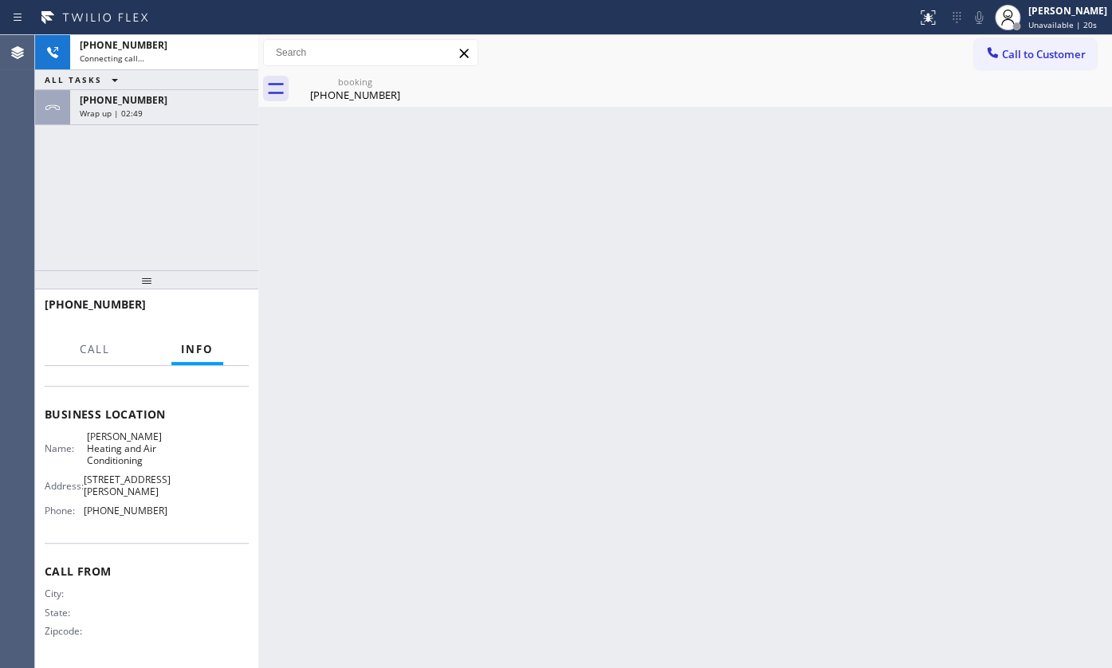
scroll to position [183, 0]
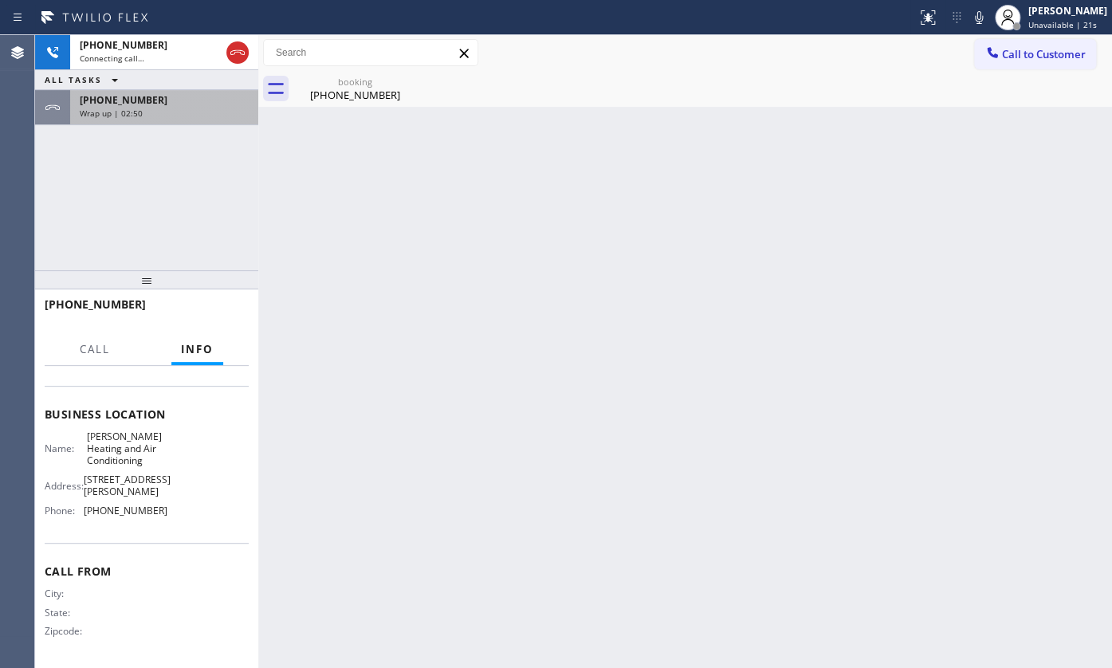
click at [129, 91] on div "[PHONE_NUMBER] Connecting call… ALL TASKS ALL TASKS ACTIVE TASKS TASKS IN WRAP …" at bounding box center [146, 80] width 223 height 90
click at [128, 100] on span "[PHONE_NUMBER]" at bounding box center [124, 100] width 88 height 14
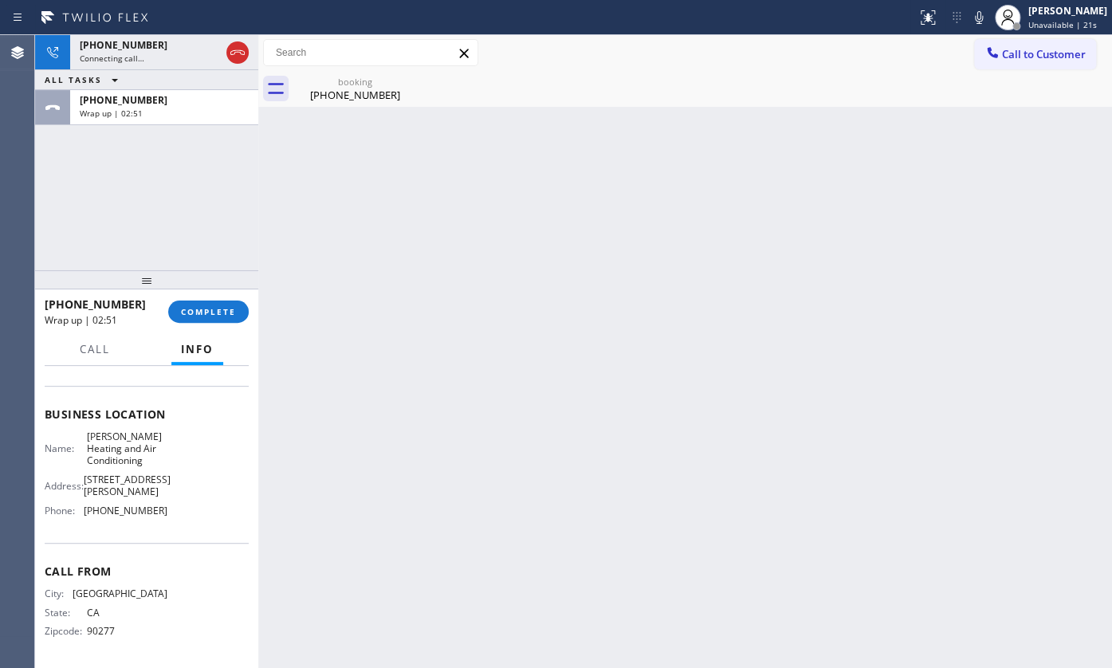
scroll to position [196, 0]
click at [205, 321] on div "[PHONE_NUMBER] Wrap up | 02:51 COMPLETE" at bounding box center [147, 311] width 204 height 41
click at [215, 309] on span "COMPLETE" at bounding box center [208, 311] width 55 height 11
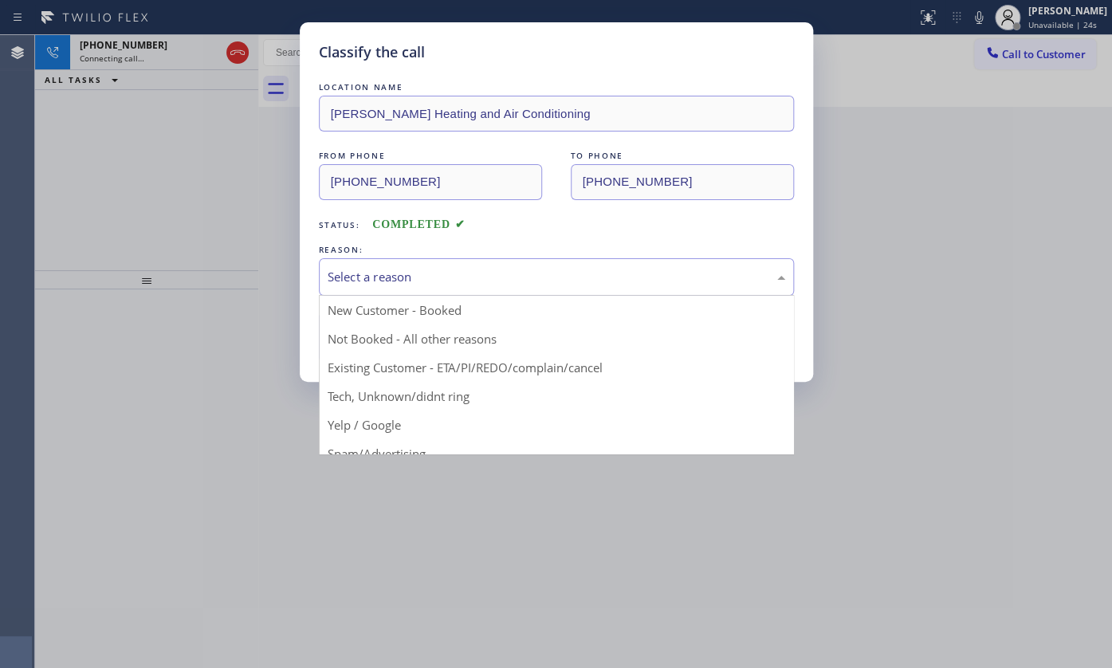
click at [354, 277] on div "Select a reason" at bounding box center [557, 277] width 458 height 18
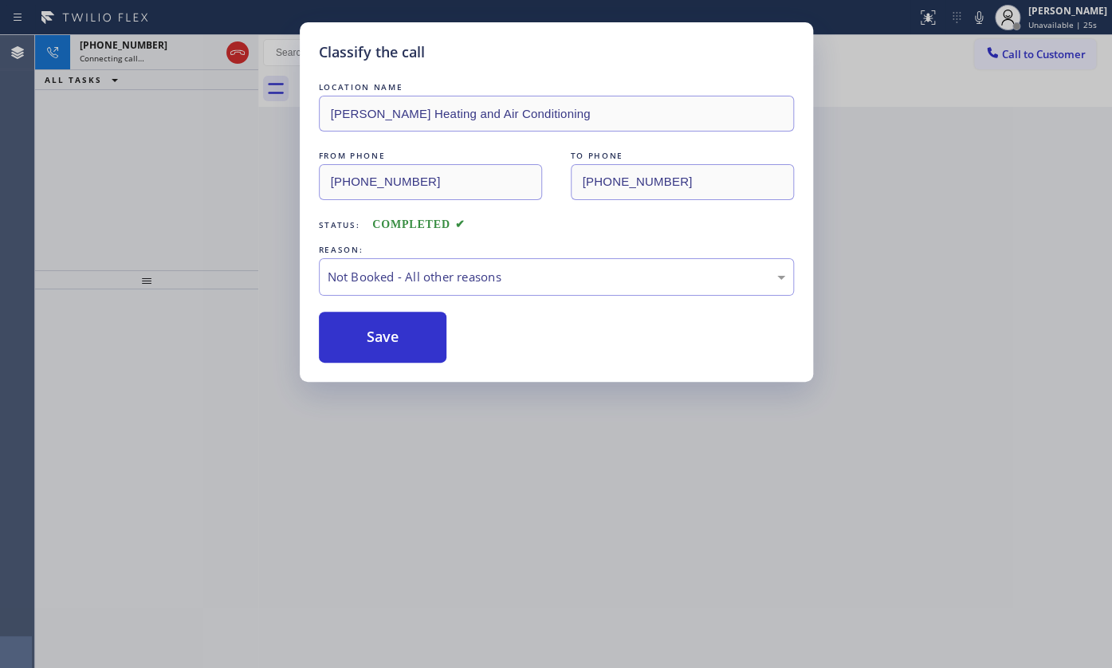
click at [350, 341] on button "Save" at bounding box center [383, 337] width 128 height 51
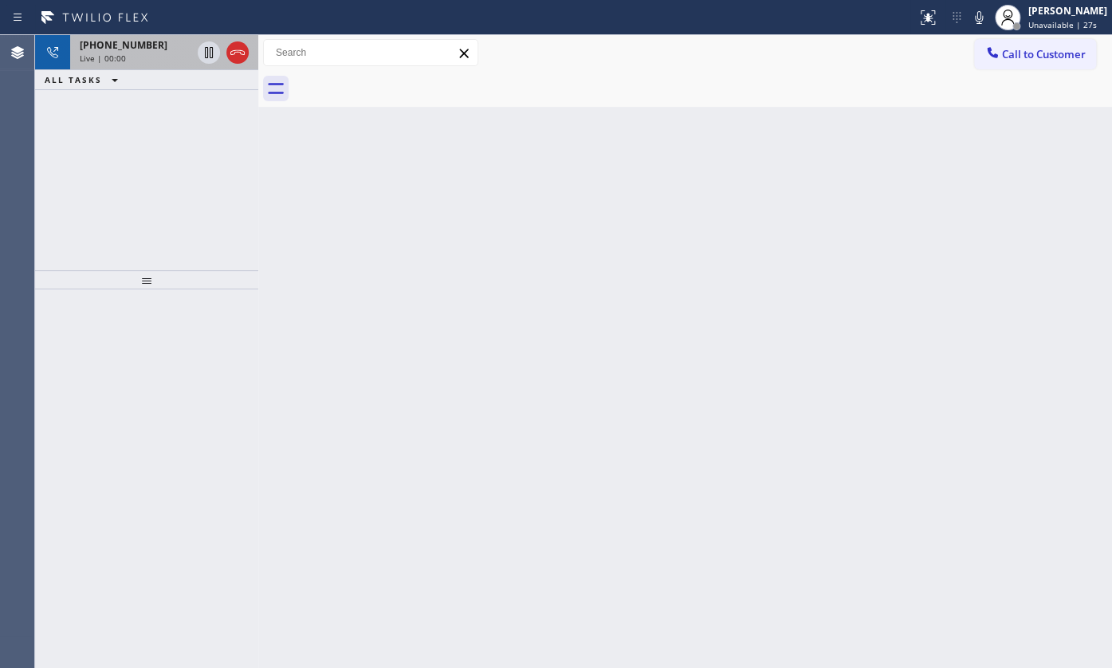
click at [116, 47] on span "[PHONE_NUMBER]" at bounding box center [124, 45] width 88 height 14
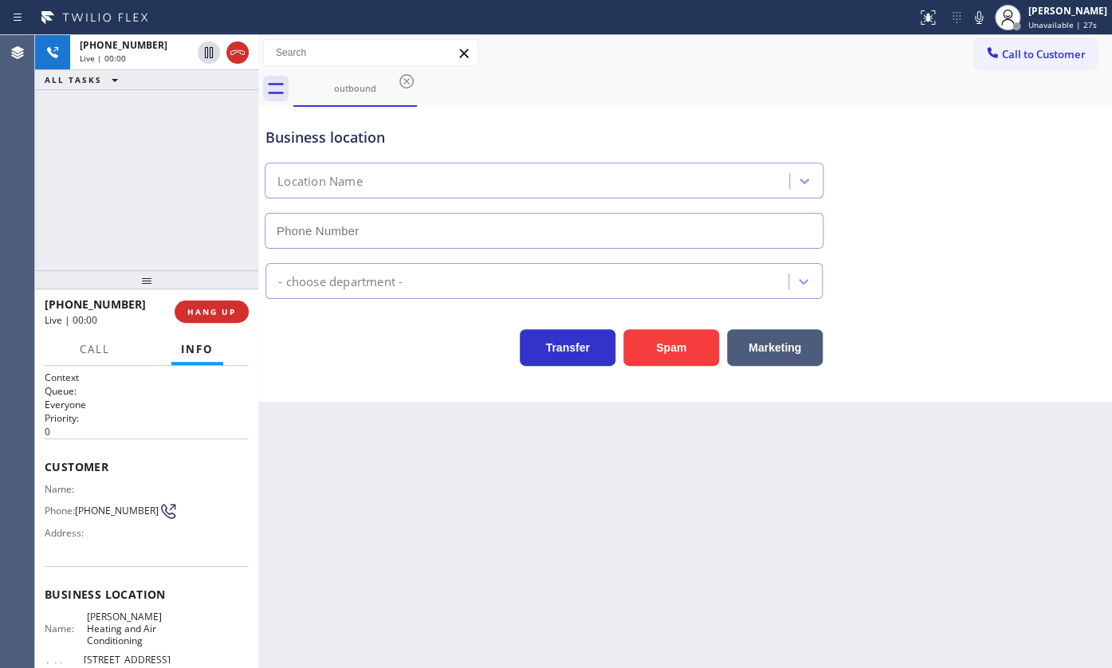
type input "[PHONE_NUMBER]"
click at [183, 202] on div "[PHONE_NUMBER] Live | 00:32 ALL TASKS ALL TASKS ACTIVE TASKS TASKS IN WRAP UP" at bounding box center [146, 152] width 223 height 235
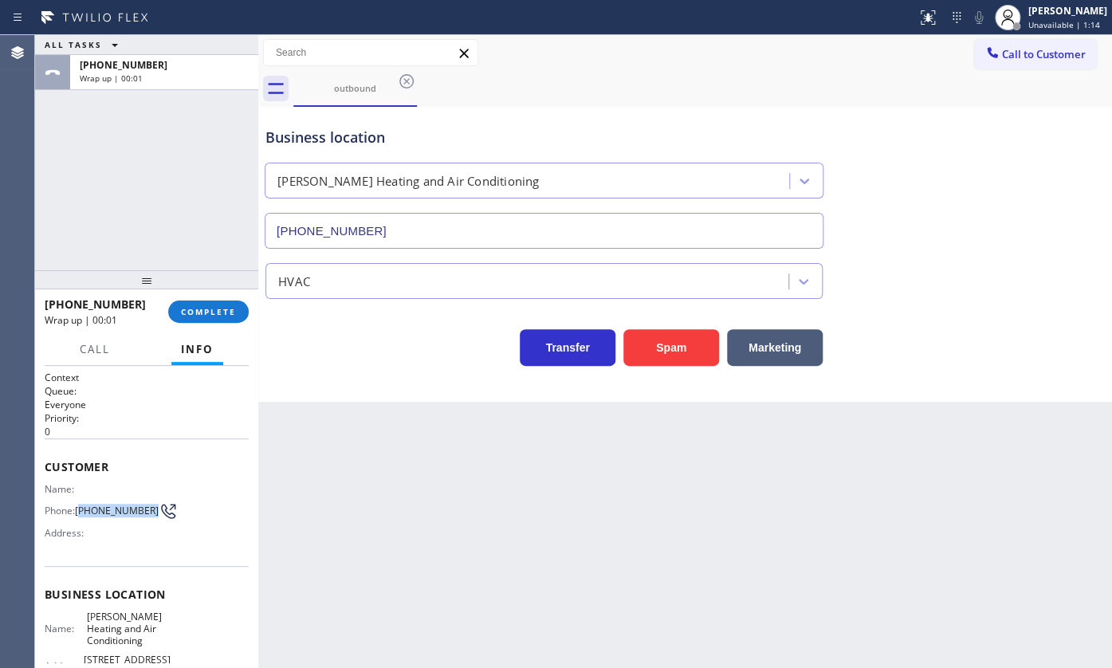
drag, startPoint x: 81, startPoint y: 501, endPoint x: 116, endPoint y: 520, distance: 39.9
click at [116, 516] on span "[PHONE_NUMBER]" at bounding box center [117, 511] width 84 height 12
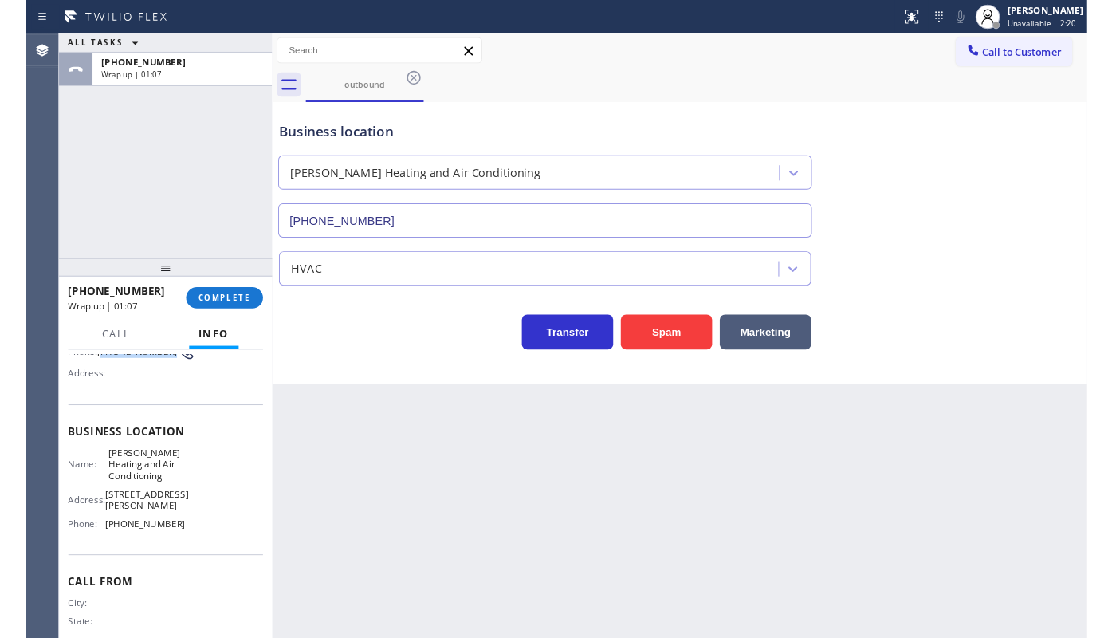
scroll to position [183, 0]
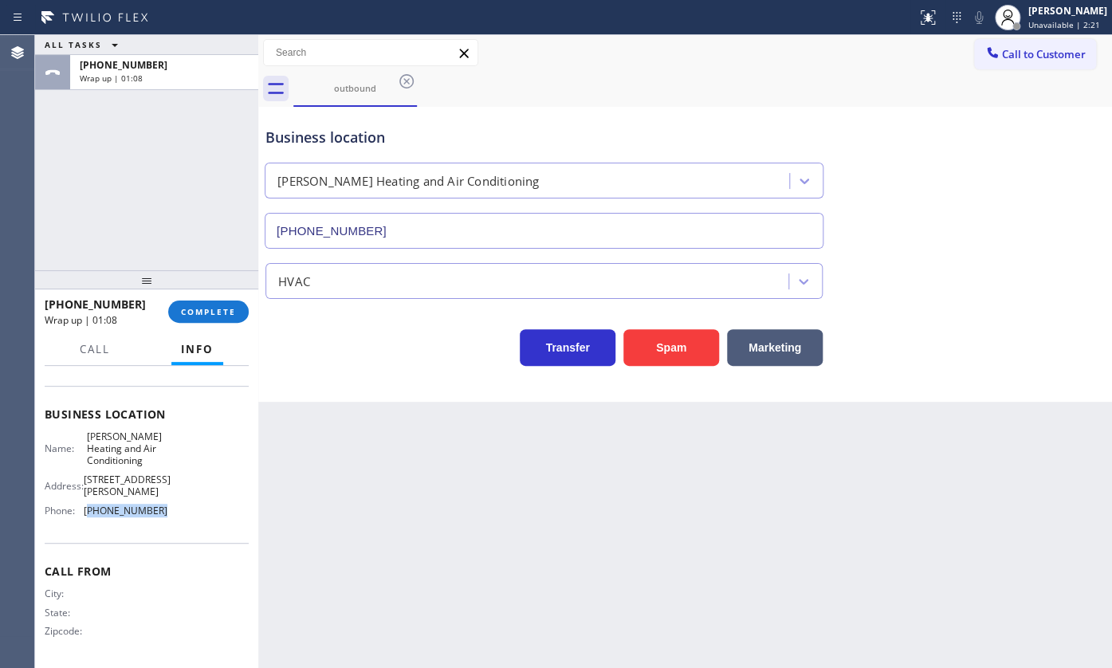
drag, startPoint x: 87, startPoint y: 513, endPoint x: 167, endPoint y: 510, distance: 79.8
click at [167, 510] on div "Name: [PERSON_NAME] Heating and Air Conditioning Address: [STREET_ADDRESS][PERS…" at bounding box center [147, 476] width 204 height 93
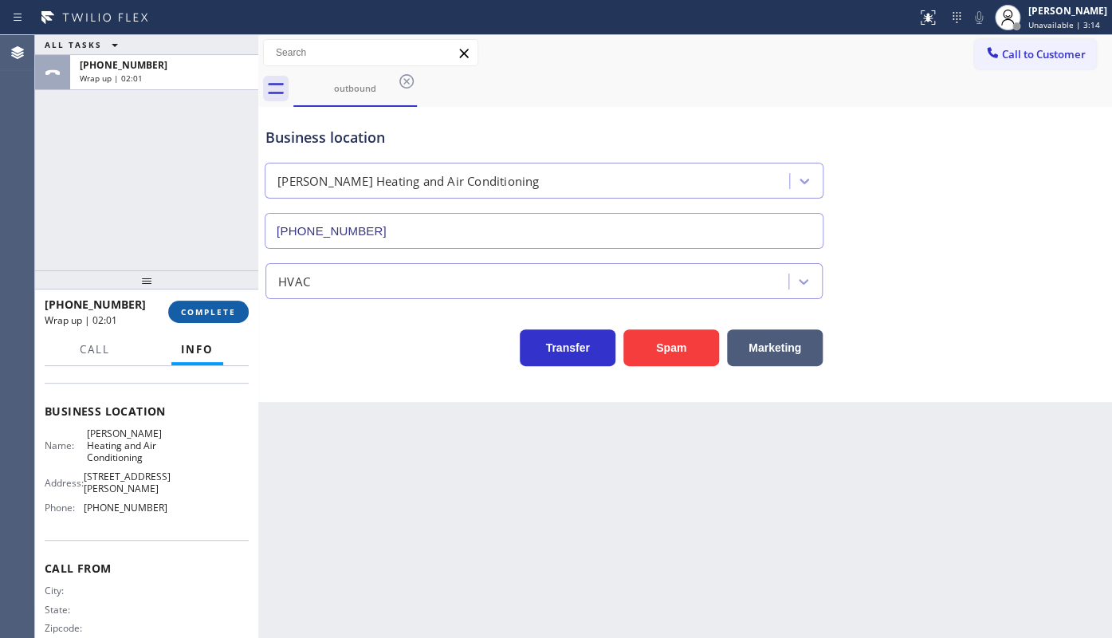
drag, startPoint x: 159, startPoint y: 309, endPoint x: 186, endPoint y: 310, distance: 26.3
click at [175, 312] on div "[PHONE_NUMBER] Wrap up | 02:01 COMPLETE" at bounding box center [147, 311] width 204 height 41
click at [186, 310] on span "COMPLETE" at bounding box center [208, 311] width 55 height 11
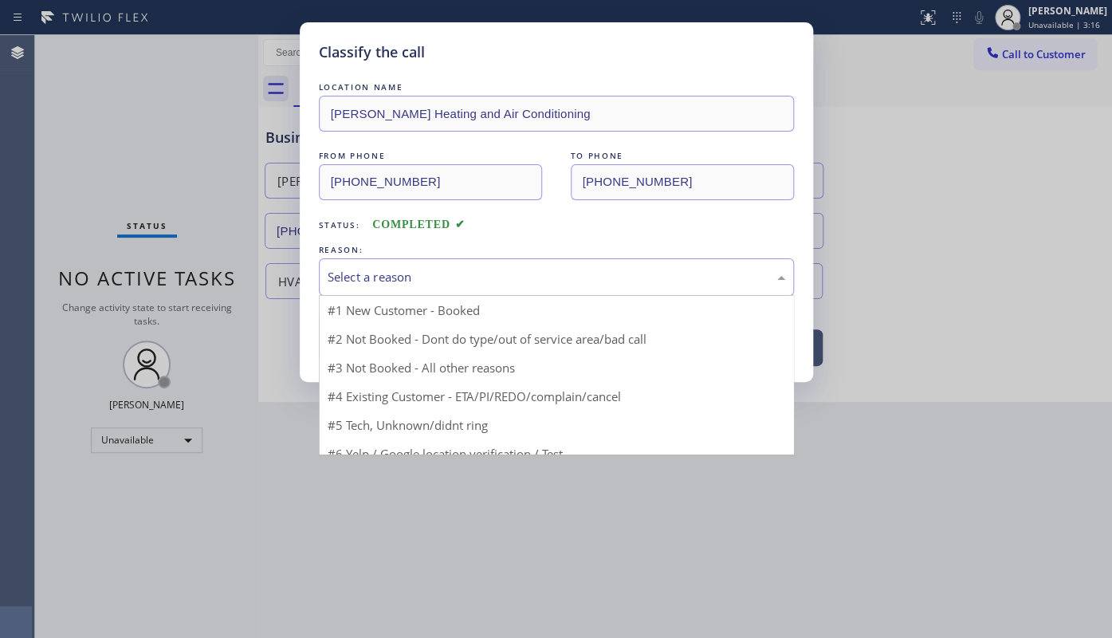
click at [377, 277] on div "Select a reason" at bounding box center [557, 277] width 458 height 18
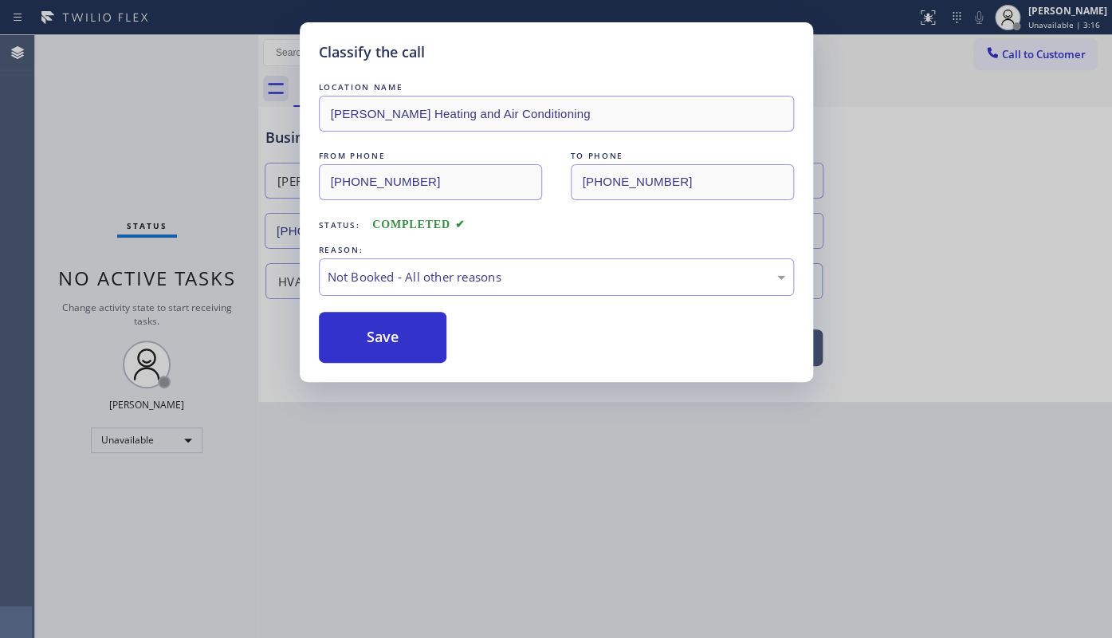
click at [363, 334] on button "Save" at bounding box center [383, 337] width 128 height 51
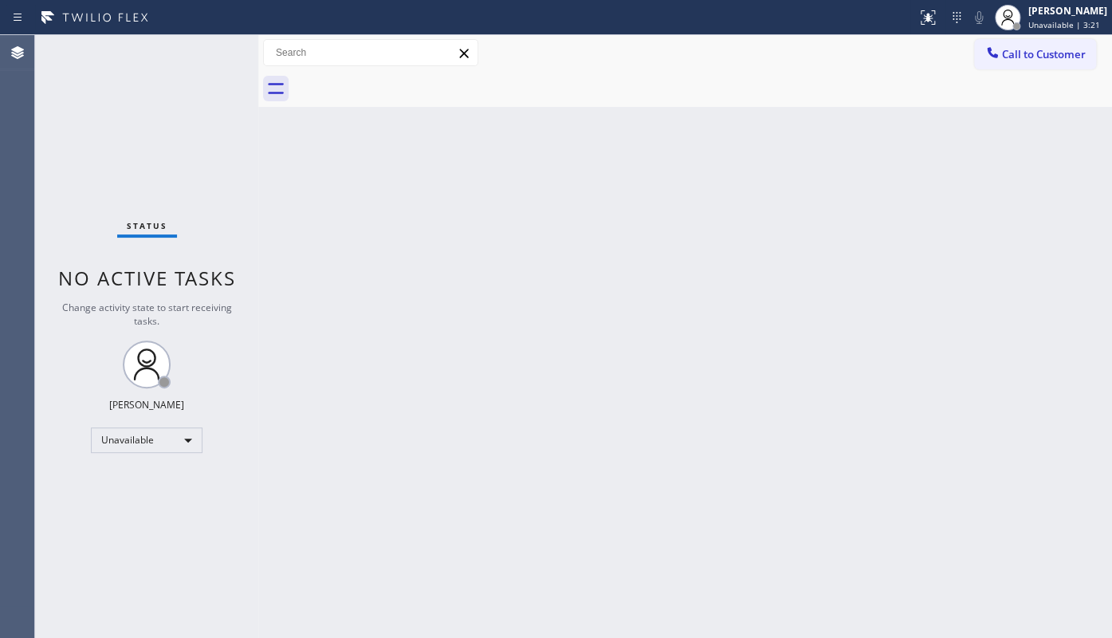
click at [489, 353] on div "Back to Dashboard Change Sender ID Customers Technicians Select a contact Outbo…" at bounding box center [685, 336] width 854 height 603
click at [128, 433] on div "Unavailable" at bounding box center [147, 440] width 112 height 26
click at [127, 486] on li "Available" at bounding box center [146, 480] width 108 height 19
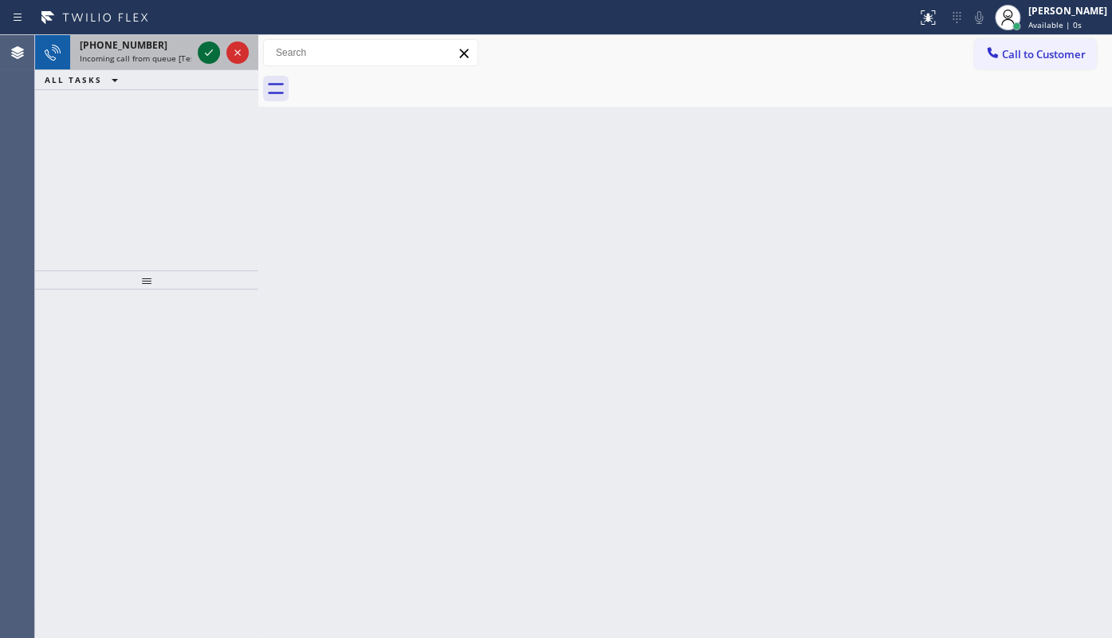
click at [205, 49] on icon at bounding box center [208, 52] width 19 height 19
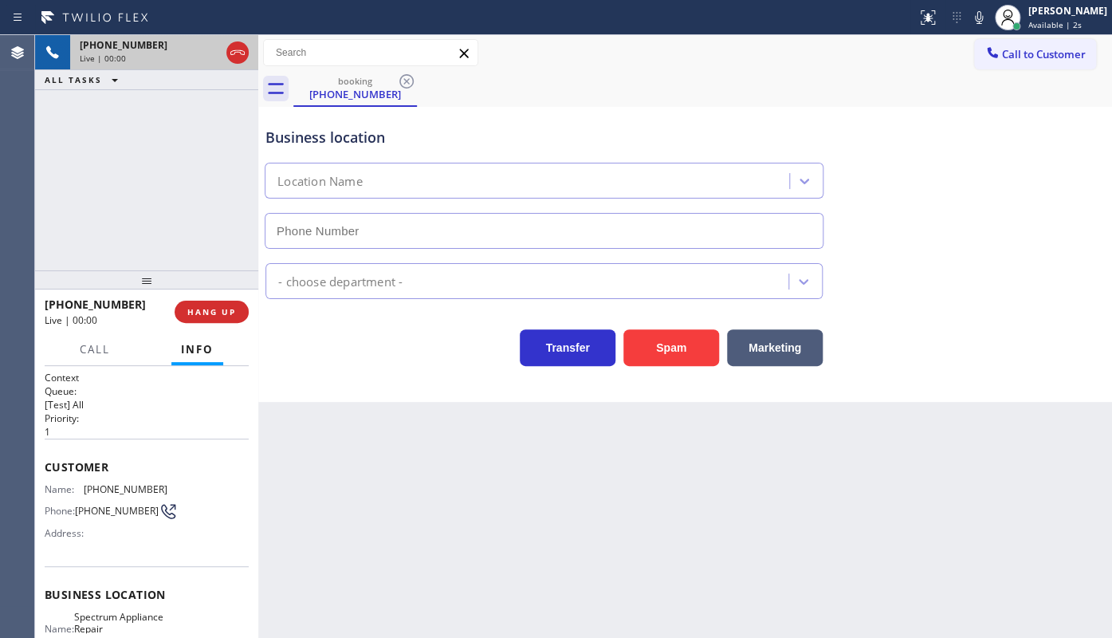
type input "[PHONE_NUMBER]"
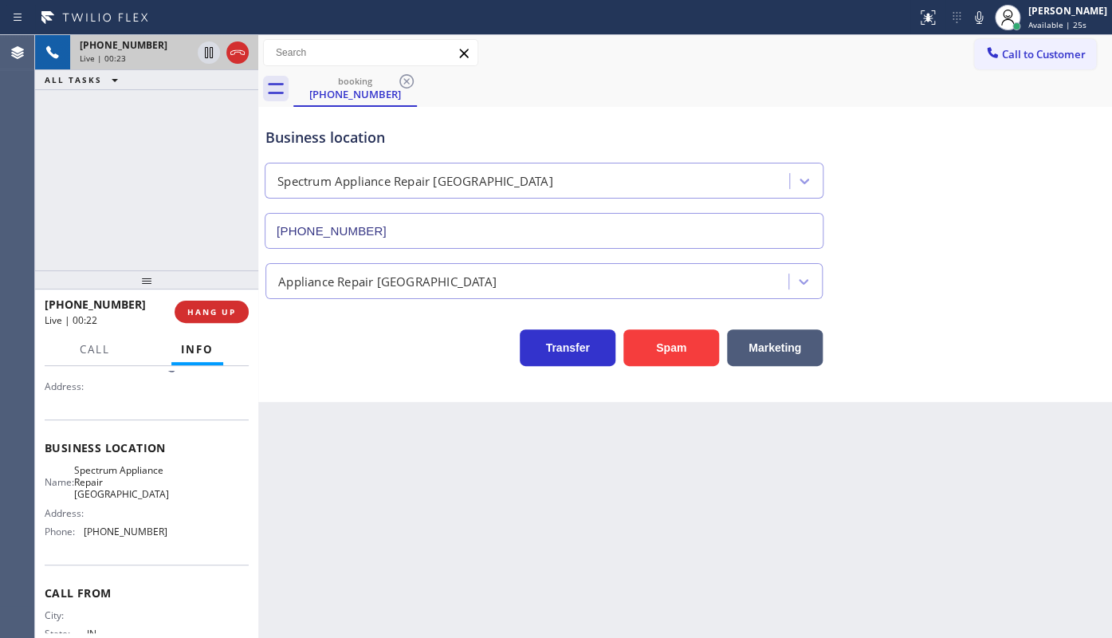
scroll to position [202, 0]
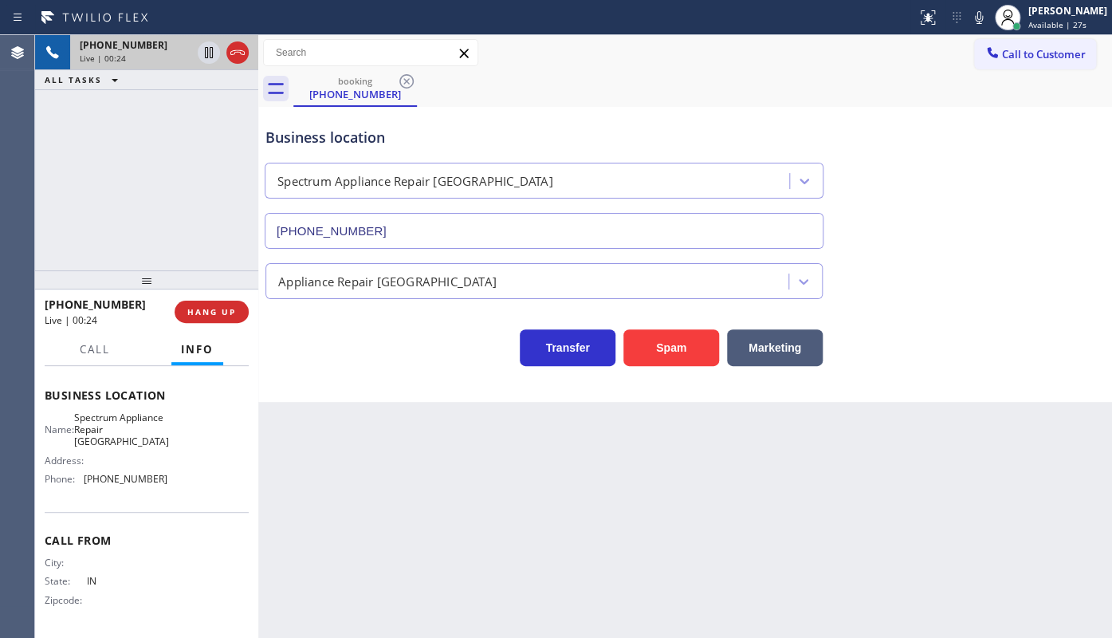
click at [113, 183] on div "[PHONE_NUMBER] Live | 00:24 ALL TASKS ALL TASKS ACTIVE TASKS TASKS IN WRAP UP" at bounding box center [146, 152] width 223 height 235
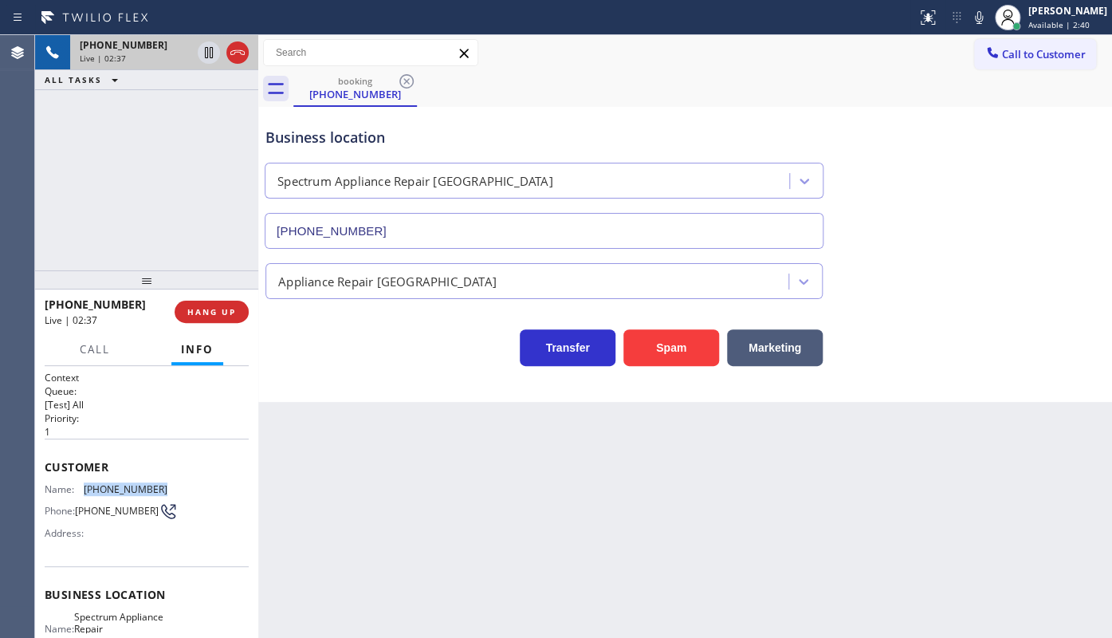
drag, startPoint x: 86, startPoint y: 486, endPoint x: 175, endPoint y: 489, distance: 88.5
click at [175, 489] on div "Name: [PHONE_NUMBER] Phone: [PHONE_NUMBER] Address:" at bounding box center [147, 514] width 204 height 63
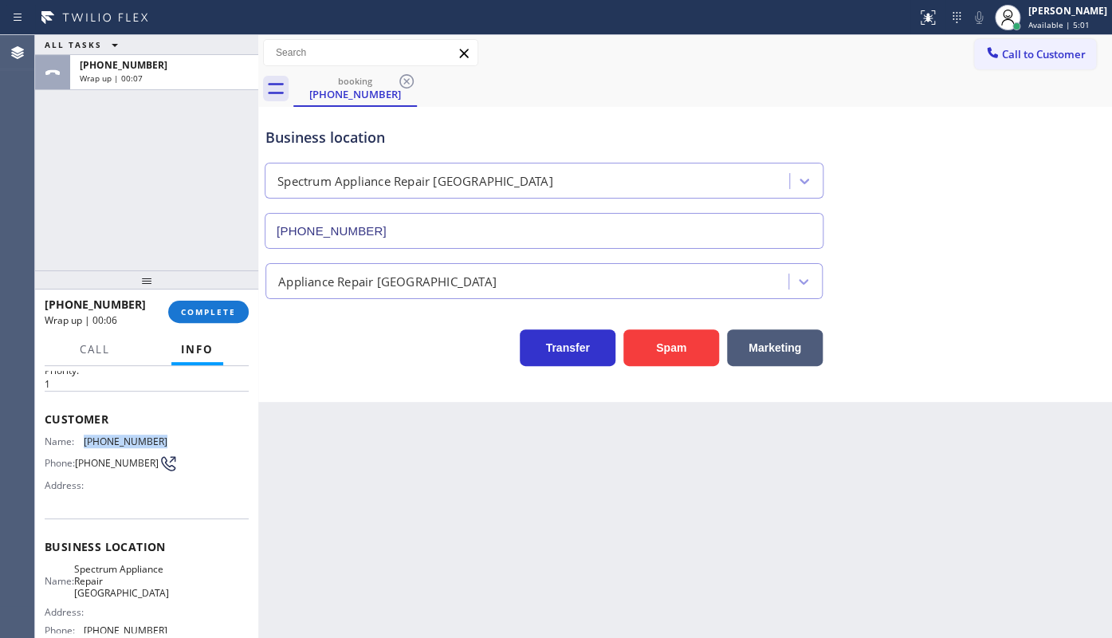
scroll to position [72, 0]
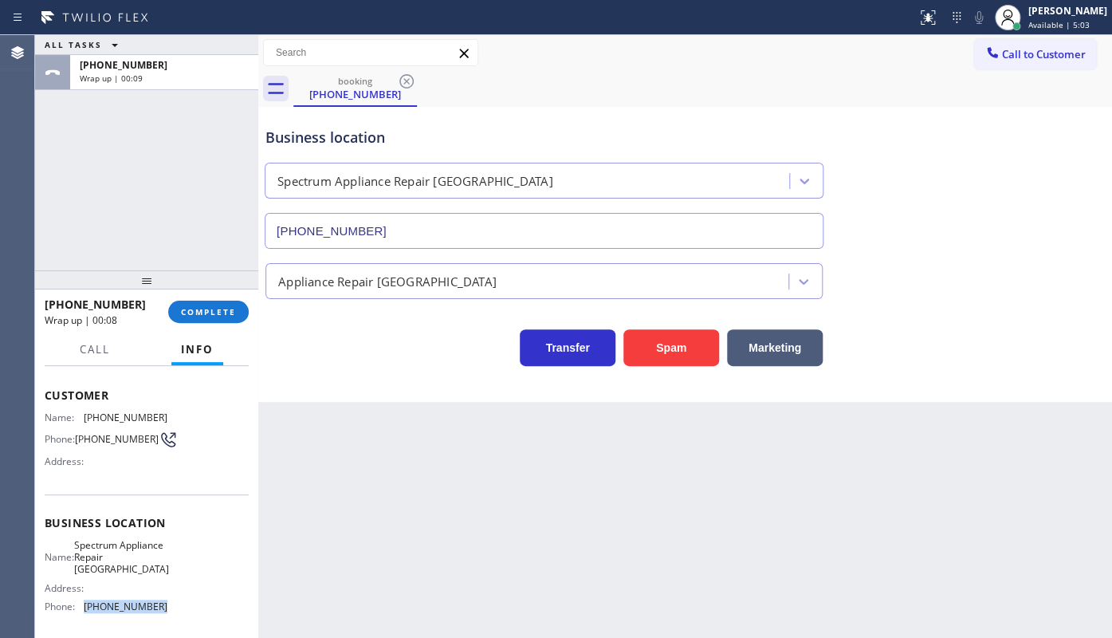
drag, startPoint x: 80, startPoint y: 611, endPoint x: 186, endPoint y: 609, distance: 106.0
click at [186, 609] on div "Name: Spectrum Appliance Repair [GEOGRAPHIC_DATA] Address: Phone: [PHONE_NUMBER]" at bounding box center [147, 579] width 204 height 81
drag, startPoint x: 84, startPoint y: 551, endPoint x: 143, endPoint y: 578, distance: 65.6
click at [143, 578] on div "Name: Spectrum Appliance Repair [GEOGRAPHIC_DATA] Address: Phone: [PHONE_NUMBER]" at bounding box center [106, 579] width 123 height 81
click at [205, 324] on div "[PHONE_NUMBER] Wrap up | 01:32 COMPLETE" at bounding box center [147, 311] width 204 height 41
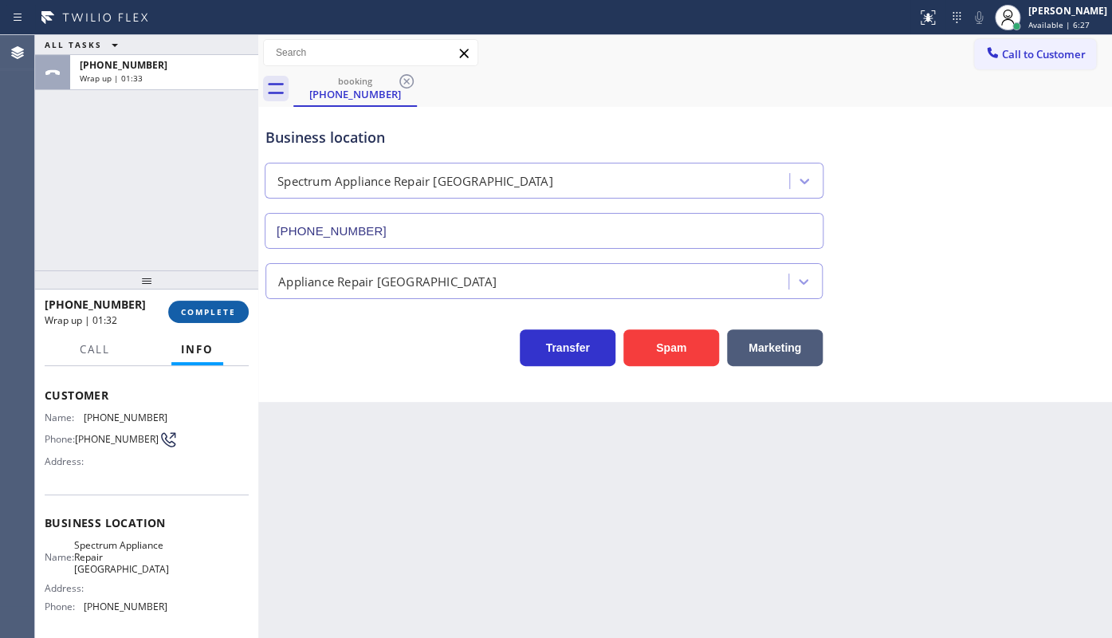
click at [236, 312] on button "COMPLETE" at bounding box center [208, 311] width 81 height 22
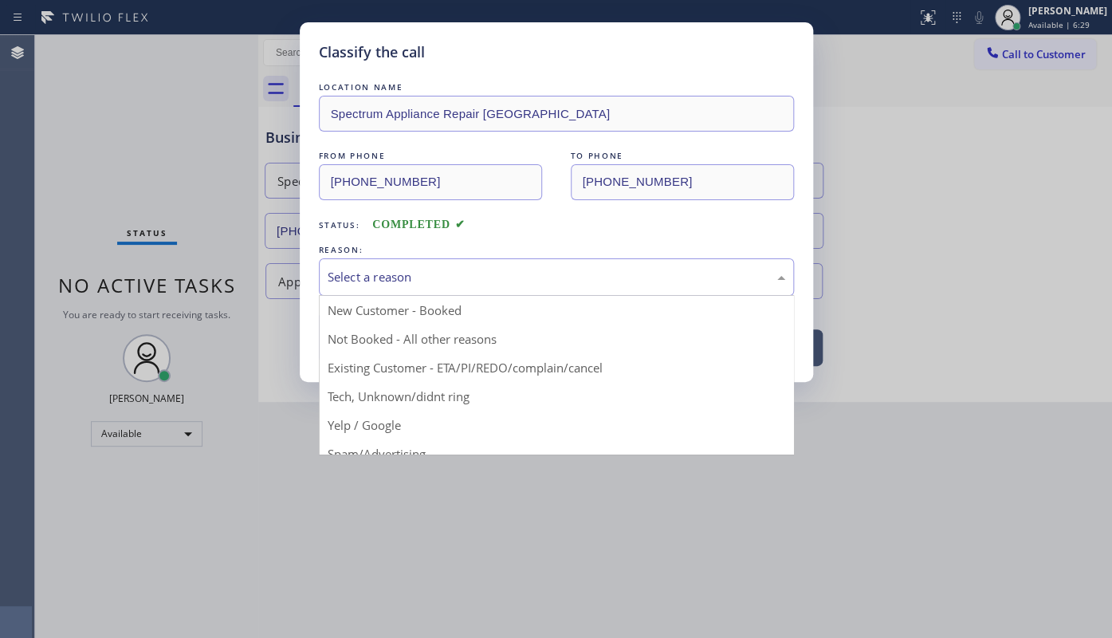
click at [342, 283] on div "Select a reason" at bounding box center [557, 277] width 458 height 18
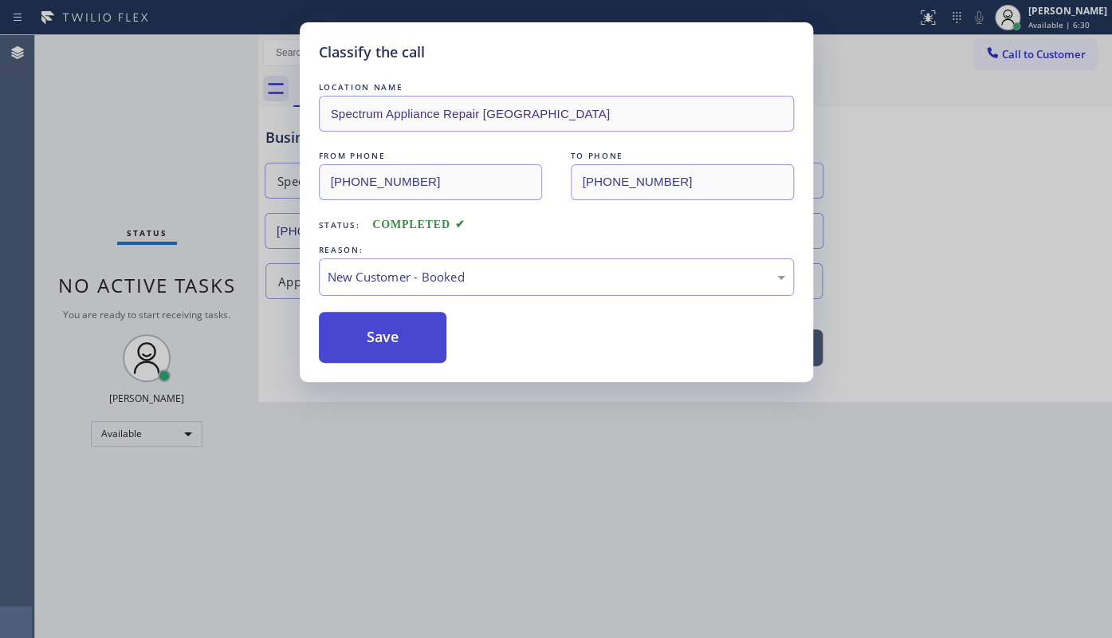
click at [348, 335] on button "Save" at bounding box center [383, 337] width 128 height 51
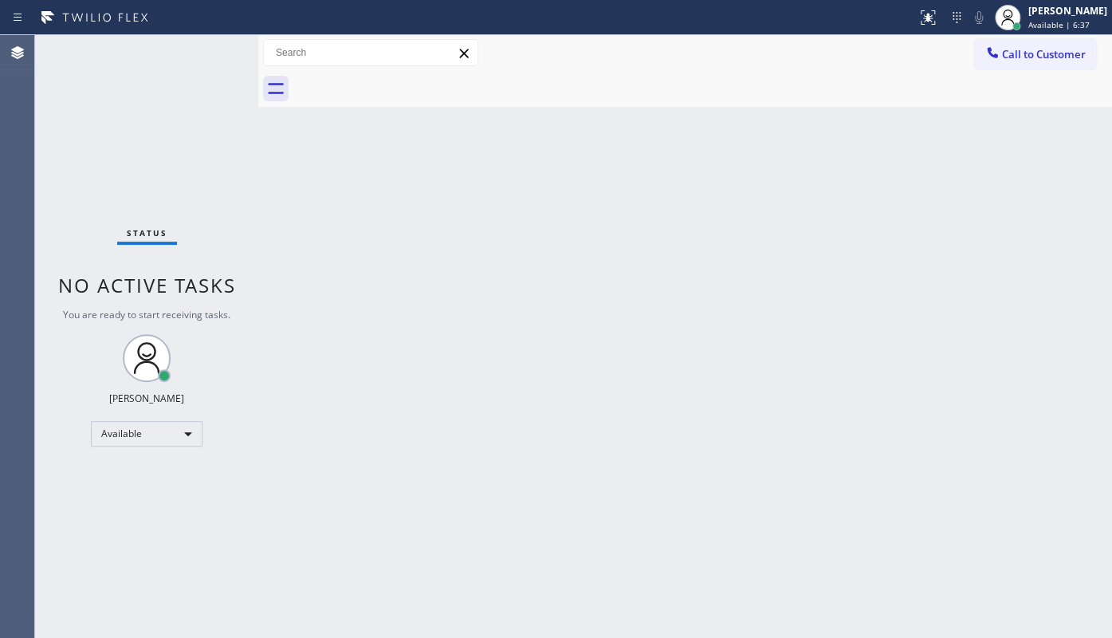
drag, startPoint x: 606, startPoint y: 418, endPoint x: 568, endPoint y: 462, distance: 58.2
click at [575, 457] on div "Back to Dashboard Change Sender ID Customers Technicians Select a contact Outbo…" at bounding box center [685, 336] width 854 height 603
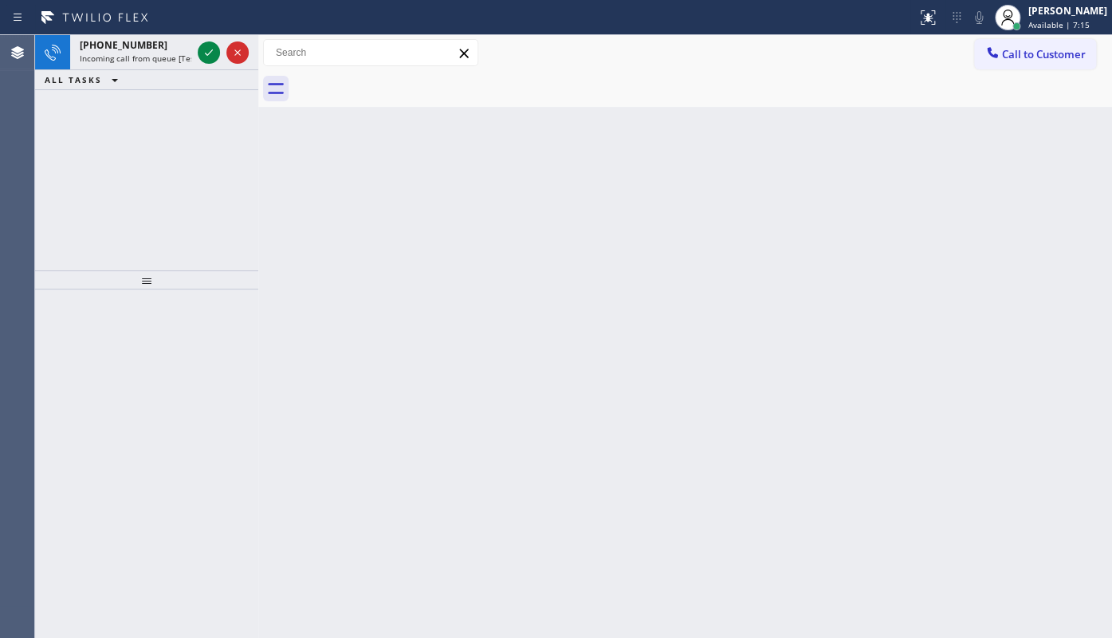
drag, startPoint x: 143, startPoint y: 149, endPoint x: 149, endPoint y: 115, distance: 34.7
click at [149, 115] on div "[PHONE_NUMBER] Incoming call from queue [Test] All ALL TASKS ALL TASKS ACTIVE T…" at bounding box center [146, 152] width 223 height 235
click at [199, 54] on icon at bounding box center [208, 52] width 19 height 19
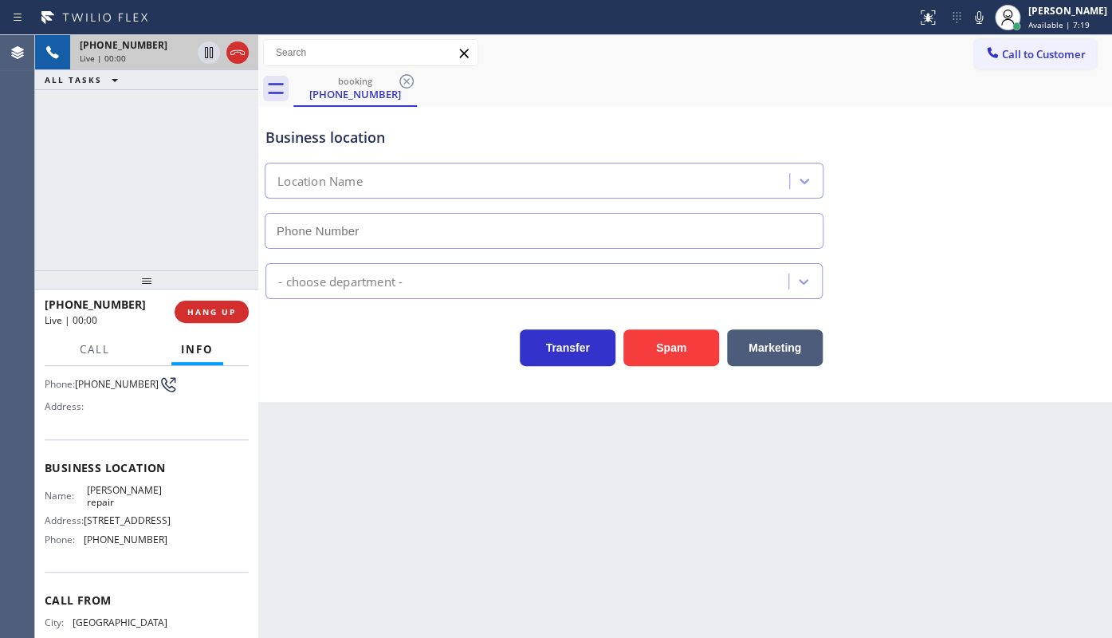
scroll to position [144, 0]
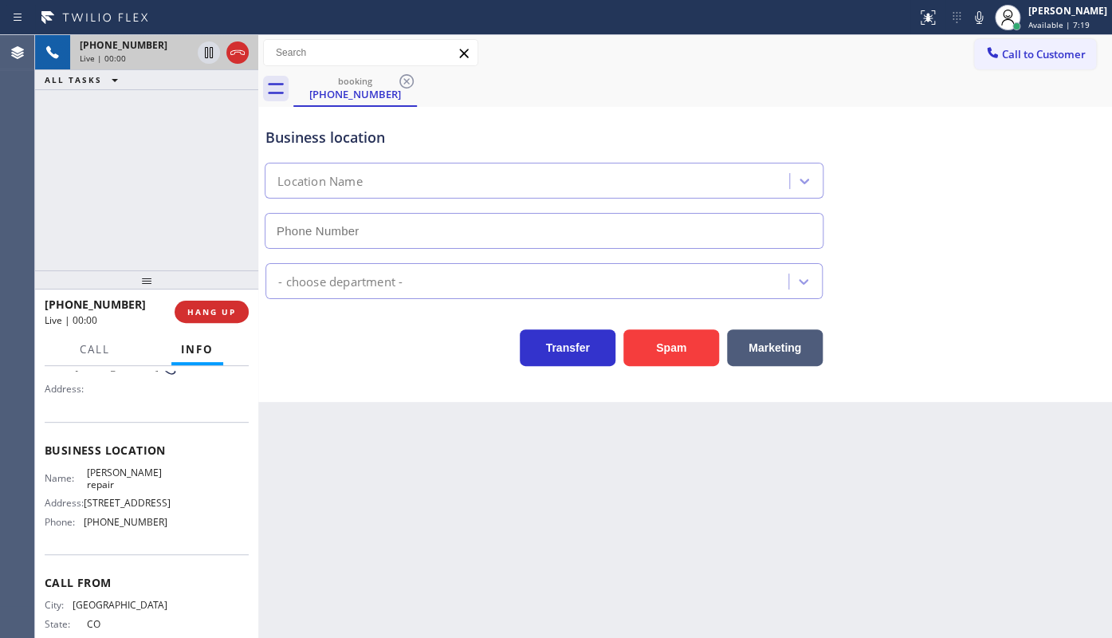
type input "[PHONE_NUMBER]"
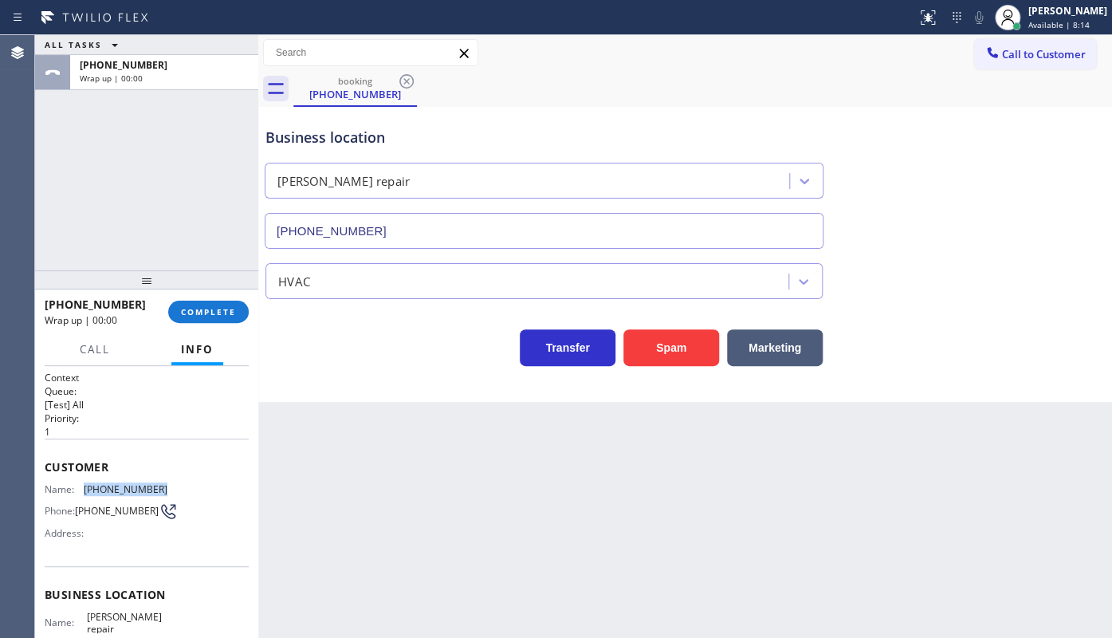
drag, startPoint x: 84, startPoint y: 490, endPoint x: 178, endPoint y: 481, distance: 94.5
click at [178, 483] on div "Name: [PHONE_NUMBER] Phone: [PHONE_NUMBER] Address:" at bounding box center [147, 514] width 204 height 63
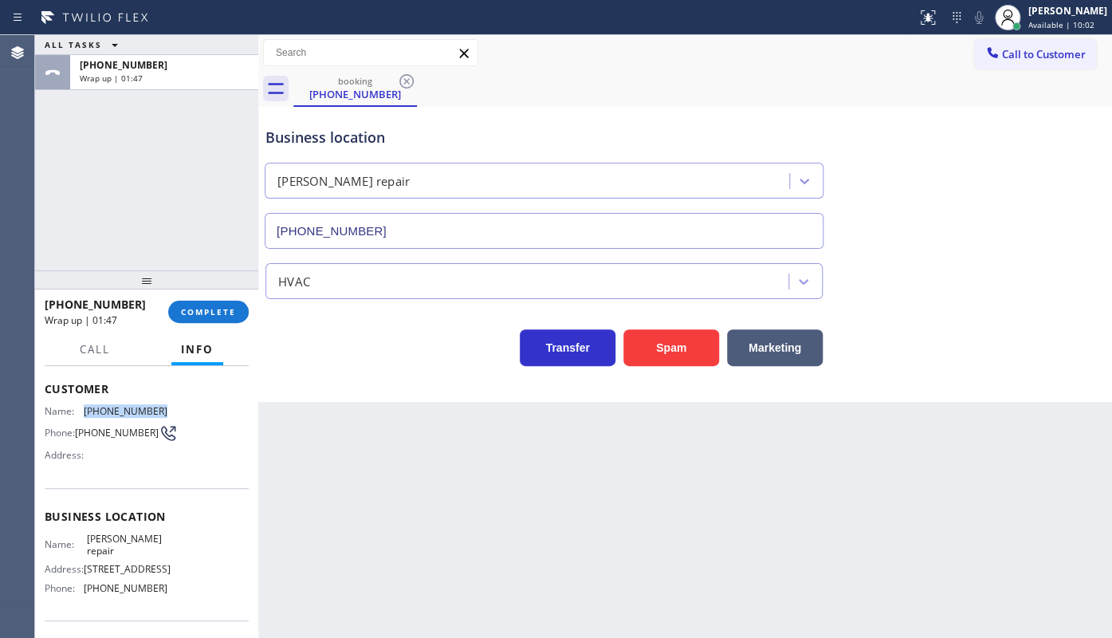
scroll to position [190, 0]
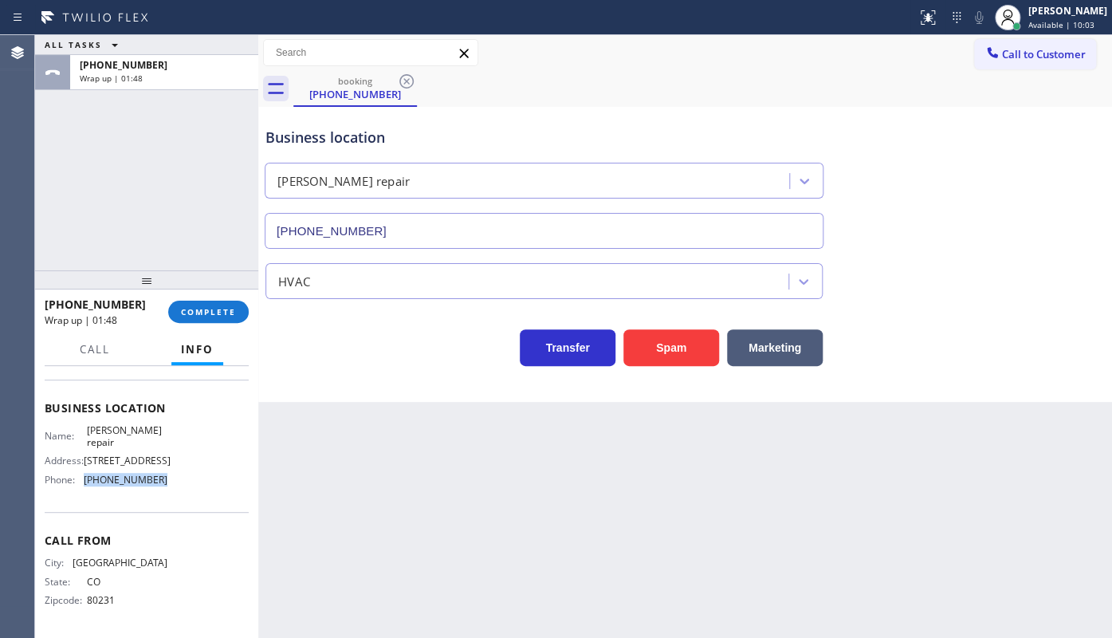
drag, startPoint x: 84, startPoint y: 486, endPoint x: 177, endPoint y: 485, distance: 93.3
click at [177, 485] on div "Name: [PERSON_NAME] repair Address: [STREET_ADDRESS] Phone: [PHONE_NUMBER]" at bounding box center [147, 458] width 204 height 69
click at [172, 309] on button "COMPLETE" at bounding box center [208, 311] width 81 height 22
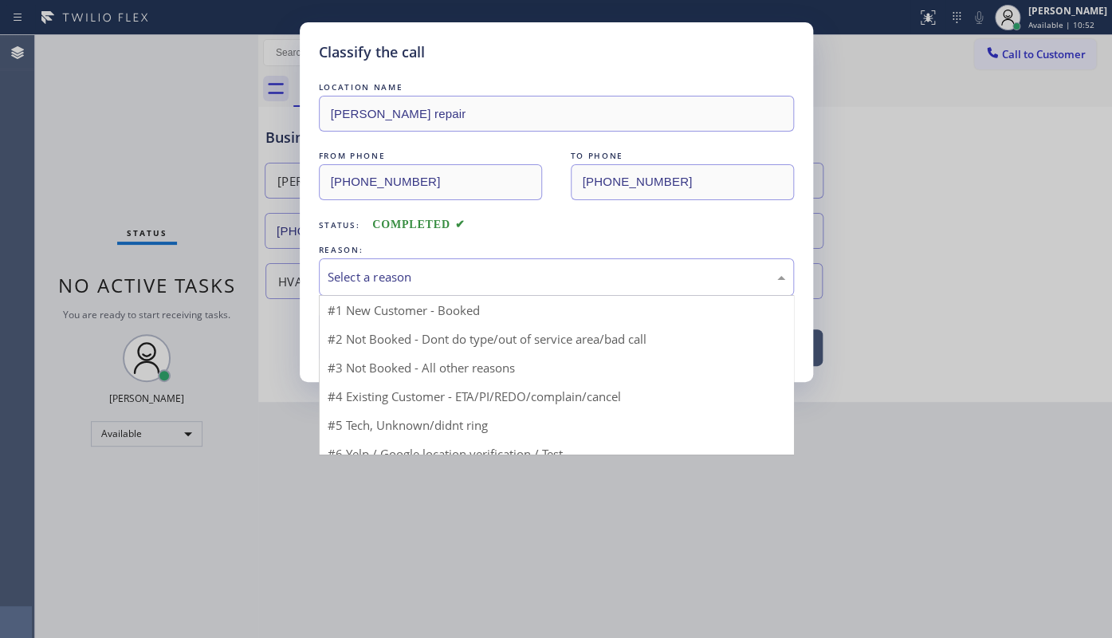
click at [348, 276] on div "Select a reason" at bounding box center [557, 277] width 458 height 18
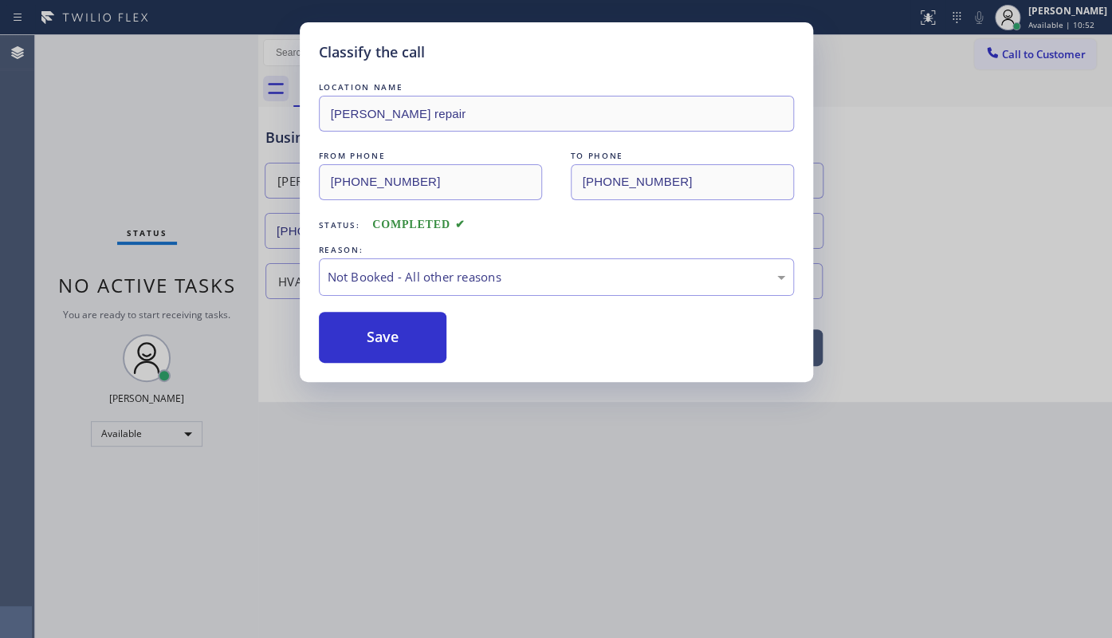
click at [355, 334] on button "Save" at bounding box center [383, 337] width 128 height 51
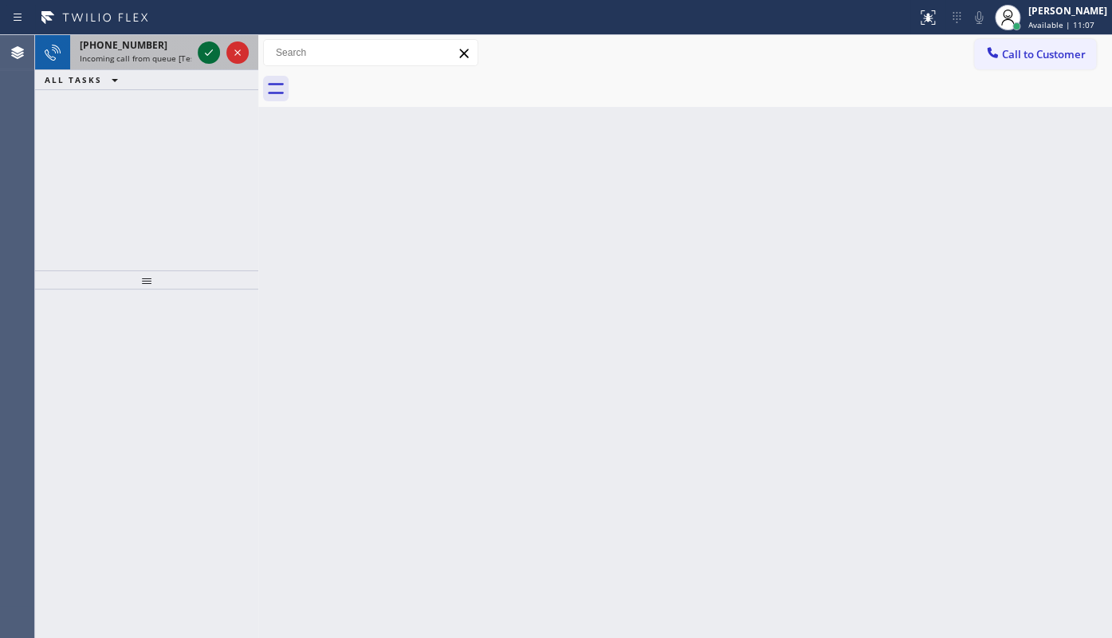
click at [205, 45] on icon at bounding box center [208, 52] width 19 height 19
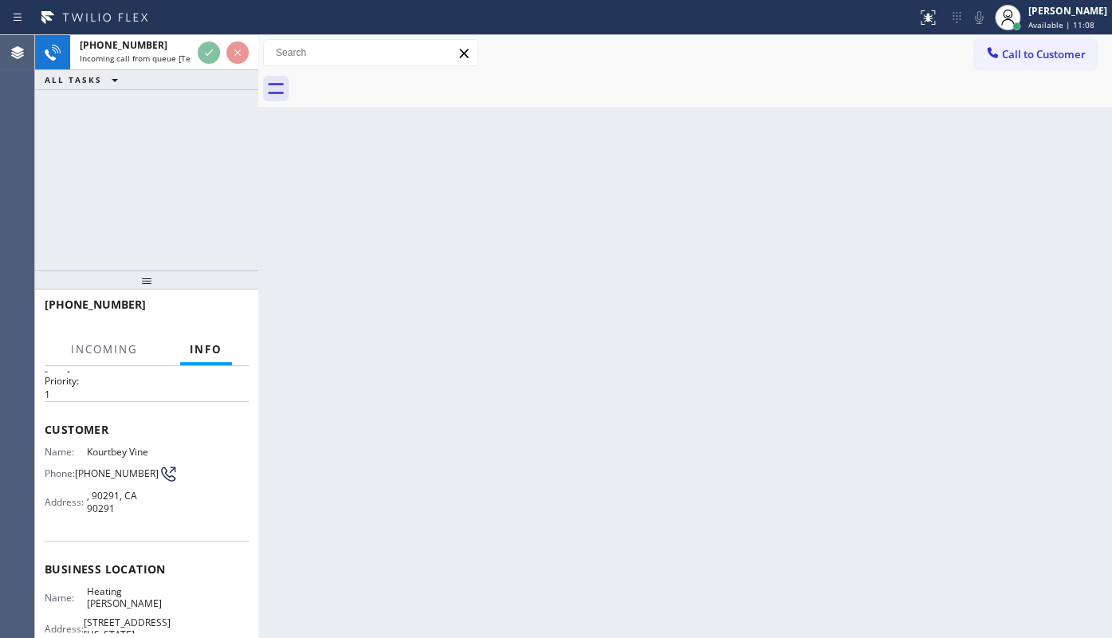
scroll to position [72, 0]
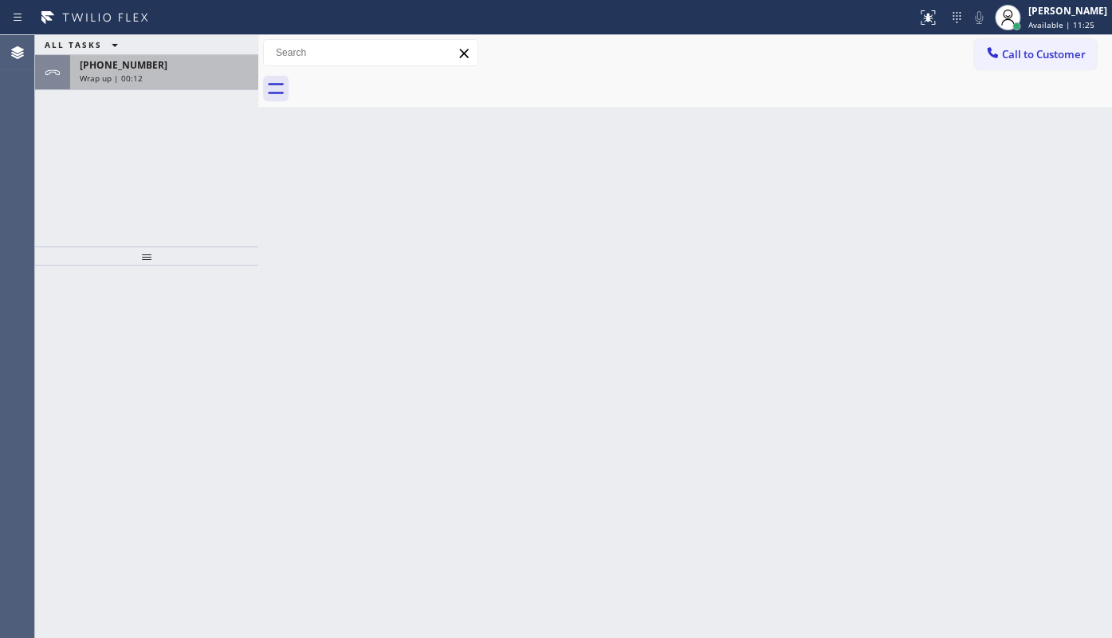
click at [124, 56] on div "[PHONE_NUMBER] Wrap up | 00:12" at bounding box center [161, 72] width 182 height 35
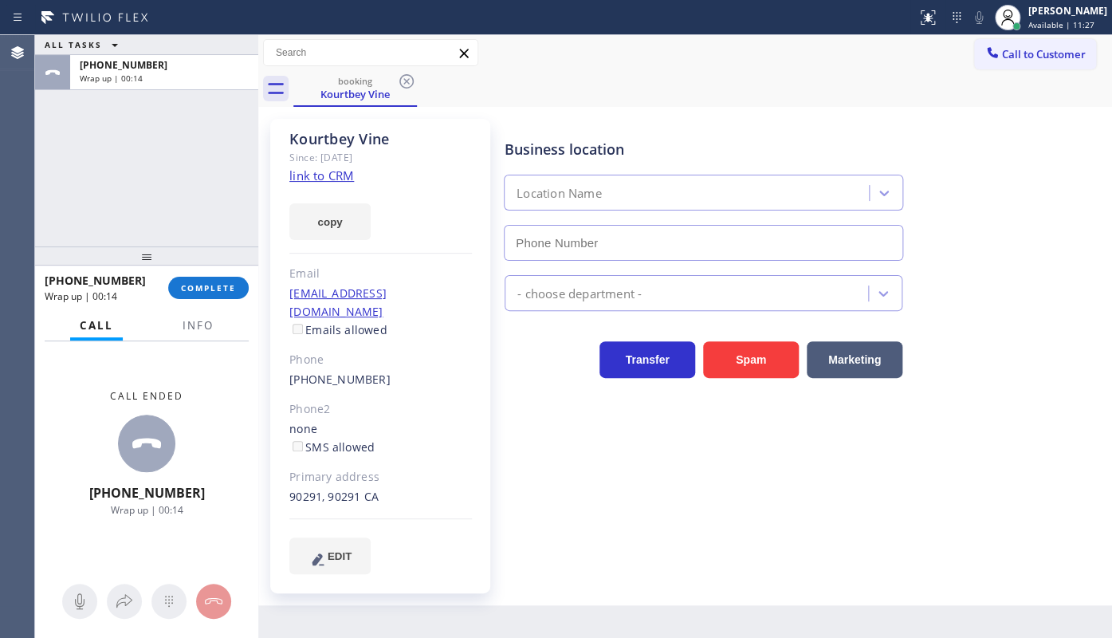
type input "(424) 206-6795"
click at [330, 175] on link "link to CRM" at bounding box center [321, 175] width 65 height 16
click at [40, 169] on div "ALL TASKS ALL TASKS ACTIVE TASKS TASKS IN WRAP UP +13102661678 Wrap up | 02:17" at bounding box center [146, 140] width 223 height 211
click at [171, 285] on button "COMPLETE" at bounding box center [208, 288] width 81 height 22
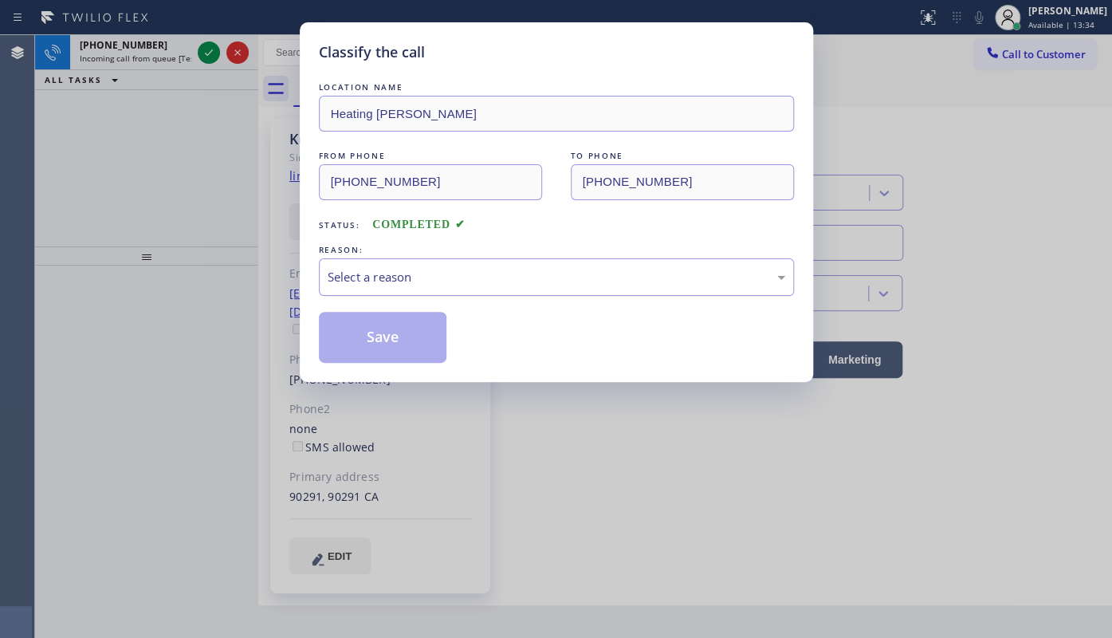
click at [376, 273] on div "Select a reason" at bounding box center [557, 277] width 458 height 18
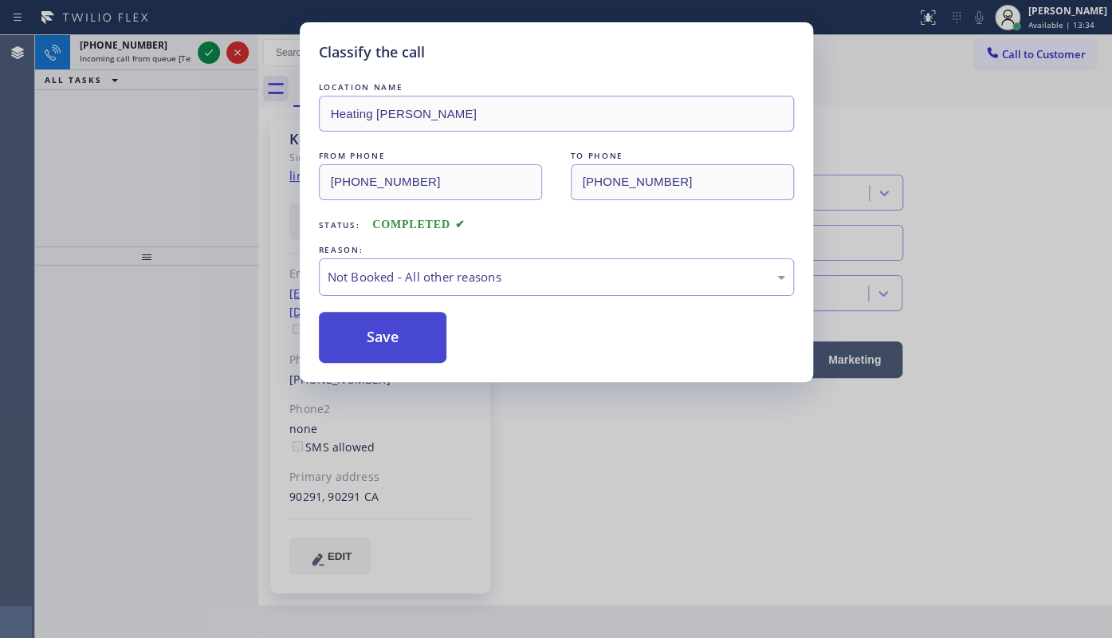
click at [353, 345] on button "Save" at bounding box center [383, 337] width 128 height 51
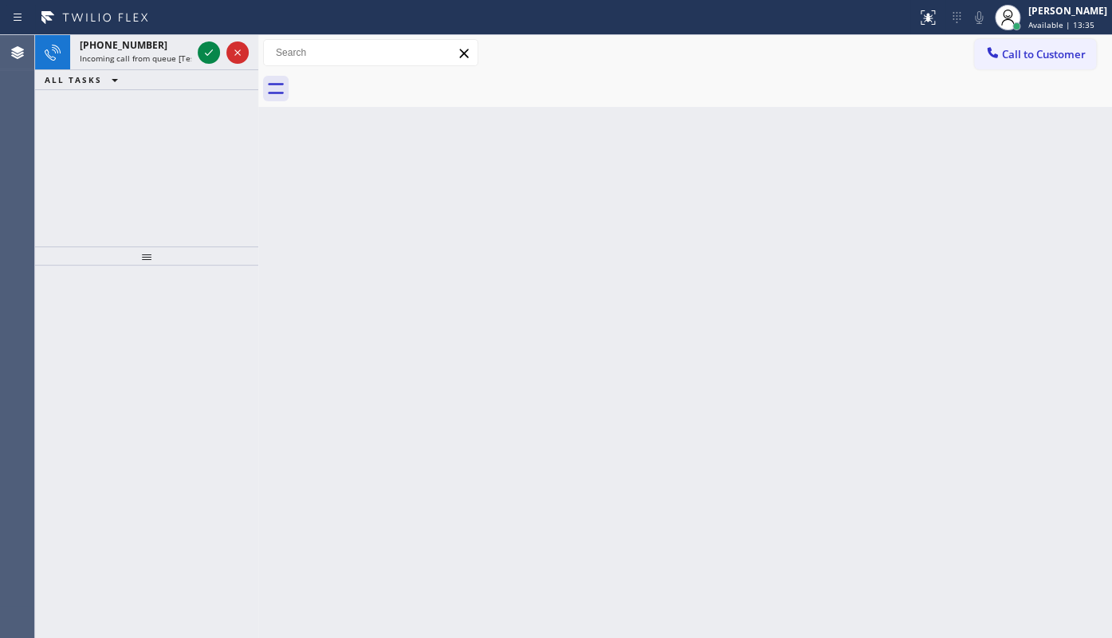
click at [207, 46] on icon at bounding box center [208, 52] width 19 height 19
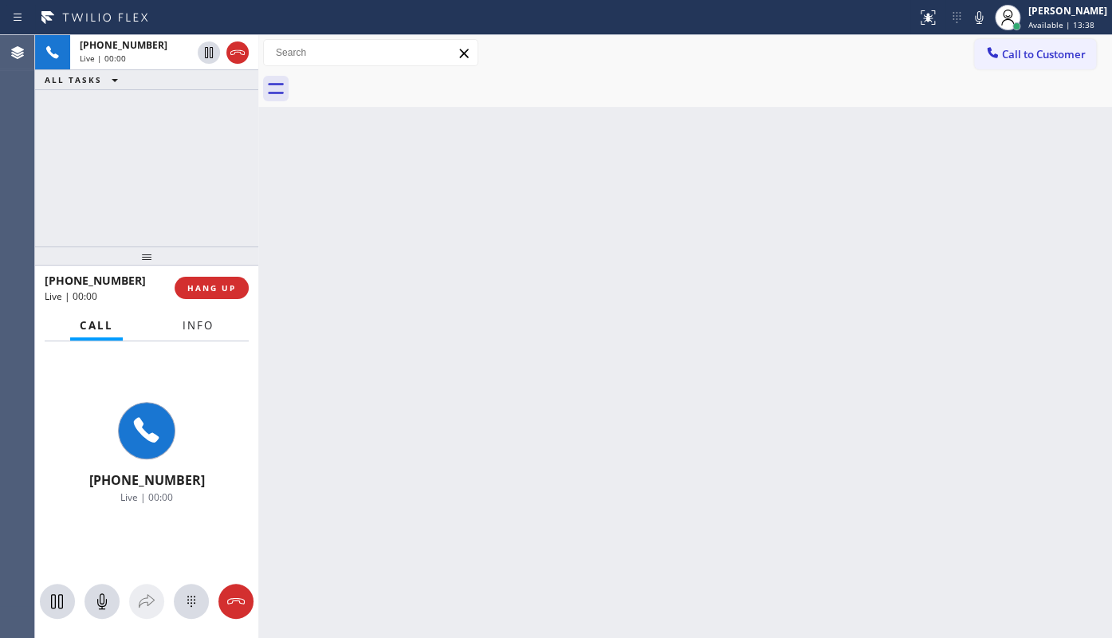
click at [205, 327] on span "Info" at bounding box center [198, 325] width 31 height 14
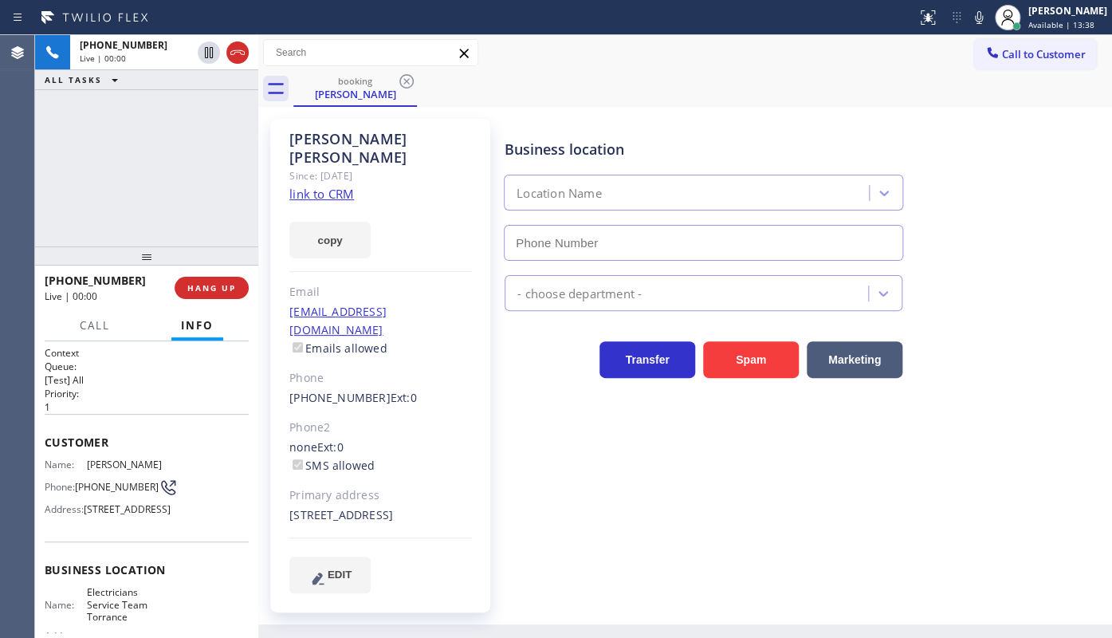
type input "(424) 349-7844"
click at [313, 186] on link "link to CRM" at bounding box center [321, 194] width 65 height 16
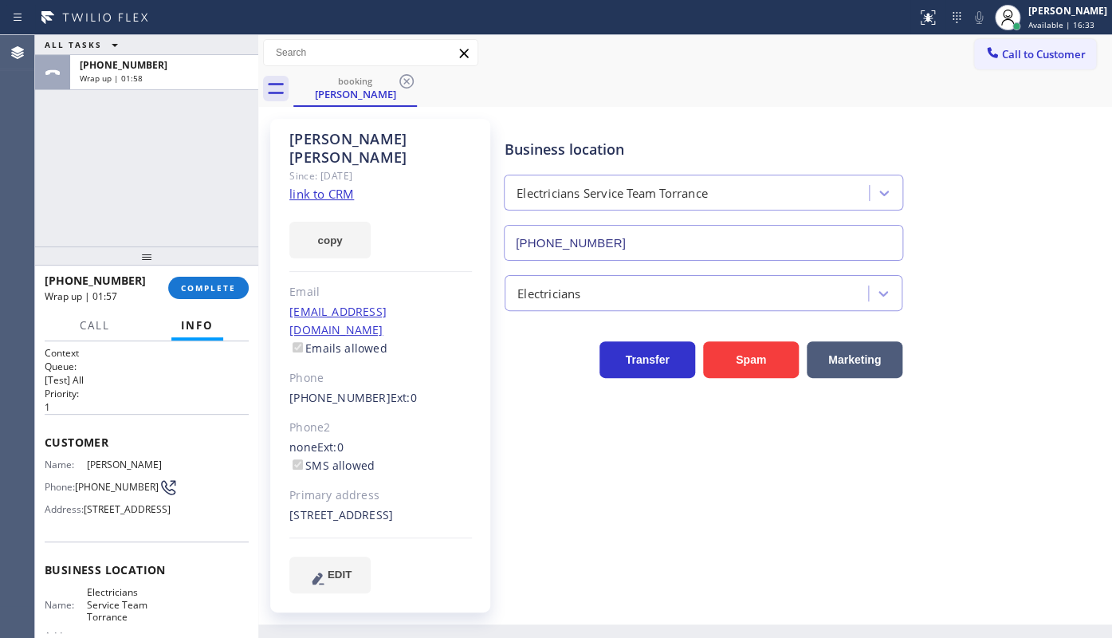
click at [85, 170] on div "ALL TASKS ALL TASKS ACTIVE TASKS TASKS IN WRAP UP +19495661337 Wrap up | 01:58" at bounding box center [146, 140] width 223 height 211
click at [1039, 16] on div "[PERSON_NAME]" at bounding box center [1067, 11] width 79 height 14
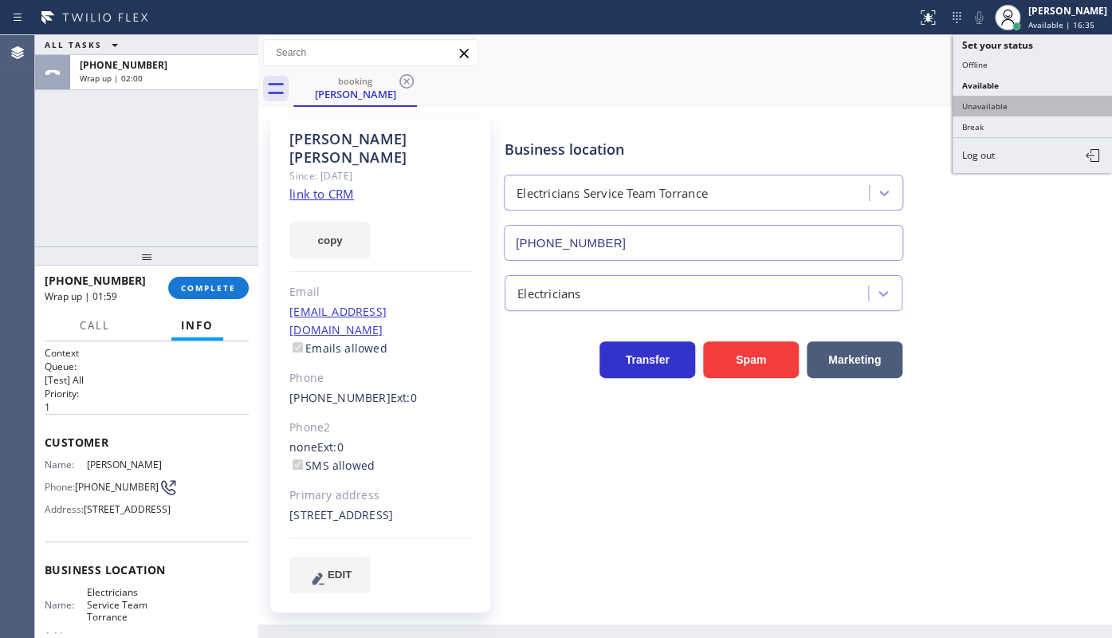
click at [997, 104] on button "Unavailable" at bounding box center [1031, 106] width 159 height 21
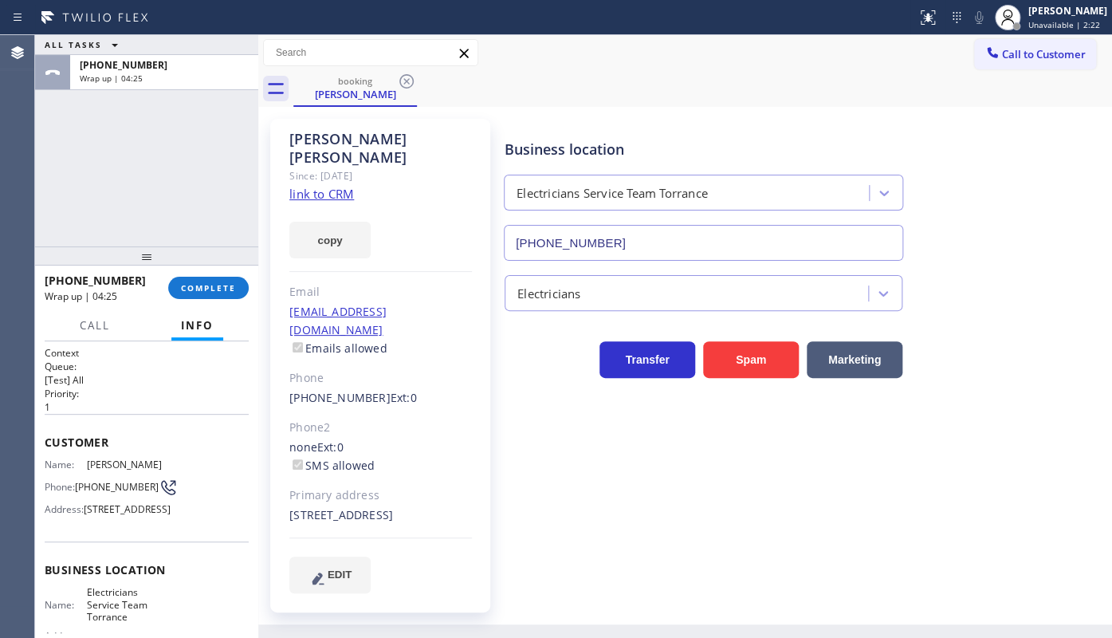
click at [194, 275] on div "+19495661337 Wrap up | 04:25 COMPLETE" at bounding box center [147, 287] width 204 height 41
click at [211, 282] on span "COMPLETE" at bounding box center [208, 287] width 55 height 11
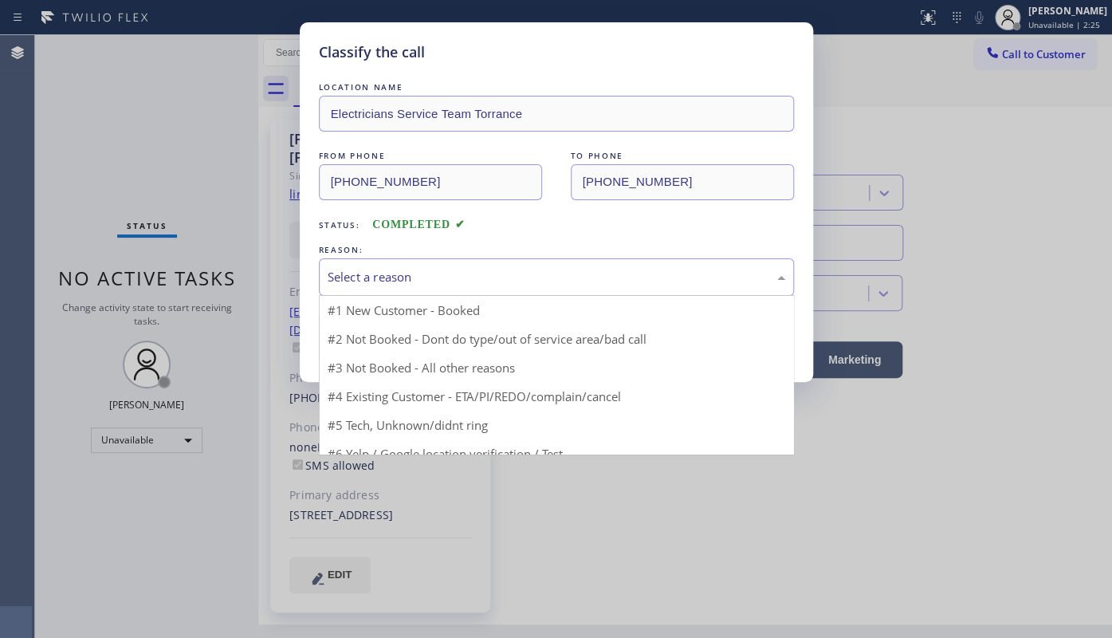
click at [342, 273] on div "Select a reason" at bounding box center [557, 277] width 458 height 18
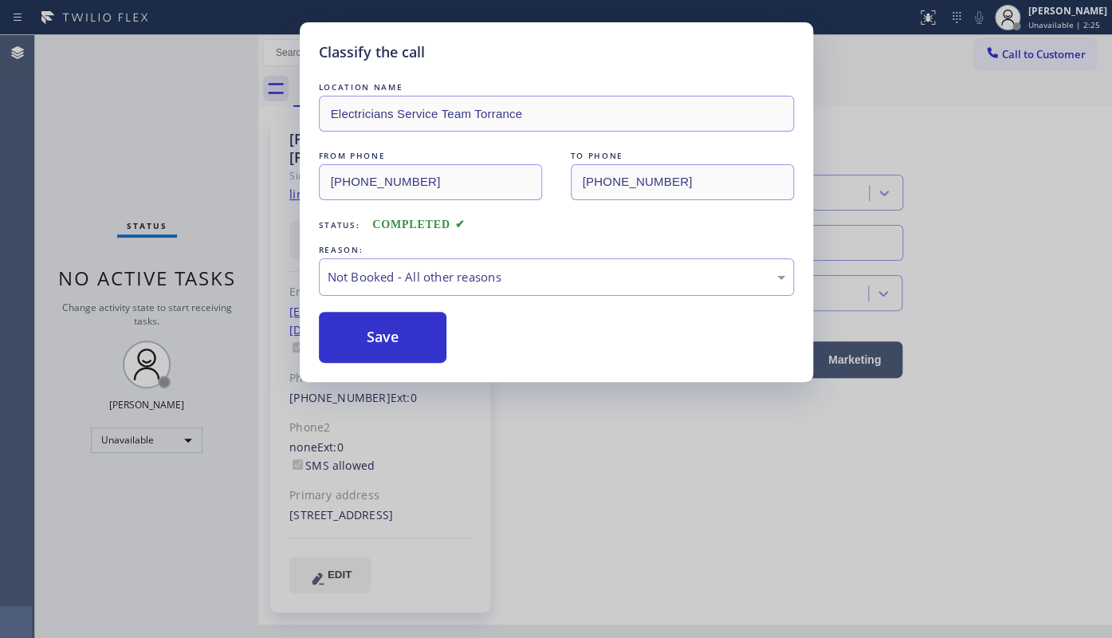
click at [346, 349] on button "Save" at bounding box center [383, 337] width 128 height 51
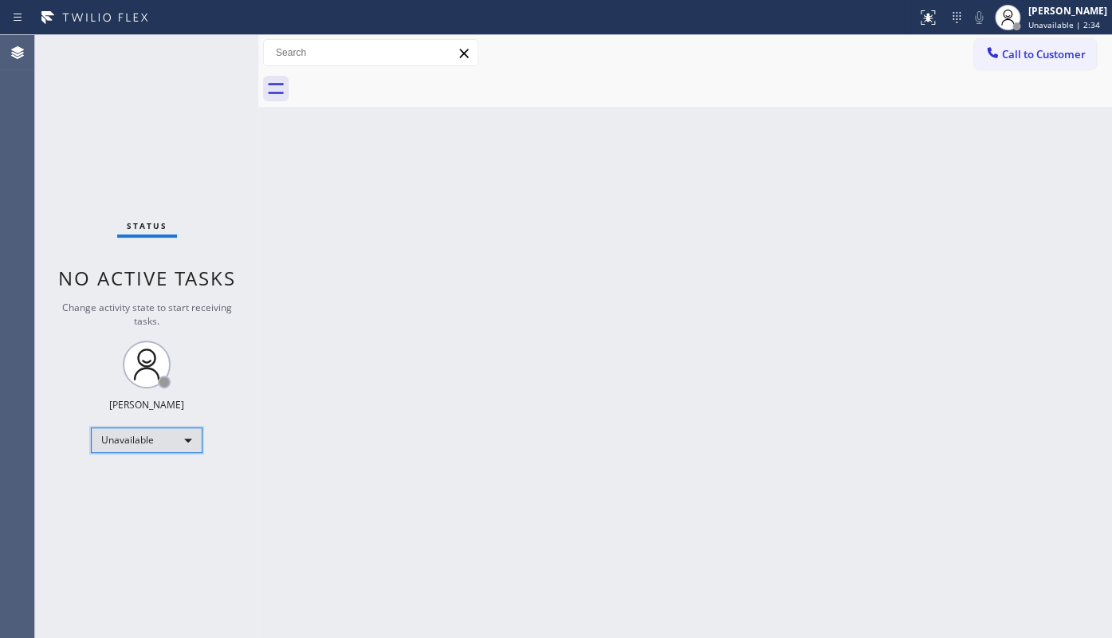
click at [132, 445] on div "Unavailable" at bounding box center [147, 440] width 112 height 26
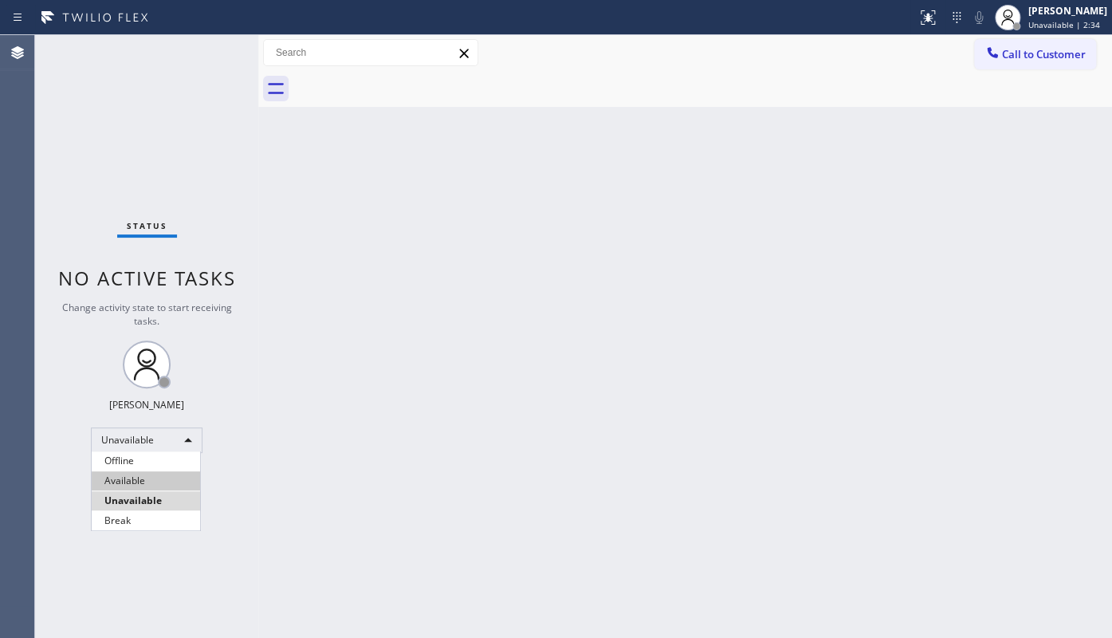
click at [116, 473] on li "Available" at bounding box center [146, 480] width 108 height 19
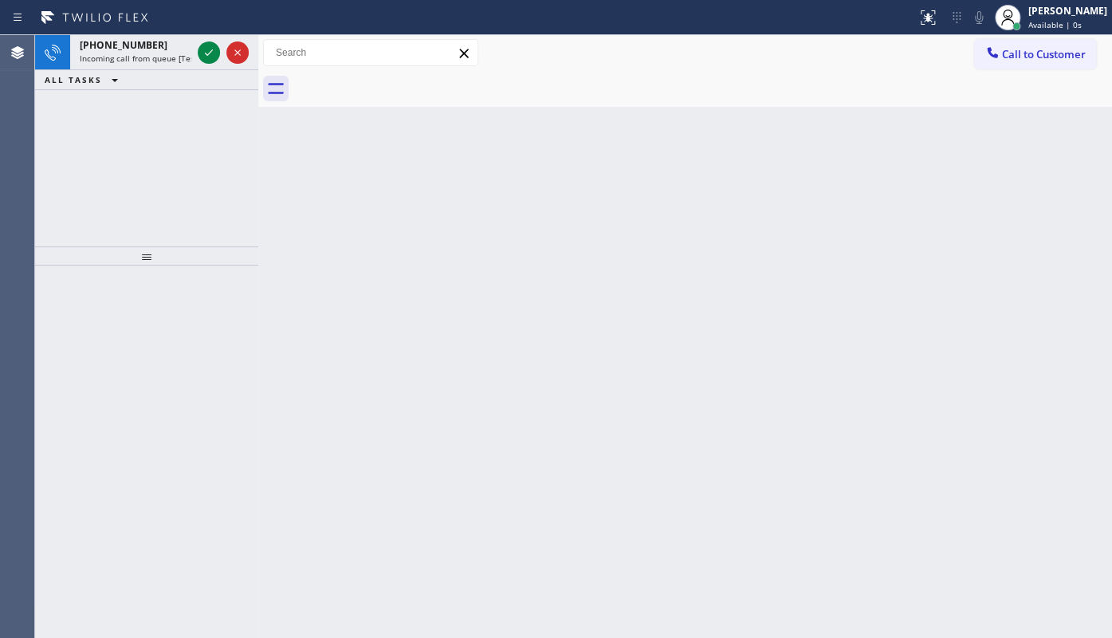
click at [74, 119] on div "+19295390162 Incoming call from queue [Test] All ALL TASKS ALL TASKS ACTIVE TAS…" at bounding box center [146, 140] width 223 height 211
click at [199, 49] on icon at bounding box center [208, 52] width 19 height 19
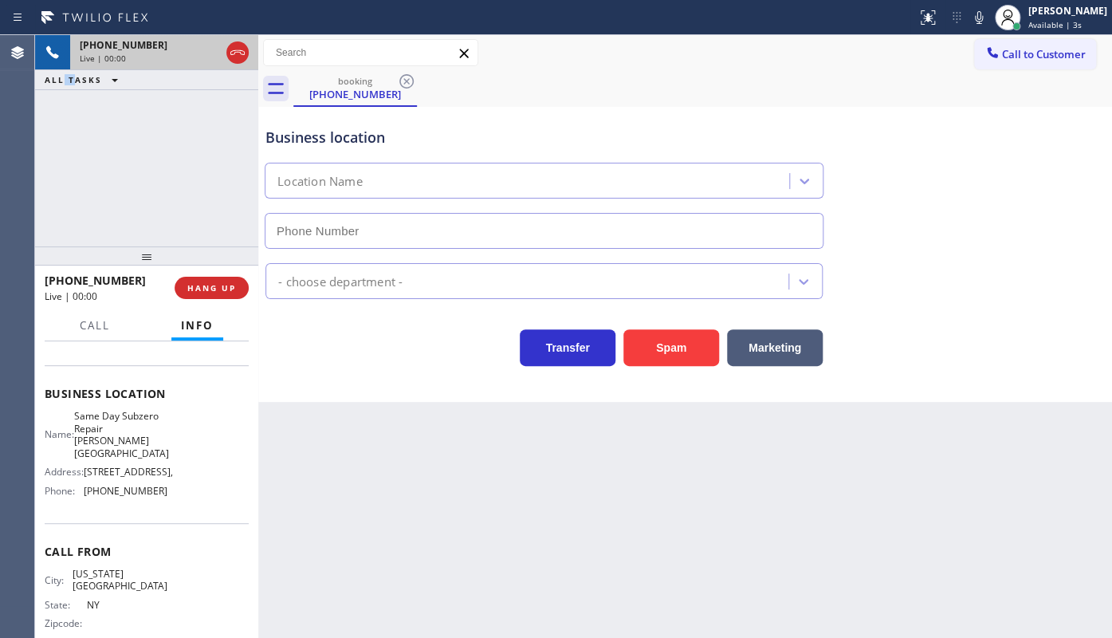
type input "(929) 416-6649"
click at [112, 199] on div "+19295390162 Live | 00:09 ALL TASKS ALL TASKS ACTIVE TASKS TASKS IN WRAP UP" at bounding box center [146, 140] width 223 height 211
click at [120, 159] on div "+19295390162 Live | 00:13 ALL TASKS ALL TASKS ACTIVE TASKS TASKS IN WRAP UP" at bounding box center [146, 140] width 223 height 211
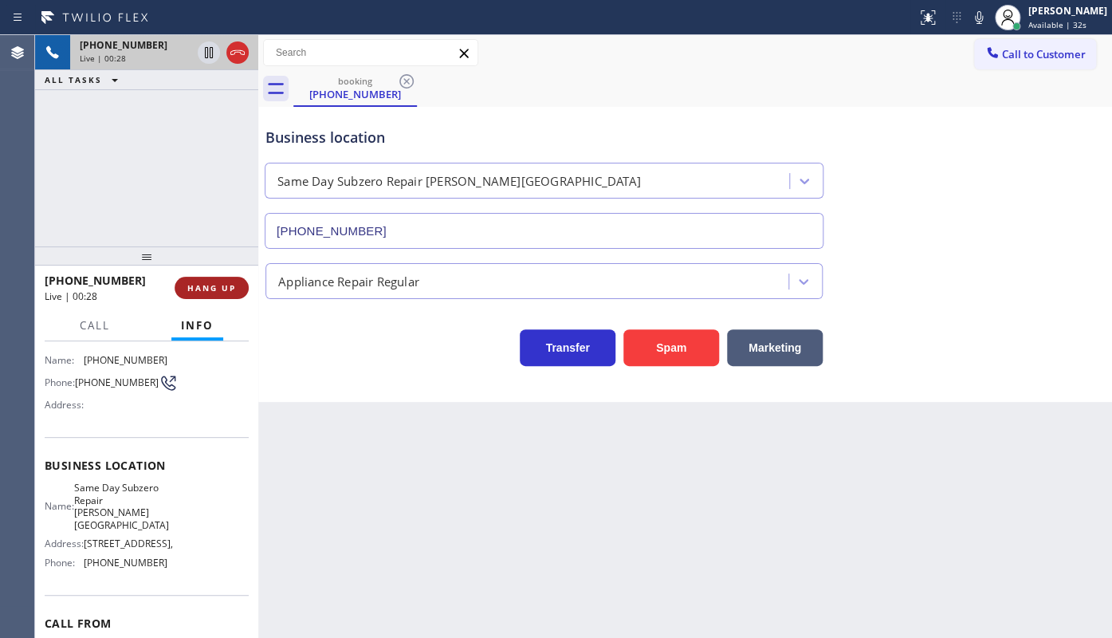
click at [217, 282] on span "HANG UP" at bounding box center [211, 287] width 49 height 11
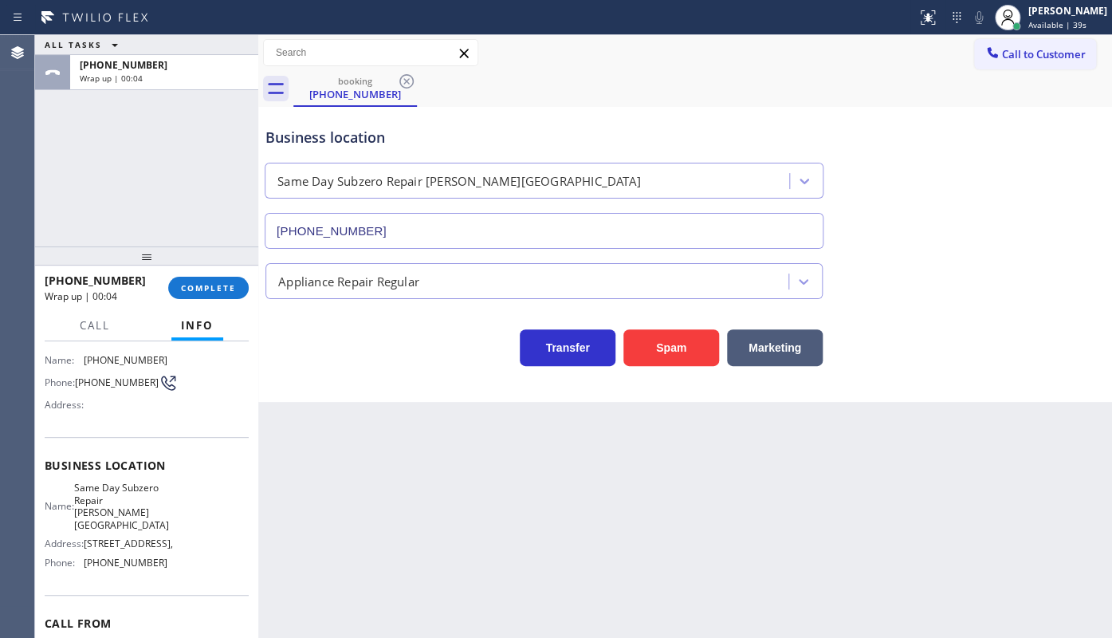
click at [120, 195] on div "ALL TASKS ALL TASKS ACTIVE TASKS TASKS IN WRAP UP +19295390162 Wrap up | 00:04" at bounding box center [146, 140] width 223 height 211
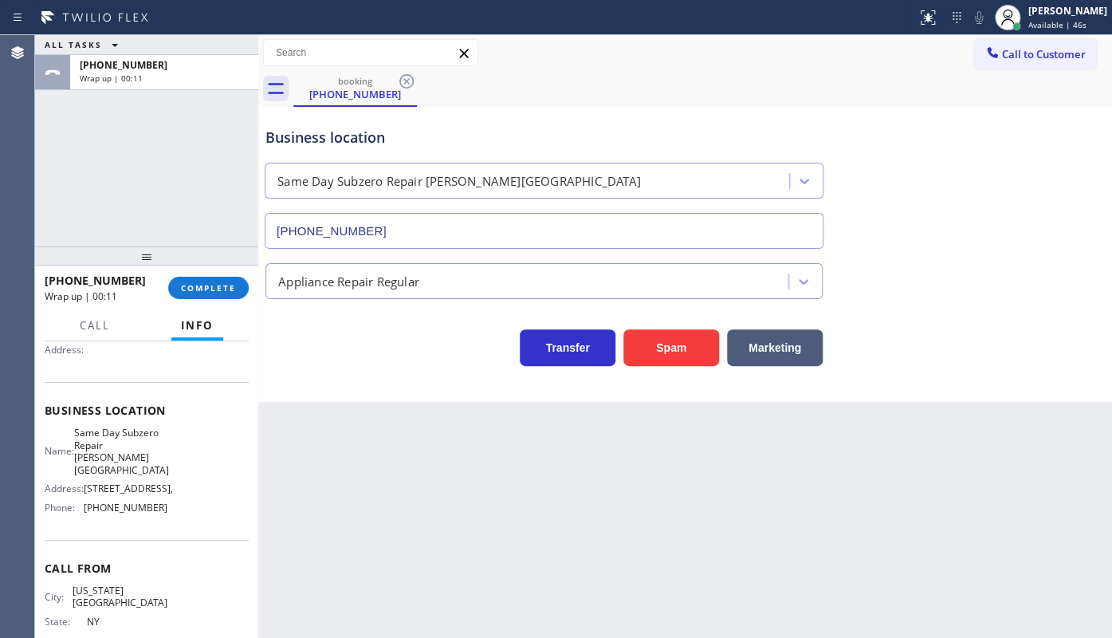
scroll to position [177, 0]
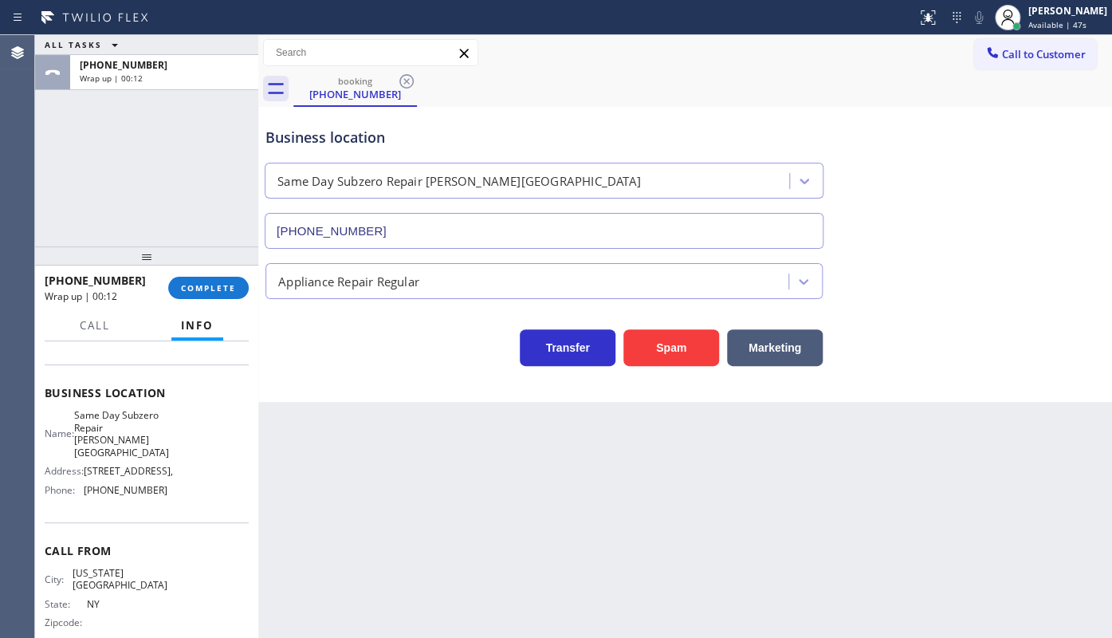
click at [208, 274] on div "+19295390162 Wrap up | 00:12 COMPLETE" at bounding box center [147, 287] width 204 height 41
click at [208, 282] on span "COMPLETE" at bounding box center [208, 287] width 55 height 11
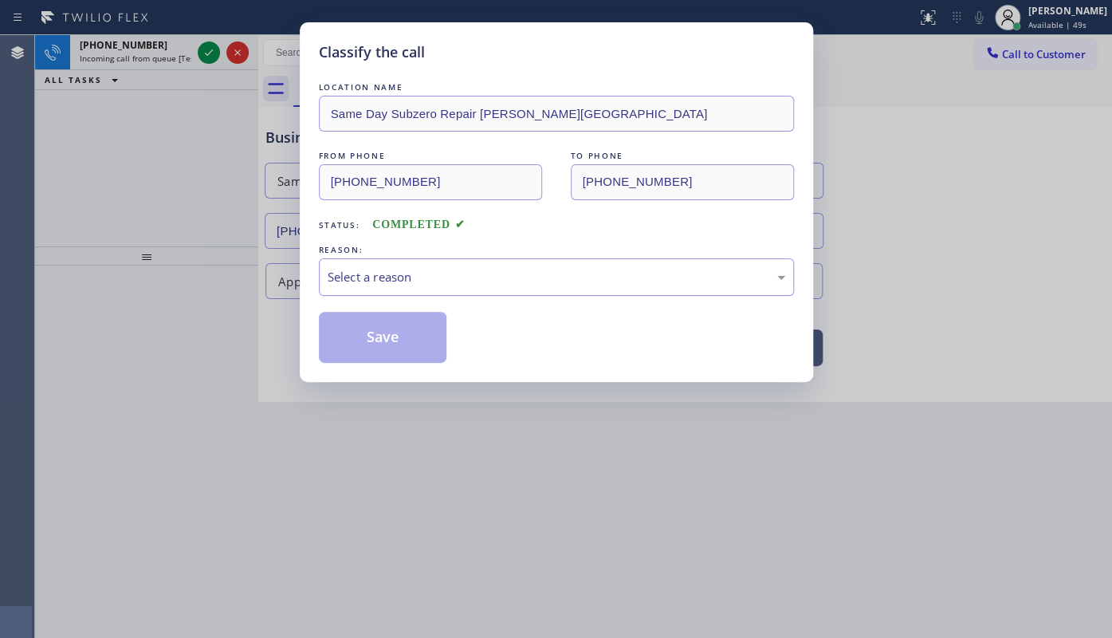
click at [359, 275] on div "Select a reason" at bounding box center [557, 277] width 458 height 18
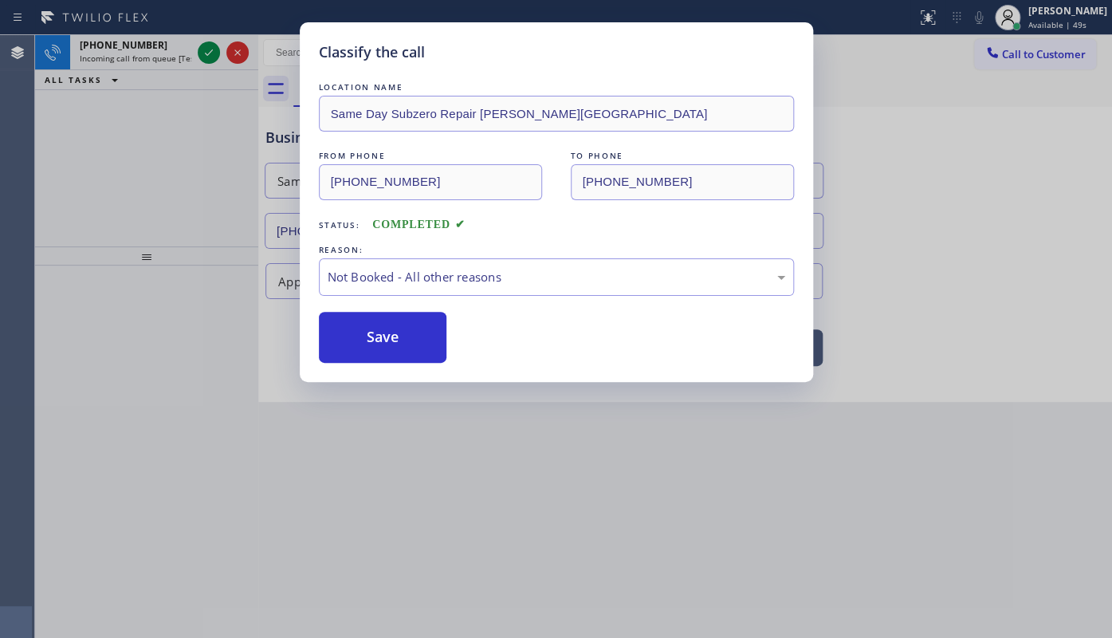
click at [345, 337] on button "Save" at bounding box center [383, 337] width 128 height 51
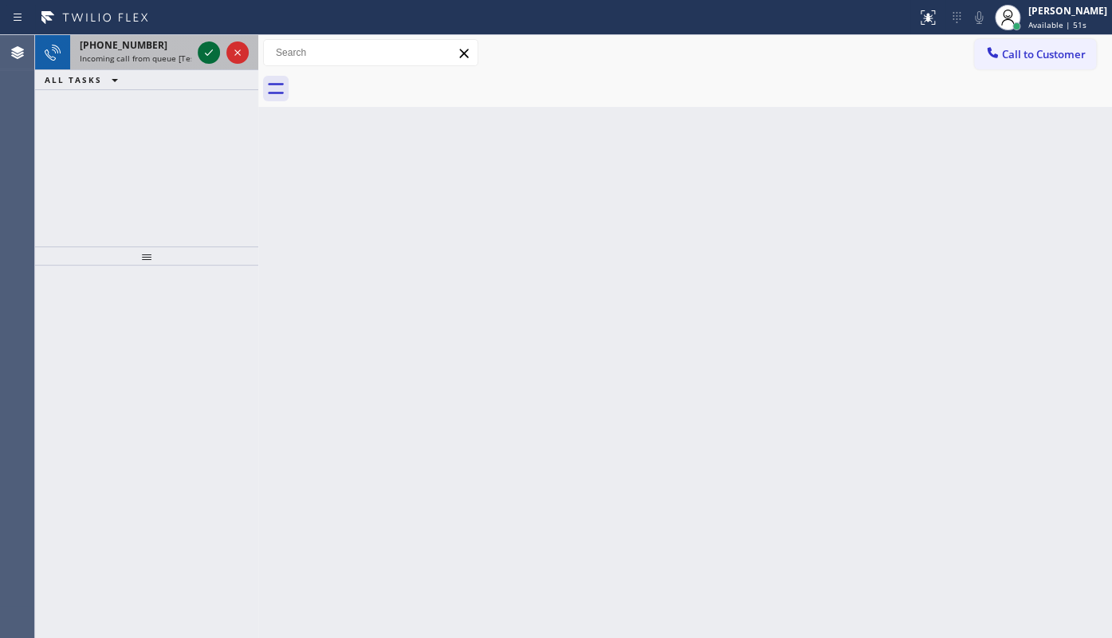
click at [204, 49] on icon at bounding box center [208, 52] width 19 height 19
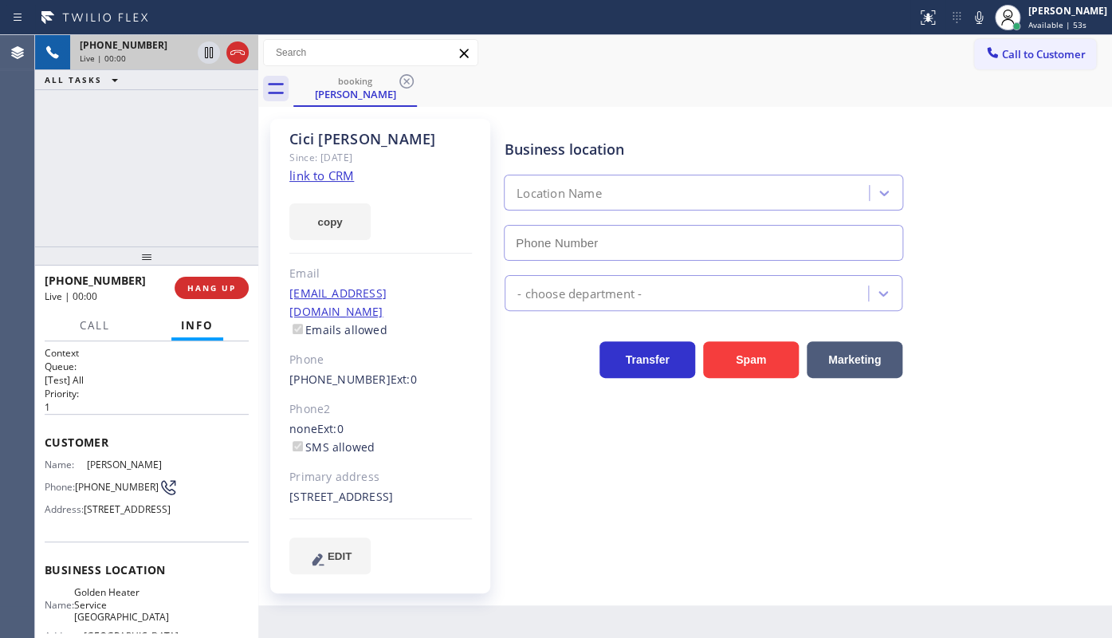
type input "(657) 245-4511"
click at [305, 174] on link "link to CRM" at bounding box center [321, 175] width 65 height 16
click at [976, 19] on icon at bounding box center [979, 17] width 8 height 13
click at [202, 51] on icon at bounding box center [208, 52] width 19 height 19
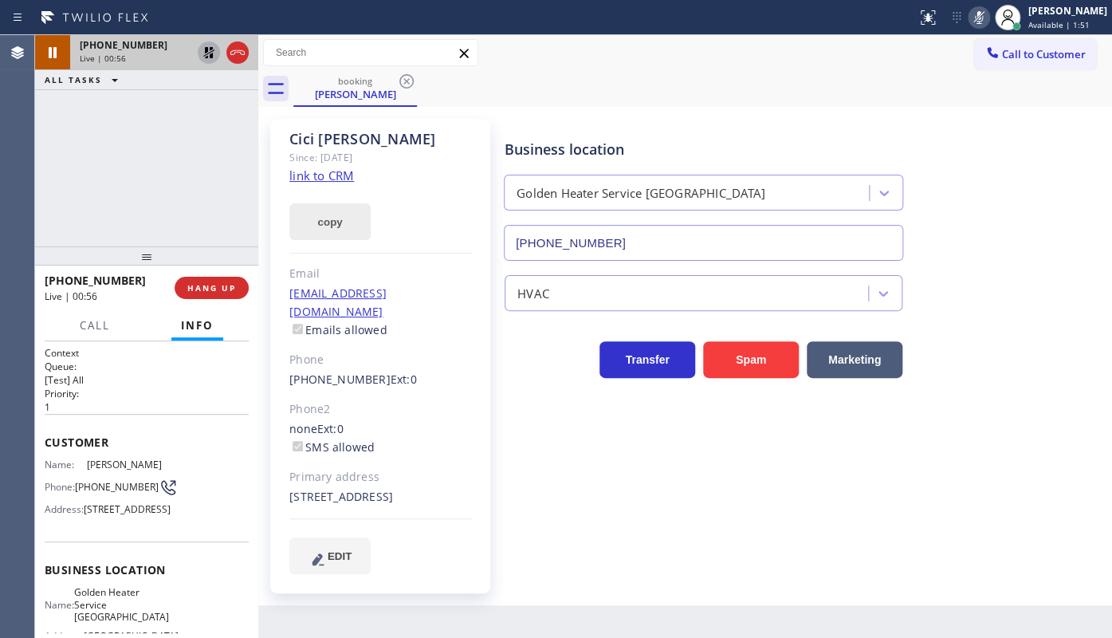
click at [325, 222] on button "copy" at bounding box center [329, 221] width 81 height 37
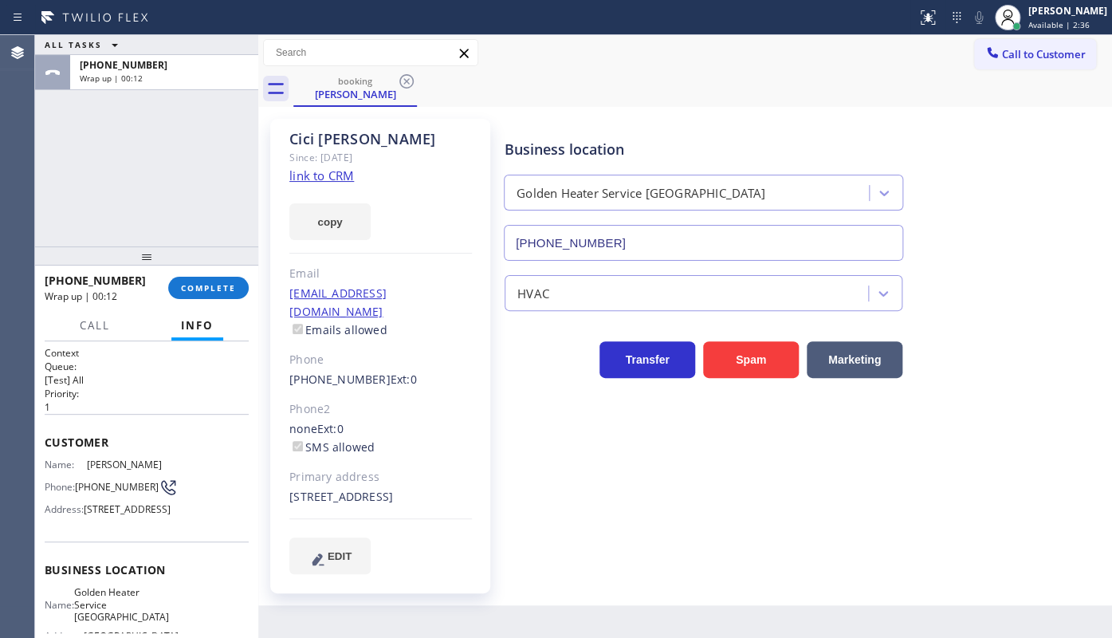
click at [120, 197] on div "ALL TASKS ALL TASKS ACTIVE TASKS TASKS IN WRAP UP +17148520026 Wrap up | 00:12" at bounding box center [146, 140] width 223 height 211
click at [219, 295] on button "COMPLETE" at bounding box center [208, 288] width 81 height 22
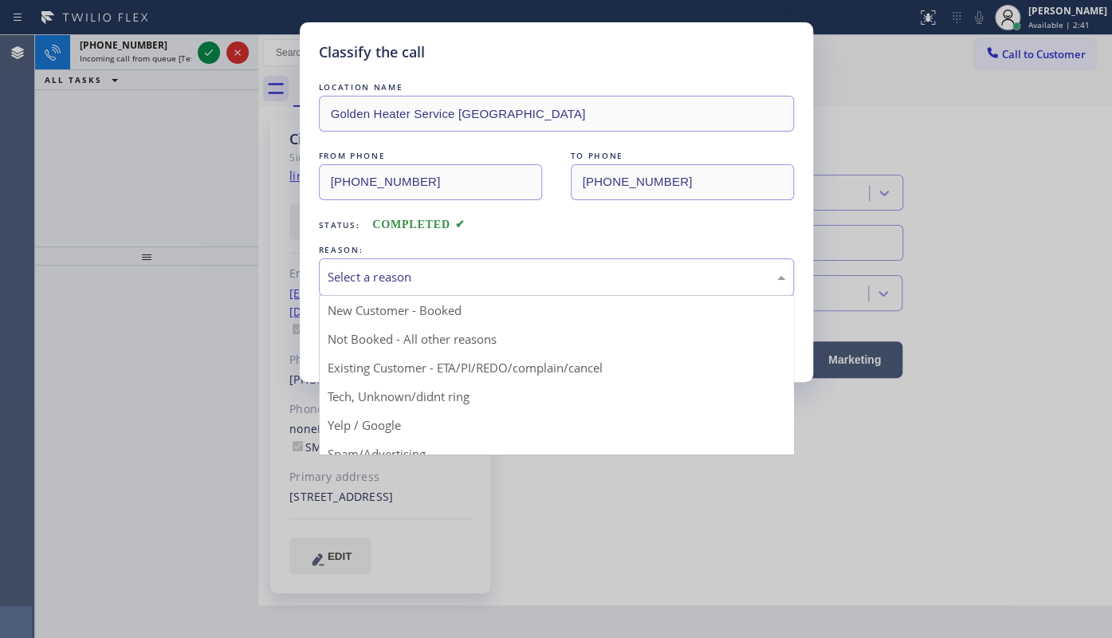
click at [349, 277] on div "Select a reason" at bounding box center [557, 277] width 458 height 18
drag, startPoint x: 342, startPoint y: 364, endPoint x: 352, endPoint y: 336, distance: 30.2
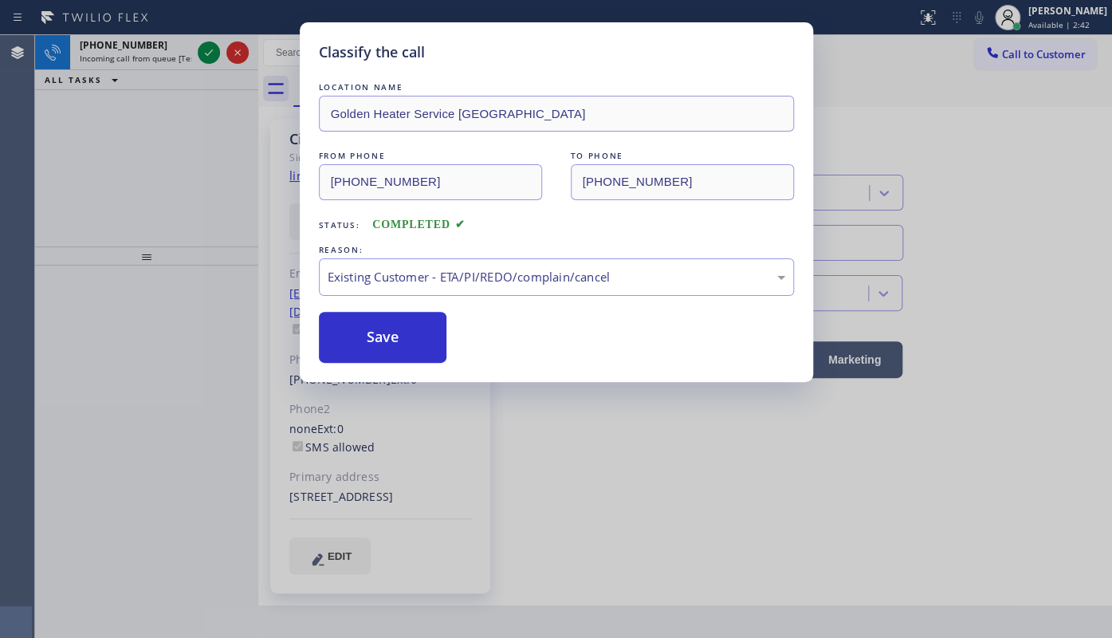
drag, startPoint x: 352, startPoint y: 336, endPoint x: 217, endPoint y: 116, distance: 258.0
click at [342, 319] on button "Save" at bounding box center [383, 337] width 128 height 51
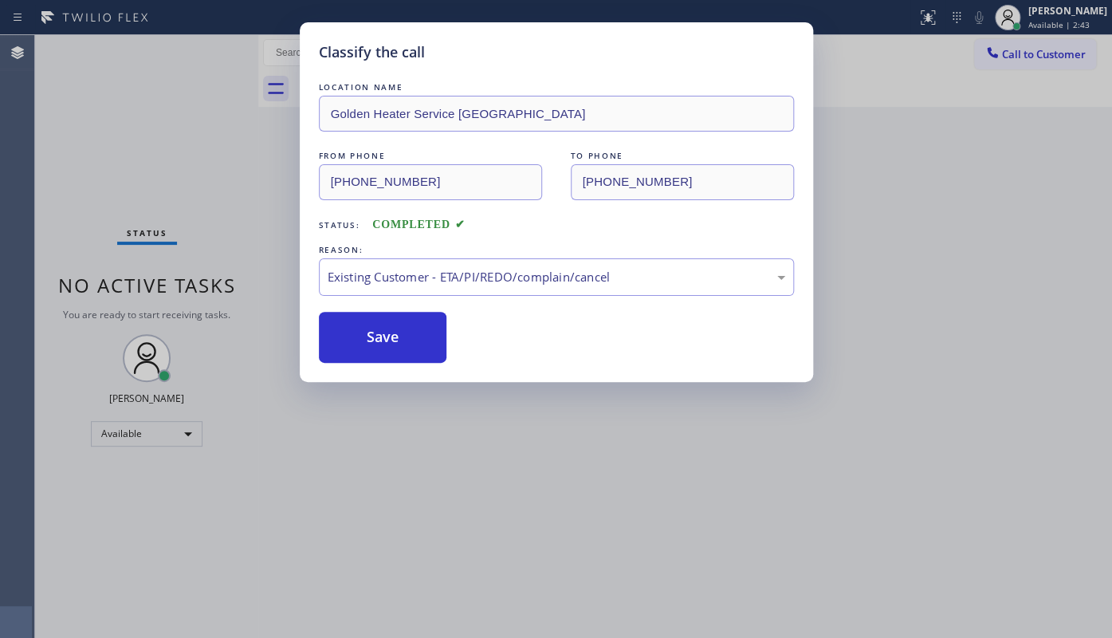
click at [207, 49] on div "Classify the call LOCATION NAME Golden Heater Service Irvine FROM PHONE (714) 8…" at bounding box center [556, 319] width 1112 height 638
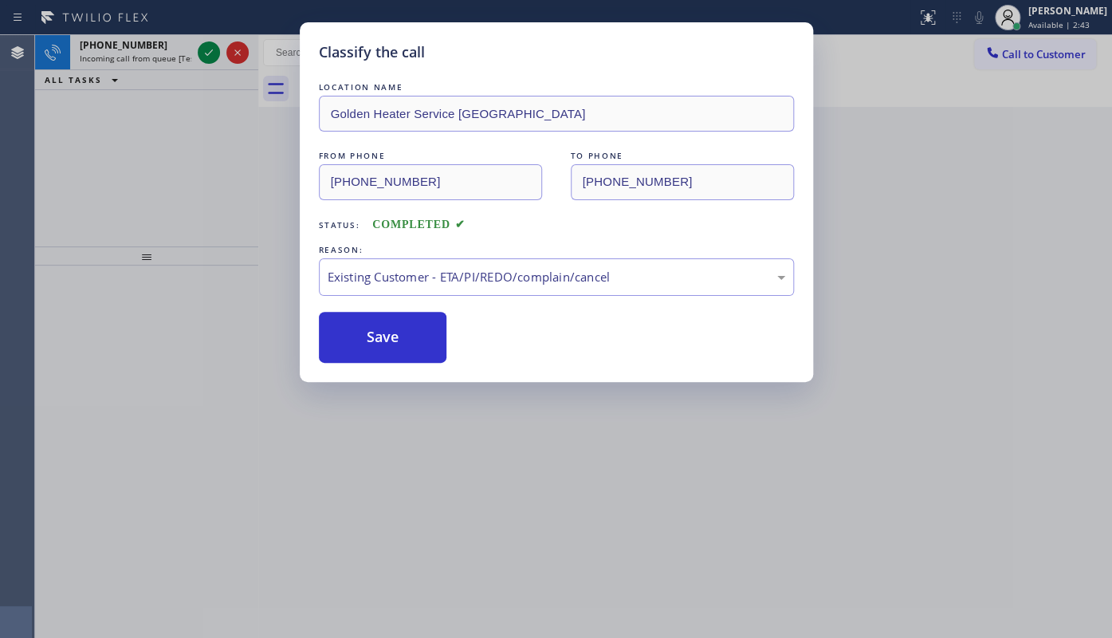
click at [207, 49] on div "Classify the call LOCATION NAME Heating Masters Marina Del Rey FROM PHONE (310)…" at bounding box center [573, 336] width 1077 height 603
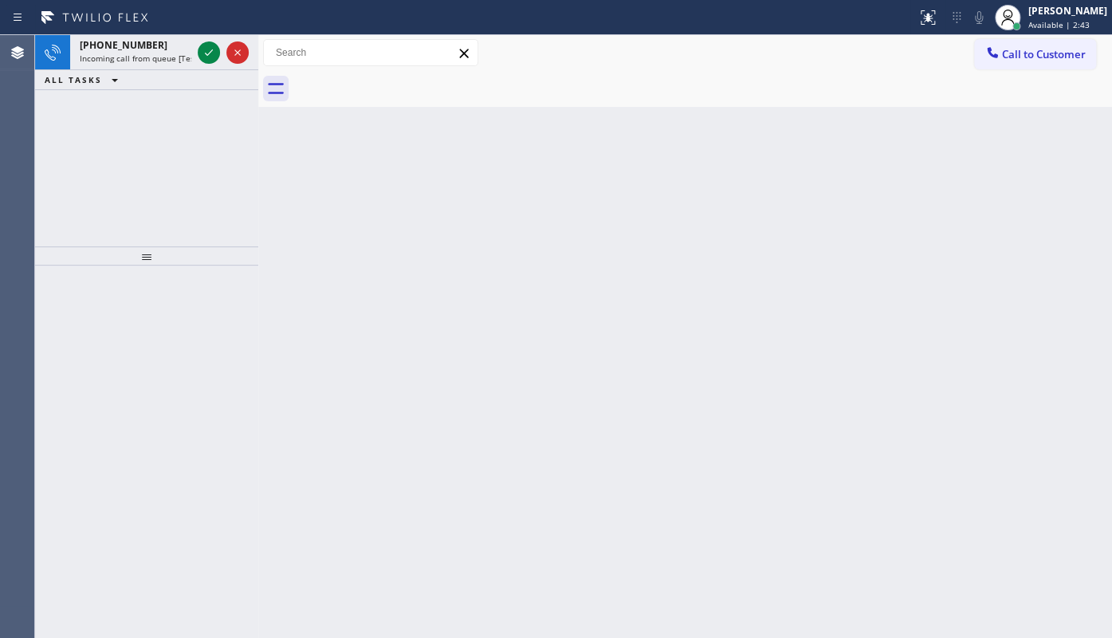
click at [207, 49] on icon at bounding box center [208, 52] width 19 height 19
click at [77, 161] on div "ALL TASKS ALL TASKS ACTIVE TASKS TASKS IN WRAP UP +15103679876 Wrap up | 00:36" at bounding box center [146, 140] width 223 height 211
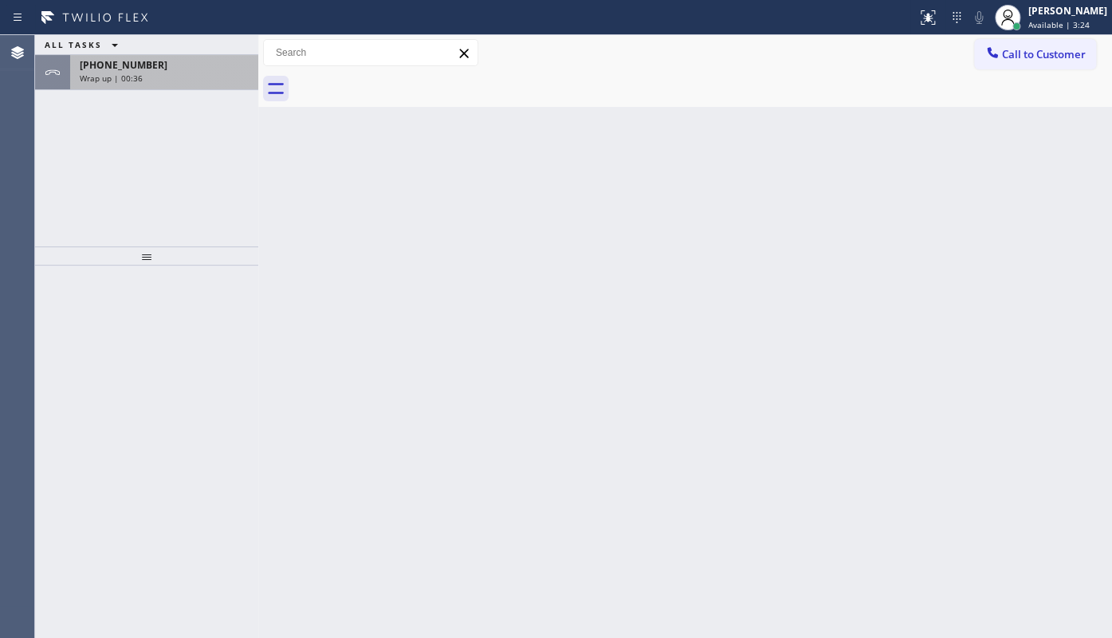
click at [116, 73] on span "Wrap up | 00:36" at bounding box center [111, 78] width 63 height 11
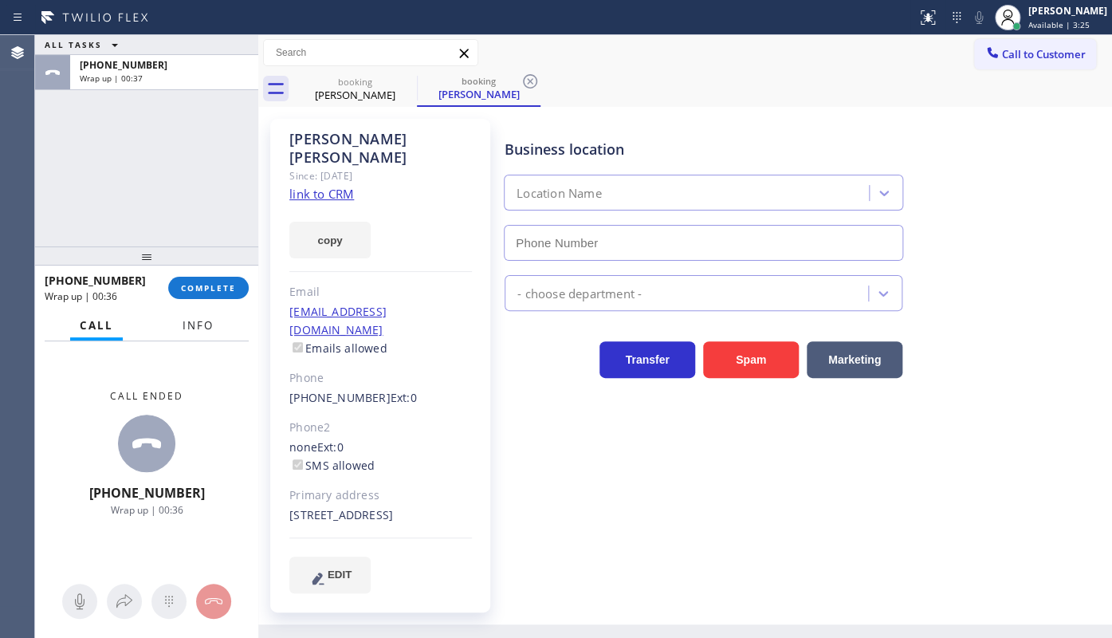
click at [192, 329] on span "Info" at bounding box center [198, 325] width 31 height 14
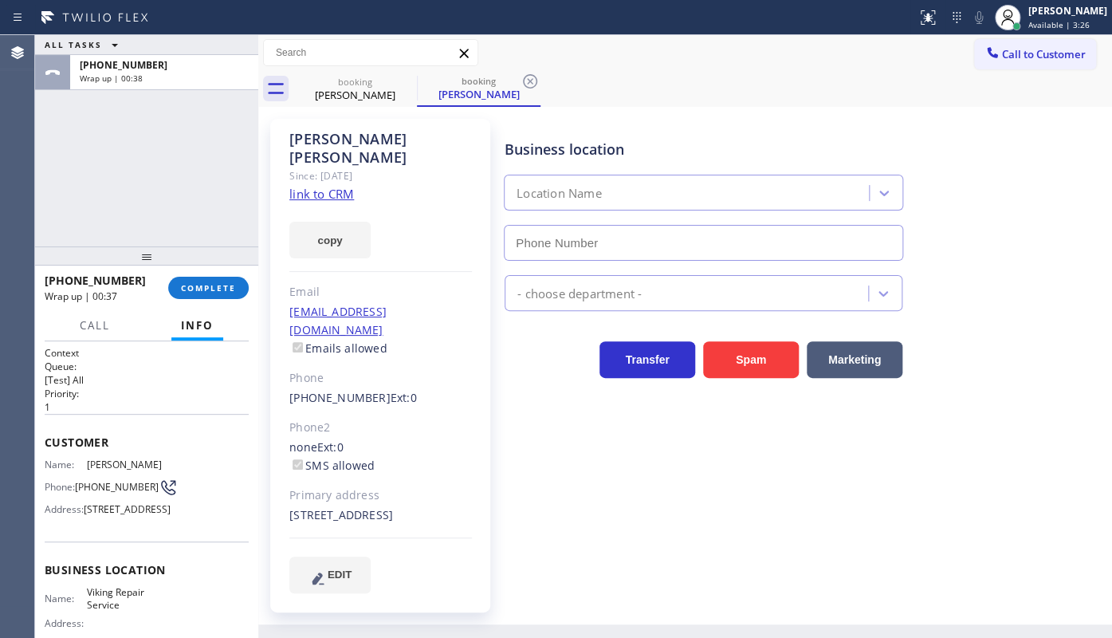
type input "(669) 201-8532"
click at [295, 167] on div "Since: [DATE]" at bounding box center [380, 176] width 183 height 18
click at [296, 186] on link "link to CRM" at bounding box center [321, 194] width 65 height 16
click at [216, 278] on button "COMPLETE" at bounding box center [208, 288] width 81 height 22
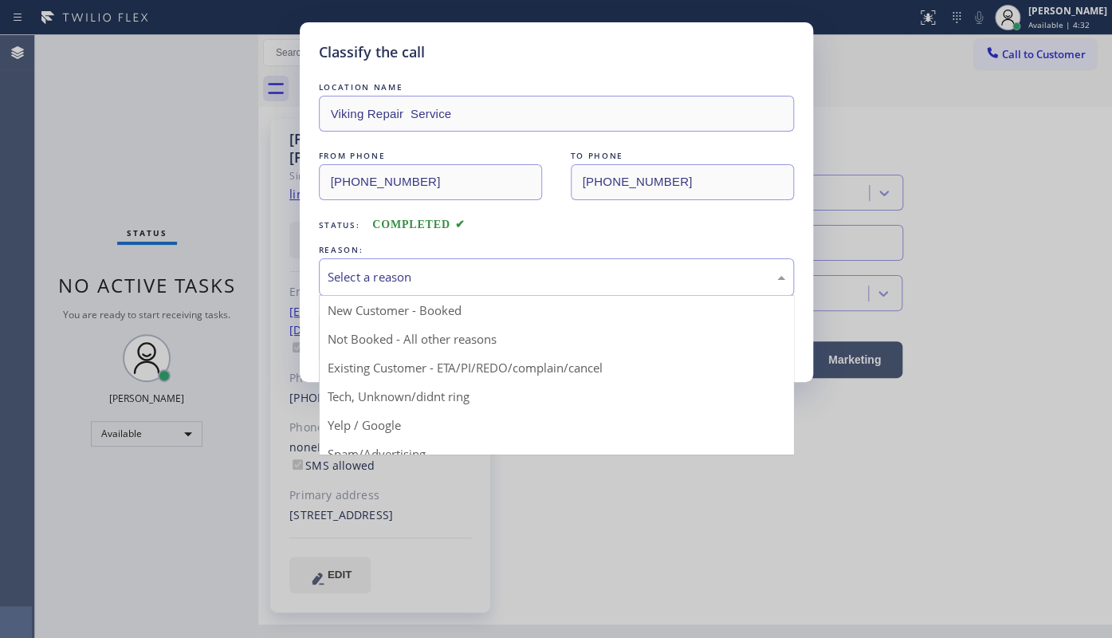
click at [399, 278] on div "Select a reason" at bounding box center [557, 277] width 458 height 18
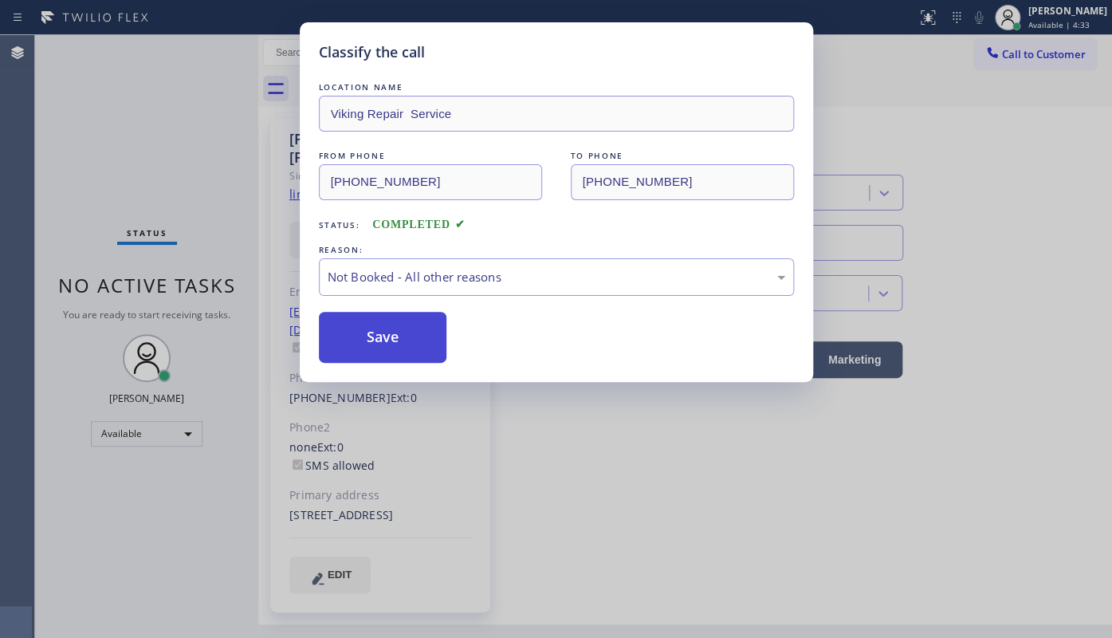
click at [342, 342] on button "Save" at bounding box center [383, 337] width 128 height 51
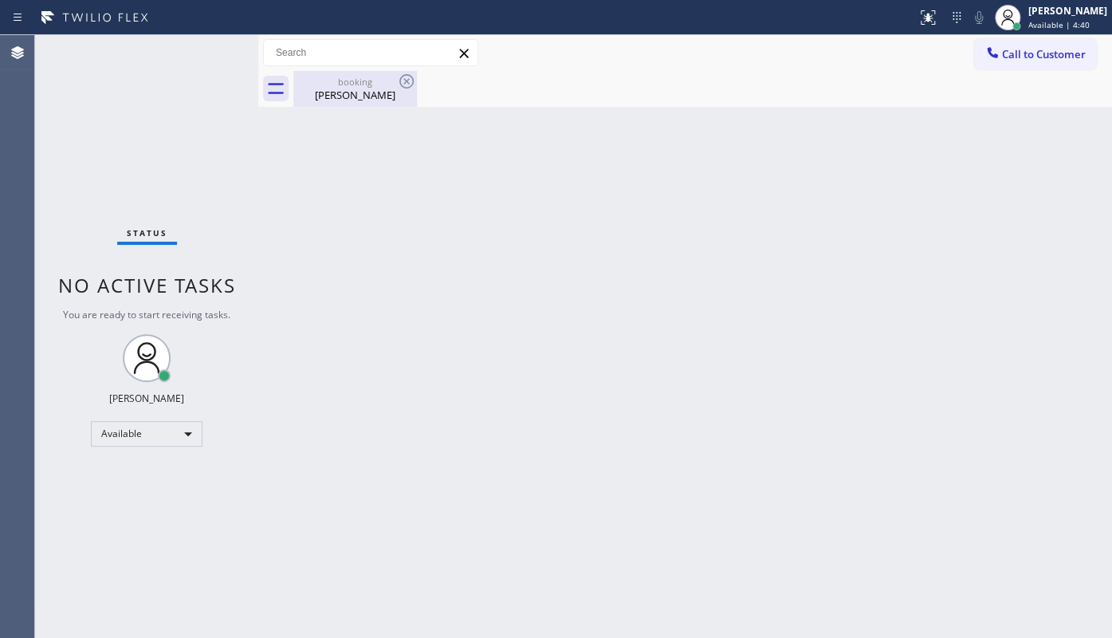
click at [341, 83] on div "booking" at bounding box center [355, 82] width 120 height 12
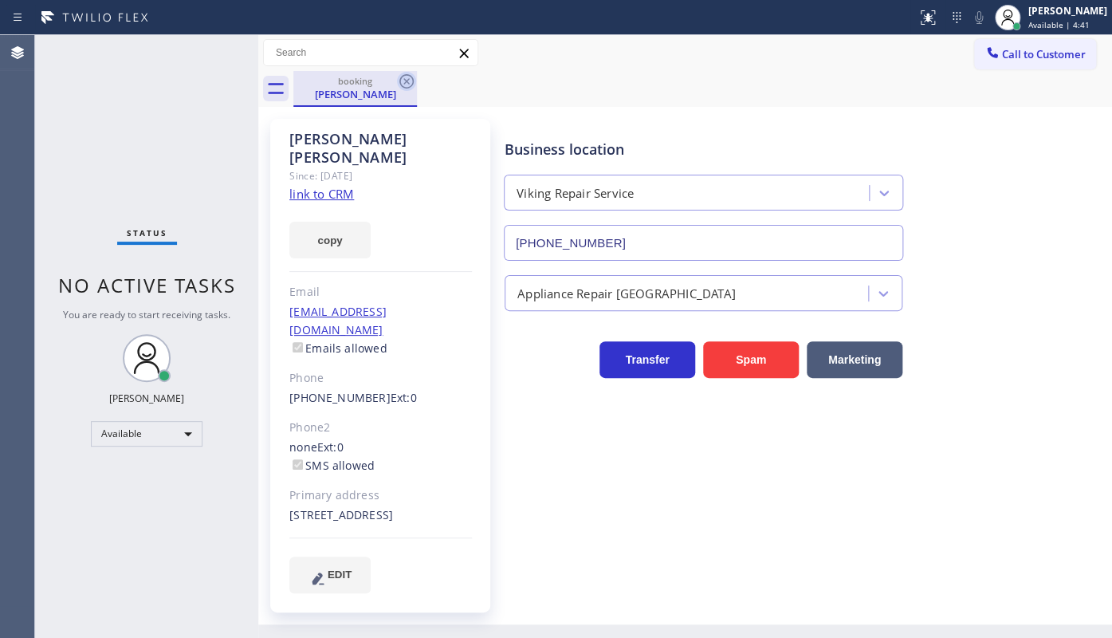
click at [401, 77] on icon at bounding box center [406, 81] width 14 height 14
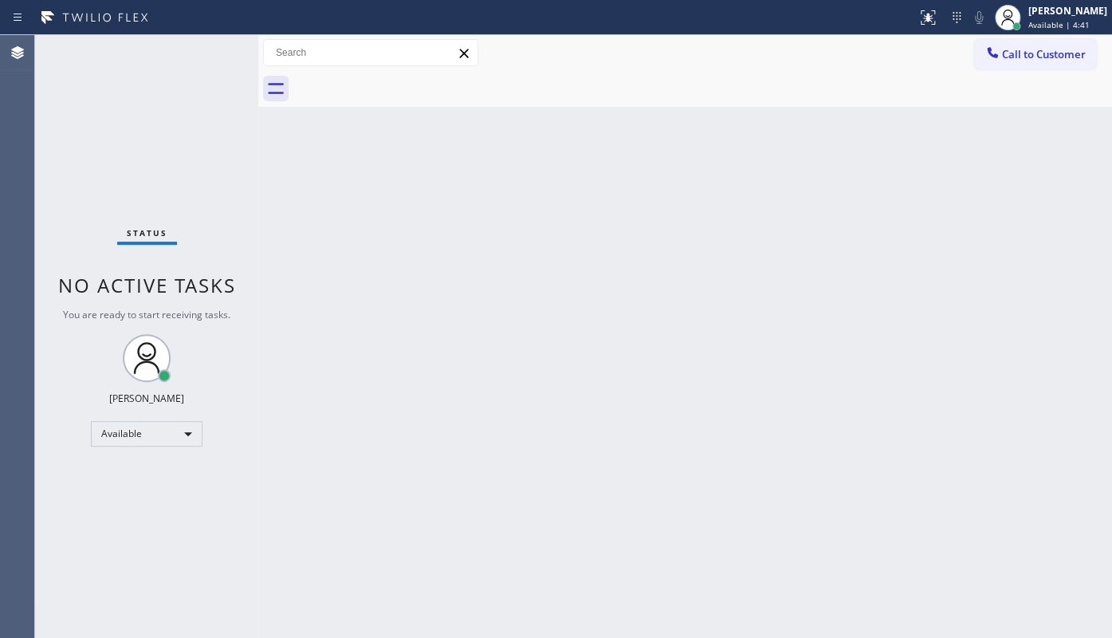
click at [69, 61] on div "Status No active tasks You are ready to start receiving tasks. JENIZA ALCAYDE A…" at bounding box center [146, 336] width 223 height 603
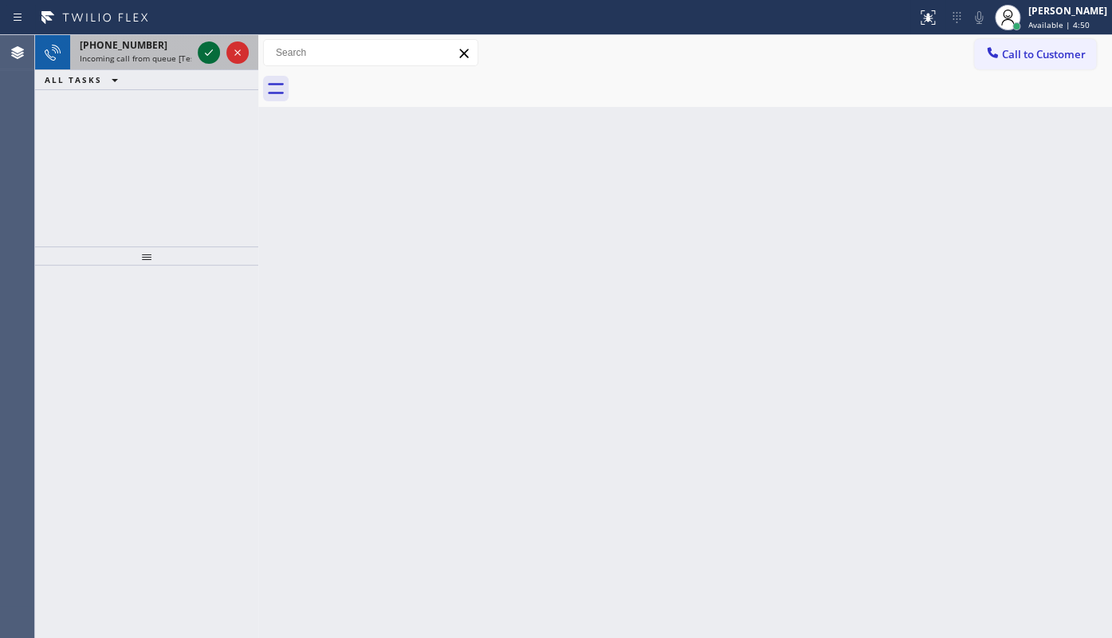
click at [202, 46] on icon at bounding box center [208, 52] width 19 height 19
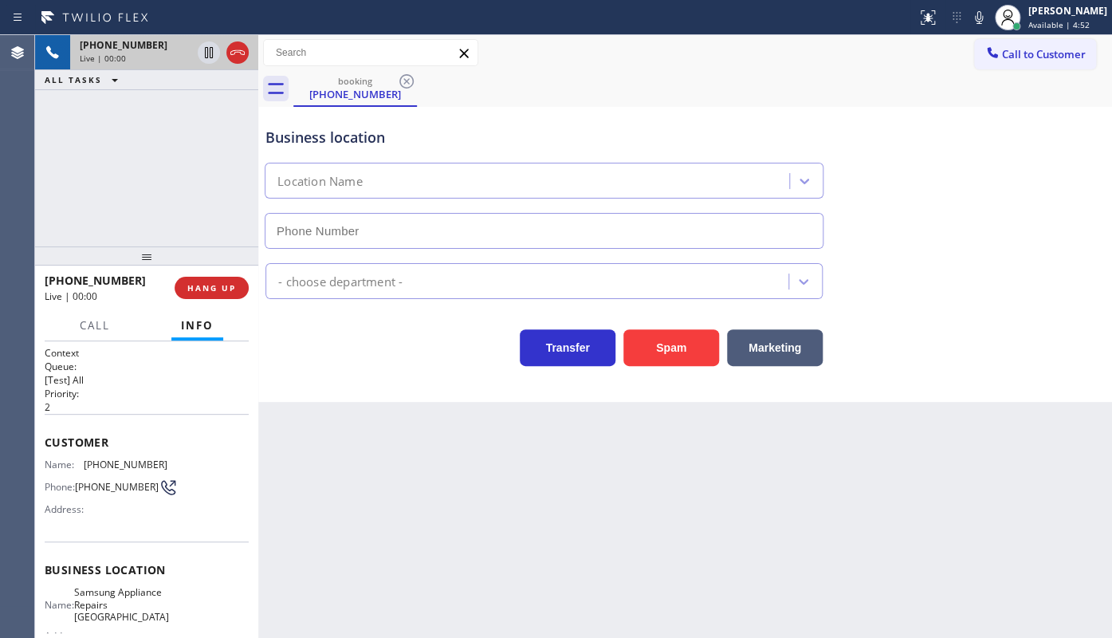
type input "(415) 480-7108"
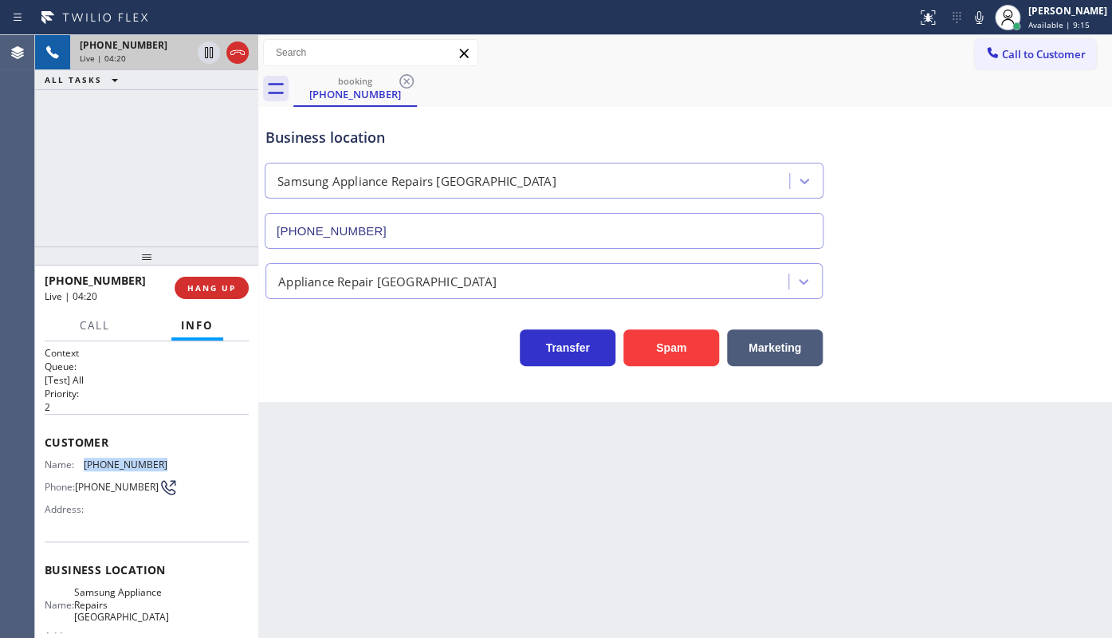
drag, startPoint x: 82, startPoint y: 461, endPoint x: 176, endPoint y: 461, distance: 94.1
click at [176, 461] on div "Name: (415) 425-5205 Phone: (415) 425-5205 Address:" at bounding box center [147, 489] width 204 height 63
copy div "(415) 425-5205"
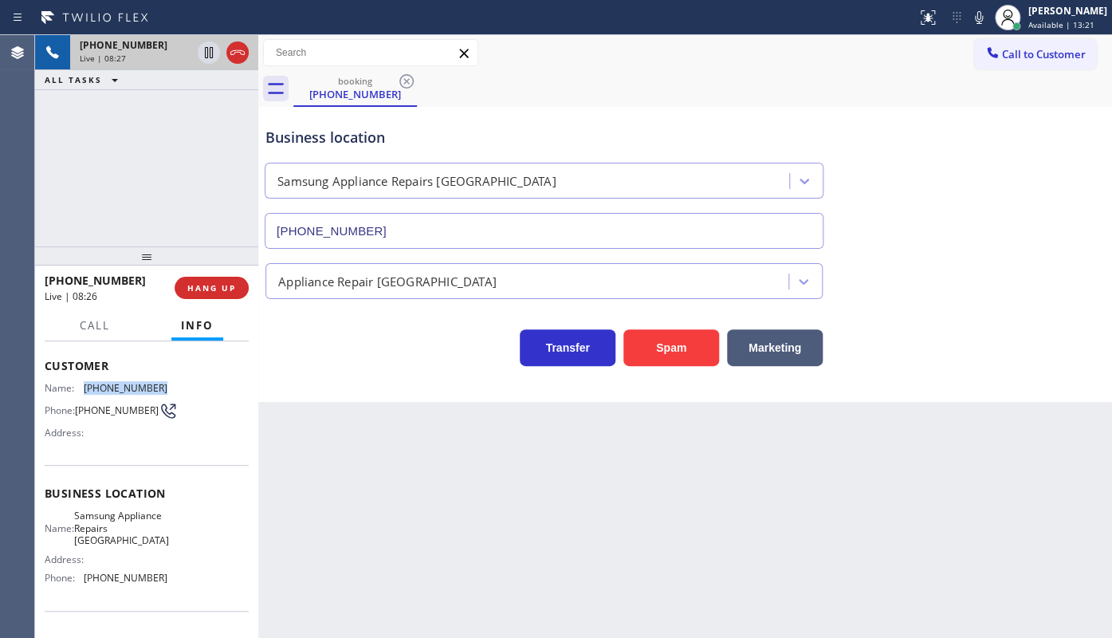
scroll to position [190, 0]
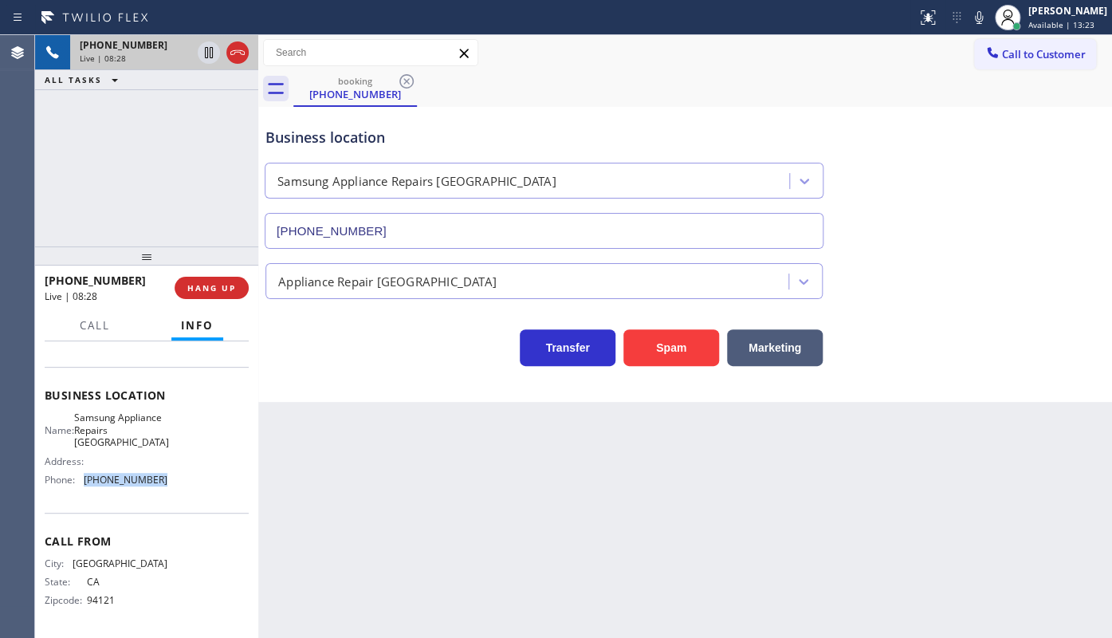
drag, startPoint x: 81, startPoint y: 481, endPoint x: 179, endPoint y: 491, distance: 97.7
click at [179, 491] on div "Name: Samsung Appliance Repairs San Francisco Address: Phone: (415) 480-7108" at bounding box center [147, 451] width 204 height 81
copy div "(415) 480-7108"
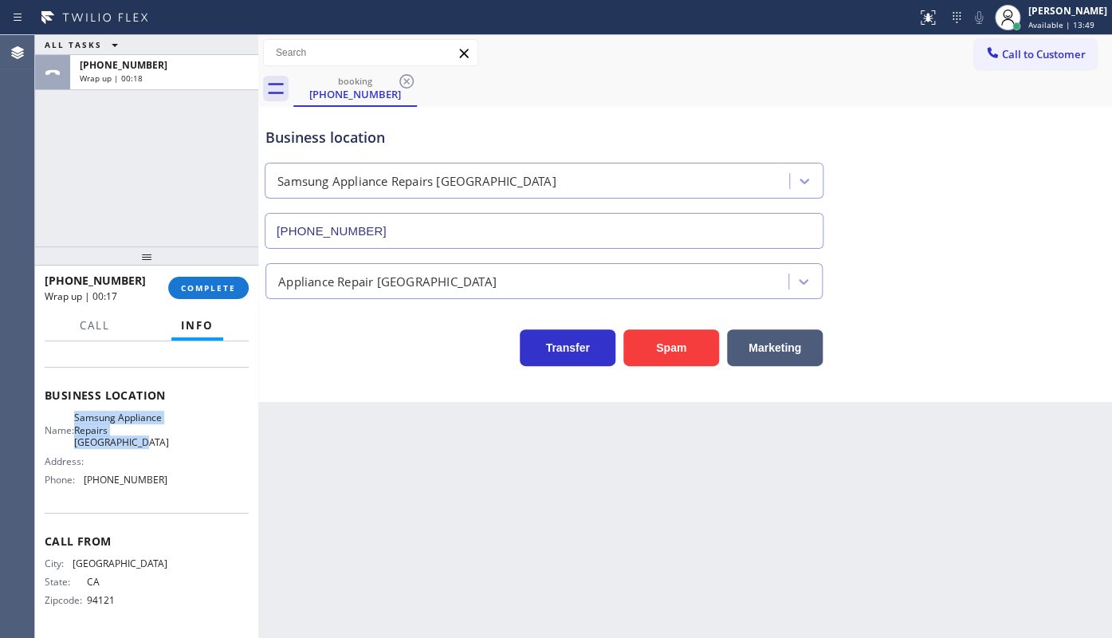
drag, startPoint x: 81, startPoint y: 406, endPoint x: 146, endPoint y: 444, distance: 75.0
click at [146, 444] on div "Name: Samsung Appliance Repairs San Francisco" at bounding box center [106, 429] width 123 height 37
copy span "Samsung Appliance Repairs San Francisco"
drag, startPoint x: 59, startPoint y: 125, endPoint x: 64, endPoint y: 145, distance: 20.5
click at [59, 132] on div "ALL TASKS ALL TASKS ACTIVE TASKS TASKS IN WRAP UP +14154255205 Wrap up | 03:40" at bounding box center [146, 140] width 223 height 211
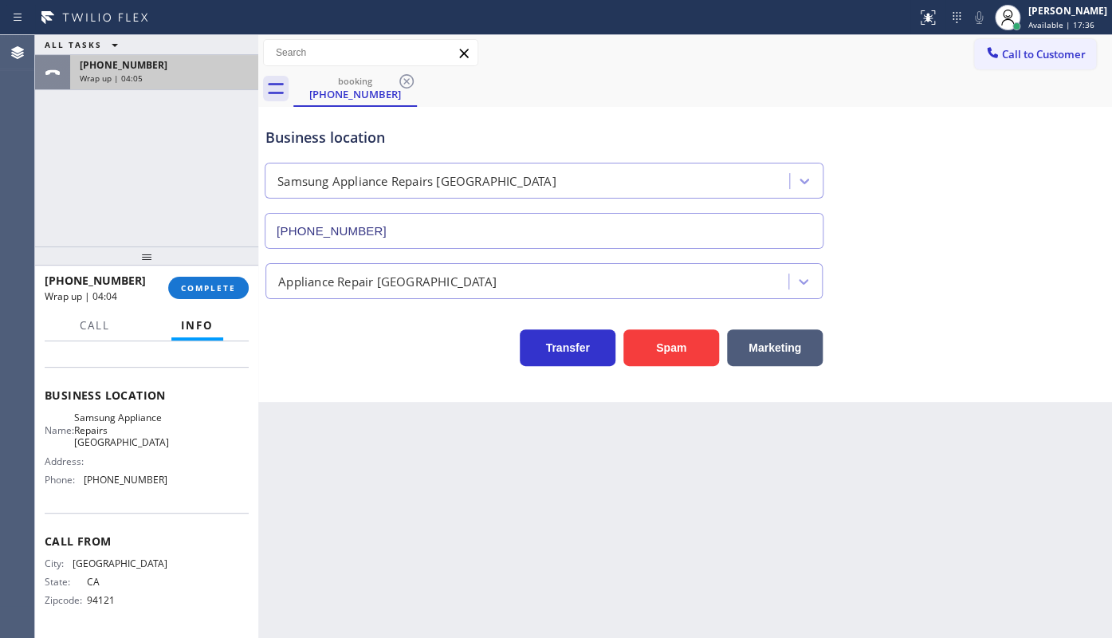
drag, startPoint x: 128, startPoint y: 182, endPoint x: 131, endPoint y: 86, distance: 95.7
click at [132, 134] on div "ALL TASKS ALL TASKS ACTIVE TASKS TASKS IN WRAP UP +14154255205 Wrap up | 04:05" at bounding box center [146, 140] width 223 height 211
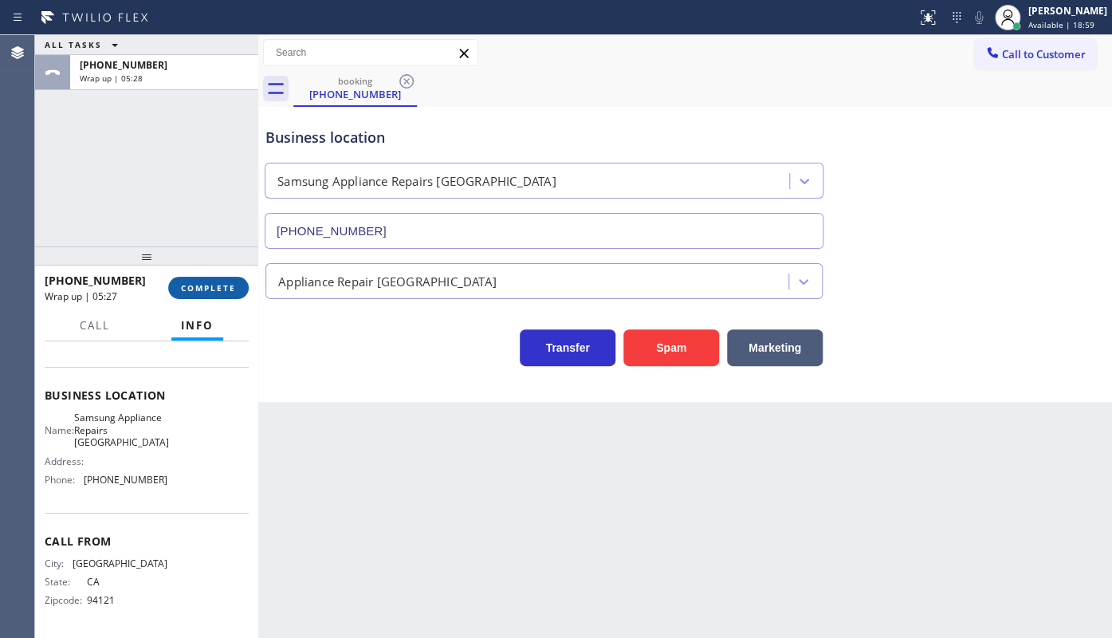
click at [194, 277] on button "COMPLETE" at bounding box center [208, 288] width 81 height 22
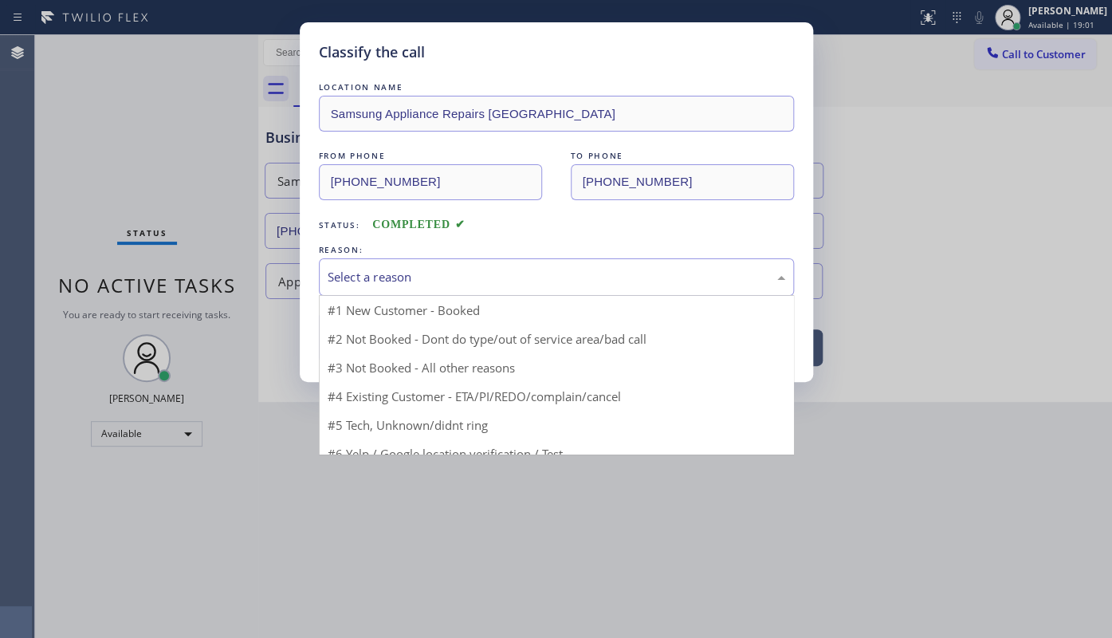
click at [366, 274] on div "Select a reason" at bounding box center [557, 277] width 458 height 18
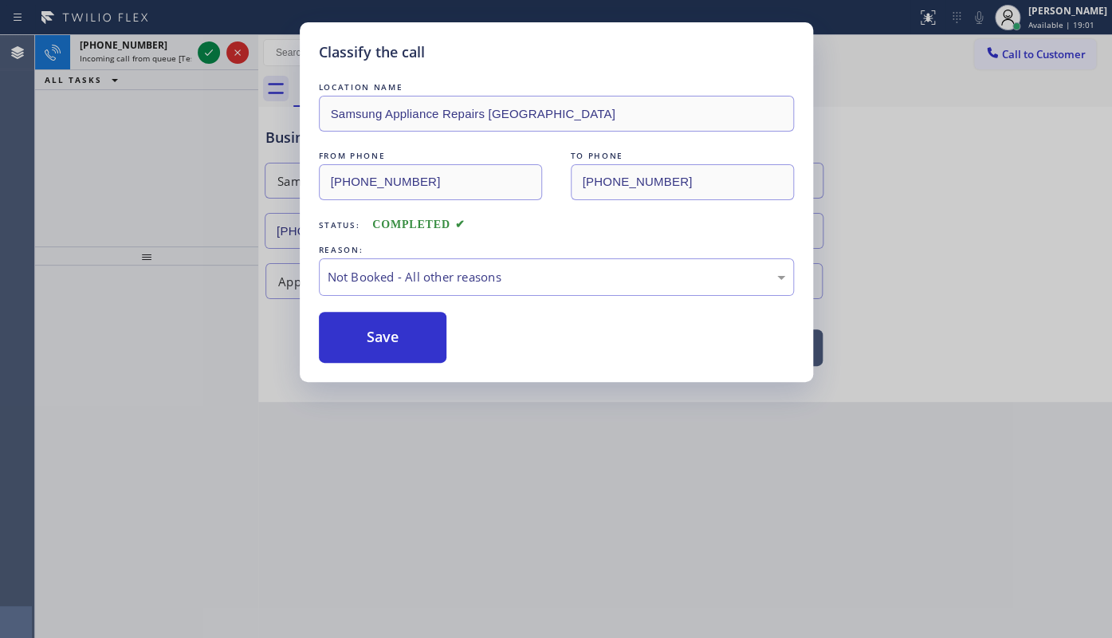
click at [356, 336] on button "Save" at bounding box center [383, 337] width 128 height 51
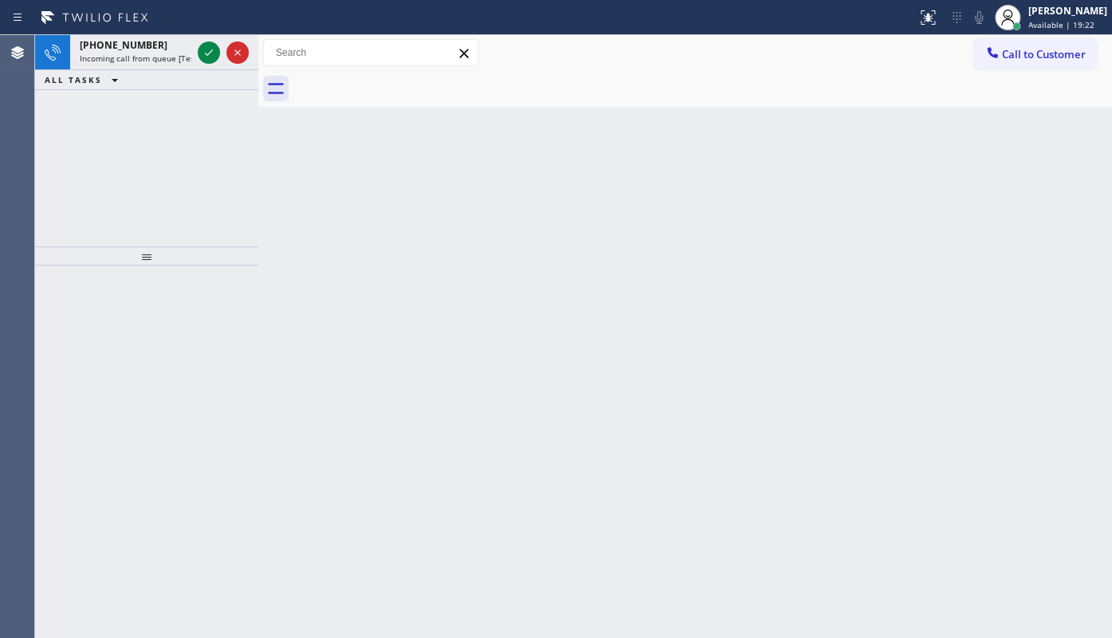
drag, startPoint x: 79, startPoint y: 174, endPoint x: 143, endPoint y: 72, distance: 120.7
click at [105, 149] on div "+13462419628 Incoming call from queue [Test] All ALL TASKS ALL TASKS ACTIVE TAS…" at bounding box center [146, 140] width 223 height 211
click at [1052, 13] on div "[PERSON_NAME]" at bounding box center [1067, 11] width 79 height 14
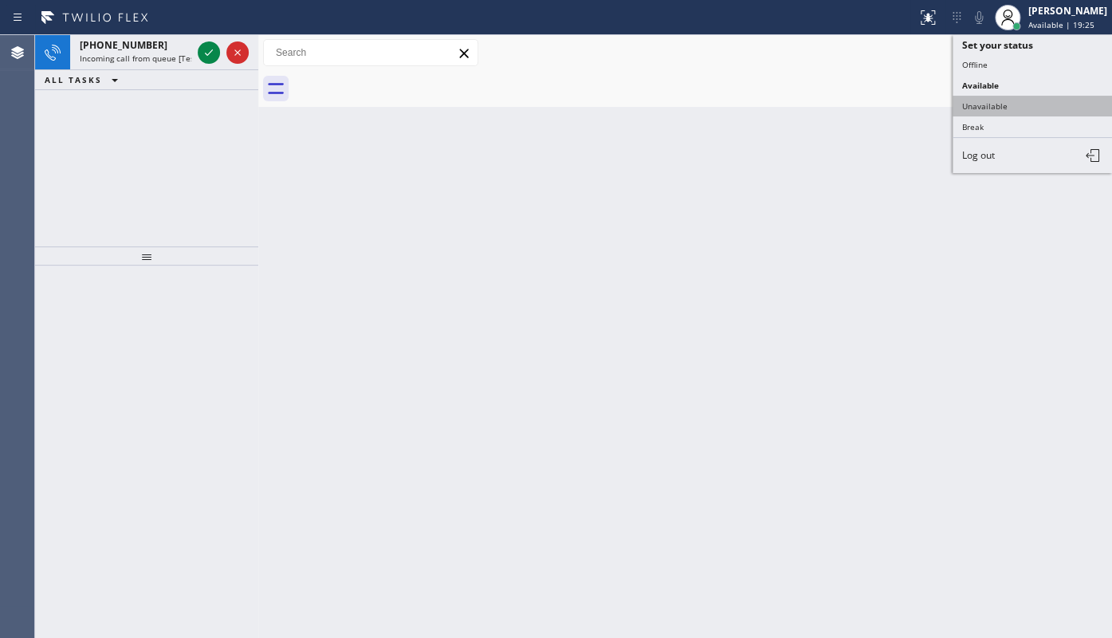
click at [1005, 101] on button "Unavailable" at bounding box center [1031, 106] width 159 height 21
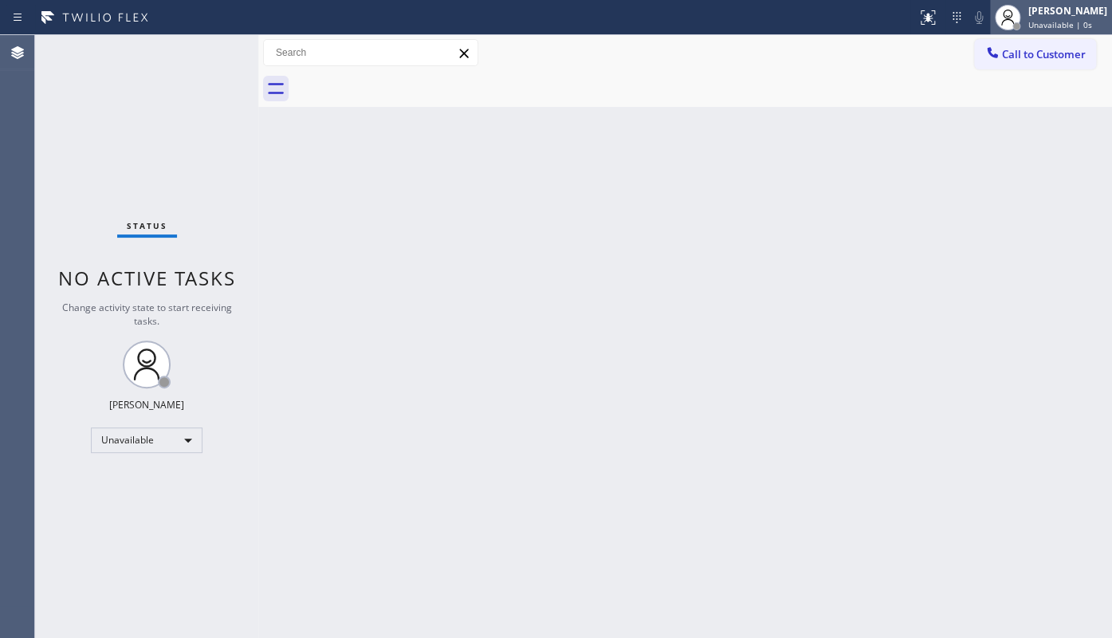
click at [1046, 16] on div "[PERSON_NAME]" at bounding box center [1067, 11] width 79 height 14
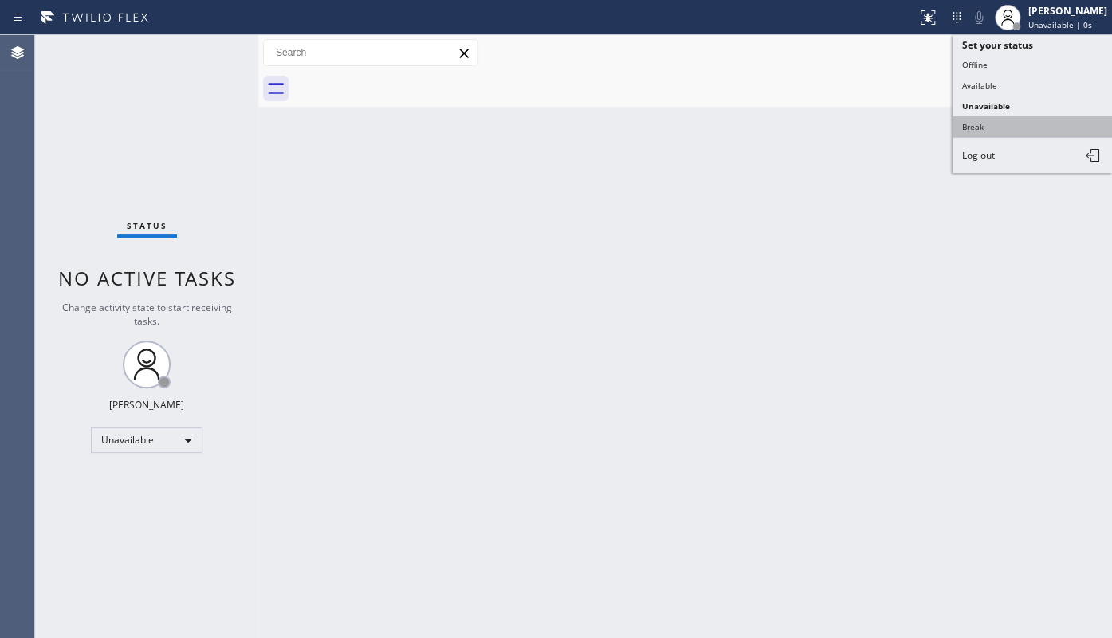
click at [978, 125] on button "Break" at bounding box center [1031, 126] width 159 height 21
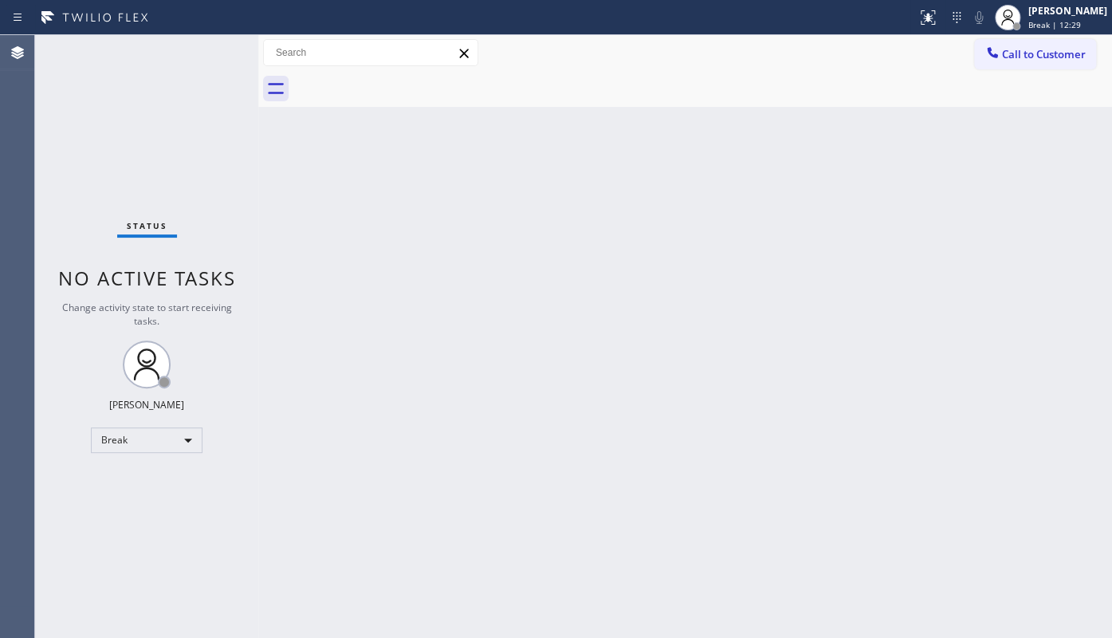
click at [138, 92] on div "Status No active tasks Change activity state to start receiving tasks. JENIZA A…" at bounding box center [146, 336] width 223 height 603
